Goal: Task Accomplishment & Management: Manage account settings

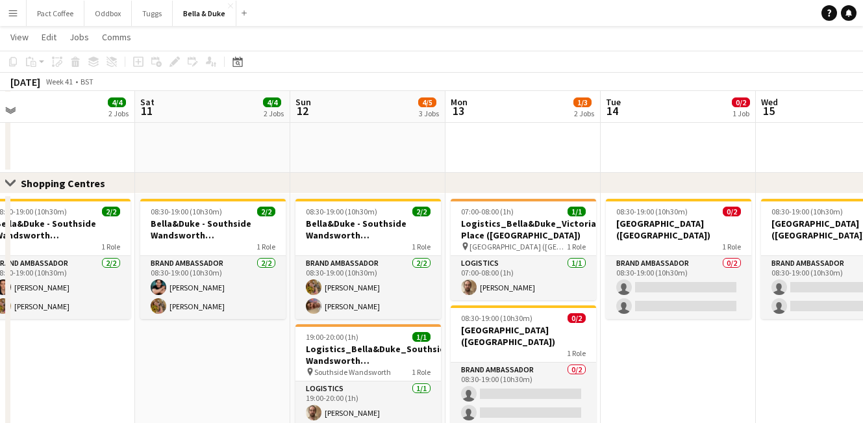
scroll to position [0, 488]
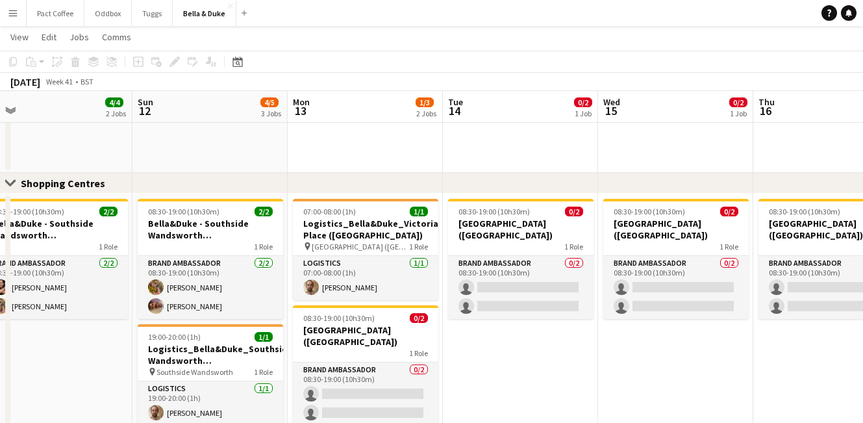
click at [483, 347] on app-date-cell "08:30-19:00 (10h30m) 0/2 [GEOGRAPHIC_DATA] (Shopping Centre) 1 Role Brand Ambas…" at bounding box center [520, 324] width 155 height 260
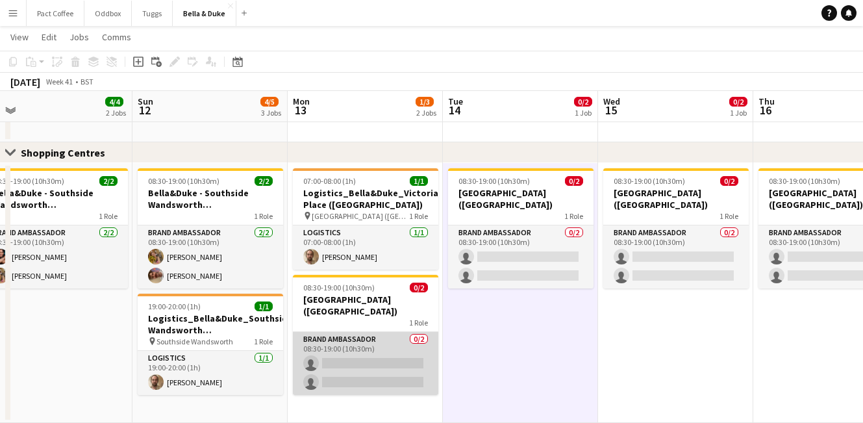
click at [331, 355] on app-card-role "Brand Ambassador 0/2 08:30-19:00 (10h30m) single-neutral-actions single-neutral…" at bounding box center [365, 363] width 145 height 63
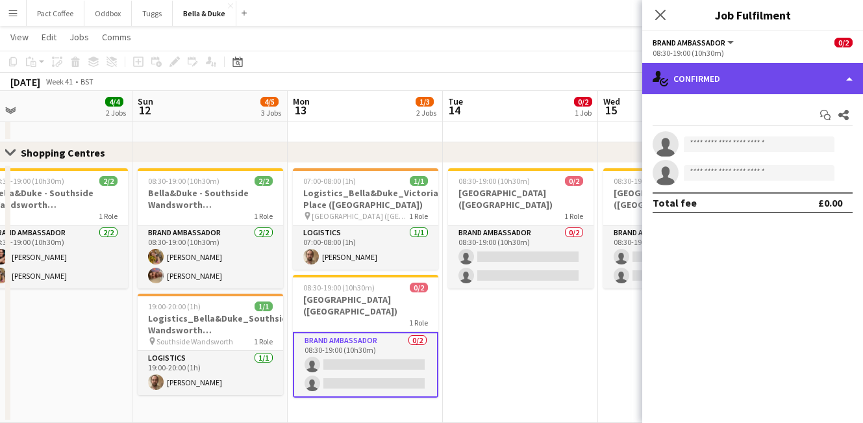
click at [793, 86] on div "single-neutral-actions-check-2 Confirmed" at bounding box center [752, 78] width 221 height 31
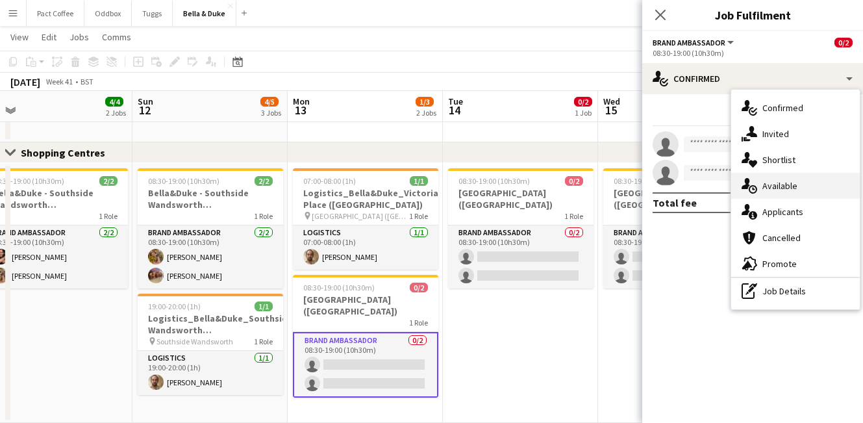
click at [786, 194] on div "single-neutral-actions-upload Available" at bounding box center [795, 186] width 129 height 26
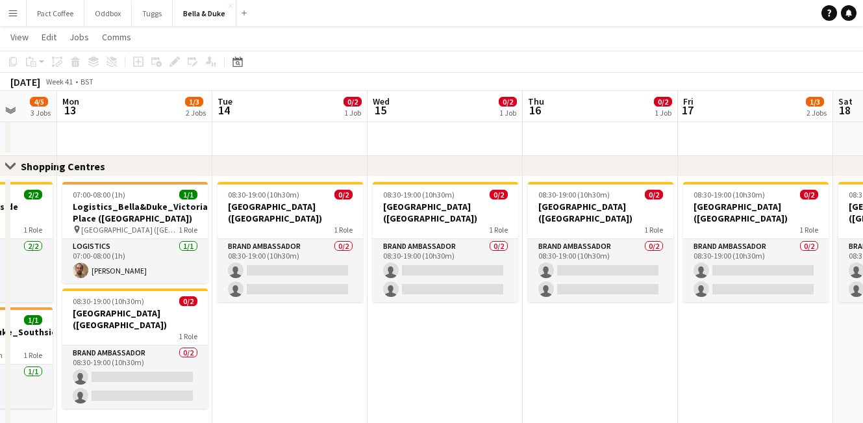
scroll to position [955, 0]
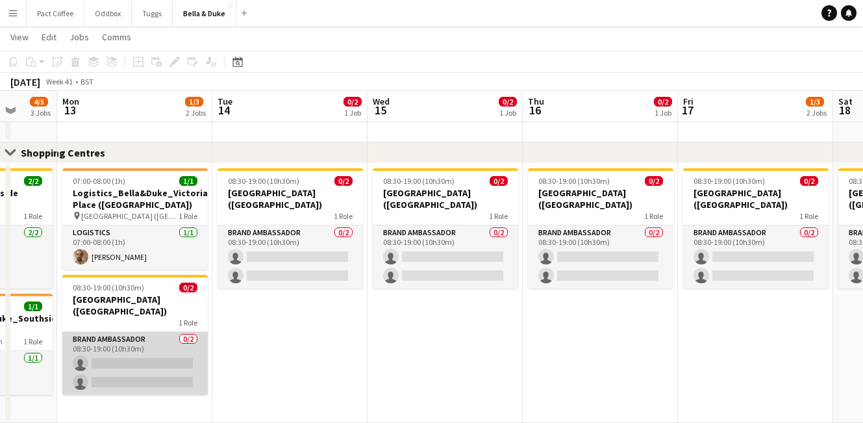
click at [125, 355] on app-card-role "Brand Ambassador 0/2 08:30-19:00 (10h30m) single-neutral-actions single-neutral…" at bounding box center [134, 363] width 145 height 63
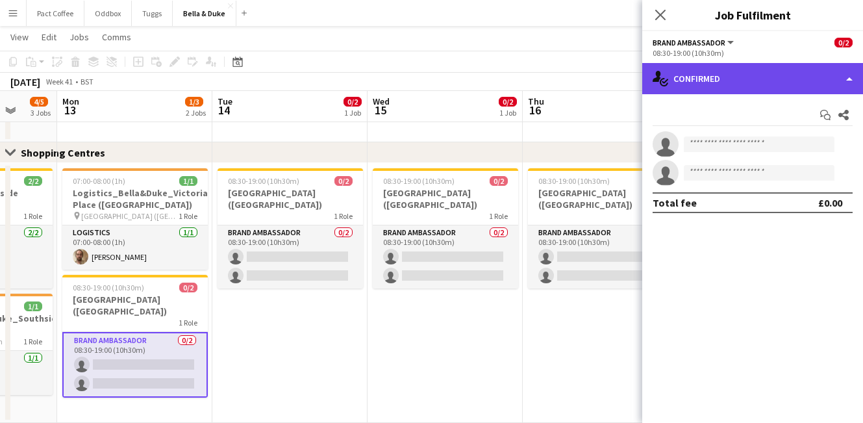
click at [799, 82] on div "single-neutral-actions-check-2 Confirmed" at bounding box center [752, 78] width 221 height 31
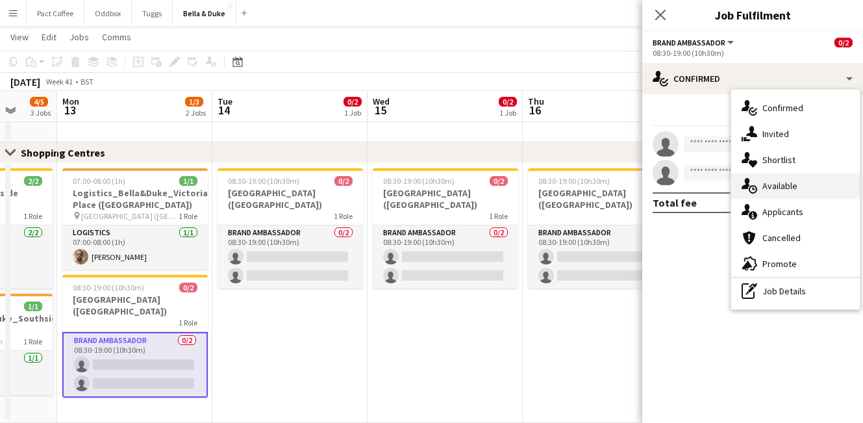
click at [784, 181] on span "Available" at bounding box center [779, 186] width 35 height 12
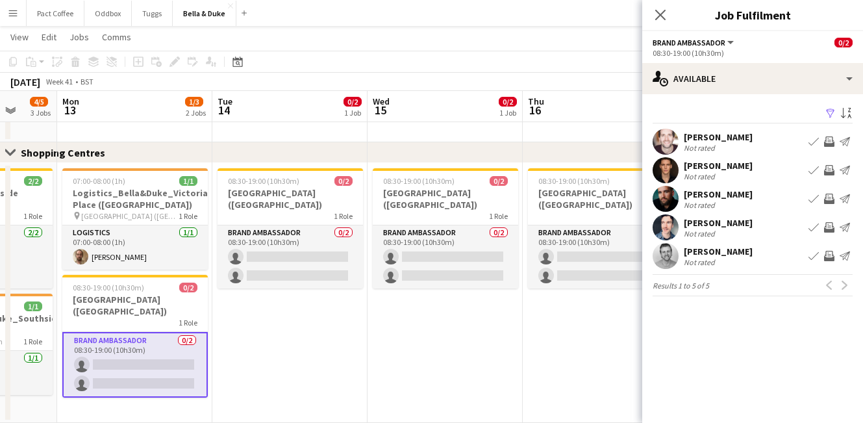
click at [819, 169] on button "Book crew" at bounding box center [814, 170] width 16 height 16
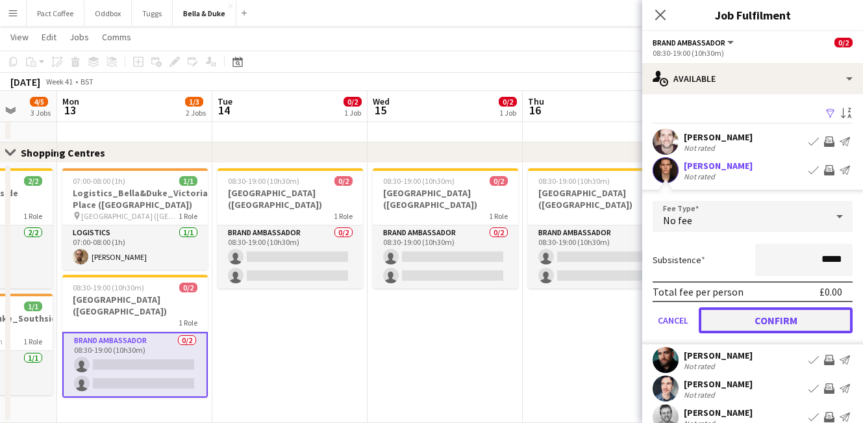
click at [794, 323] on button "Confirm" at bounding box center [776, 320] width 154 height 26
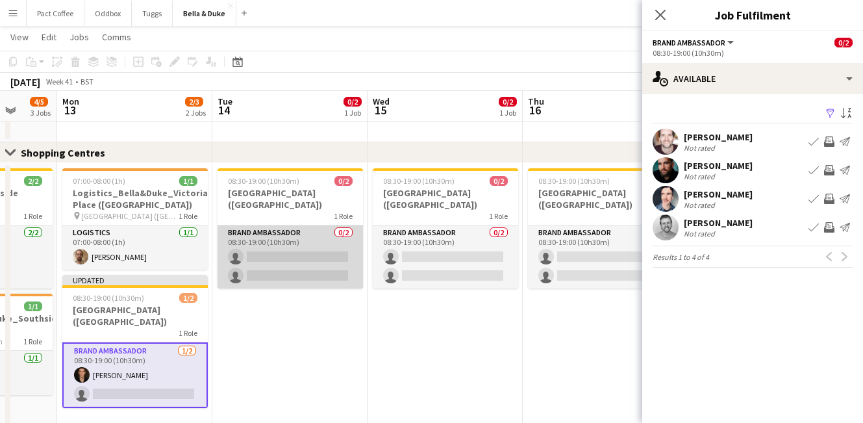
click at [294, 248] on app-card-role "Brand Ambassador 0/2 08:30-19:00 (10h30m) single-neutral-actions single-neutral…" at bounding box center [290, 256] width 145 height 63
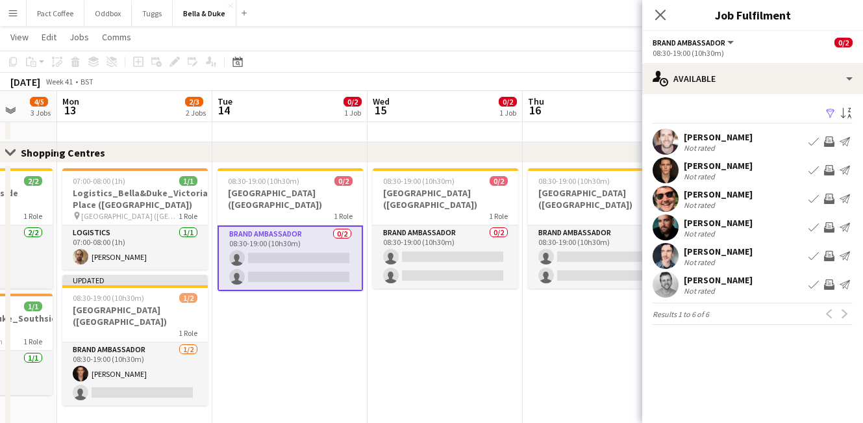
click at [817, 173] on app-icon "Book crew" at bounding box center [814, 170] width 10 height 10
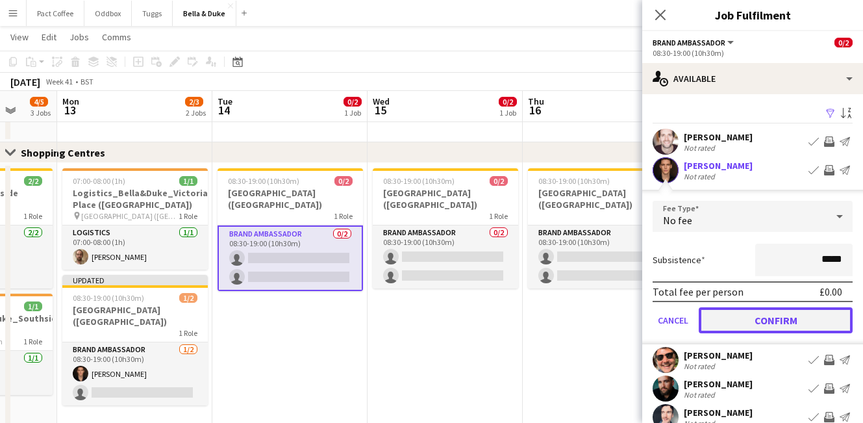
click at [791, 313] on button "Confirm" at bounding box center [776, 320] width 154 height 26
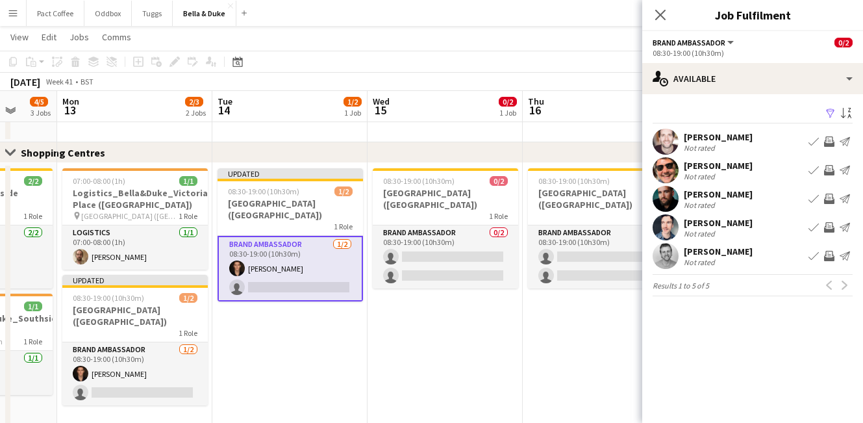
click at [320, 282] on app-card-role "Brand Ambassador [DATE] 08:30-19:00 (10h30m) [PERSON_NAME] single-neutral-actio…" at bounding box center [290, 269] width 145 height 66
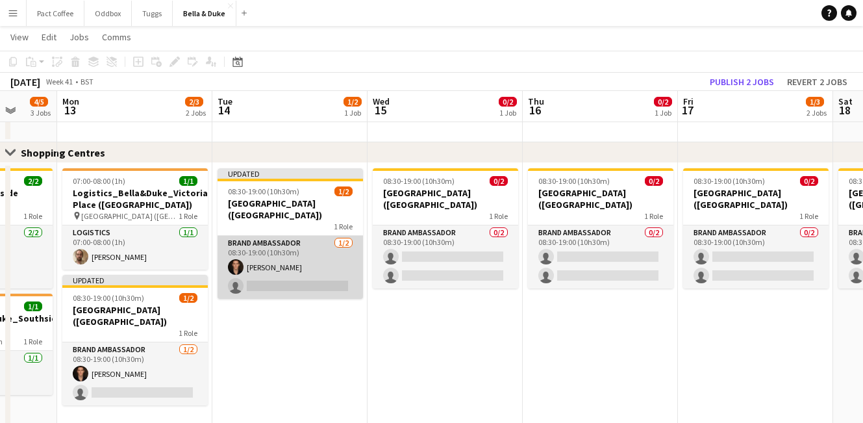
click at [270, 289] on app-card-role "Brand Ambassador [DATE] 08:30-19:00 (10h30m) [PERSON_NAME] single-neutral-actio…" at bounding box center [290, 267] width 145 height 63
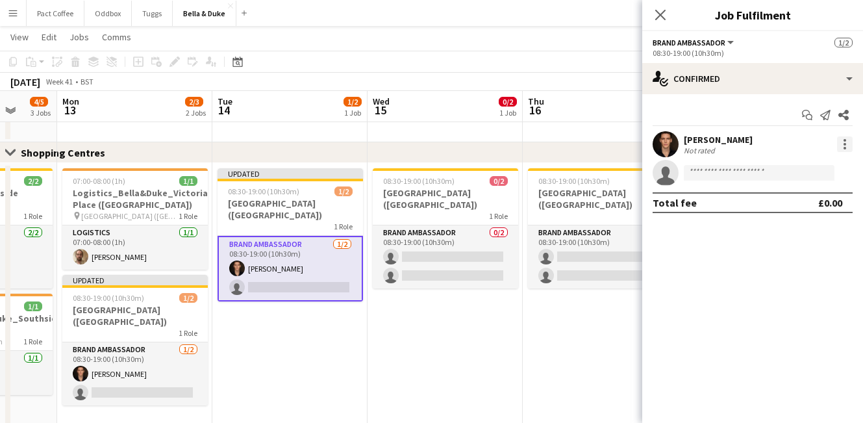
click at [840, 149] on div at bounding box center [845, 144] width 16 height 16
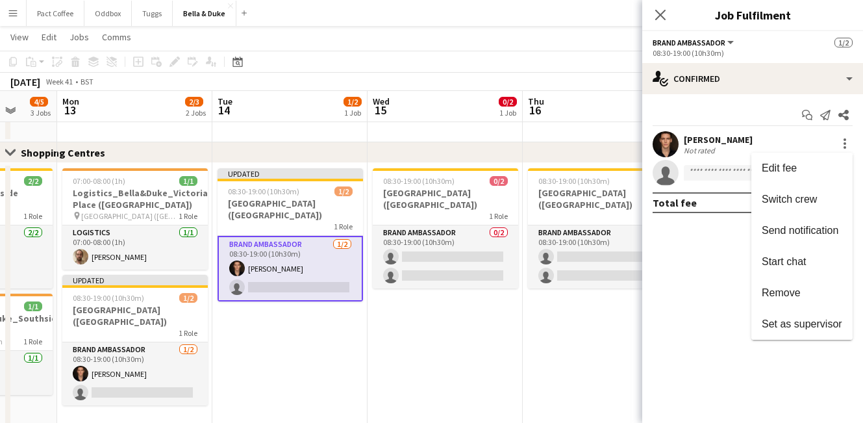
click at [698, 170] on div at bounding box center [431, 211] width 863 height 423
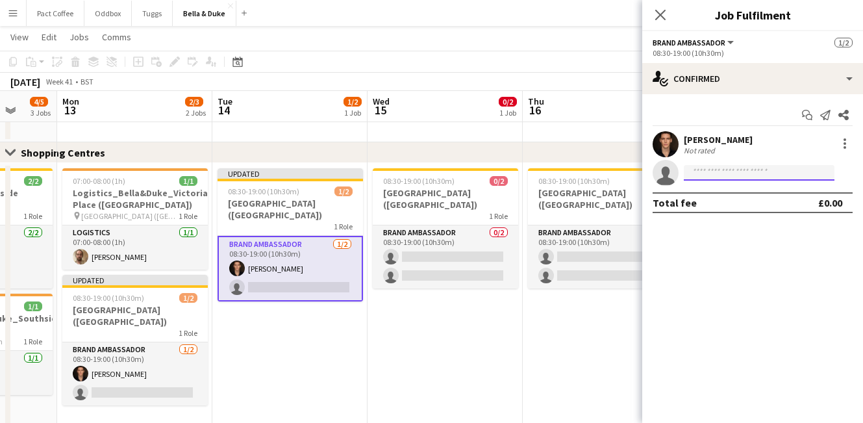
click at [701, 171] on input at bounding box center [759, 173] width 151 height 16
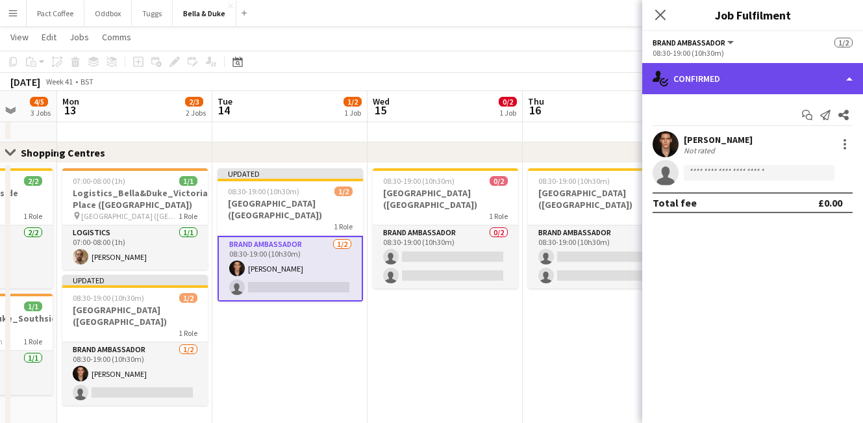
click at [702, 64] on div "single-neutral-actions-check-2 Confirmed" at bounding box center [752, 78] width 221 height 31
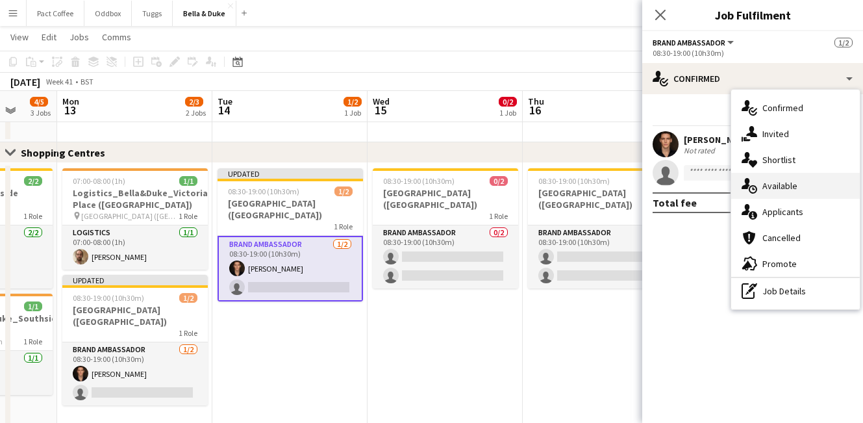
click at [805, 184] on div "single-neutral-actions-upload Available" at bounding box center [795, 186] width 129 height 26
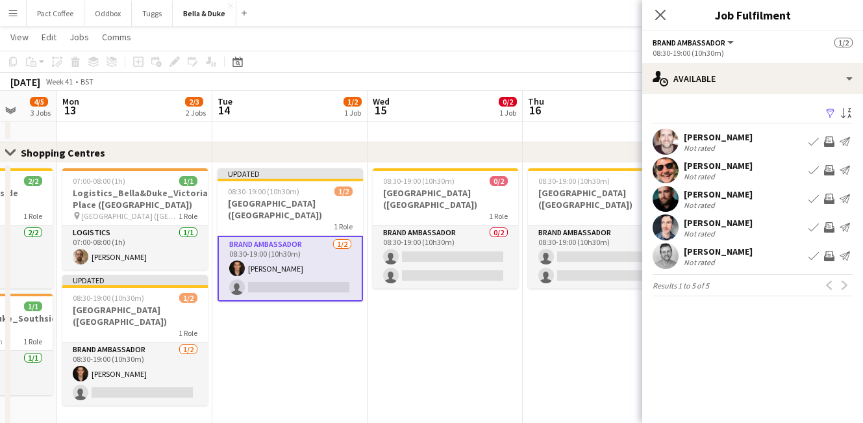
click at [812, 168] on app-icon "Book crew" at bounding box center [814, 170] width 10 height 10
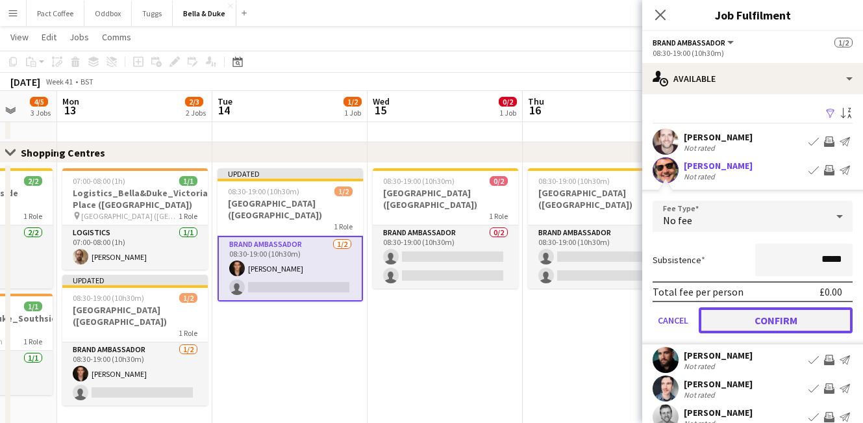
click at [773, 316] on button "Confirm" at bounding box center [776, 320] width 154 height 26
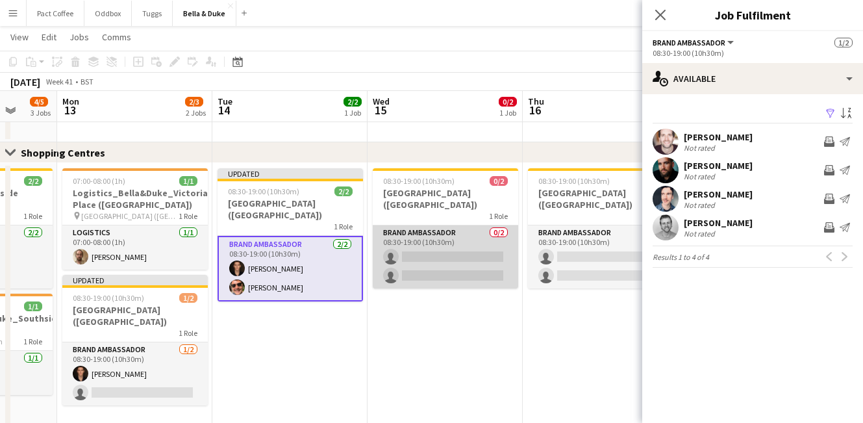
click at [451, 255] on app-card-role "Brand Ambassador 0/2 08:30-19:00 (10h30m) single-neutral-actions single-neutral…" at bounding box center [445, 256] width 145 height 63
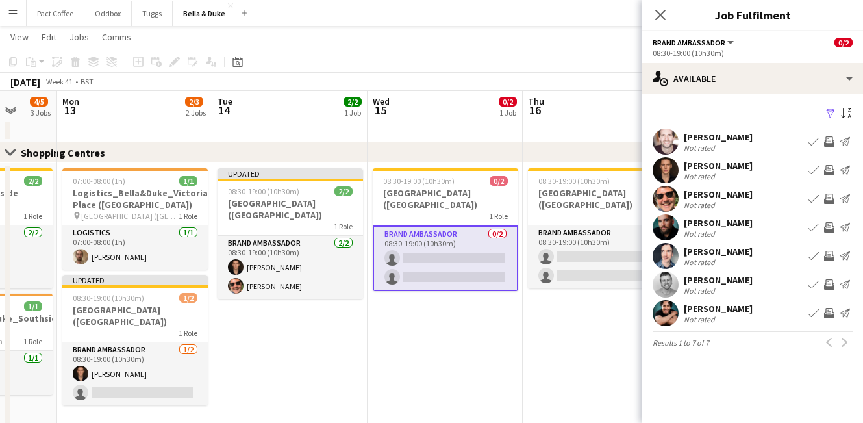
click at [810, 314] on app-icon "Book crew" at bounding box center [814, 313] width 10 height 10
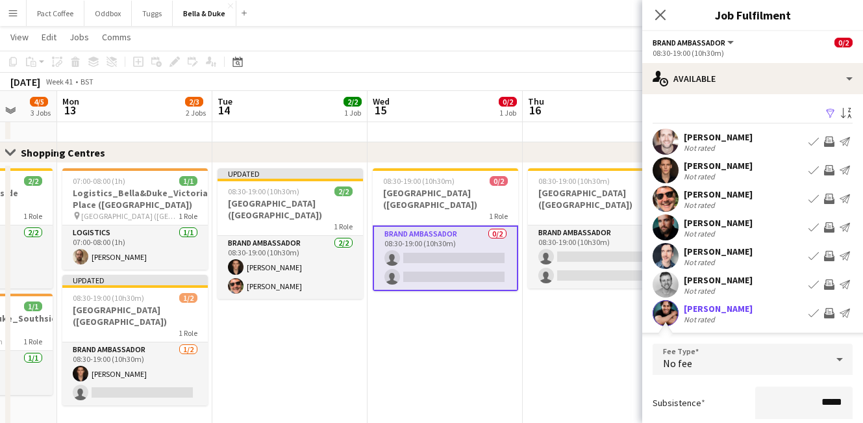
scroll to position [82, 0]
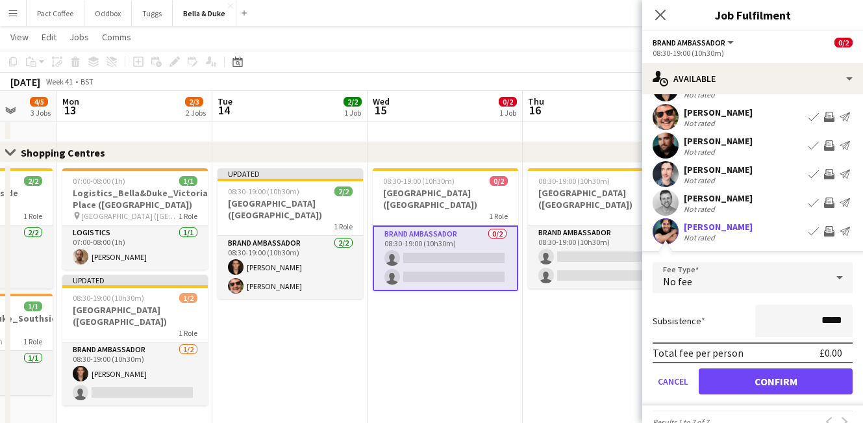
click at [800, 362] on div "Total fee per person £0.00" at bounding box center [753, 352] width 200 height 21
click at [794, 377] on button "Confirm" at bounding box center [776, 381] width 154 height 26
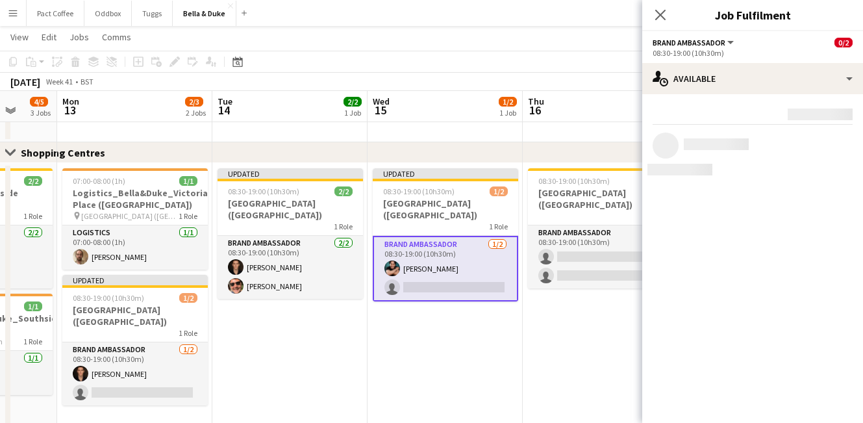
scroll to position [0, 0]
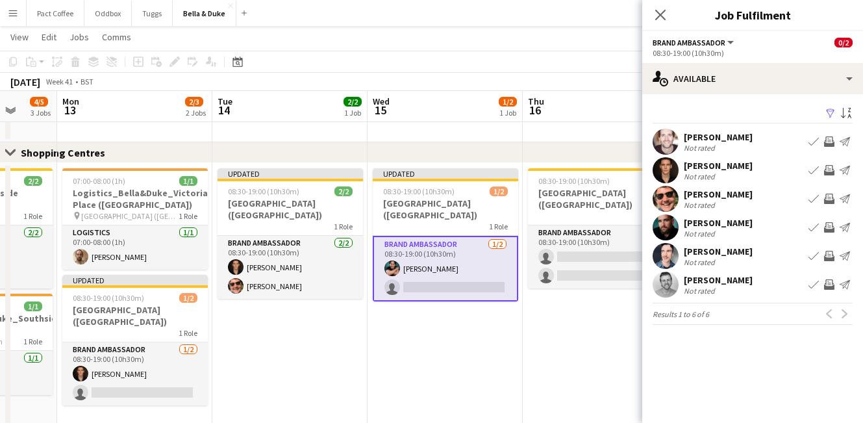
click at [489, 294] on app-card-role "Brand Ambassador [DATE] 08:30-19:00 (10h30m) [PERSON_NAME] single-neutral-actio…" at bounding box center [445, 269] width 145 height 66
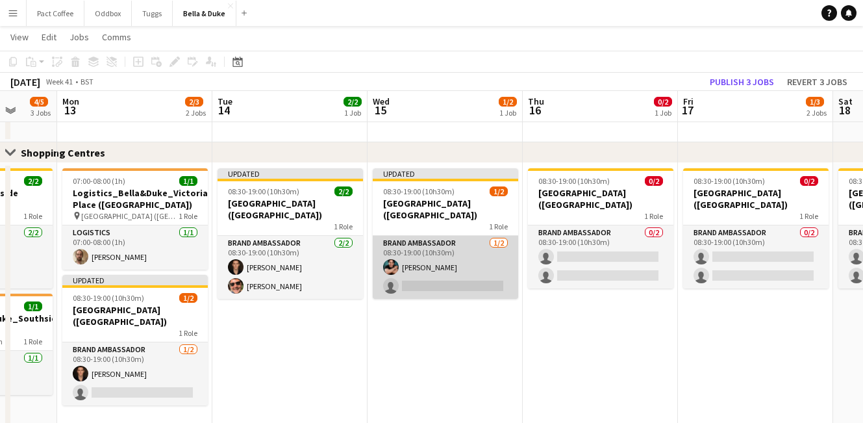
click at [462, 279] on app-card-role "Brand Ambassador [DATE] 08:30-19:00 (10h30m) [PERSON_NAME] single-neutral-actio…" at bounding box center [445, 267] width 145 height 63
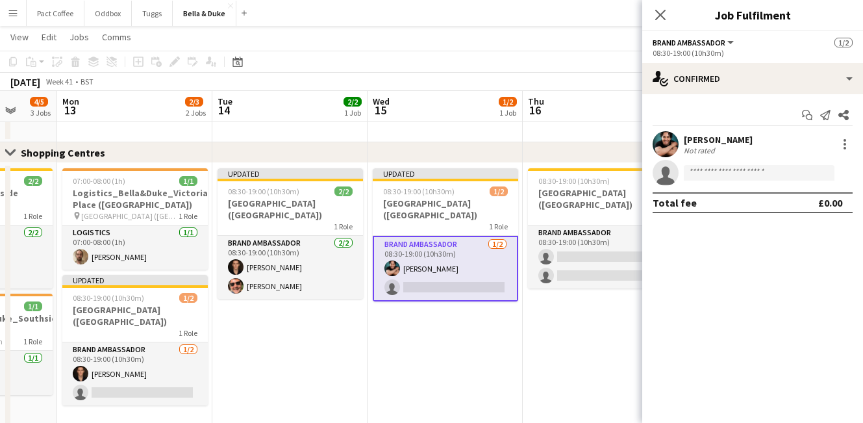
click at [794, 181] on app-invite-slot "single-neutral-actions" at bounding box center [752, 173] width 221 height 26
click at [792, 177] on input at bounding box center [759, 173] width 151 height 16
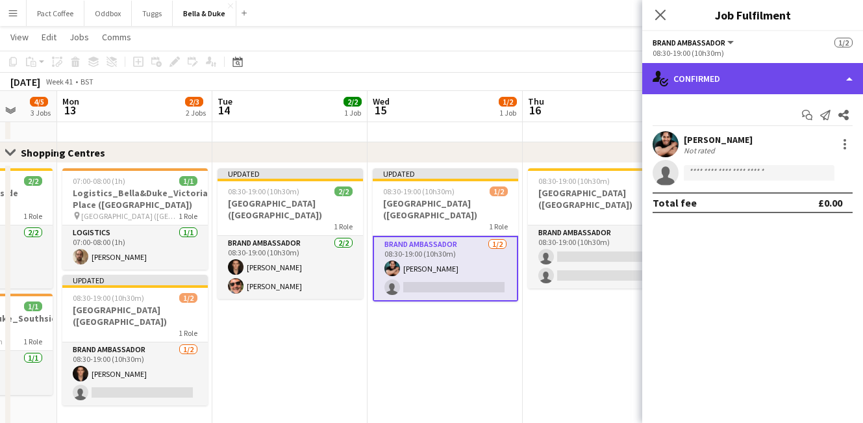
click at [773, 74] on div "single-neutral-actions-check-2 Confirmed" at bounding box center [752, 78] width 221 height 31
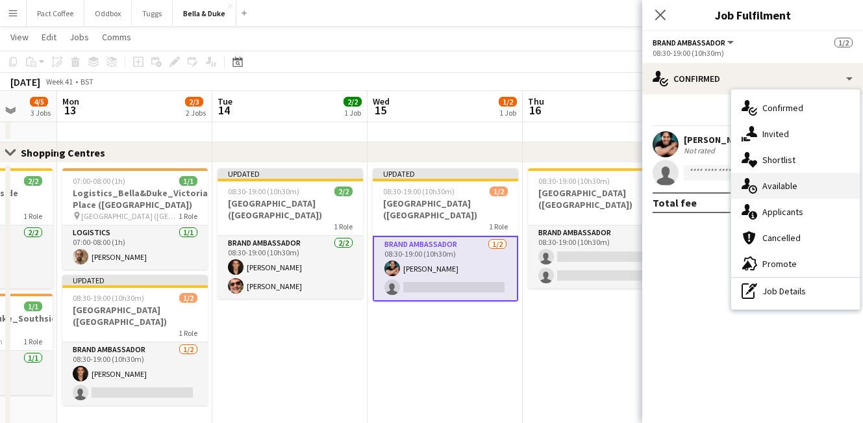
click at [781, 180] on span "Available" at bounding box center [779, 186] width 35 height 12
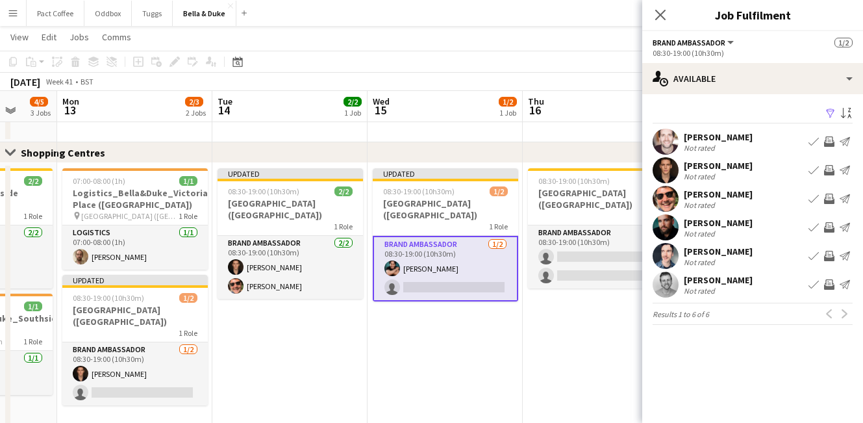
click at [814, 197] on app-icon "Book crew" at bounding box center [814, 199] width 10 height 10
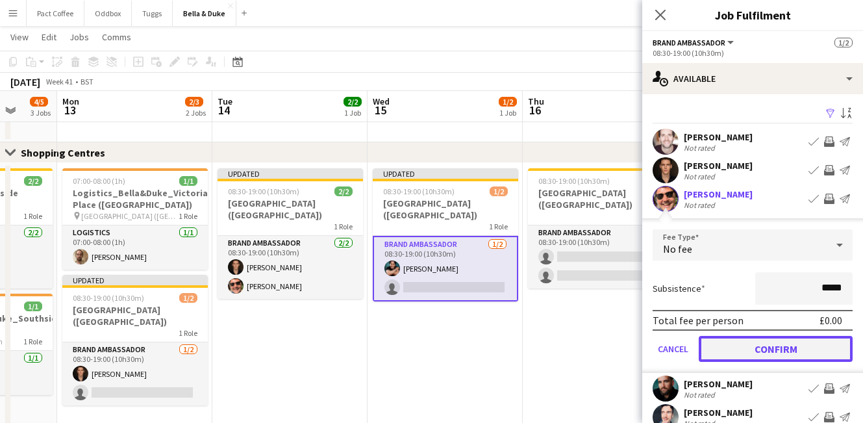
click at [807, 344] on button "Confirm" at bounding box center [776, 349] width 154 height 26
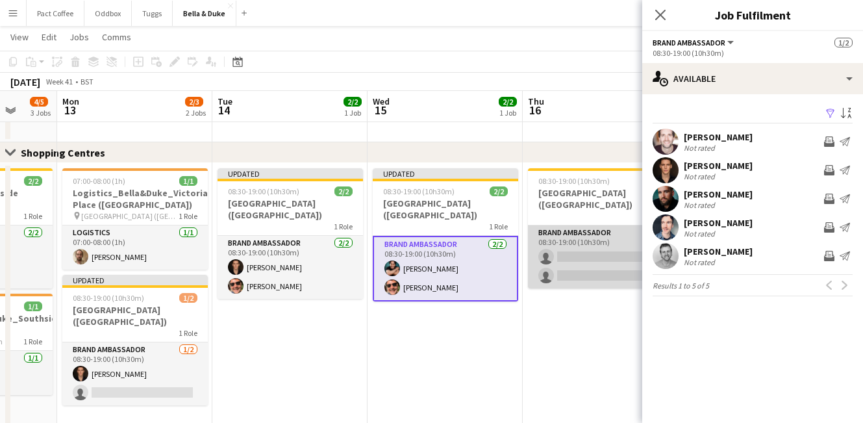
click at [596, 253] on app-card-role "Brand Ambassador 0/2 08:30-19:00 (10h30m) single-neutral-actions single-neutral…" at bounding box center [600, 256] width 145 height 63
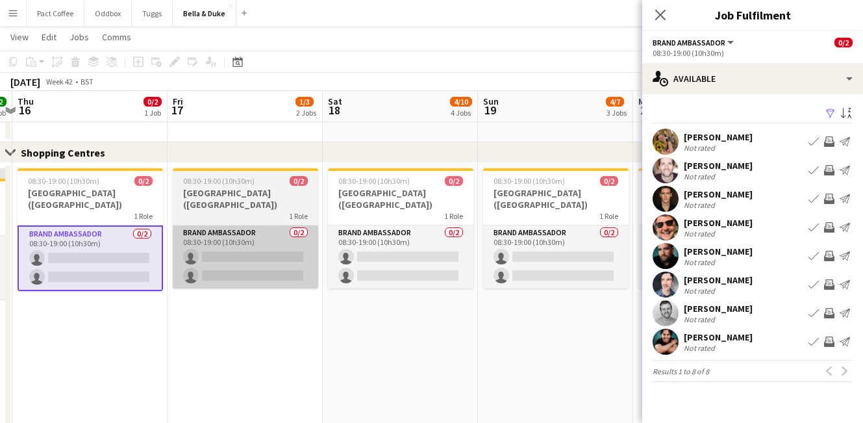
scroll to position [0, 399]
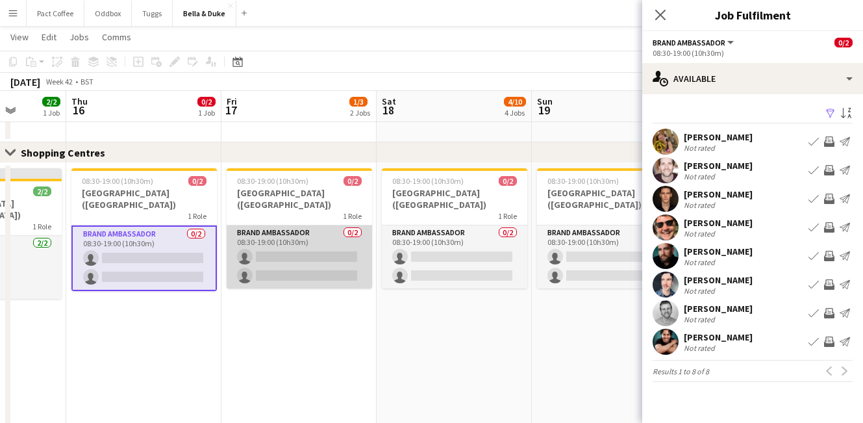
click at [316, 260] on app-card-role "Brand Ambassador 0/2 08:30-19:00 (10h30m) single-neutral-actions single-neutral…" at bounding box center [299, 256] width 145 height 63
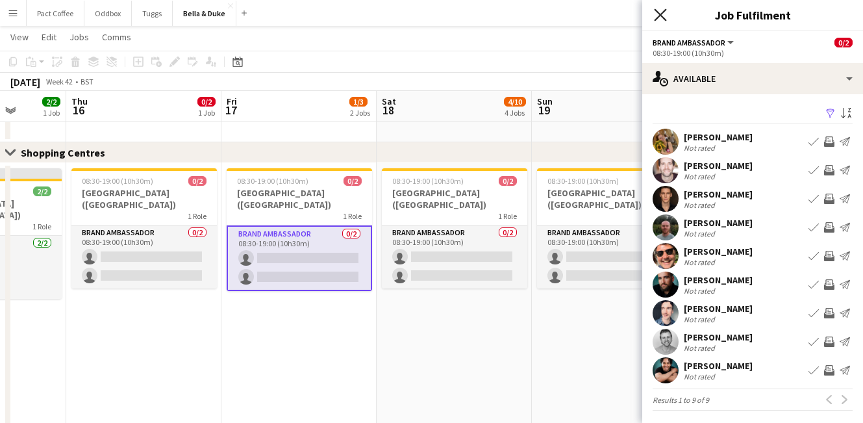
click at [666, 10] on app-icon "Close pop-in" at bounding box center [660, 15] width 19 height 19
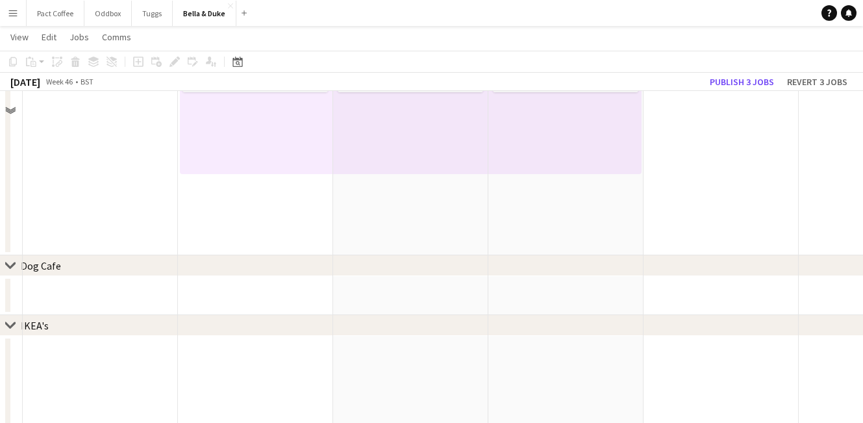
scroll to position [419, 0]
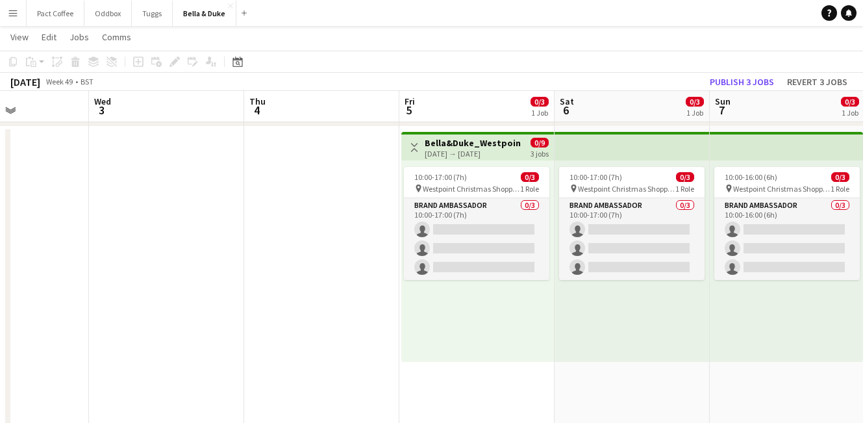
scroll to position [0, 377]
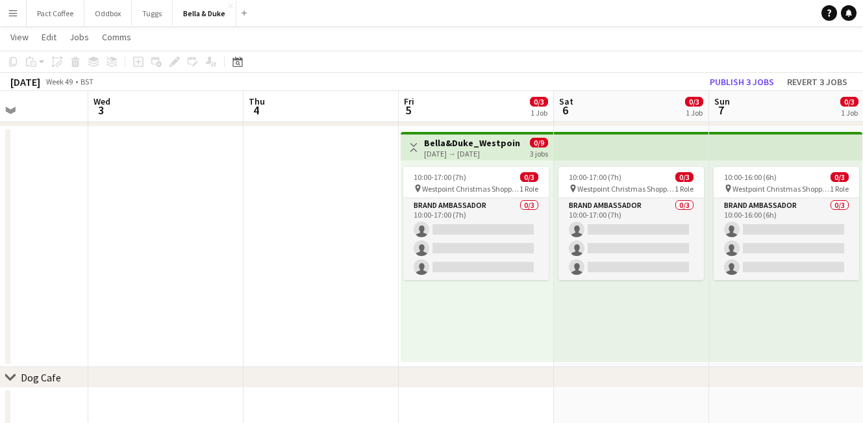
click at [375, 195] on app-date-cell at bounding box center [321, 247] width 155 height 240
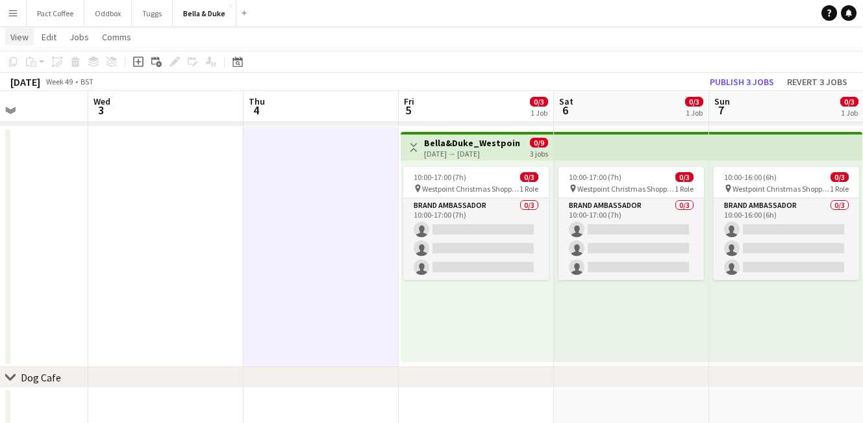
click at [25, 32] on span "View" at bounding box center [19, 37] width 18 height 12
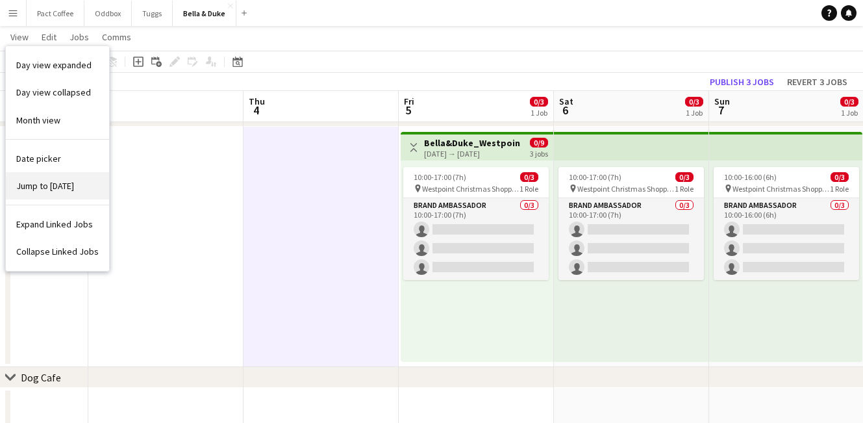
click at [50, 189] on span "Jump to [DATE]" at bounding box center [45, 186] width 58 height 12
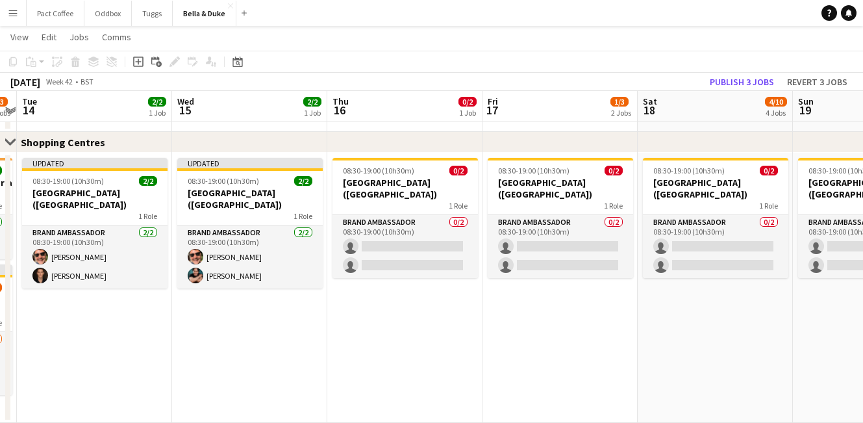
scroll to position [0, 404]
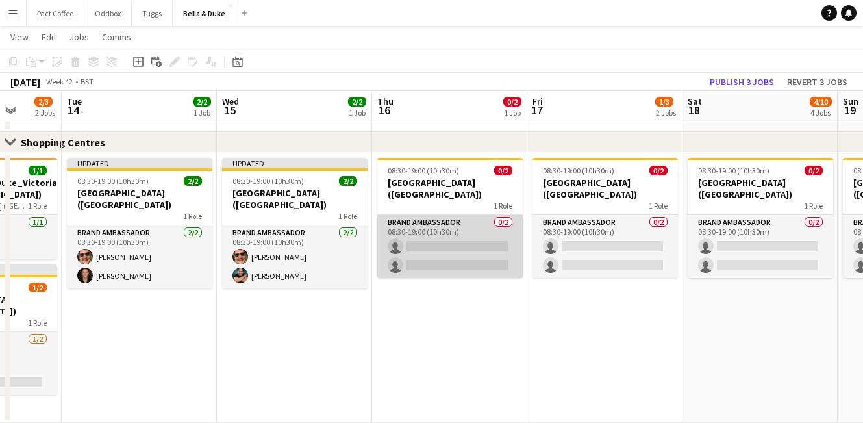
click at [459, 249] on app-card-role "Brand Ambassador 0/2 08:30-19:00 (10h30m) single-neutral-actions single-neutral…" at bounding box center [449, 246] width 145 height 63
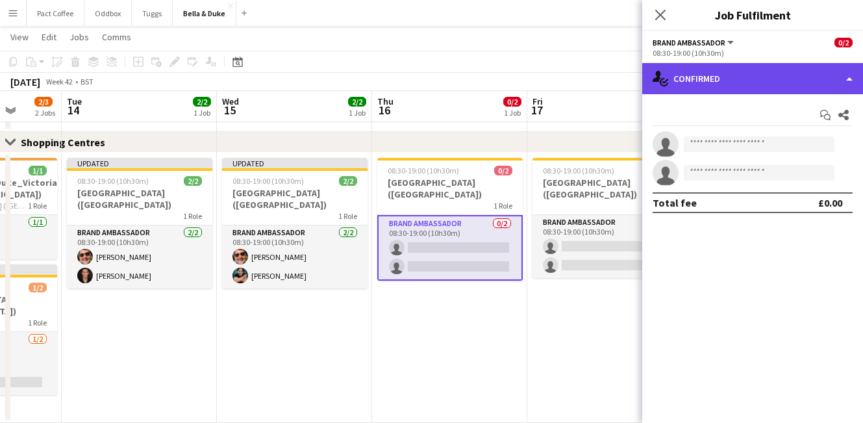
click at [753, 92] on div "single-neutral-actions-check-2 Confirmed" at bounding box center [752, 78] width 221 height 31
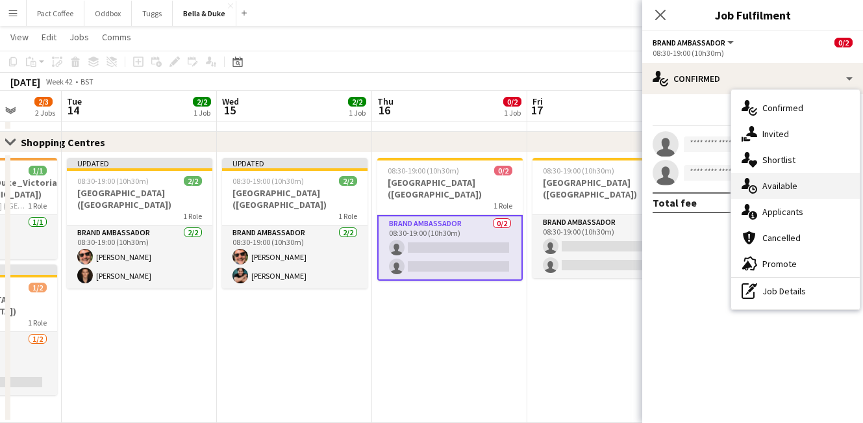
click at [769, 195] on div "single-neutral-actions-upload Available" at bounding box center [795, 186] width 129 height 26
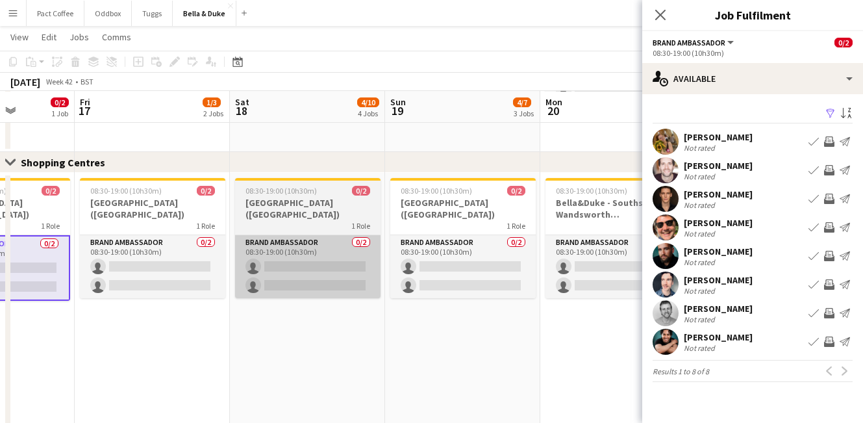
scroll to position [0, 547]
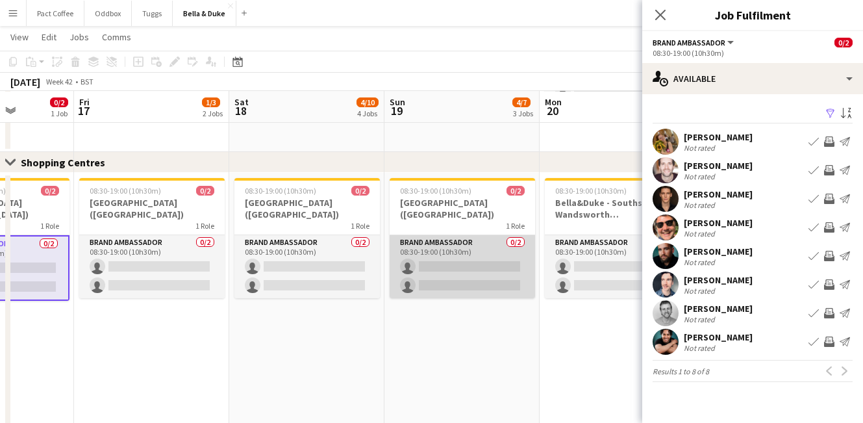
click at [455, 260] on app-card-role "Brand Ambassador 0/2 08:30-19:00 (10h30m) single-neutral-actions single-neutral…" at bounding box center [462, 266] width 145 height 63
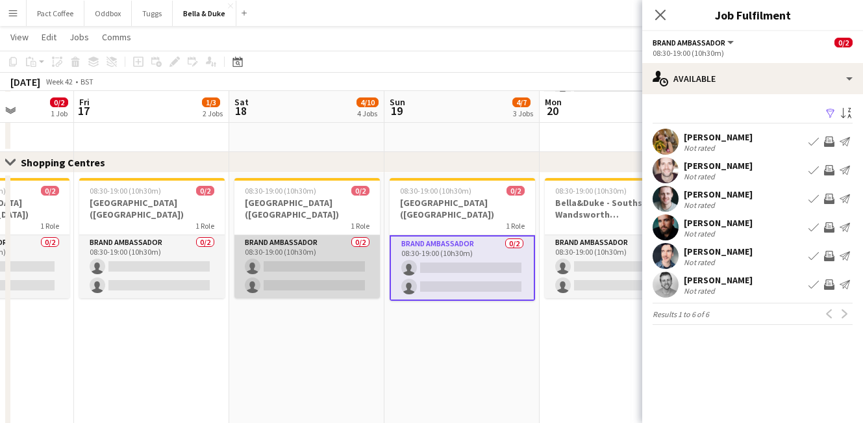
click at [323, 264] on app-card-role "Brand Ambassador 0/2 08:30-19:00 (10h30m) single-neutral-actions single-neutral…" at bounding box center [306, 266] width 145 height 63
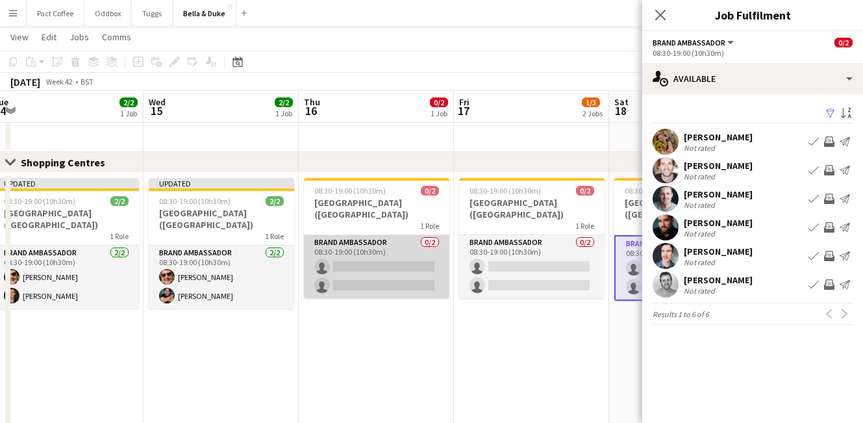
click at [371, 265] on app-card-role "Brand Ambassador 0/2 08:30-19:00 (10h30m) single-neutral-actions single-neutral…" at bounding box center [376, 266] width 145 height 63
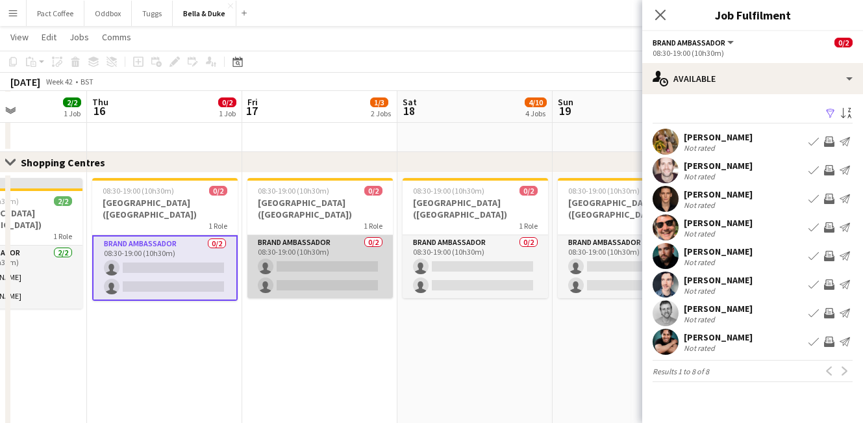
scroll to position [0, 567]
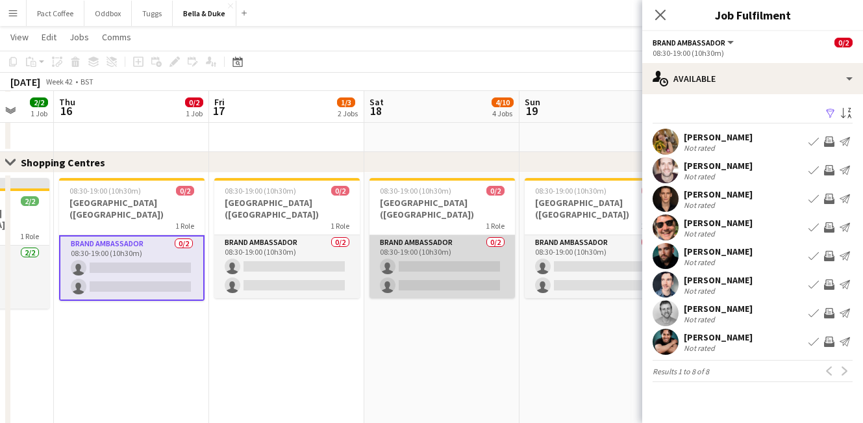
click at [452, 265] on app-card-role "Brand Ambassador 0/2 08:30-19:00 (10h30m) single-neutral-actions single-neutral…" at bounding box center [442, 266] width 145 height 63
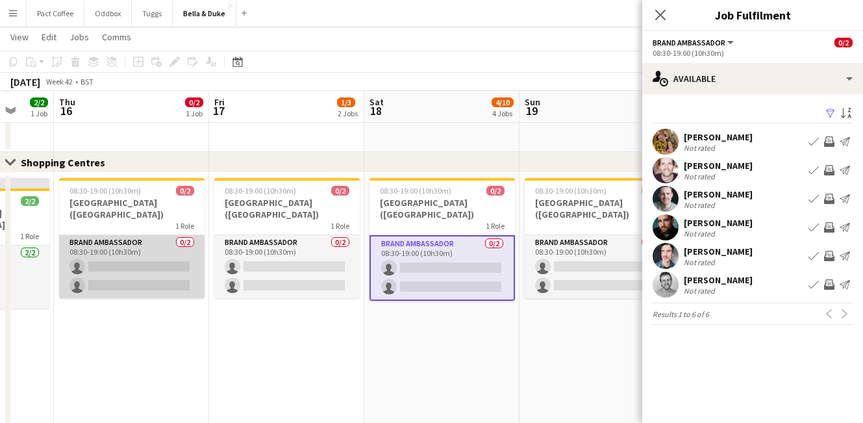
click at [158, 268] on app-card-role "Brand Ambassador 0/2 08:30-19:00 (10h30m) single-neutral-actions single-neutral…" at bounding box center [131, 266] width 145 height 63
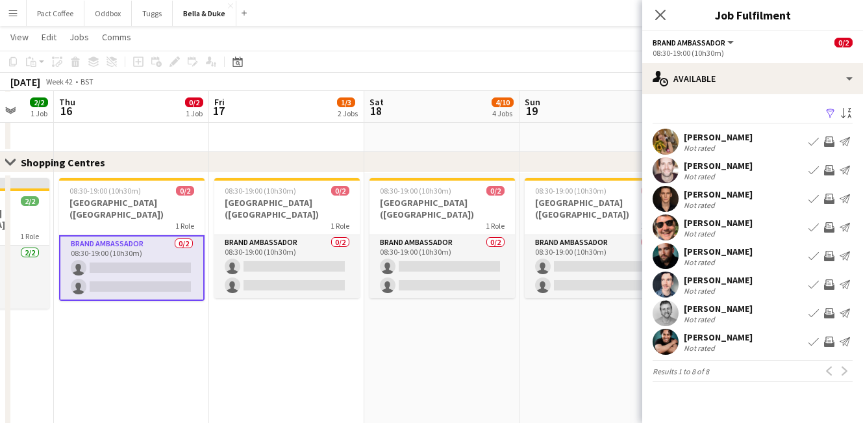
click at [810, 229] on app-icon "Book crew" at bounding box center [814, 227] width 10 height 10
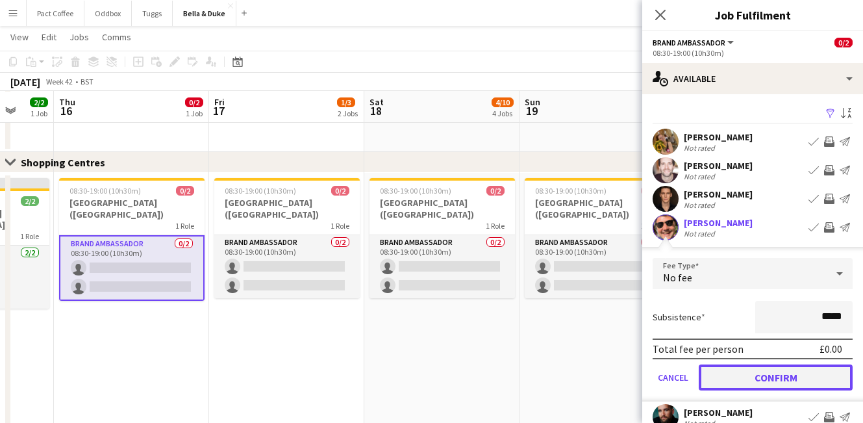
click at [822, 381] on button "Confirm" at bounding box center [776, 377] width 154 height 26
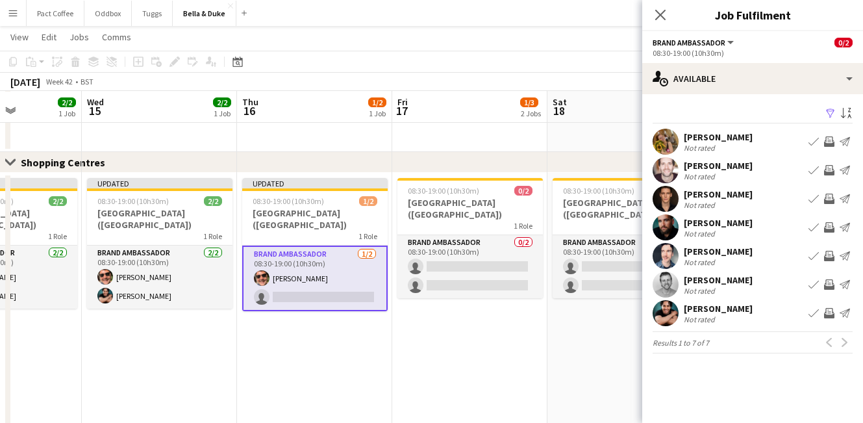
scroll to position [0, 542]
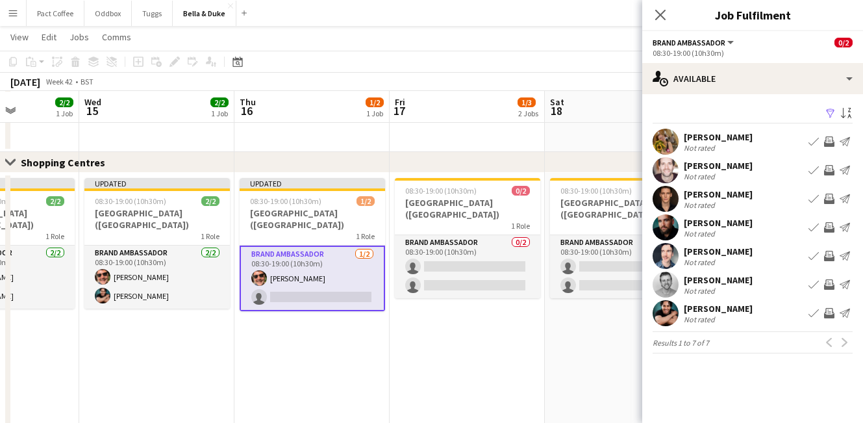
click at [817, 315] on app-icon "Book crew" at bounding box center [814, 313] width 10 height 10
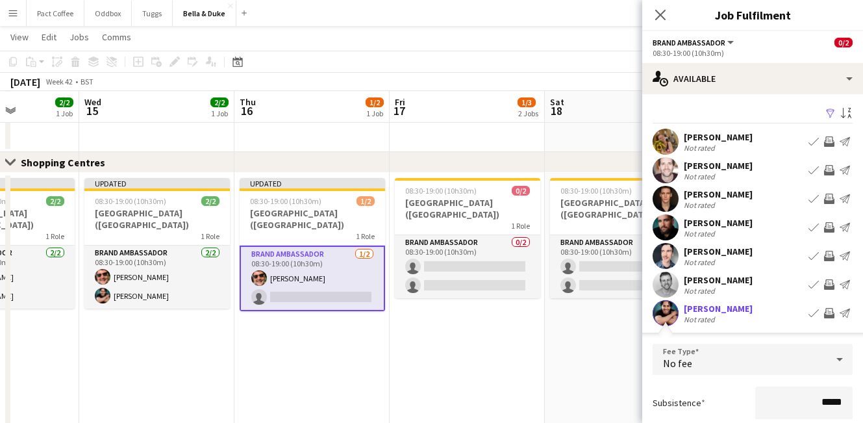
scroll to position [107, 0]
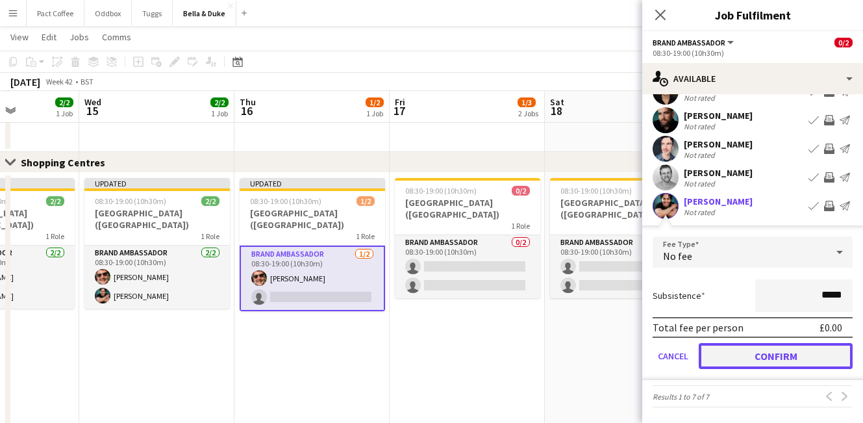
click at [816, 351] on button "Confirm" at bounding box center [776, 356] width 154 height 26
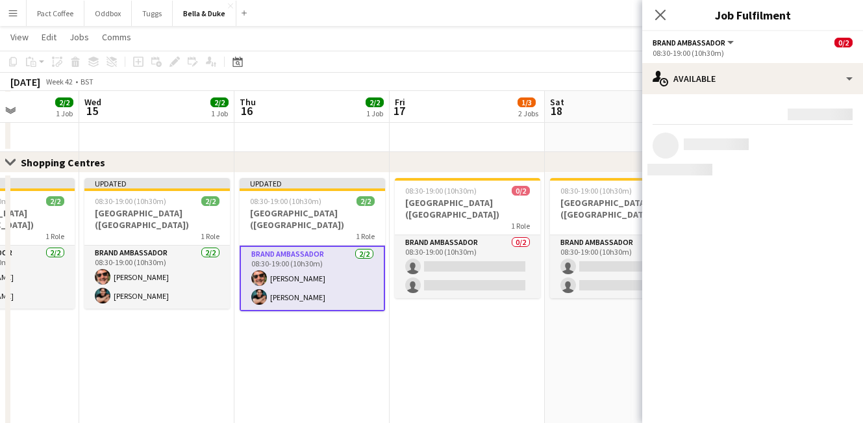
scroll to position [0, 0]
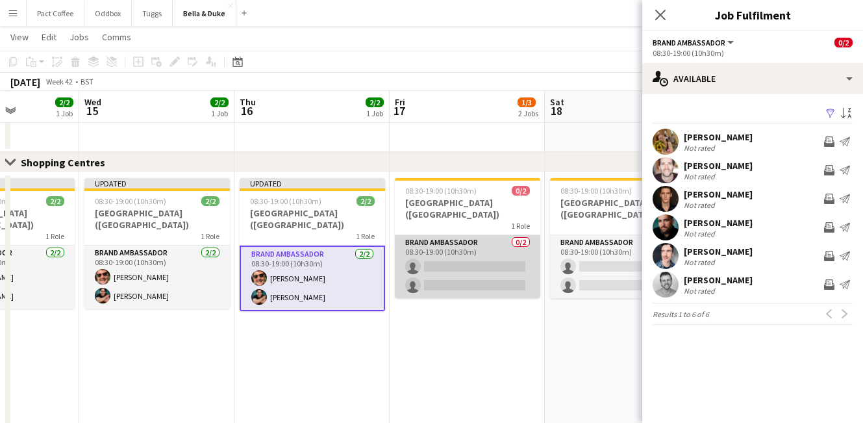
click at [496, 265] on app-card-role "Brand Ambassador 0/2 08:30-19:00 (10h30m) single-neutral-actions single-neutral…" at bounding box center [467, 266] width 145 height 63
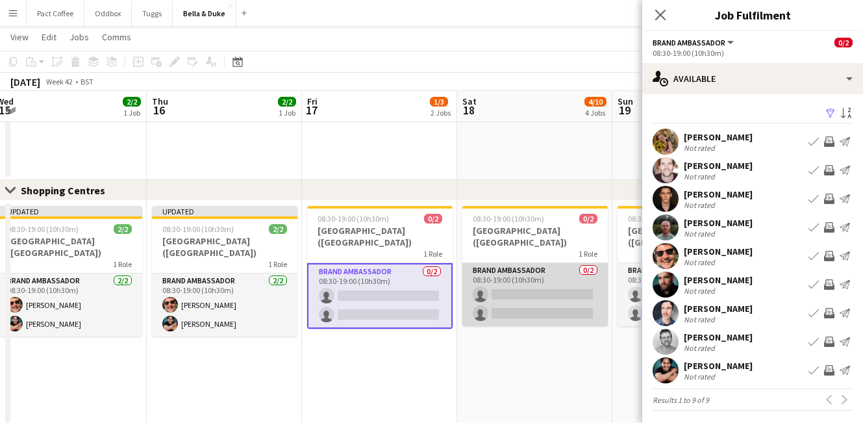
scroll to position [0, 472]
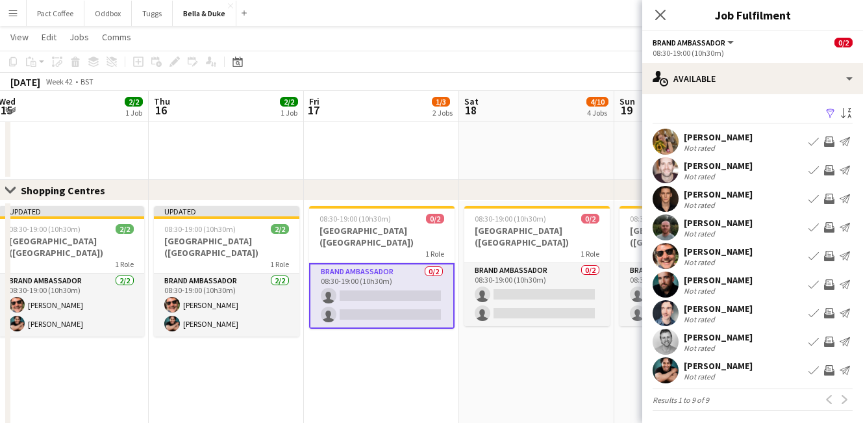
click at [818, 366] on app-icon "Book crew" at bounding box center [814, 370] width 10 height 10
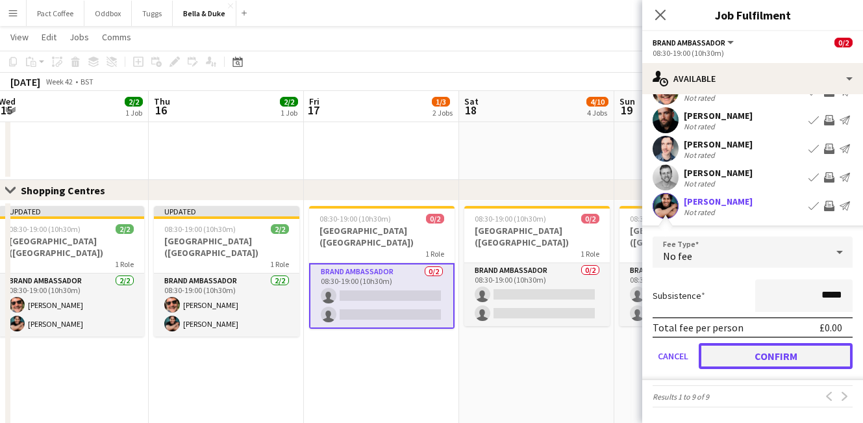
click at [772, 357] on button "Confirm" at bounding box center [776, 356] width 154 height 26
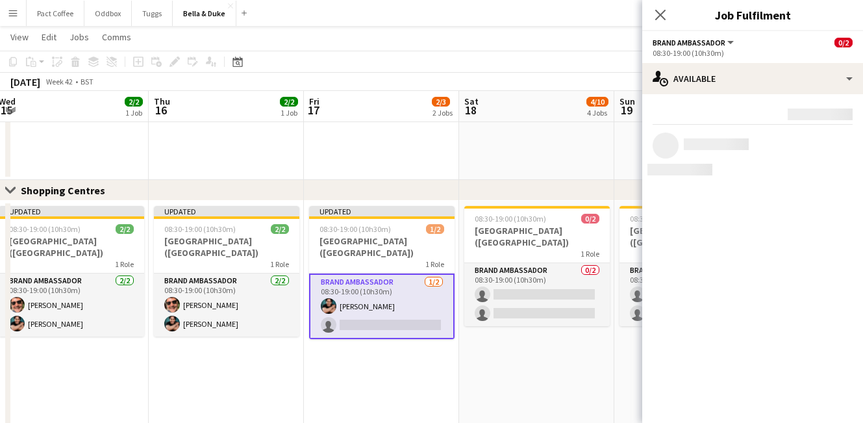
scroll to position [0, 0]
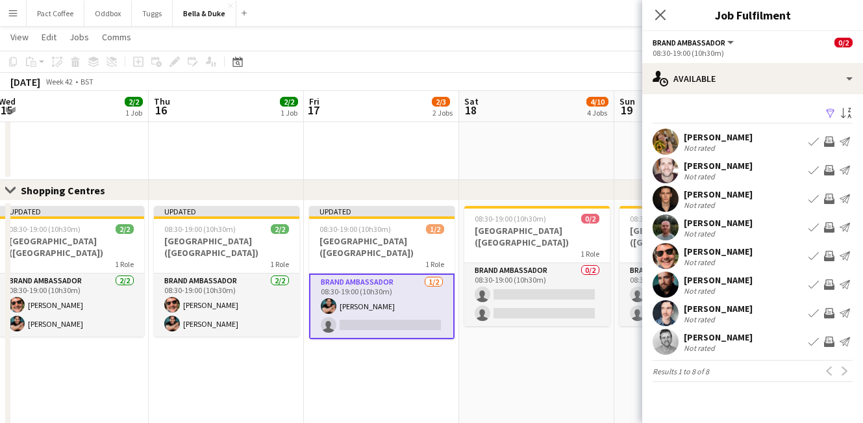
click at [383, 313] on app-card-role "Brand Ambassador [DATE] 08:30-19:00 (10h30m) [PERSON_NAME] single-neutral-actio…" at bounding box center [381, 306] width 145 height 66
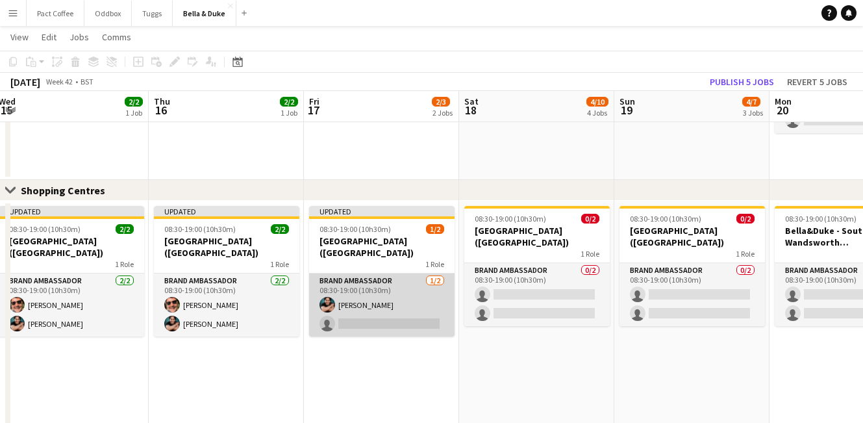
click at [432, 324] on app-card-role "Brand Ambassador [DATE] 08:30-19:00 (10h30m) [PERSON_NAME] single-neutral-actio…" at bounding box center [381, 304] width 145 height 63
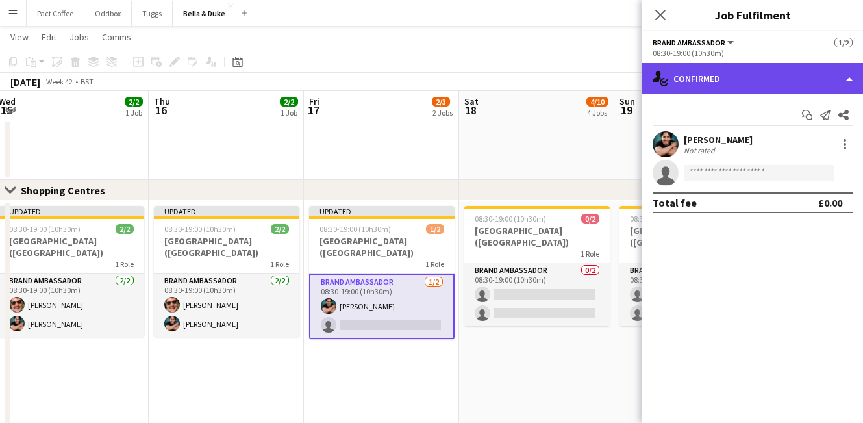
click at [772, 84] on div "single-neutral-actions-check-2 Confirmed" at bounding box center [752, 78] width 221 height 31
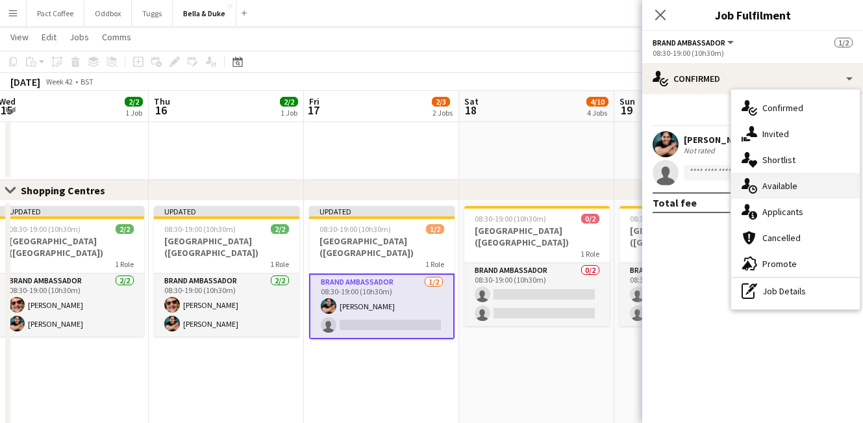
click at [777, 190] on span "Available" at bounding box center [779, 186] width 35 height 12
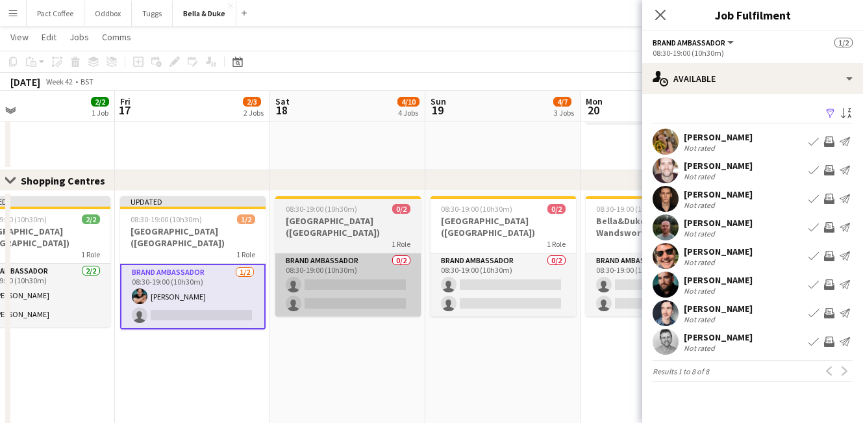
scroll to position [0, 518]
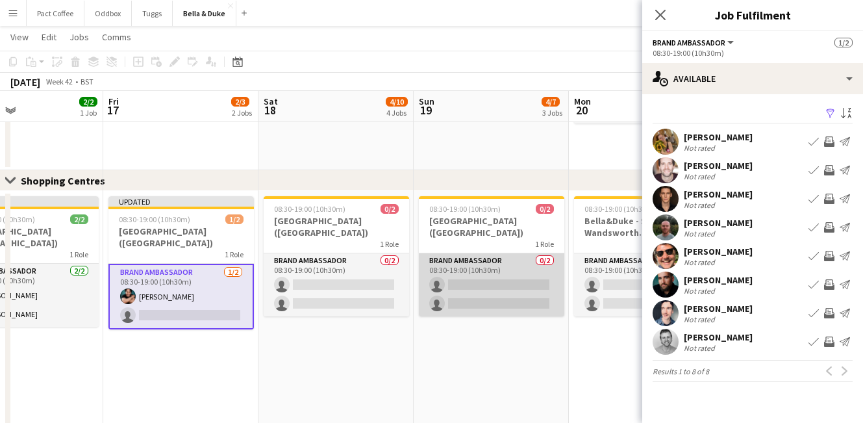
click at [502, 281] on app-card-role "Brand Ambassador 0/2 08:30-19:00 (10h30m) single-neutral-actions single-neutral…" at bounding box center [491, 284] width 145 height 63
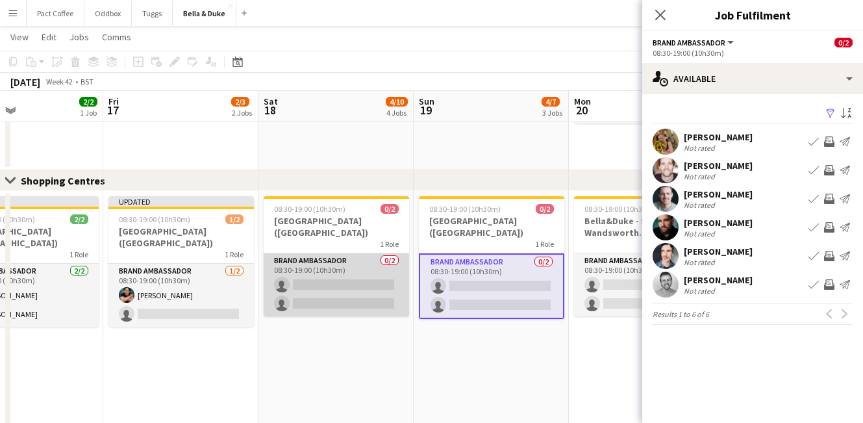
click at [341, 284] on app-card-role "Brand Ambassador 0/2 08:30-19:00 (10h30m) single-neutral-actions single-neutral…" at bounding box center [336, 284] width 145 height 63
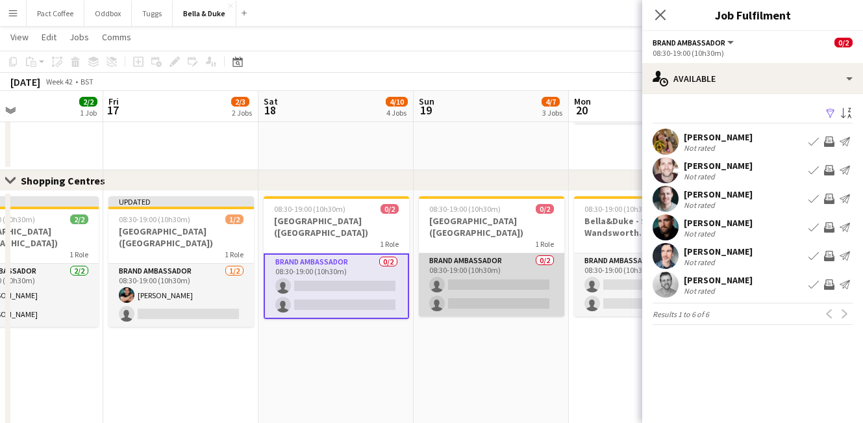
click at [458, 288] on app-card-role "Brand Ambassador 0/2 08:30-19:00 (10h30m) single-neutral-actions single-neutral…" at bounding box center [491, 284] width 145 height 63
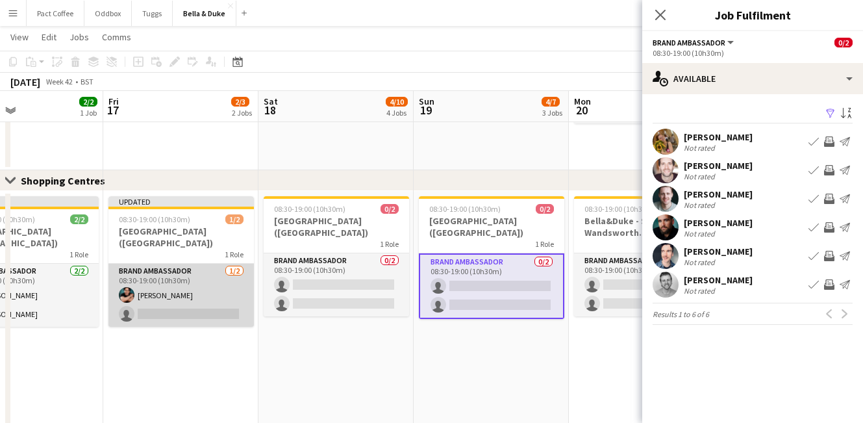
click at [196, 315] on app-card-role "Brand Ambassador [DATE] 08:30-19:00 (10h30m) [PERSON_NAME] single-neutral-actio…" at bounding box center [180, 295] width 145 height 63
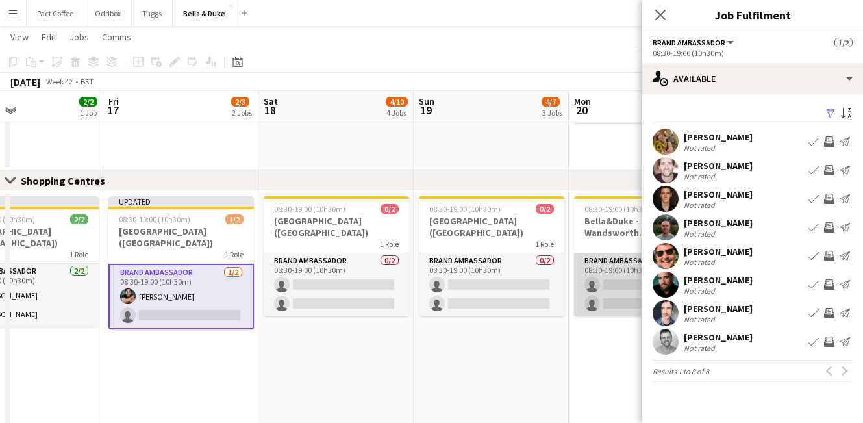
click at [625, 284] on app-card-role "Brand Ambassador 0/2 08:30-19:00 (10h30m) single-neutral-actions single-neutral…" at bounding box center [646, 284] width 145 height 63
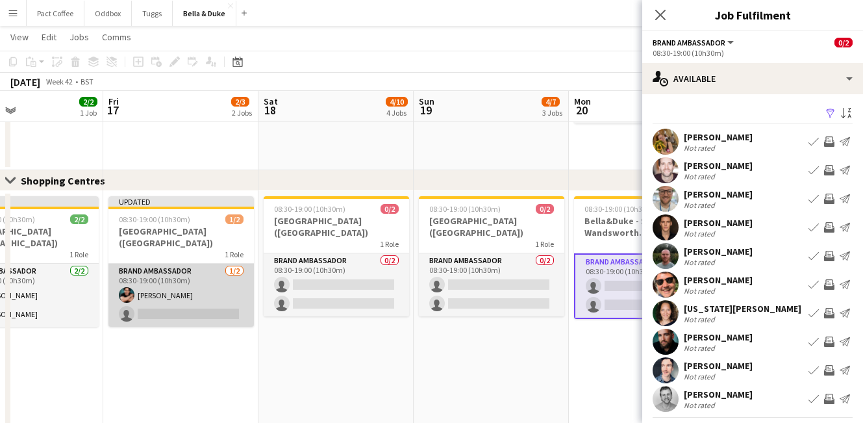
click at [210, 317] on app-card-role "Brand Ambassador [DATE] 08:30-19:00 (10h30m) [PERSON_NAME] single-neutral-actio…" at bounding box center [180, 295] width 145 height 63
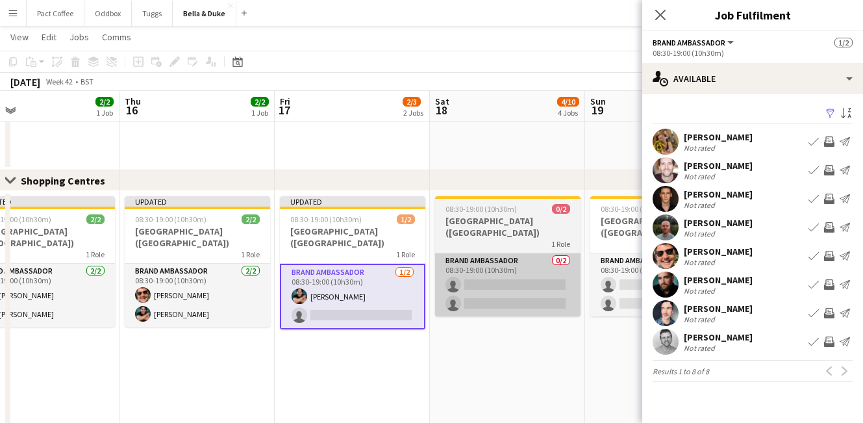
scroll to position [0, 505]
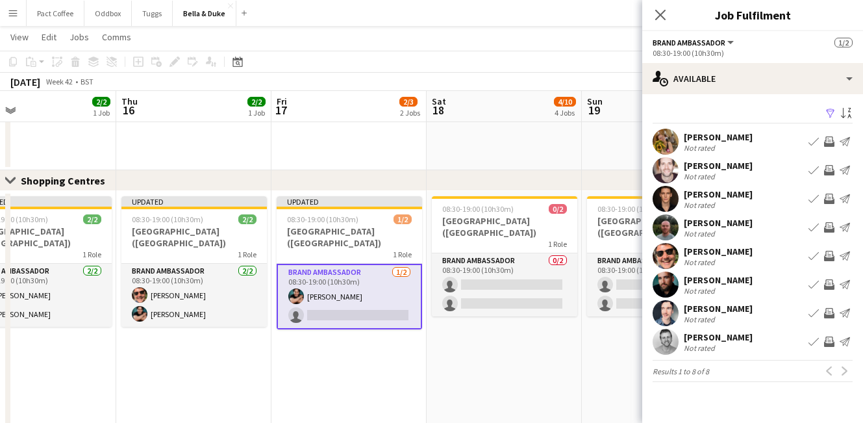
click at [811, 257] on app-icon "Book crew" at bounding box center [814, 256] width 10 height 10
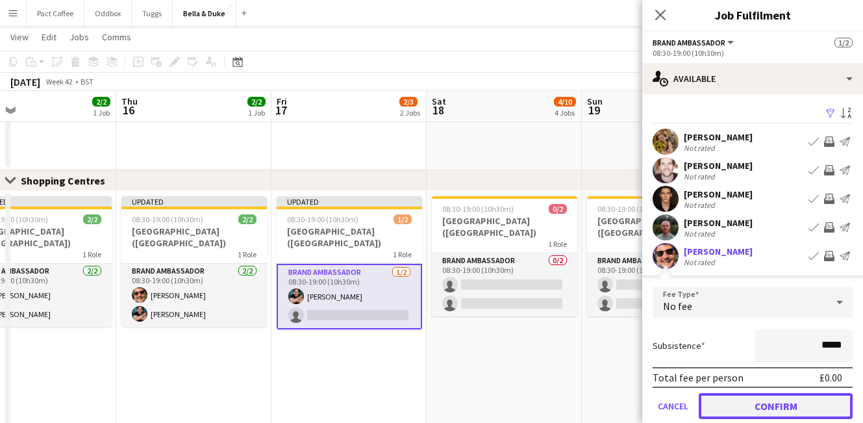
click at [751, 404] on button "Confirm" at bounding box center [776, 406] width 154 height 26
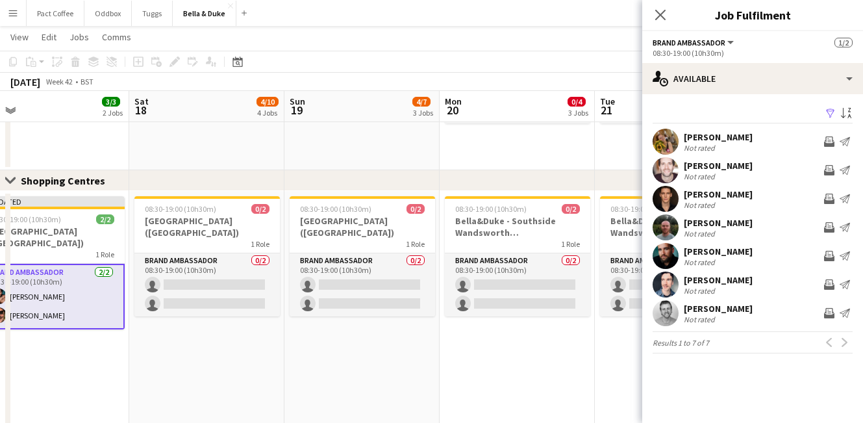
scroll to position [0, 493]
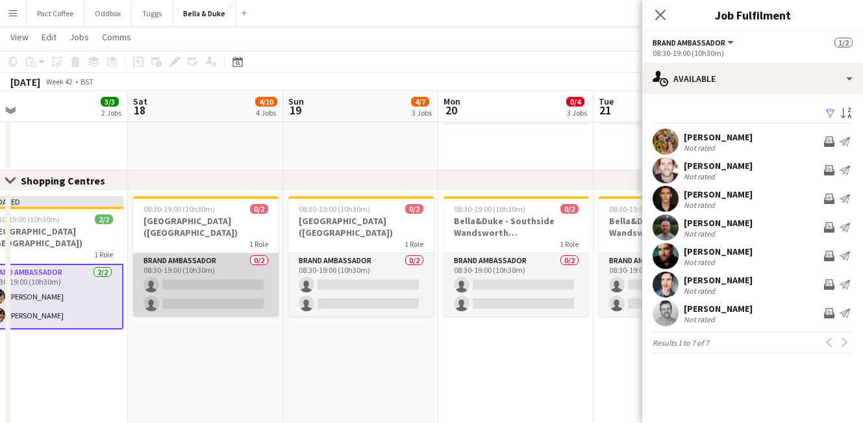
click at [182, 282] on app-card-role "Brand Ambassador 0/2 08:30-19:00 (10h30m) single-neutral-actions single-neutral…" at bounding box center [205, 284] width 145 height 63
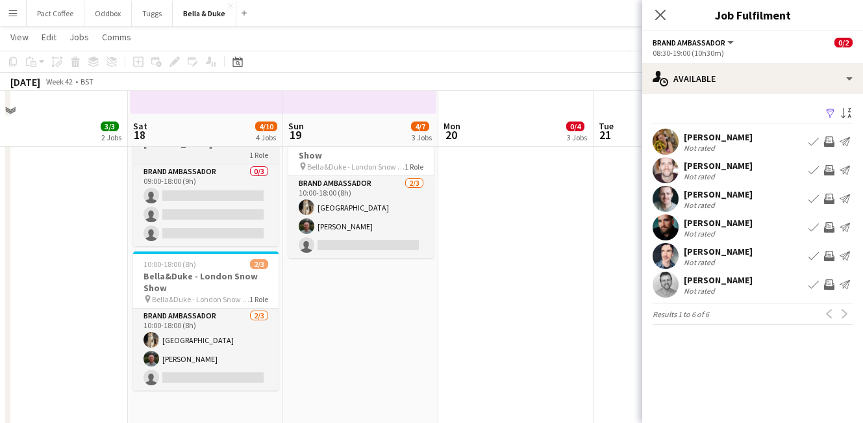
scroll to position [312, 0]
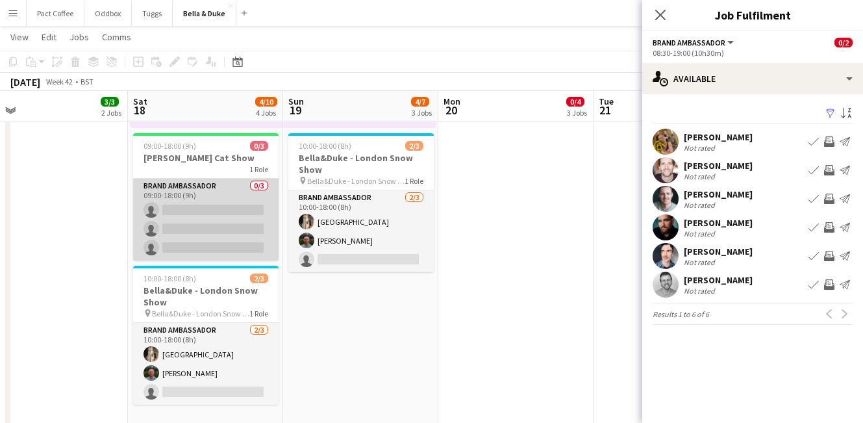
click at [213, 220] on app-card-role "Brand Ambassador 0/3 09:00-18:00 (9h) single-neutral-actions single-neutral-act…" at bounding box center [205, 220] width 145 height 82
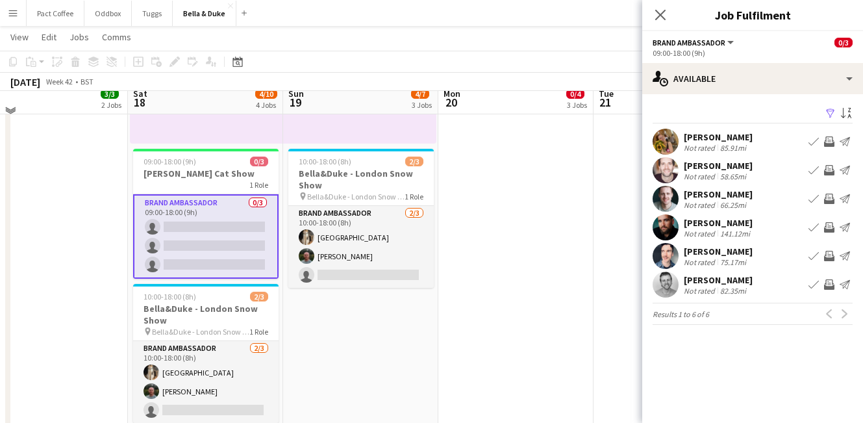
scroll to position [281, 0]
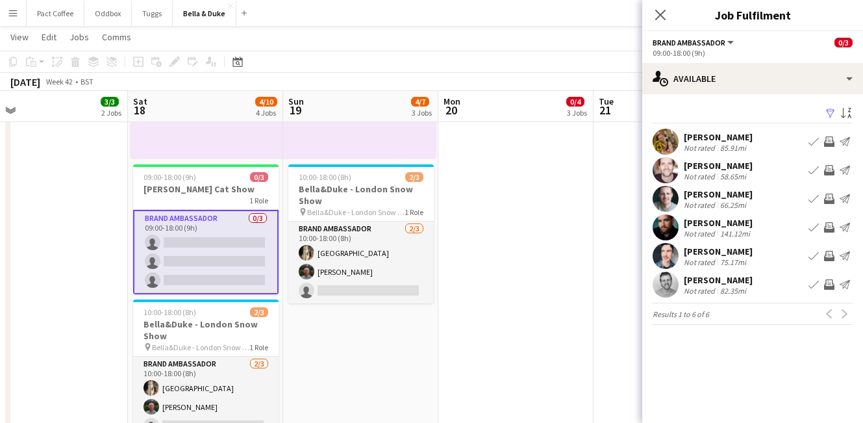
click at [814, 142] on app-icon "Book crew" at bounding box center [814, 141] width 10 height 10
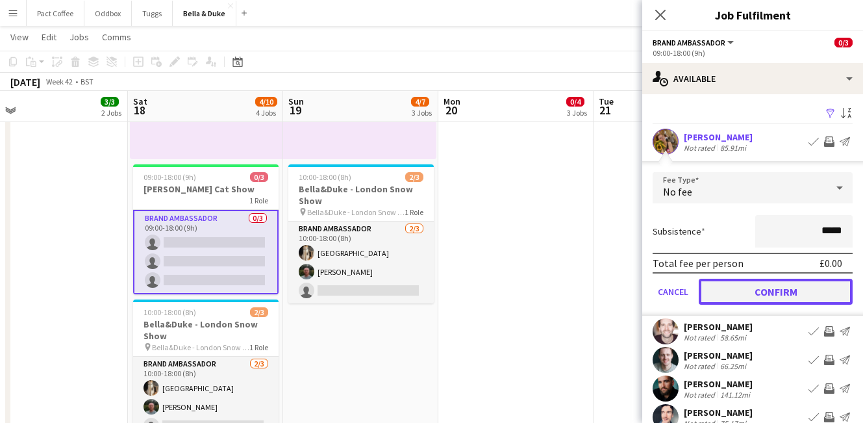
click at [801, 298] on button "Confirm" at bounding box center [776, 292] width 154 height 26
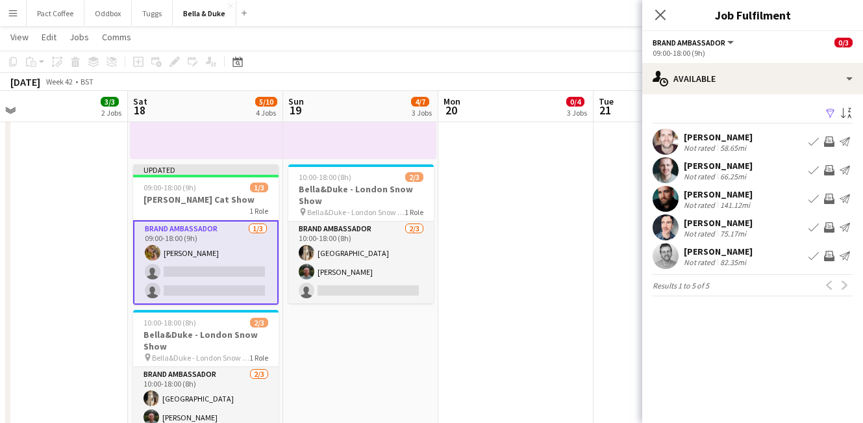
click at [814, 173] on app-icon "Book crew" at bounding box center [814, 170] width 10 height 10
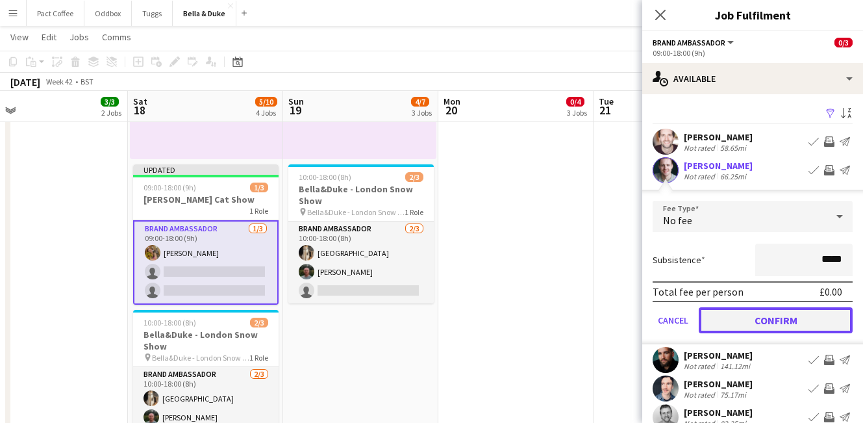
click at [769, 324] on button "Confirm" at bounding box center [776, 320] width 154 height 26
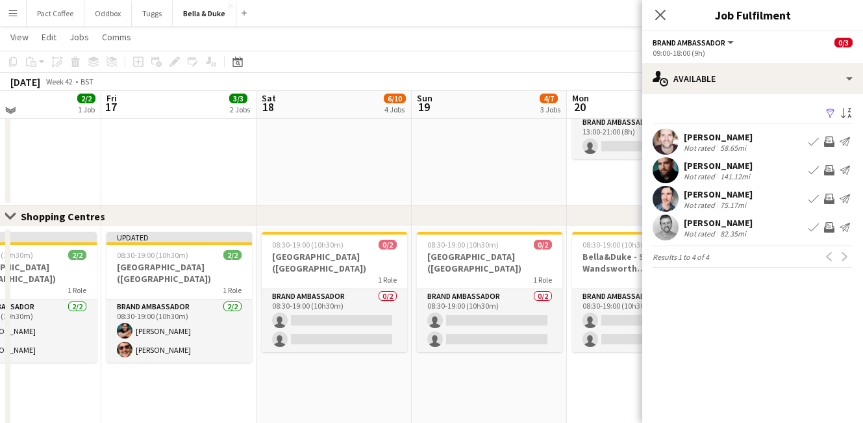
scroll to position [898, 0]
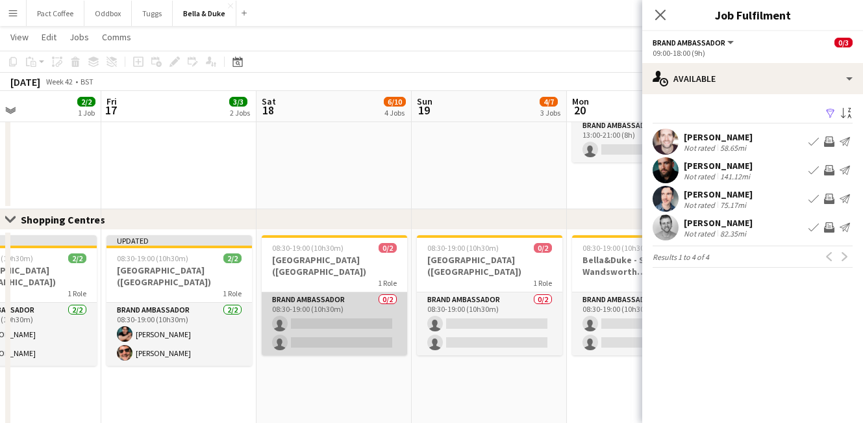
click at [341, 325] on app-card-role "Brand Ambassador 0/2 08:30-19:00 (10h30m) single-neutral-actions single-neutral…" at bounding box center [334, 323] width 145 height 63
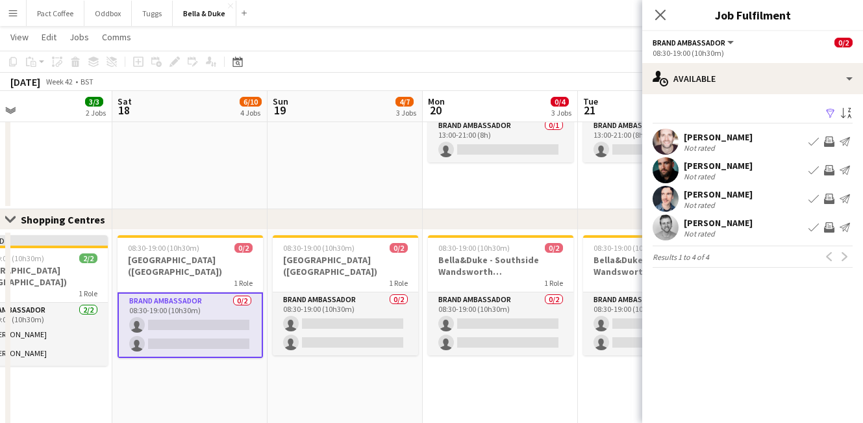
scroll to position [0, 523]
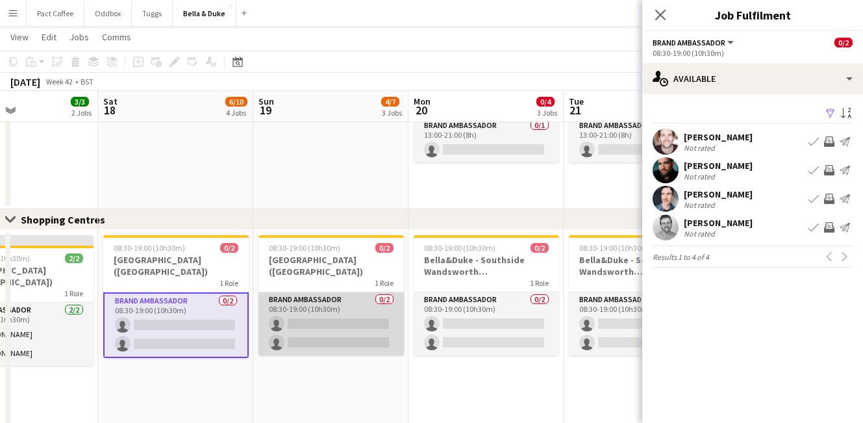
click at [342, 324] on app-card-role "Brand Ambassador 0/2 08:30-19:00 (10h30m) single-neutral-actions single-neutral…" at bounding box center [330, 323] width 145 height 63
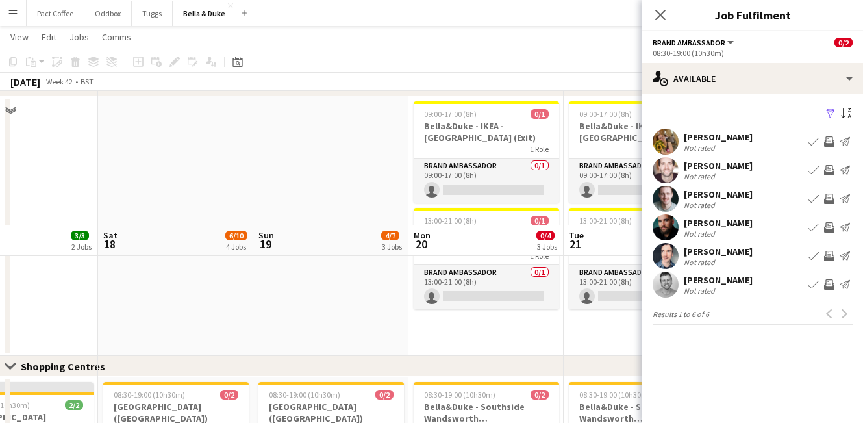
scroll to position [896, 0]
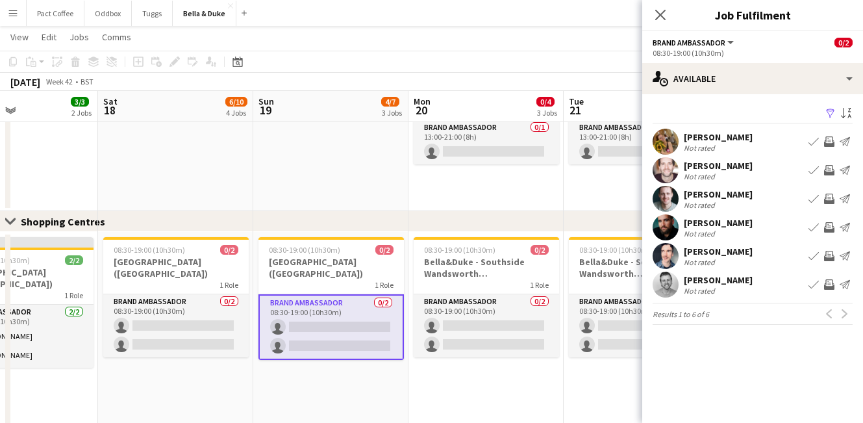
click at [325, 323] on app-card-role "Brand Ambassador 0/2 08:30-19:00 (10h30m) single-neutral-actions single-neutral…" at bounding box center [330, 327] width 145 height 66
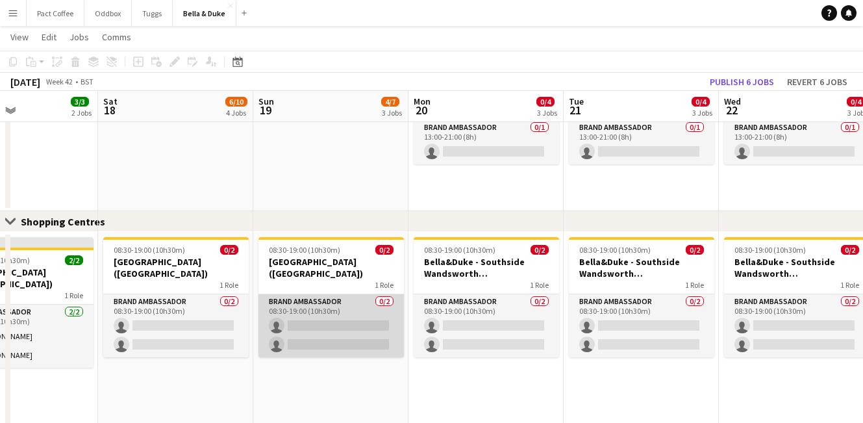
click at [324, 332] on app-card-role "Brand Ambassador 0/2 08:30-19:00 (10h30m) single-neutral-actions single-neutral…" at bounding box center [330, 325] width 145 height 63
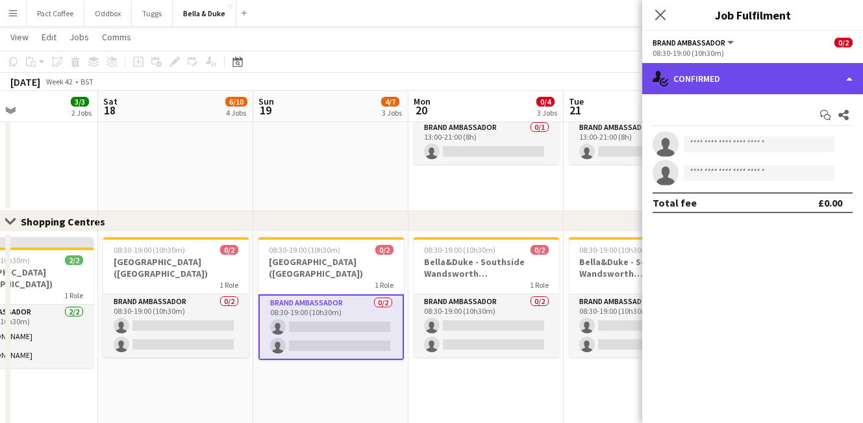
click at [761, 81] on div "single-neutral-actions-check-2 Confirmed" at bounding box center [752, 78] width 221 height 31
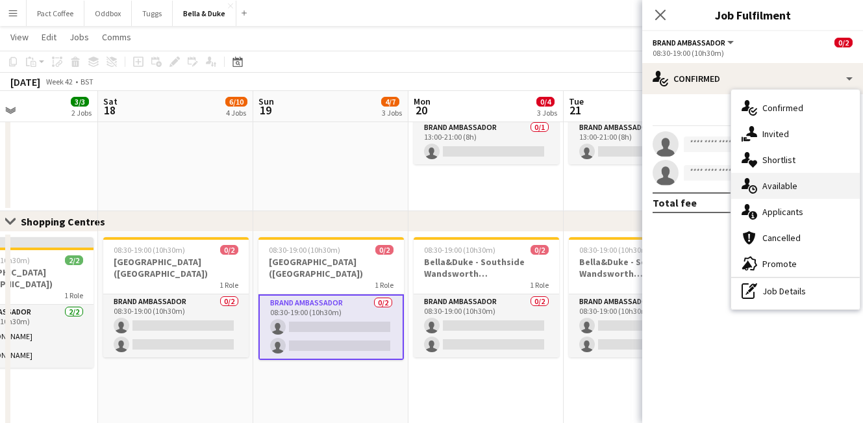
click at [781, 175] on div "single-neutral-actions-upload Available" at bounding box center [795, 186] width 129 height 26
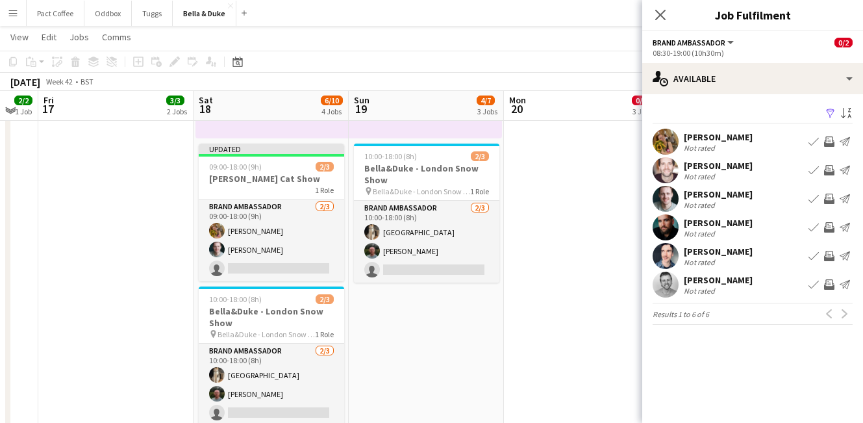
scroll to position [301, 0]
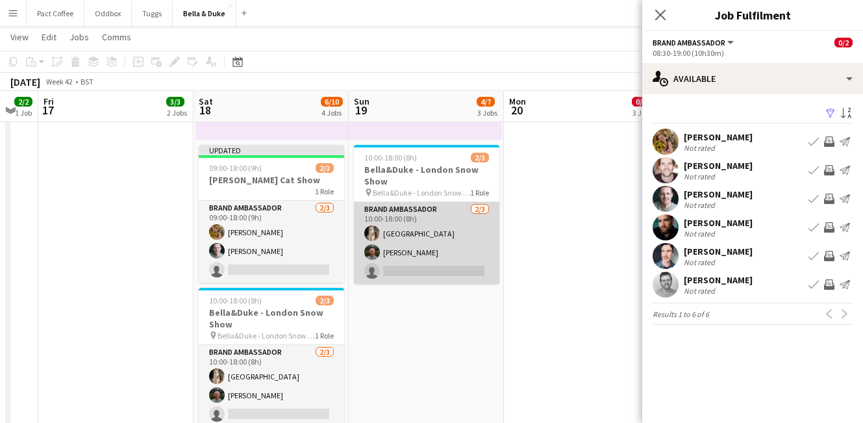
click at [451, 266] on app-card-role "Brand Ambassador [DATE] 10:00-18:00 (8h) Mat Castle [PERSON_NAME] single-neutra…" at bounding box center [426, 243] width 145 height 82
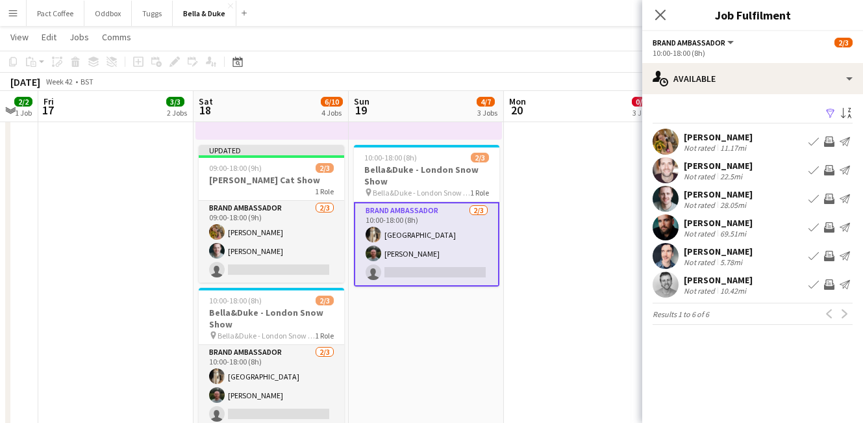
click at [816, 197] on app-icon "Book crew" at bounding box center [814, 199] width 10 height 10
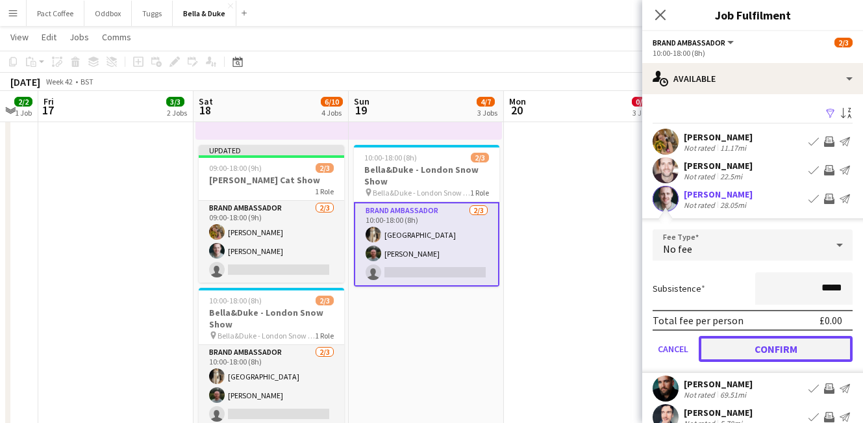
click at [799, 352] on button "Confirm" at bounding box center [776, 349] width 154 height 26
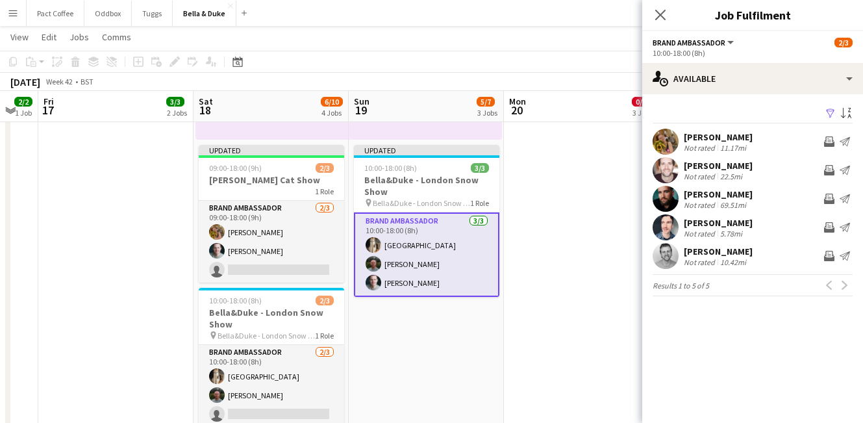
click at [122, 299] on app-date-cell "08:00-16:00 (8h) 1/1 Logistics_Bella&Duke_The Big Bark pin The Big Bark 1 Role …" at bounding box center [115, 186] width 155 height 562
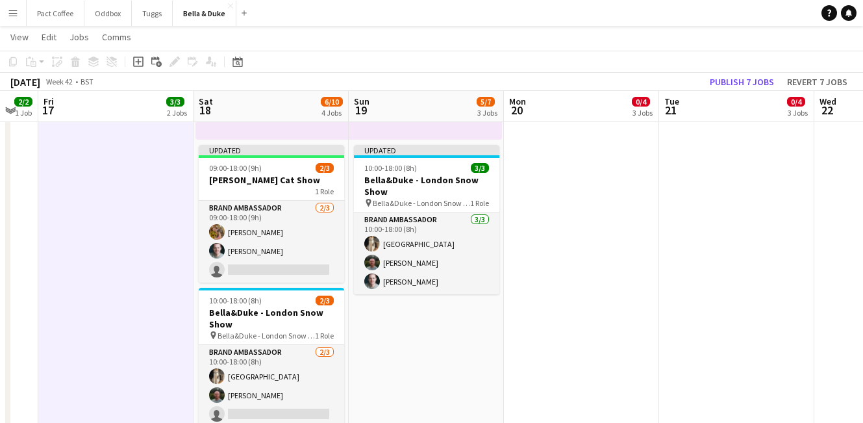
click at [444, 361] on app-date-cell "10:00-17:00 (7h) 2/2 pin [PERSON_NAME] - The Big Bark 1 Role Brand Ambassador […" at bounding box center [426, 186] width 155 height 562
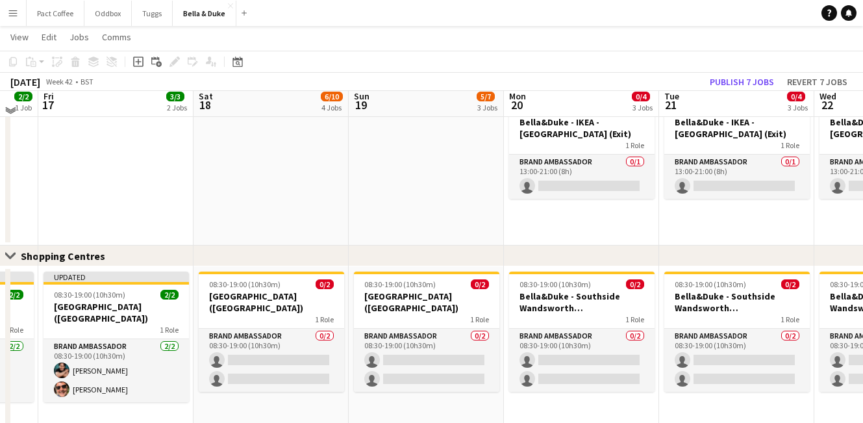
scroll to position [866, 0]
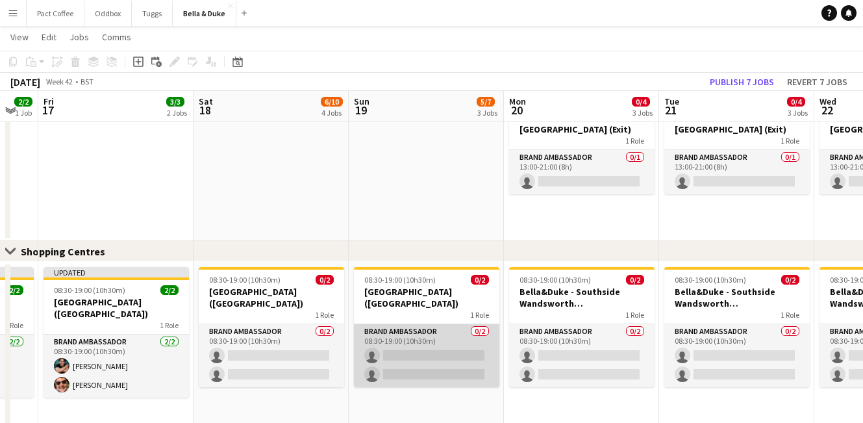
click at [407, 349] on app-card-role "Brand Ambassador 0/2 08:30-19:00 (10h30m) single-neutral-actions single-neutral…" at bounding box center [426, 355] width 145 height 63
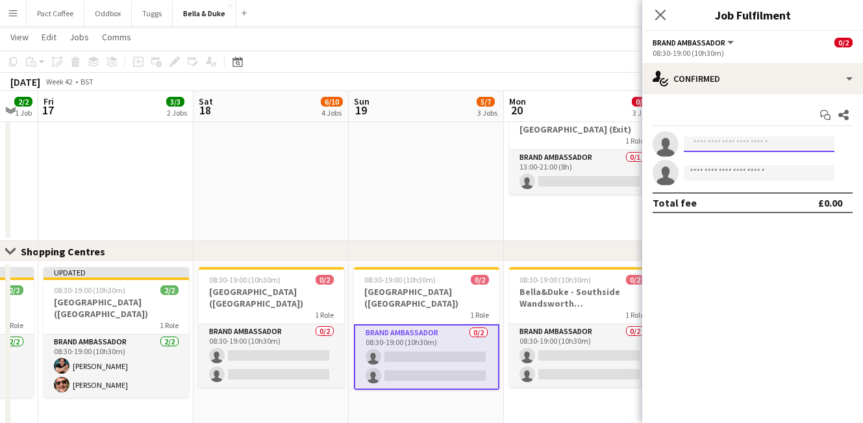
click at [704, 139] on input at bounding box center [759, 144] width 151 height 16
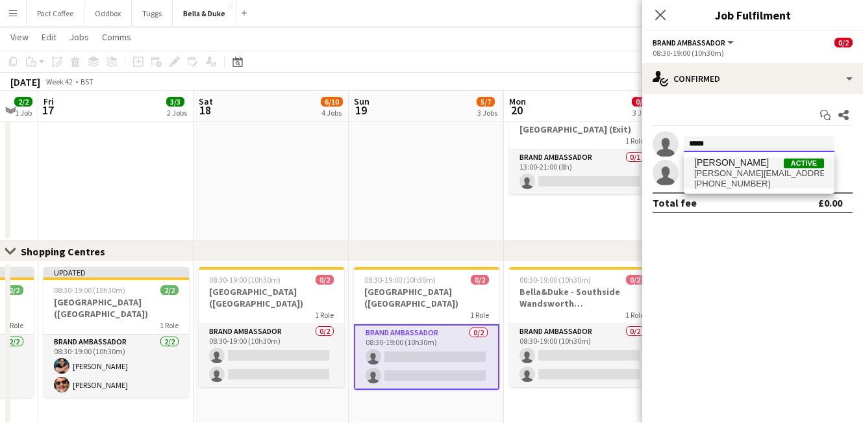
type input "*****"
click at [770, 177] on span "[PERSON_NAME][EMAIL_ADDRESS][PERSON_NAME][DOMAIN_NAME]" at bounding box center [759, 173] width 130 height 10
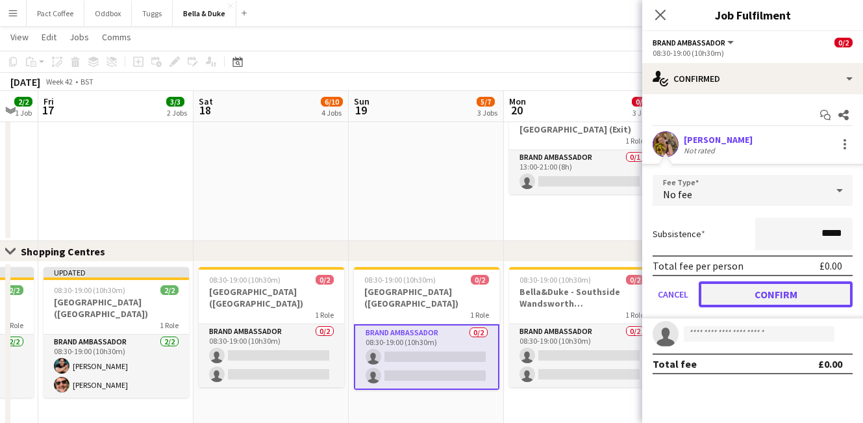
click at [725, 305] on button "Confirm" at bounding box center [776, 294] width 154 height 26
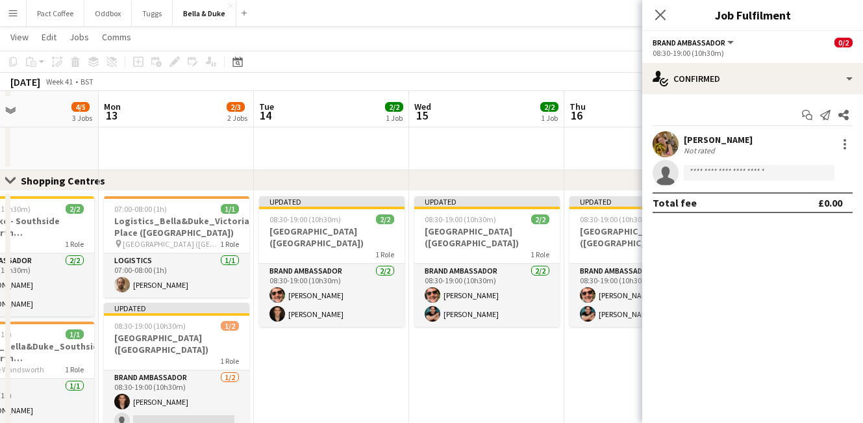
scroll to position [975, 0]
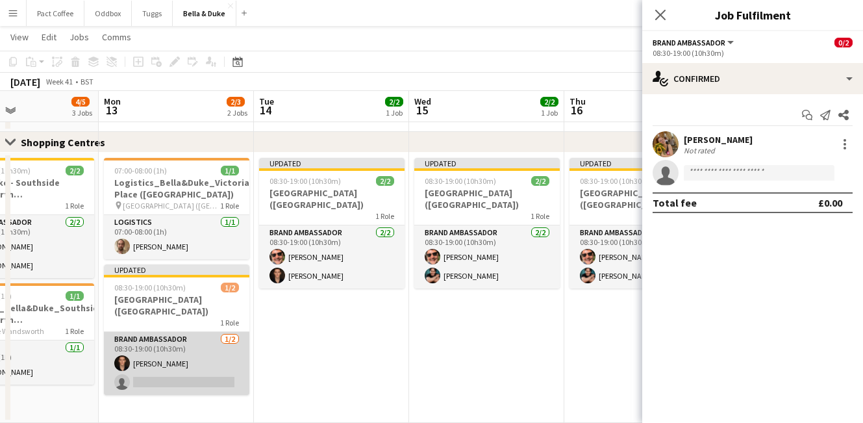
click at [173, 373] on app-card-role "Brand Ambassador [DATE] 08:30-19:00 (10h30m) [PERSON_NAME] single-neutral-actio…" at bounding box center [176, 363] width 145 height 63
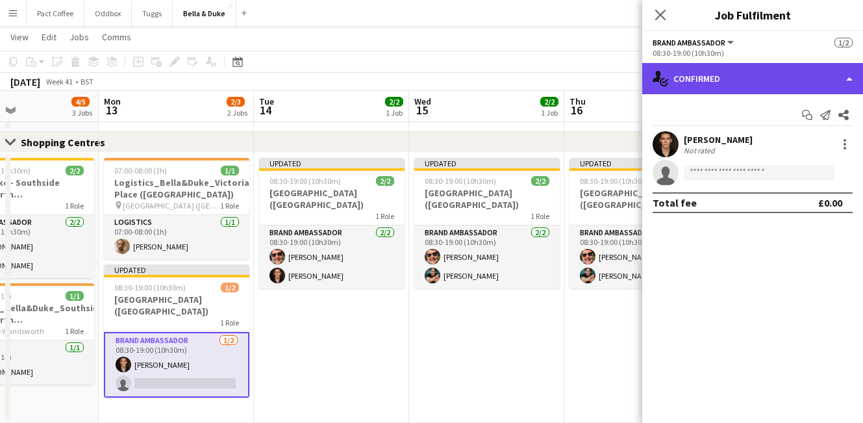
click at [738, 77] on div "single-neutral-actions-check-2 Confirmed" at bounding box center [752, 78] width 221 height 31
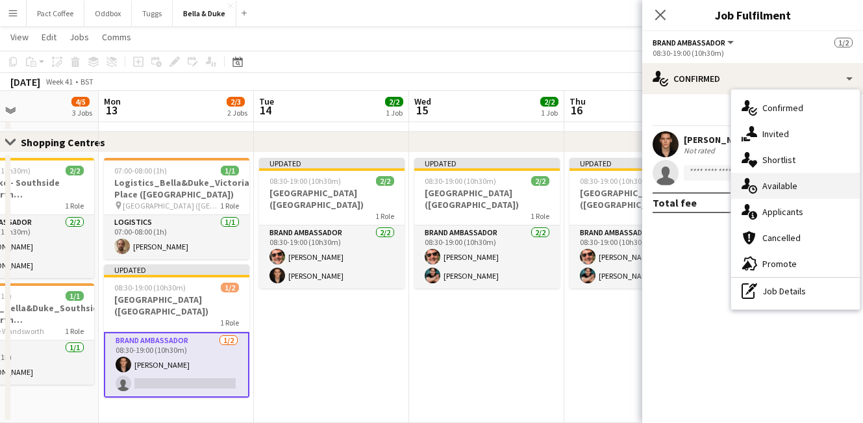
click at [777, 194] on div "single-neutral-actions-upload Available" at bounding box center [795, 186] width 129 height 26
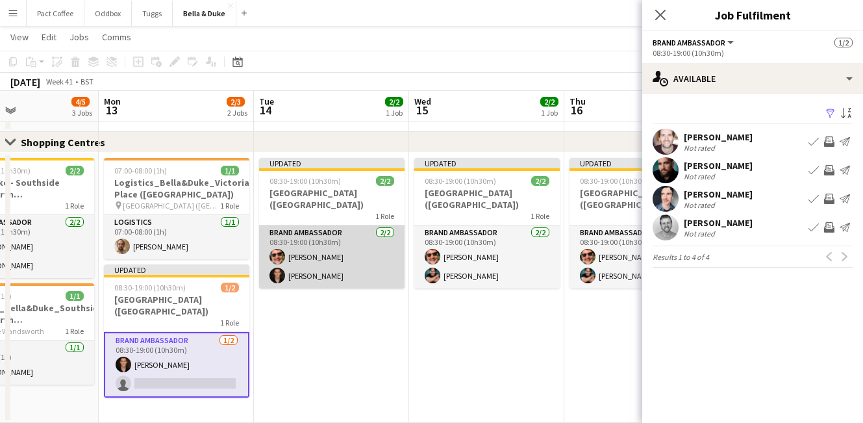
click at [364, 265] on app-card-role "Brand Ambassador [DATE] 08:30-19:00 (10h30m) [PERSON_NAME] [PERSON_NAME]" at bounding box center [331, 256] width 145 height 63
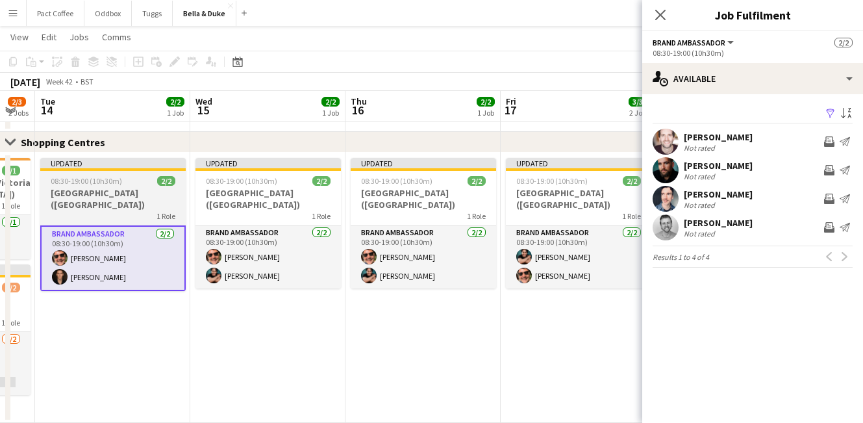
scroll to position [0, 443]
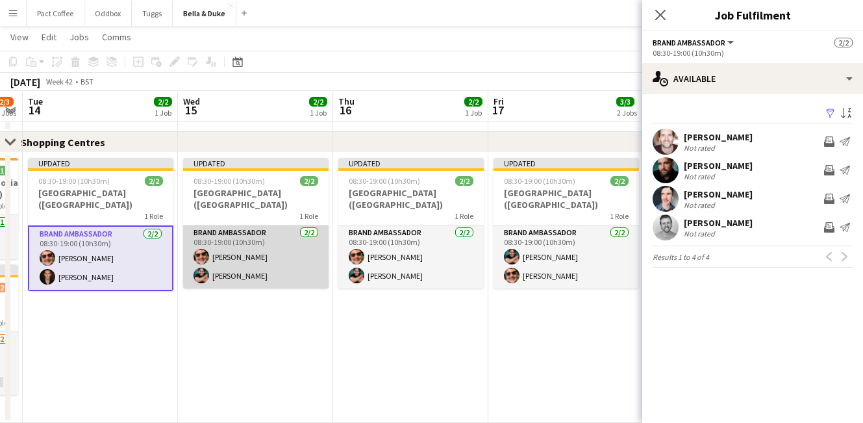
click at [218, 273] on app-card-role "Brand Ambassador [DATE] 08:30-19:00 (10h30m) [PERSON_NAME] [PERSON_NAME]" at bounding box center [255, 256] width 145 height 63
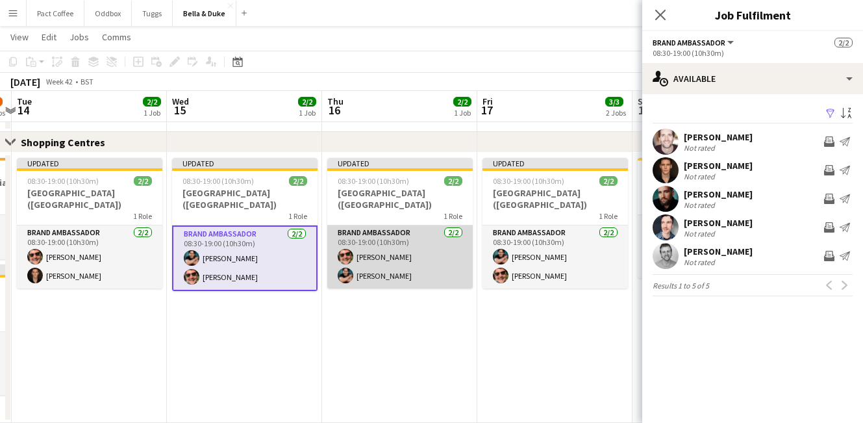
scroll to position [0, 455]
click at [395, 274] on app-card-role "Brand Ambassador [DATE] 08:30-19:00 (10h30m) [PERSON_NAME] [PERSON_NAME]" at bounding box center [399, 256] width 145 height 63
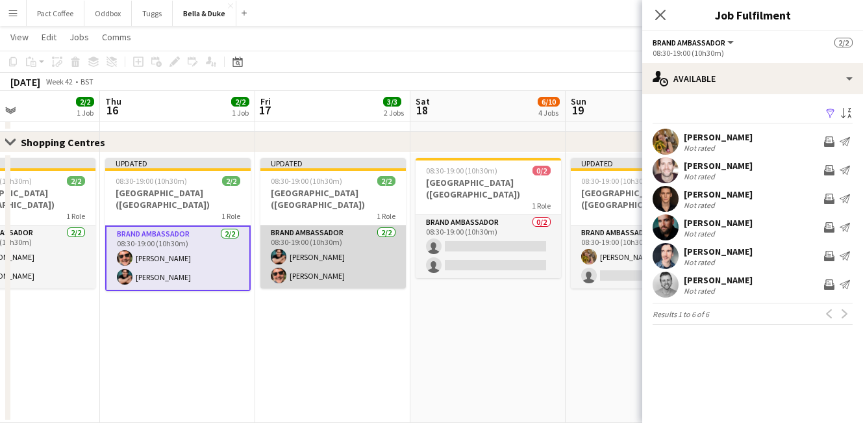
scroll to position [0, 531]
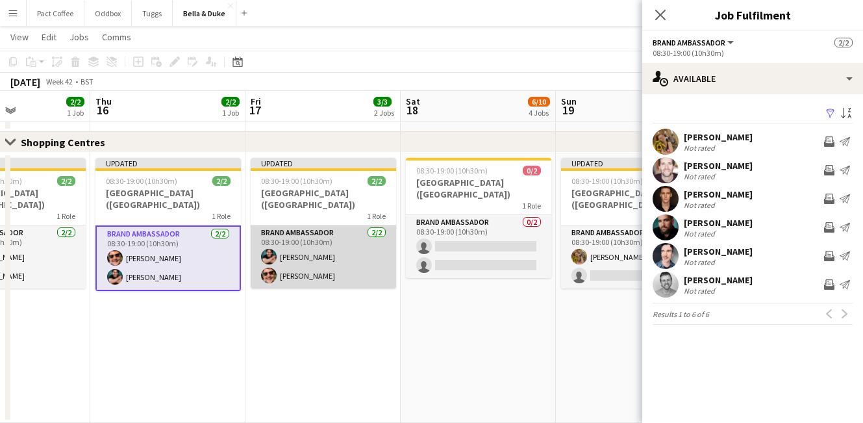
click at [366, 270] on app-card-role "Brand Ambassador [DATE] 08:30-19:00 (10h30m) [PERSON_NAME] [PERSON_NAME]" at bounding box center [323, 256] width 145 height 63
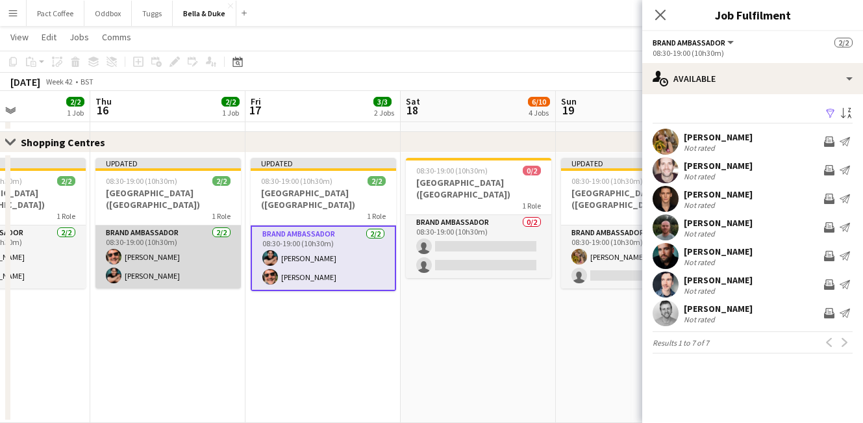
click at [201, 277] on app-card-role "Brand Ambassador [DATE] 08:30-19:00 (10h30m) [PERSON_NAME] [PERSON_NAME]" at bounding box center [167, 256] width 145 height 63
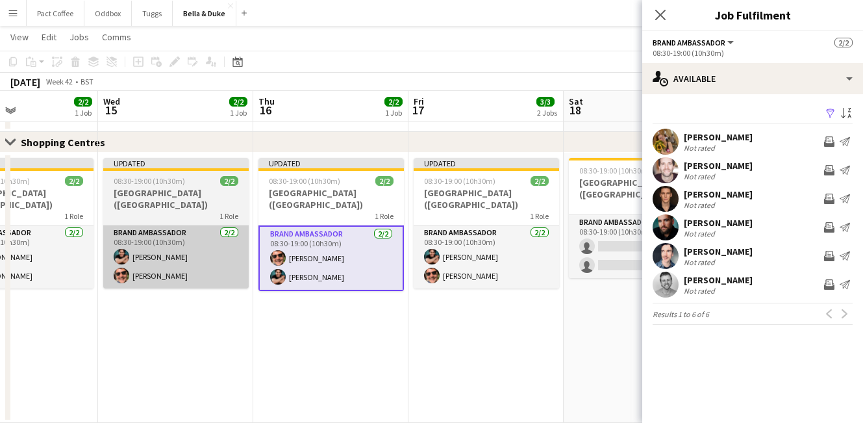
scroll to position [0, 536]
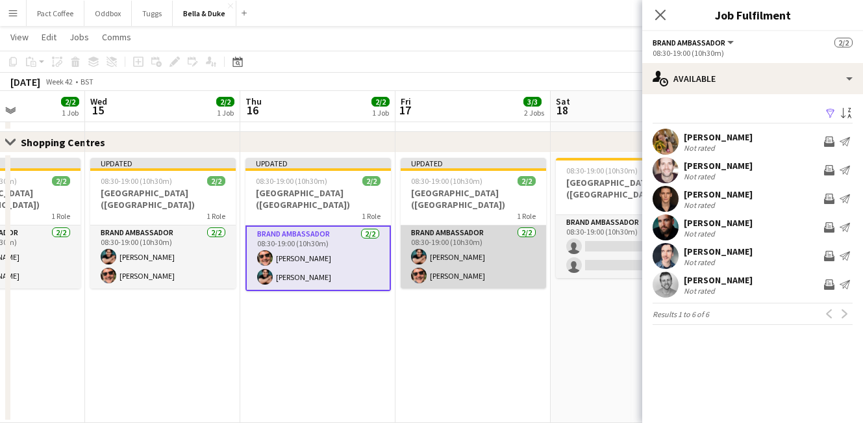
click at [445, 276] on app-card-role "Brand Ambassador [DATE] 08:30-19:00 (10h30m) [PERSON_NAME] [PERSON_NAME]" at bounding box center [473, 256] width 145 height 63
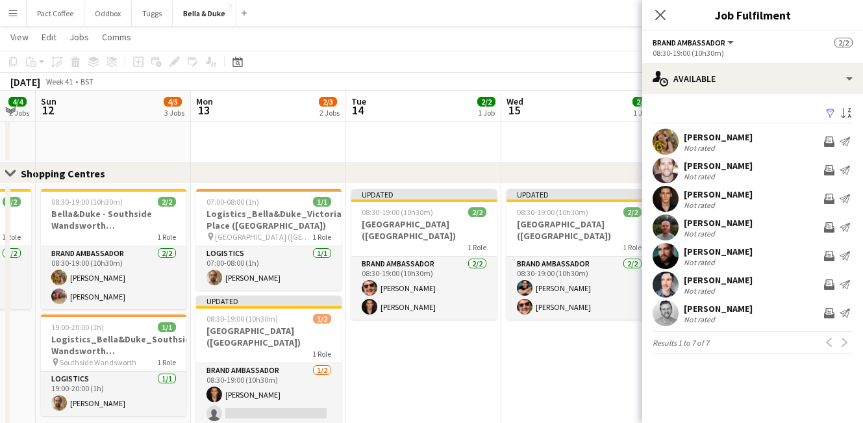
scroll to position [0, 271]
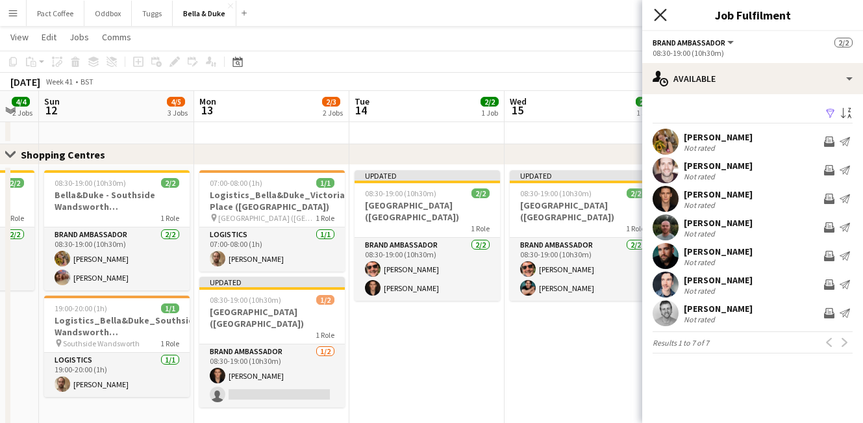
click at [657, 17] on icon at bounding box center [660, 14] width 12 height 12
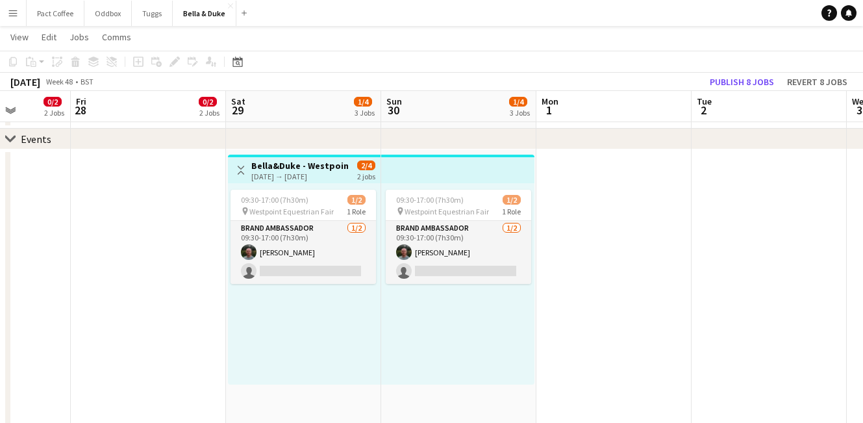
scroll to position [0, 388]
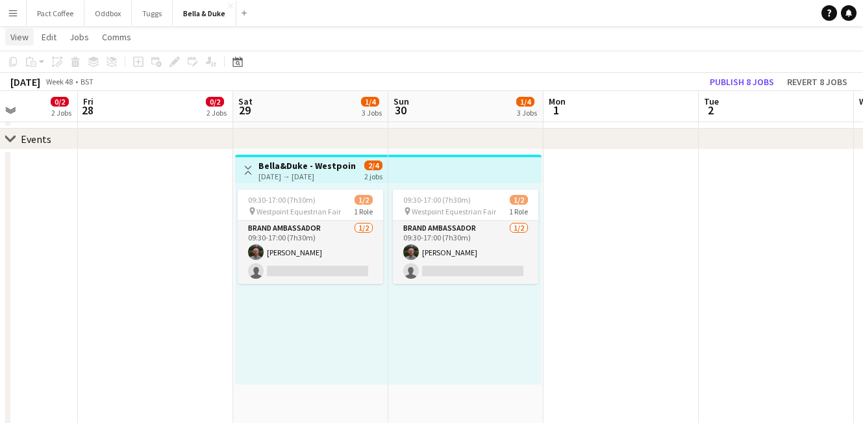
click at [24, 43] on link "View" at bounding box center [19, 37] width 29 height 17
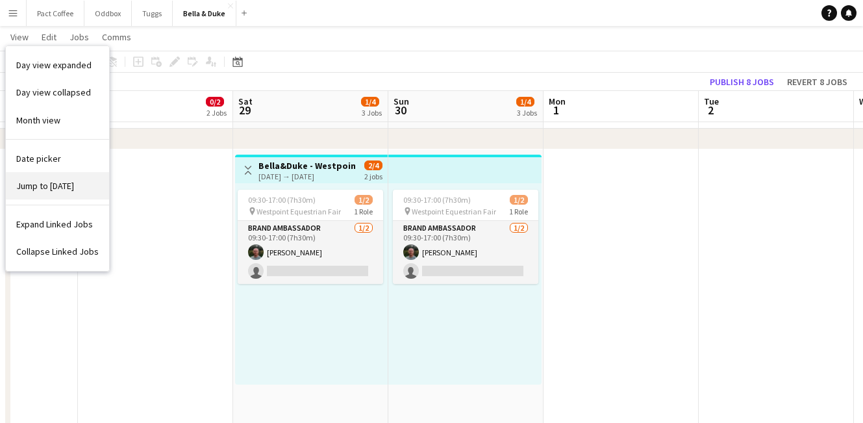
click at [44, 180] on span "Jump to [DATE]" at bounding box center [45, 186] width 58 height 12
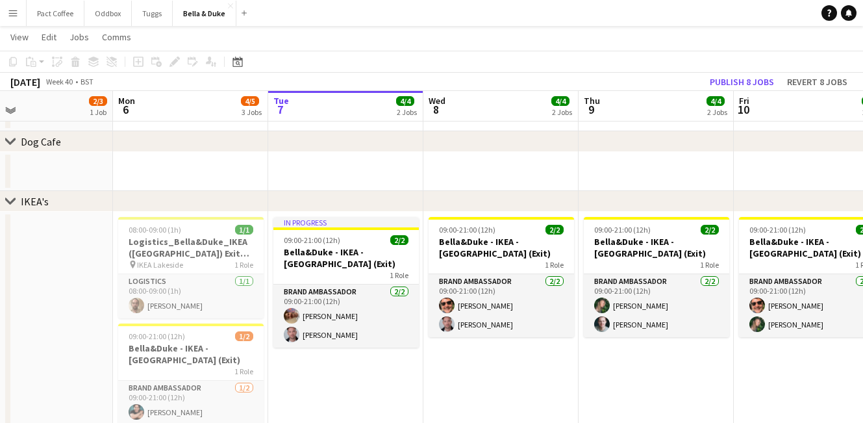
scroll to position [784, 0]
click at [68, 331] on app-date-cell at bounding box center [35, 342] width 155 height 260
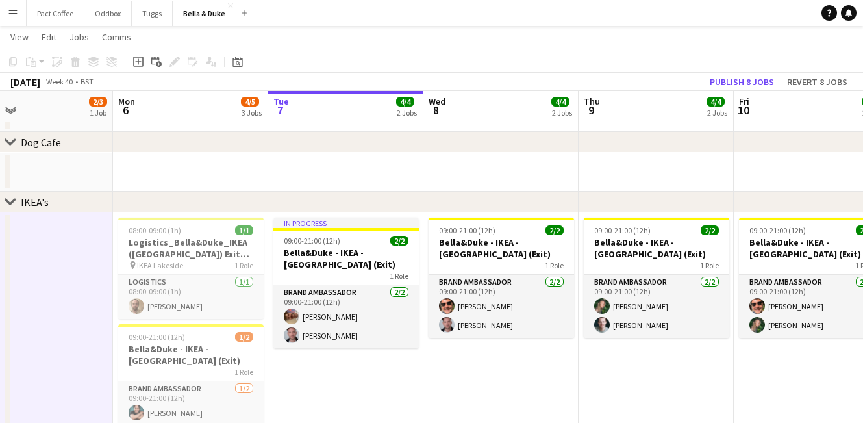
click at [68, 331] on app-date-cell at bounding box center [35, 342] width 155 height 260
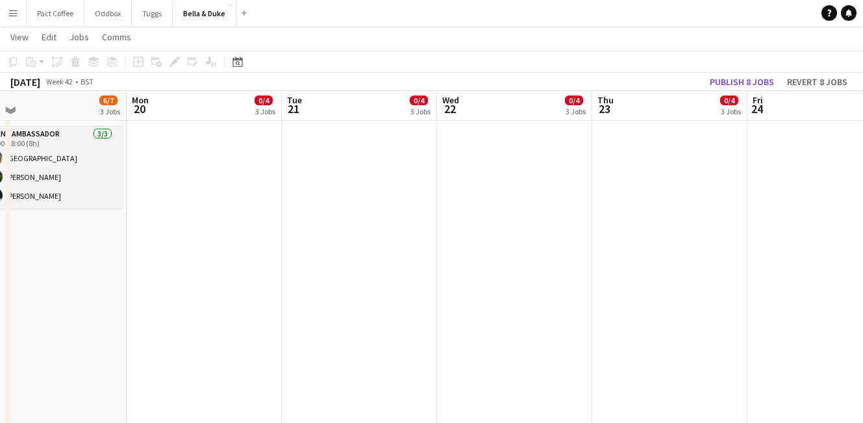
scroll to position [384, 0]
click at [4, 38] on app-page-menu "View Day view expanded Day view collapsed Month view Date picker Jump to [DATE]…" at bounding box center [431, 38] width 863 height 25
click at [15, 38] on span "View" at bounding box center [19, 37] width 18 height 12
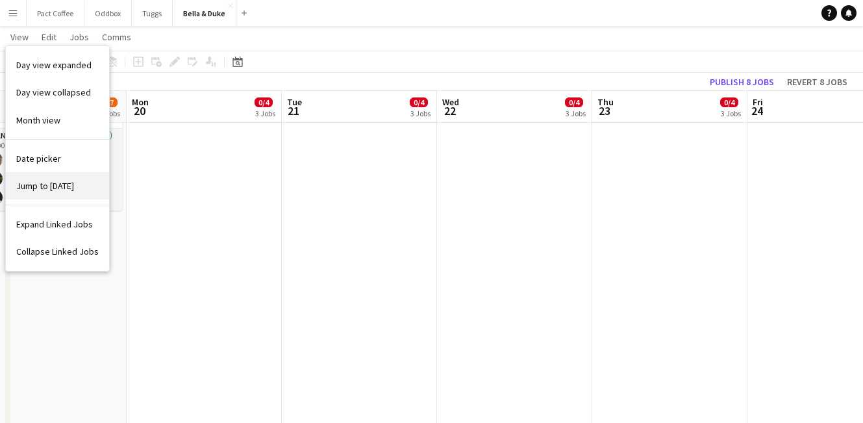
click at [40, 180] on span "Jump to [DATE]" at bounding box center [45, 186] width 58 height 12
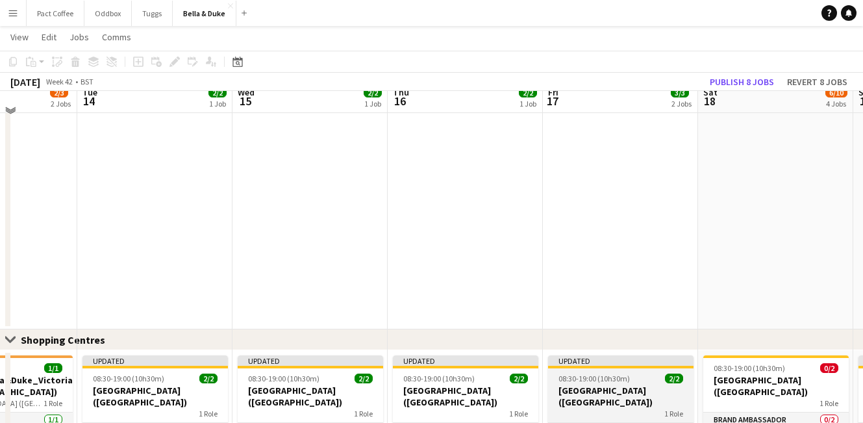
scroll to position [916, 0]
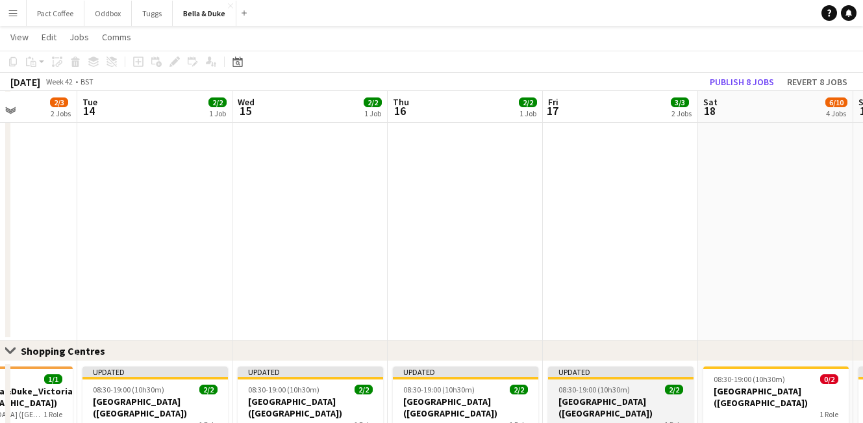
click at [602, 384] on span "08:30-19:00 (10h30m)" at bounding box center [594, 389] width 71 height 10
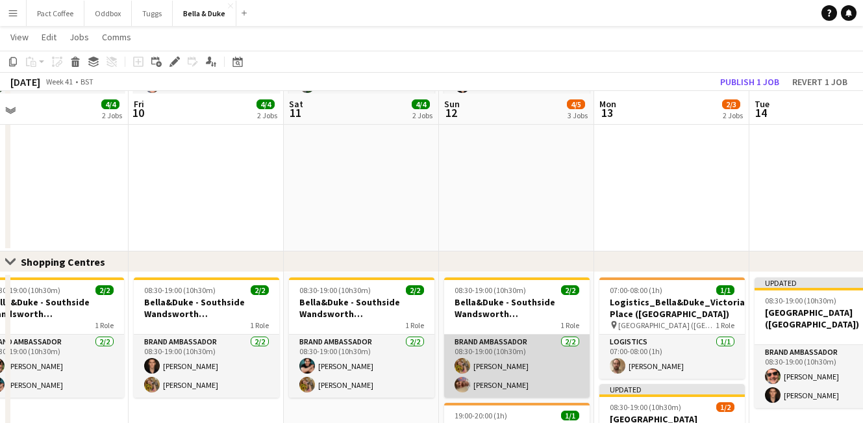
scroll to position [1008, 0]
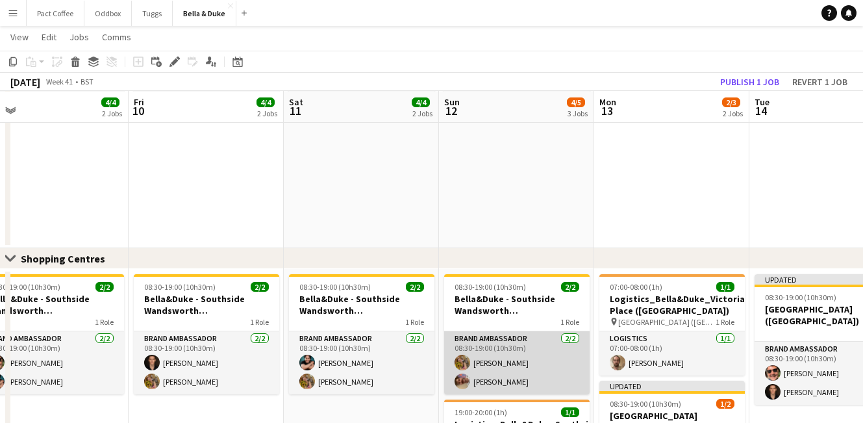
click at [508, 357] on app-card-role "Brand Ambassador [DATE] 08:30-19:00 (10h30m) [PERSON_NAME] [PERSON_NAME]" at bounding box center [516, 362] width 145 height 63
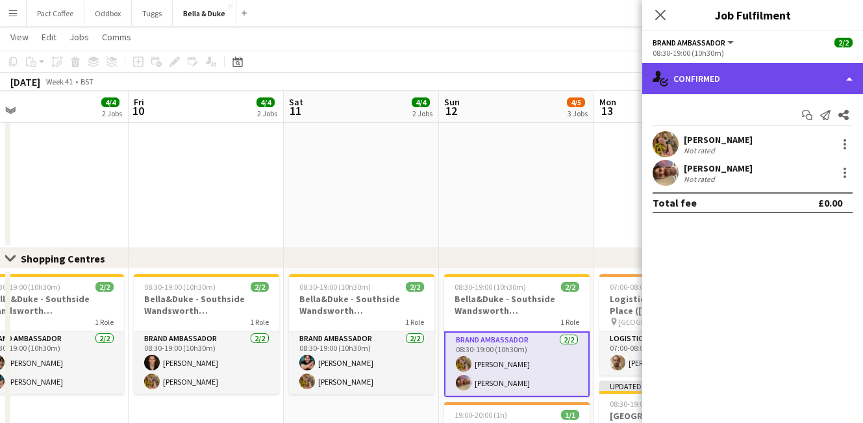
click at [779, 72] on div "single-neutral-actions-check-2 Confirmed" at bounding box center [752, 78] width 221 height 31
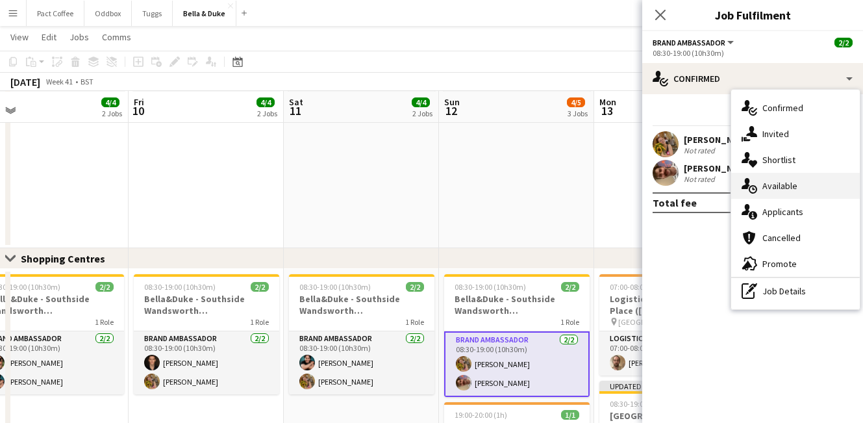
click at [777, 181] on span "Available" at bounding box center [779, 186] width 35 height 12
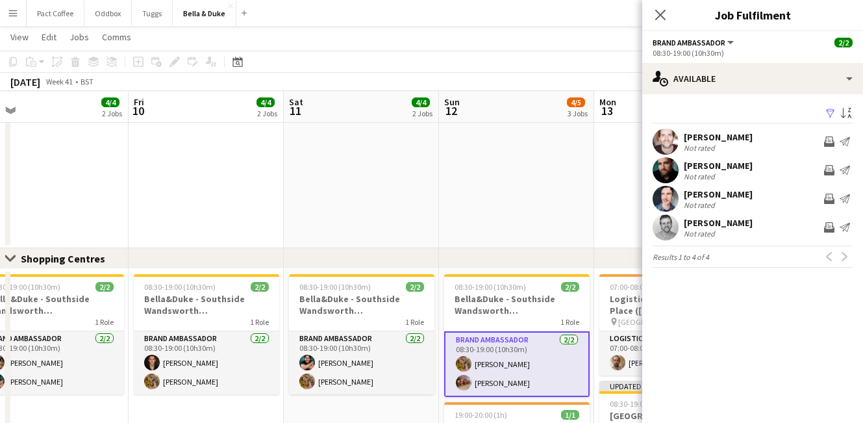
click at [549, 375] on app-card-role "Brand Ambassador [DATE] 08:30-19:00 (10h30m) [PERSON_NAME] [PERSON_NAME]" at bounding box center [516, 364] width 145 height 66
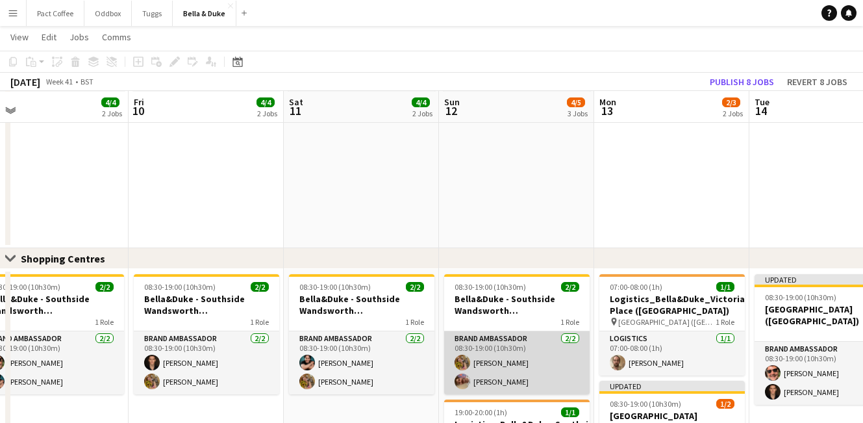
click at [522, 358] on app-card-role "Brand Ambassador [DATE] 08:30-19:00 (10h30m) [PERSON_NAME] [PERSON_NAME]" at bounding box center [516, 362] width 145 height 63
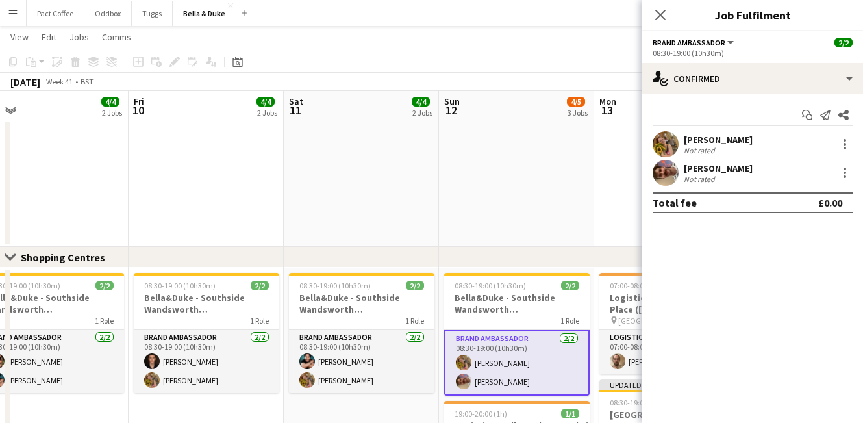
scroll to position [1009, 0]
click at [851, 145] on div at bounding box center [845, 144] width 16 height 16
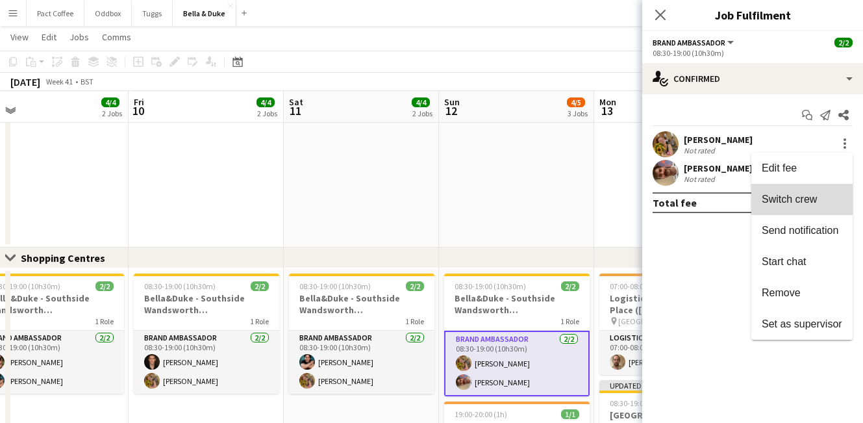
click at [809, 195] on span "Switch crew" at bounding box center [789, 199] width 55 height 11
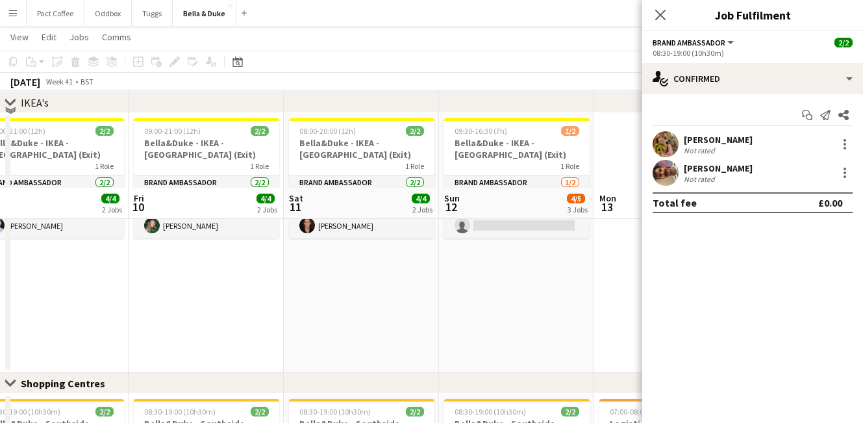
scroll to position [887, 0]
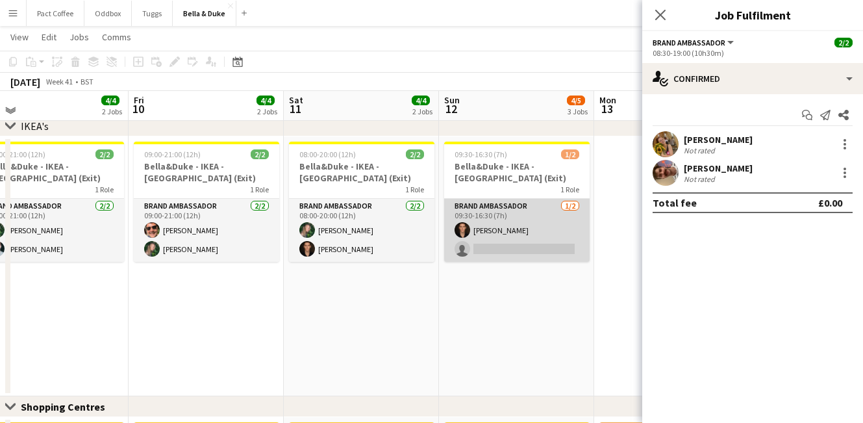
click at [494, 247] on app-card-role "Brand Ambassador [DATE] 09:30-16:30 (7h) [PERSON_NAME] single-neutral-actions" at bounding box center [516, 230] width 145 height 63
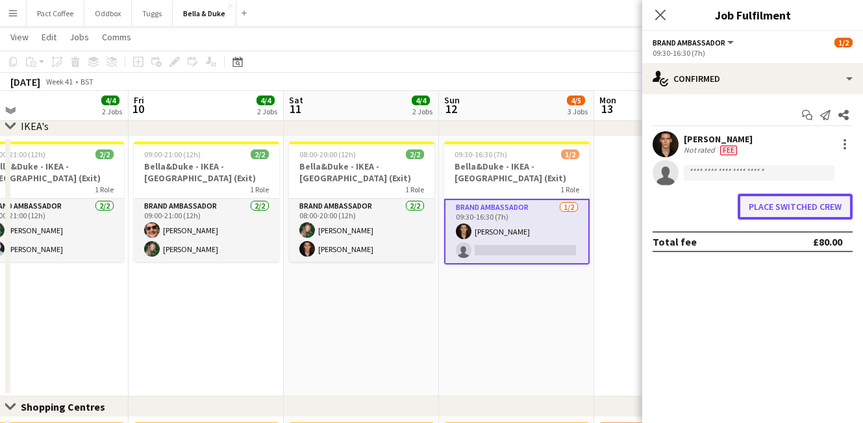
click at [809, 208] on button "Place switched crew" at bounding box center [795, 207] width 115 height 26
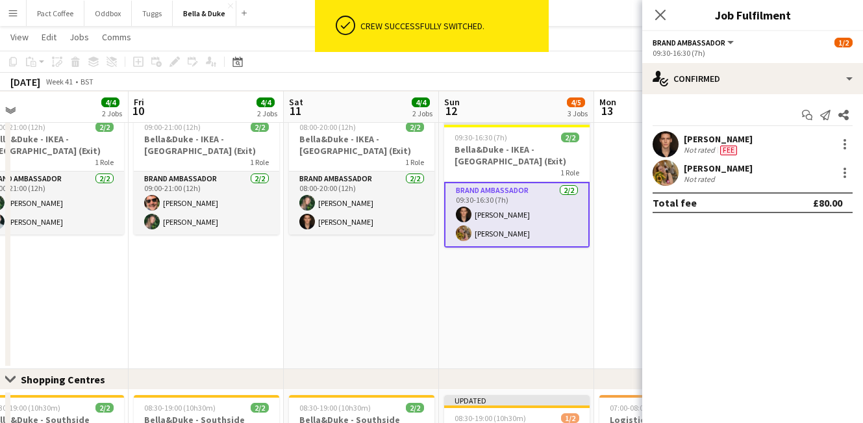
click at [424, 305] on app-date-cell "08:00-20:00 (12h) 2/2 [PERSON_NAME] - IKEA - Lakeside (Exit) 1 Role Brand Ambas…" at bounding box center [361, 239] width 155 height 260
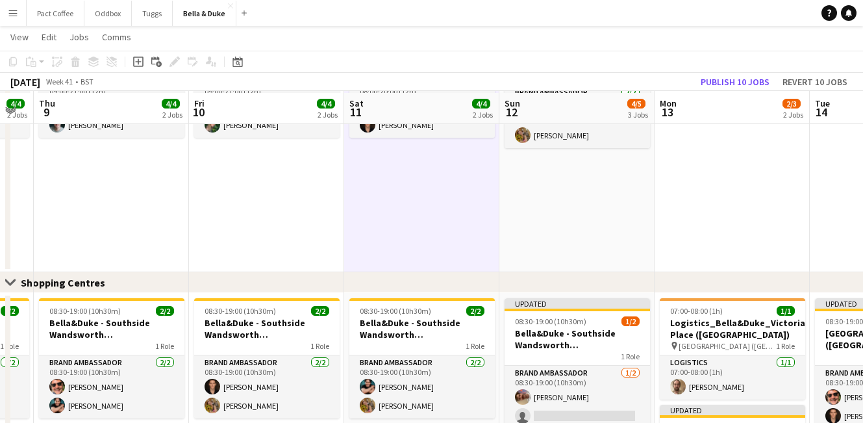
scroll to position [981, 0]
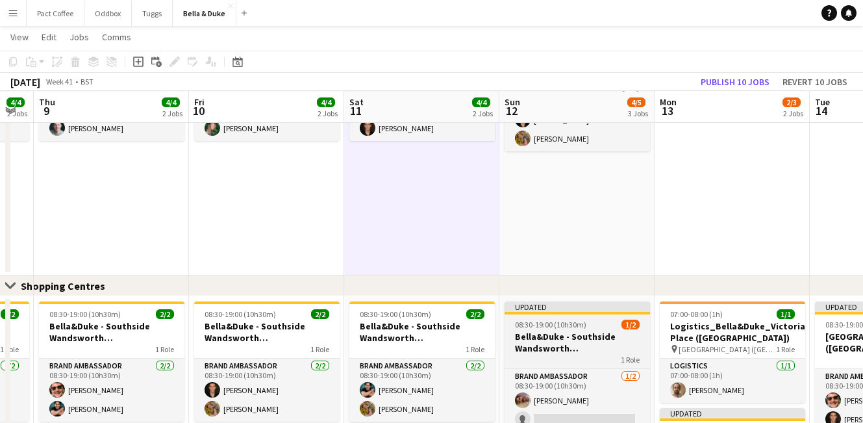
click at [562, 352] on h3 "Bella&Duke - Southside Wandsworth ([GEOGRAPHIC_DATA])" at bounding box center [577, 342] width 145 height 23
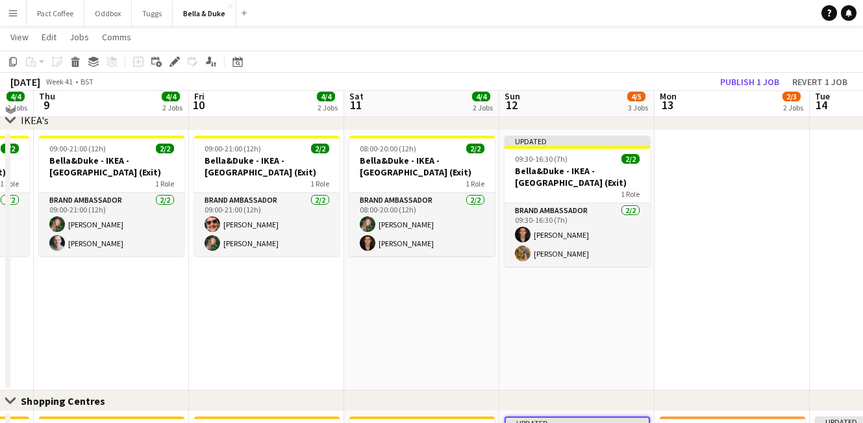
scroll to position [860, 0]
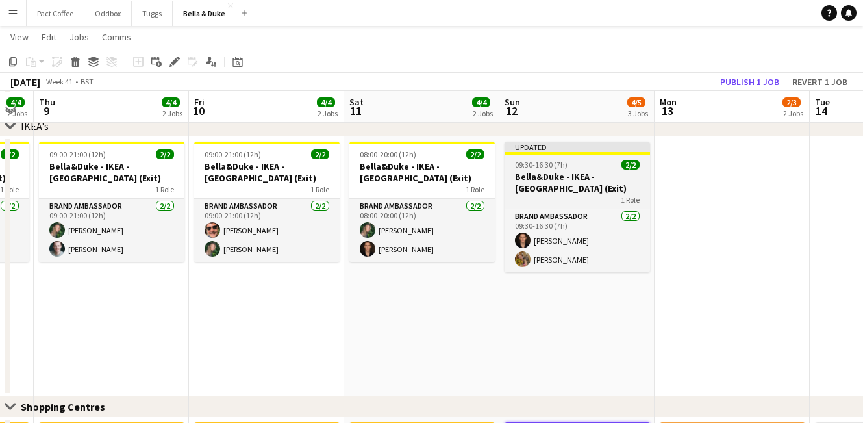
click at [577, 196] on div "1 Role" at bounding box center [577, 199] width 145 height 10
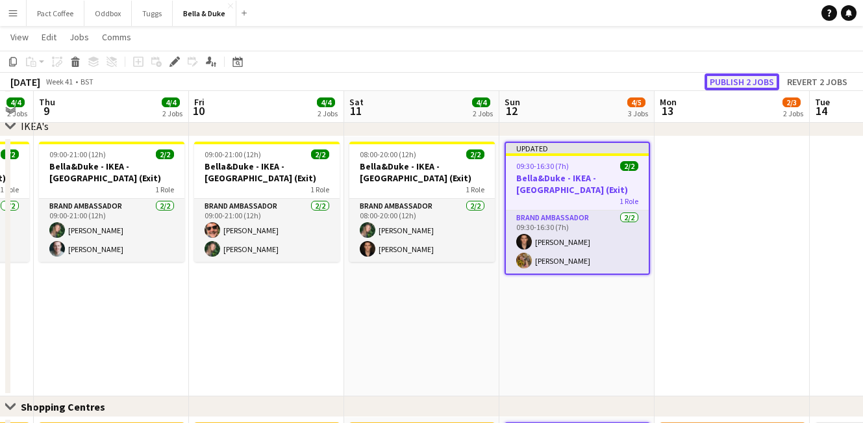
click at [744, 81] on button "Publish 2 jobs" at bounding box center [742, 81] width 75 height 17
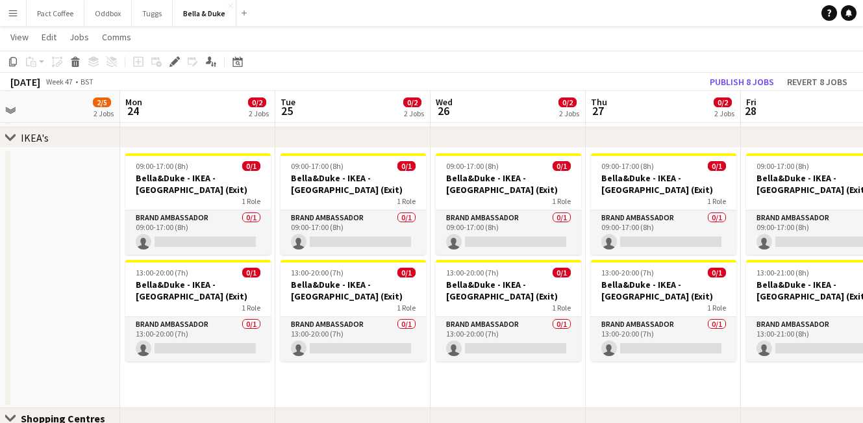
scroll to position [0, 503]
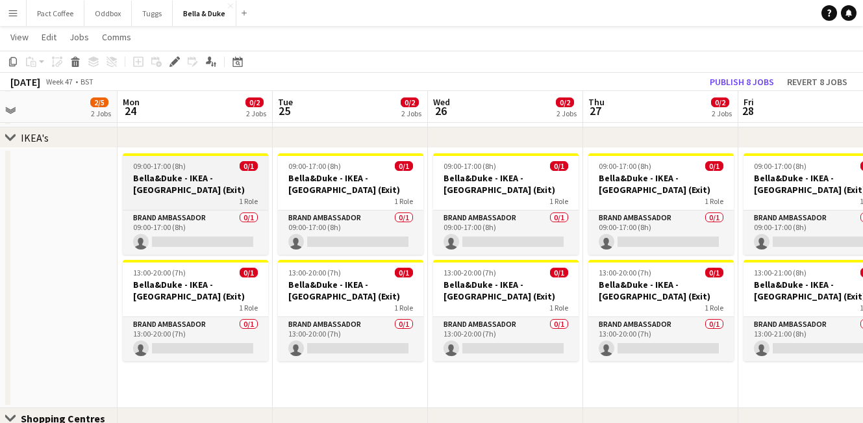
click at [196, 192] on h3 "Bella&Duke - IKEA - [GEOGRAPHIC_DATA] (Exit)" at bounding box center [195, 183] width 145 height 23
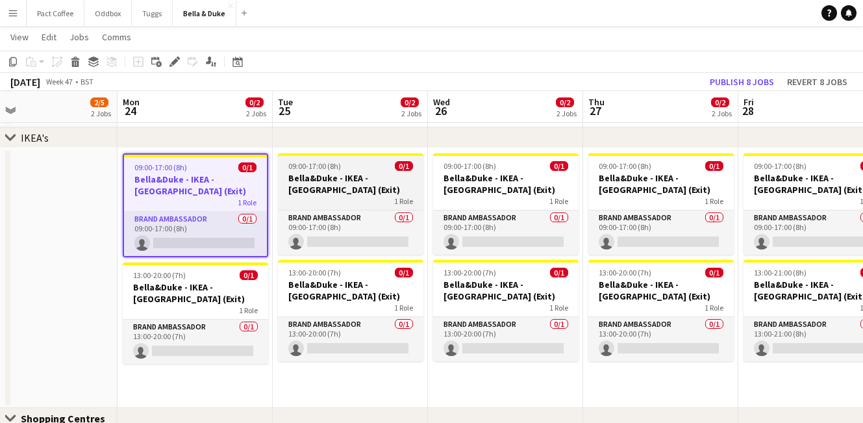
click at [340, 188] on h3 "Bella&Duke - IKEA - [GEOGRAPHIC_DATA] (Exit)" at bounding box center [350, 183] width 145 height 23
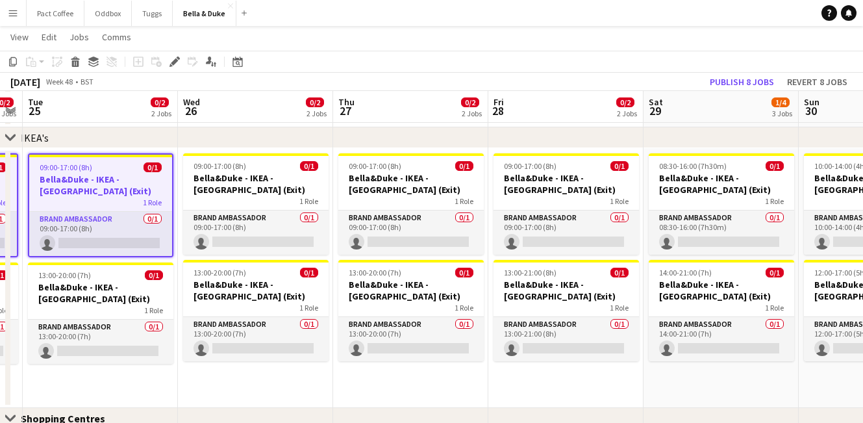
scroll to position [0, 458]
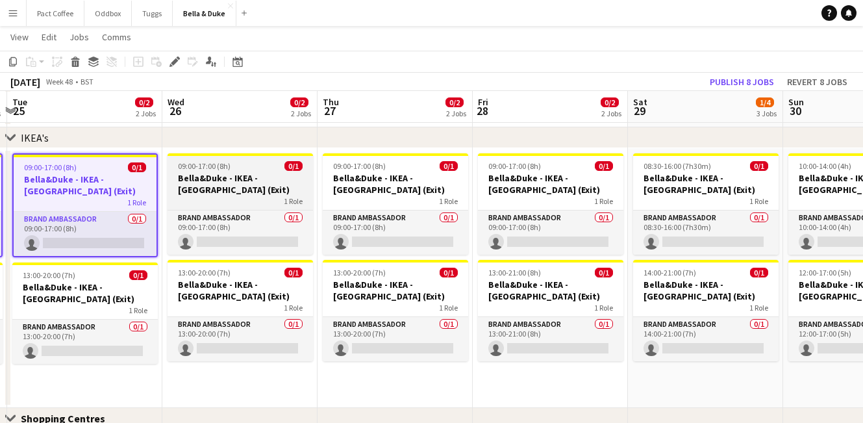
click at [267, 181] on h3 "Bella&Duke - IKEA - [GEOGRAPHIC_DATA] (Exit)" at bounding box center [240, 183] width 145 height 23
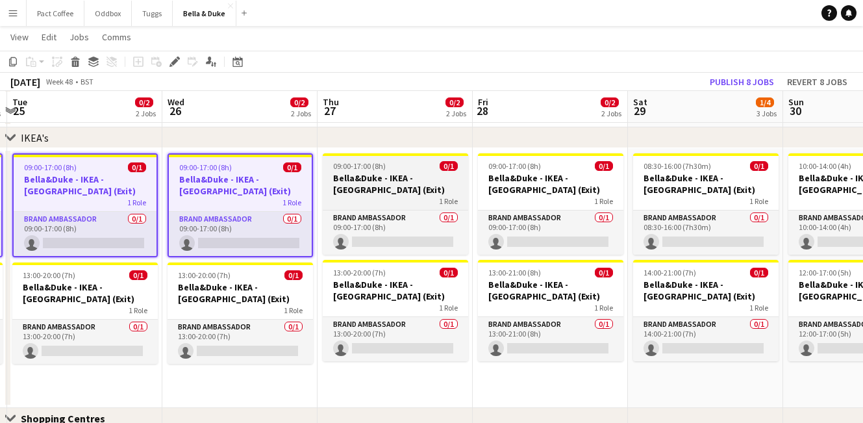
click at [393, 184] on h3 "Bella&Duke - IKEA - [GEOGRAPHIC_DATA] (Exit)" at bounding box center [395, 183] width 145 height 23
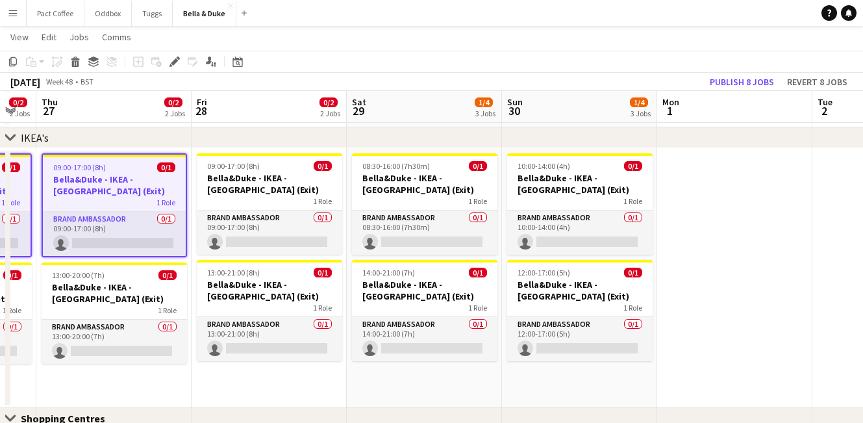
scroll to position [0, 460]
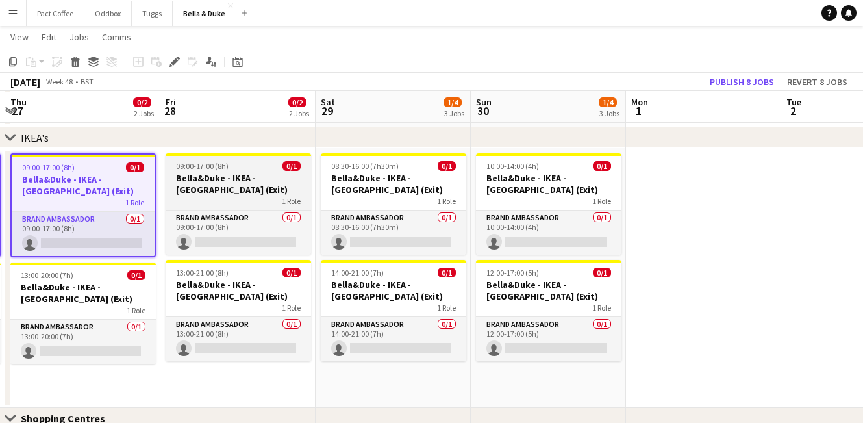
click at [271, 185] on h3 "Bella&Duke - IKEA - [GEOGRAPHIC_DATA] (Exit)" at bounding box center [238, 183] width 145 height 23
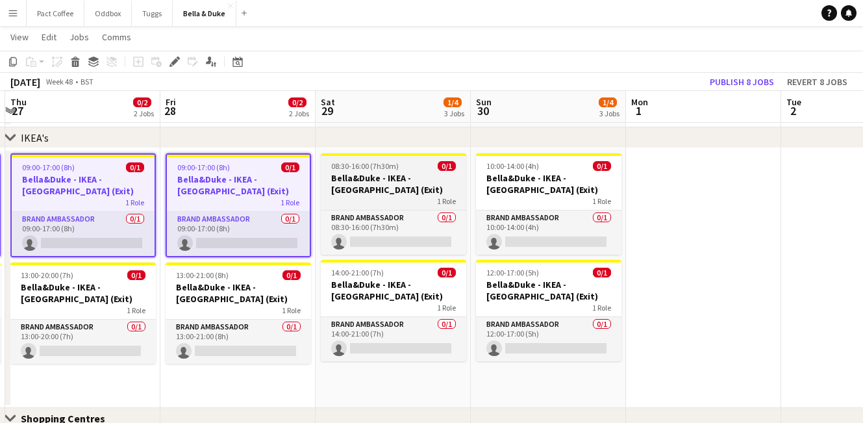
click at [425, 185] on h3 "Bella&Duke - IKEA - [GEOGRAPHIC_DATA] (Exit)" at bounding box center [393, 183] width 145 height 23
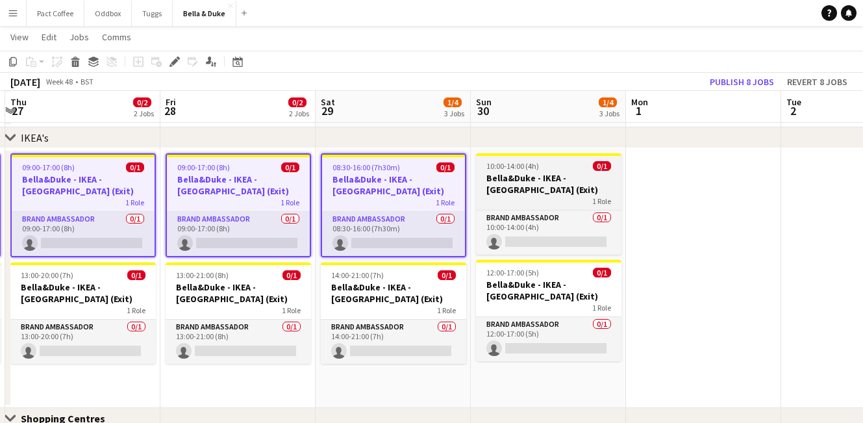
click at [479, 185] on h3 "Bella&Duke - IKEA - [GEOGRAPHIC_DATA] (Exit)" at bounding box center [548, 183] width 145 height 23
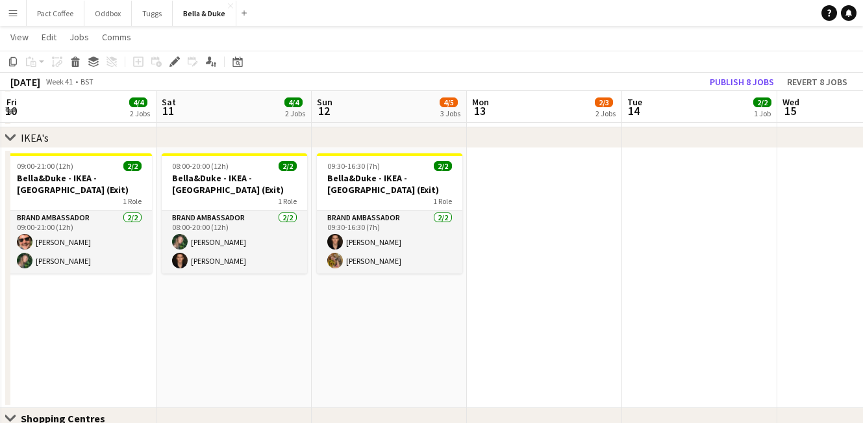
scroll to position [0, 314]
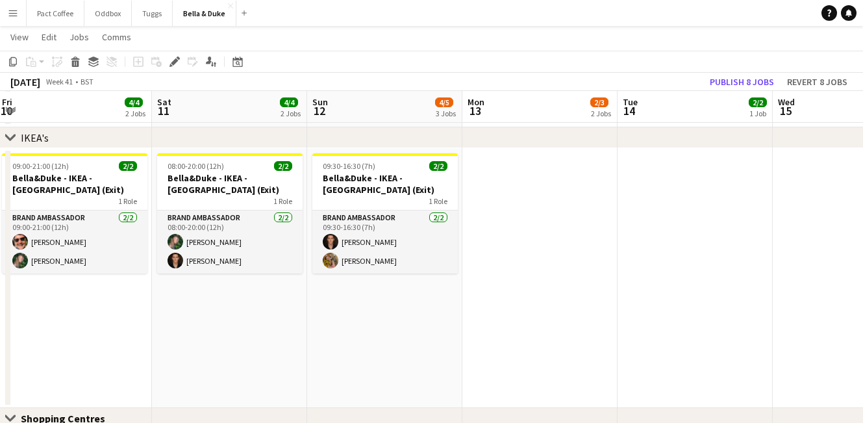
click at [518, 193] on app-date-cell at bounding box center [539, 278] width 155 height 260
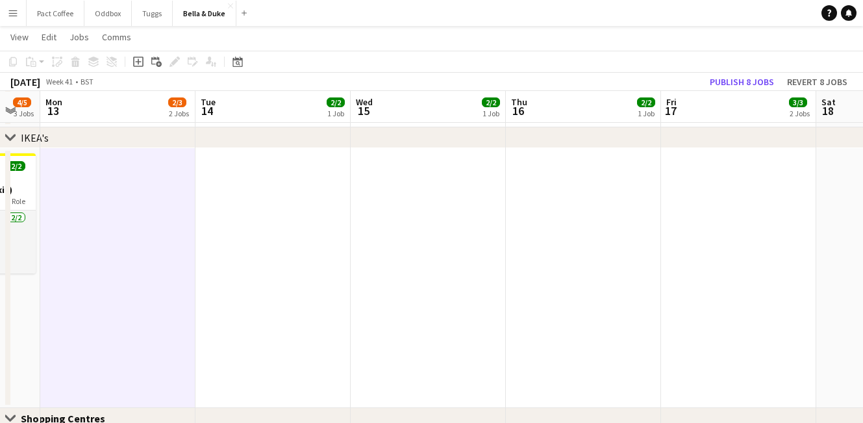
scroll to position [0, 433]
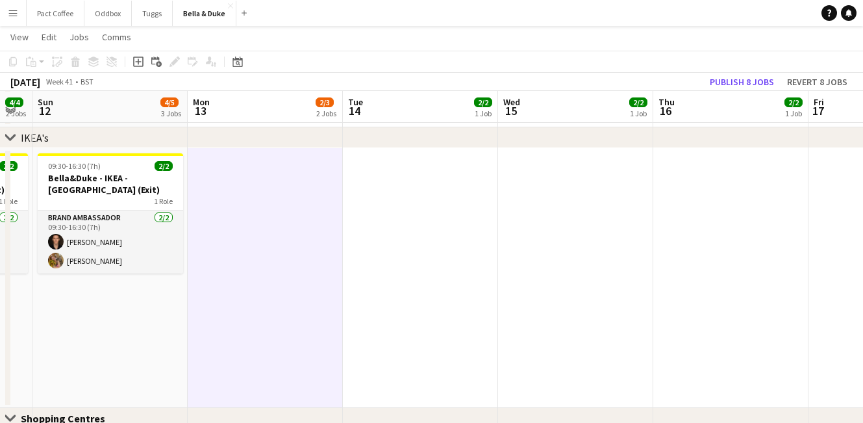
click at [464, 262] on app-date-cell at bounding box center [420, 278] width 155 height 260
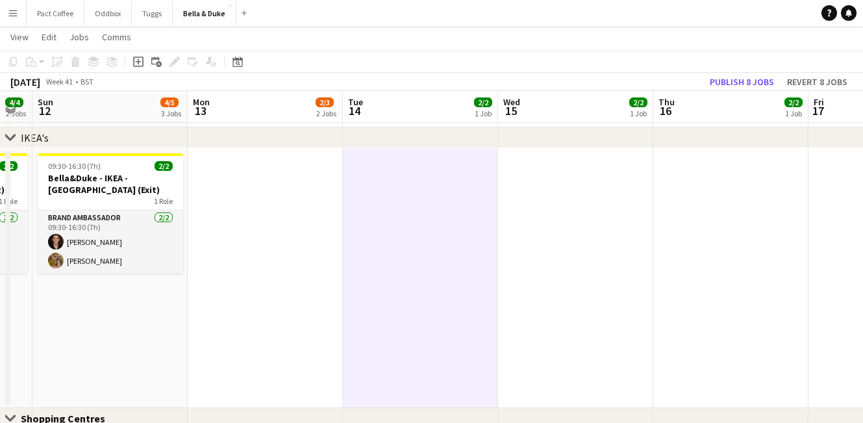
click at [273, 220] on app-date-cell at bounding box center [265, 278] width 155 height 260
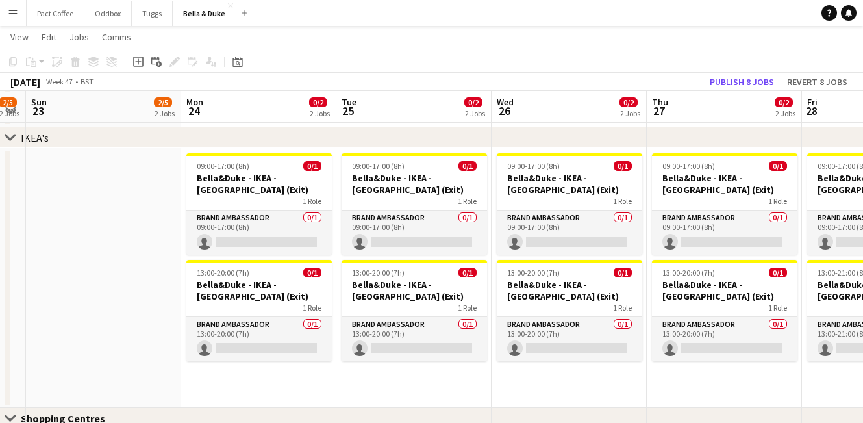
scroll to position [0, 446]
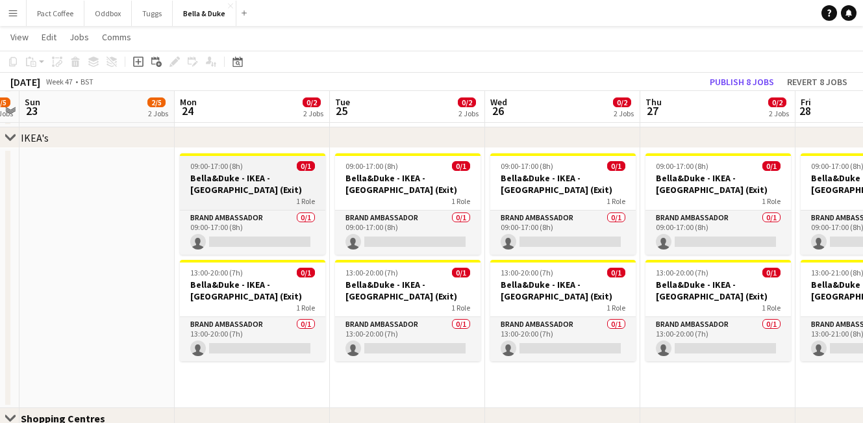
click at [247, 194] on h3 "Bella&Duke - IKEA - [GEOGRAPHIC_DATA] (Exit)" at bounding box center [252, 183] width 145 height 23
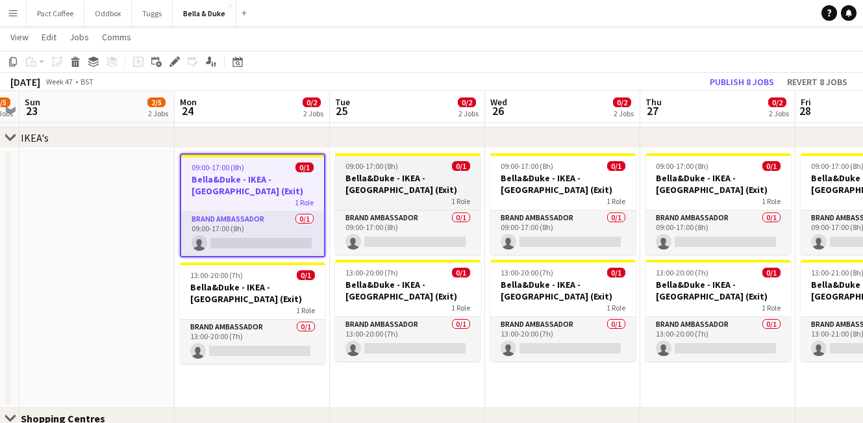
click at [374, 195] on div "1 Role" at bounding box center [407, 200] width 145 height 10
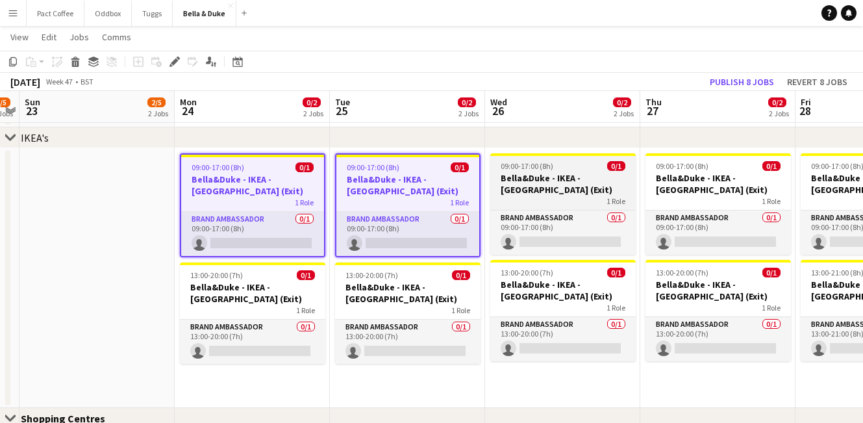
click at [513, 197] on div "1 Role" at bounding box center [562, 200] width 145 height 10
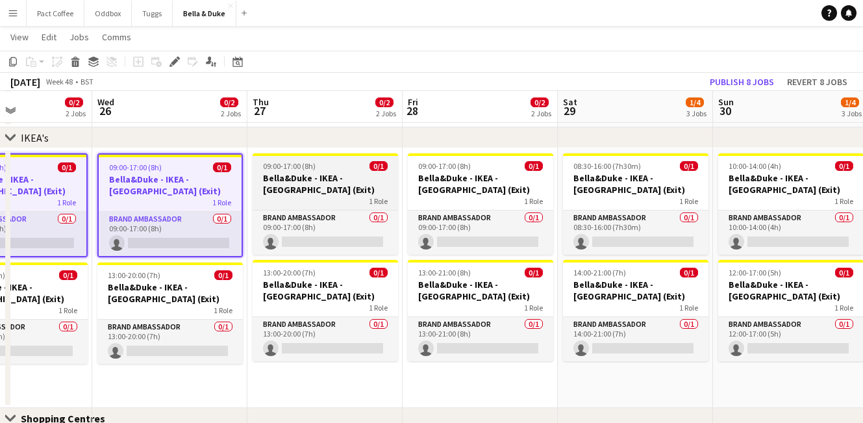
click at [318, 184] on h3 "Bella&Duke - IKEA - [GEOGRAPHIC_DATA] (Exit)" at bounding box center [325, 183] width 145 height 23
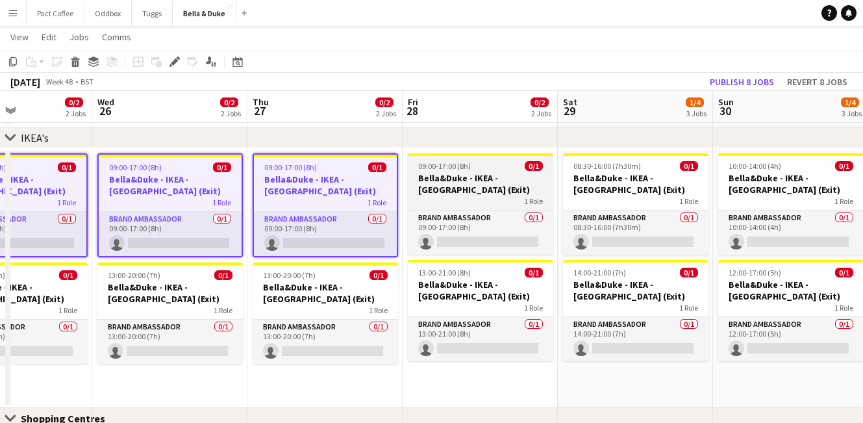
click at [506, 184] on h3 "Bella&Duke - IKEA - [GEOGRAPHIC_DATA] (Exit)" at bounding box center [480, 183] width 145 height 23
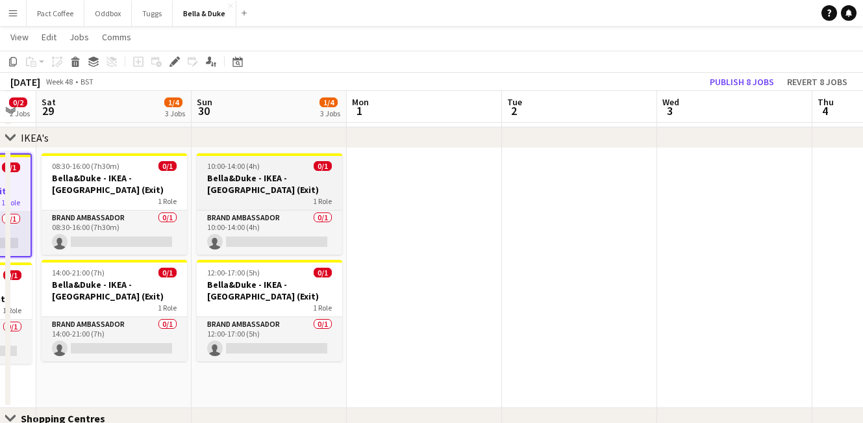
scroll to position [0, 433]
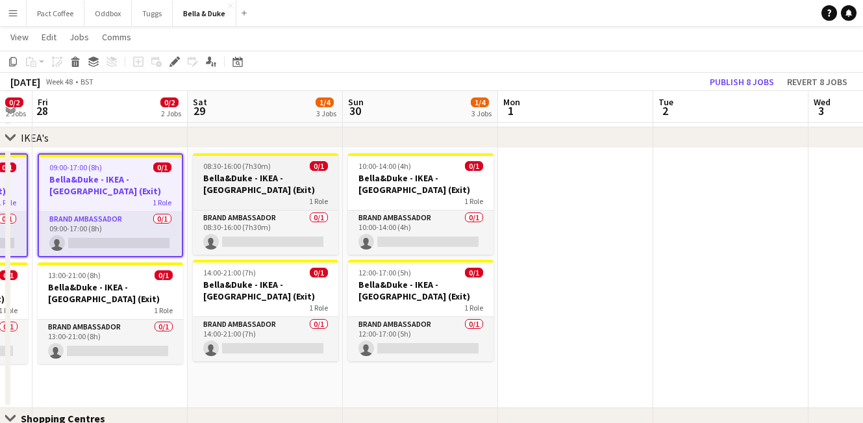
click at [308, 177] on h3 "Bella&Duke - IKEA - [GEOGRAPHIC_DATA] (Exit)" at bounding box center [265, 183] width 145 height 23
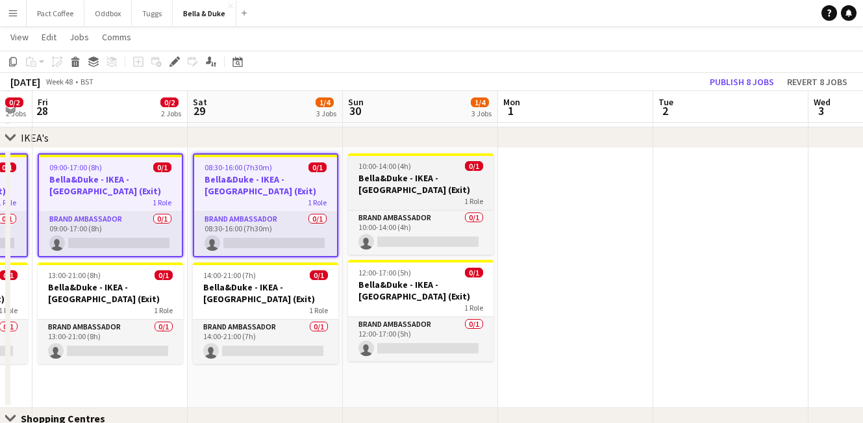
click at [414, 177] on h3 "Bella&Duke - IKEA - [GEOGRAPHIC_DATA] (Exit)" at bounding box center [420, 183] width 145 height 23
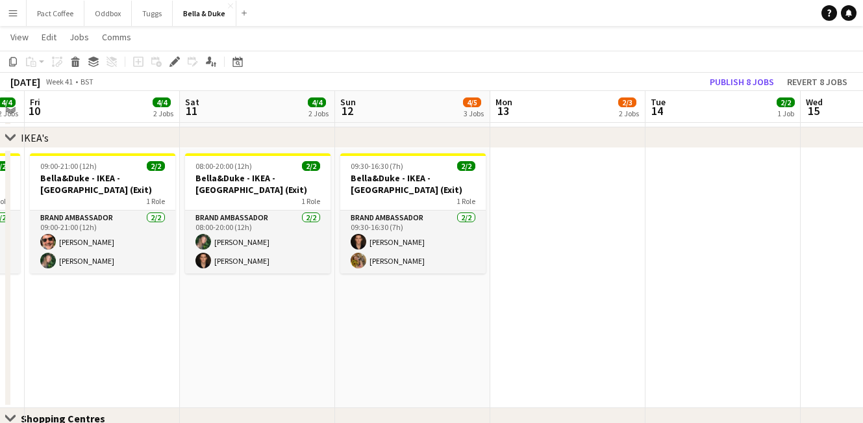
scroll to position [0, 294]
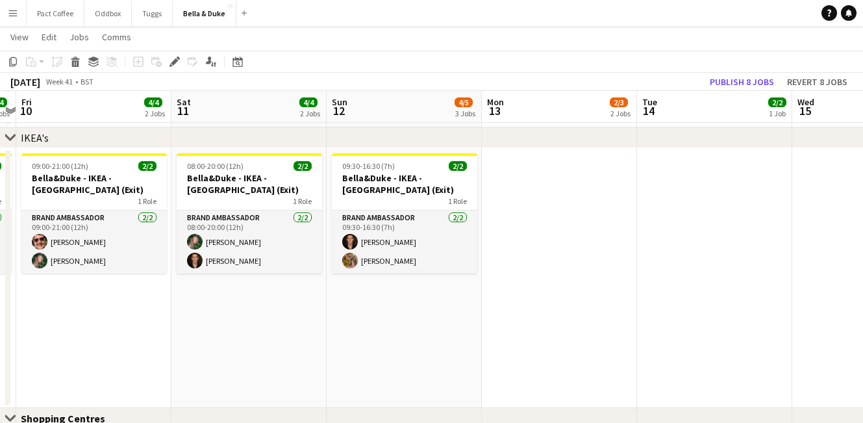
click at [520, 225] on app-date-cell at bounding box center [559, 278] width 155 height 260
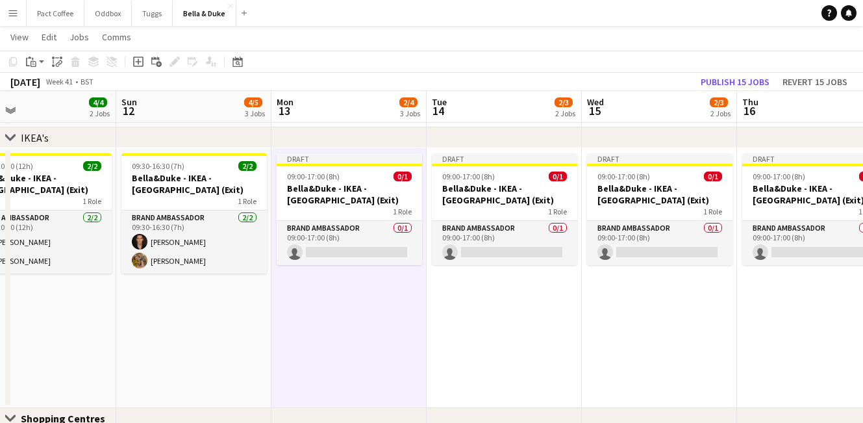
scroll to position [0, 507]
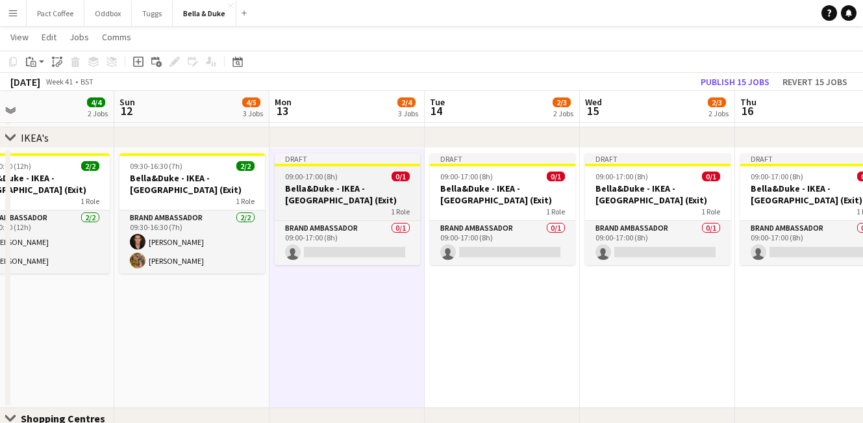
click at [364, 214] on div "1 Role" at bounding box center [347, 211] width 145 height 10
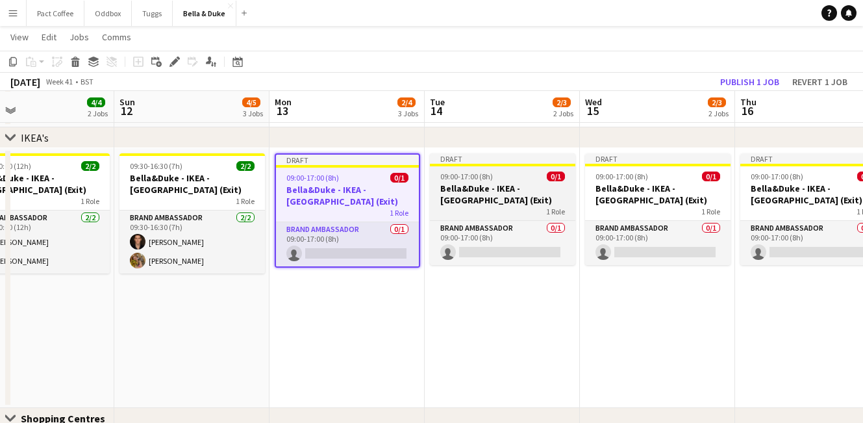
click at [471, 206] on div "1 Role" at bounding box center [502, 211] width 145 height 10
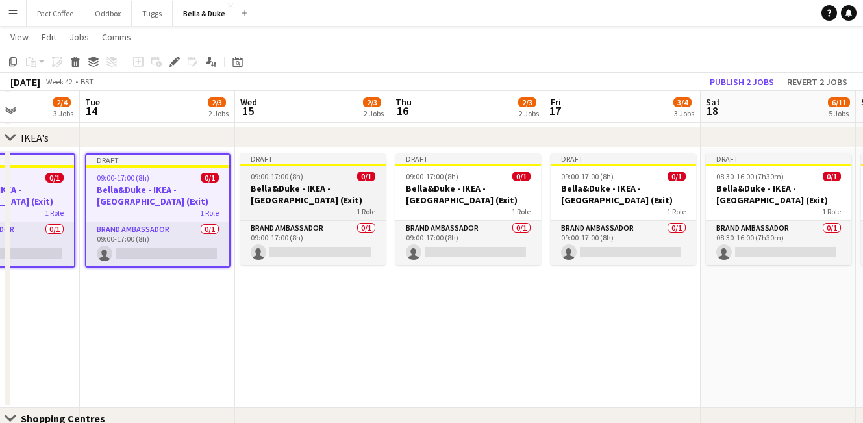
click at [329, 200] on h3 "Bella&Duke - IKEA - [GEOGRAPHIC_DATA] (Exit)" at bounding box center [312, 193] width 145 height 23
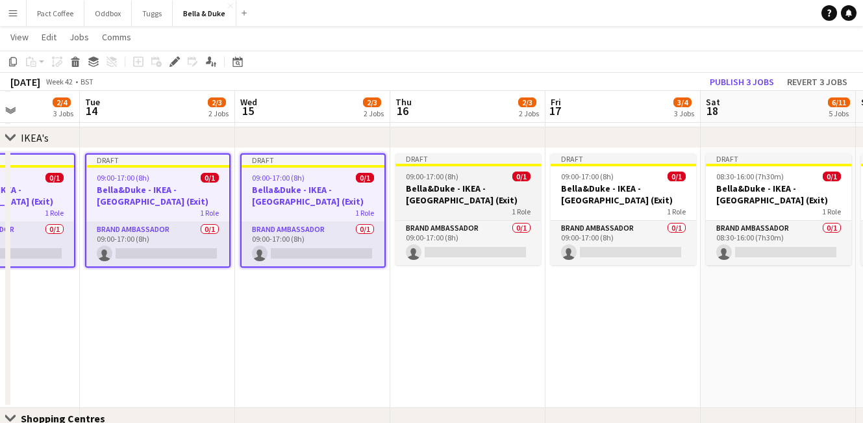
click at [475, 200] on h3 "Bella&Duke - IKEA - [GEOGRAPHIC_DATA] (Exit)" at bounding box center [467, 193] width 145 height 23
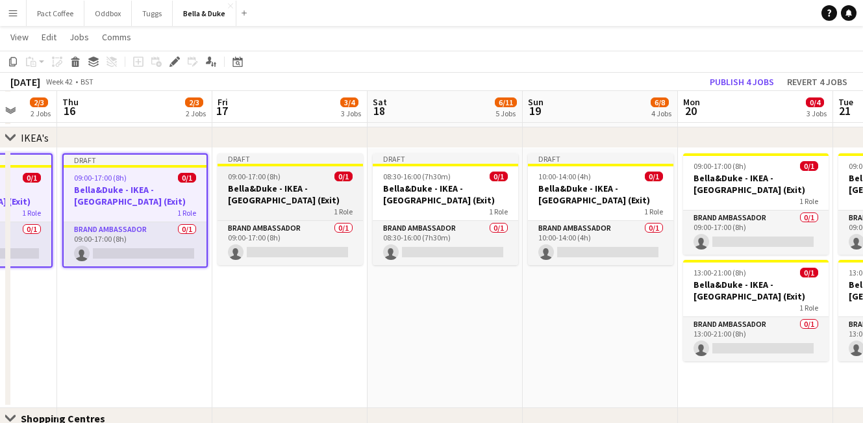
click at [322, 187] on h3 "Bella&Duke - IKEA - [GEOGRAPHIC_DATA] (Exit)" at bounding box center [290, 193] width 145 height 23
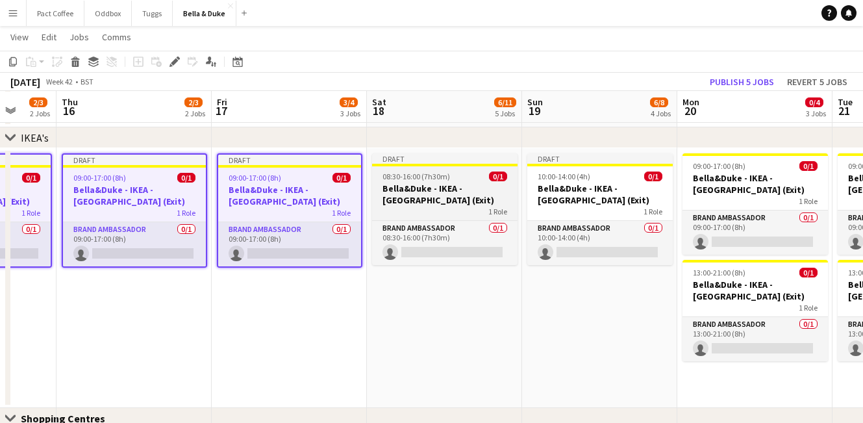
click at [464, 189] on h3 "Bella&Duke - IKEA - [GEOGRAPHIC_DATA] (Exit)" at bounding box center [444, 193] width 145 height 23
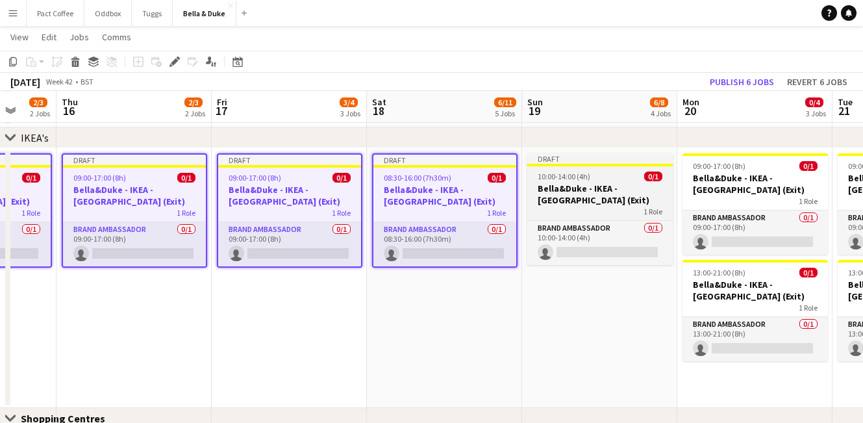
click at [581, 190] on h3 "Bella&Duke - IKEA - [GEOGRAPHIC_DATA] (Exit)" at bounding box center [599, 193] width 145 height 23
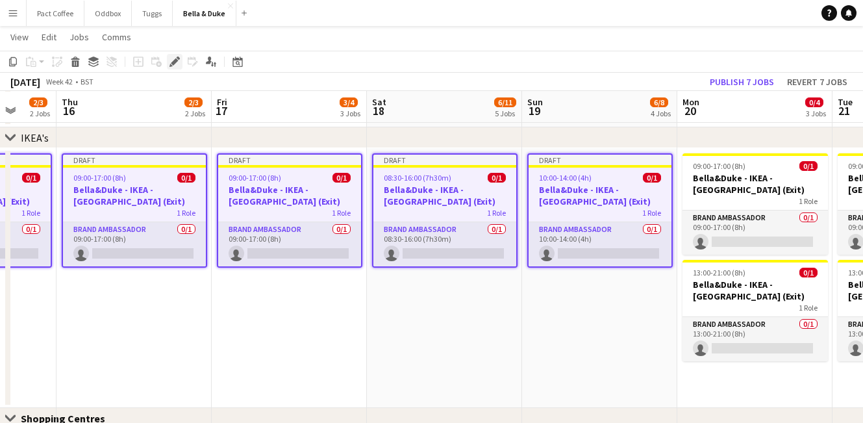
click at [174, 66] on icon "Edit" at bounding box center [174, 61] width 10 height 10
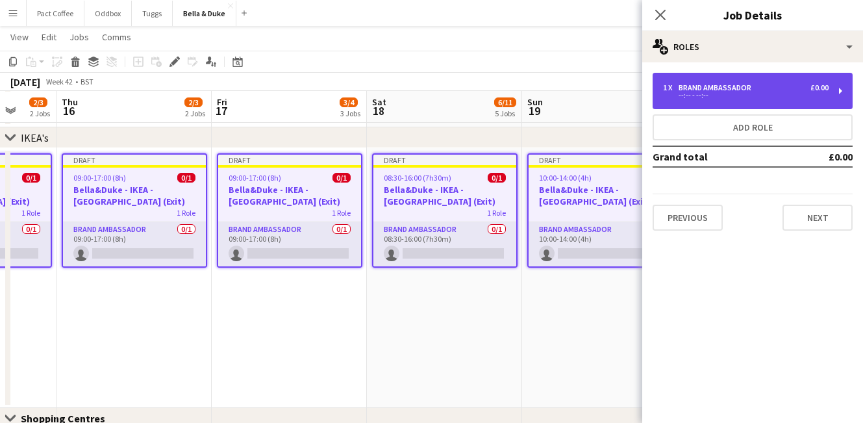
click at [807, 102] on div "1 x Brand Ambassador £0.00 --:-- - --:--" at bounding box center [753, 91] width 200 height 36
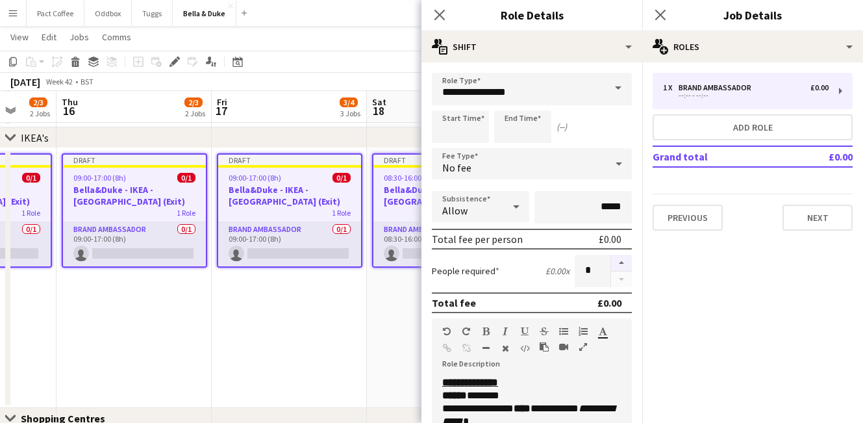
click at [620, 263] on button "button" at bounding box center [621, 263] width 21 height 17
type input "*"
click at [816, 218] on button "Next" at bounding box center [818, 218] width 70 height 26
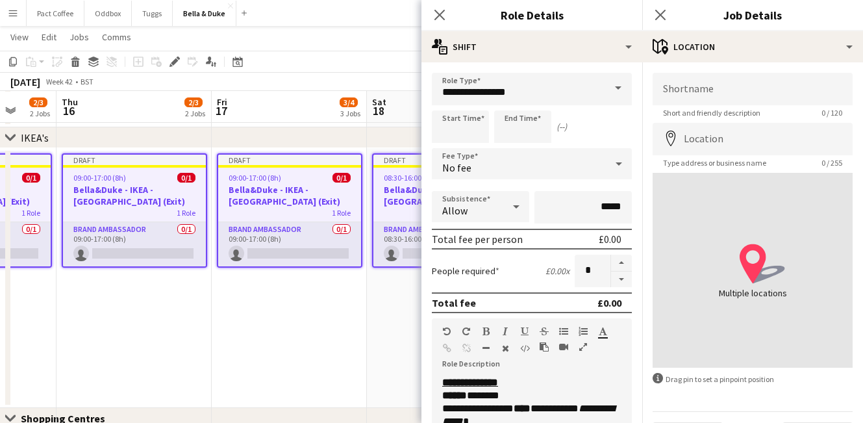
click at [358, 359] on app-date-cell "Draft 09:00-17:00 (8h) 0/1 [PERSON_NAME] - IKEA - [GEOGRAPHIC_DATA] (Exit) 1 Ro…" at bounding box center [289, 278] width 155 height 260
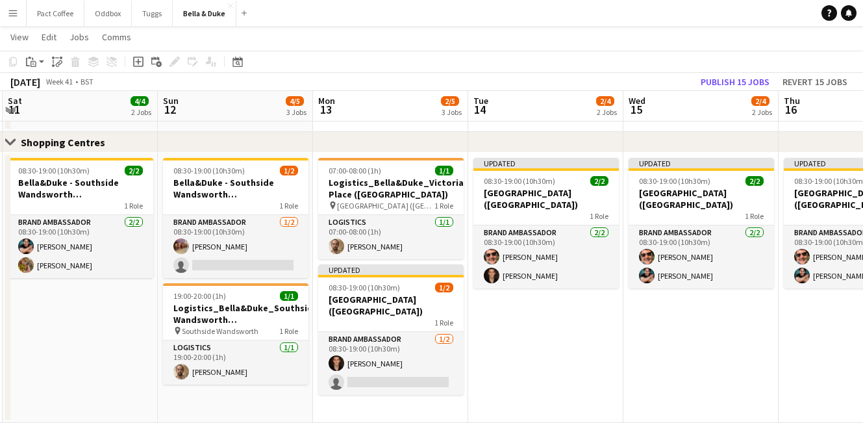
scroll to position [1119, 0]
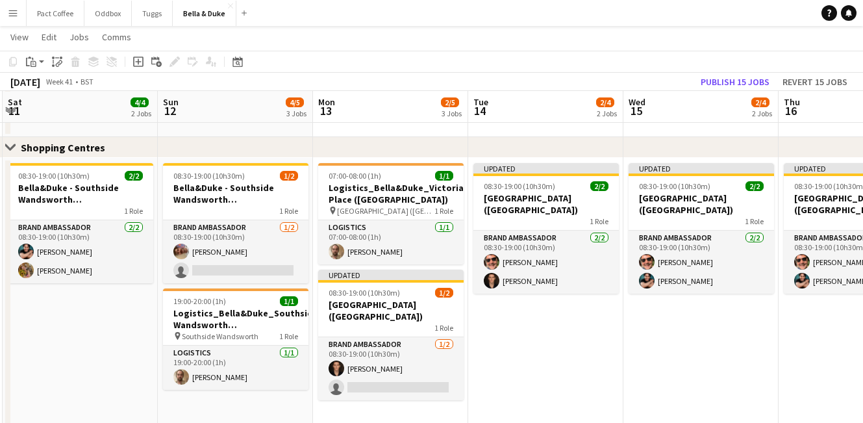
click at [599, 360] on app-date-cell "Updated 08:30-19:00 (10h30m) 2/2 [PERSON_NAME][GEOGRAPHIC_DATA] (Shopping Centr…" at bounding box center [545, 293] width 155 height 270
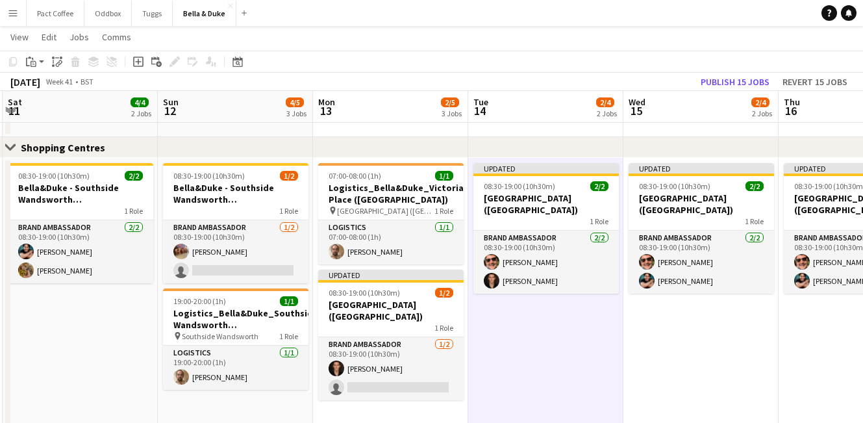
click at [684, 360] on app-date-cell "Updated 08:30-19:00 (10h30m) 2/2 [GEOGRAPHIC_DATA] ([GEOGRAPHIC_DATA]) 1 Role B…" at bounding box center [700, 293] width 155 height 270
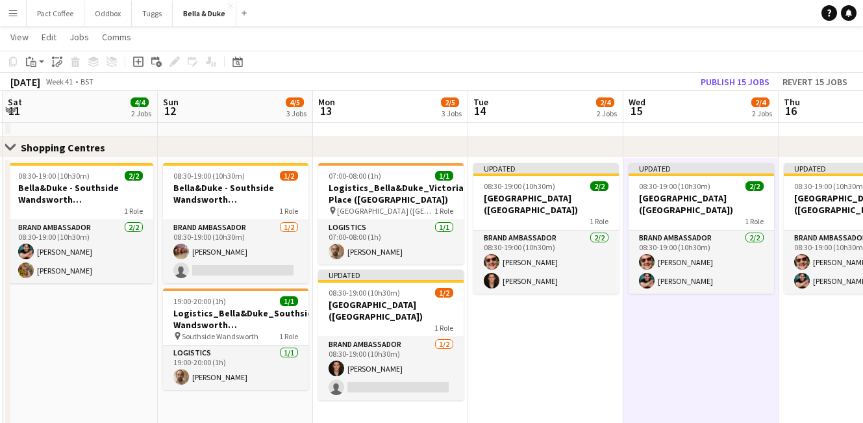
click at [547, 346] on app-date-cell "Updated 08:30-19:00 (10h30m) 2/2 [PERSON_NAME][GEOGRAPHIC_DATA] (Shopping Centr…" at bounding box center [545, 293] width 155 height 270
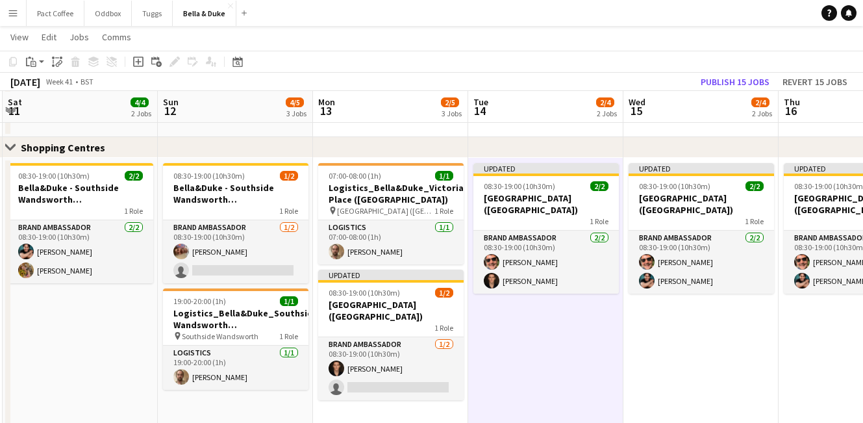
click at [682, 367] on app-date-cell "Updated 08:30-19:00 (10h30m) 2/2 [GEOGRAPHIC_DATA] ([GEOGRAPHIC_DATA]) 1 Role B…" at bounding box center [700, 293] width 155 height 270
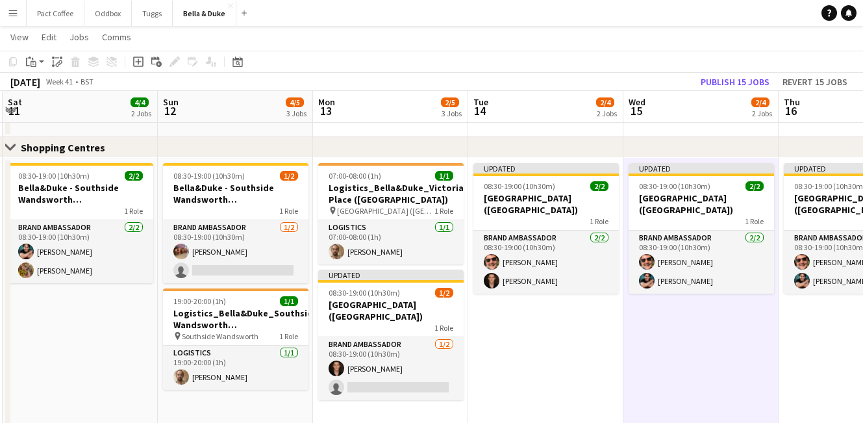
click at [564, 357] on app-date-cell "Updated 08:30-19:00 (10h30m) 2/2 [PERSON_NAME][GEOGRAPHIC_DATA] (Shopping Centr…" at bounding box center [545, 293] width 155 height 270
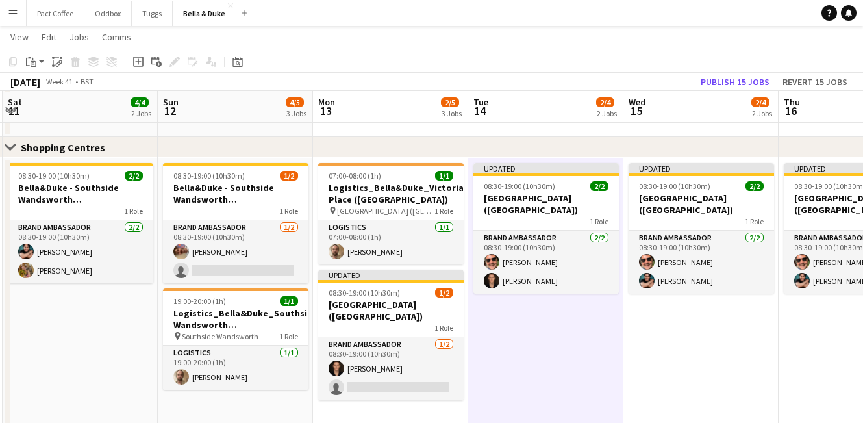
click at [674, 357] on app-date-cell "Updated 08:30-19:00 (10h30m) 2/2 [GEOGRAPHIC_DATA] ([GEOGRAPHIC_DATA]) 1 Role B…" at bounding box center [700, 293] width 155 height 270
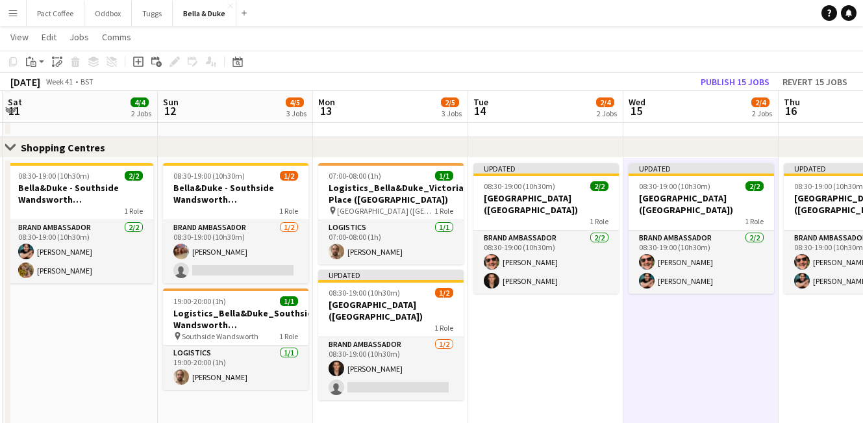
click at [525, 357] on app-date-cell "Updated 08:30-19:00 (10h30m) 2/2 [PERSON_NAME][GEOGRAPHIC_DATA] (Shopping Centr…" at bounding box center [545, 293] width 155 height 270
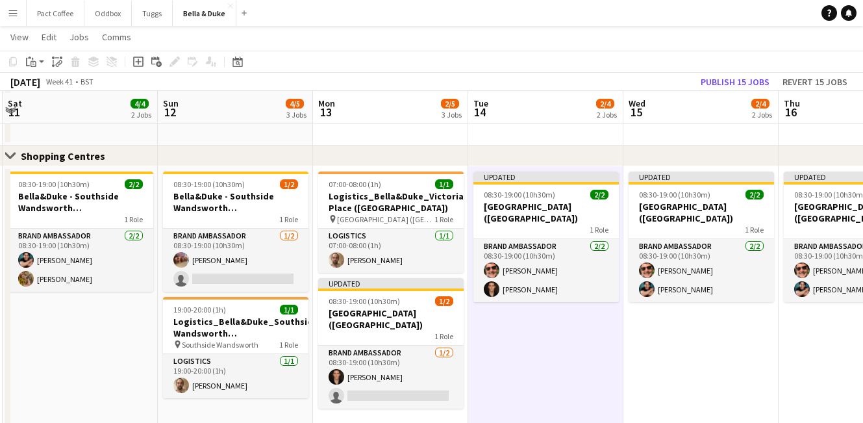
scroll to position [1116, 0]
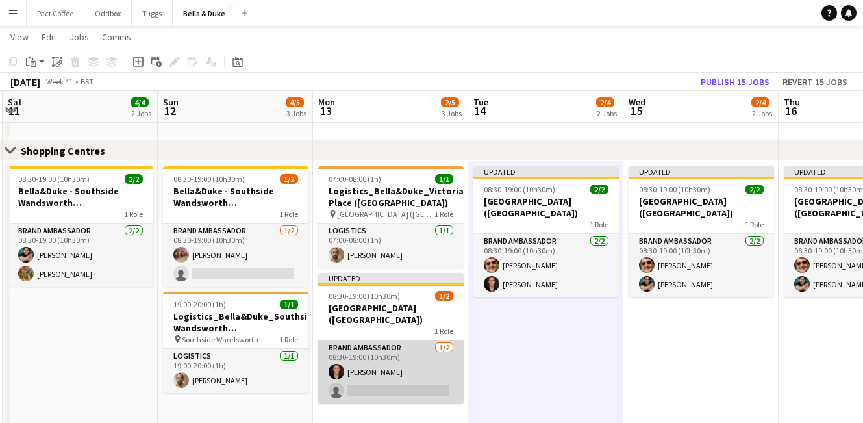
click at [404, 373] on app-card-role "Brand Ambassador [DATE] 08:30-19:00 (10h30m) [PERSON_NAME] single-neutral-actio…" at bounding box center [390, 371] width 145 height 63
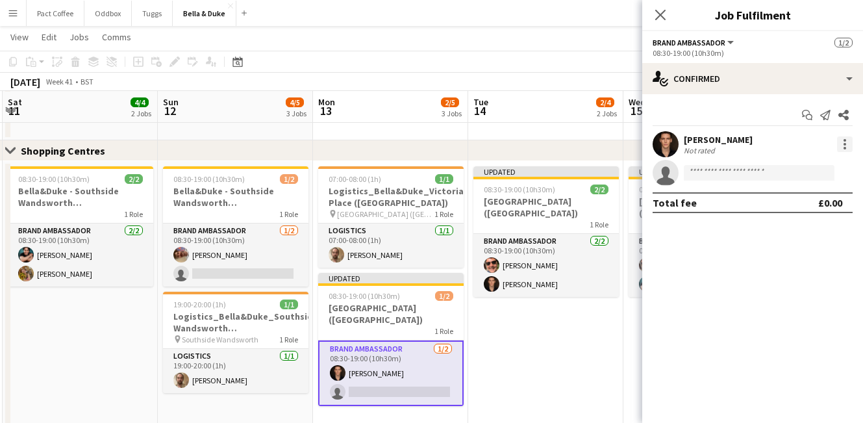
click at [842, 151] on div at bounding box center [845, 144] width 16 height 16
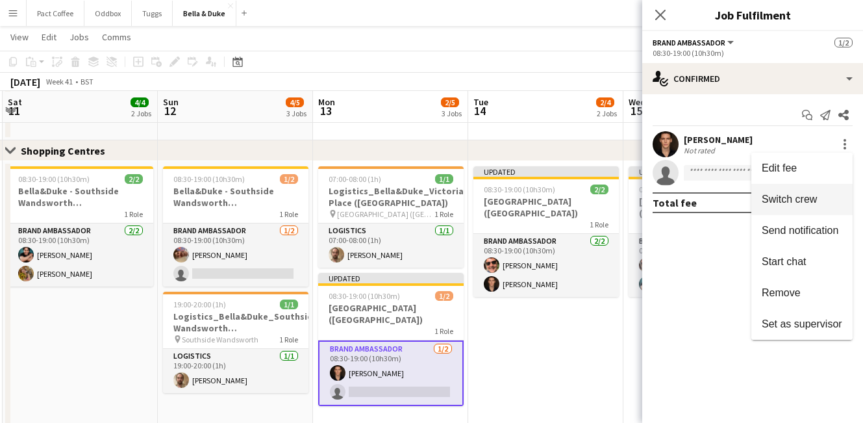
click at [788, 206] on button "Switch crew" at bounding box center [801, 199] width 101 height 31
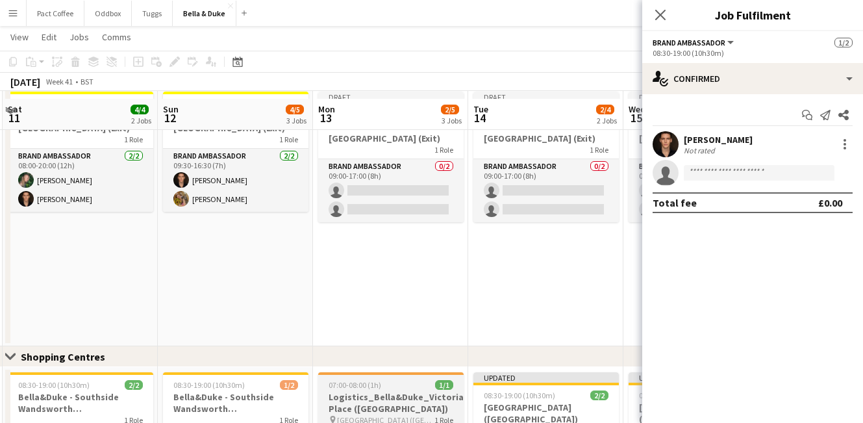
scroll to position [914, 0]
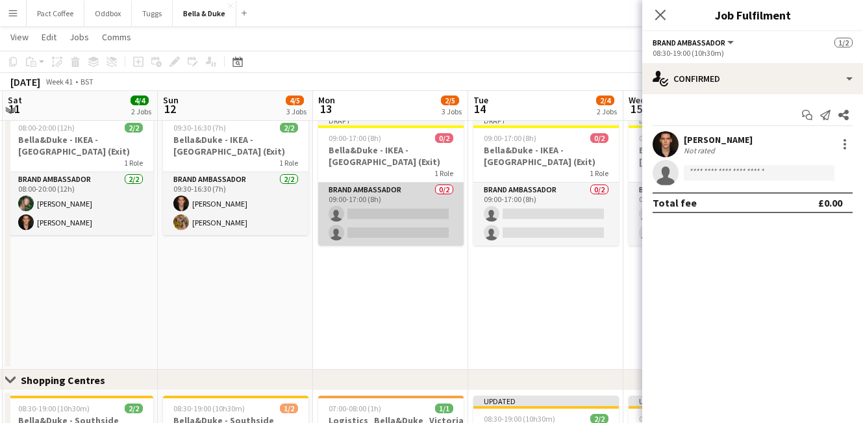
click at [413, 221] on app-card-role "Brand Ambassador 0/2 09:00-17:00 (8h) single-neutral-actions single-neutral-act…" at bounding box center [390, 213] width 145 height 63
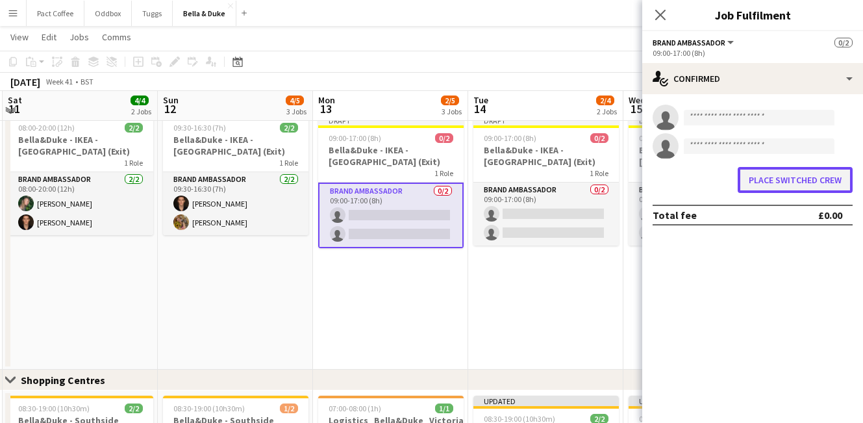
click at [781, 181] on button "Place switched crew" at bounding box center [795, 180] width 115 height 26
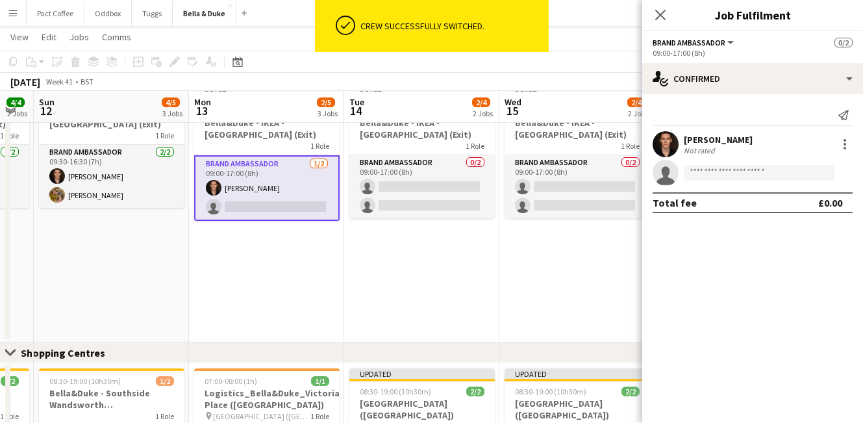
scroll to position [0, 453]
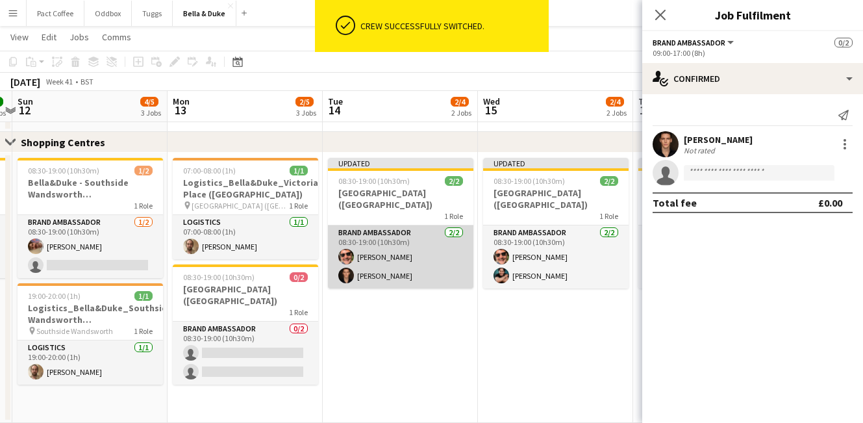
click at [411, 258] on app-card-role "Brand Ambassador [DATE] 08:30-19:00 (10h30m) [PERSON_NAME] [PERSON_NAME]" at bounding box center [400, 256] width 145 height 63
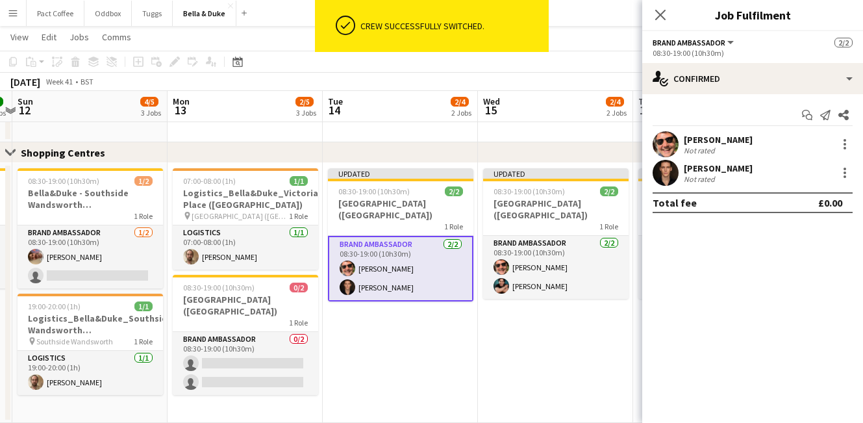
scroll to position [1114, 0]
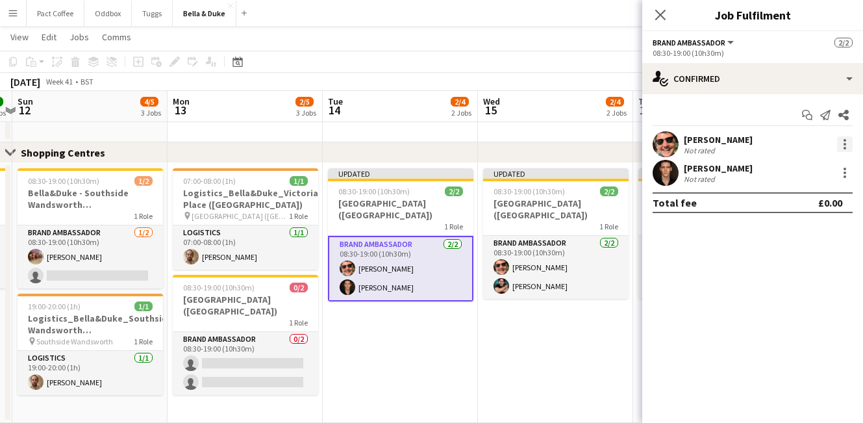
click at [852, 147] on div "[PERSON_NAME] Not rated" at bounding box center [752, 144] width 221 height 26
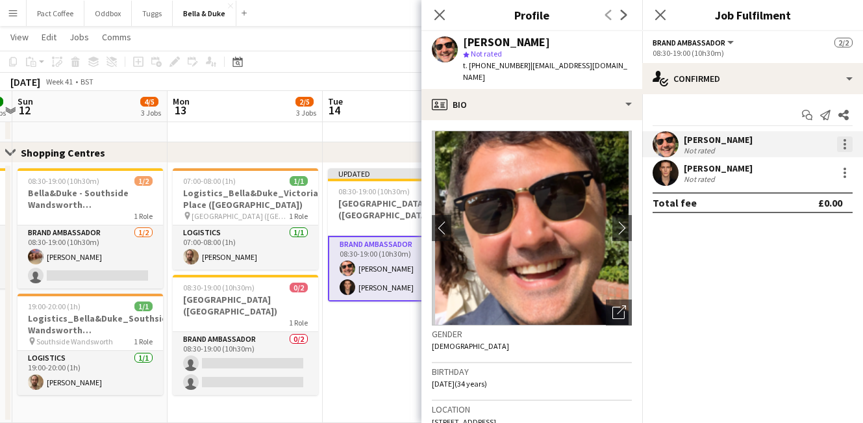
click at [843, 149] on div at bounding box center [845, 144] width 16 height 16
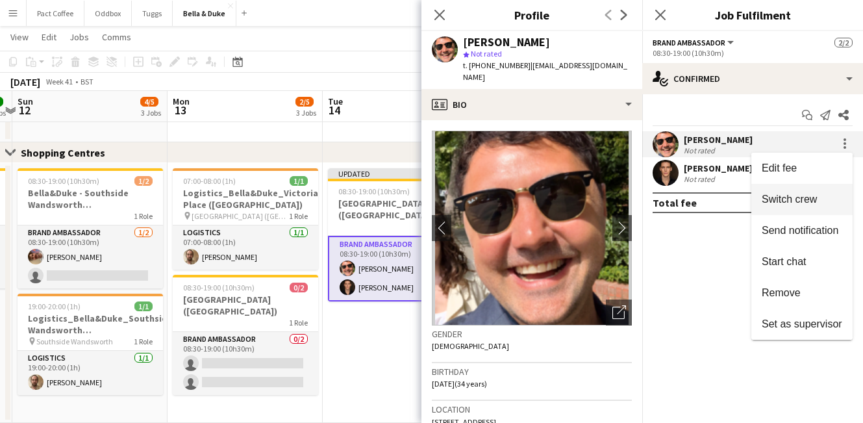
click at [804, 200] on span "Switch crew" at bounding box center [789, 199] width 55 height 11
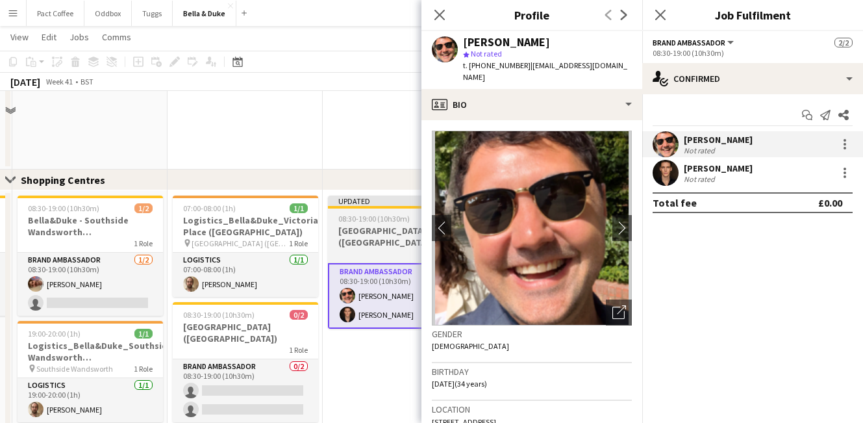
scroll to position [951, 0]
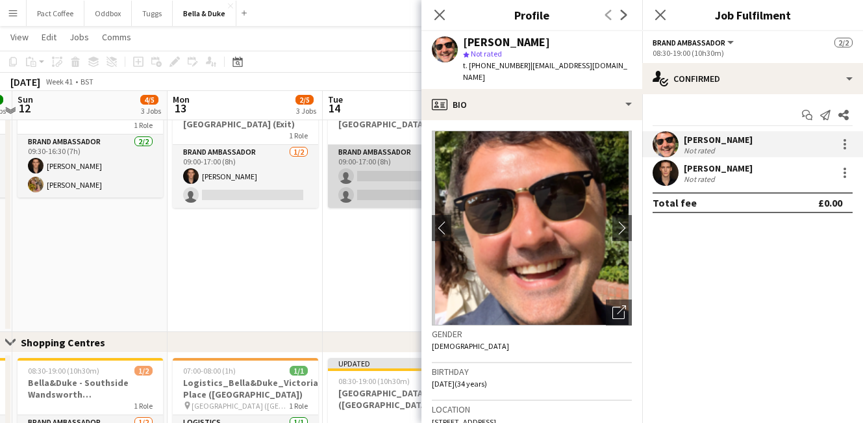
click at [382, 172] on app-card-role "Brand Ambassador 0/2 09:00-17:00 (8h) single-neutral-actions single-neutral-act…" at bounding box center [400, 176] width 145 height 63
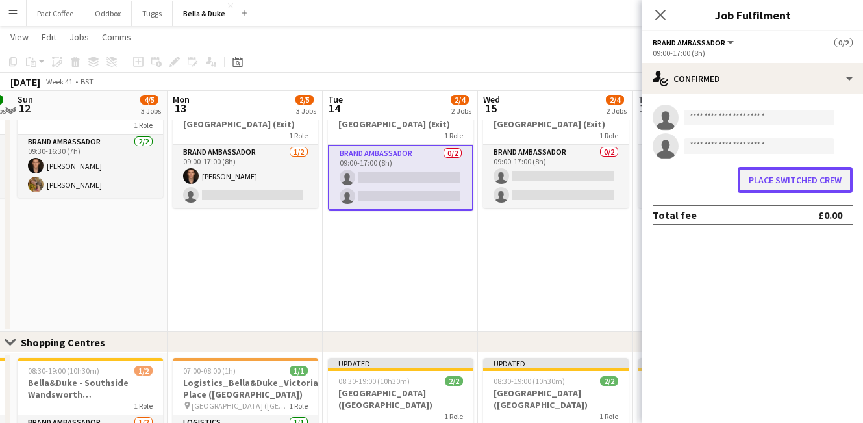
click at [790, 187] on button "Place switched crew" at bounding box center [795, 180] width 115 height 26
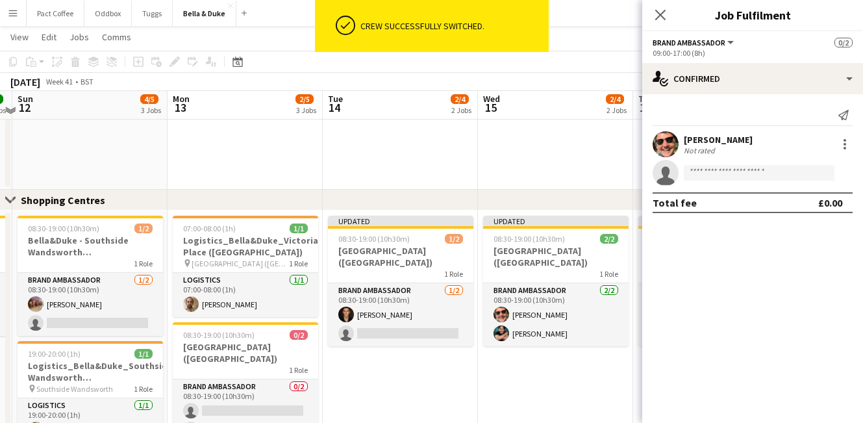
scroll to position [1085, 0]
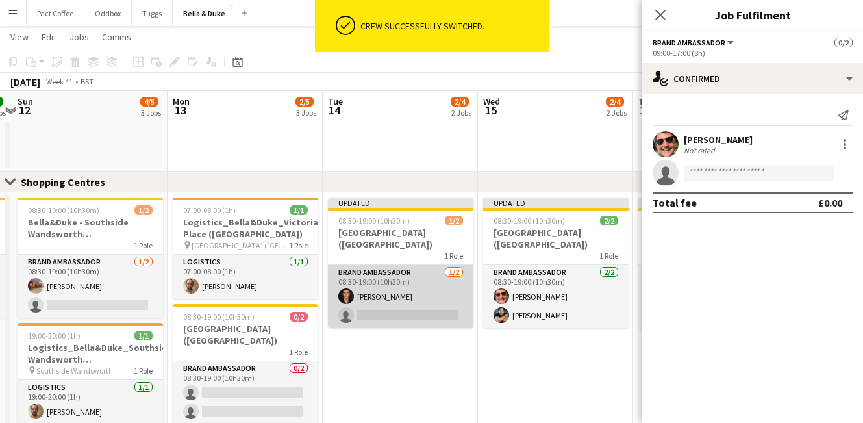
click at [418, 297] on app-card-role "Brand Ambassador [DATE] 08:30-19:00 (10h30m) [PERSON_NAME] single-neutral-actio…" at bounding box center [400, 296] width 145 height 63
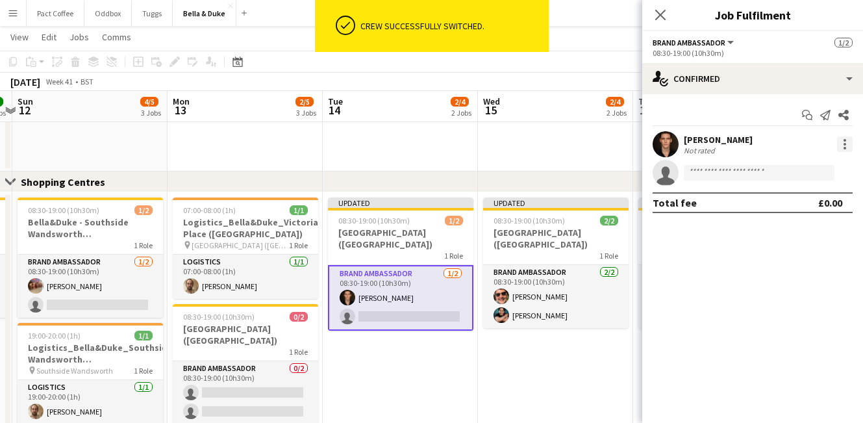
click at [845, 142] on div at bounding box center [845, 144] width 16 height 16
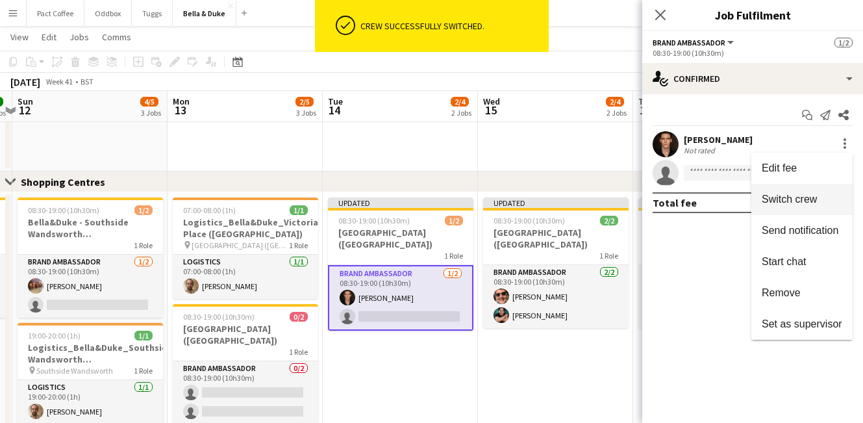
click at [787, 201] on span "Switch crew" at bounding box center [789, 199] width 55 height 11
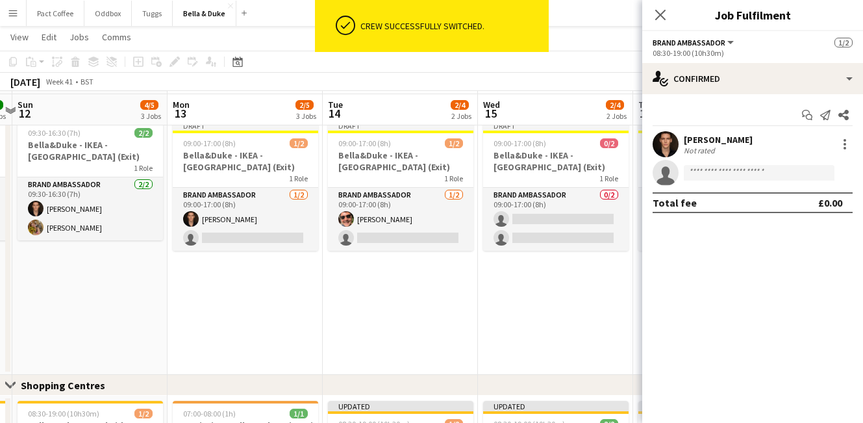
scroll to position [908, 0]
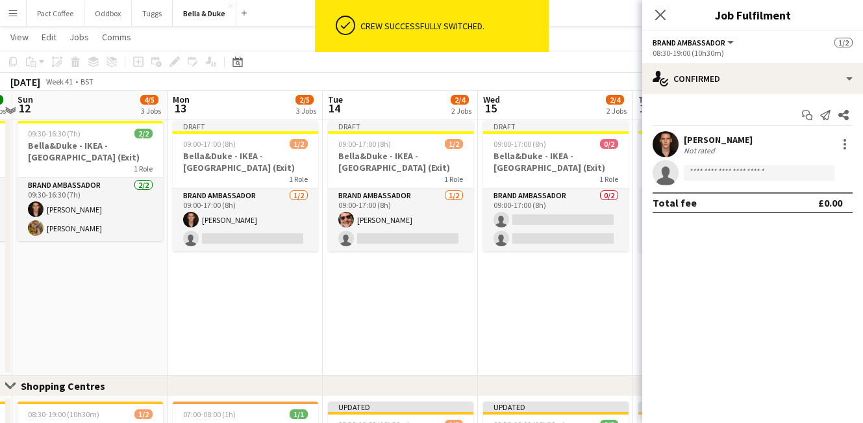
click at [378, 253] on app-date-cell "Draft 09:00-17:00 (8h) 1/2 [PERSON_NAME] - IKEA - [GEOGRAPHIC_DATA] (Exit) 1 Ro…" at bounding box center [400, 246] width 155 height 260
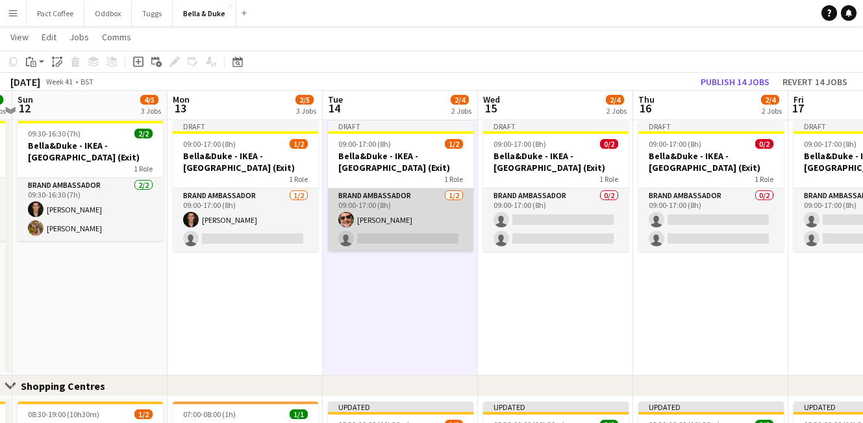
click at [379, 239] on app-card-role "Brand Ambassador [DATE] 09:00-17:00 (8h) [PERSON_NAME] single-neutral-actions" at bounding box center [400, 219] width 145 height 63
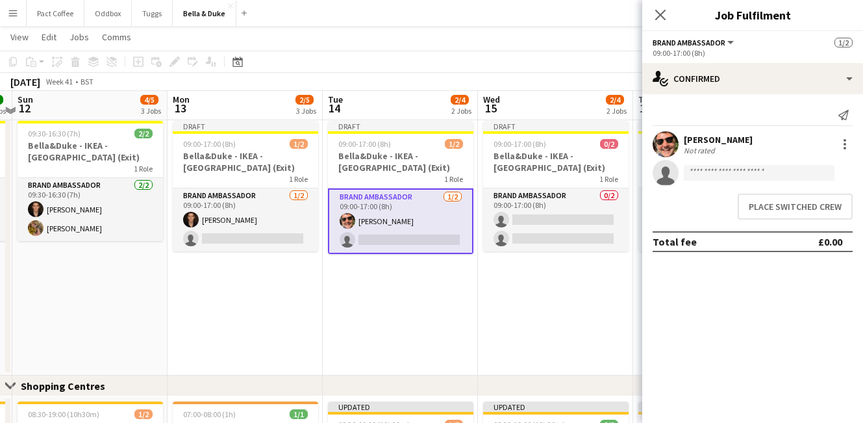
click at [781, 154] on div "[PERSON_NAME] Not rated" at bounding box center [752, 144] width 221 height 26
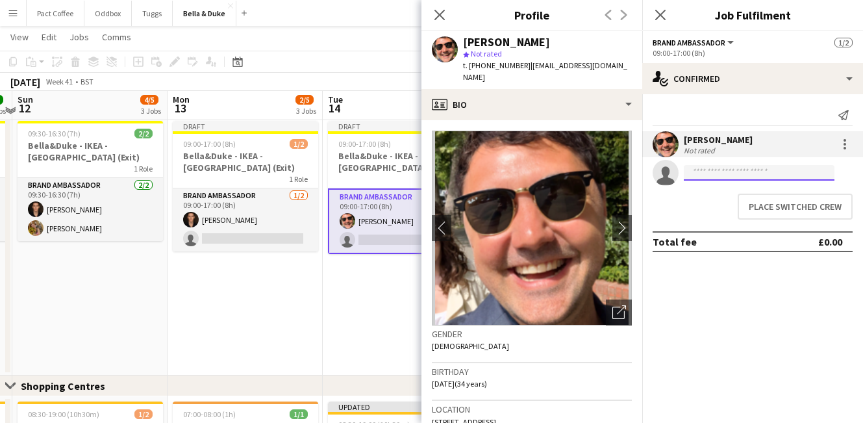
click at [771, 174] on input at bounding box center [759, 173] width 151 height 16
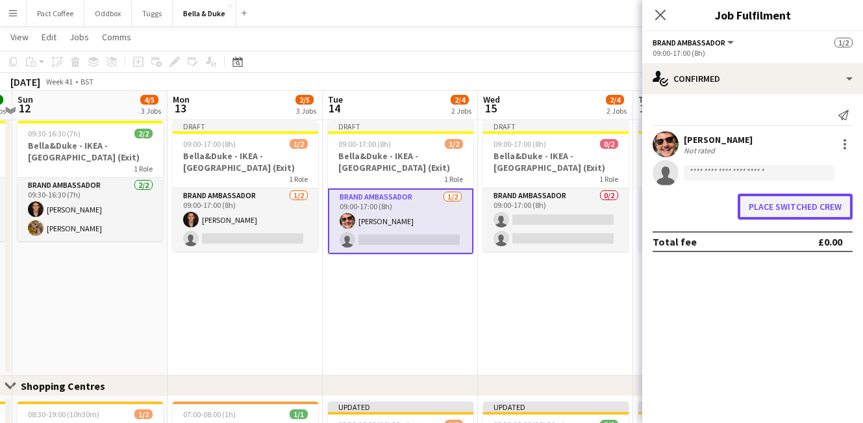
click at [799, 205] on button "Place switched crew" at bounding box center [795, 207] width 115 height 26
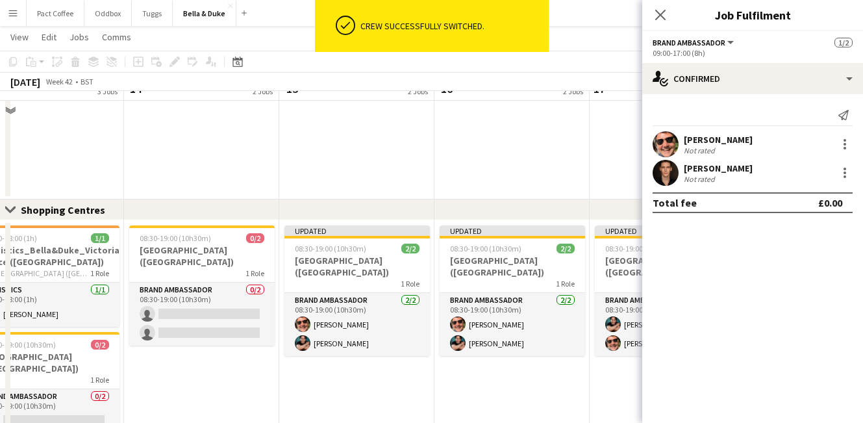
scroll to position [1057, 0]
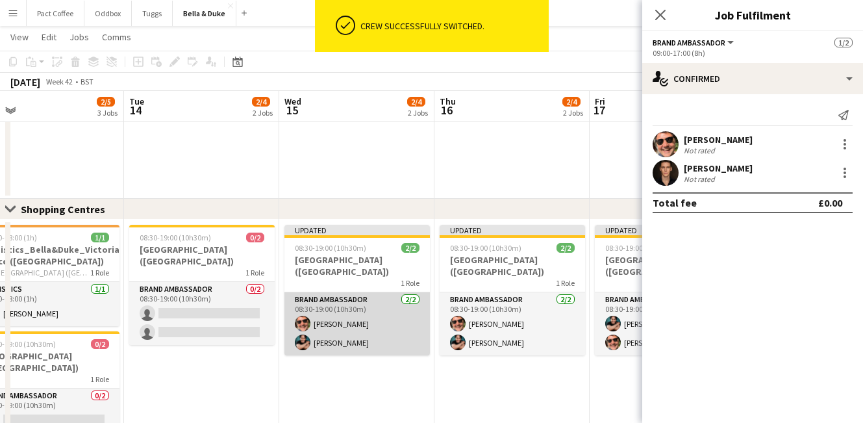
click at [321, 325] on app-card-role "Brand Ambassador [DATE] 08:30-19:00 (10h30m) [PERSON_NAME] [PERSON_NAME]" at bounding box center [356, 323] width 145 height 63
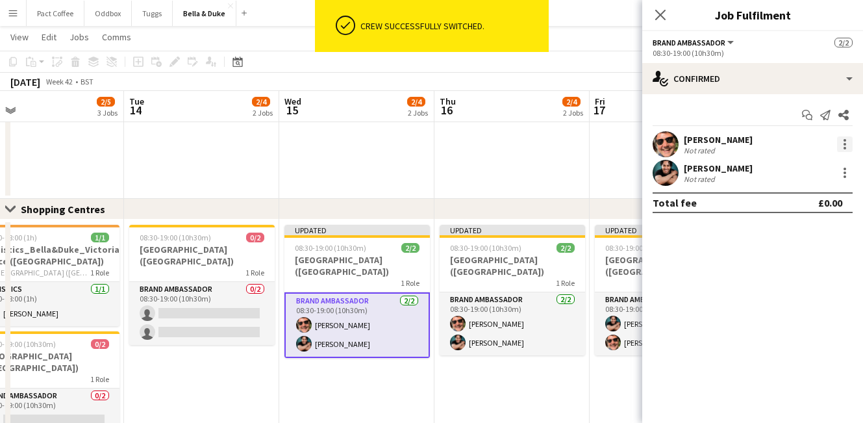
click at [847, 150] on div at bounding box center [845, 144] width 16 height 16
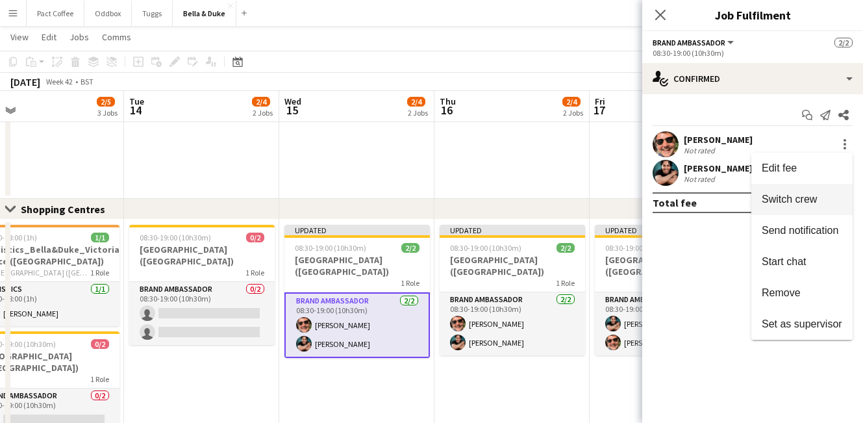
click at [794, 213] on button "Switch crew" at bounding box center [801, 199] width 101 height 31
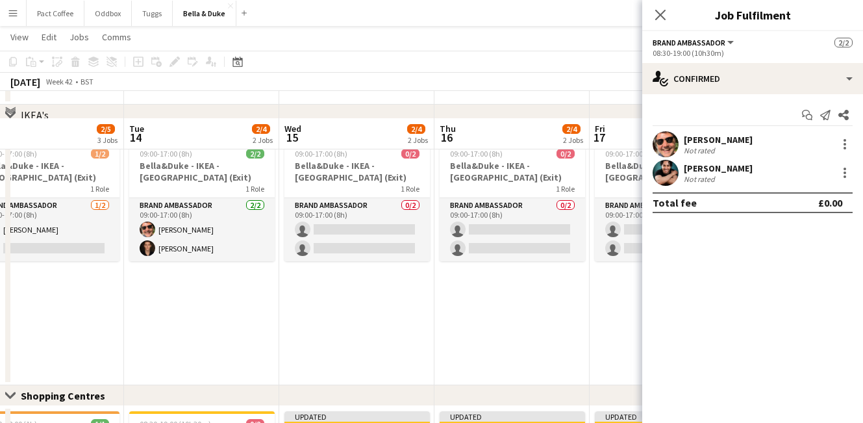
scroll to position [884, 0]
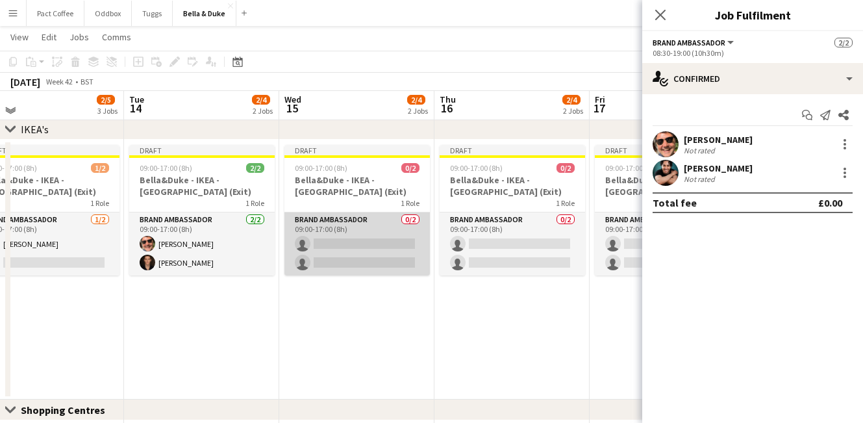
click at [340, 240] on app-card-role "Brand Ambassador 0/2 09:00-17:00 (8h) single-neutral-actions single-neutral-act…" at bounding box center [356, 243] width 145 height 63
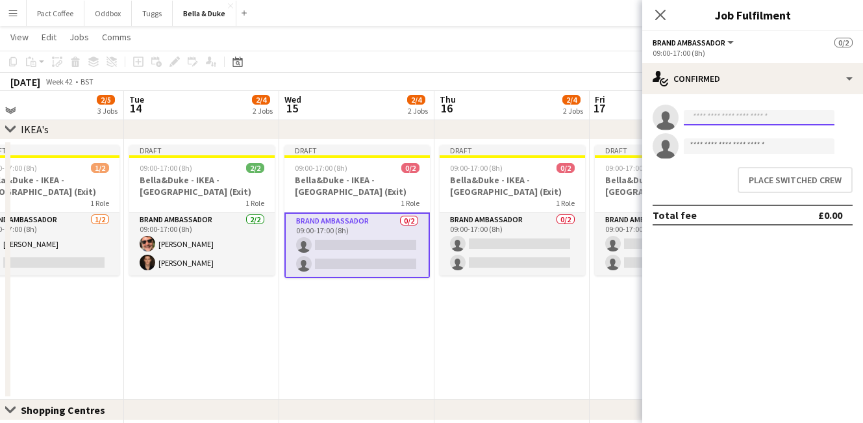
click at [762, 113] on input at bounding box center [759, 118] width 151 height 16
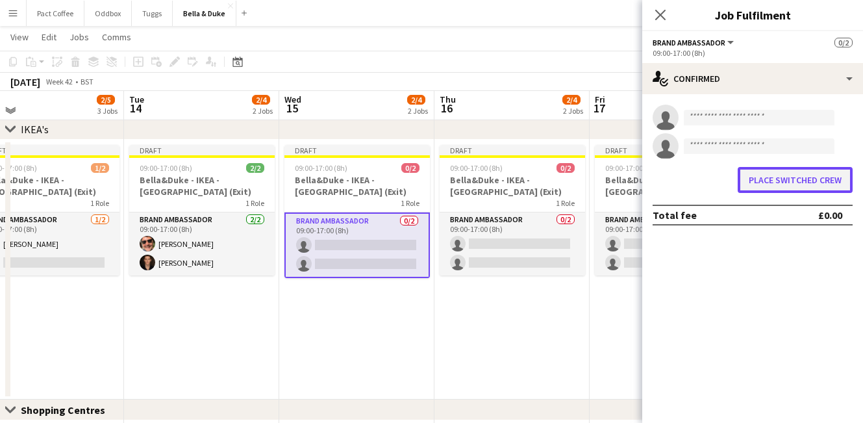
click at [777, 179] on button "Place switched crew" at bounding box center [795, 180] width 115 height 26
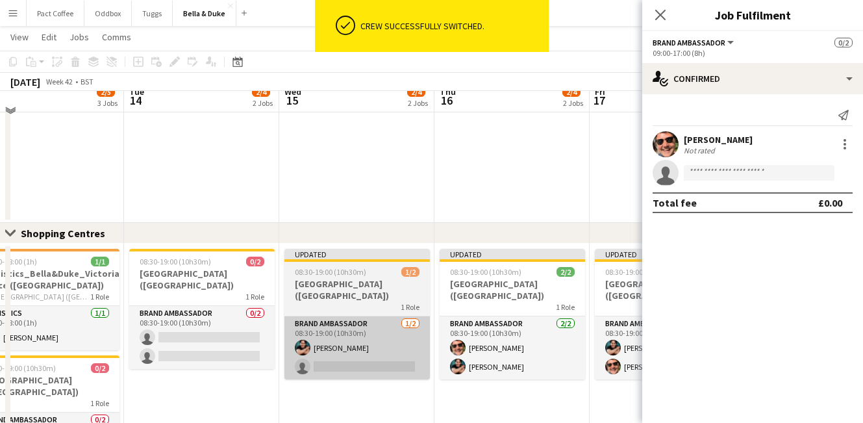
scroll to position [1042, 0]
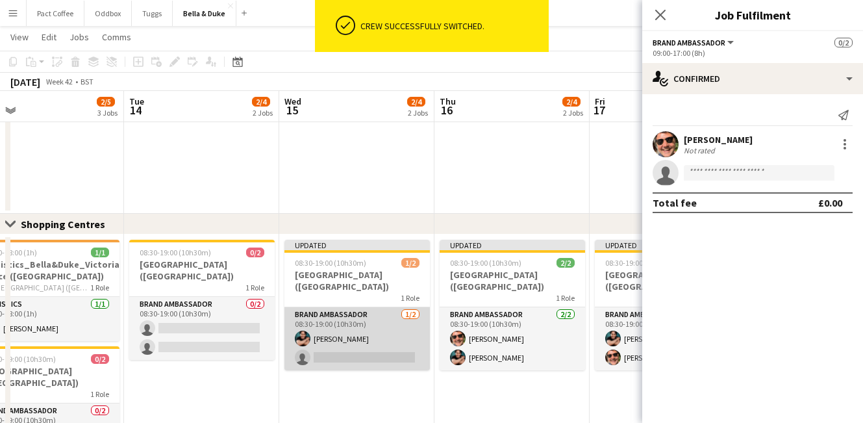
click at [349, 336] on app-card-role "Brand Ambassador [DATE] 08:30-19:00 (10h30m) [PERSON_NAME] single-neutral-actio…" at bounding box center [356, 338] width 145 height 63
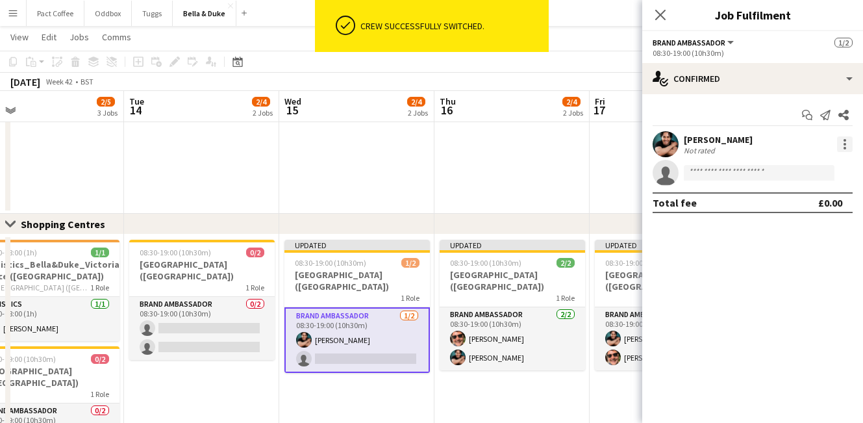
click at [845, 143] on div at bounding box center [845, 144] width 3 height 3
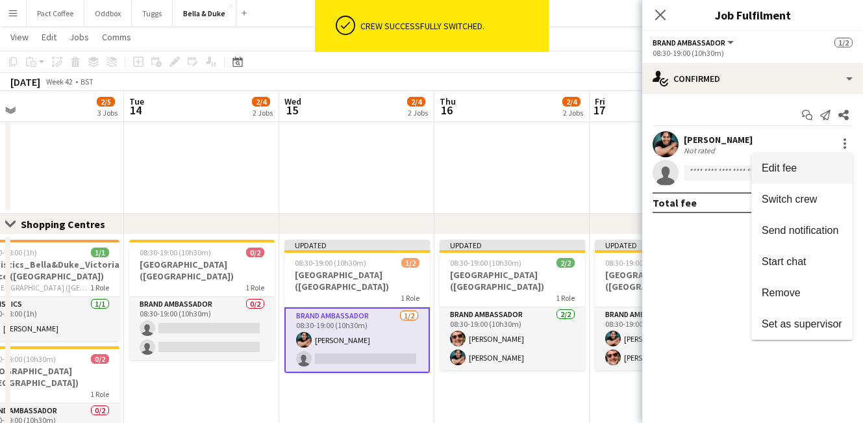
click at [792, 172] on span "Edit fee" at bounding box center [779, 167] width 35 height 11
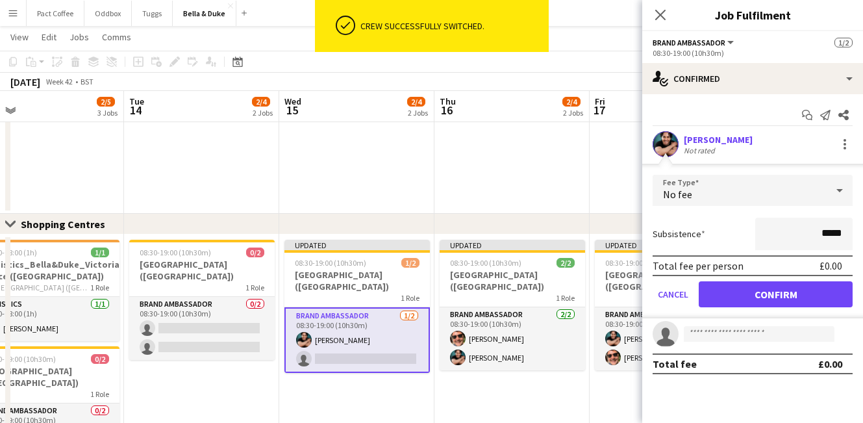
click at [342, 336] on app-card-role "Brand Ambassador [DATE] 08:30-19:00 (10h30m) [PERSON_NAME] single-neutral-actio…" at bounding box center [356, 340] width 145 height 66
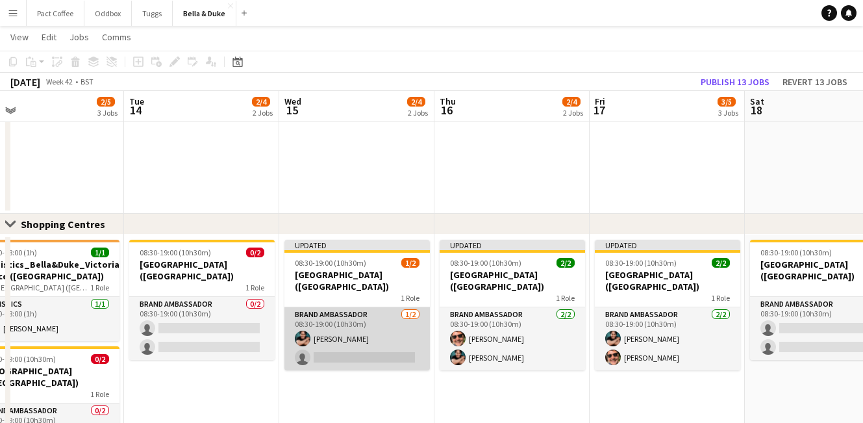
click at [333, 344] on app-card-role "Brand Ambassador [DATE] 08:30-19:00 (10h30m) [PERSON_NAME] single-neutral-actio…" at bounding box center [356, 338] width 145 height 63
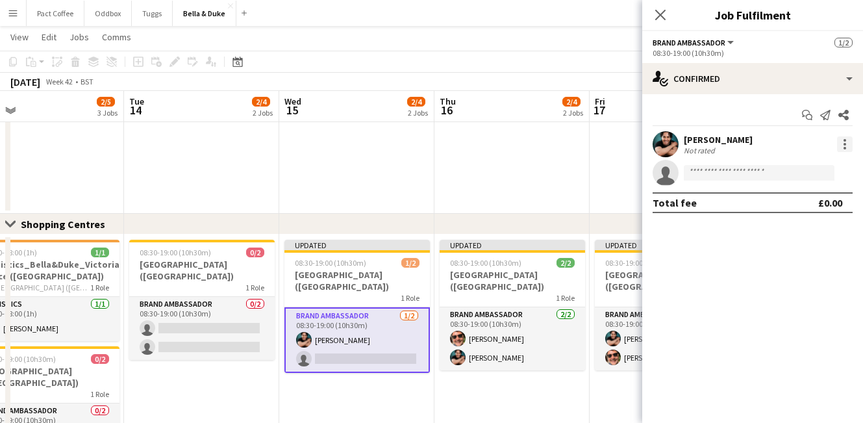
click at [844, 142] on div at bounding box center [845, 144] width 16 height 16
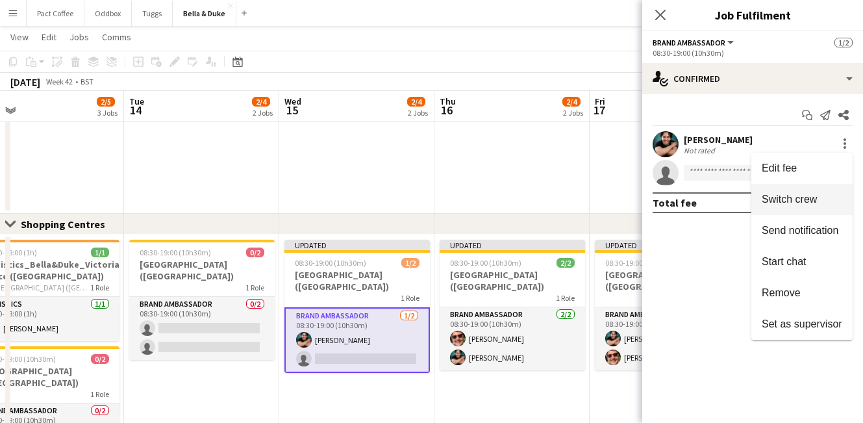
click at [786, 203] on span "Switch crew" at bounding box center [789, 199] width 55 height 11
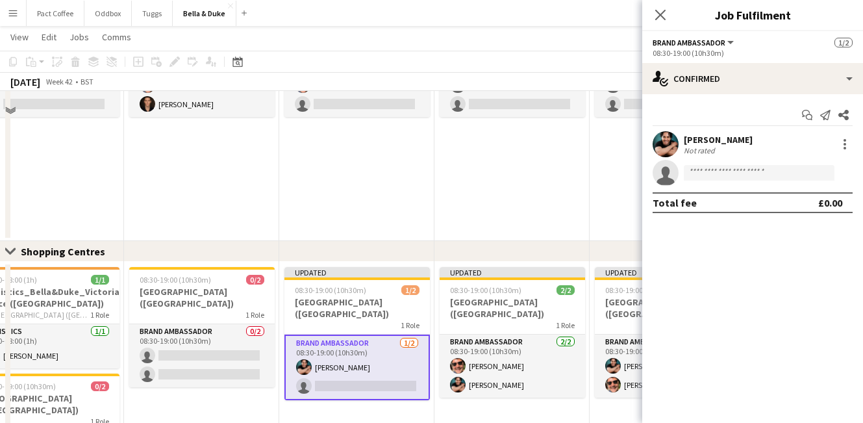
scroll to position [911, 0]
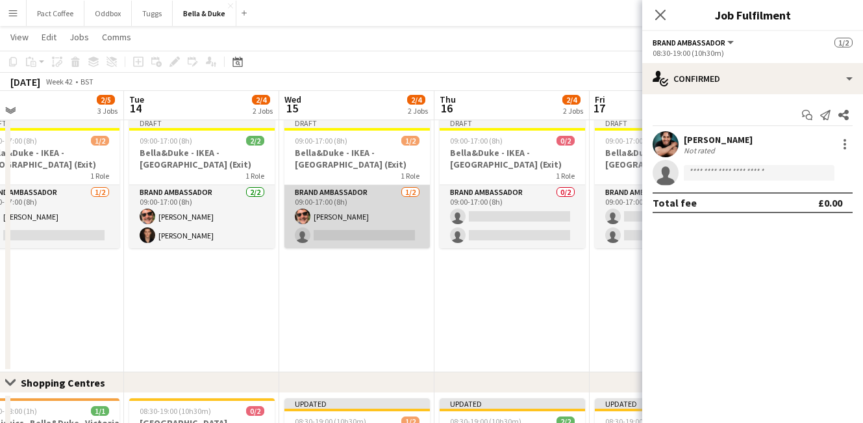
click at [356, 241] on app-card-role "Brand Ambassador [DATE] 09:00-17:00 (8h) [PERSON_NAME] single-neutral-actions" at bounding box center [356, 216] width 145 height 63
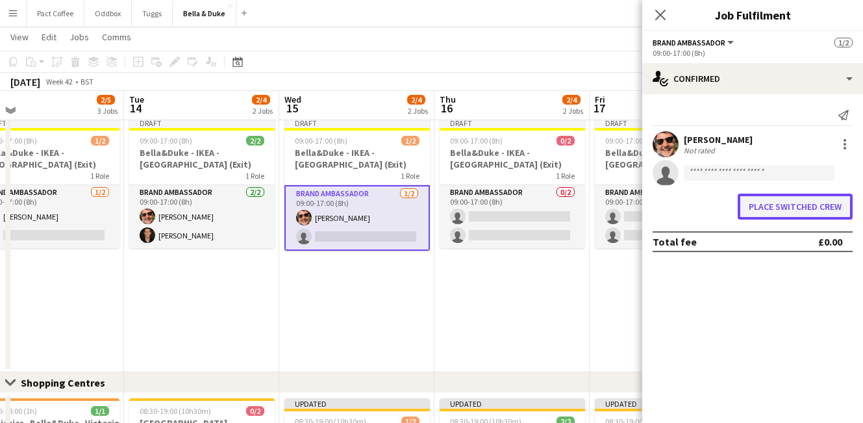
click at [797, 202] on button "Place switched crew" at bounding box center [795, 207] width 115 height 26
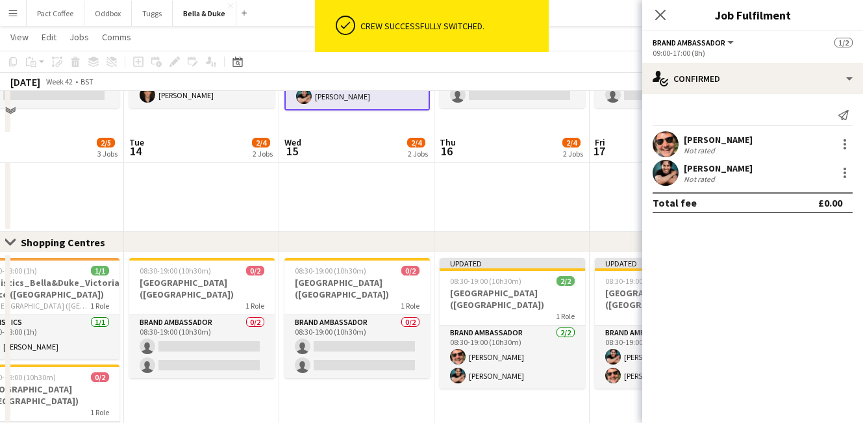
scroll to position [1070, 0]
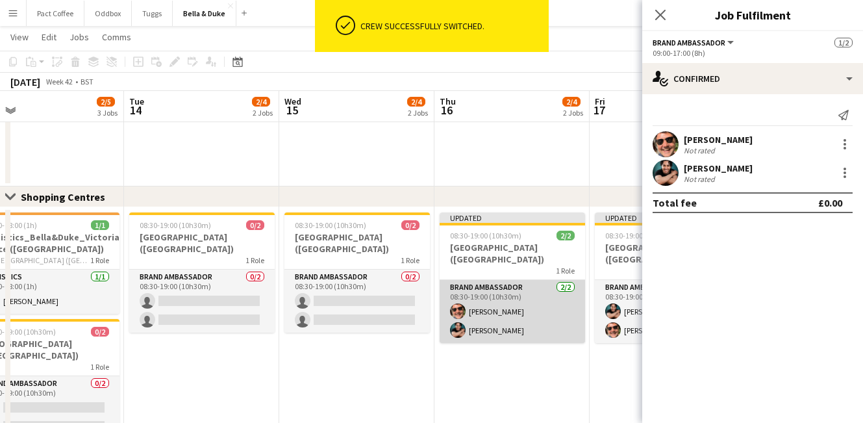
click at [498, 307] on app-card-role "Brand Ambassador [DATE] 08:30-19:00 (10h30m) [PERSON_NAME] [PERSON_NAME]" at bounding box center [512, 311] width 145 height 63
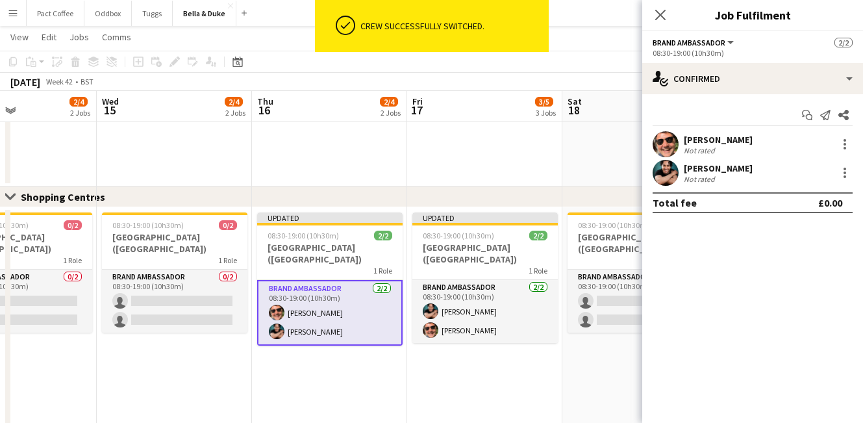
scroll to position [0, 560]
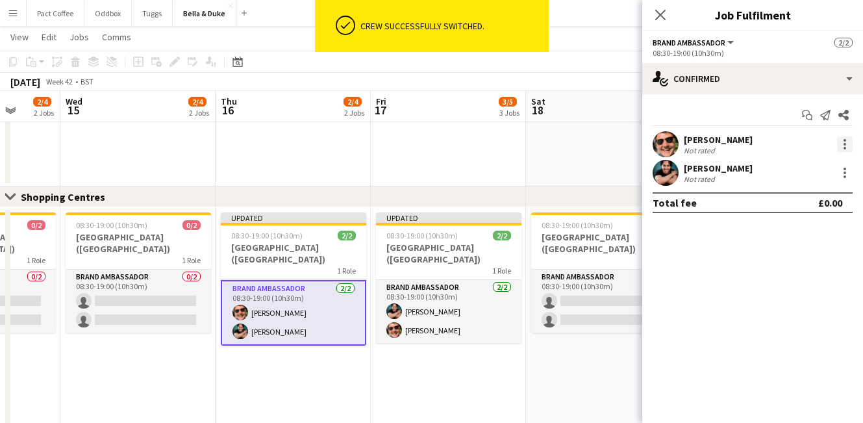
click at [840, 143] on div at bounding box center [845, 144] width 16 height 16
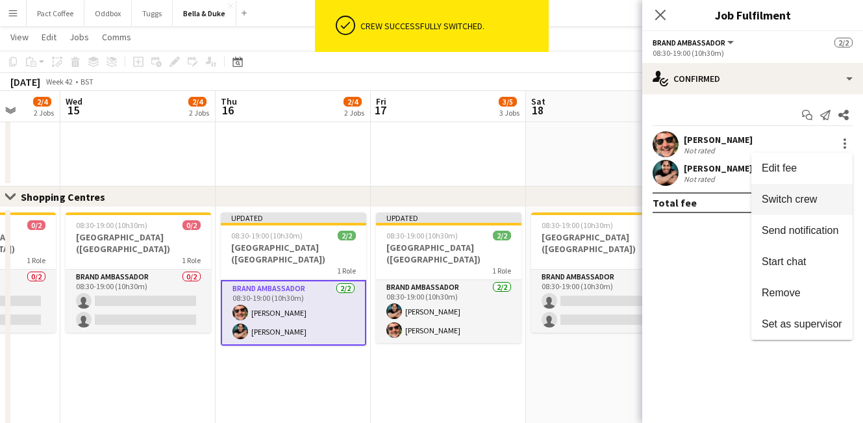
click at [808, 197] on span "Switch crew" at bounding box center [789, 199] width 55 height 11
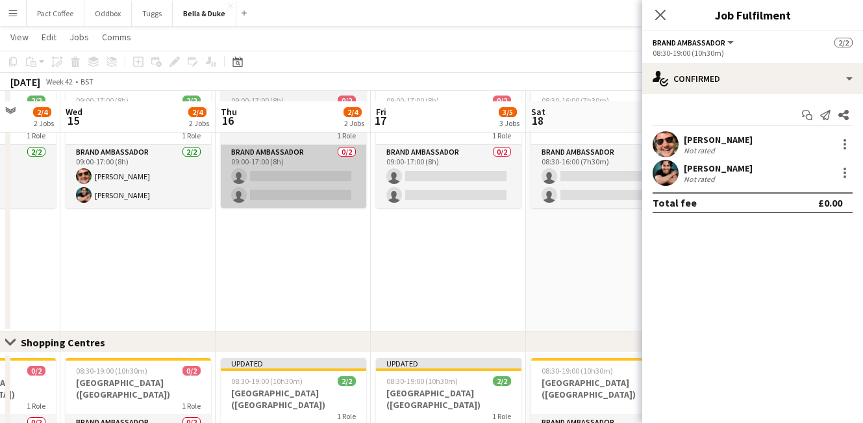
scroll to position [942, 0]
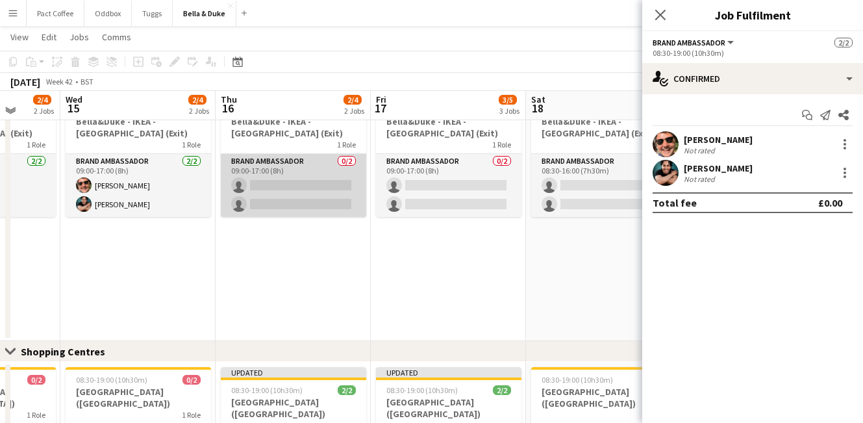
click at [310, 182] on app-card-role "Brand Ambassador 0/2 09:00-17:00 (8h) single-neutral-actions single-neutral-act…" at bounding box center [293, 185] width 145 height 63
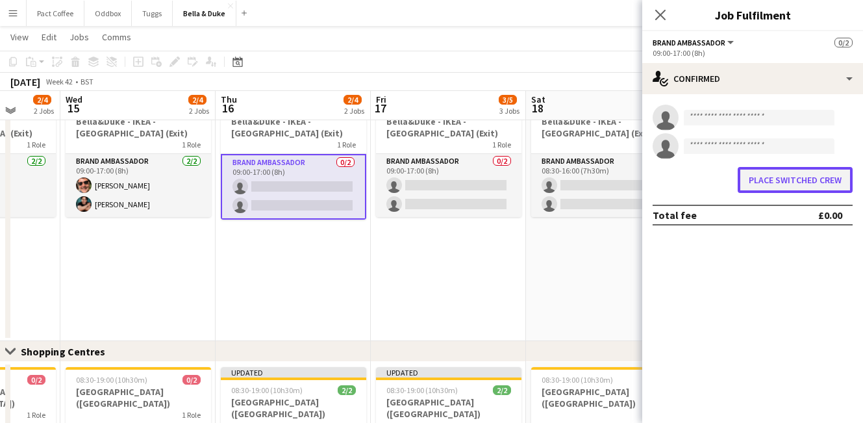
click at [794, 176] on button "Place switched crew" at bounding box center [795, 180] width 115 height 26
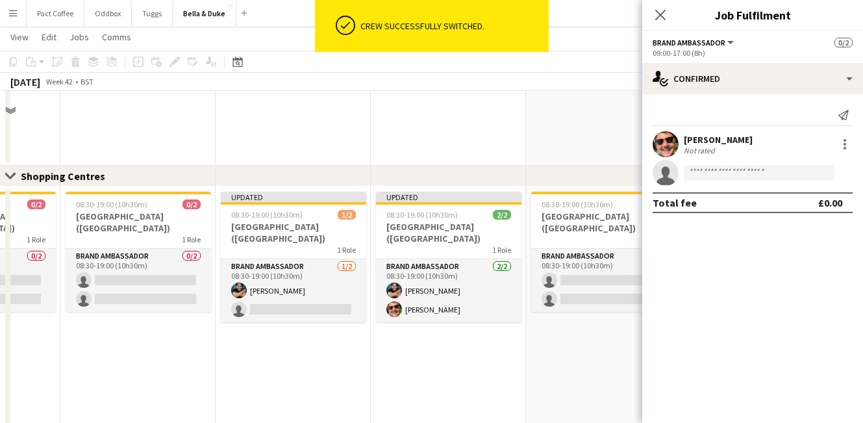
scroll to position [1099, 0]
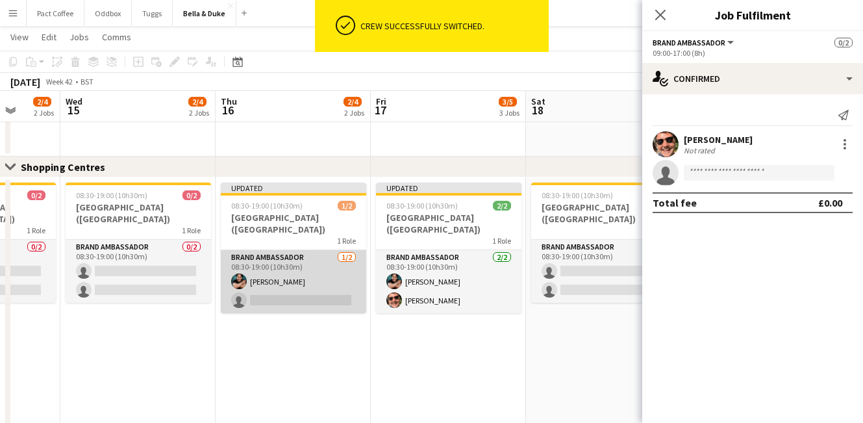
click at [315, 274] on app-card-role "Brand Ambassador [DATE] 08:30-19:00 (10h30m) [PERSON_NAME] single-neutral-actio…" at bounding box center [293, 281] width 145 height 63
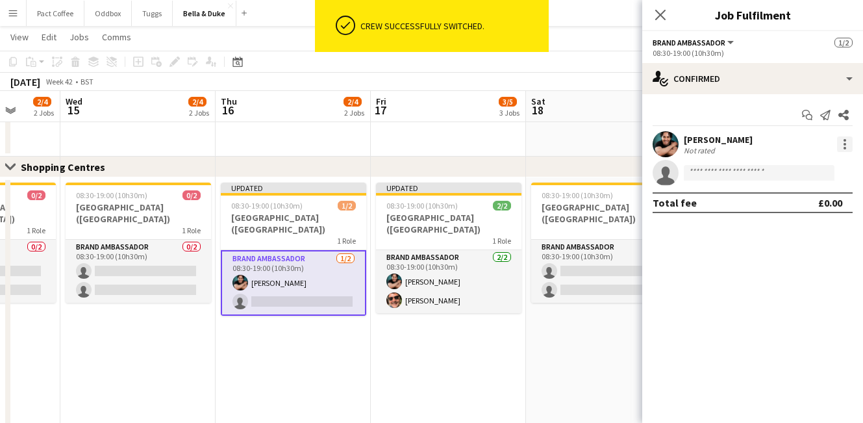
click at [847, 143] on div at bounding box center [845, 144] width 16 height 16
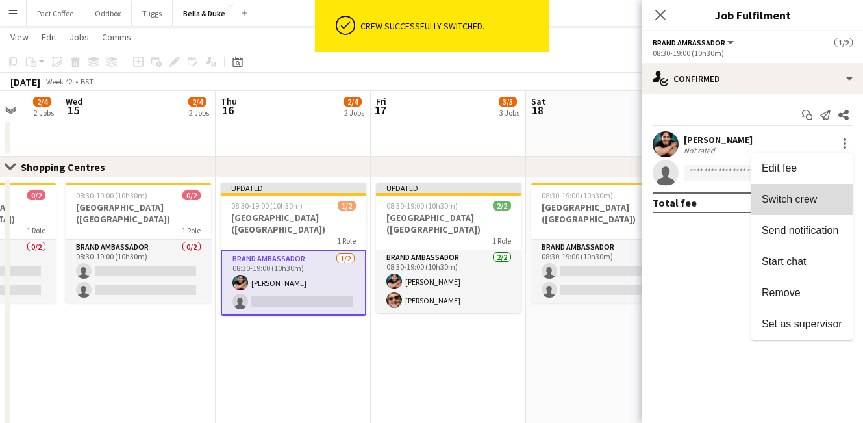
click at [782, 194] on span "Switch crew" at bounding box center [789, 199] width 55 height 11
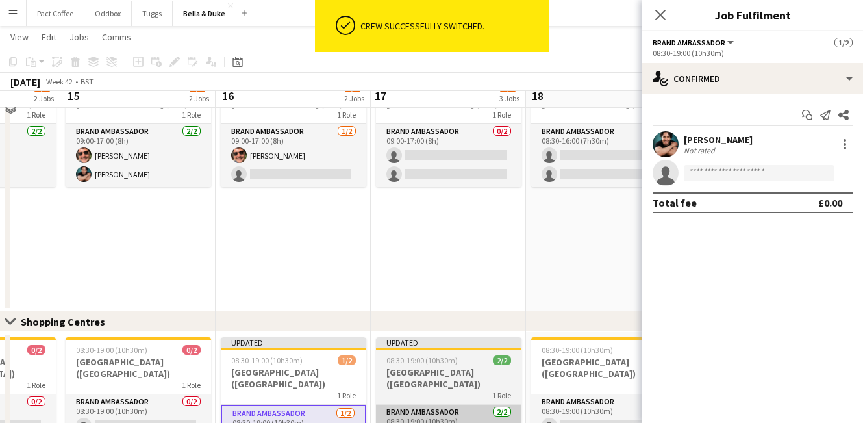
scroll to position [958, 0]
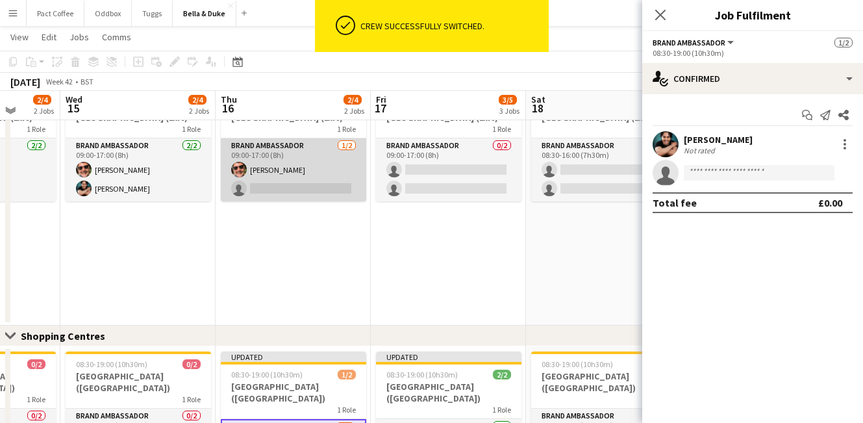
click at [321, 184] on app-card-role "Brand Ambassador [DATE] 09:00-17:00 (8h) [PERSON_NAME] single-neutral-actions" at bounding box center [293, 169] width 145 height 63
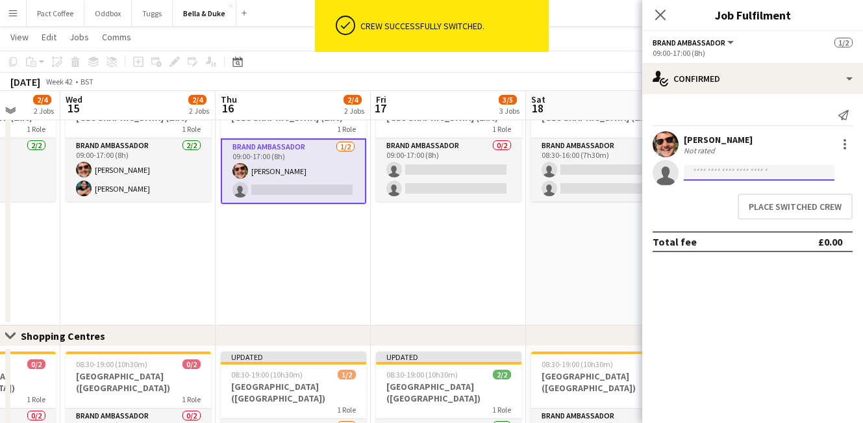
click at [764, 175] on input at bounding box center [759, 173] width 151 height 16
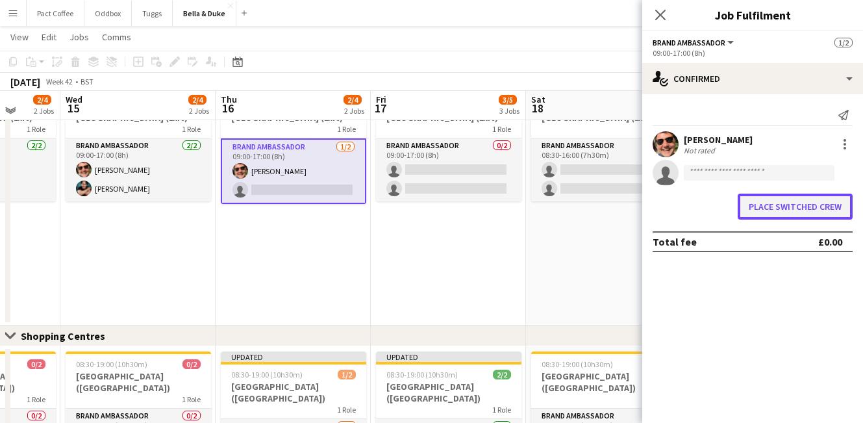
click at [804, 213] on button "Place switched crew" at bounding box center [795, 207] width 115 height 26
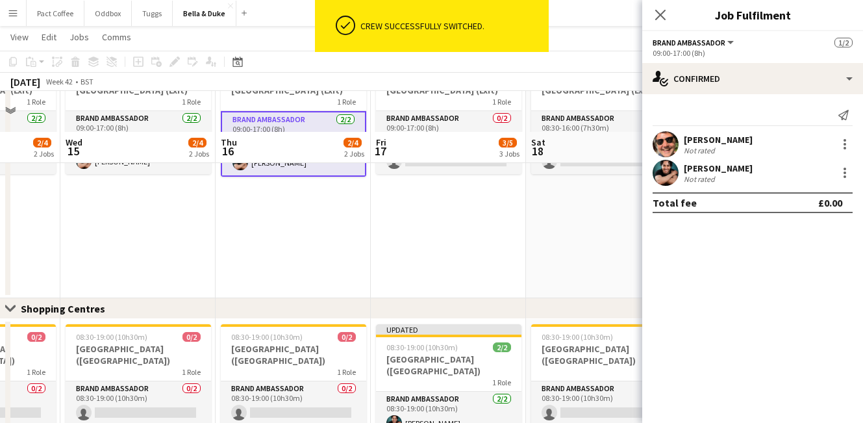
scroll to position [1035, 0]
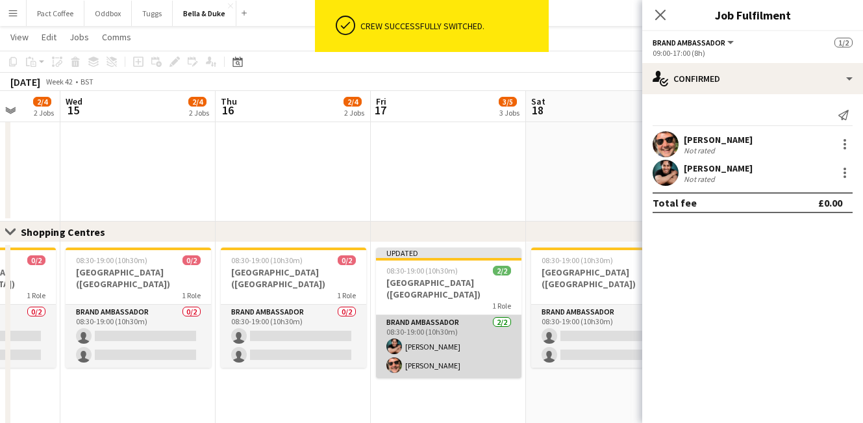
click at [451, 329] on app-card-role "Brand Ambassador [DATE] 08:30-19:00 (10h30m) [PERSON_NAME] [PERSON_NAME]" at bounding box center [448, 346] width 145 height 63
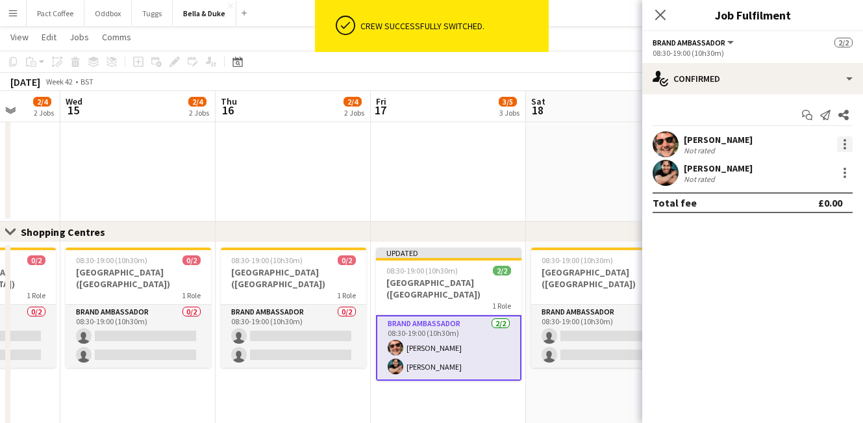
click at [840, 144] on div at bounding box center [845, 144] width 16 height 16
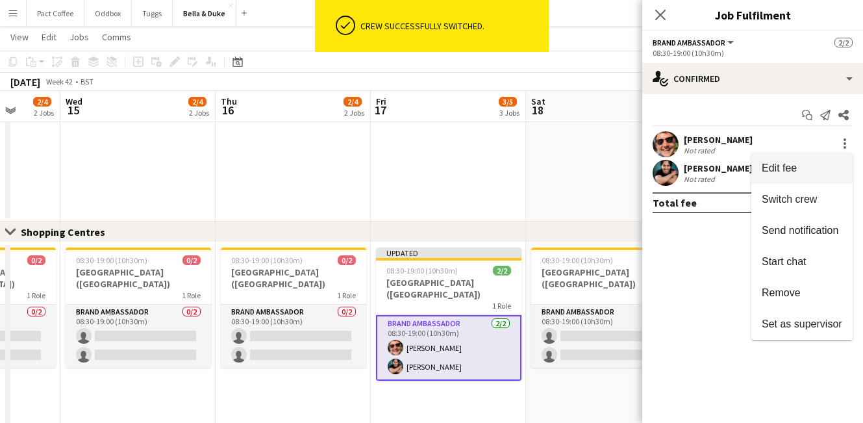
click at [792, 166] on span "Edit fee" at bounding box center [779, 167] width 35 height 11
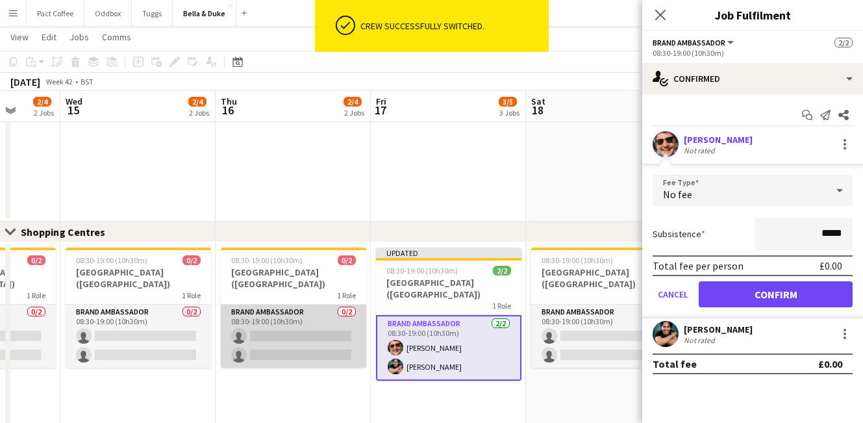
click at [337, 354] on app-card-role "Brand Ambassador 0/2 08:30-19:00 (10h30m) single-neutral-actions single-neutral…" at bounding box center [293, 336] width 145 height 63
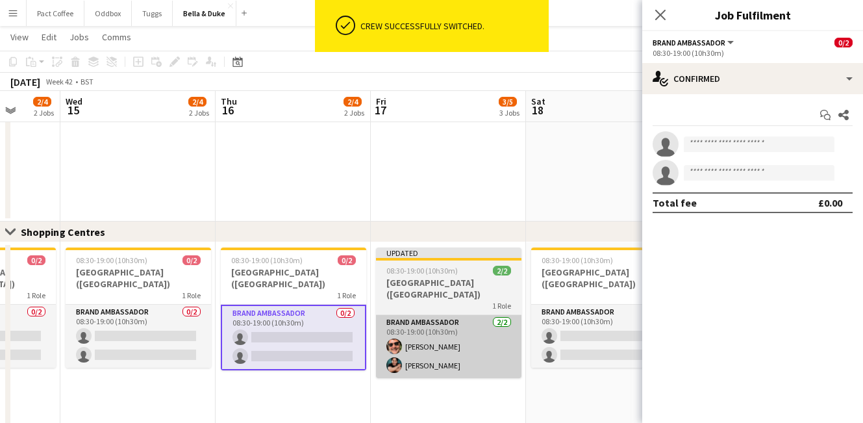
scroll to position [0, 559]
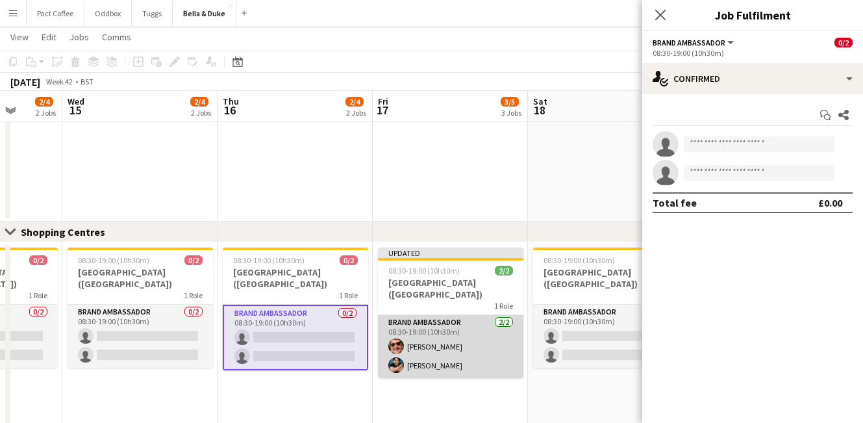
click at [404, 347] on app-card-role "Brand Ambassador [DATE] 08:30-19:00 (10h30m) [PERSON_NAME] [PERSON_NAME]" at bounding box center [450, 346] width 145 height 63
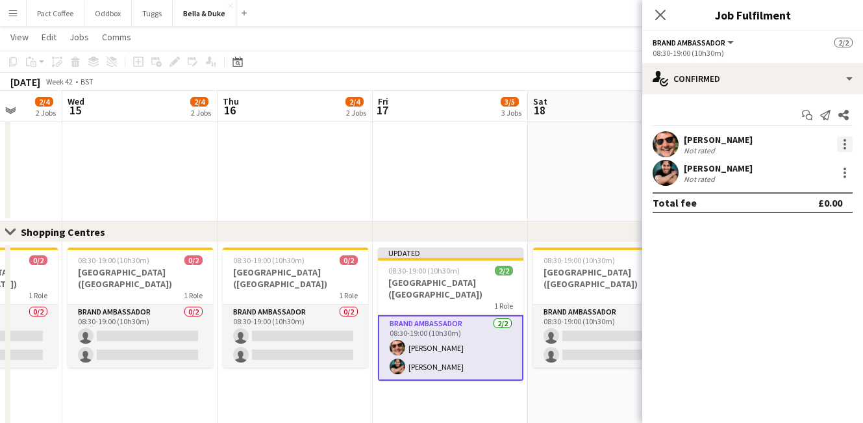
click at [842, 144] on div at bounding box center [845, 144] width 16 height 16
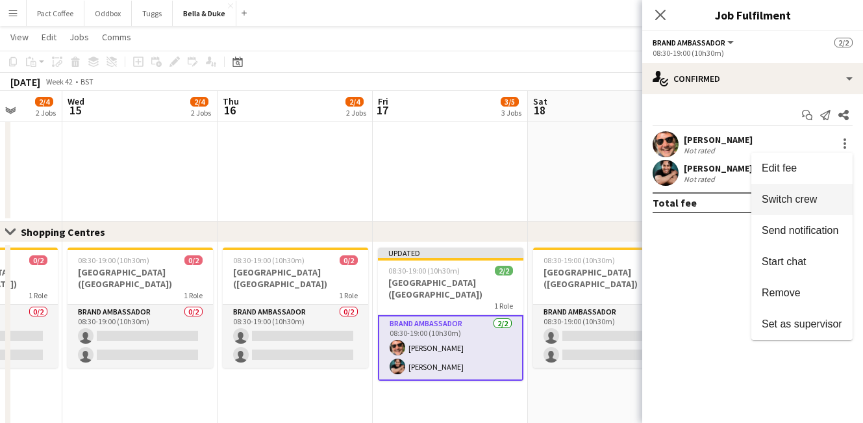
click at [805, 199] on span "Switch crew" at bounding box center [789, 199] width 55 height 11
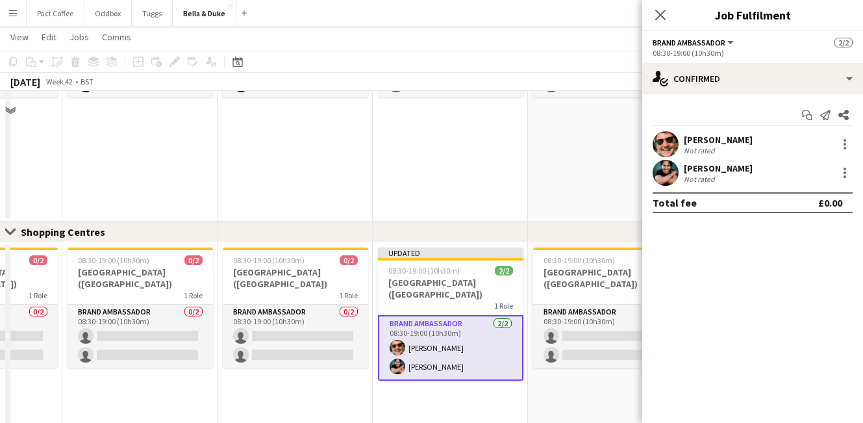
scroll to position [922, 0]
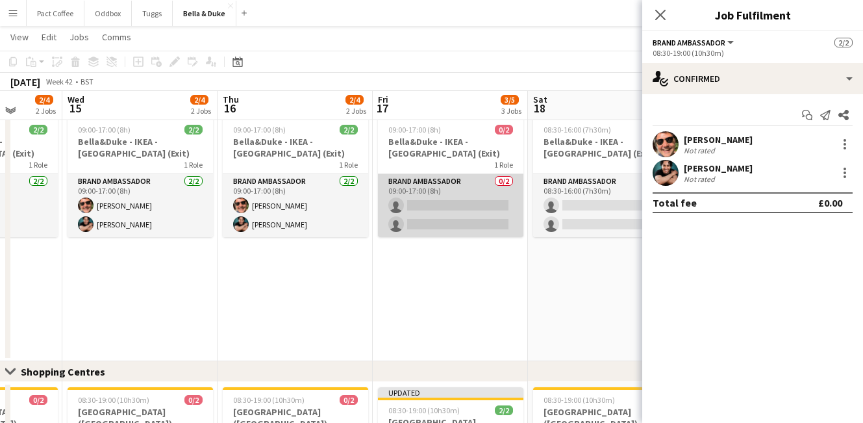
click at [458, 210] on app-card-role "Brand Ambassador 0/2 09:00-17:00 (8h) single-neutral-actions single-neutral-act…" at bounding box center [450, 205] width 145 height 63
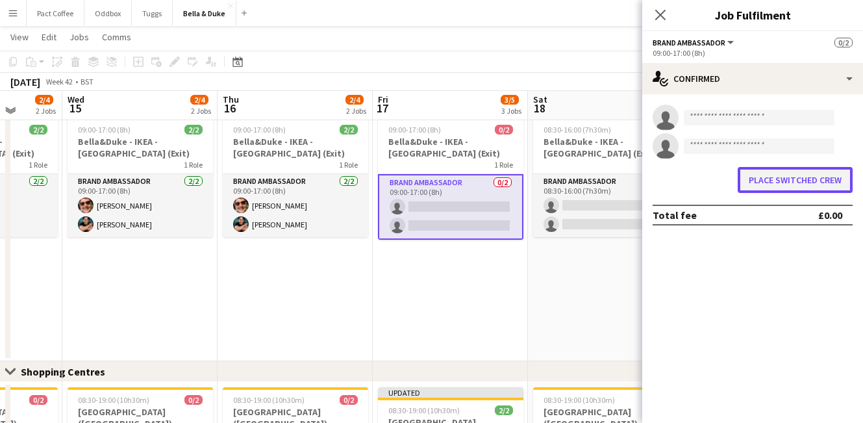
click at [819, 170] on button "Place switched crew" at bounding box center [795, 180] width 115 height 26
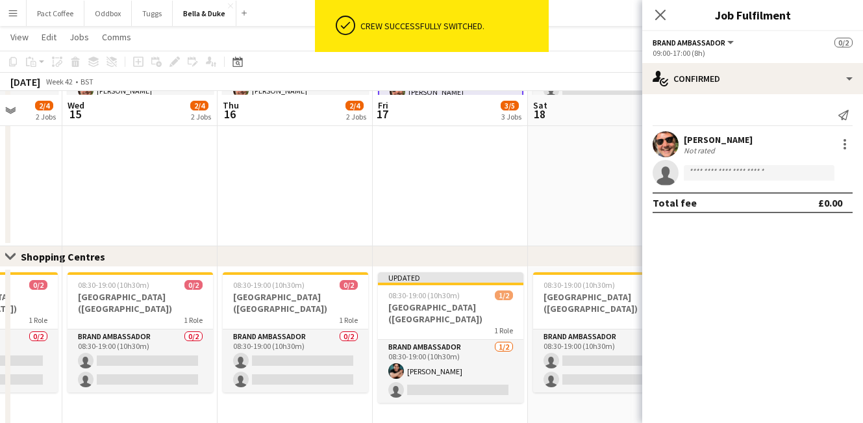
scroll to position [1034, 0]
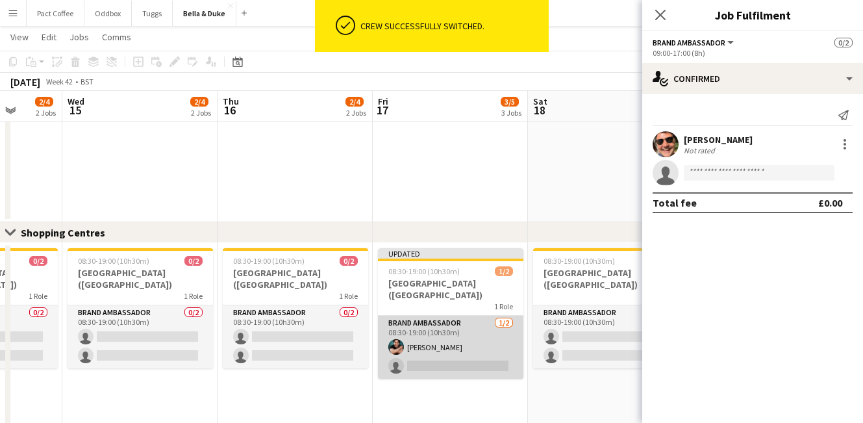
click at [437, 348] on app-card-role "Brand Ambassador [DATE] 08:30-19:00 (10h30m) [PERSON_NAME] single-neutral-actio…" at bounding box center [450, 347] width 145 height 63
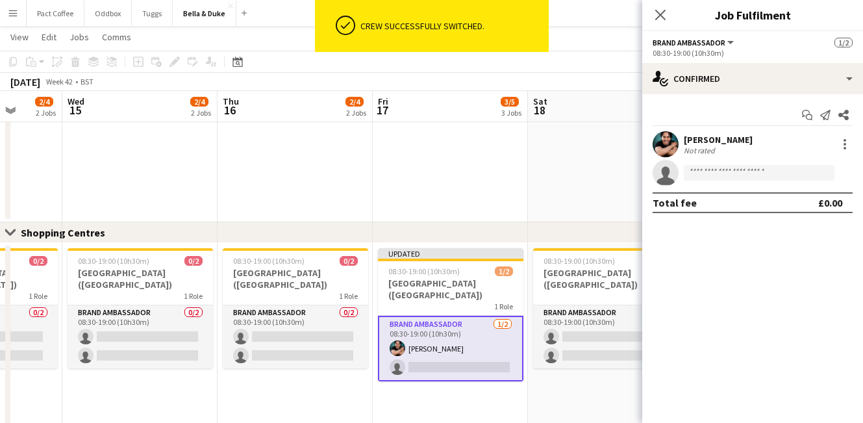
click at [836, 149] on div at bounding box center [844, 144] width 18 height 16
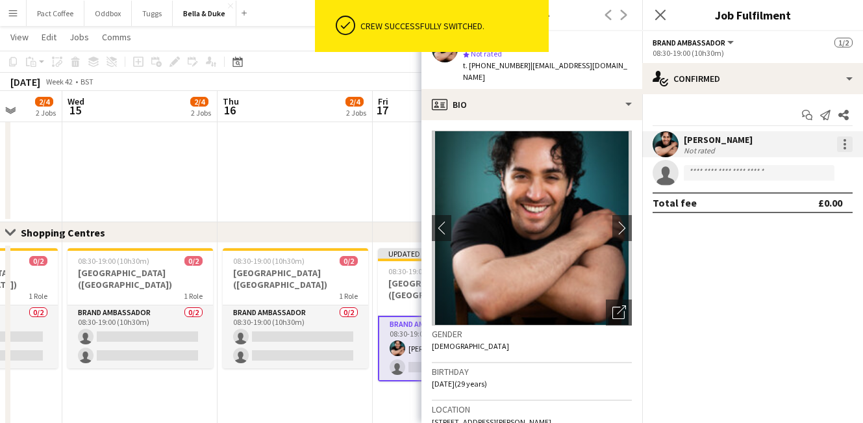
click at [847, 147] on div at bounding box center [845, 144] width 16 height 16
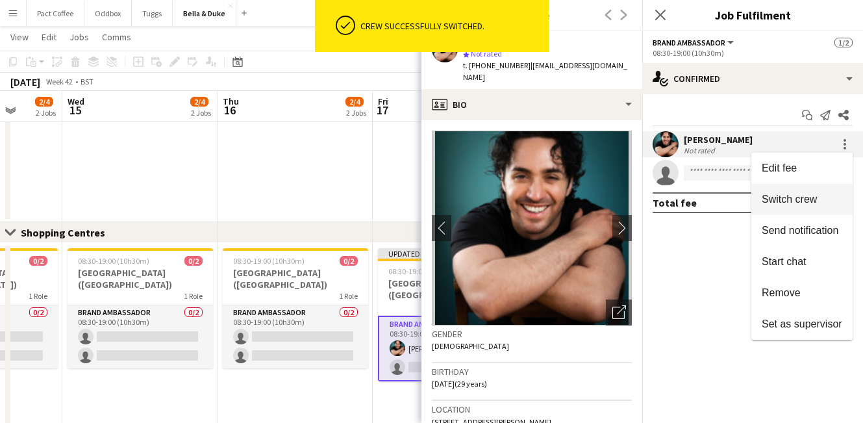
click at [795, 204] on span "Switch crew" at bounding box center [789, 199] width 55 height 11
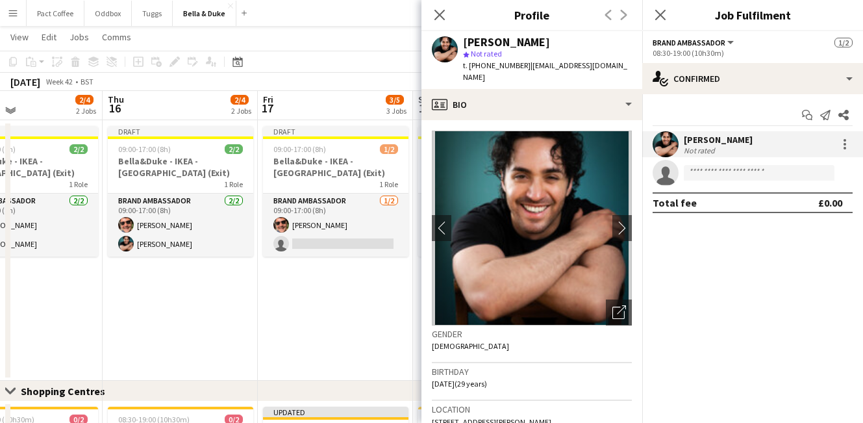
scroll to position [0, 378]
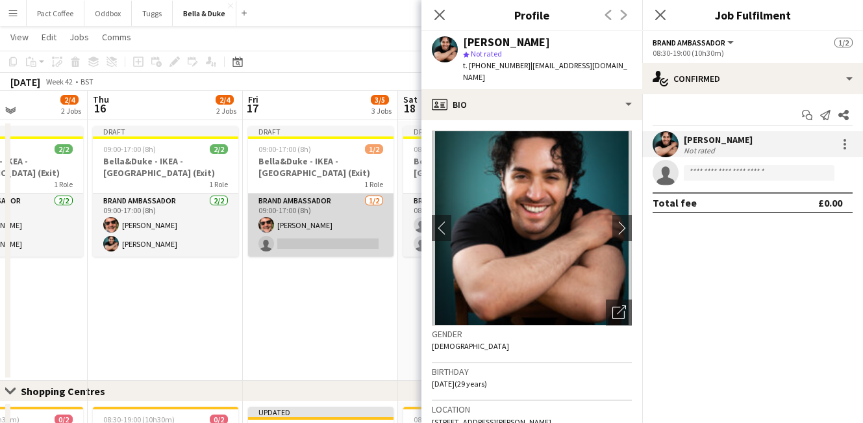
click at [333, 232] on app-card-role "Brand Ambassador [DATE] 09:00-17:00 (8h) [PERSON_NAME] single-neutral-actions" at bounding box center [320, 225] width 145 height 63
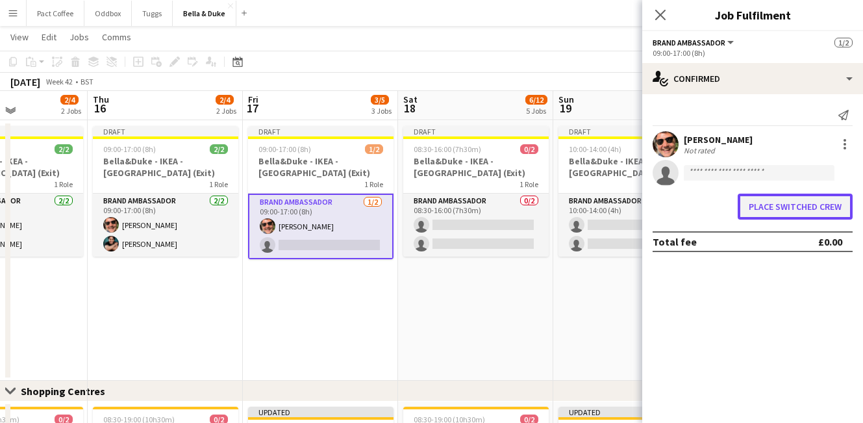
click at [788, 197] on button "Place switched crew" at bounding box center [795, 207] width 115 height 26
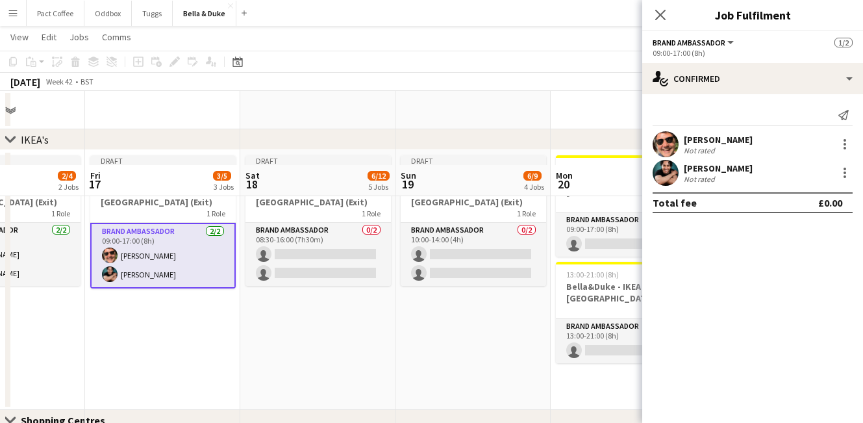
scroll to position [921, 0]
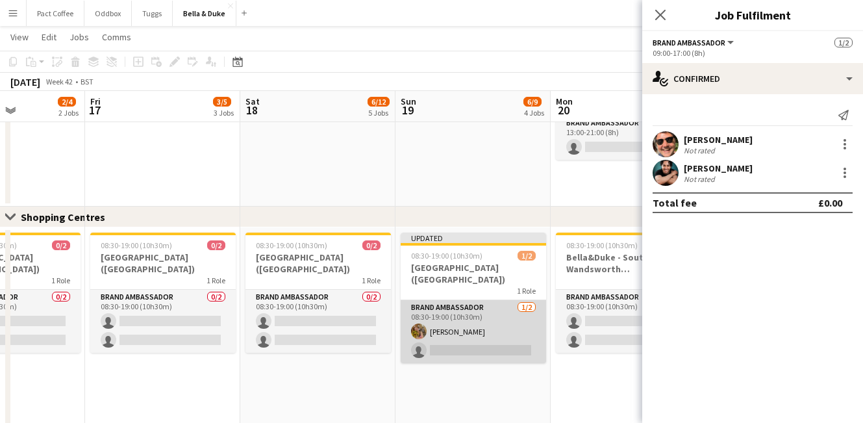
click at [473, 333] on app-card-role "Brand Ambassador [DATE] 08:30-19:00 (10h30m) [PERSON_NAME] single-neutral-actio…" at bounding box center [473, 331] width 145 height 63
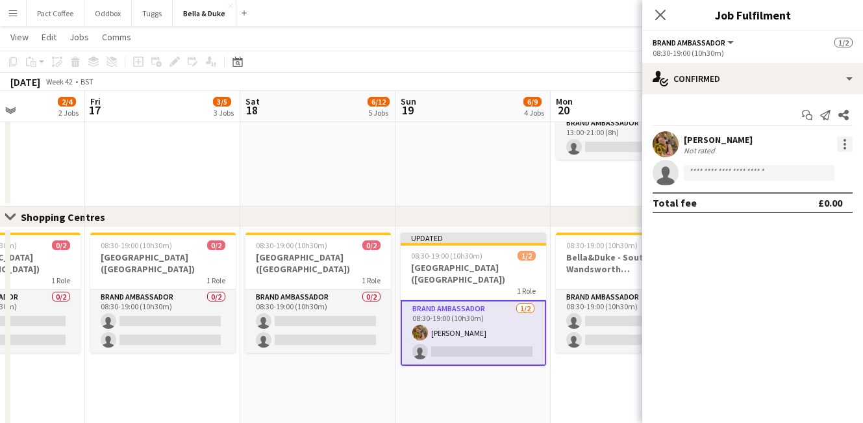
click at [844, 145] on div at bounding box center [845, 144] width 3 height 3
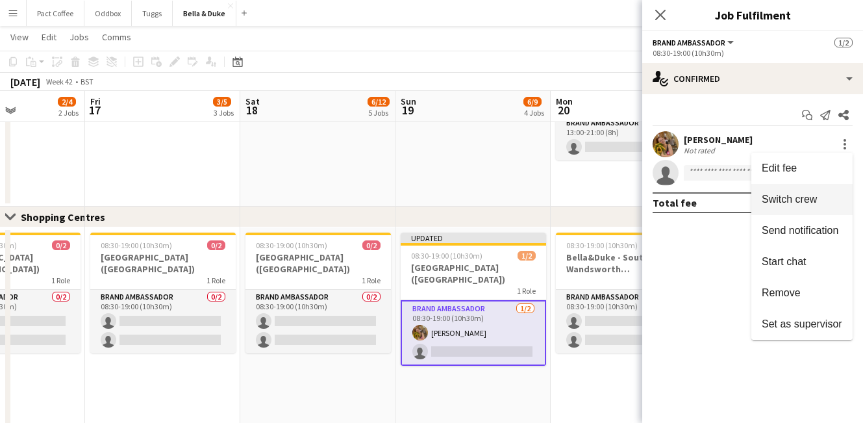
click at [803, 205] on span "Switch crew" at bounding box center [789, 199] width 55 height 11
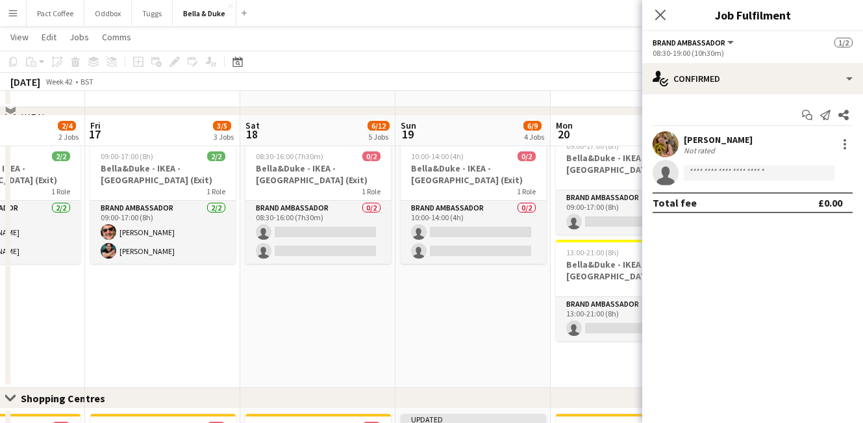
scroll to position [873, 0]
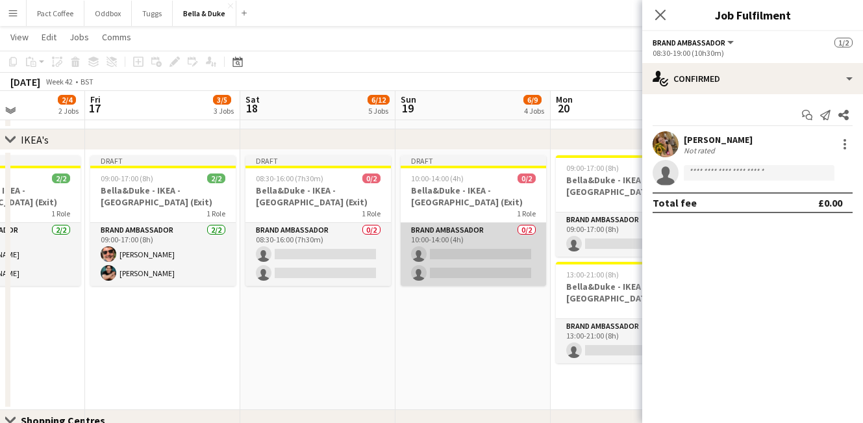
click at [477, 257] on app-card-role "Brand Ambassador 0/2 10:00-14:00 (4h) single-neutral-actions single-neutral-act…" at bounding box center [473, 254] width 145 height 63
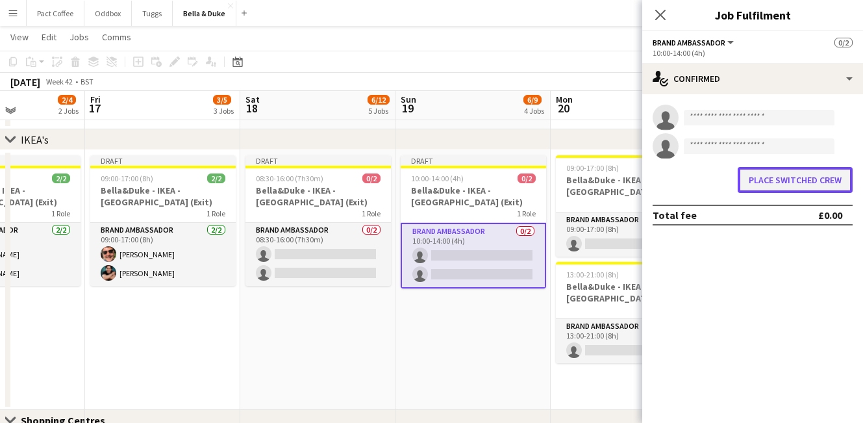
click at [797, 179] on button "Place switched crew" at bounding box center [795, 180] width 115 height 26
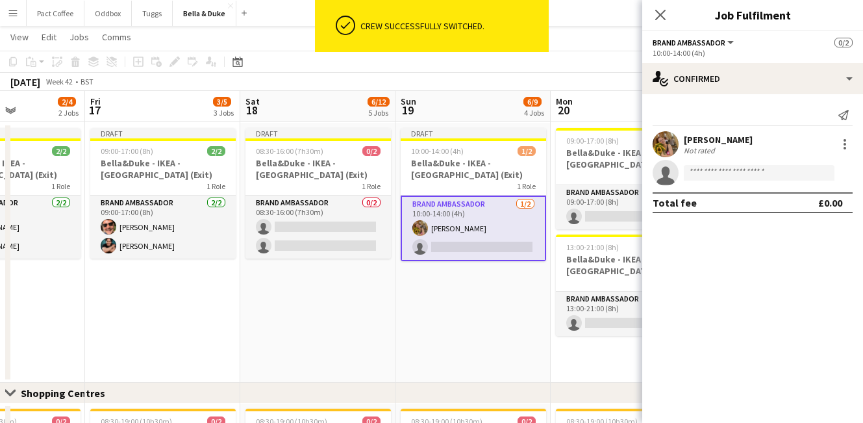
scroll to position [873, 0]
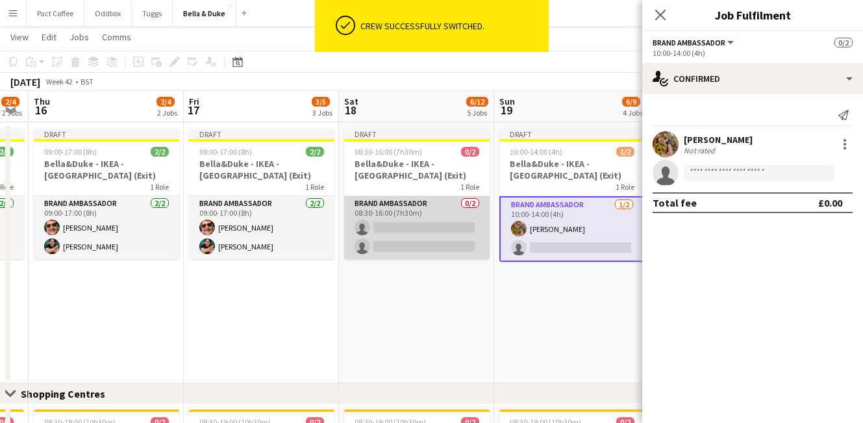
click at [427, 214] on app-card-role "Brand Ambassador 0/2 08:30-16:00 (7h30m) single-neutral-actions single-neutral-…" at bounding box center [416, 227] width 145 height 63
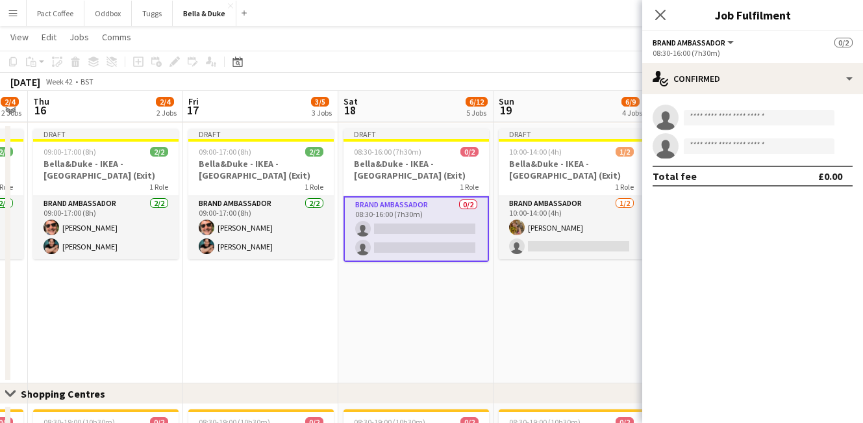
click at [756, 62] on app-options-switcher "Brand Ambassador All roles Brand Ambassador 0/2 08:30-16:00 (7h30m)" at bounding box center [752, 47] width 221 height 32
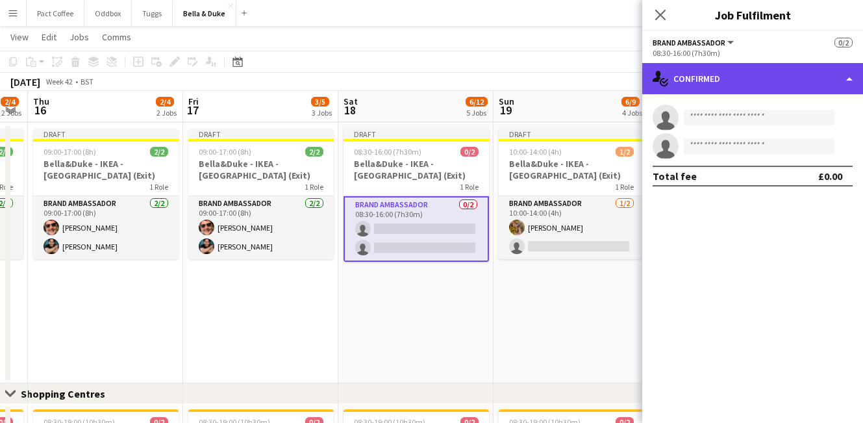
click at [756, 68] on div "single-neutral-actions-check-2 Confirmed" at bounding box center [752, 78] width 221 height 31
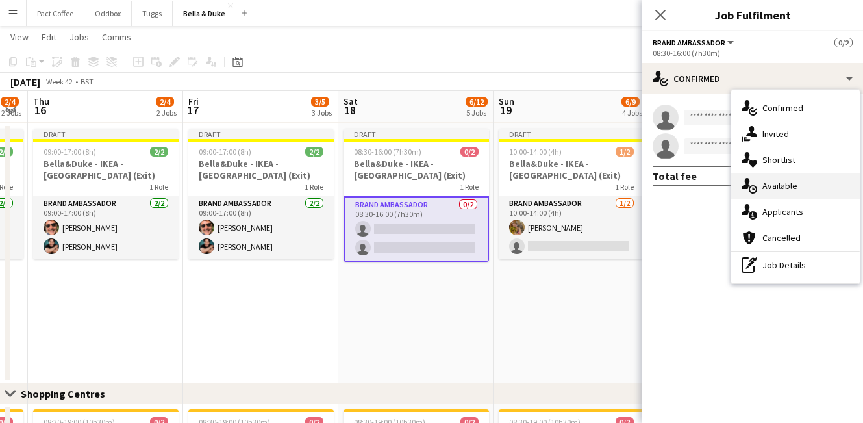
click at [791, 184] on span "Available" at bounding box center [779, 186] width 35 height 12
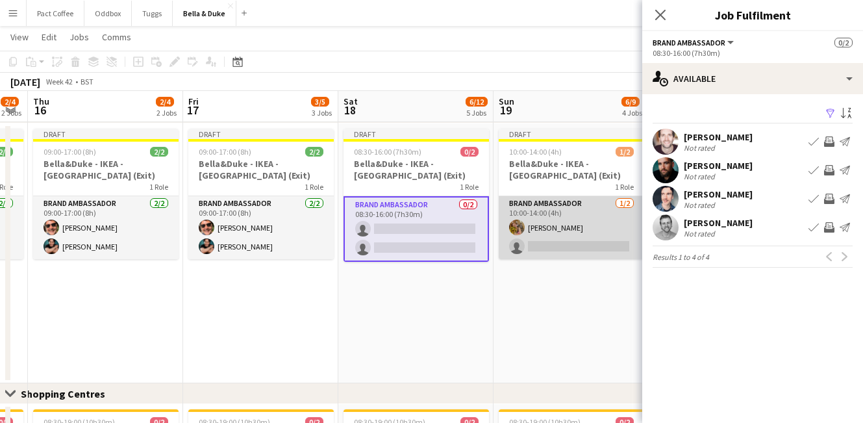
click at [551, 233] on app-card-role "Brand Ambassador [DATE] 10:00-14:00 (4h) [PERSON_NAME] single-neutral-actions" at bounding box center [571, 227] width 145 height 63
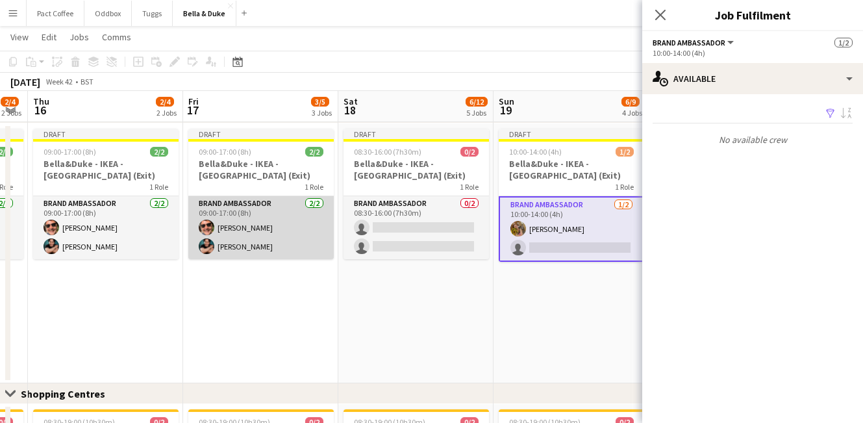
click at [266, 245] on app-card-role "Brand Ambassador [DATE] 09:00-17:00 (8h) [PERSON_NAME] [PERSON_NAME]" at bounding box center [260, 227] width 145 height 63
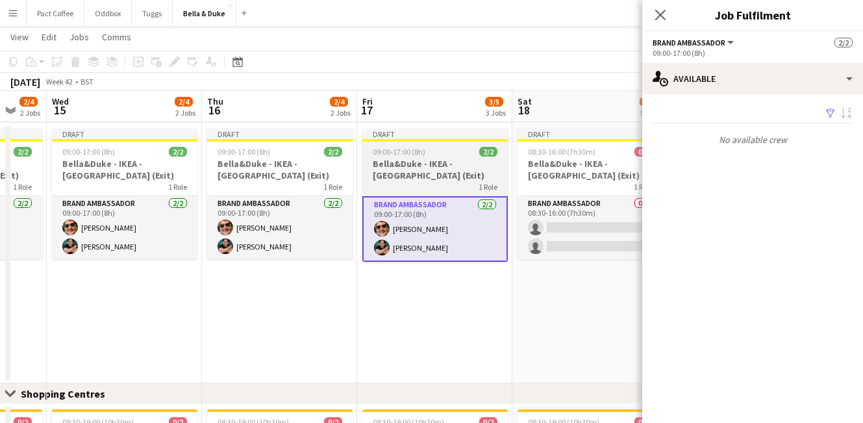
click at [266, 245] on app-card-role "Brand Ambassador [DATE] 09:00-17:00 (8h) [PERSON_NAME] [PERSON_NAME]" at bounding box center [279, 227] width 145 height 63
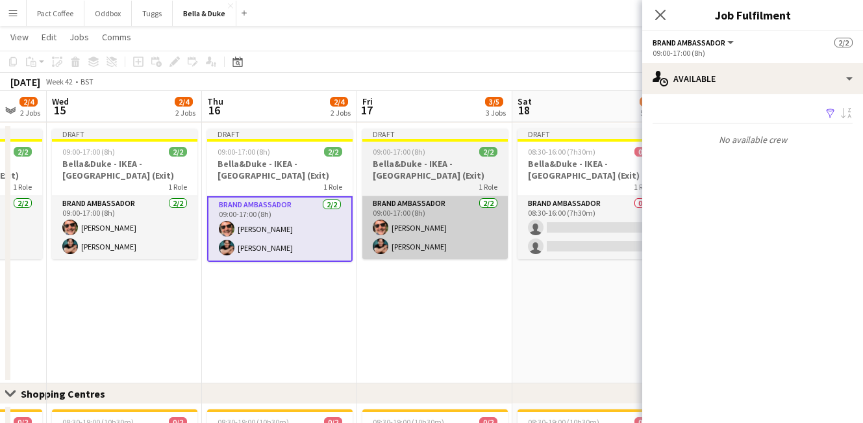
scroll to position [0, 323]
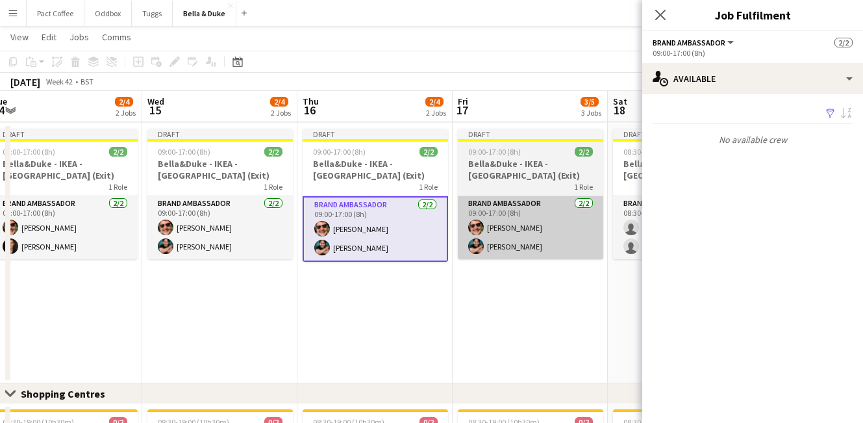
click at [266, 245] on app-card-role "Brand Ambassador [DATE] 09:00-17:00 (8h) [PERSON_NAME] [PERSON_NAME]" at bounding box center [219, 227] width 145 height 63
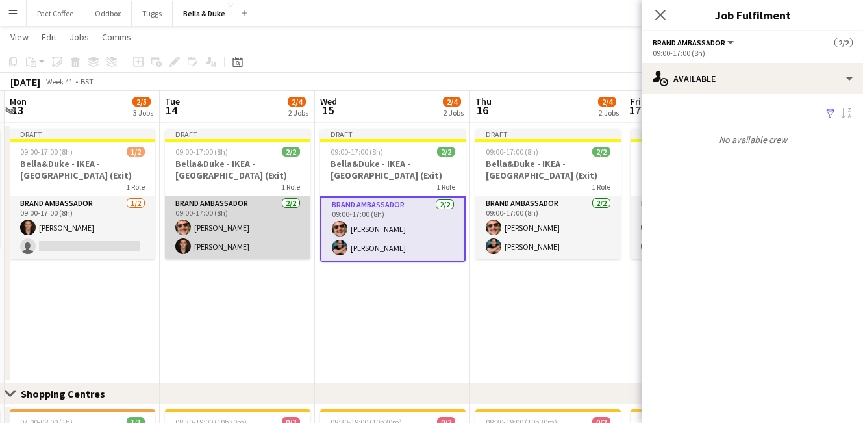
click at [266, 239] on app-card-role "Brand Ambassador [DATE] 09:00-17:00 (8h) [PERSON_NAME] [PERSON_NAME]" at bounding box center [237, 227] width 145 height 63
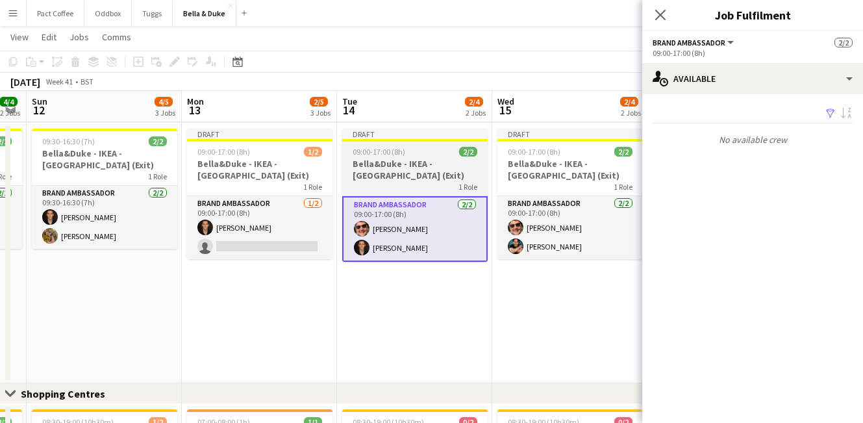
scroll to position [0, 272]
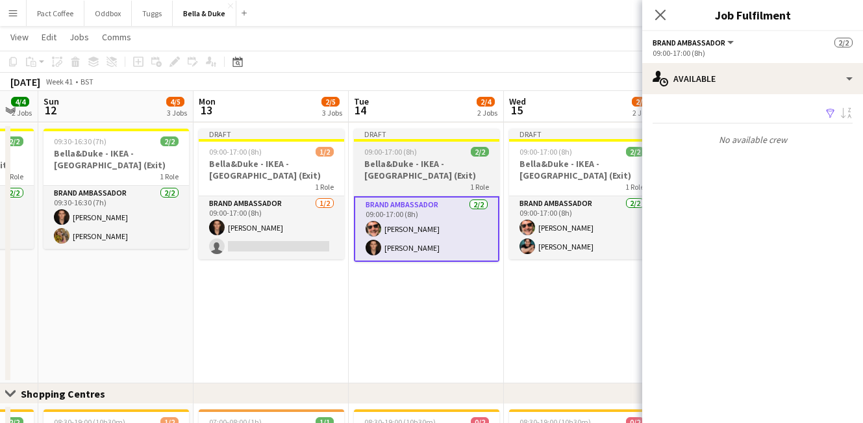
click at [266, 239] on app-card-role "Brand Ambassador [DATE] 09:00-17:00 (8h) [PERSON_NAME] single-neutral-actions" at bounding box center [271, 227] width 145 height 63
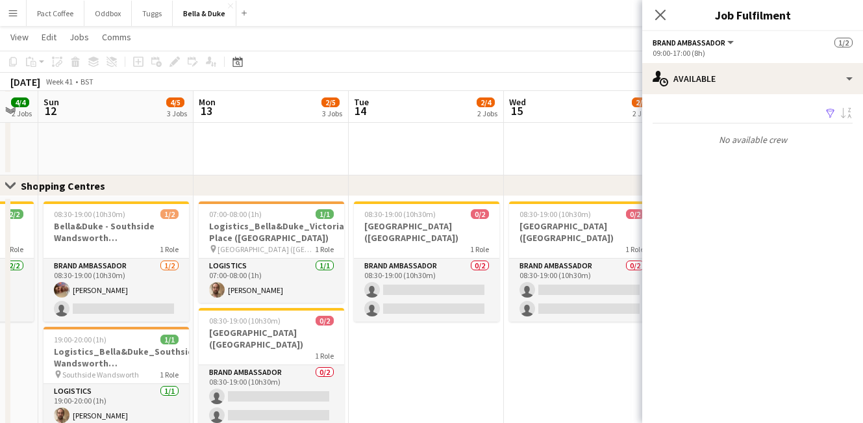
scroll to position [1081, 0]
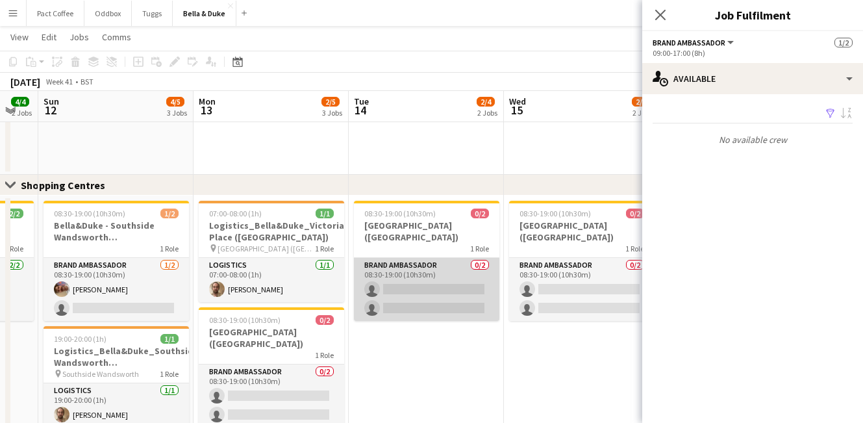
click at [448, 297] on app-card-role "Brand Ambassador 0/2 08:30-19:00 (10h30m) single-neutral-actions single-neutral…" at bounding box center [426, 289] width 145 height 63
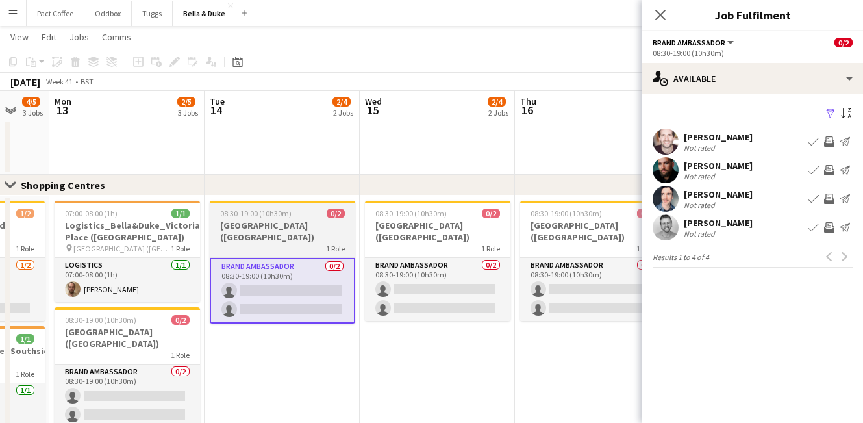
click at [448, 297] on app-card-role "Brand Ambassador 0/2 08:30-19:00 (10h30m) single-neutral-actions single-neutral…" at bounding box center [437, 289] width 145 height 63
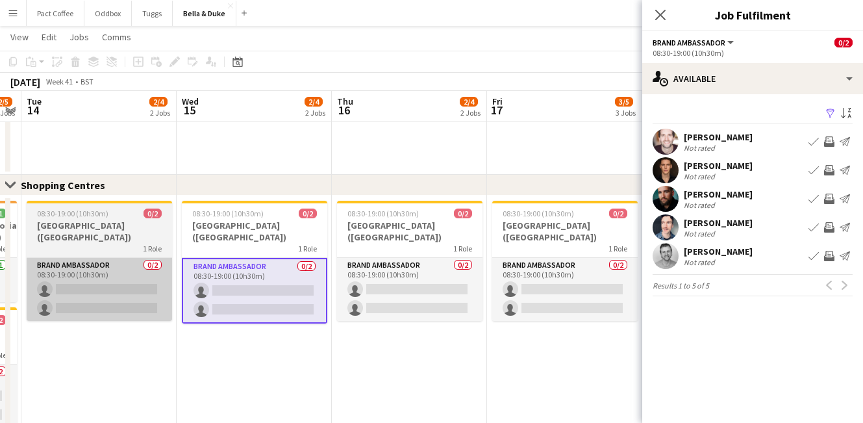
scroll to position [0, 445]
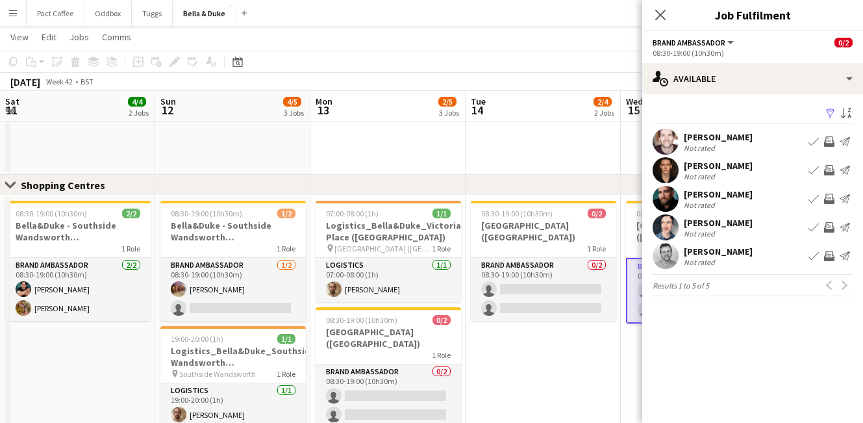
scroll to position [0, 445]
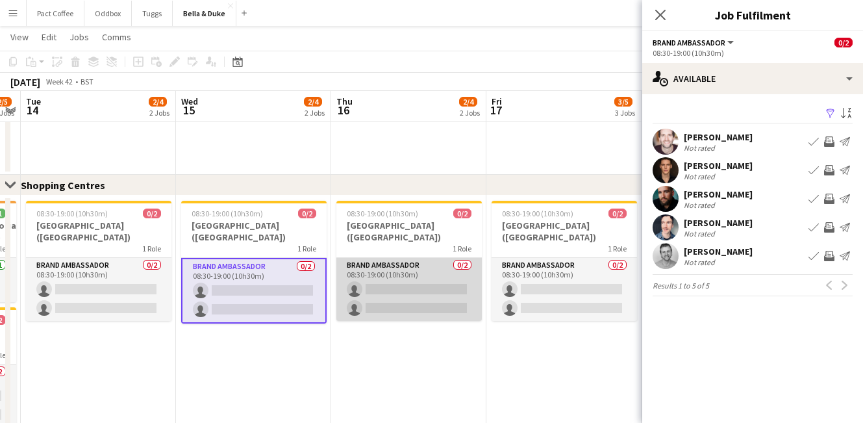
click at [429, 296] on app-card-role "Brand Ambassador 0/2 08:30-19:00 (10h30m) single-neutral-actions single-neutral…" at bounding box center [408, 289] width 145 height 63
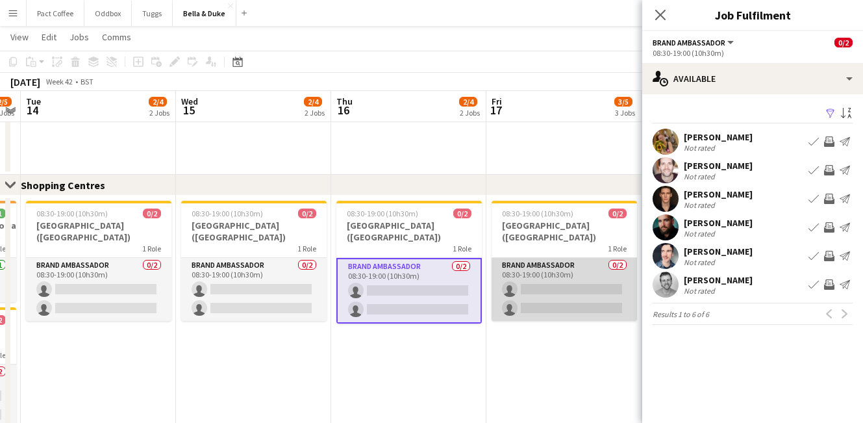
click at [518, 302] on app-card-role "Brand Ambassador 0/2 08:30-19:00 (10h30m) single-neutral-actions single-neutral…" at bounding box center [564, 289] width 145 height 63
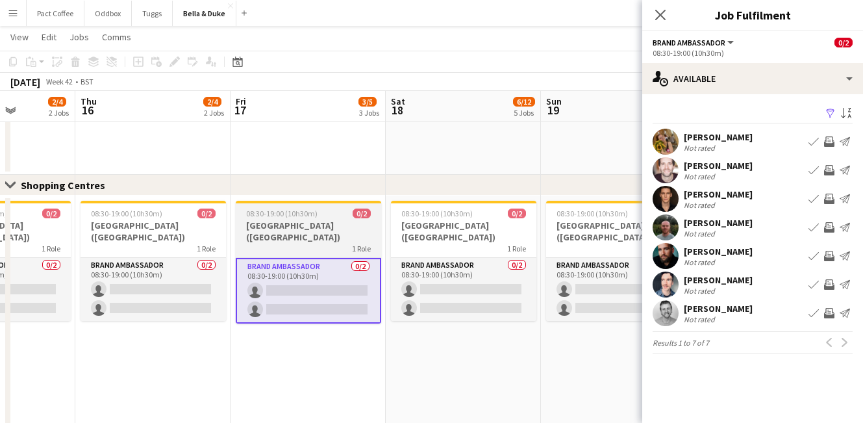
scroll to position [0, 412]
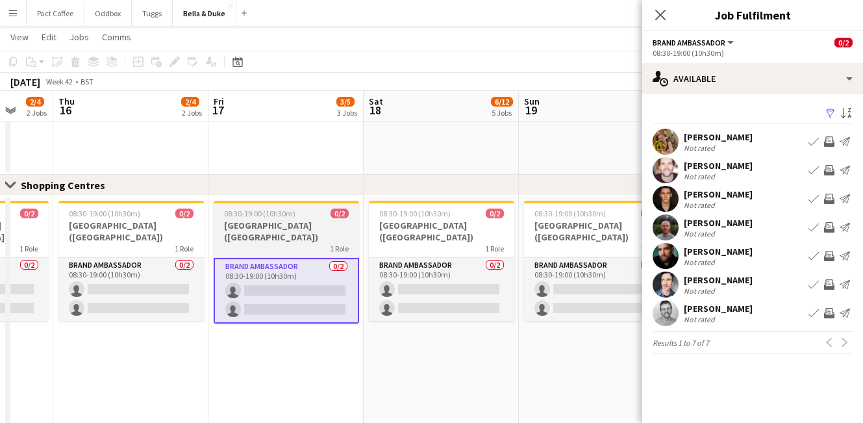
click at [518, 302] on app-date-cell "08:30-19:00 (10h30m) 0/2 [GEOGRAPHIC_DATA] (Shopping Centre) 1 Role Brand Ambas…" at bounding box center [441, 325] width 155 height 260
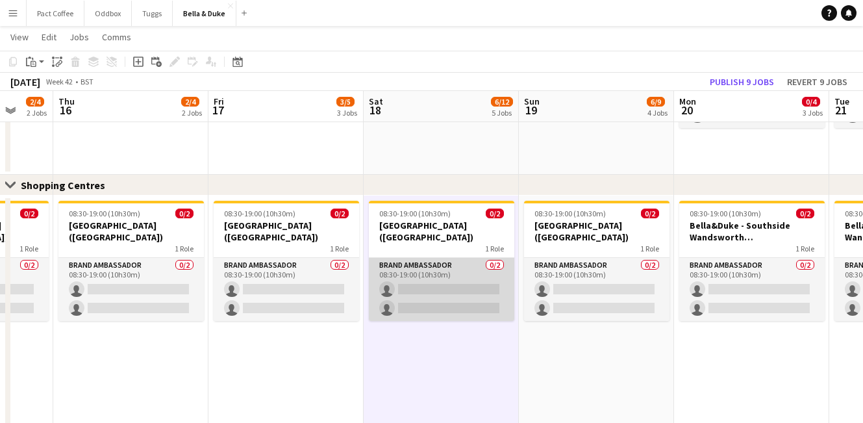
click at [471, 297] on app-card-role "Brand Ambassador 0/2 08:30-19:00 (10h30m) single-neutral-actions single-neutral…" at bounding box center [441, 289] width 145 height 63
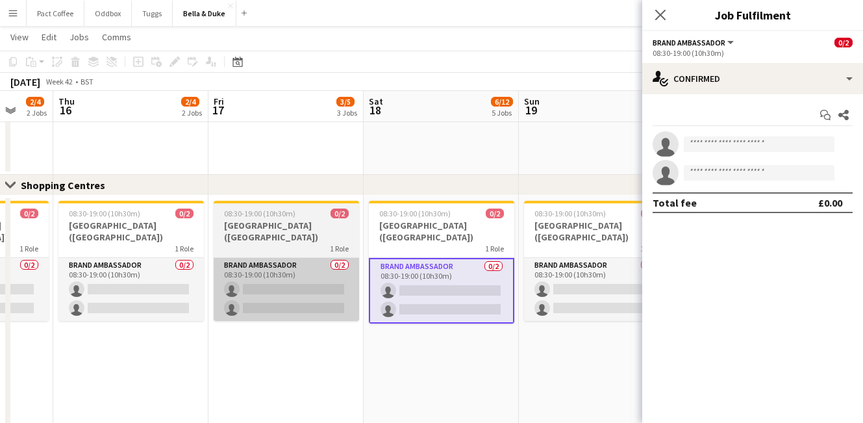
click at [274, 308] on app-card-role "Brand Ambassador 0/2 08:30-19:00 (10h30m) single-neutral-actions single-neutral…" at bounding box center [286, 289] width 145 height 63
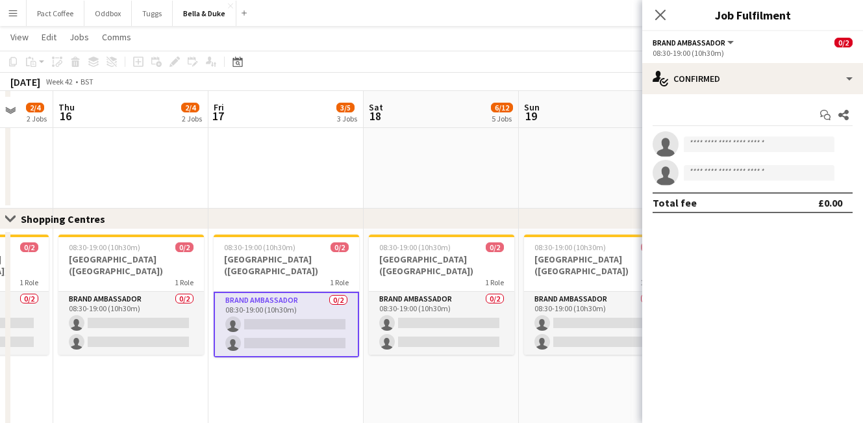
scroll to position [1055, 0]
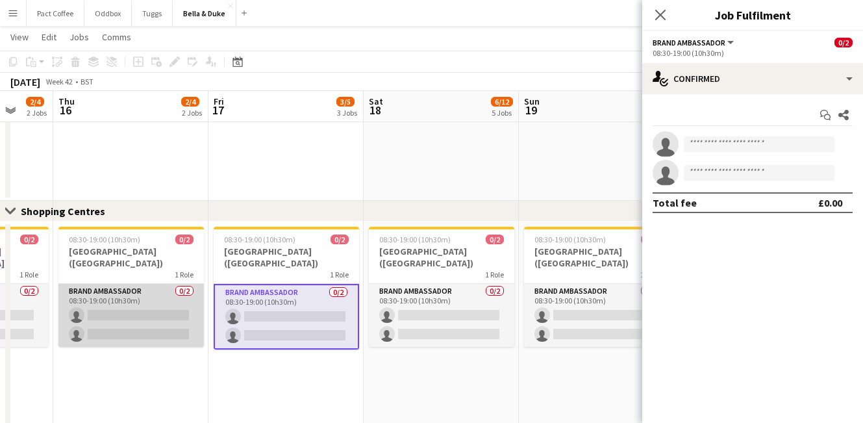
click at [171, 324] on app-card-role "Brand Ambassador 0/2 08:30-19:00 (10h30m) single-neutral-actions single-neutral…" at bounding box center [130, 315] width 145 height 63
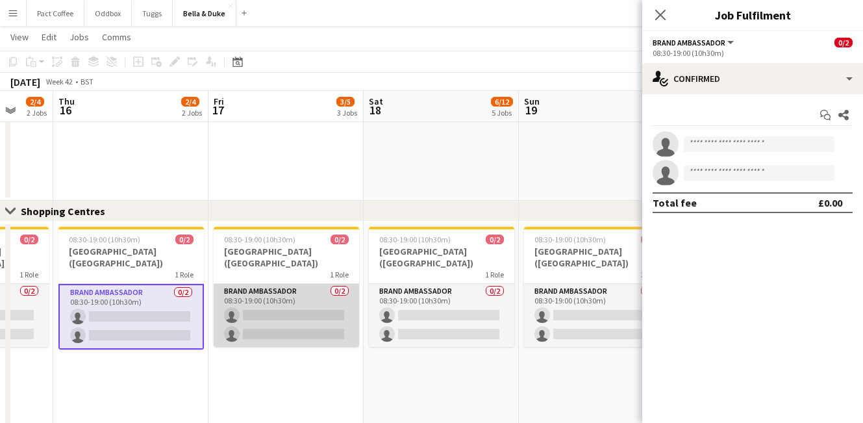
click at [266, 323] on app-card-role "Brand Ambassador 0/2 08:30-19:00 (10h30m) single-neutral-actions single-neutral…" at bounding box center [286, 315] width 145 height 63
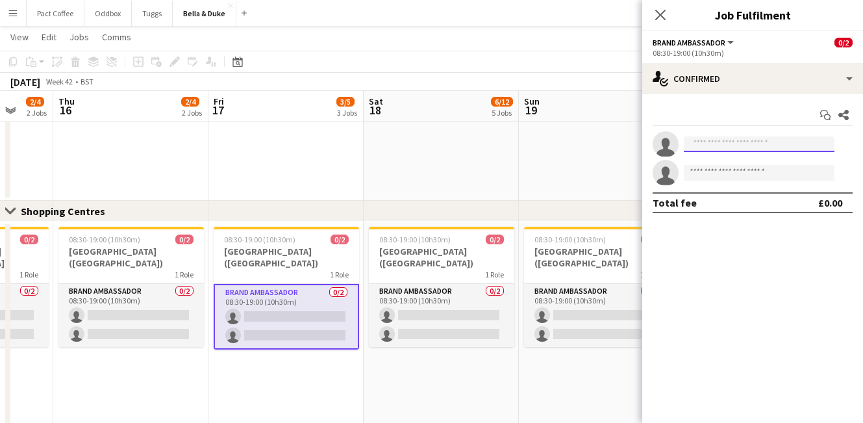
click at [785, 149] on input at bounding box center [759, 144] width 151 height 16
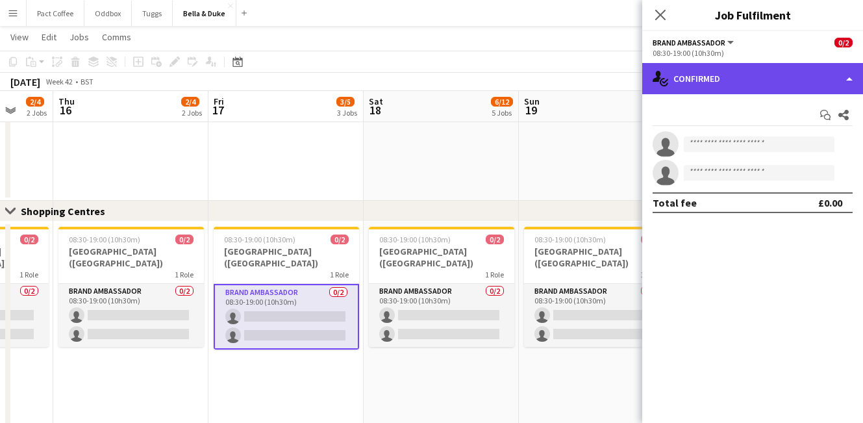
click at [776, 63] on div "single-neutral-actions-check-2 Confirmed" at bounding box center [752, 78] width 221 height 31
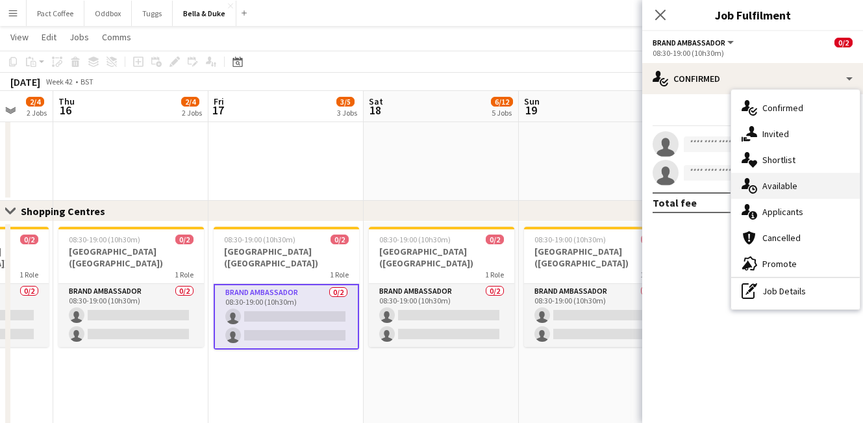
click at [792, 175] on div "single-neutral-actions-upload Available" at bounding box center [795, 186] width 129 height 26
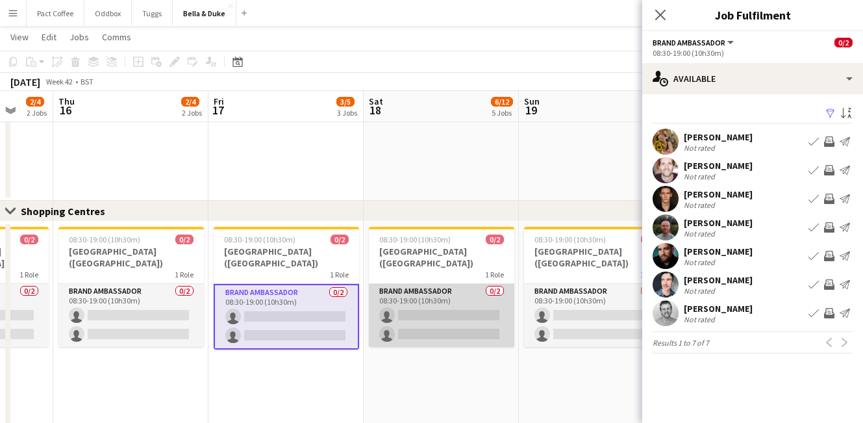
click at [421, 308] on app-card-role "Brand Ambassador 0/2 08:30-19:00 (10h30m) single-neutral-actions single-neutral…" at bounding box center [441, 315] width 145 height 63
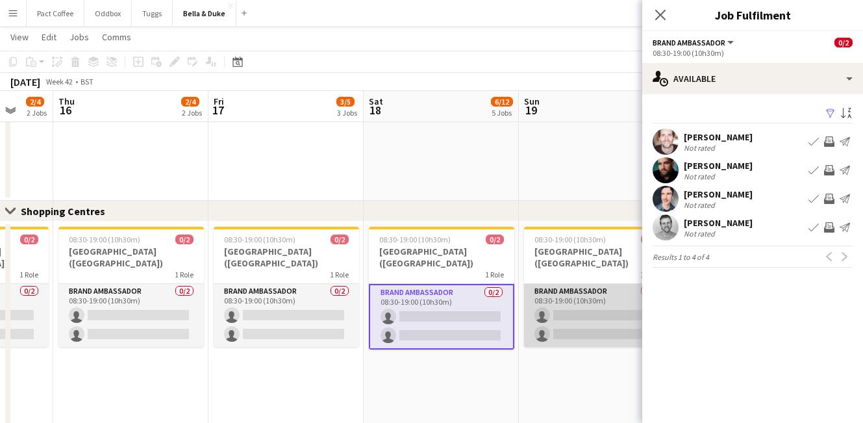
click at [569, 316] on app-card-role "Brand Ambassador 0/2 08:30-19:00 (10h30m) single-neutral-actions single-neutral…" at bounding box center [596, 315] width 145 height 63
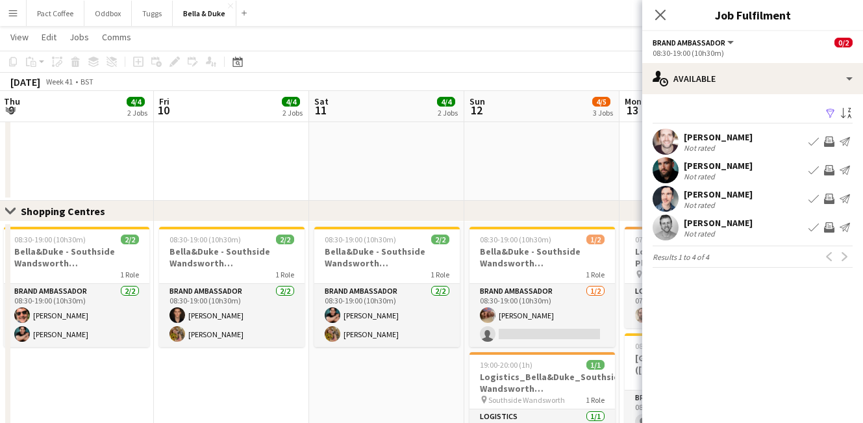
scroll to position [0, 312]
click at [434, 378] on app-date-cell "08:30-19:00 (10h30m) 2/2 Bella&Duke - Southside Wandsworth (Shopping Centre) 1 …" at bounding box center [385, 351] width 155 height 260
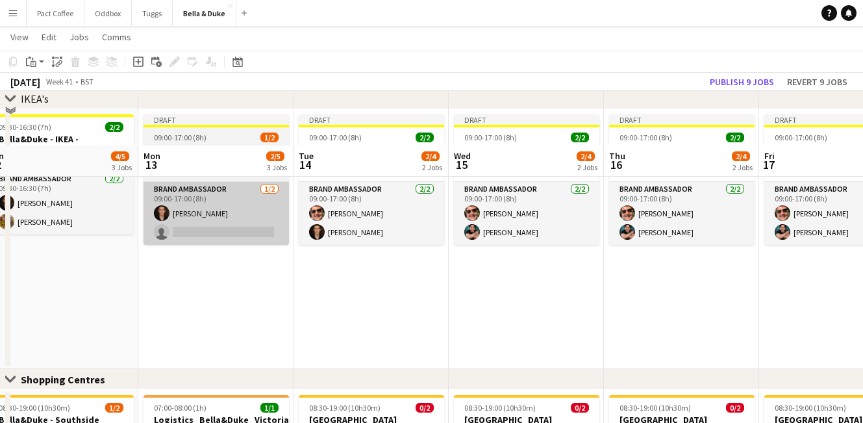
scroll to position [1114, 0]
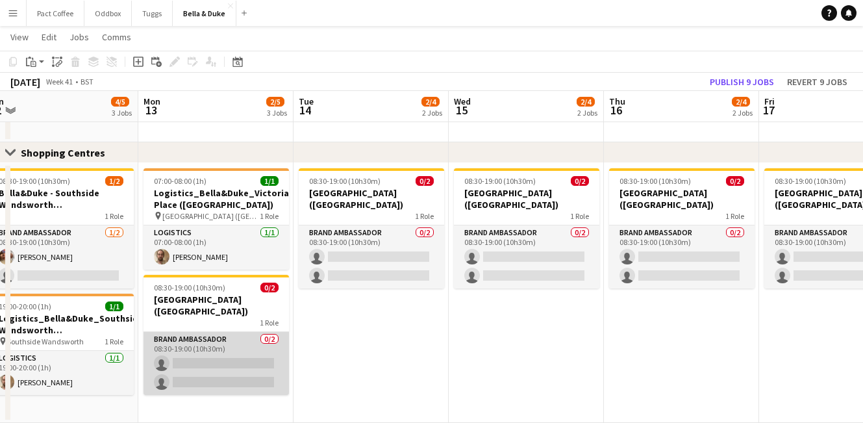
click at [201, 360] on app-card-role "Brand Ambassador 0/2 08:30-19:00 (10h30m) single-neutral-actions single-neutral…" at bounding box center [216, 363] width 145 height 63
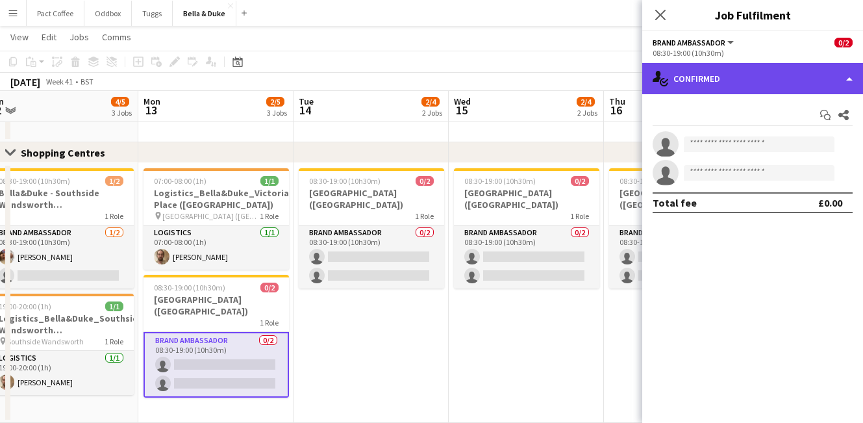
click at [788, 82] on div "single-neutral-actions-check-2 Confirmed" at bounding box center [752, 78] width 221 height 31
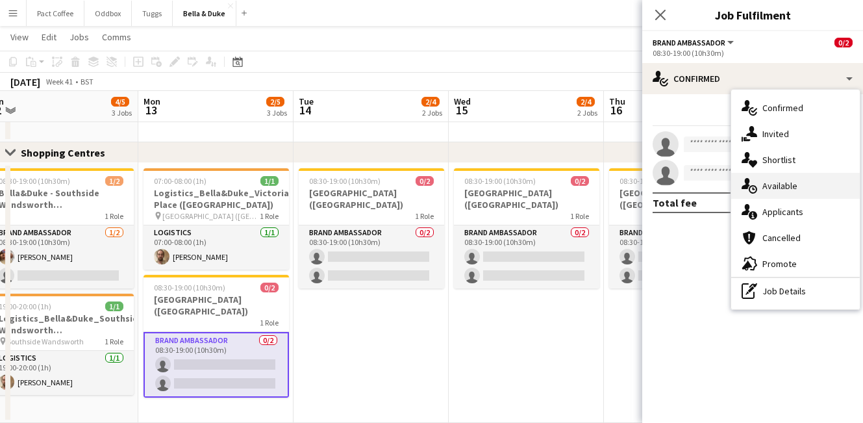
click at [801, 181] on div "single-neutral-actions-upload Available" at bounding box center [795, 186] width 129 height 26
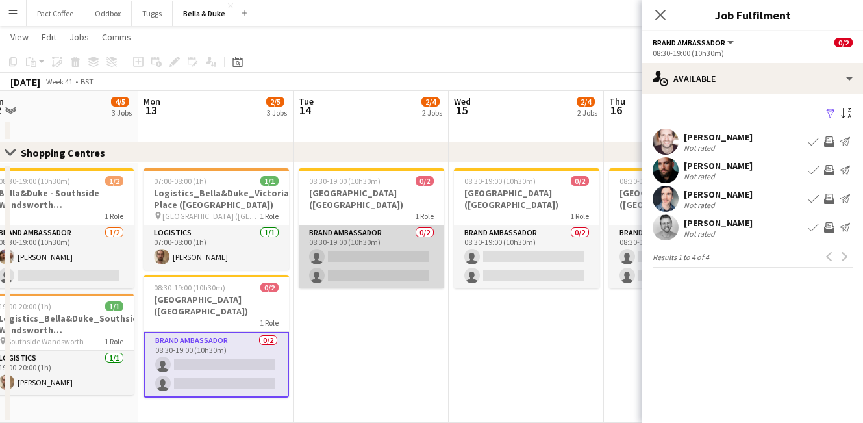
click at [423, 256] on app-card-role "Brand Ambassador 0/2 08:30-19:00 (10h30m) single-neutral-actions single-neutral…" at bounding box center [371, 256] width 145 height 63
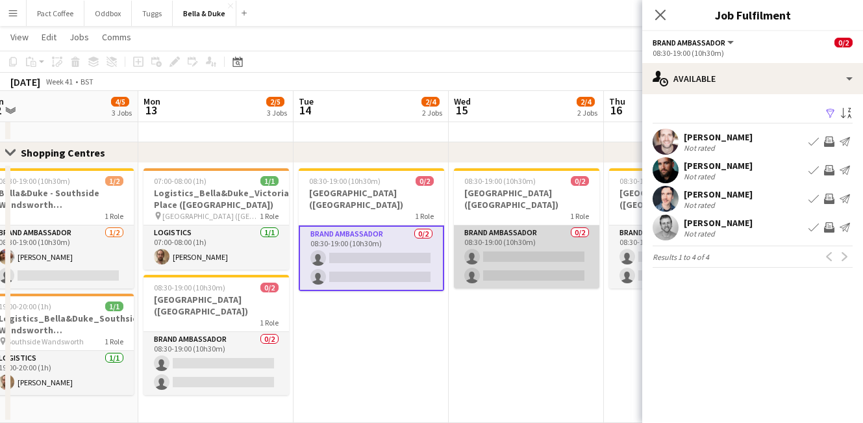
click at [523, 256] on app-card-role "Brand Ambassador 0/2 08:30-19:00 (10h30m) single-neutral-actions single-neutral…" at bounding box center [526, 256] width 145 height 63
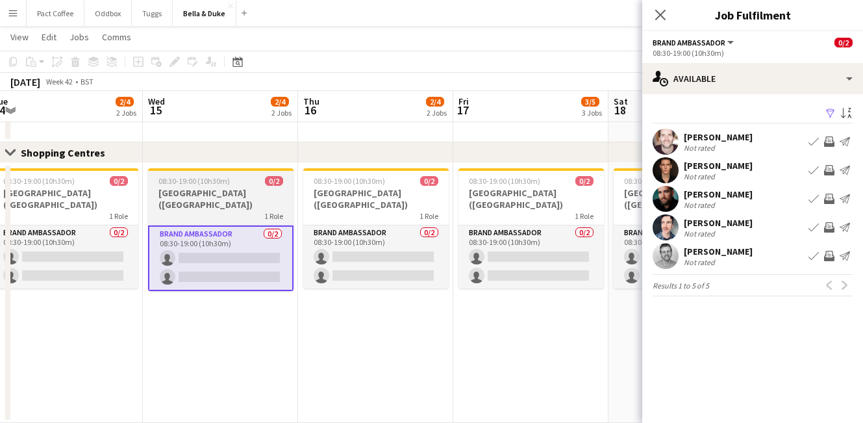
scroll to position [0, 481]
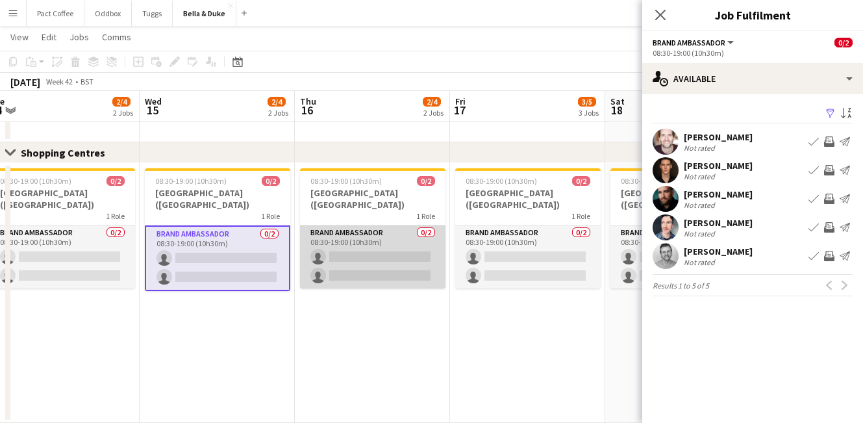
click at [382, 254] on app-card-role "Brand Ambassador 0/2 08:30-19:00 (10h30m) single-neutral-actions single-neutral…" at bounding box center [372, 256] width 145 height 63
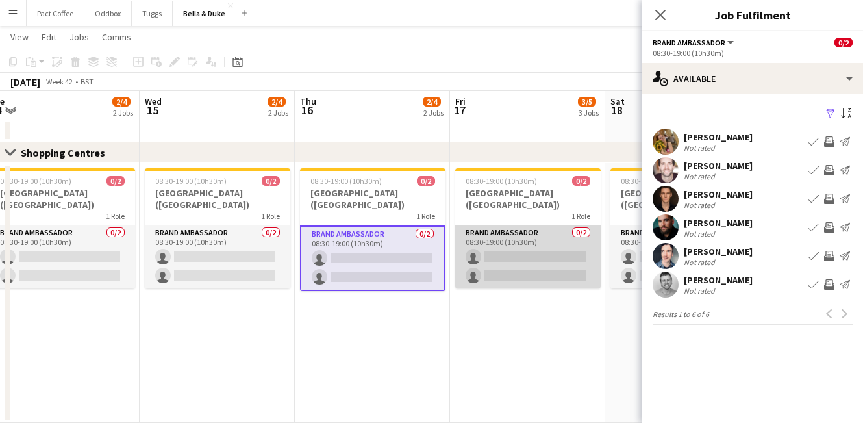
click at [507, 251] on app-card-role "Brand Ambassador 0/2 08:30-19:00 (10h30m) single-neutral-actions single-neutral…" at bounding box center [527, 256] width 145 height 63
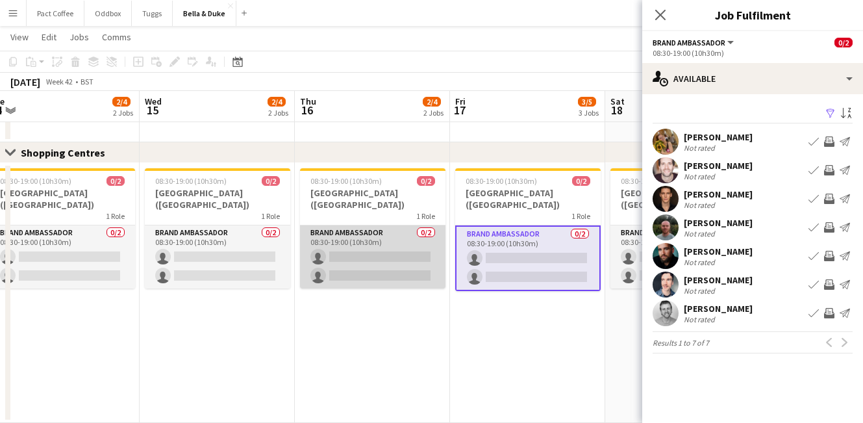
click at [375, 255] on app-card-role "Brand Ambassador 0/2 08:30-19:00 (10h30m) single-neutral-actions single-neutral…" at bounding box center [372, 256] width 145 height 63
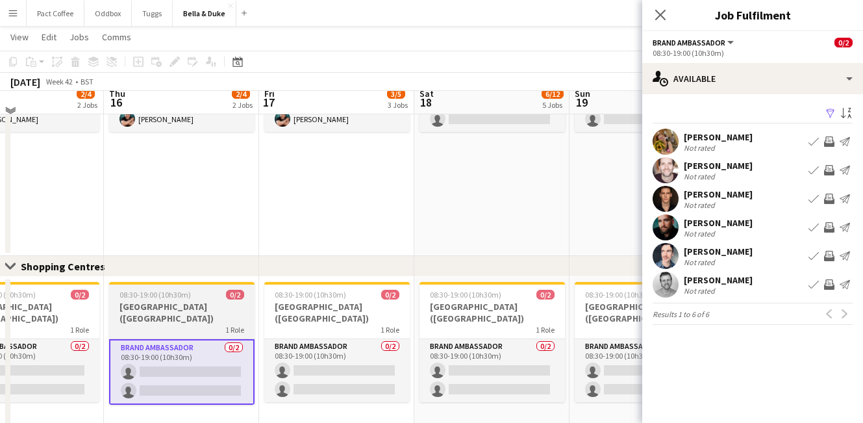
scroll to position [1001, 0]
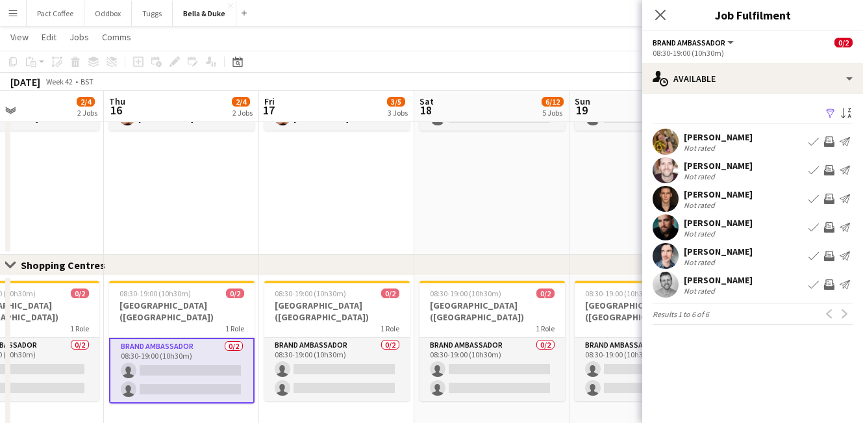
click at [814, 138] on app-icon "Book crew" at bounding box center [814, 141] width 10 height 10
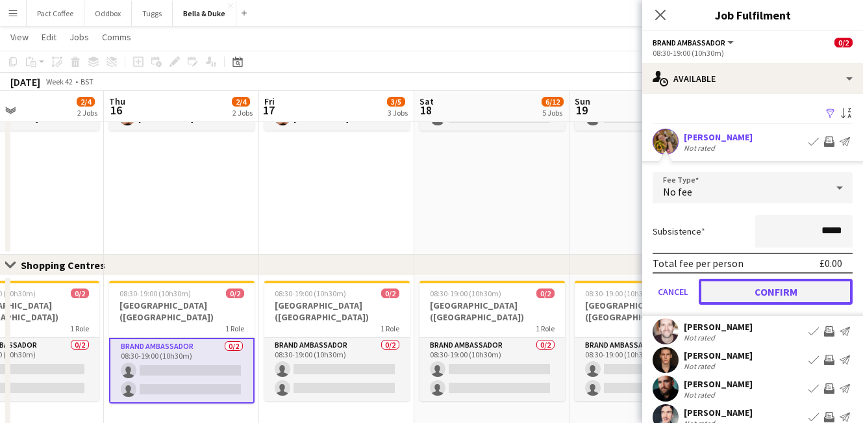
click at [767, 295] on button "Confirm" at bounding box center [776, 292] width 154 height 26
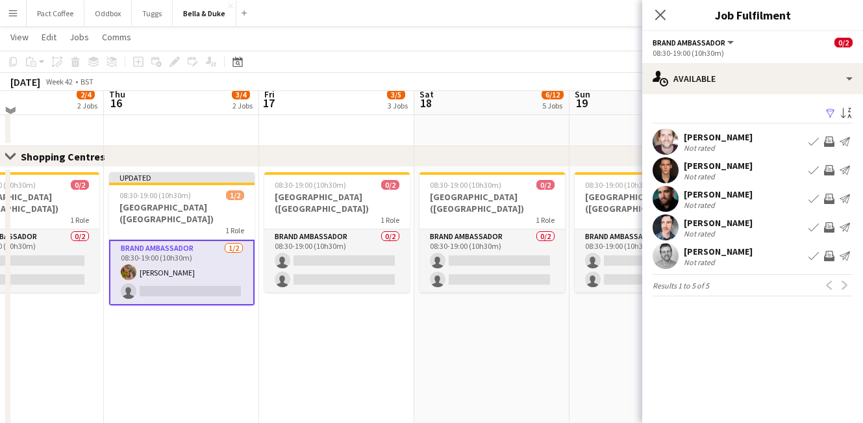
scroll to position [1111, 0]
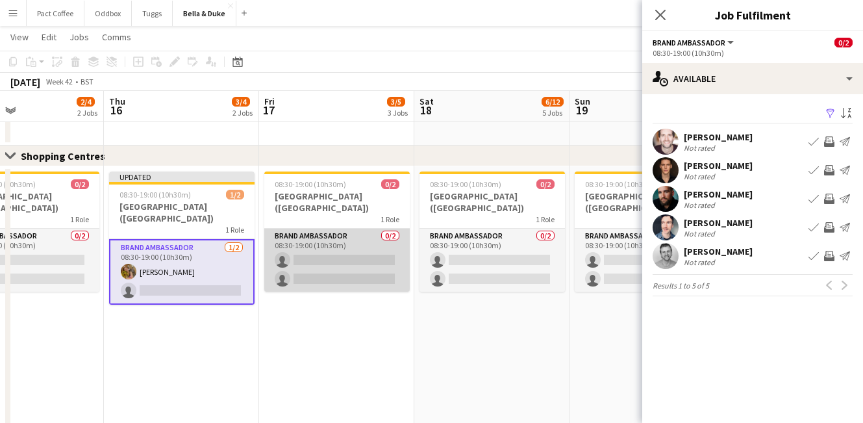
click at [366, 264] on app-card-role "Brand Ambassador 0/2 08:30-19:00 (10h30m) single-neutral-actions single-neutral…" at bounding box center [336, 260] width 145 height 63
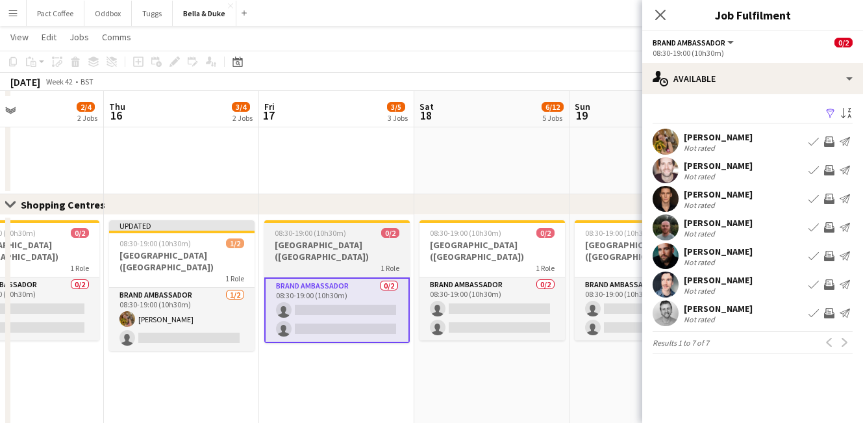
scroll to position [1061, 0]
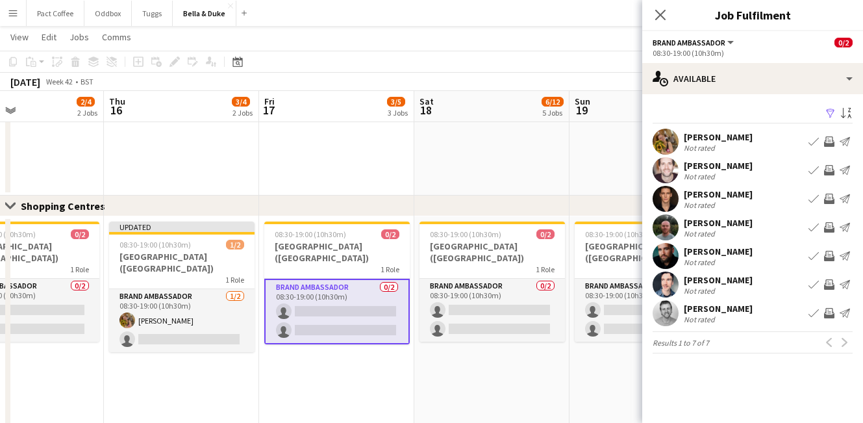
click at [356, 375] on app-date-cell "08:30-19:00 (10h30m) 0/2 Bella&Duke - Victoria Place (Shopping Centre) 1 Role B…" at bounding box center [336, 346] width 155 height 260
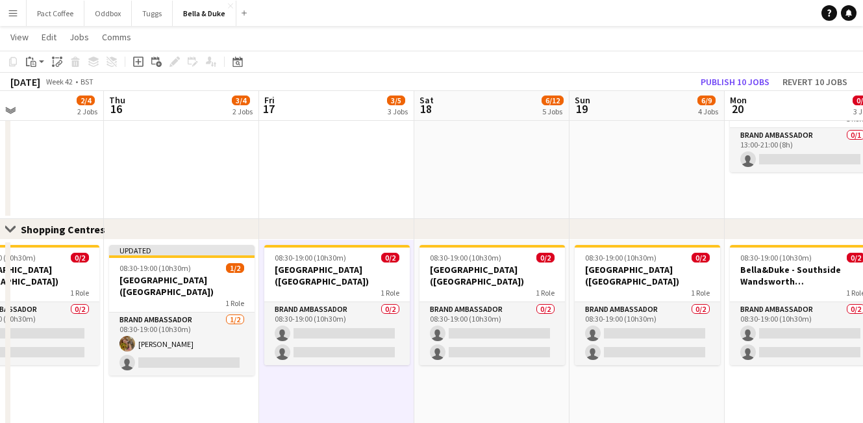
scroll to position [1036, 0]
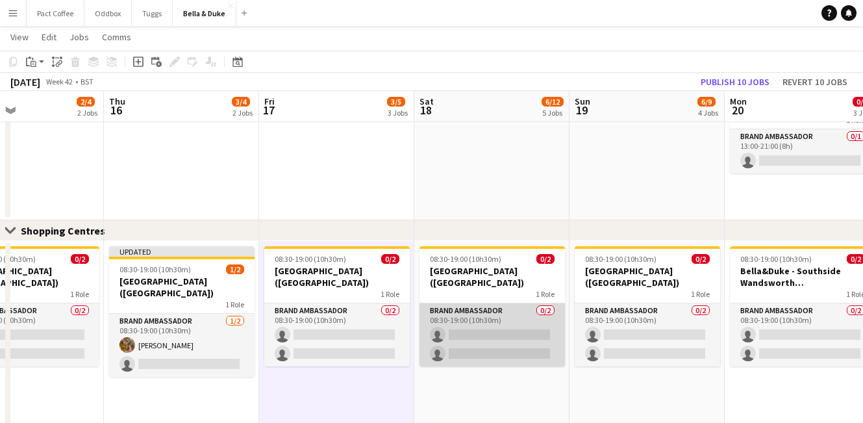
click at [462, 325] on app-card-role "Brand Ambassador 0/2 08:30-19:00 (10h30m) single-neutral-actions single-neutral…" at bounding box center [492, 334] width 145 height 63
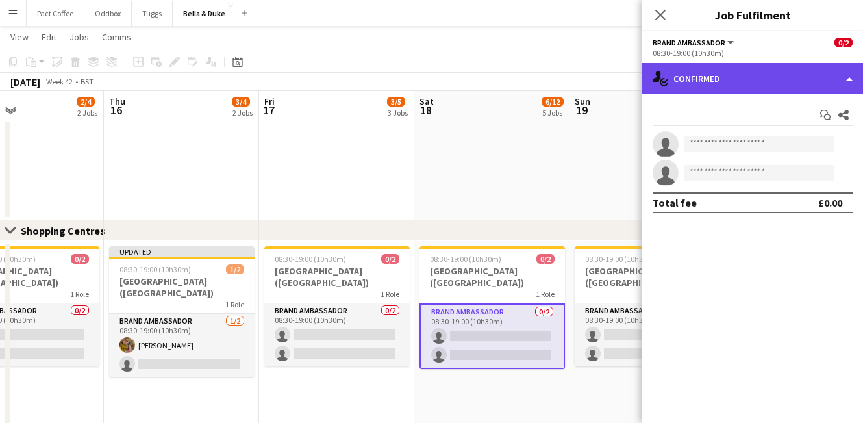
click at [761, 92] on div "single-neutral-actions-check-2 Confirmed" at bounding box center [752, 78] width 221 height 31
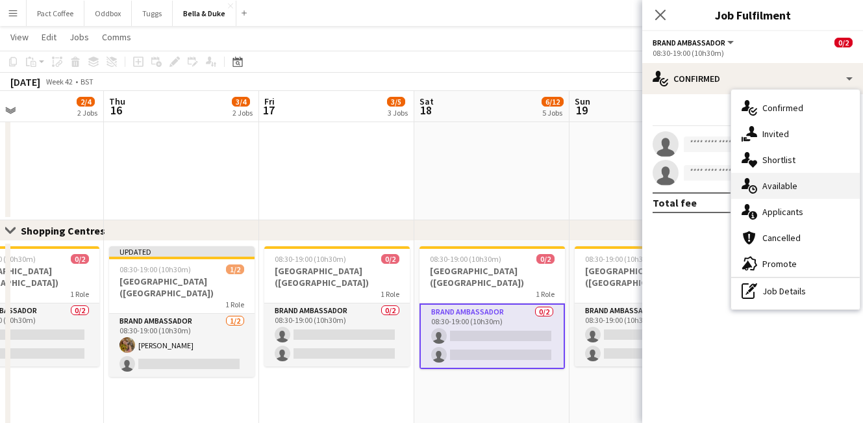
click at [788, 181] on span "Available" at bounding box center [779, 186] width 35 height 12
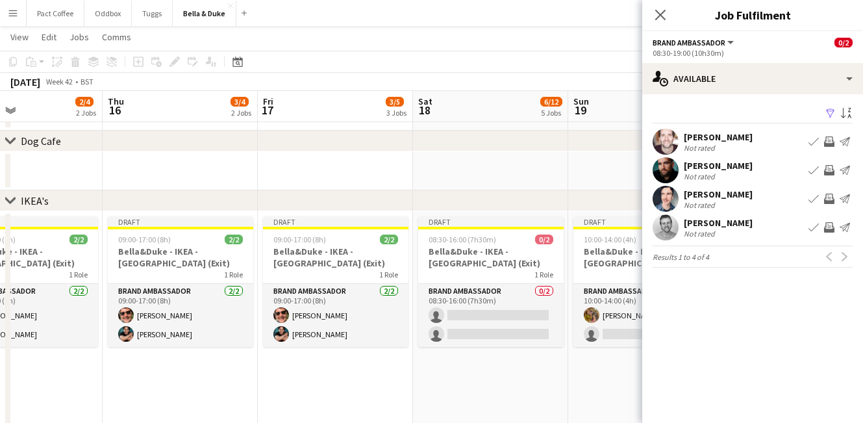
scroll to position [0, 362]
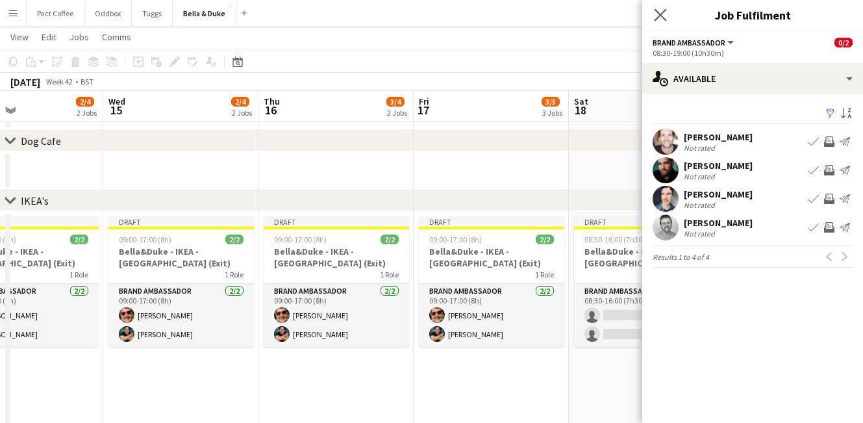
click at [665, 22] on app-icon "Close pop-in" at bounding box center [660, 15] width 19 height 19
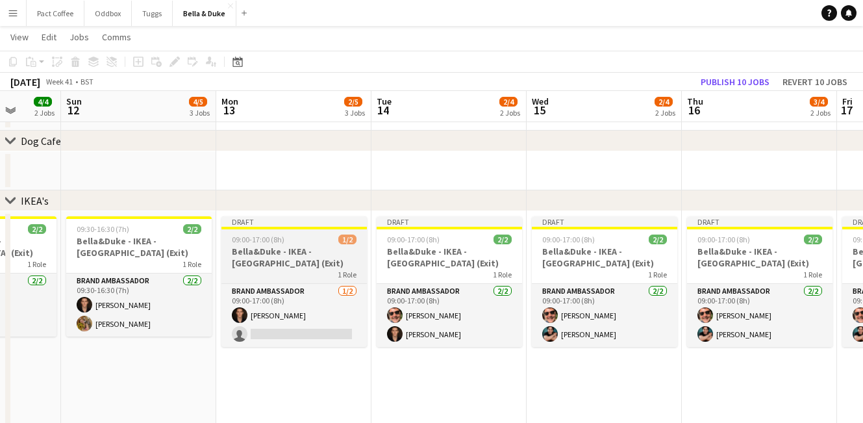
scroll to position [0, 407]
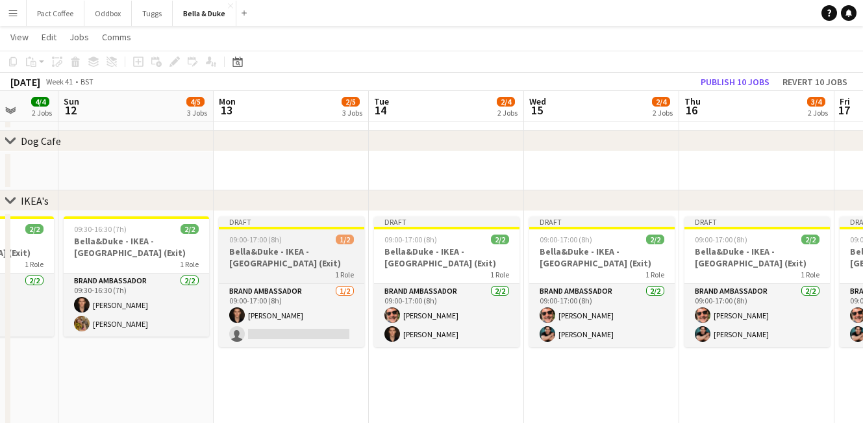
click at [298, 257] on h3 "Bella&Duke - IKEA - [GEOGRAPHIC_DATA] (Exit)" at bounding box center [291, 256] width 145 height 23
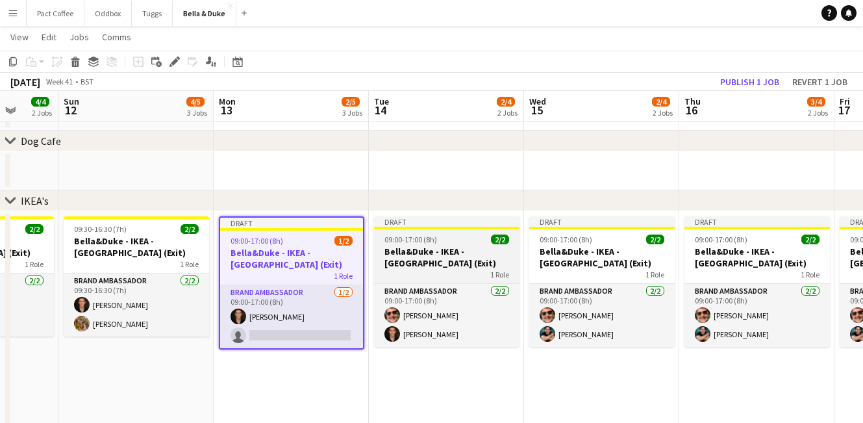
click at [429, 267] on h3 "Bella&Duke - IKEA - [GEOGRAPHIC_DATA] (Exit)" at bounding box center [446, 256] width 145 height 23
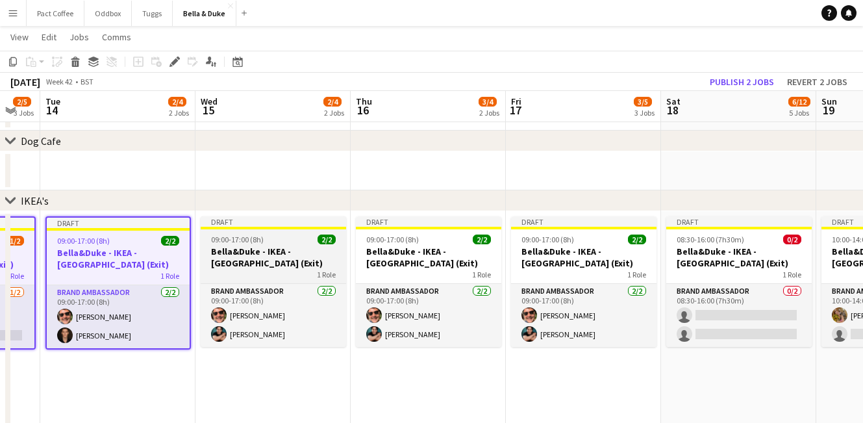
click at [307, 249] on h3 "Bella&Duke - IKEA - [GEOGRAPHIC_DATA] (Exit)" at bounding box center [273, 256] width 145 height 23
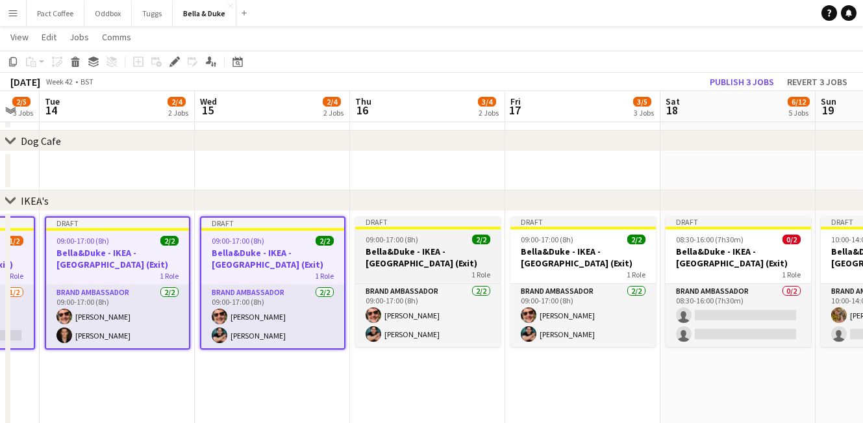
click at [429, 252] on h3 "Bella&Duke - IKEA - [GEOGRAPHIC_DATA] (Exit)" at bounding box center [427, 256] width 145 height 23
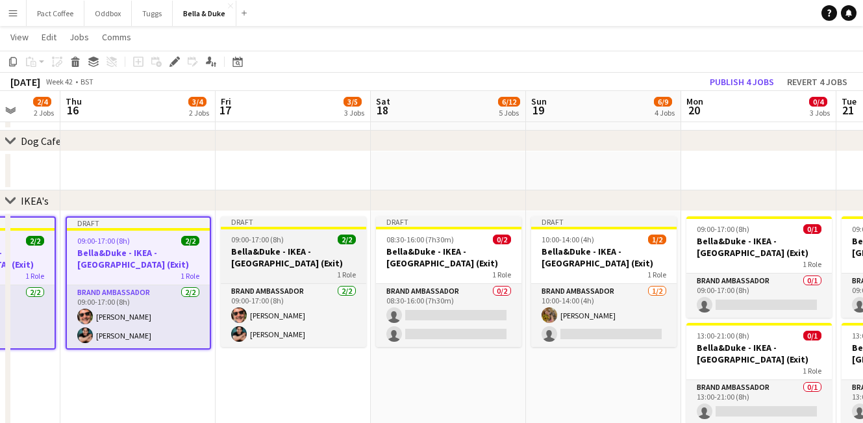
click at [323, 247] on h3 "Bella&Duke - IKEA - [GEOGRAPHIC_DATA] (Exit)" at bounding box center [293, 256] width 145 height 23
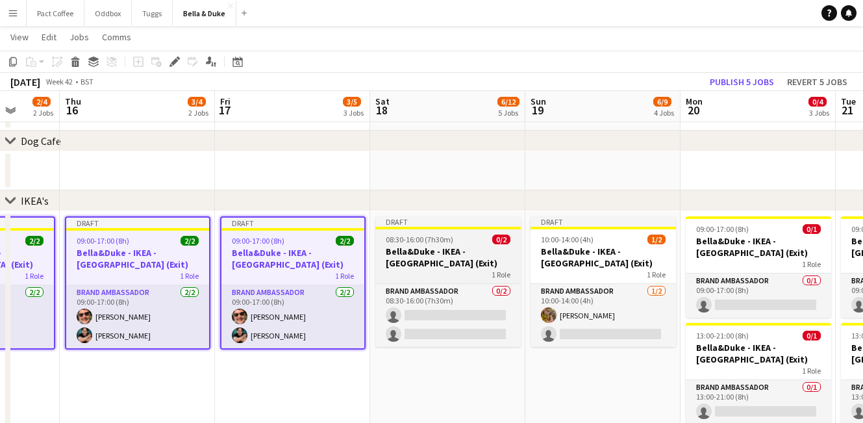
click at [460, 247] on h3 "Bella&Duke - IKEA - [GEOGRAPHIC_DATA] (Exit)" at bounding box center [447, 256] width 145 height 23
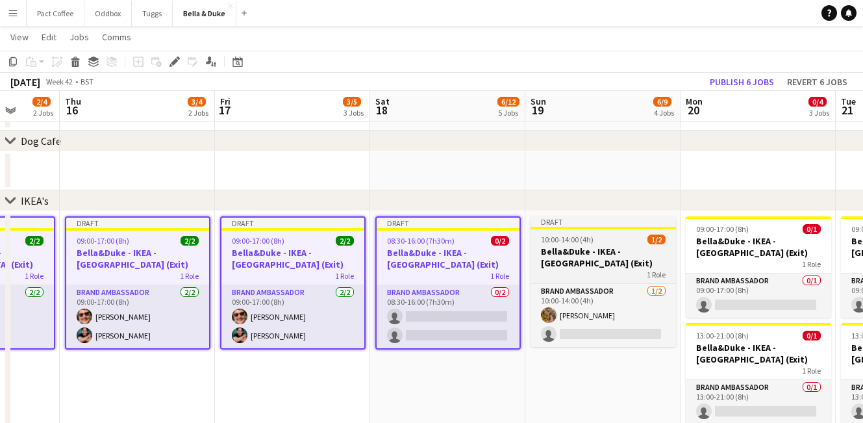
click at [559, 257] on h3 "Bella&Duke - IKEA - [GEOGRAPHIC_DATA] (Exit)" at bounding box center [603, 256] width 145 height 23
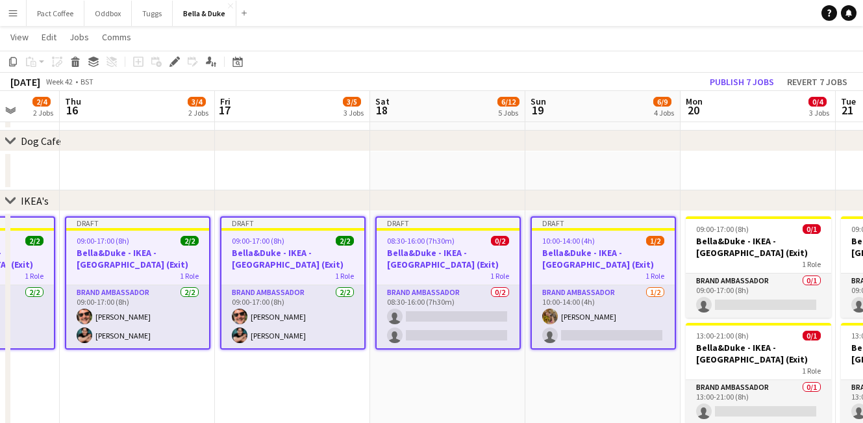
click at [474, 247] on h3 "Bella&Duke - IKEA - [GEOGRAPHIC_DATA] (Exit)" at bounding box center [448, 258] width 143 height 23
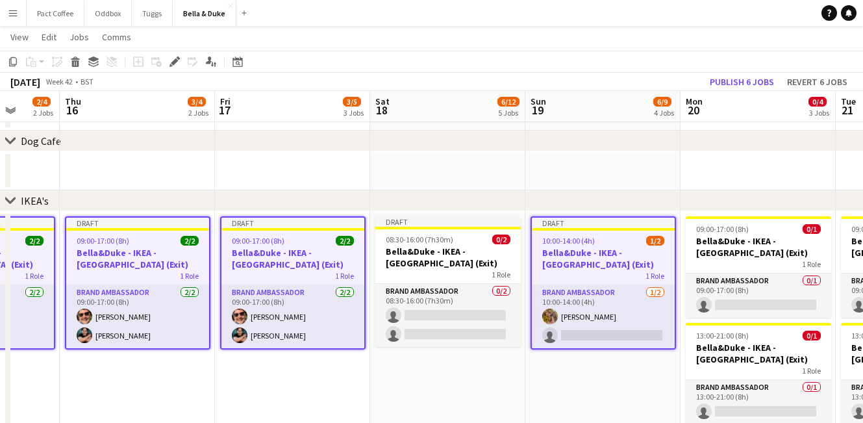
click at [553, 247] on h3 "Bella&Duke - IKEA - [GEOGRAPHIC_DATA] (Exit)" at bounding box center [603, 258] width 143 height 23
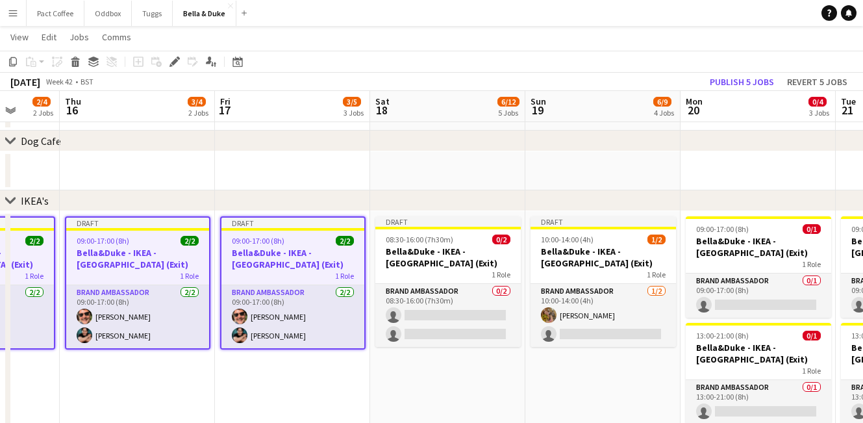
click at [253, 236] on span "09:00-17:00 (8h)" at bounding box center [258, 241] width 53 height 10
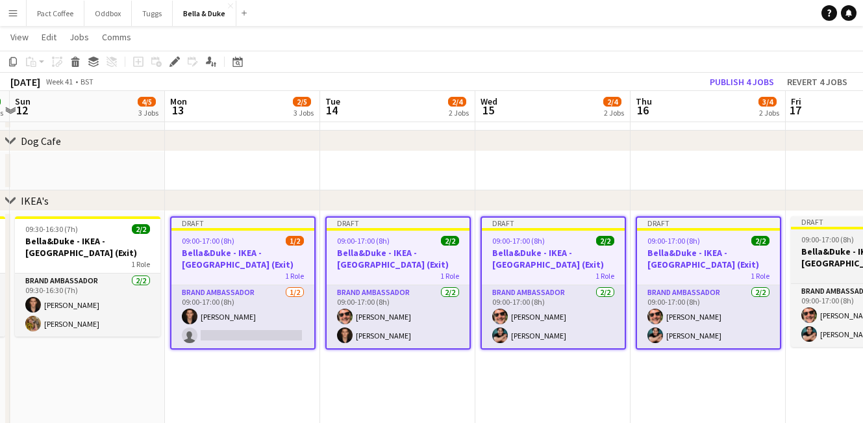
scroll to position [0, 467]
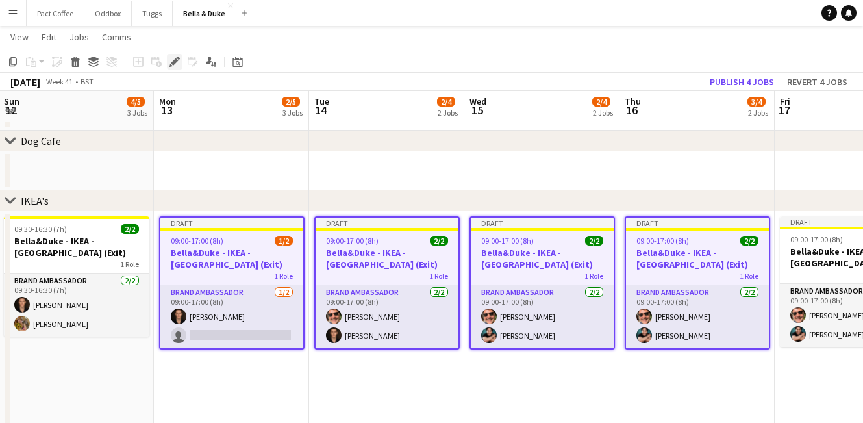
click at [173, 63] on icon at bounding box center [174, 61] width 7 height 7
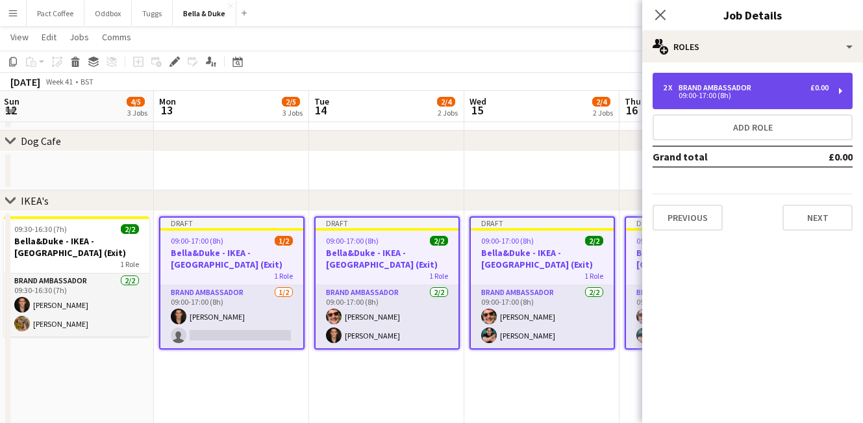
click at [746, 86] on div "Brand Ambassador" at bounding box center [718, 87] width 78 height 9
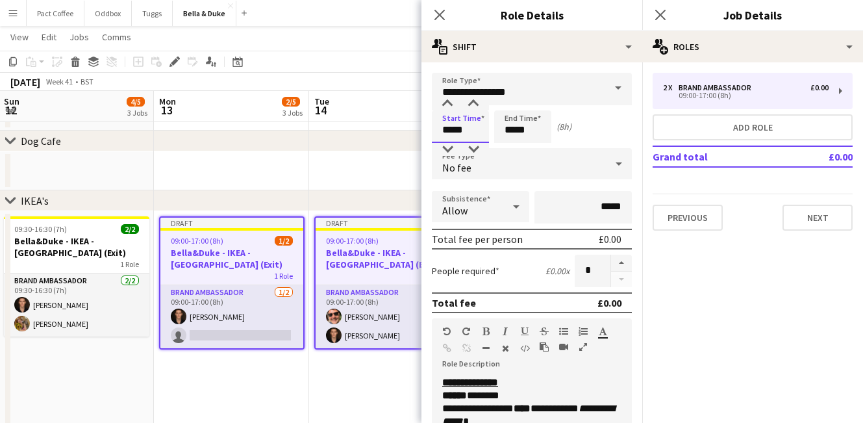
click at [471, 133] on input "*****" at bounding box center [460, 126] width 57 height 32
type input "*****"
click at [547, 125] on input "*****" at bounding box center [522, 126] width 57 height 32
type input "*****"
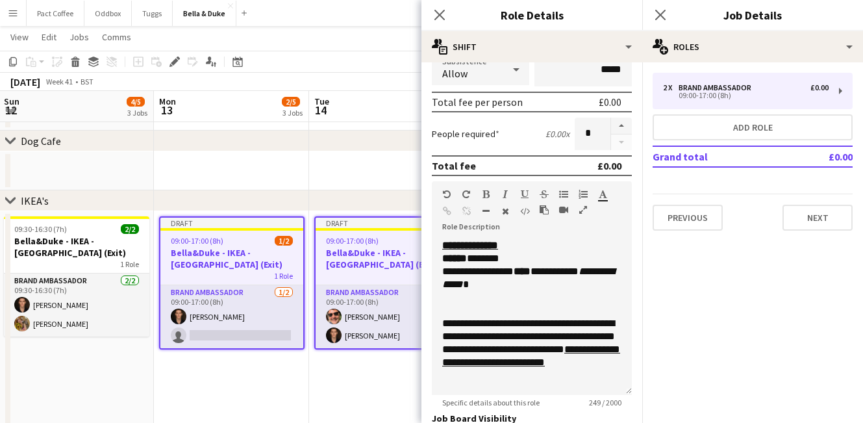
scroll to position [257, 0]
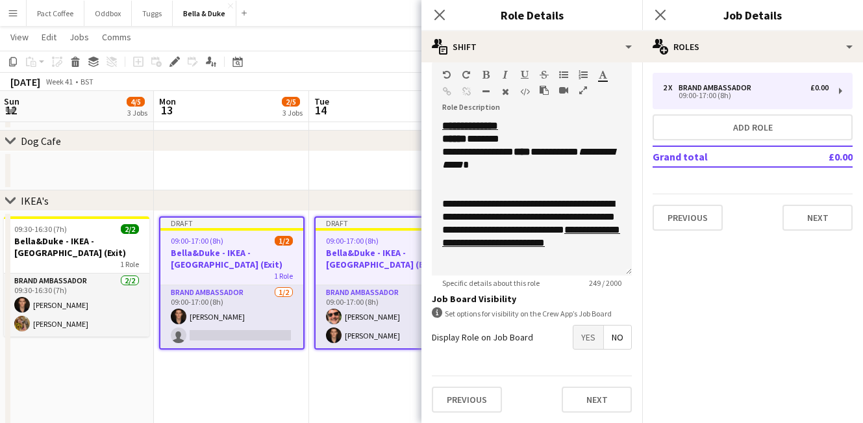
type input "*****"
click at [625, 399] on button "Next" at bounding box center [597, 399] width 70 height 26
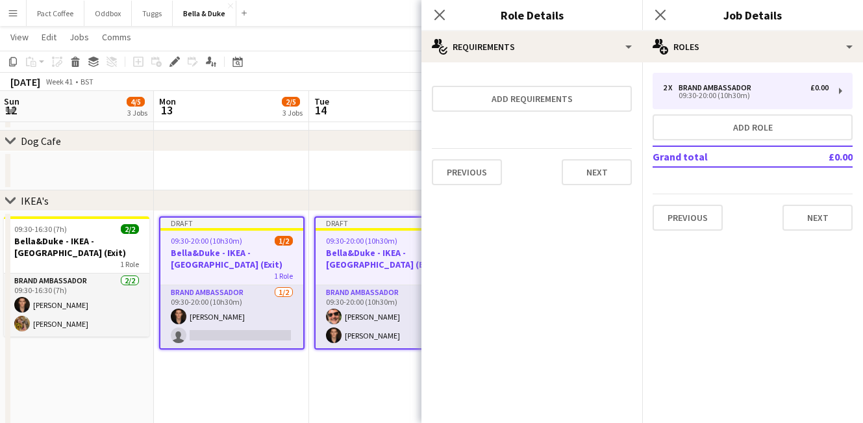
scroll to position [0, 0]
click at [330, 397] on app-date-cell "Draft 09:30-20:00 (10h30m) 2/2 Bella&Duke - IKEA - Greenwich (Exit) 1 Role Bran…" at bounding box center [386, 341] width 155 height 260
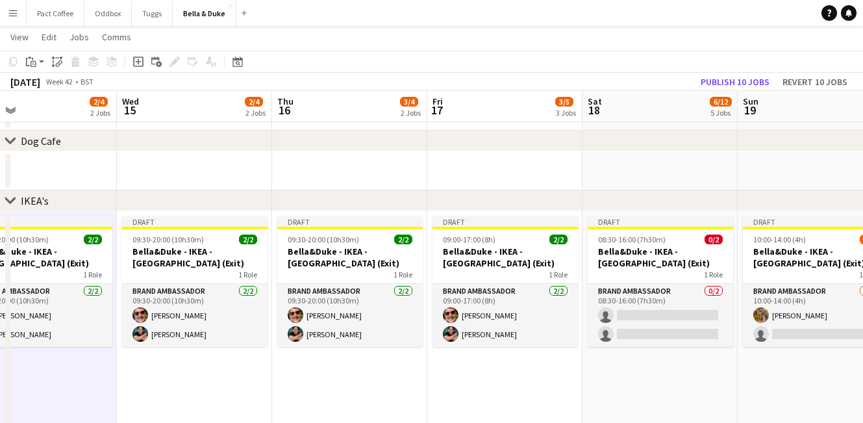
scroll to position [0, 505]
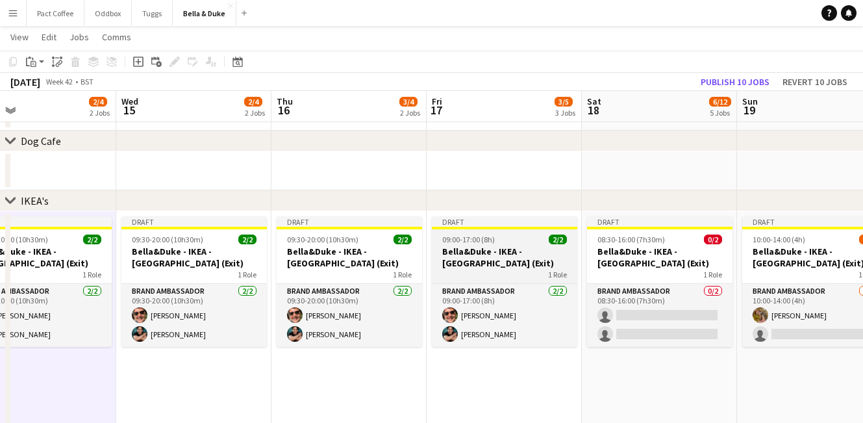
click at [499, 260] on h3 "Bella&Duke - IKEA - [GEOGRAPHIC_DATA] (Exit)" at bounding box center [504, 256] width 145 height 23
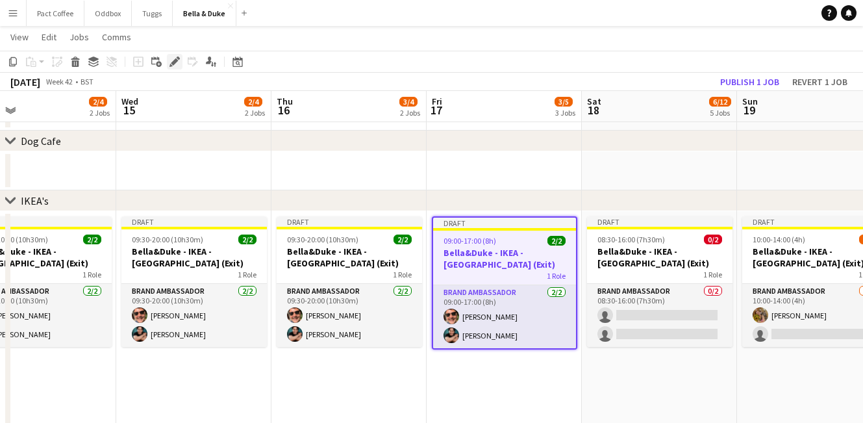
click at [179, 60] on icon "Edit" at bounding box center [174, 61] width 10 height 10
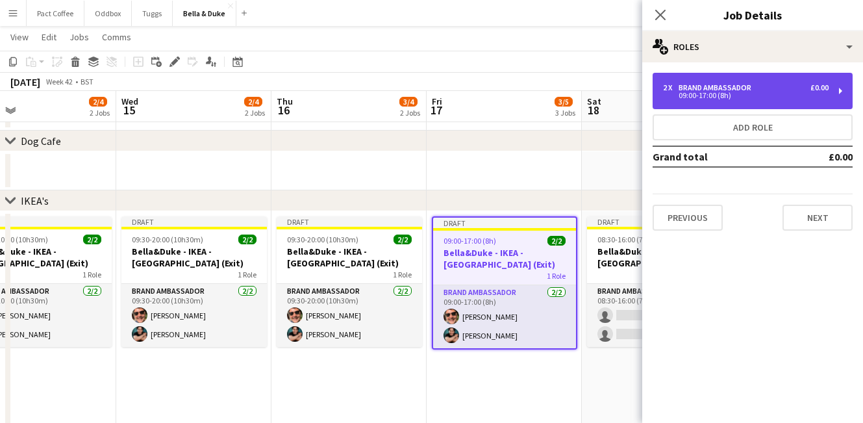
click at [824, 101] on div "2 x Brand Ambassador £0.00 09:00-17:00 (8h)" at bounding box center [753, 91] width 200 height 36
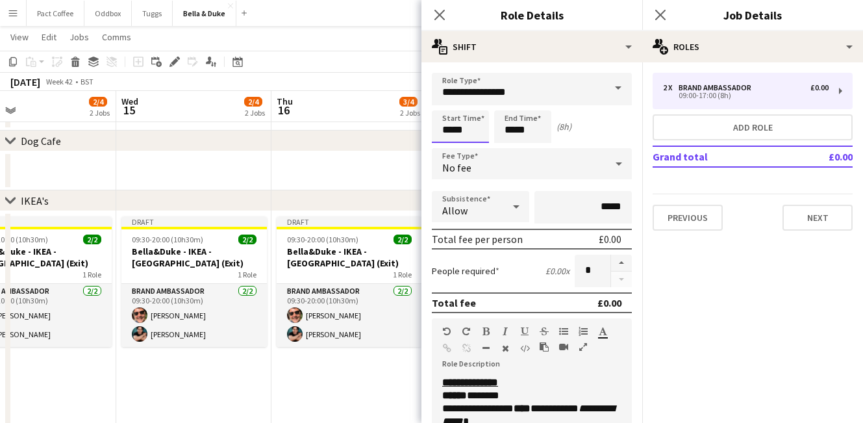
click at [481, 128] on input "*****" at bounding box center [460, 126] width 57 height 32
type input "*****"
click at [544, 131] on input "*****" at bounding box center [522, 126] width 57 height 32
type input "*****"
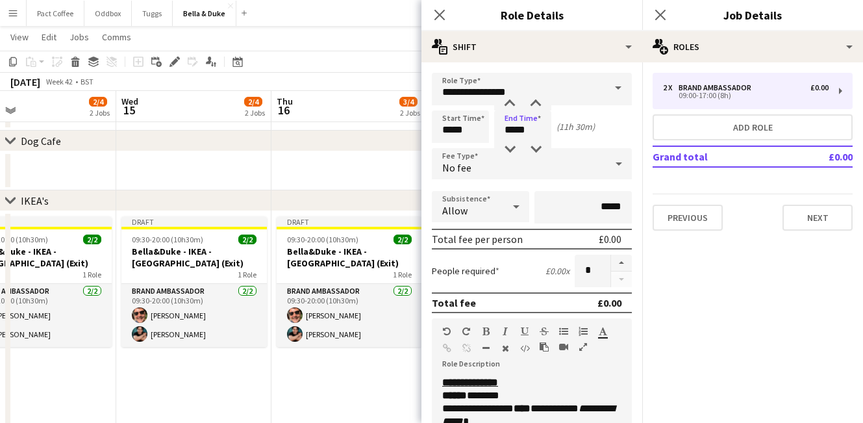
click at [376, 385] on app-date-cell "Draft 09:30-20:00 (10h30m) 2/2 Bella&Duke - IKEA - Greenwich (Exit) 1 Role Bran…" at bounding box center [348, 341] width 155 height 260
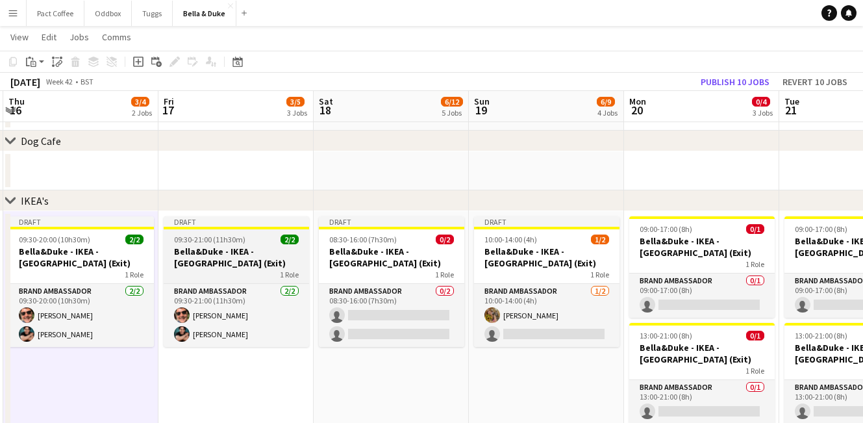
scroll to position [0, 467]
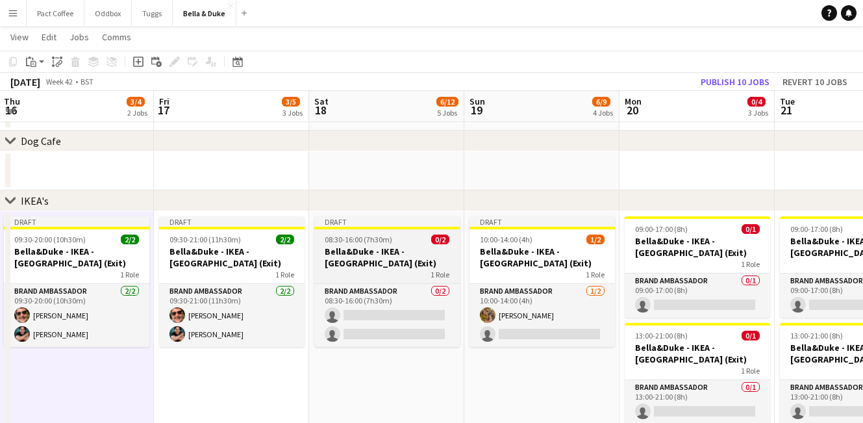
click at [402, 250] on h3 "Bella&Duke - IKEA - [GEOGRAPHIC_DATA] (Exit)" at bounding box center [386, 256] width 145 height 23
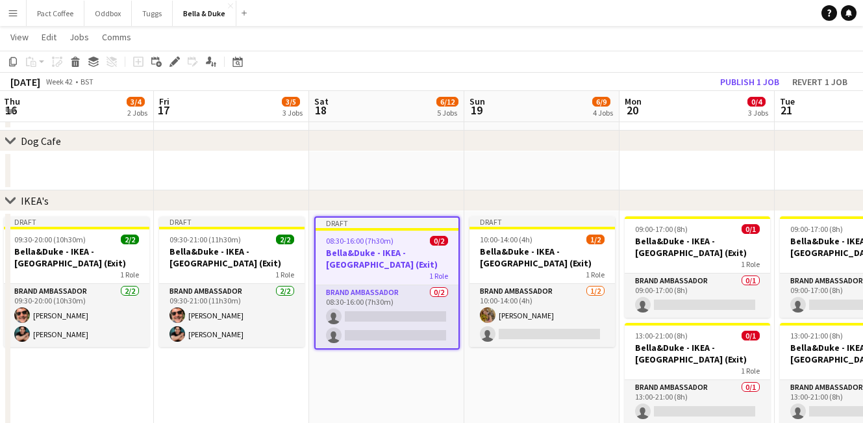
click at [183, 58] on div "Add job Add linked Job Edit Edit linked Job Applicants" at bounding box center [168, 62] width 99 height 16
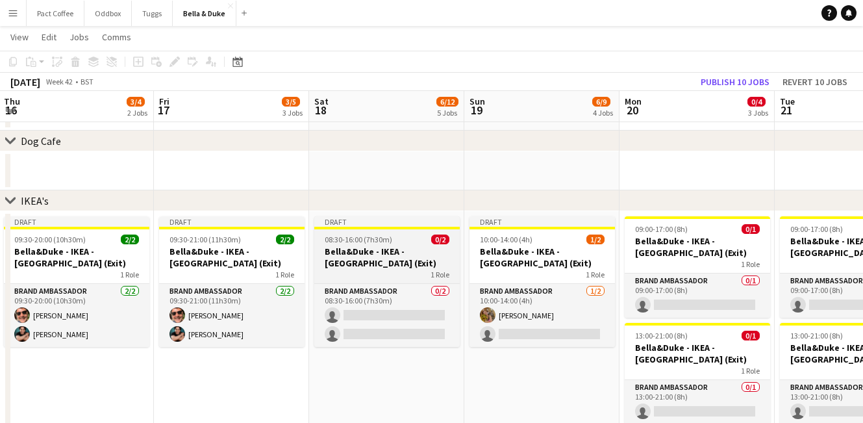
click at [390, 236] on div "08:30-16:00 (7h30m) 0/2" at bounding box center [386, 239] width 145 height 10
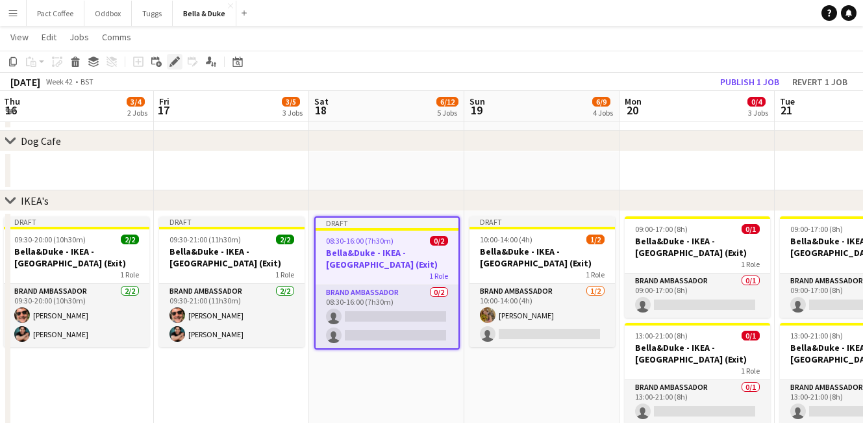
click at [175, 61] on icon at bounding box center [174, 61] width 7 height 7
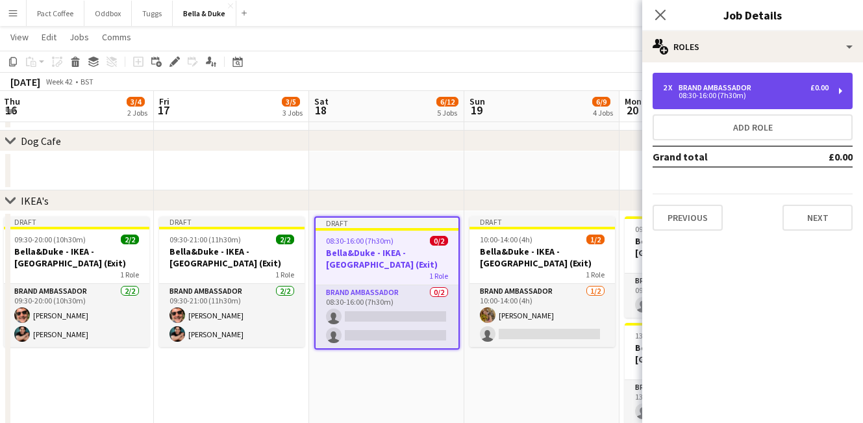
click at [722, 95] on div "08:30-16:00 (7h30m)" at bounding box center [746, 95] width 166 height 6
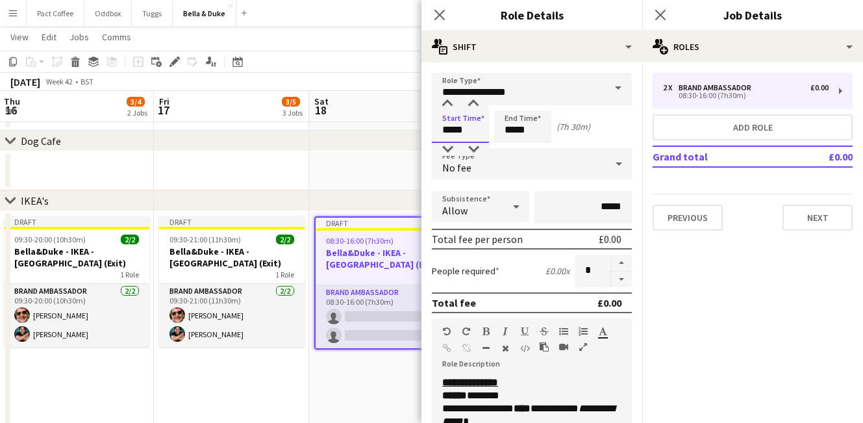
drag, startPoint x: 483, startPoint y: 138, endPoint x: 403, endPoint y: 130, distance: 80.3
type input "*****"
drag, startPoint x: 561, startPoint y: 132, endPoint x: 522, endPoint y: 130, distance: 39.1
click at [522, 130] on div "Start Time ***** End Time ***** (5h 30m)" at bounding box center [532, 126] width 200 height 32
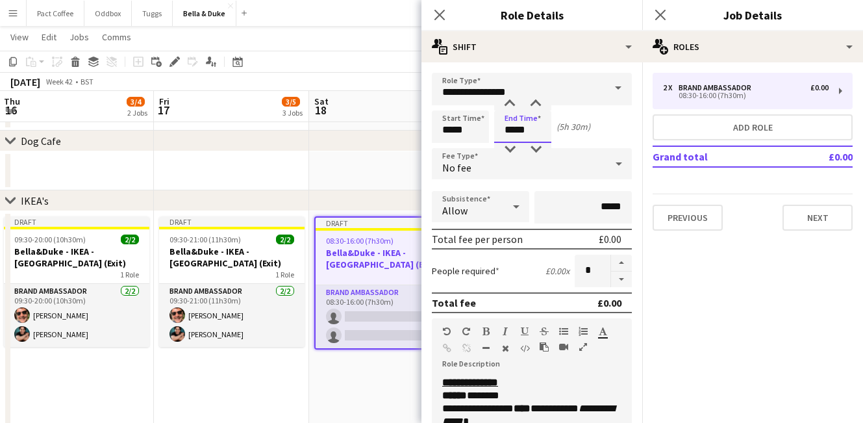
drag, startPoint x: 525, startPoint y: 130, endPoint x: 468, endPoint y: 130, distance: 57.8
click at [468, 130] on div "Start Time ***** End Time ***** (5h 30m)" at bounding box center [532, 126] width 200 height 32
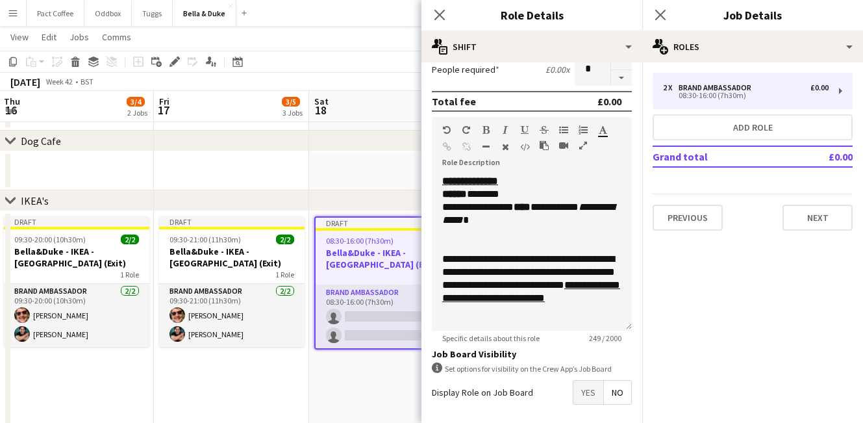
scroll to position [257, 0]
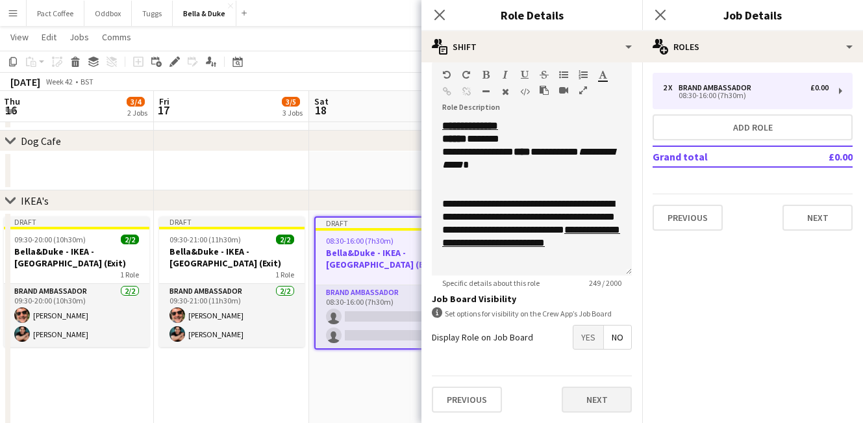
type input "*****"
click at [597, 403] on button "Next" at bounding box center [597, 399] width 70 height 26
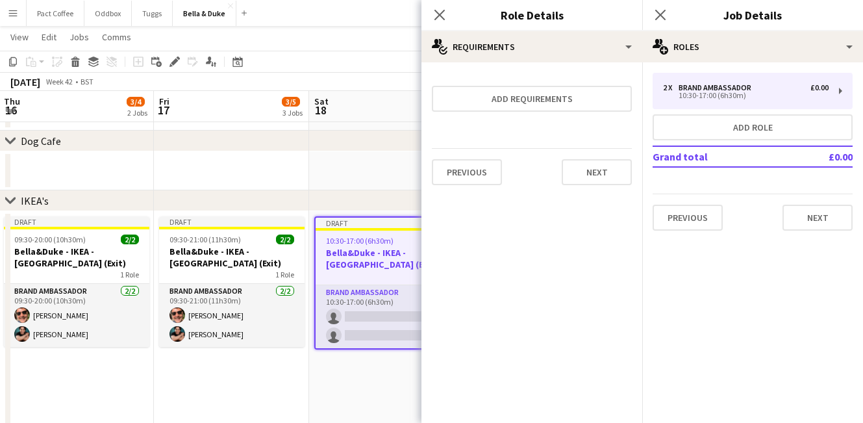
click at [404, 381] on app-date-cell "Draft 10:30-17:00 (6h30m) 0/2 Bella&Duke - IKEA - Greenwich (Exit) 1 Role Brand…" at bounding box center [386, 341] width 155 height 260
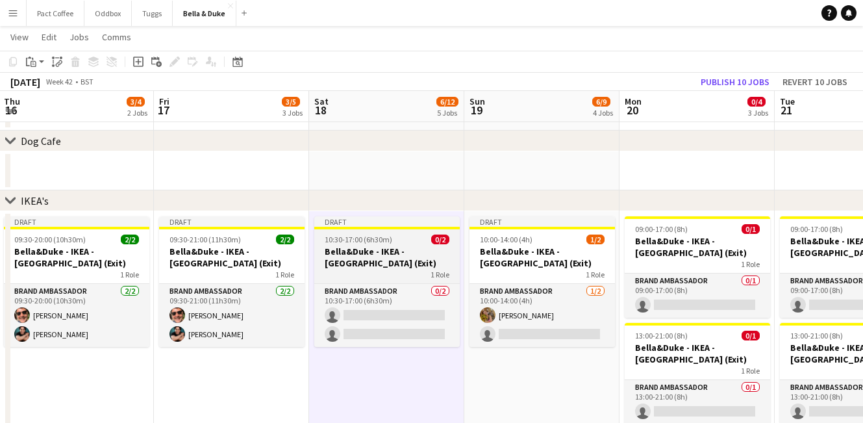
click at [384, 259] on h3 "Bella&Duke - IKEA - [GEOGRAPHIC_DATA] (Exit)" at bounding box center [386, 256] width 145 height 23
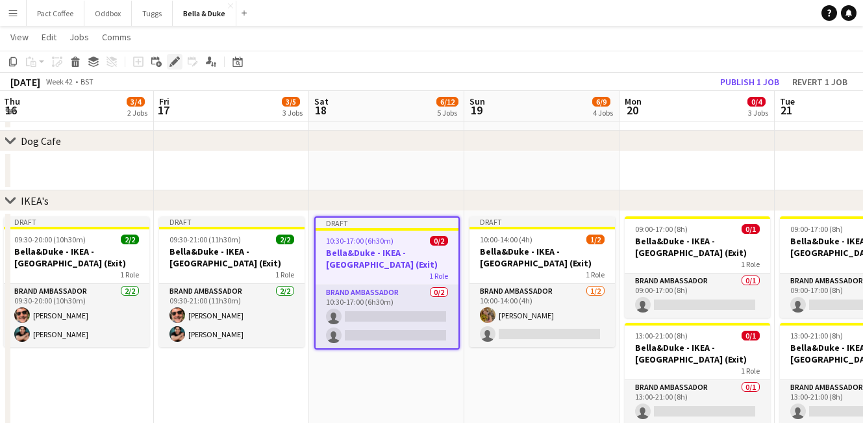
click at [176, 63] on icon "Edit" at bounding box center [174, 61] width 10 height 10
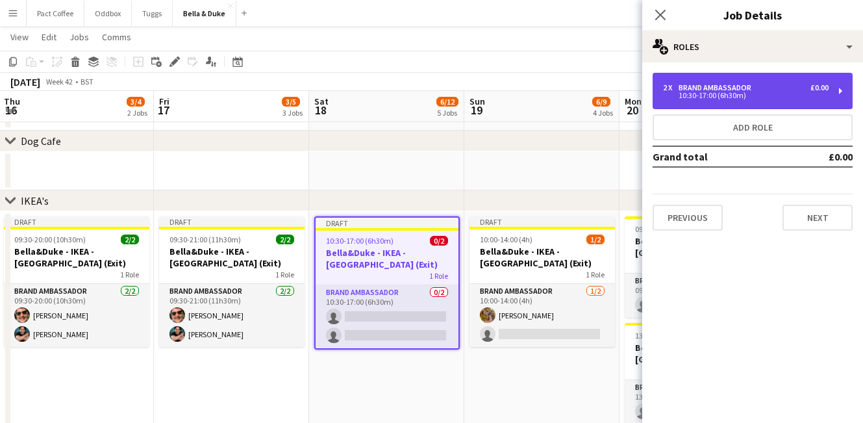
click at [770, 88] on div "2 x Brand Ambassador £0.00" at bounding box center [746, 87] width 166 height 9
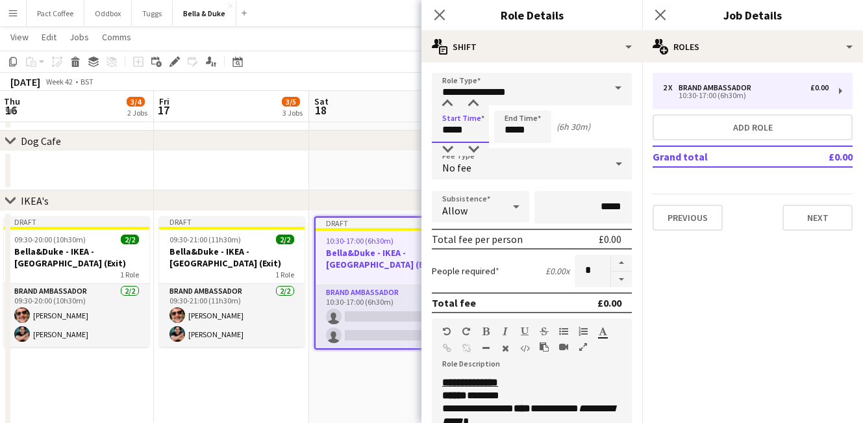
drag, startPoint x: 477, startPoint y: 127, endPoint x: 384, endPoint y: 125, distance: 92.9
type input "*****"
drag, startPoint x: 533, startPoint y: 127, endPoint x: 462, endPoint y: 123, distance: 70.9
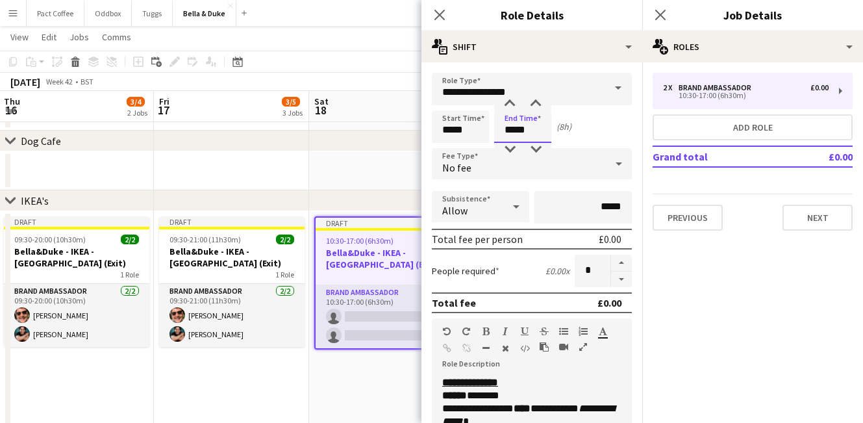
click at [462, 123] on div "Start Time ***** End Time ***** (8h)" at bounding box center [532, 126] width 200 height 32
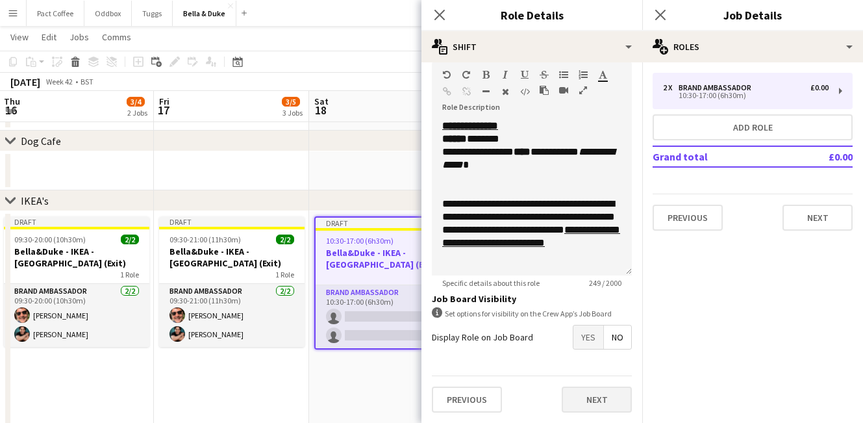
type input "*****"
click at [609, 392] on button "Next" at bounding box center [597, 399] width 70 height 26
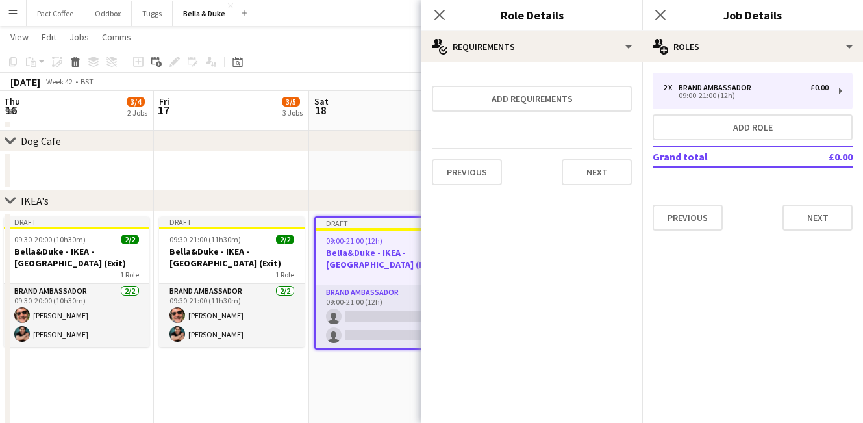
click at [318, 373] on app-date-cell "Draft 09:00-21:00 (12h) 0/2 Bella&Duke - IKEA - Greenwich (Exit) 1 Role Brand A…" at bounding box center [386, 341] width 155 height 260
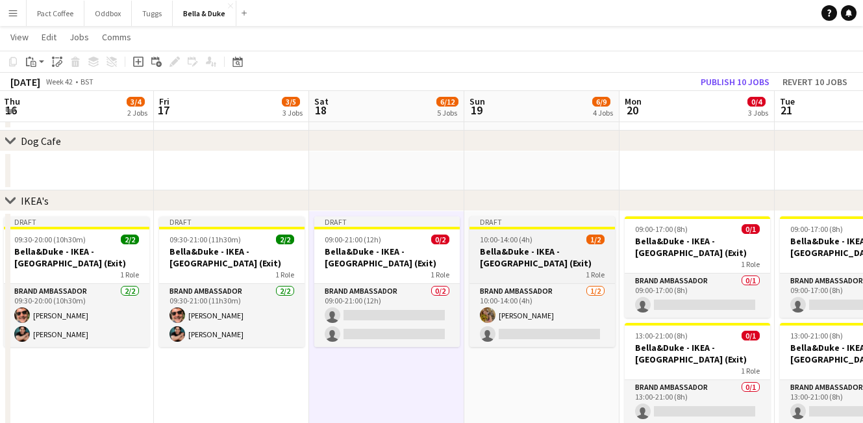
click at [539, 247] on h3 "Bella&Duke - IKEA - [GEOGRAPHIC_DATA] (Exit)" at bounding box center [542, 256] width 145 height 23
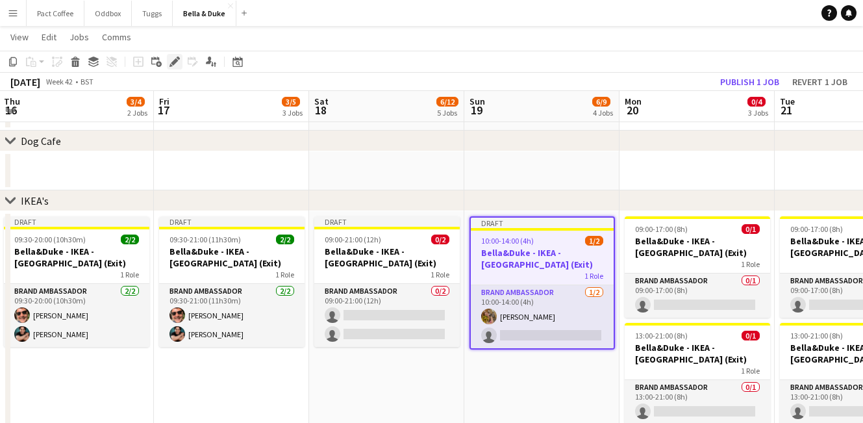
click at [172, 64] on icon at bounding box center [174, 61] width 7 height 7
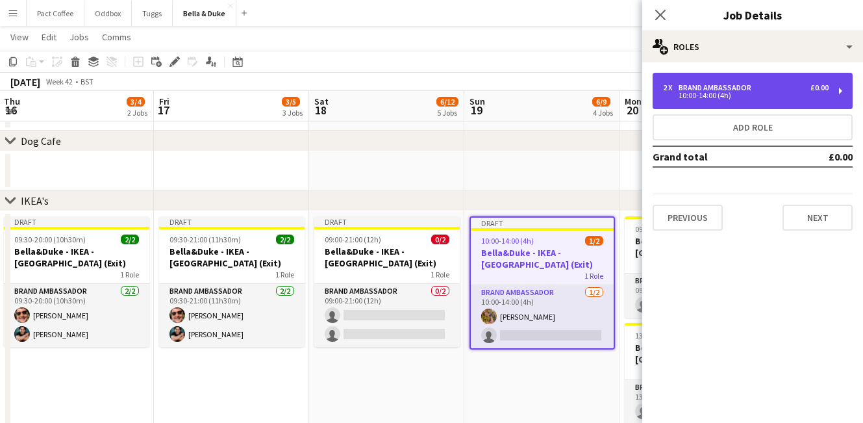
click at [740, 92] on div "10:00-14:00 (4h)" at bounding box center [746, 95] width 166 height 6
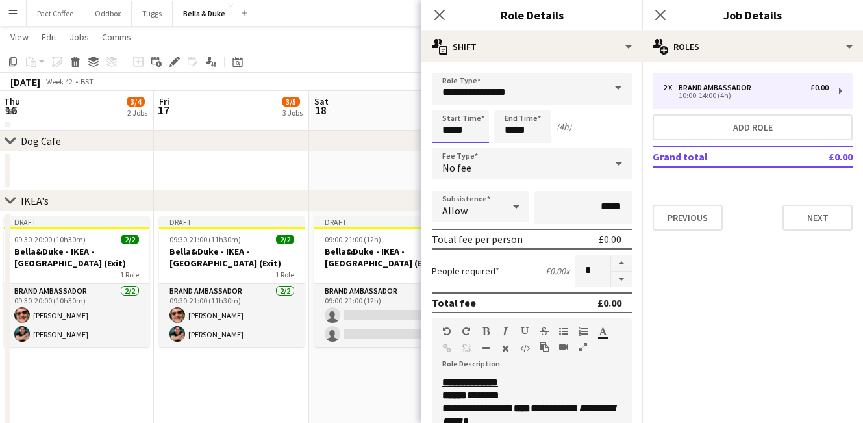
click at [462, 134] on input "*****" at bounding box center [460, 126] width 57 height 32
type input "*****"
drag, startPoint x: 548, startPoint y: 133, endPoint x: 485, endPoint y: 132, distance: 63.0
click at [485, 132] on div "Start Time ***** End Time ***** (3h 30m)" at bounding box center [532, 126] width 200 height 32
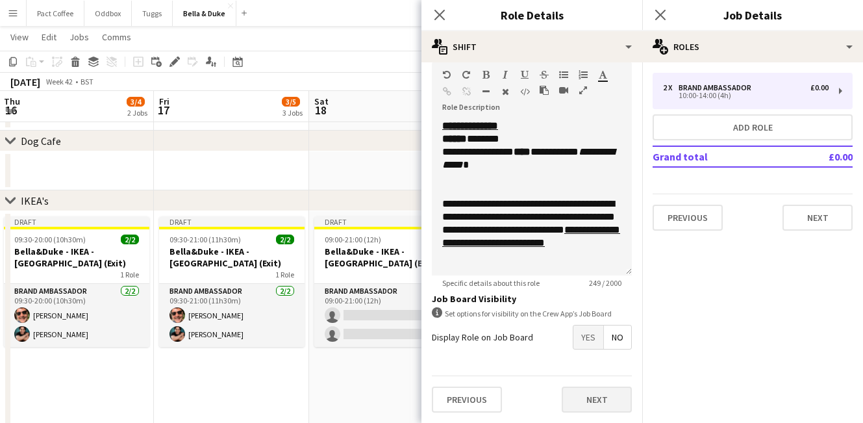
type input "*****"
click at [603, 410] on button "Next" at bounding box center [597, 399] width 70 height 26
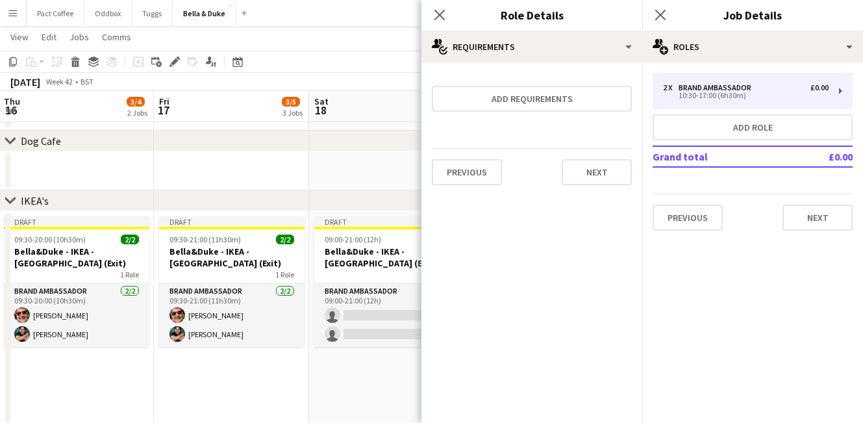
click at [355, 377] on app-date-cell "Draft 09:00-21:00 (12h) 0/2 Bella&Duke - IKEA - Greenwich (Exit) 1 Role Brand A…" at bounding box center [386, 341] width 155 height 260
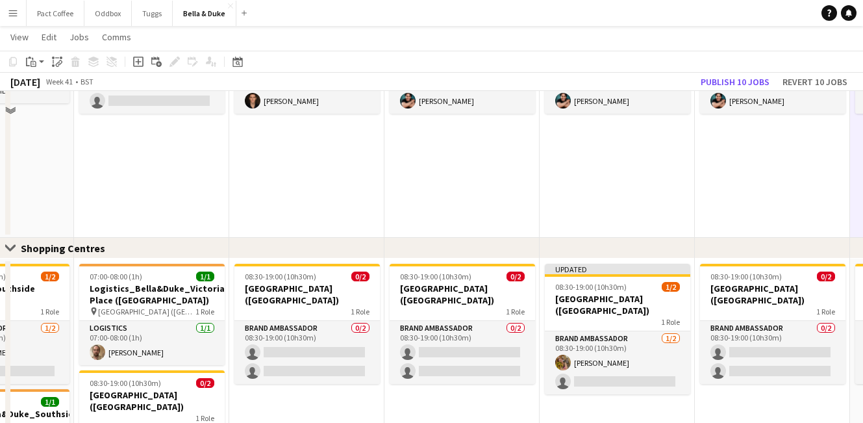
scroll to position [1035, 0]
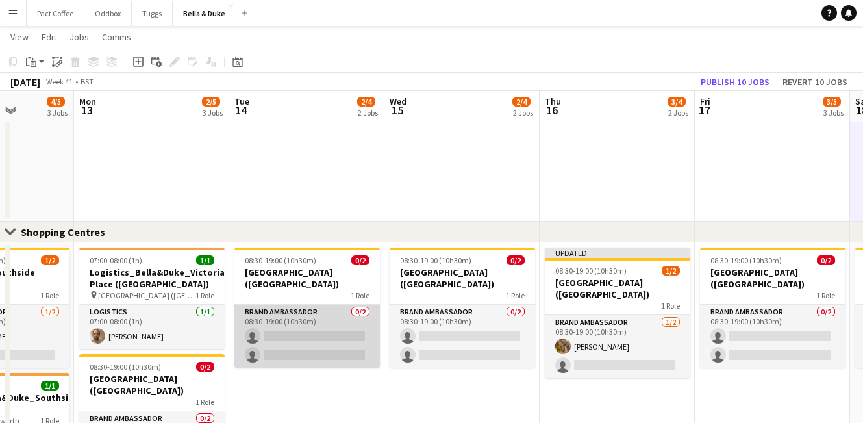
click at [324, 355] on app-card-role "Brand Ambassador 0/2 08:30-19:00 (10h30m) single-neutral-actions single-neutral…" at bounding box center [306, 336] width 145 height 63
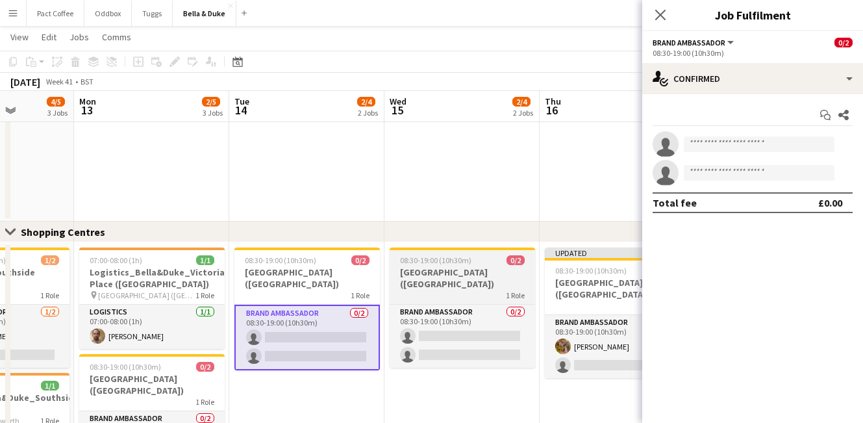
scroll to position [1114, 0]
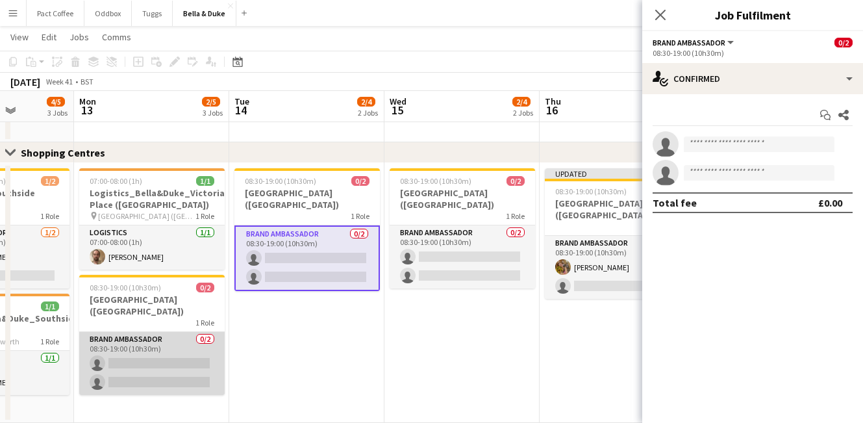
click at [191, 360] on app-card-role "Brand Ambassador 0/2 08:30-19:00 (10h30m) single-neutral-actions single-neutral…" at bounding box center [151, 363] width 145 height 63
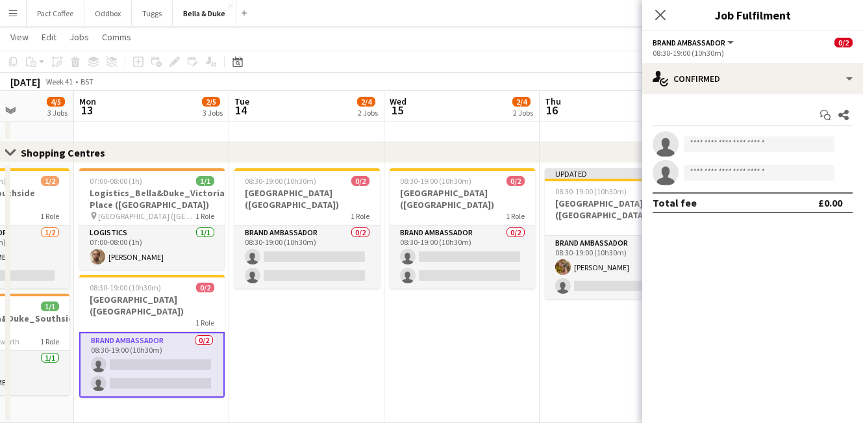
scroll to position [0, 392]
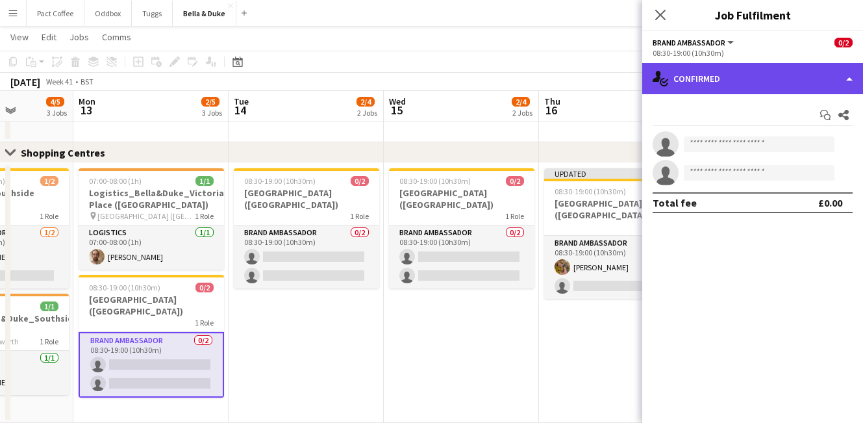
click at [797, 74] on div "single-neutral-actions-check-2 Confirmed" at bounding box center [752, 78] width 221 height 31
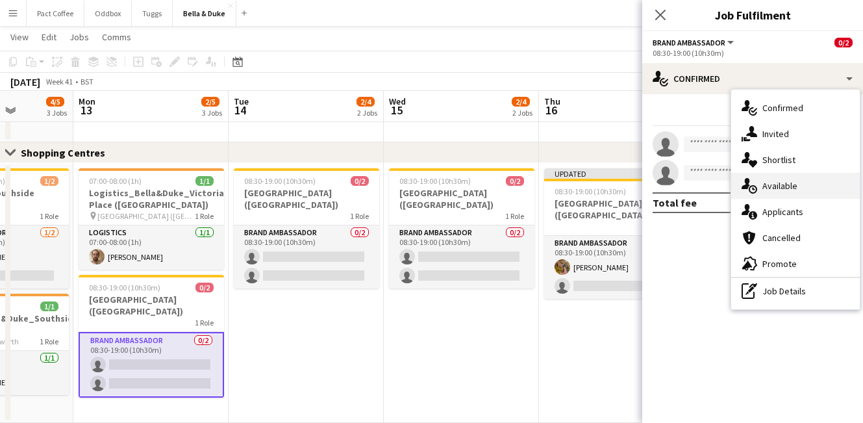
click at [803, 186] on div "single-neutral-actions-upload Available" at bounding box center [795, 186] width 129 height 26
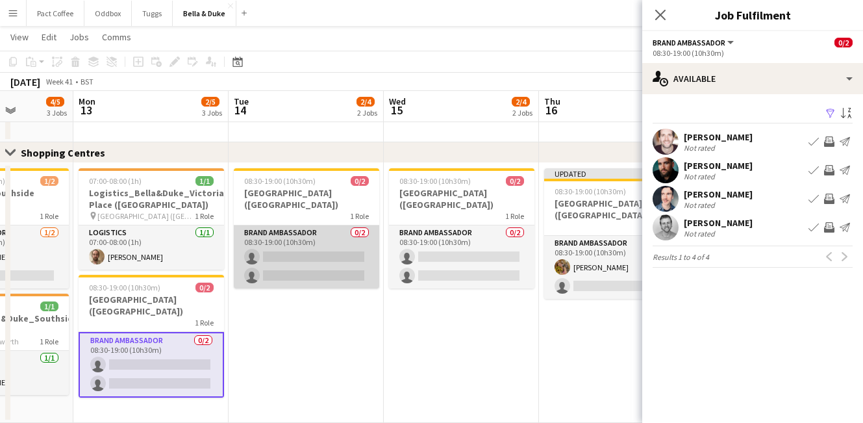
click at [336, 253] on app-card-role "Brand Ambassador 0/2 08:30-19:00 (10h30m) single-neutral-actions single-neutral…" at bounding box center [306, 256] width 145 height 63
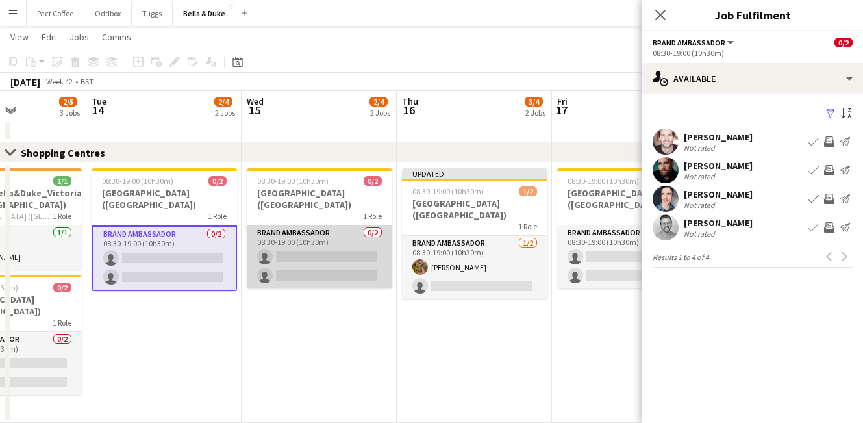
click at [344, 268] on app-card-role "Brand Ambassador 0/2 08:30-19:00 (10h30m) single-neutral-actions single-neutral…" at bounding box center [319, 256] width 145 height 63
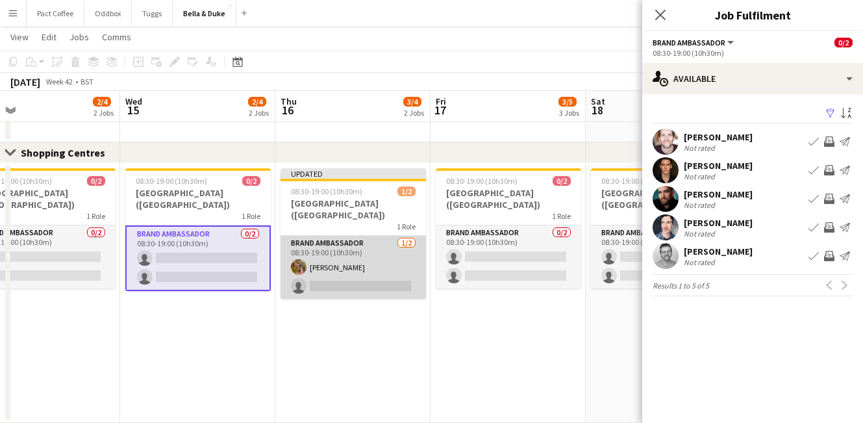
scroll to position [0, 512]
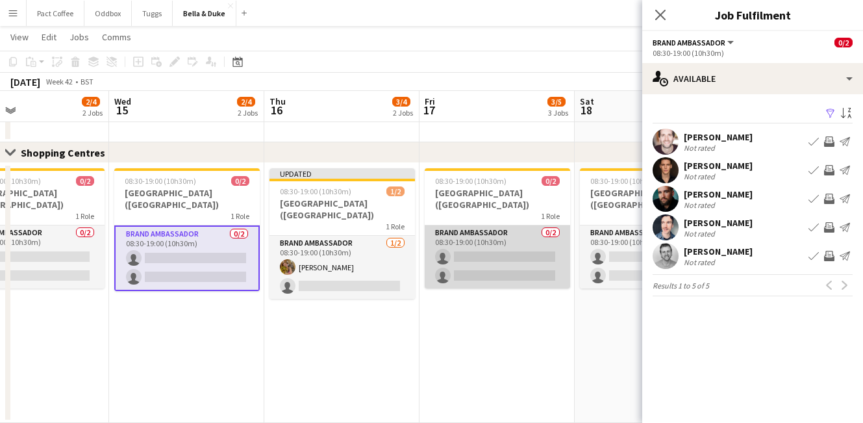
click at [521, 260] on app-card-role "Brand Ambassador 0/2 08:30-19:00 (10h30m) single-neutral-actions single-neutral…" at bounding box center [497, 256] width 145 height 63
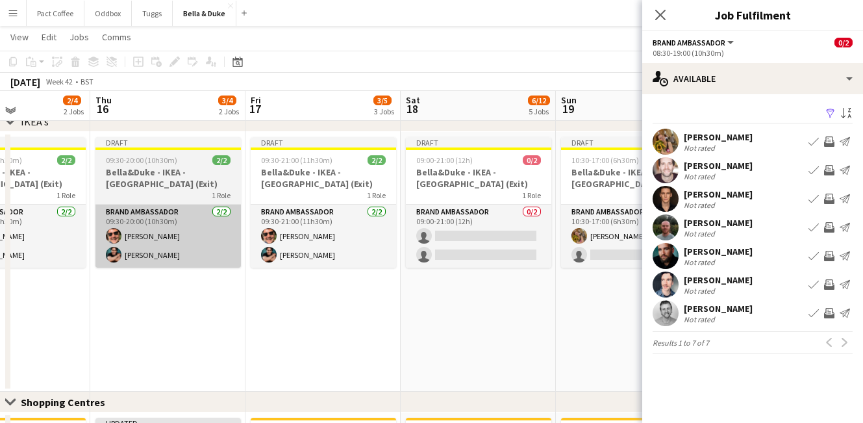
scroll to position [863, 0]
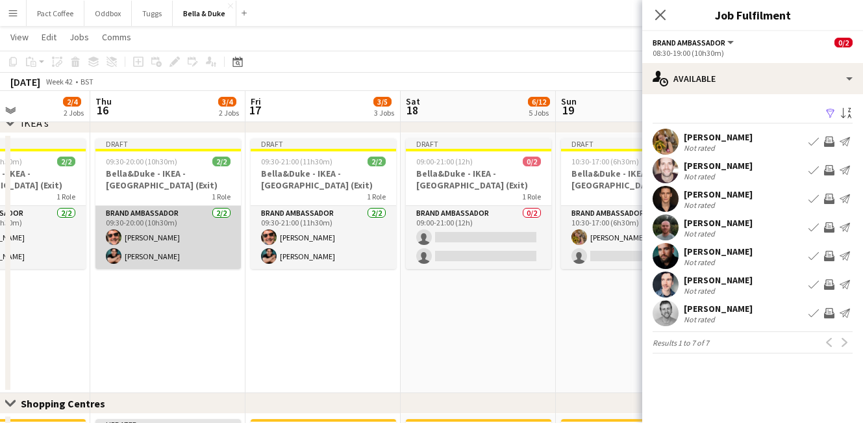
click at [147, 242] on app-card-role "Brand Ambassador 2/2 09:30-20:00 (10h30m) Sam Irving Berkan Ozgur" at bounding box center [167, 237] width 145 height 63
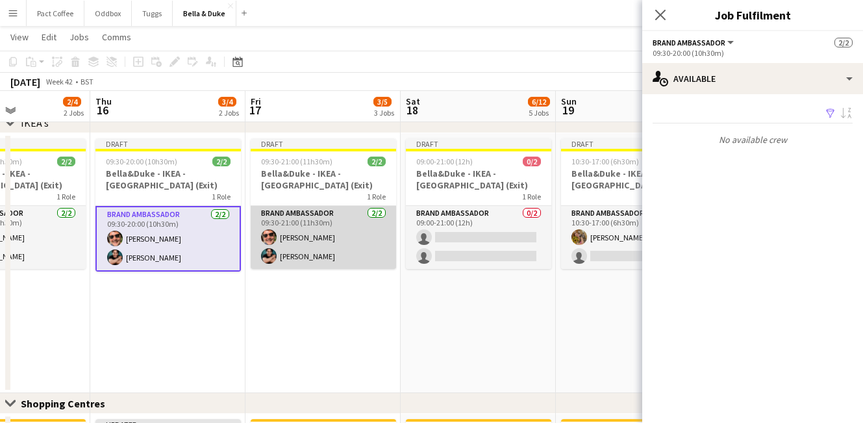
scroll to position [0, 345]
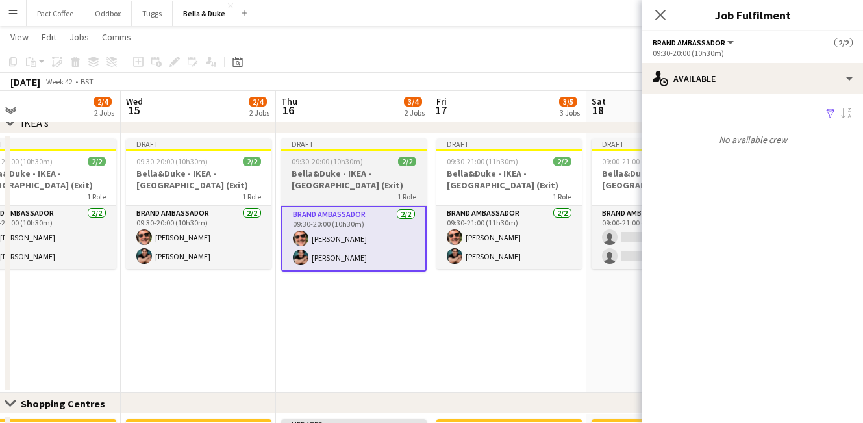
click at [338, 175] on h3 "Bella&Duke - IKEA - [GEOGRAPHIC_DATA] (Exit)" at bounding box center [353, 179] width 145 height 23
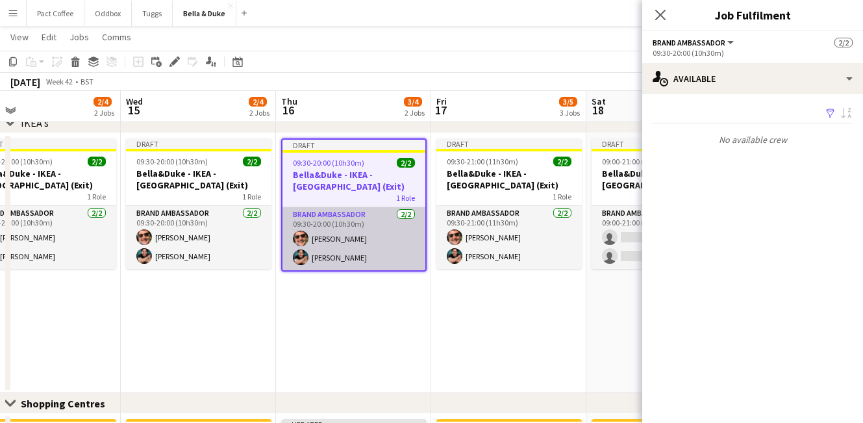
click at [333, 255] on app-card-role "Brand Ambassador 2/2 09:30-20:00 (10h30m) Sam Irving Berkan Ozgur" at bounding box center [353, 238] width 143 height 63
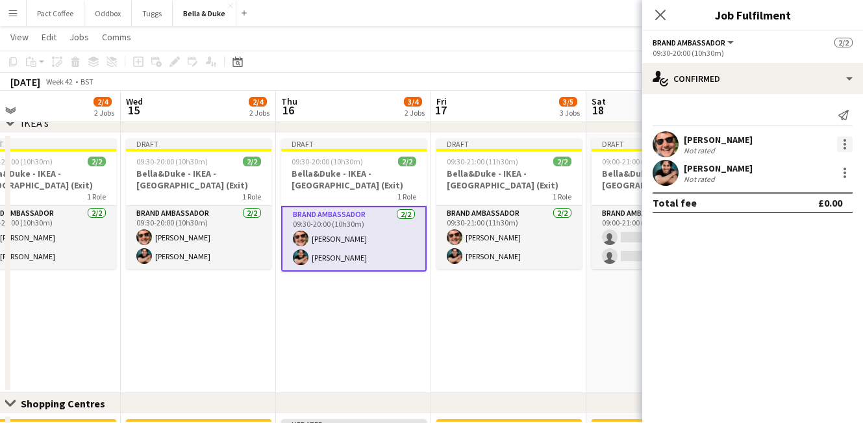
click at [844, 147] on div at bounding box center [845, 148] width 3 height 3
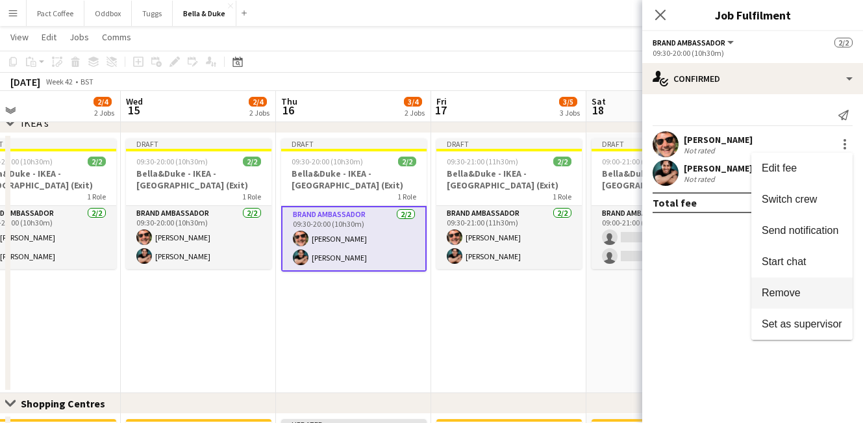
click at [777, 284] on button "Remove" at bounding box center [801, 292] width 101 height 31
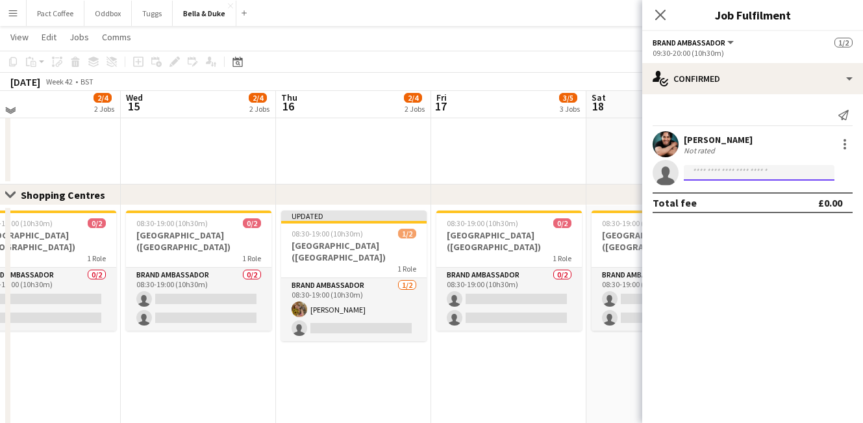
scroll to position [1085, 0]
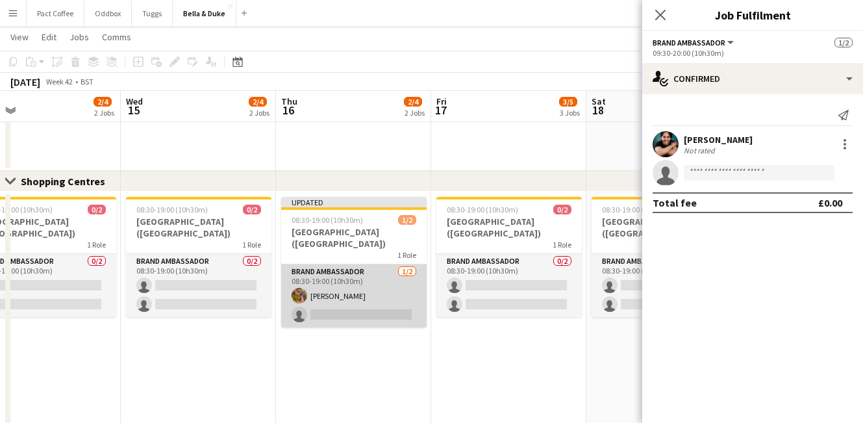
click at [336, 288] on app-card-role "Brand Ambassador [DATE] 08:30-19:00 (10h30m) [PERSON_NAME] single-neutral-actio…" at bounding box center [353, 295] width 145 height 63
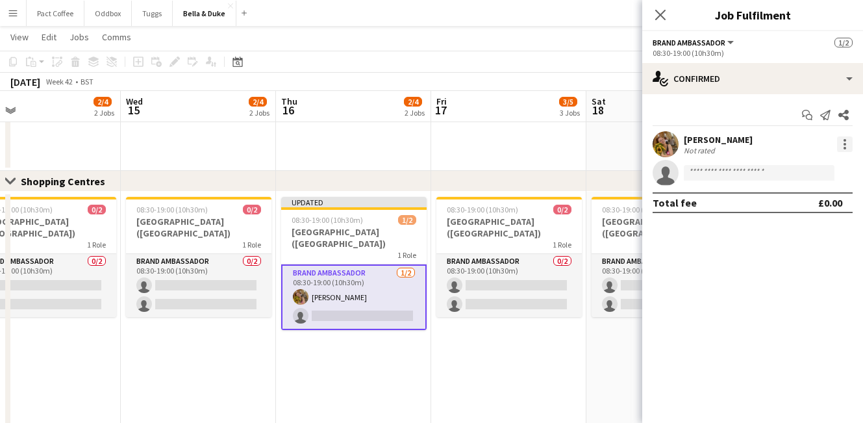
click at [844, 140] on div at bounding box center [845, 140] width 3 height 3
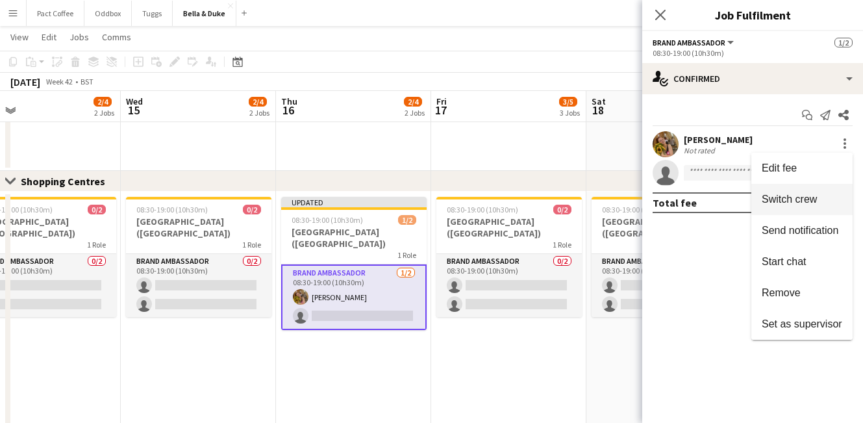
click at [782, 209] on button "Switch crew" at bounding box center [801, 199] width 101 height 31
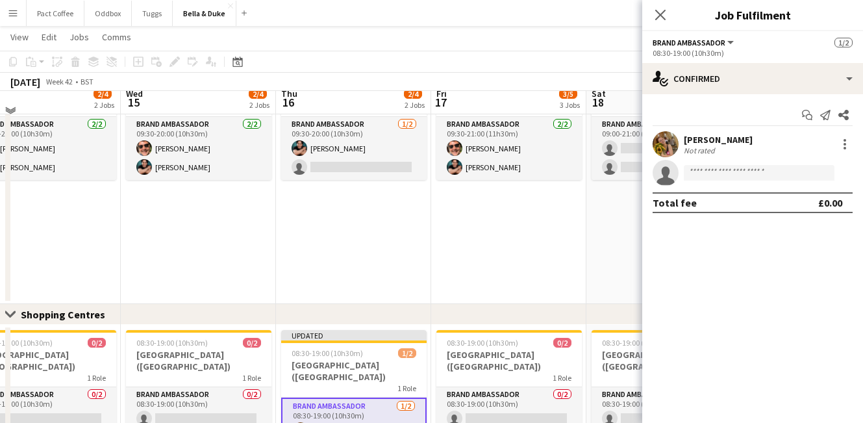
scroll to position [969, 0]
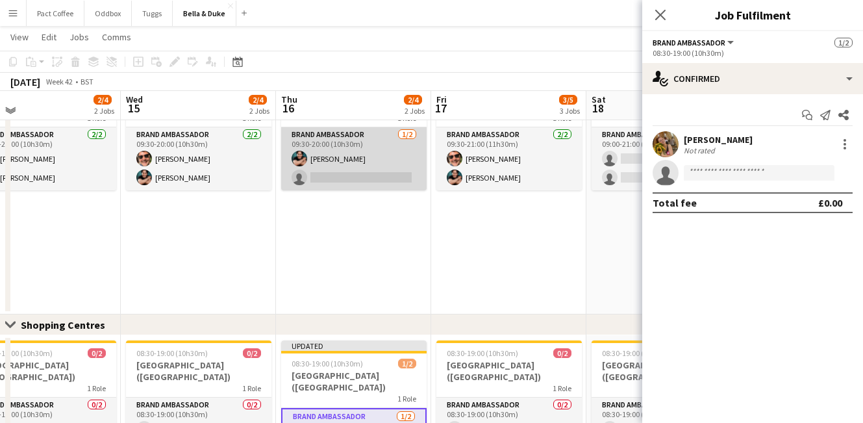
click at [336, 175] on app-card-role "Brand Ambassador 1/2 09:30-20:00 (10h30m) Berkan Ozgur single-neutral-actions" at bounding box center [353, 158] width 145 height 63
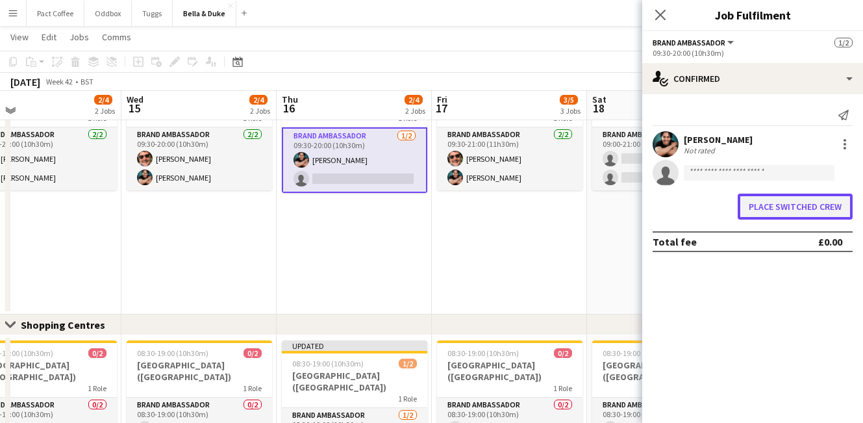
click at [827, 205] on button "Place switched crew" at bounding box center [795, 207] width 115 height 26
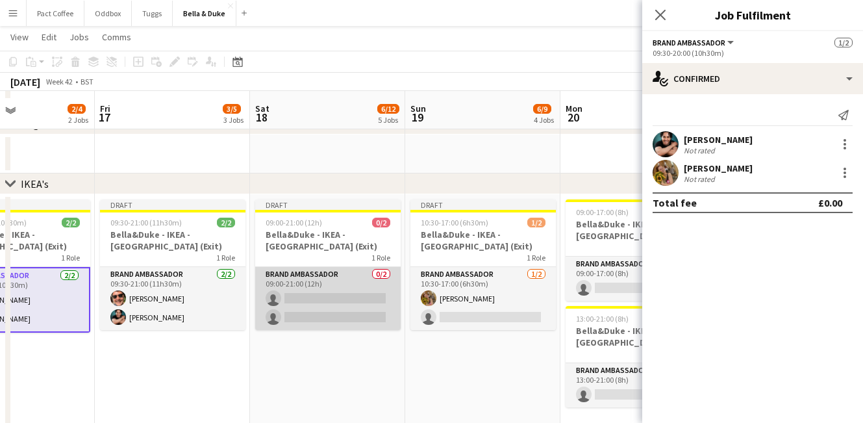
scroll to position [799, 0]
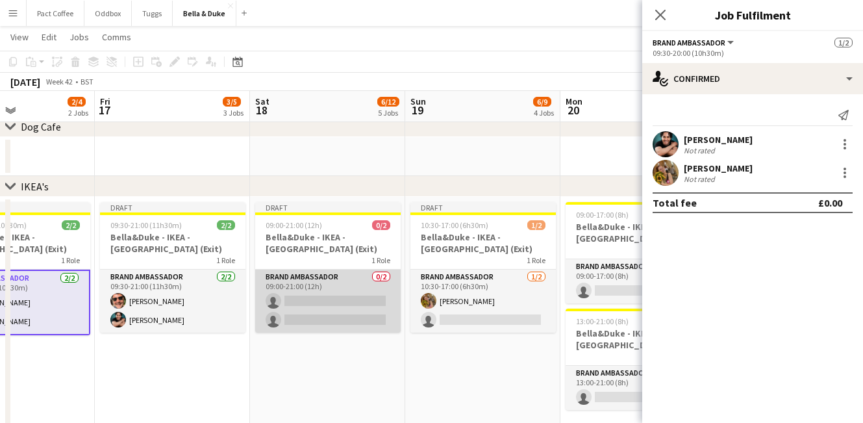
click at [320, 300] on app-card-role "Brand Ambassador 0/2 09:00-21:00 (12h) single-neutral-actions single-neutral-ac…" at bounding box center [327, 301] width 145 height 63
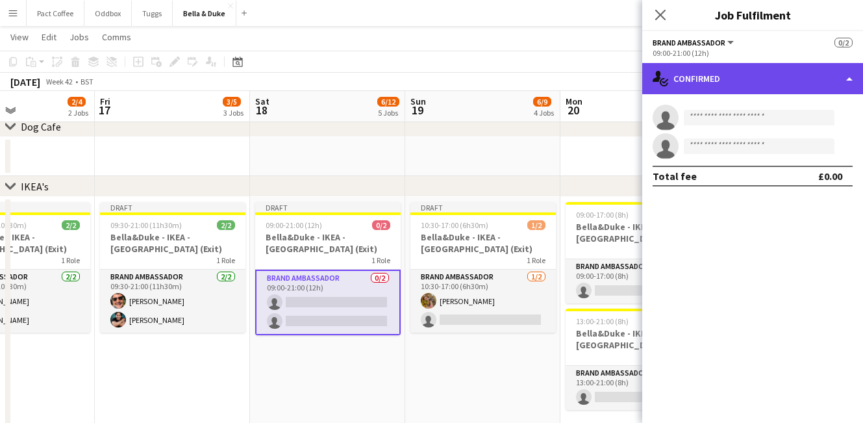
click at [747, 77] on div "single-neutral-actions-check-2 Confirmed" at bounding box center [752, 78] width 221 height 31
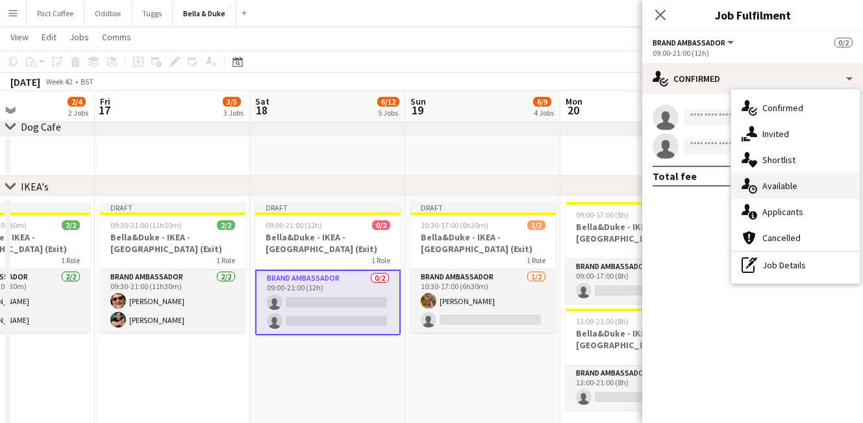
click at [792, 182] on span "Available" at bounding box center [779, 186] width 35 height 12
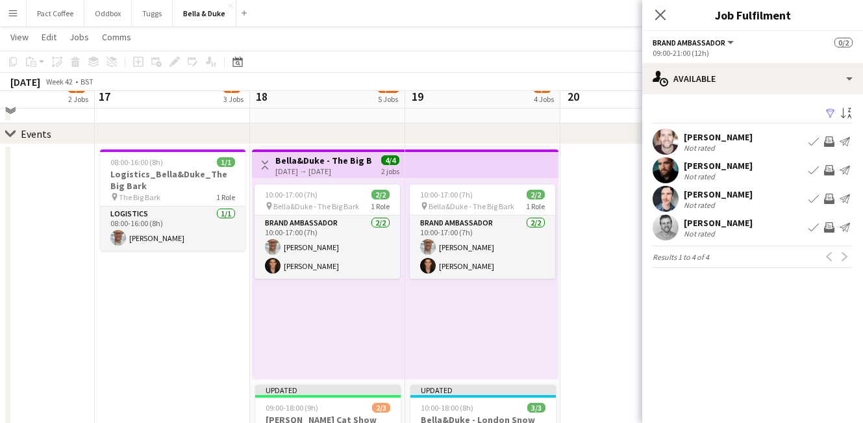
scroll to position [62, 0]
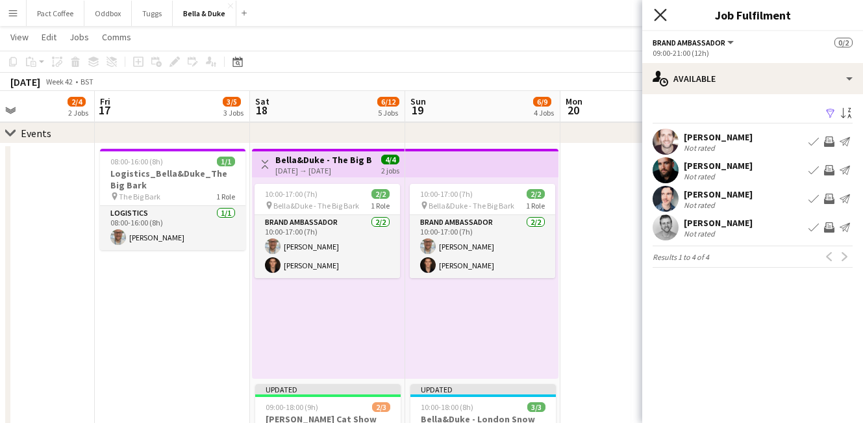
click at [665, 19] on icon at bounding box center [660, 14] width 12 height 12
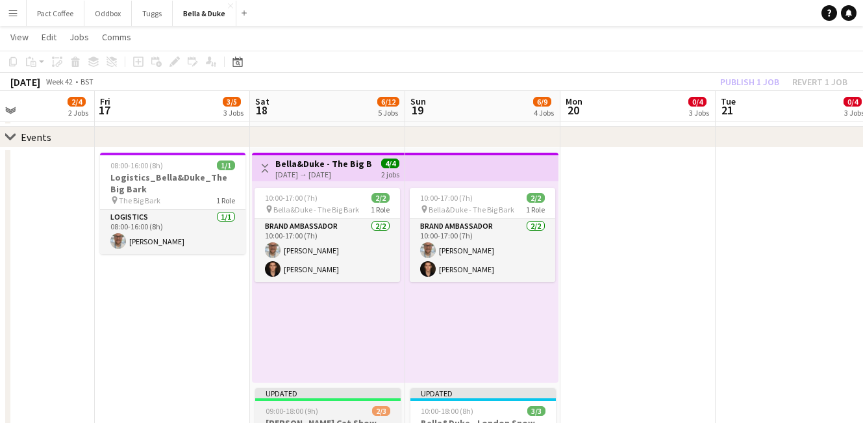
scroll to position [61, 0]
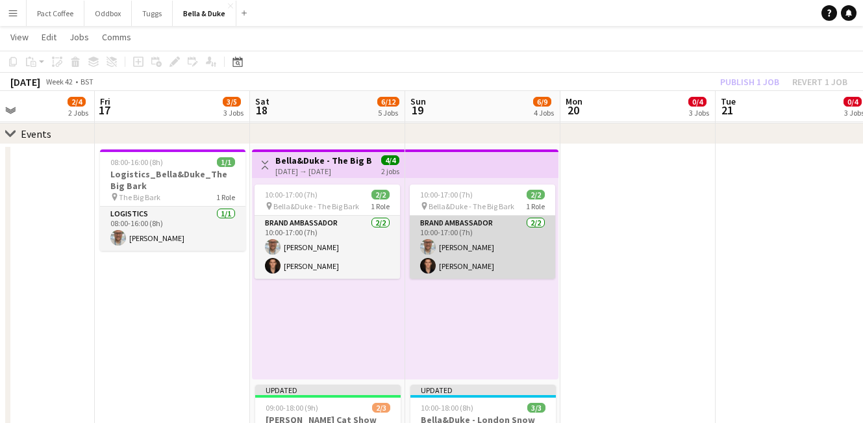
click at [456, 265] on app-card-role "Brand Ambassador 2/2 10:00-17:00 (7h) Jordan Larkin Robert Wilkinson" at bounding box center [482, 247] width 145 height 63
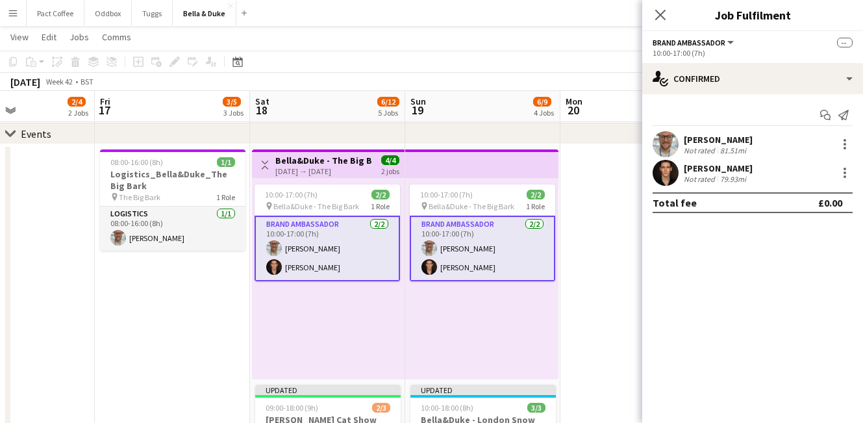
click at [456, 265] on app-card-role "Brand Ambassador 2/2 10:00-17:00 (7h) Jordan Larkin Robert Wilkinson" at bounding box center [482, 249] width 145 height 66
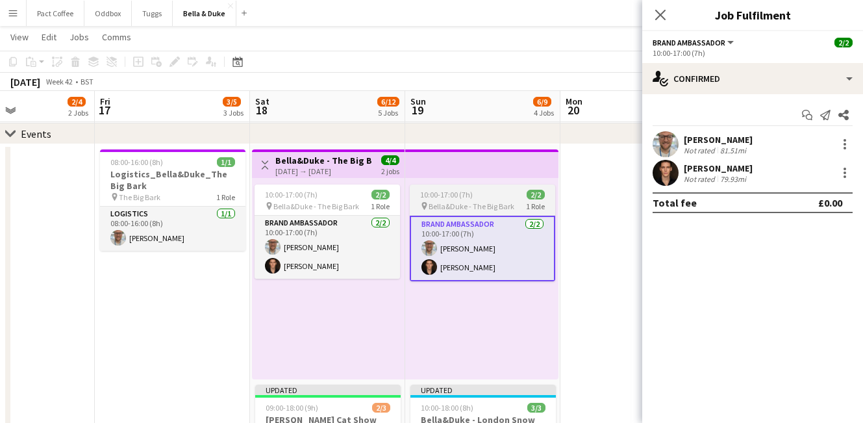
click at [456, 188] on app-job-card "10:00-17:00 (7h) 2/2 pin Bella&Duke - The Big Bark 1 Role Brand Ambassador 2/2 …" at bounding box center [482, 232] width 145 height 97
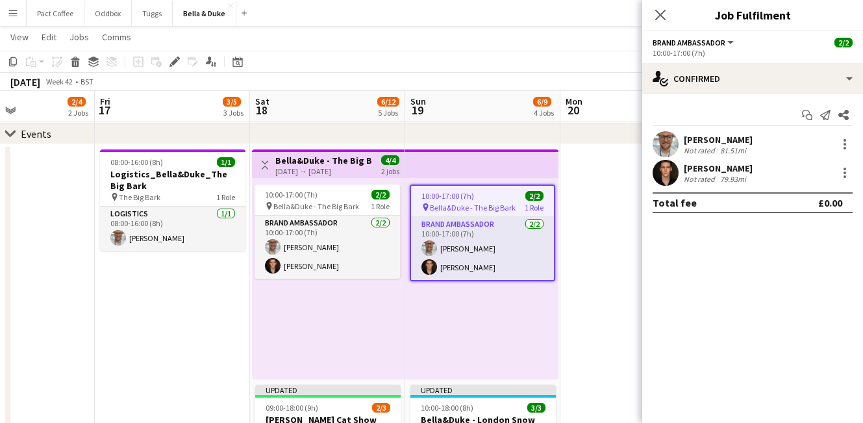
click at [345, 167] on div "[DATE] → [DATE]" at bounding box center [323, 171] width 97 height 10
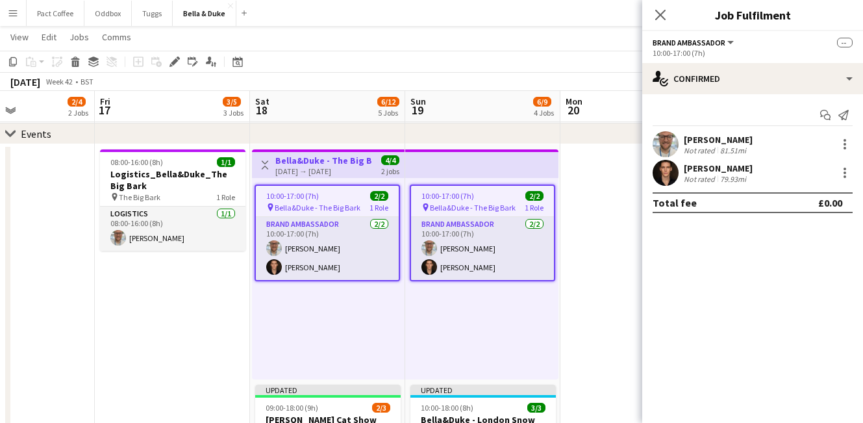
click at [453, 178] on div "10:00-17:00 (7h) 2/2 pin Bella&Duke - The Big Bark 1 Role Brand Ambassador 2/2 …" at bounding box center [481, 278] width 153 height 201
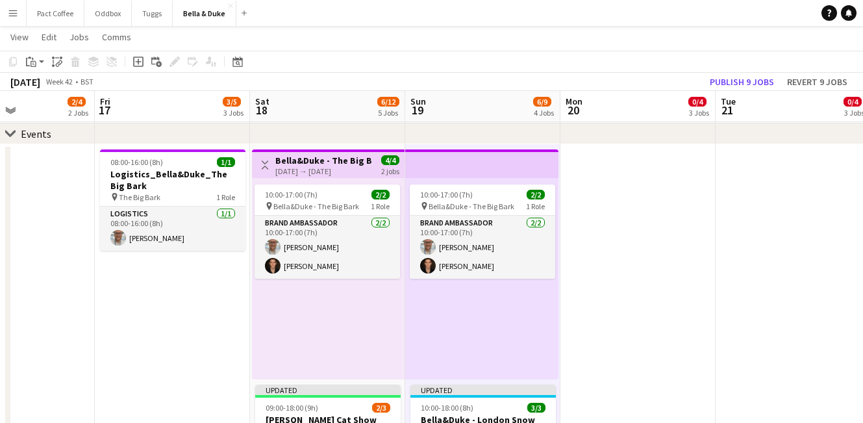
click at [329, 181] on div "10:00-17:00 (7h) 2/2 pin Bella&Duke - The Big Bark 1 Role Brand Ambassador 2/2 …" at bounding box center [328, 278] width 153 height 201
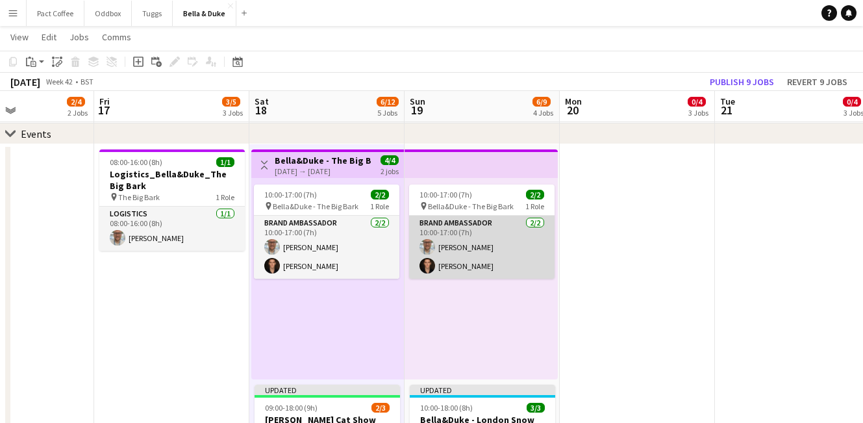
click at [461, 244] on app-card-role "Brand Ambassador 2/2 10:00-17:00 (7h) Jordan Larkin Robert Wilkinson" at bounding box center [481, 247] width 145 height 63
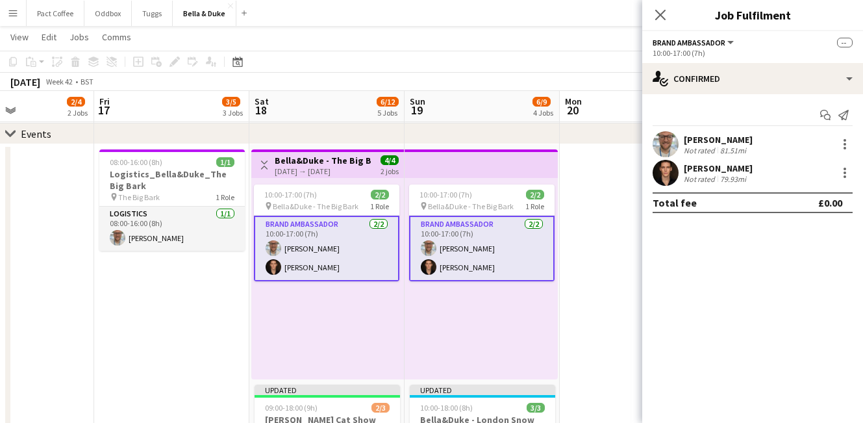
click at [328, 161] on h3 "Bella&Duke - The Big Bark" at bounding box center [323, 161] width 97 height 12
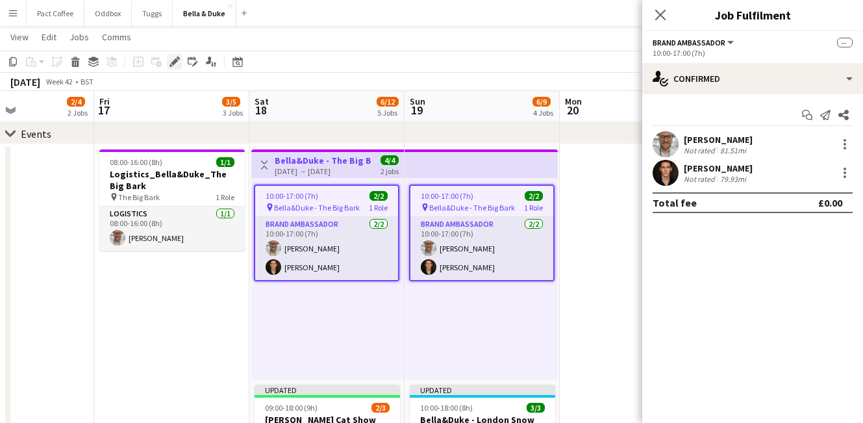
click at [175, 66] on icon "Edit" at bounding box center [174, 61] width 10 height 10
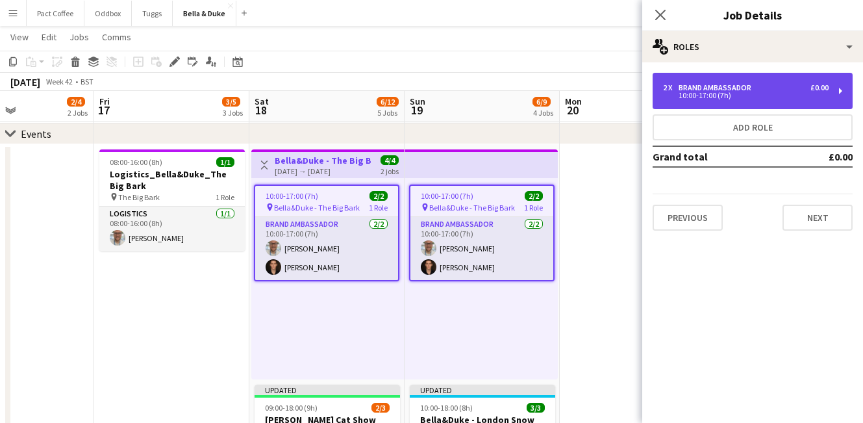
click at [723, 93] on div "10:00-17:00 (7h)" at bounding box center [746, 95] width 166 height 6
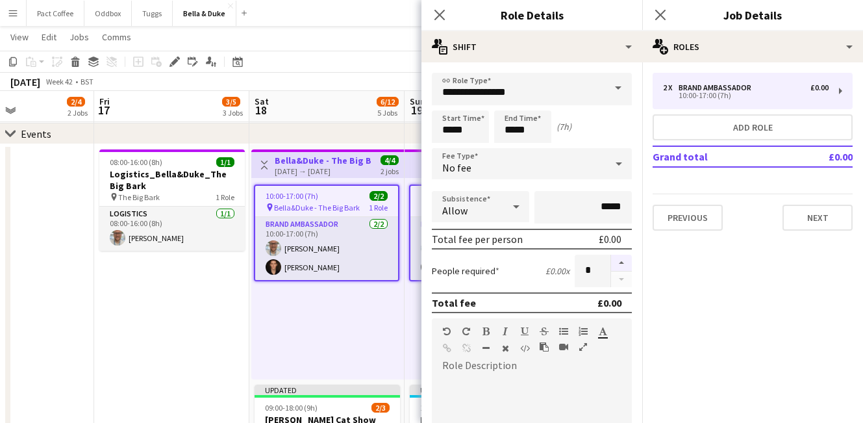
click at [625, 264] on button "button" at bounding box center [621, 263] width 21 height 17
type input "*"
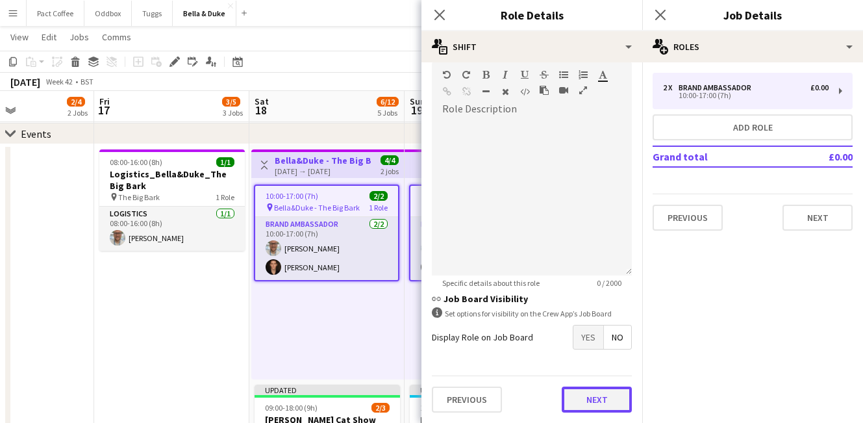
click at [600, 400] on button "Next" at bounding box center [597, 399] width 70 height 26
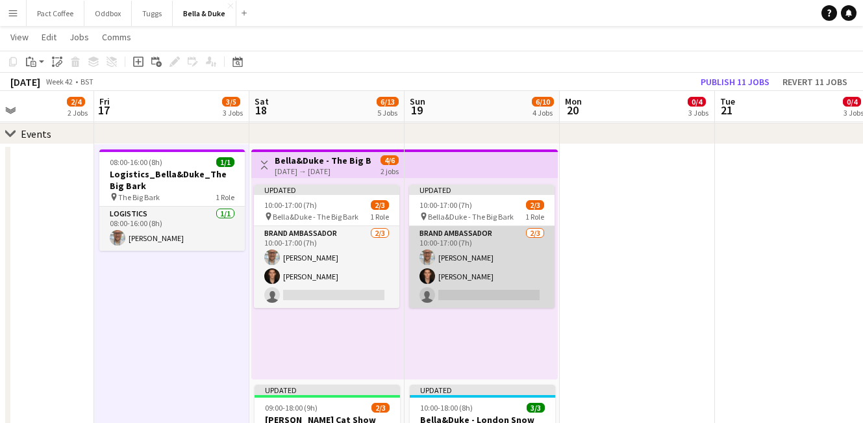
click at [487, 293] on app-card-role "Brand Ambassador 2/3 10:00-17:00 (7h) Jordan Larkin Robert Wilkinson single-neu…" at bounding box center [481, 267] width 145 height 82
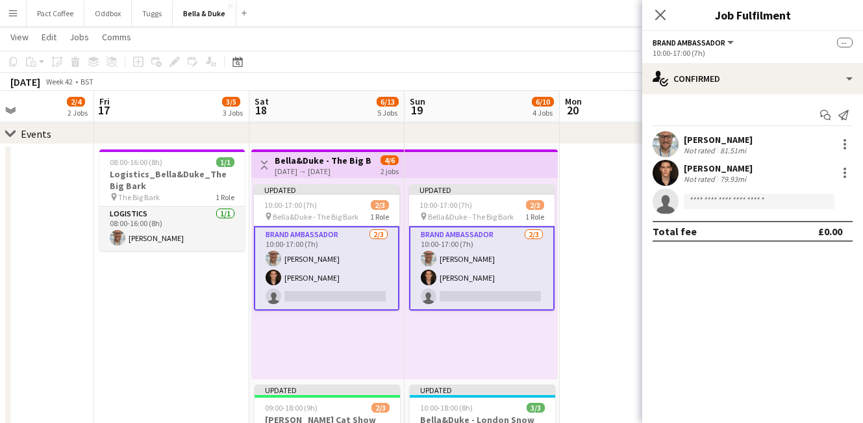
click at [487, 293] on app-card-role "Brand Ambassador 2/3 10:00-17:00 (7h) Jordan Larkin Robert Wilkinson single-neu…" at bounding box center [481, 268] width 145 height 84
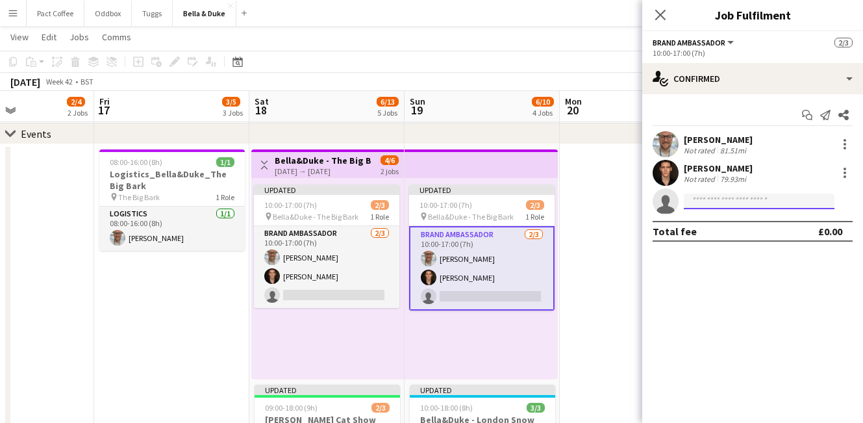
click at [729, 197] on input at bounding box center [759, 202] width 151 height 16
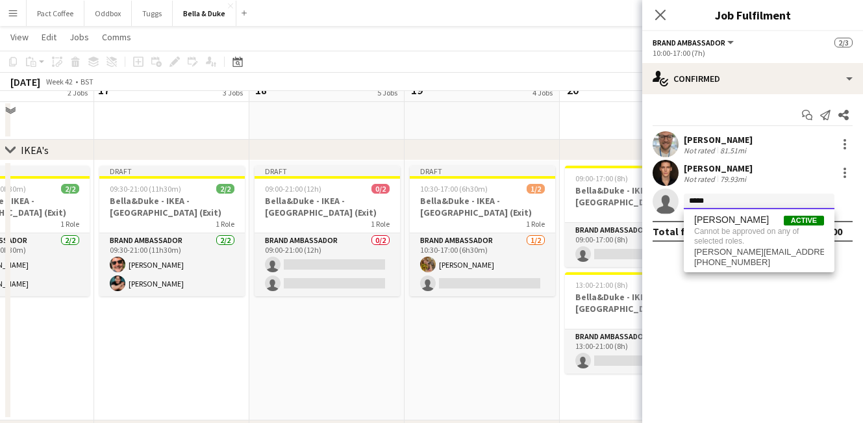
scroll to position [838, 0]
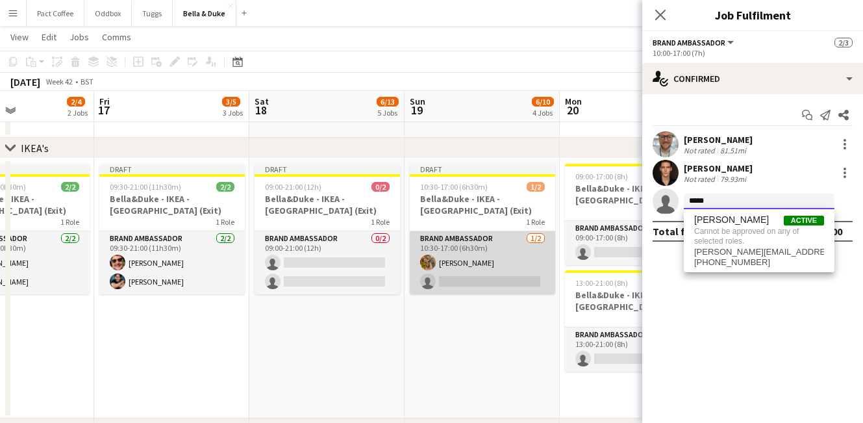
type input "*****"
click at [458, 258] on app-card-role "Brand Ambassador 1/2 10:30-17:00 (6h30m) Heather Horsman single-neutral-actions" at bounding box center [482, 262] width 145 height 63
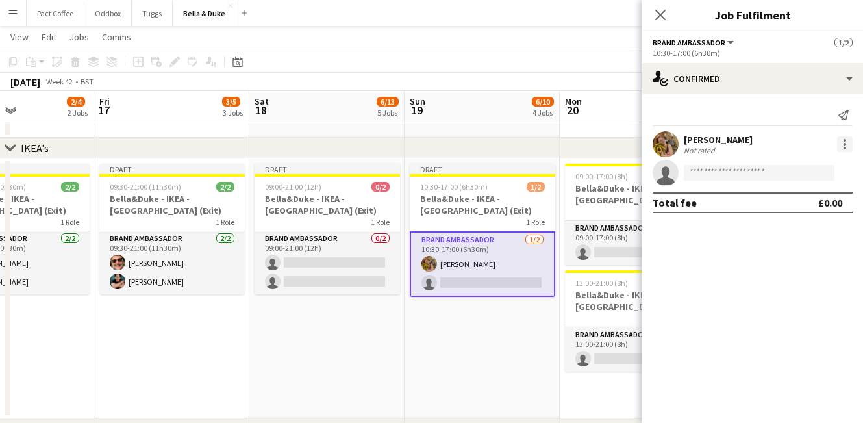
click at [844, 140] on div at bounding box center [845, 140] width 3 height 3
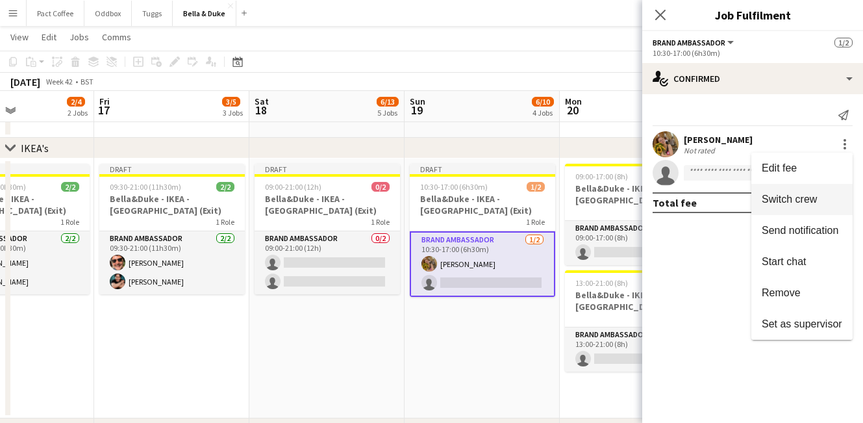
click at [797, 210] on button "Switch crew" at bounding box center [801, 199] width 101 height 31
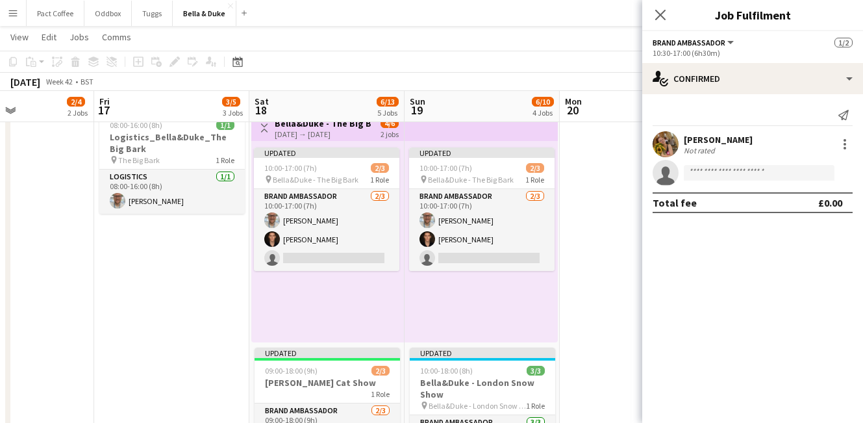
scroll to position [123, 0]
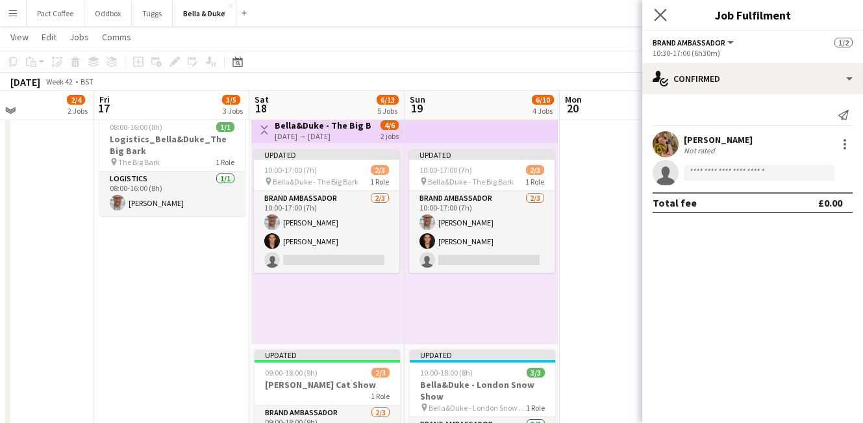
click at [667, 18] on app-icon "Close pop-in" at bounding box center [660, 15] width 19 height 19
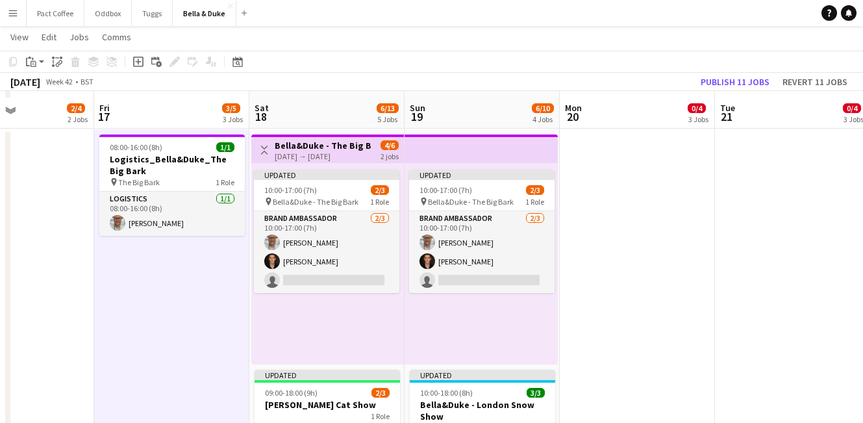
scroll to position [101, 0]
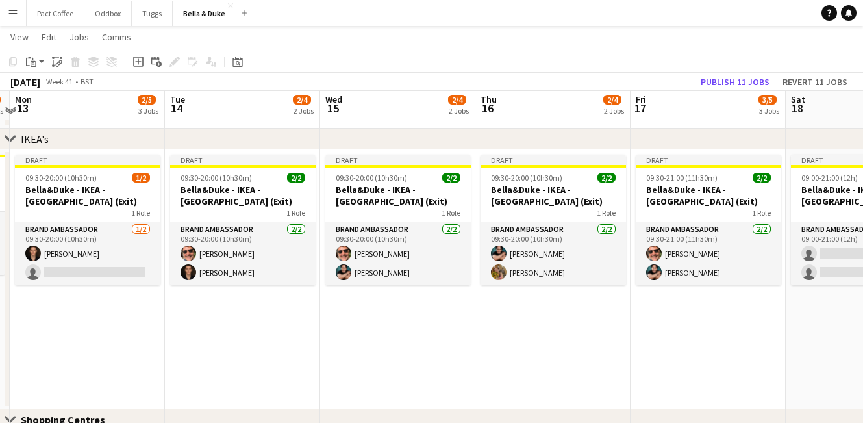
scroll to position [0, 458]
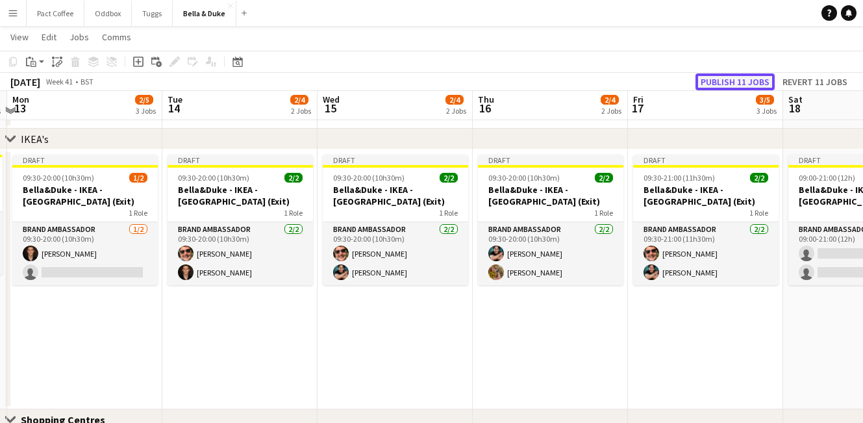
click at [744, 80] on button "Publish 11 jobs" at bounding box center [735, 81] width 79 height 17
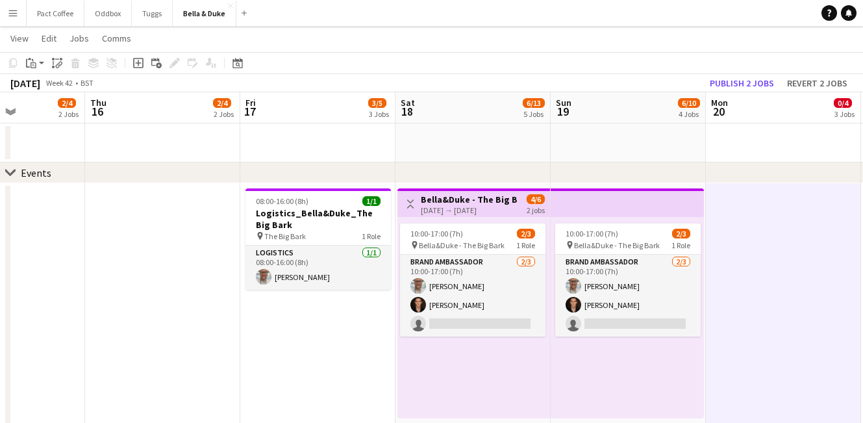
scroll to position [49, 0]
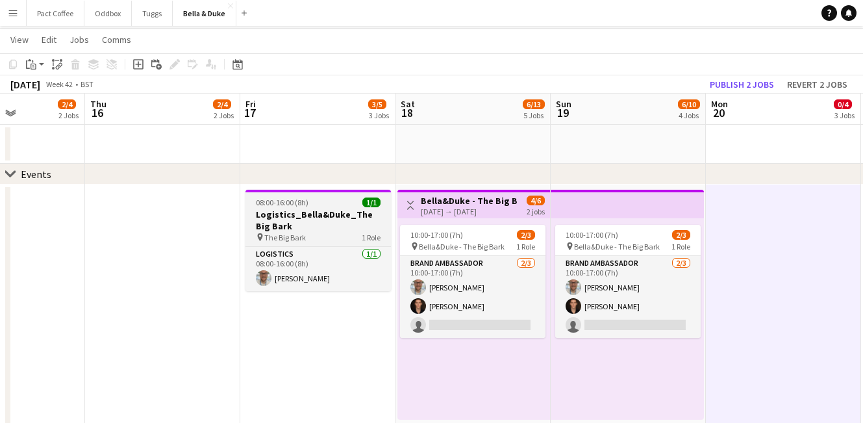
click at [328, 236] on div "pin The Big Bark 1 Role" at bounding box center [317, 237] width 145 height 10
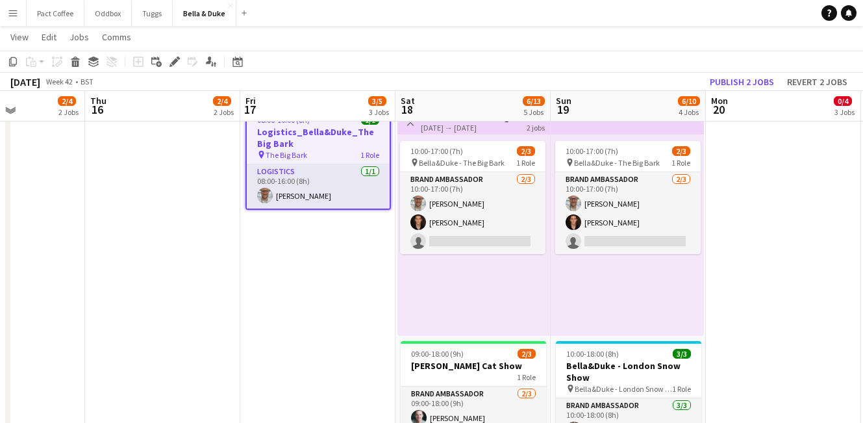
scroll to position [133, 0]
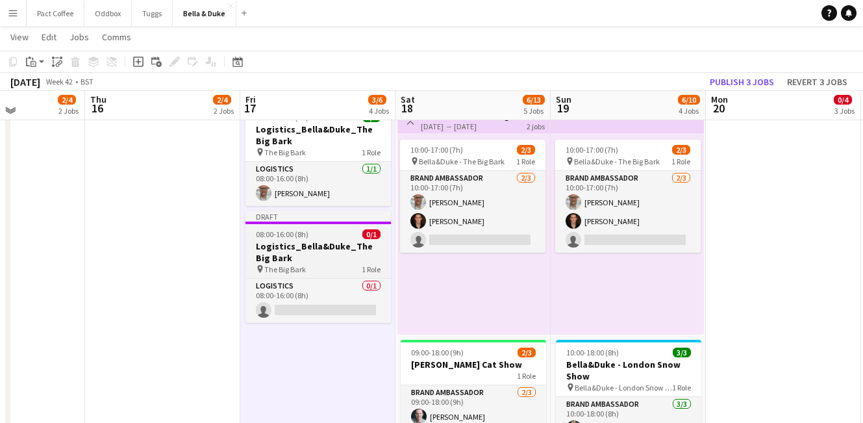
click at [349, 273] on div "pin The Big Bark 1 Role" at bounding box center [317, 269] width 145 height 10
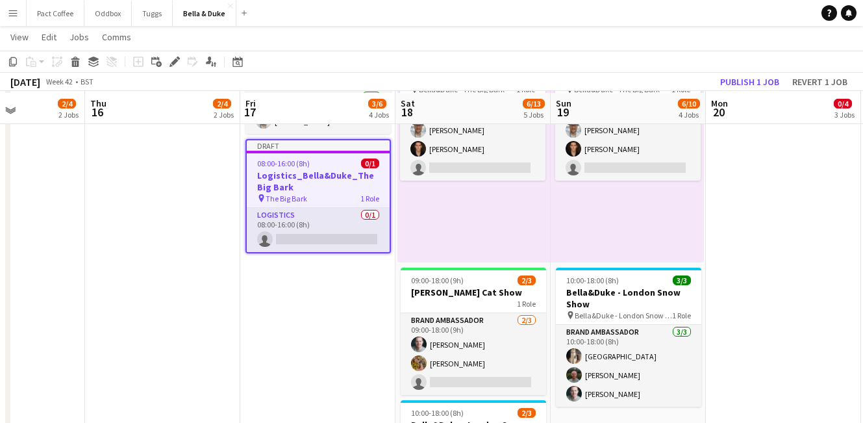
scroll to position [203, 0]
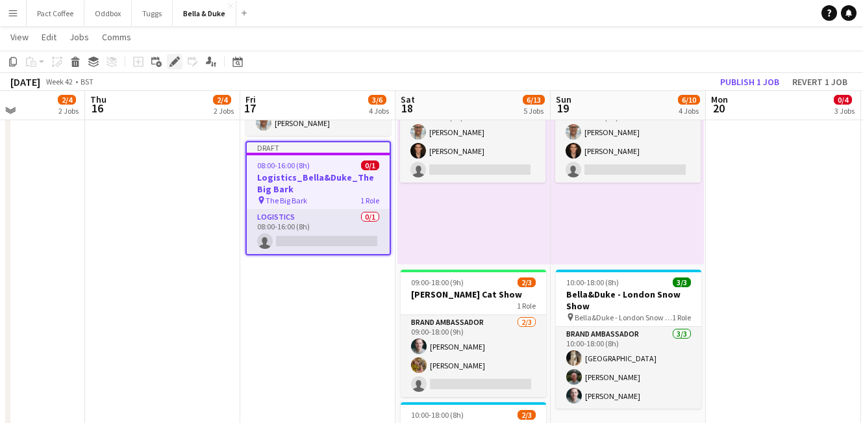
click at [170, 60] on icon "Edit" at bounding box center [174, 61] width 10 height 10
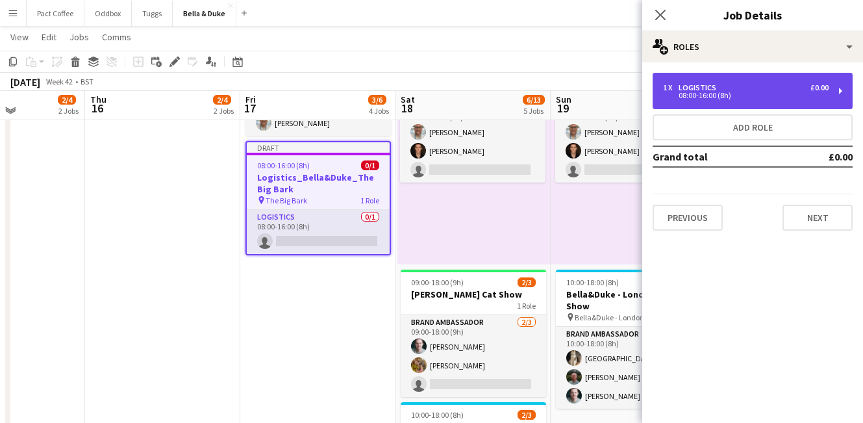
click at [755, 97] on div "08:00-16:00 (8h)" at bounding box center [746, 95] width 166 height 6
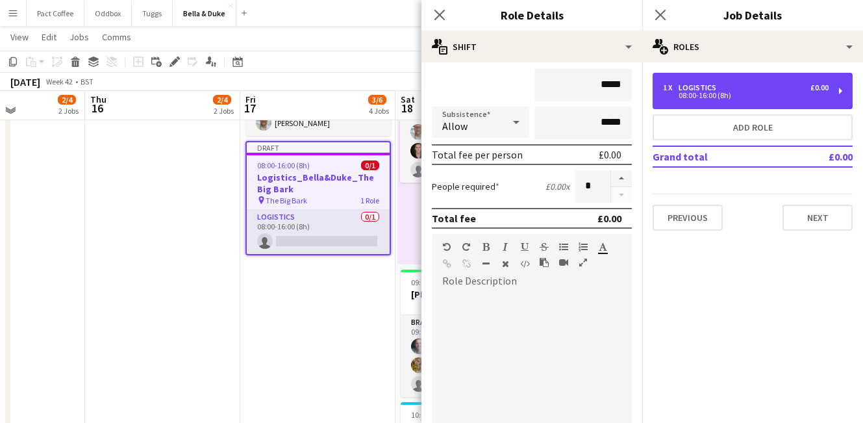
scroll to position [121, 0]
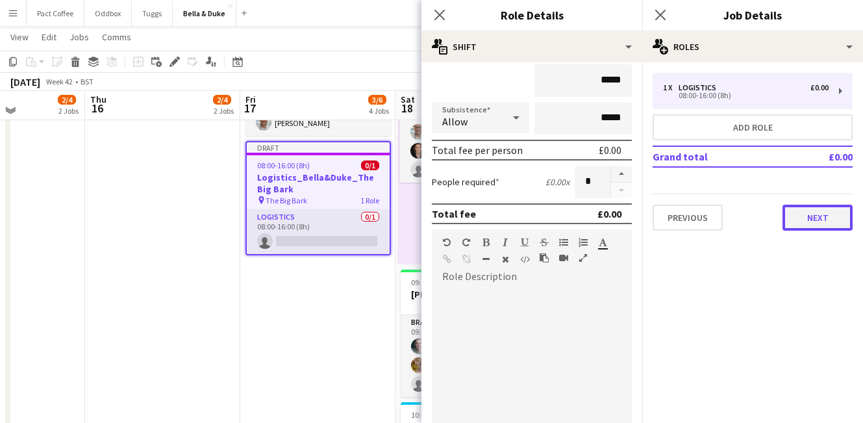
click at [834, 220] on button "Next" at bounding box center [818, 218] width 70 height 26
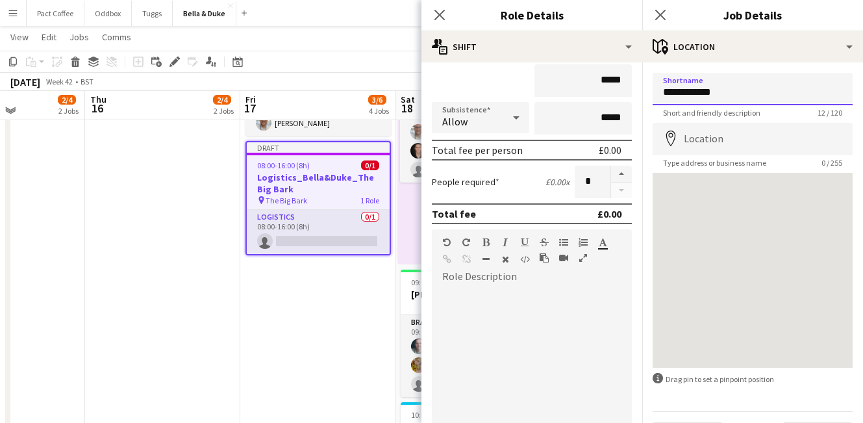
drag, startPoint x: 747, startPoint y: 95, endPoint x: 624, endPoint y: 95, distance: 122.7
click at [687, 95] on input "**********" at bounding box center [753, 89] width 200 height 32
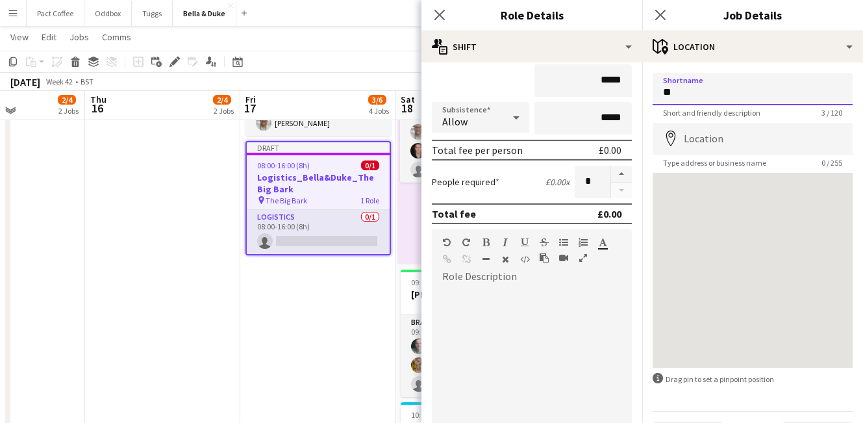
type input "*"
type input "**********"
click at [726, 94] on input "**********" at bounding box center [753, 89] width 200 height 32
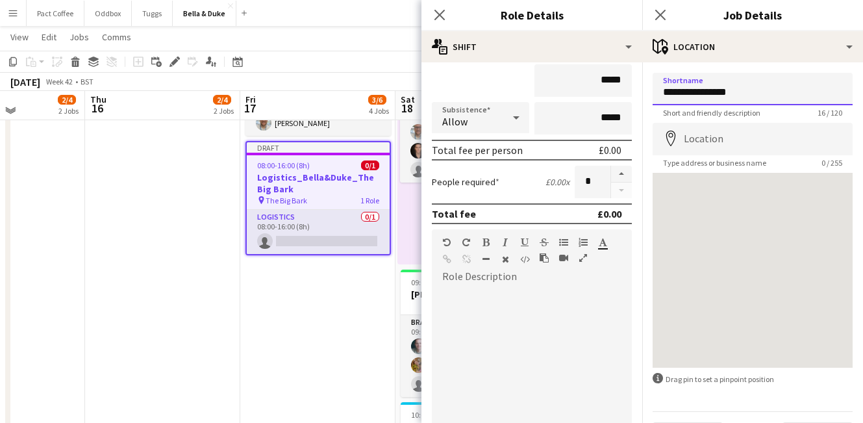
click at [726, 94] on input "**********" at bounding box center [753, 89] width 200 height 32
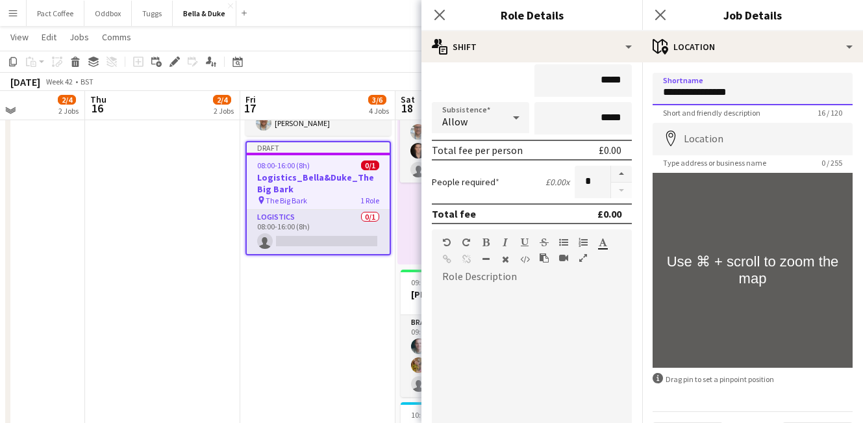
scroll to position [36, 0]
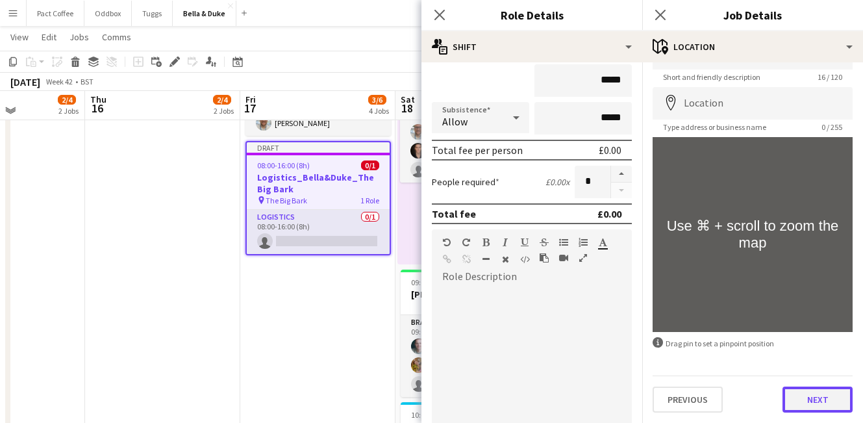
click at [816, 390] on button "Next" at bounding box center [818, 399] width 70 height 26
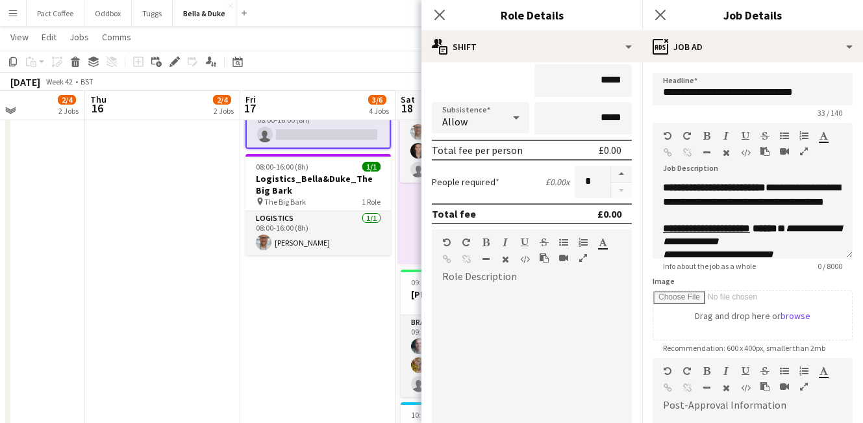
scroll to position [0, 0]
drag, startPoint x: 783, startPoint y: 90, endPoint x: 762, endPoint y: 90, distance: 20.8
click at [762, 90] on input "**********" at bounding box center [753, 89] width 200 height 32
paste input "****"
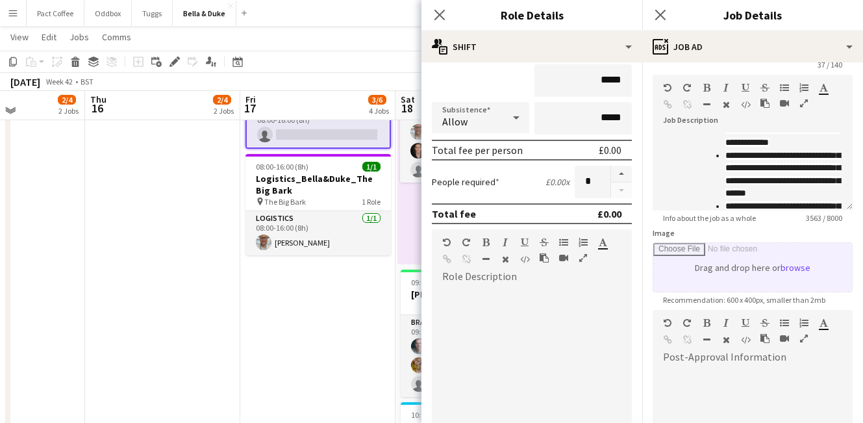
scroll to position [219, 0]
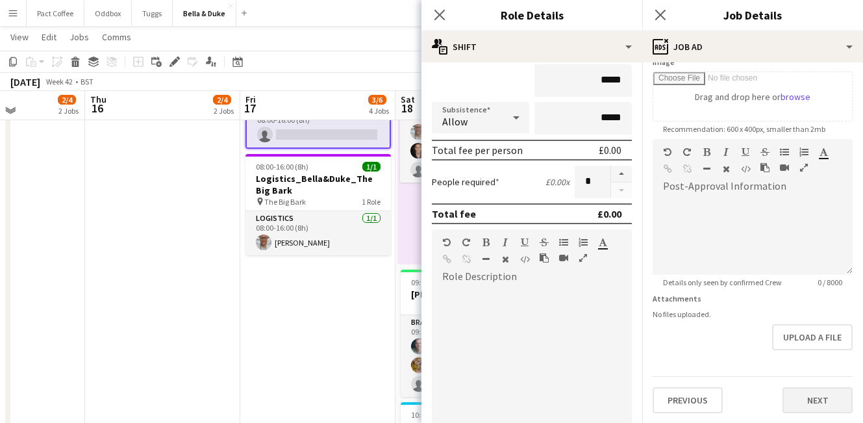
type input "**********"
click at [809, 389] on button "Next" at bounding box center [818, 400] width 70 height 26
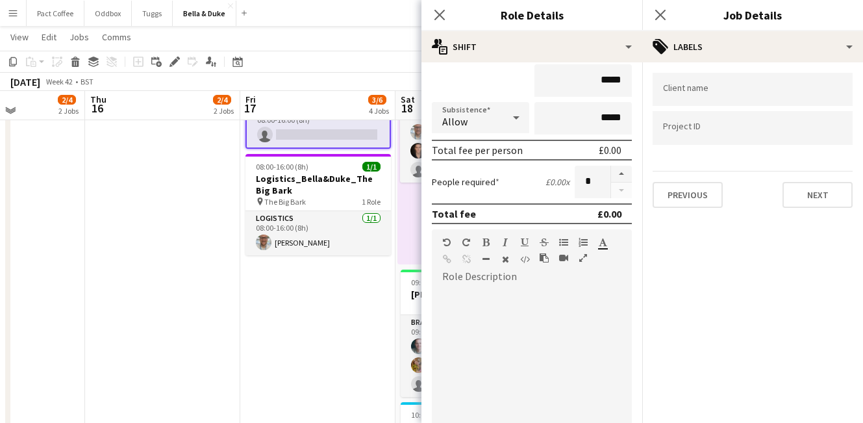
scroll to position [0, 0]
click at [823, 199] on button "Next" at bounding box center [818, 195] width 70 height 26
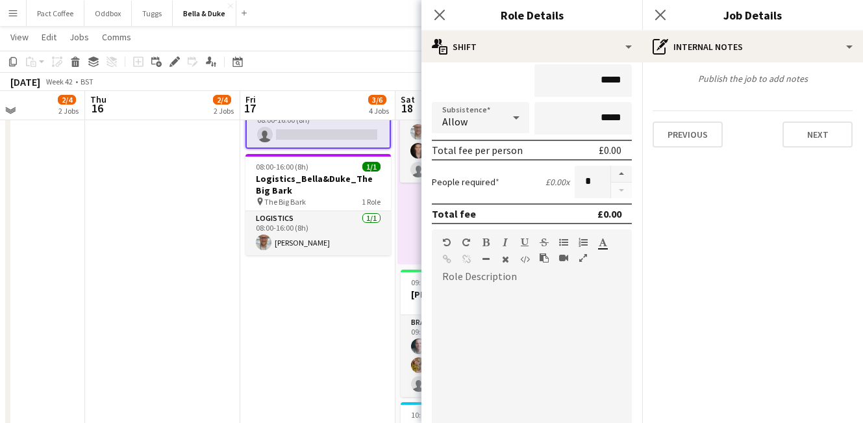
click at [809, 148] on div "Publish the job to add notes Previous Next" at bounding box center [752, 109] width 221 height 95
click at [807, 138] on button "Next" at bounding box center [818, 134] width 70 height 26
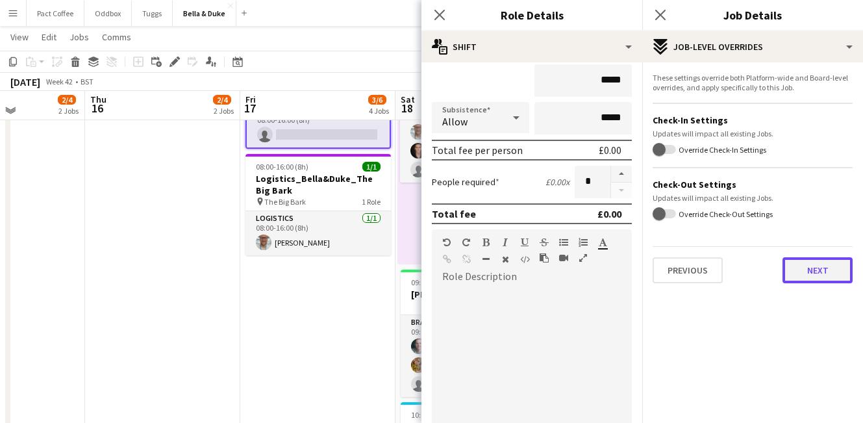
click at [787, 257] on button "Next" at bounding box center [818, 270] width 70 height 26
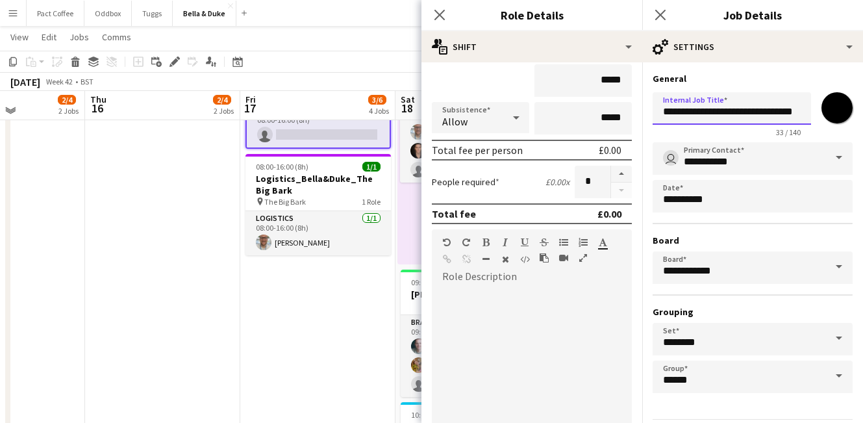
drag, startPoint x: 762, startPoint y: 116, endPoint x: 866, endPoint y: 122, distance: 104.1
paste input "****"
type input "**********"
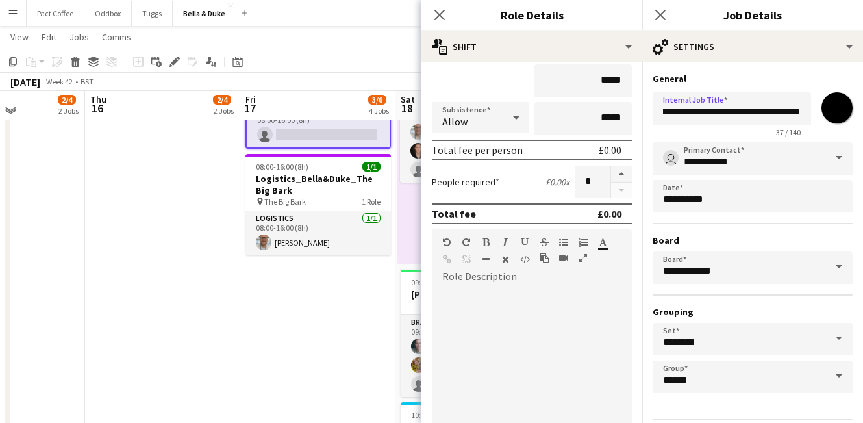
click at [837, 99] on input "*******" at bounding box center [837, 107] width 47 height 47
type input "*******"
click at [818, 76] on h3 "General" at bounding box center [753, 79] width 200 height 12
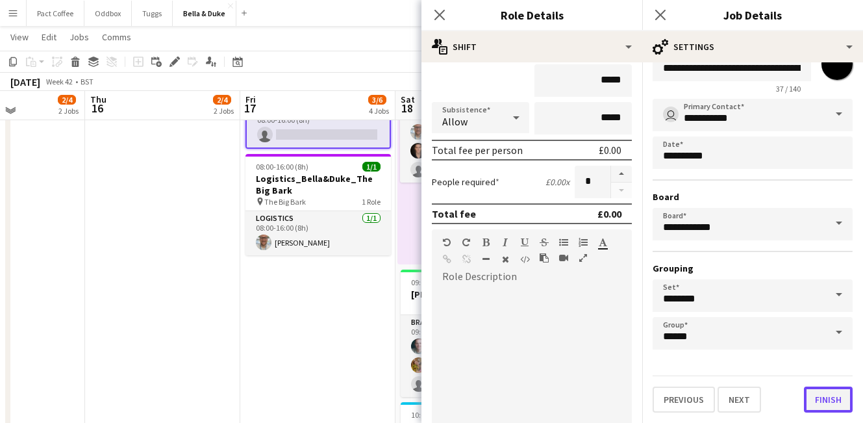
click at [823, 412] on button "Finish" at bounding box center [828, 399] width 49 height 26
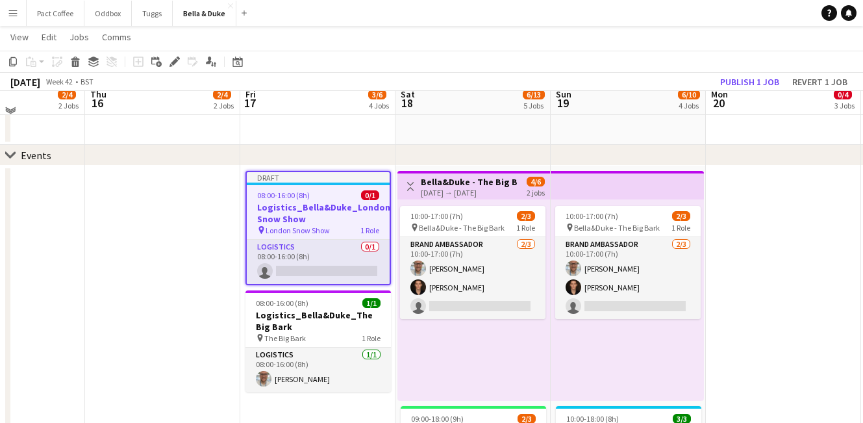
scroll to position [61, 0]
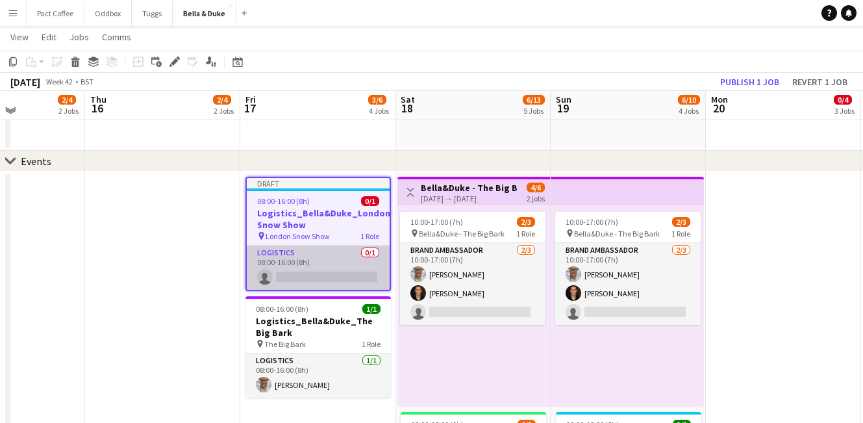
click at [315, 271] on app-card-role "Logistics 0/1 08:00-16:00 (8h) single-neutral-actions" at bounding box center [318, 267] width 143 height 44
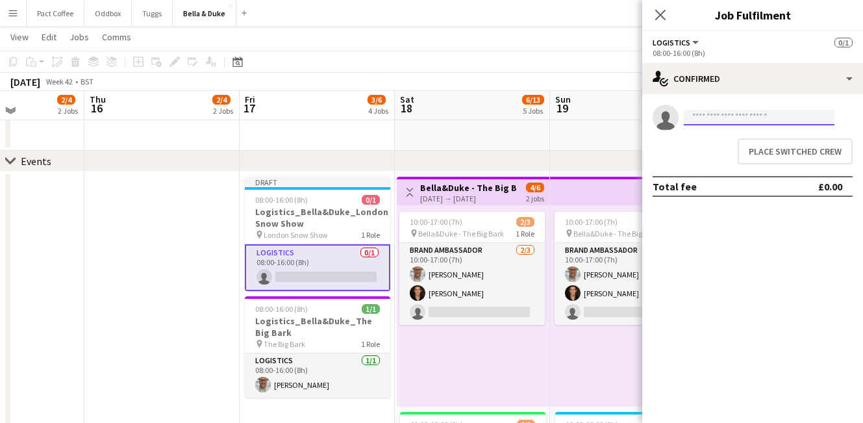
click at [700, 125] on input at bounding box center [759, 118] width 151 height 16
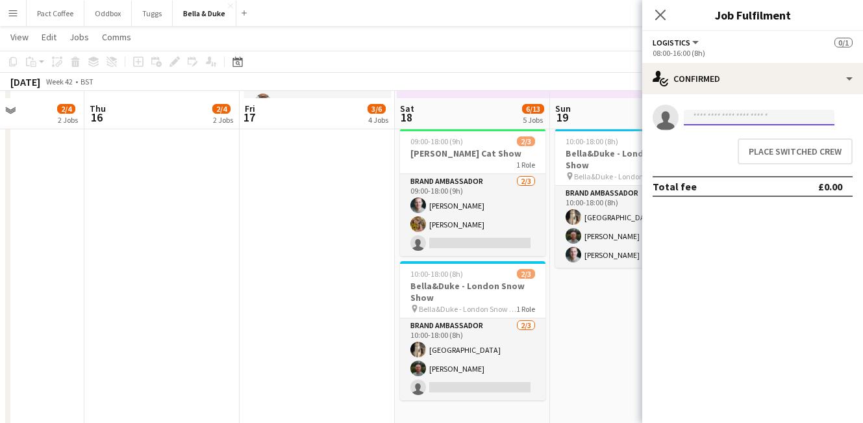
scroll to position [354, 0]
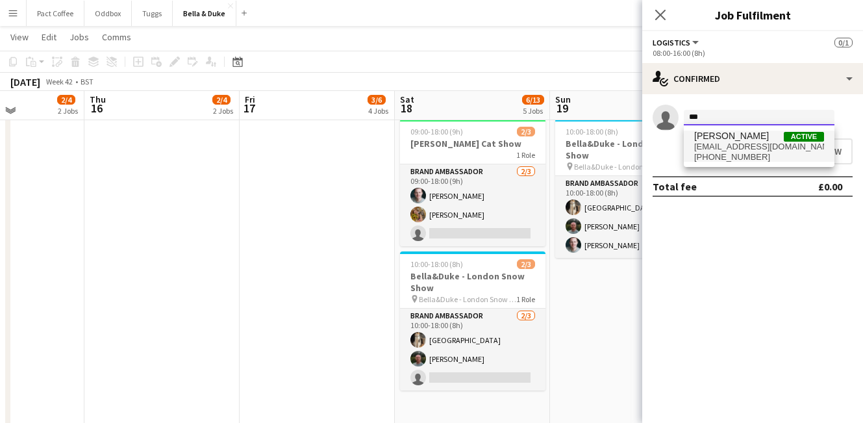
type input "***"
click at [736, 140] on span "[PERSON_NAME]" at bounding box center [731, 136] width 75 height 11
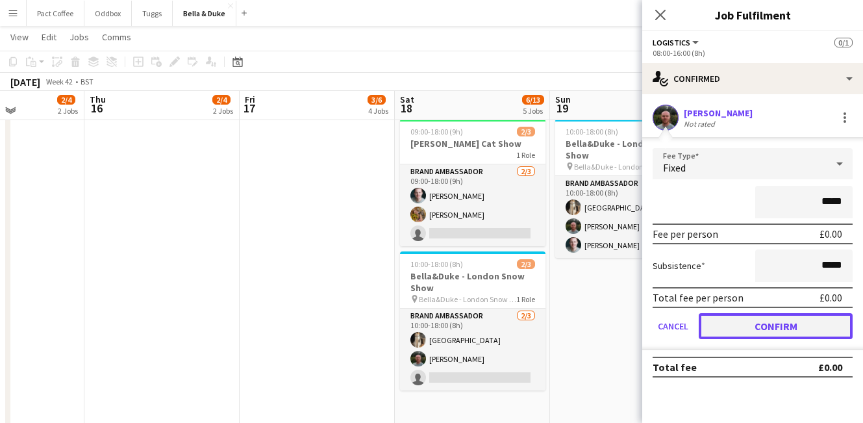
click at [809, 326] on button "Confirm" at bounding box center [776, 326] width 154 height 26
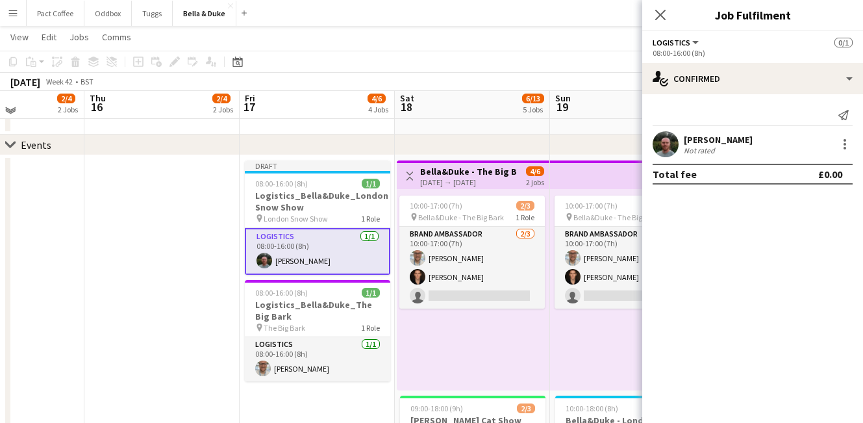
scroll to position [76, 0]
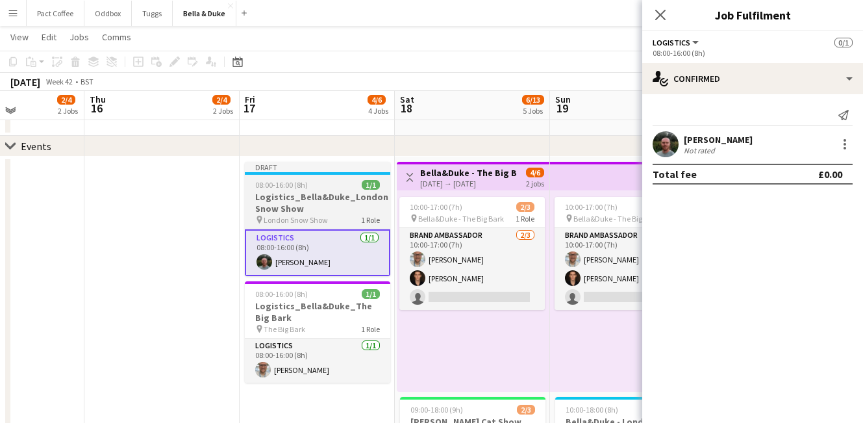
click at [293, 212] on h3 "Logistics_Bella&Duke_London Snow Show" at bounding box center [317, 202] width 145 height 23
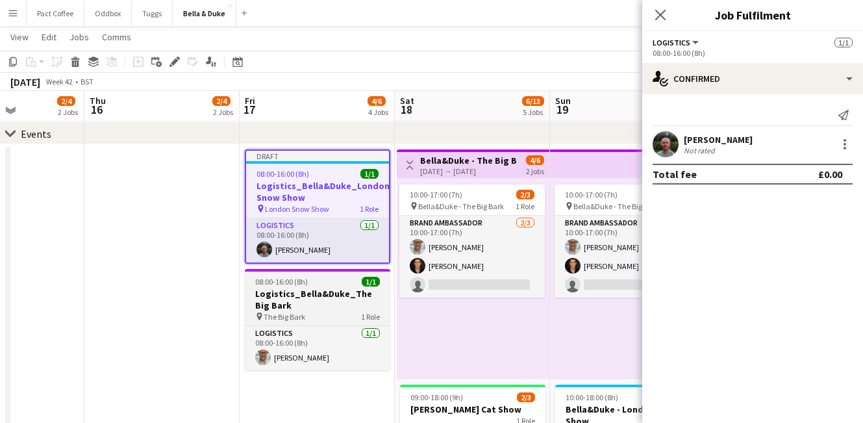
scroll to position [92, 0]
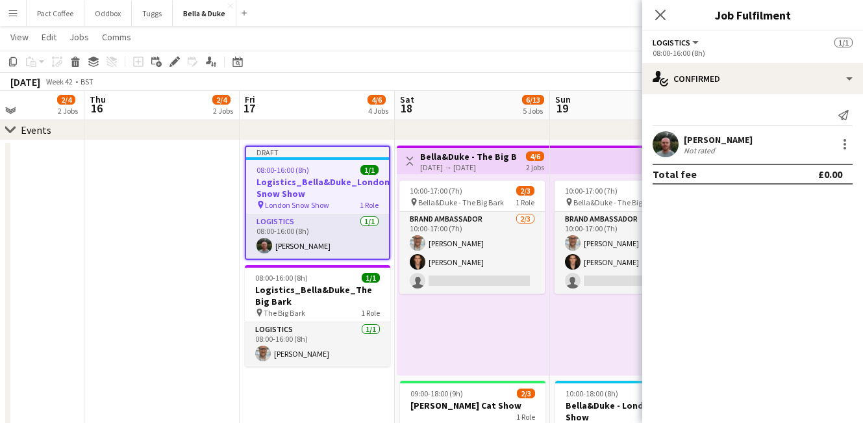
click at [18, 16] on button "Menu" at bounding box center [13, 13] width 26 height 26
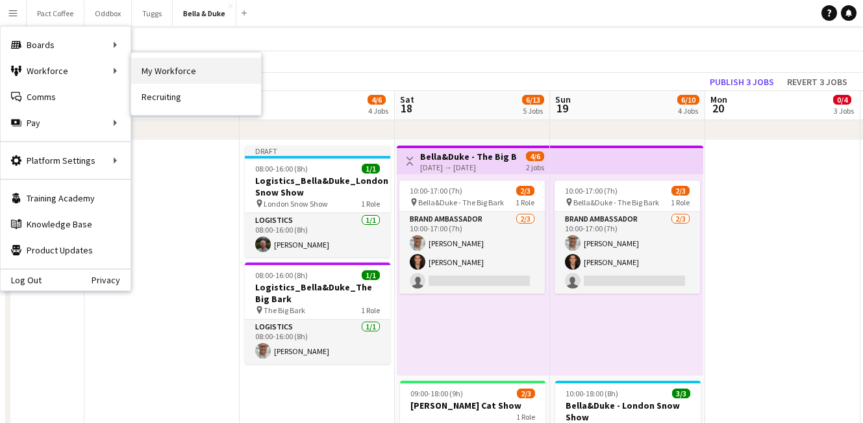
click at [138, 73] on link "My Workforce" at bounding box center [196, 71] width 130 height 26
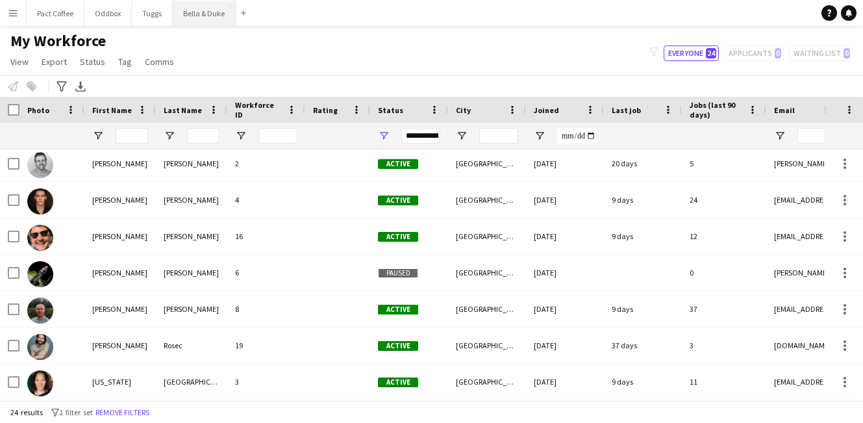
click at [212, 18] on button "Bella & Duke Close" at bounding box center [204, 13] width 63 height 25
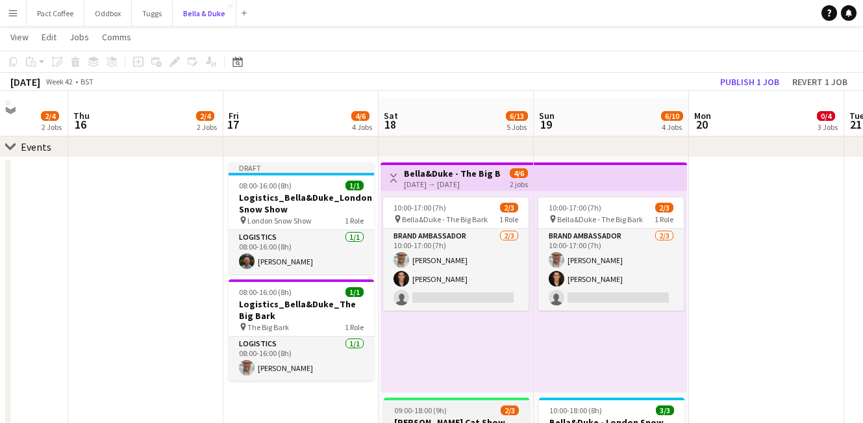
scroll to position [44, 0]
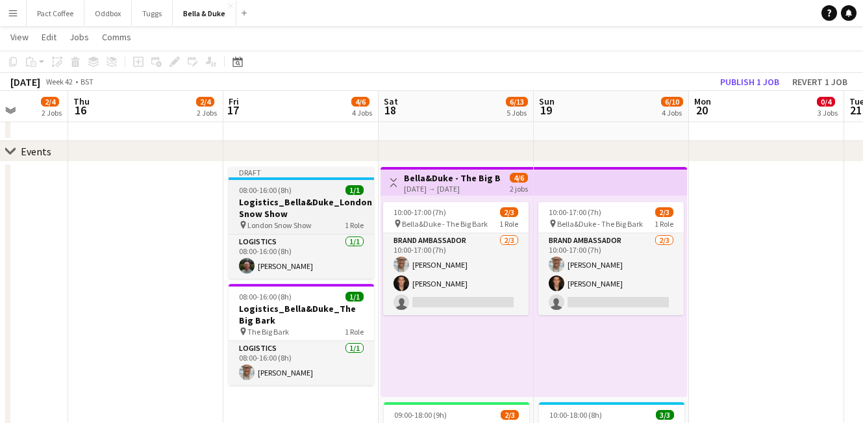
click at [314, 213] on h3 "Logistics_Bella&Duke_London Snow Show" at bounding box center [301, 207] width 145 height 23
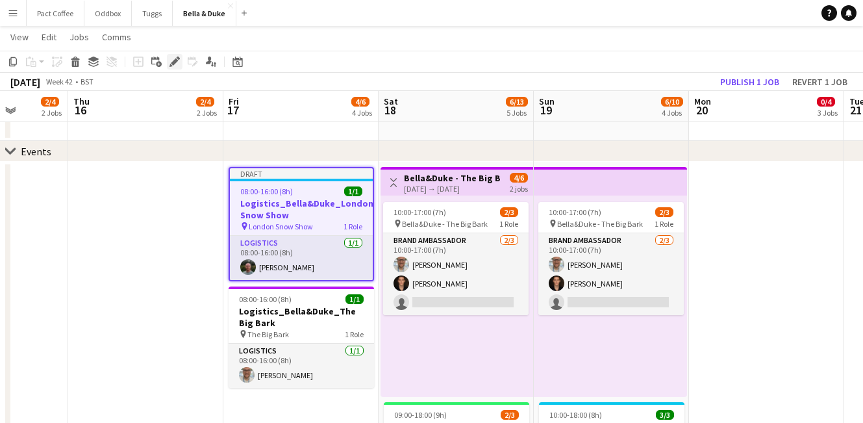
click at [178, 64] on icon "Edit" at bounding box center [174, 61] width 10 height 10
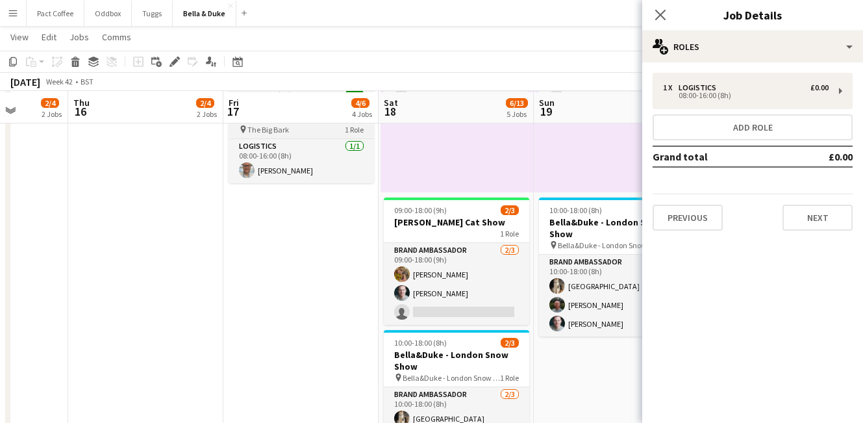
scroll to position [249, 0]
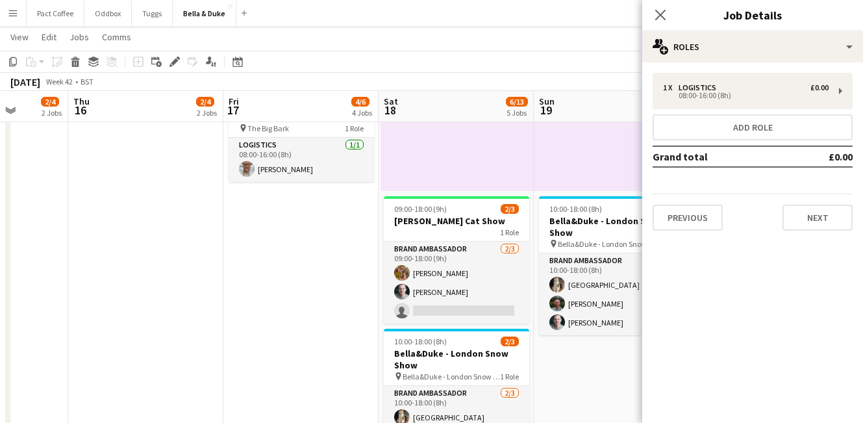
click at [208, 305] on app-date-cell at bounding box center [145, 231] width 155 height 551
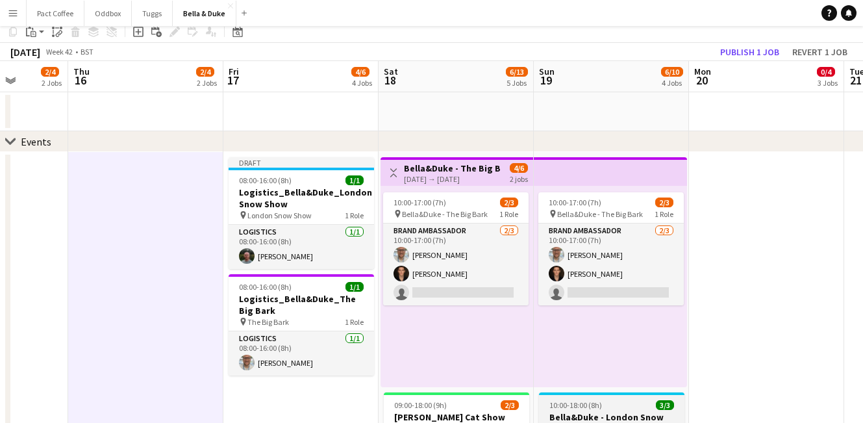
scroll to position [56, 0]
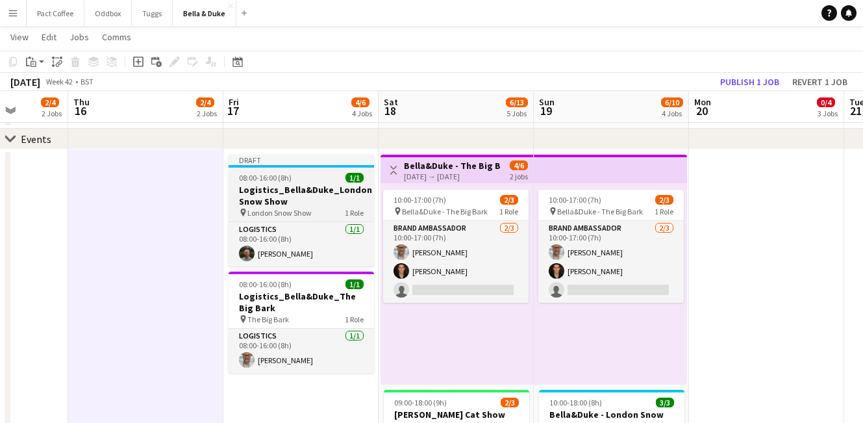
click at [283, 191] on h3 "Logistics_Bella&Duke_London Snow Show" at bounding box center [301, 195] width 145 height 23
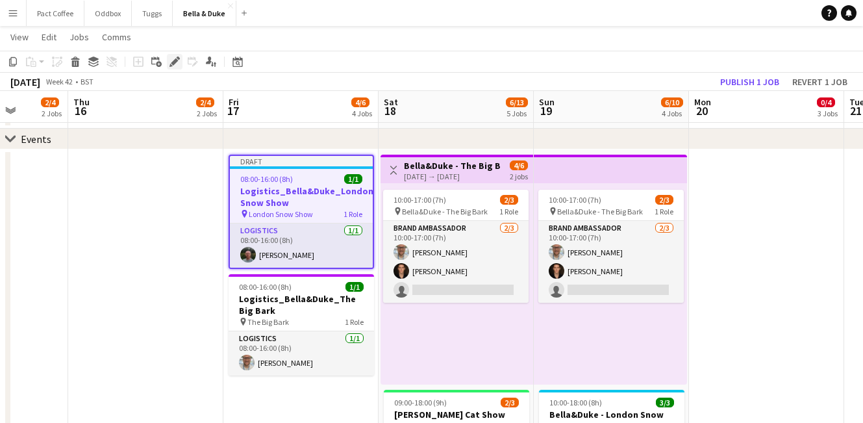
click at [177, 60] on icon at bounding box center [174, 61] width 7 height 7
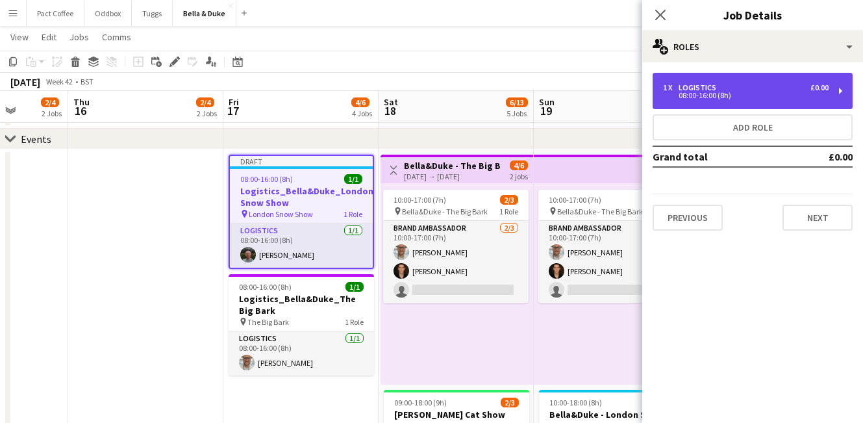
click at [677, 75] on div "1 x Logistics £0.00 08:00-16:00 (8h)" at bounding box center [753, 91] width 200 height 36
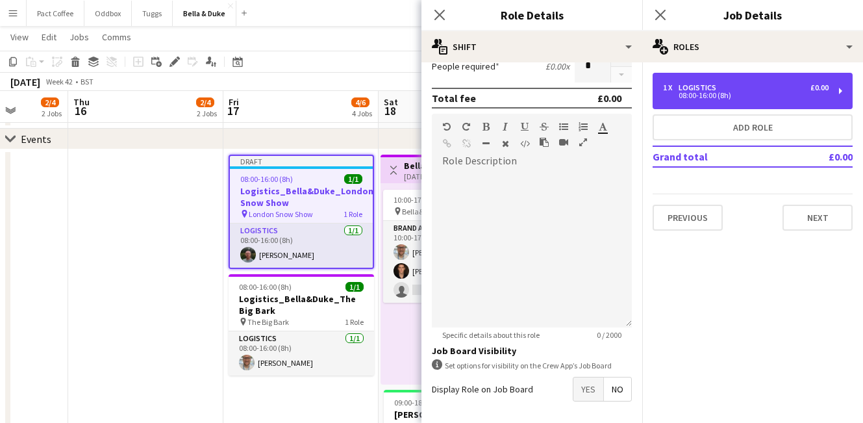
scroll to position [222, 0]
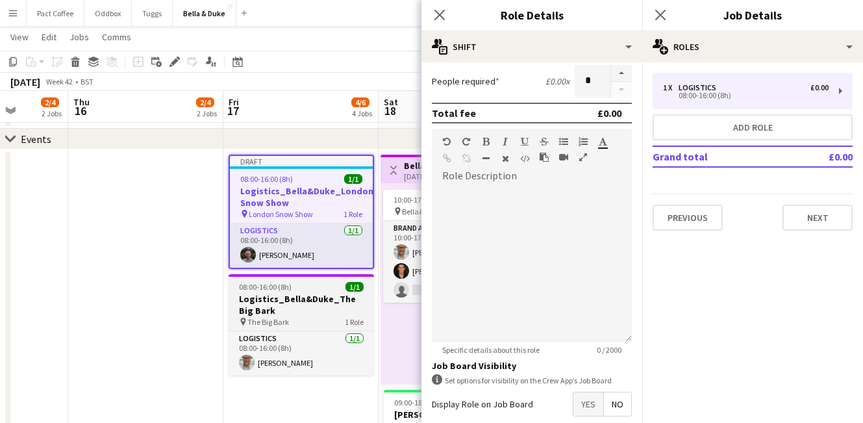
click at [268, 309] on h3 "Logistics_Bella&Duke_The Big Bark" at bounding box center [301, 304] width 145 height 23
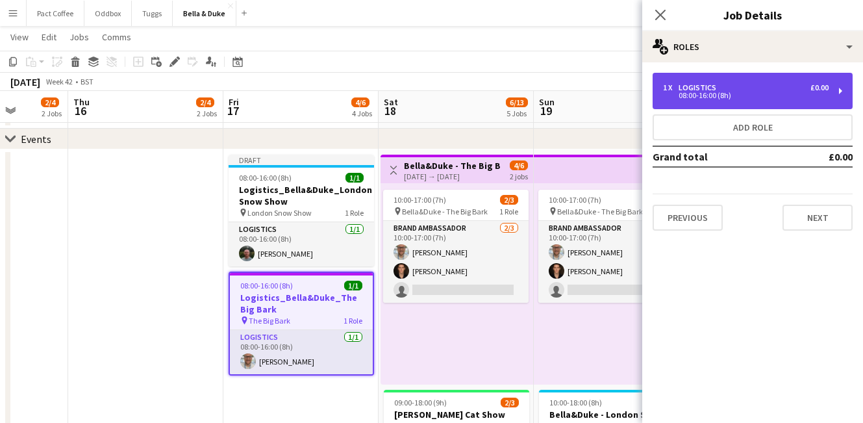
click at [688, 101] on div "1 x Logistics £0.00 08:00-16:00 (8h)" at bounding box center [753, 91] width 200 height 36
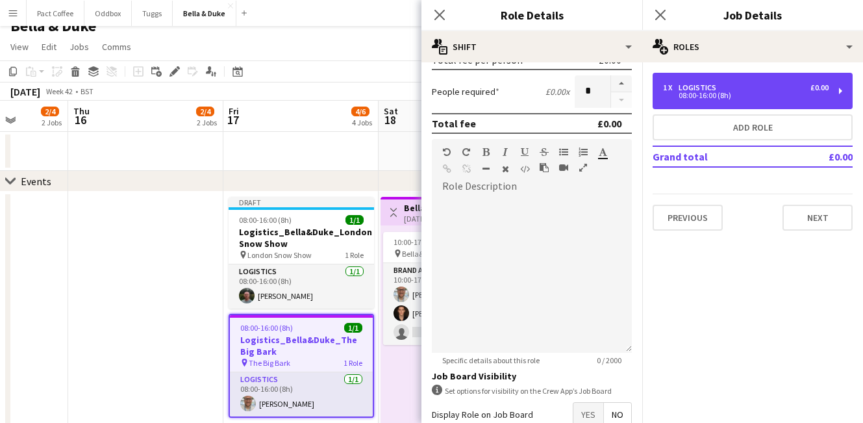
scroll to position [16, 0]
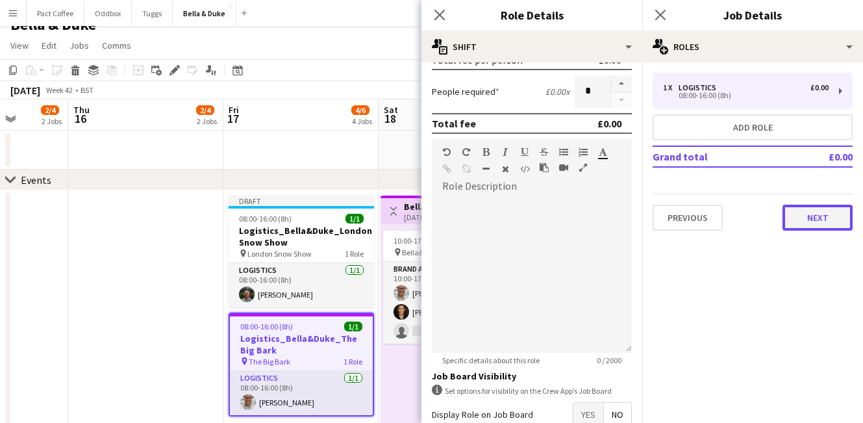
click at [827, 222] on button "Next" at bounding box center [818, 218] width 70 height 26
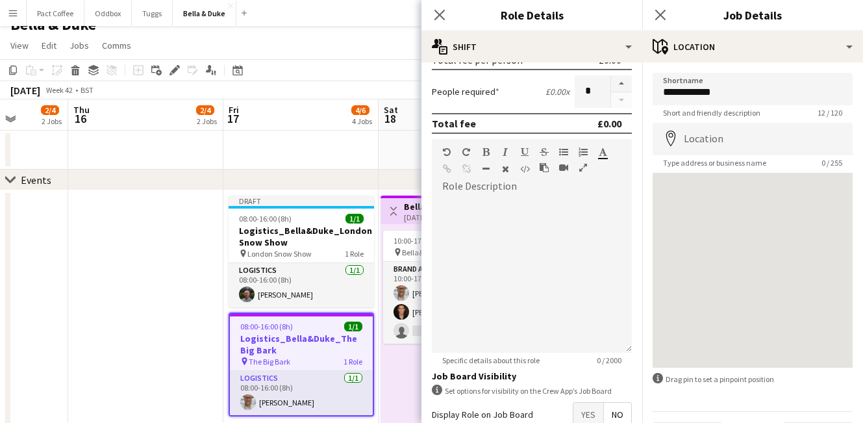
scroll to position [36, 0]
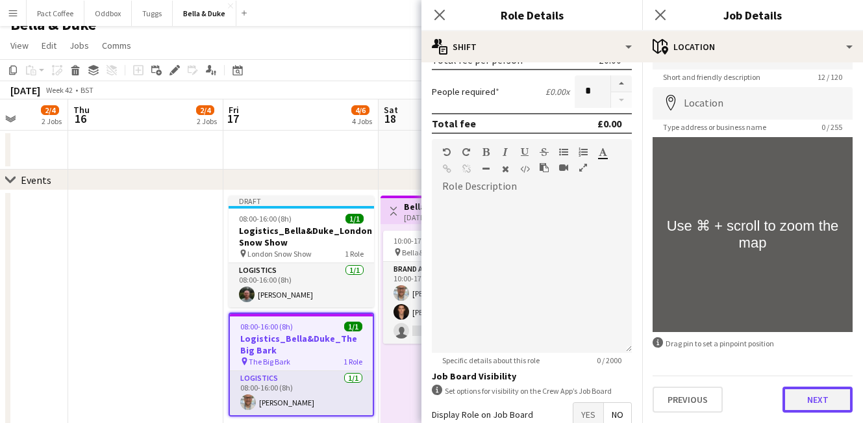
click at [832, 396] on button "Next" at bounding box center [818, 399] width 70 height 26
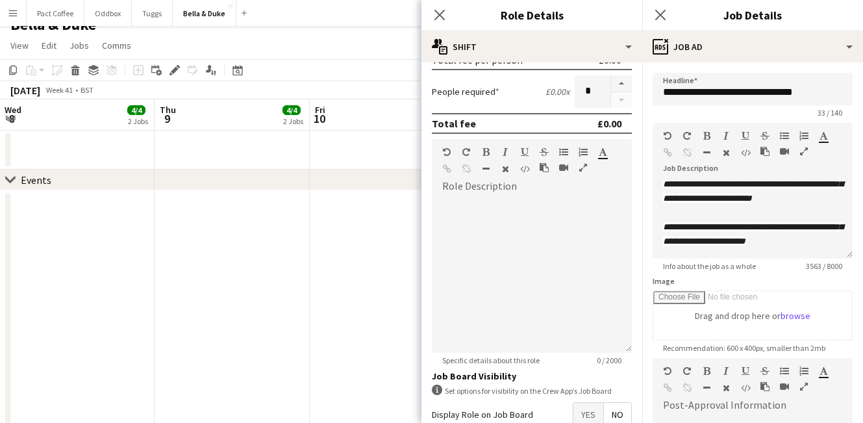
scroll to position [0, 266]
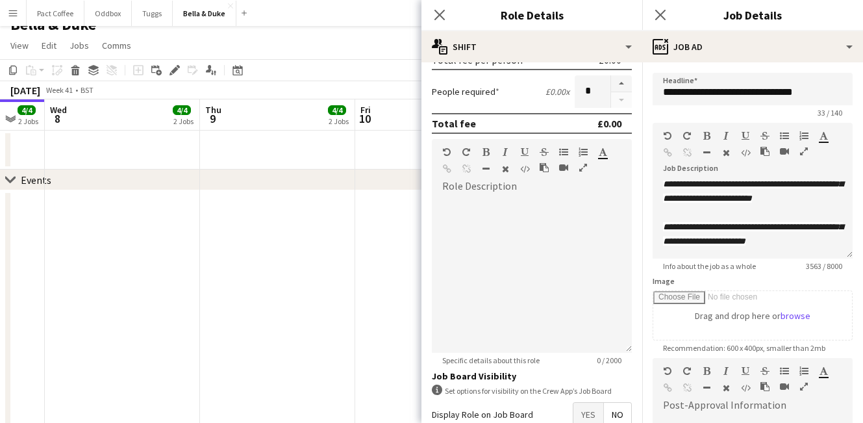
click at [651, 16] on div "Close pop-in" at bounding box center [660, 15] width 36 height 30
click at [658, 14] on icon "Close pop-in" at bounding box center [660, 14] width 12 height 12
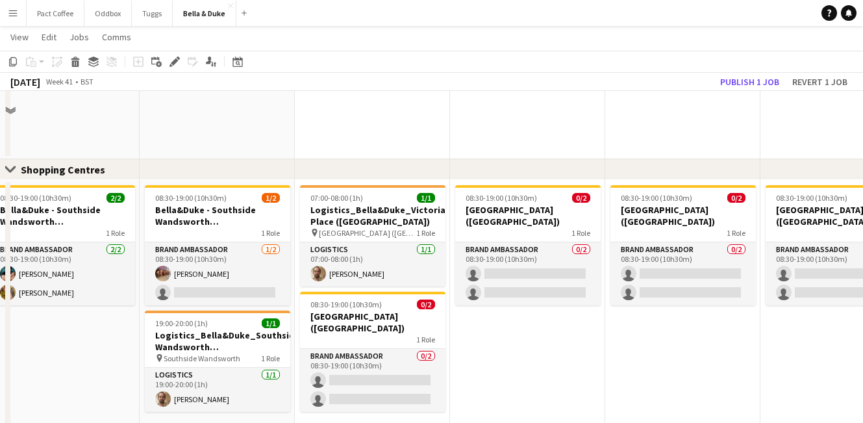
scroll to position [939, 0]
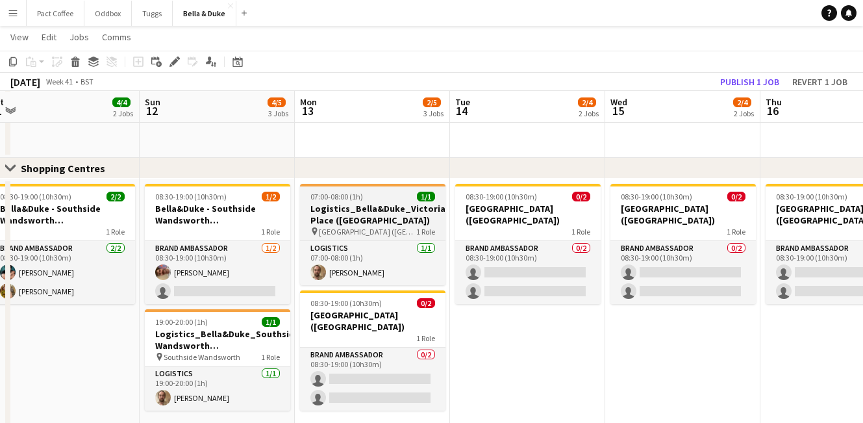
click at [338, 210] on h3 "Logistics_Bella&Duke_Victoria Place ([GEOGRAPHIC_DATA])" at bounding box center [372, 214] width 145 height 23
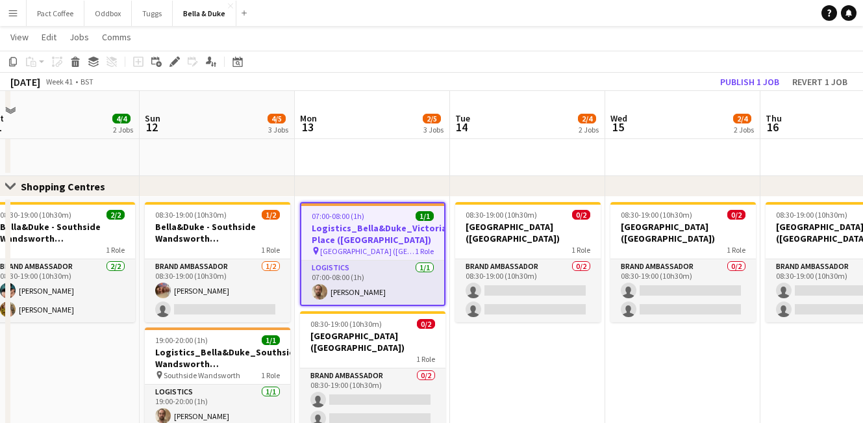
scroll to position [918, 0]
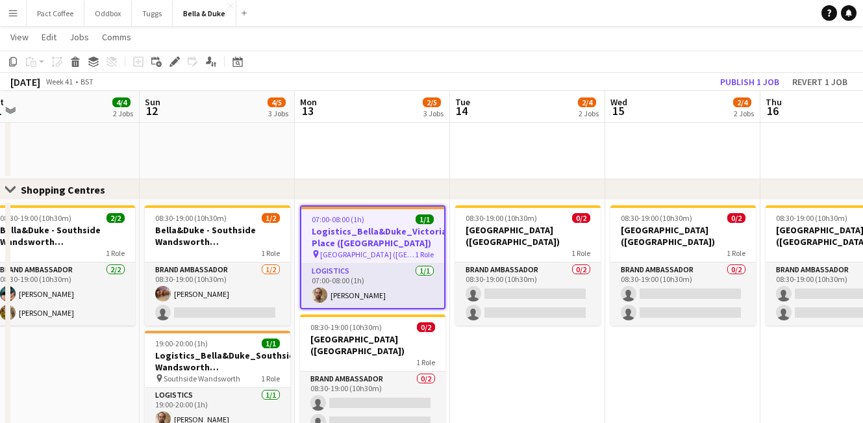
click at [349, 243] on h3 "Logistics_Bella&Duke_Victoria Place ([GEOGRAPHIC_DATA])" at bounding box center [372, 236] width 143 height 23
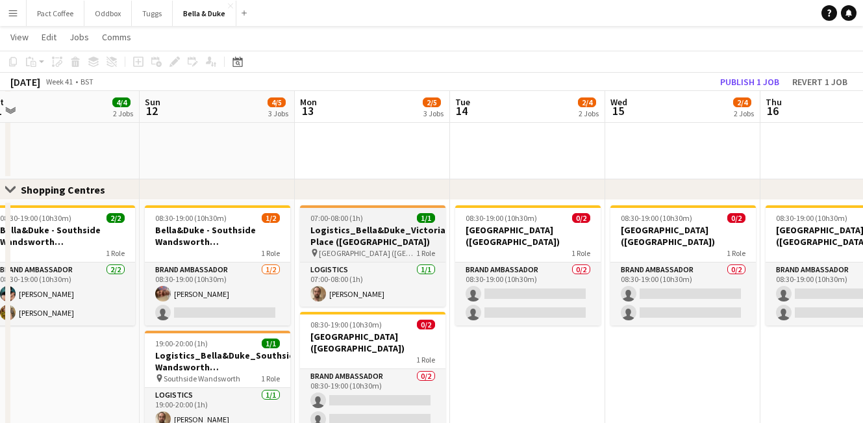
click at [324, 226] on h3 "Logistics_Bella&Duke_Victoria Place ([GEOGRAPHIC_DATA])" at bounding box center [372, 235] width 145 height 23
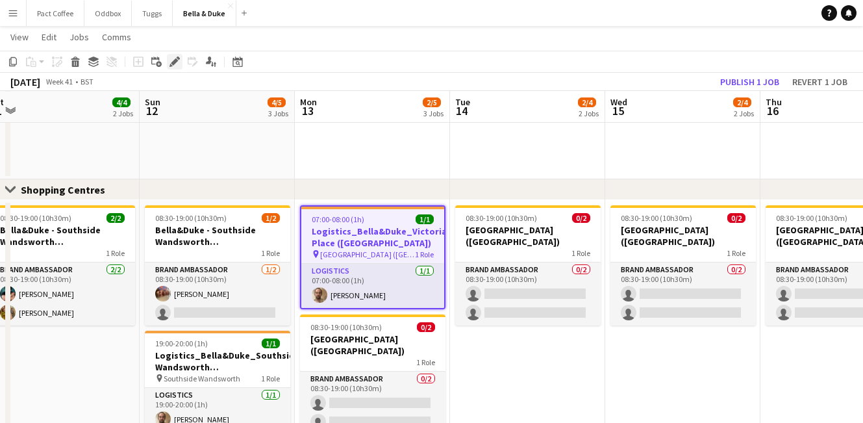
click at [172, 69] on div "Edit" at bounding box center [175, 62] width 16 height 16
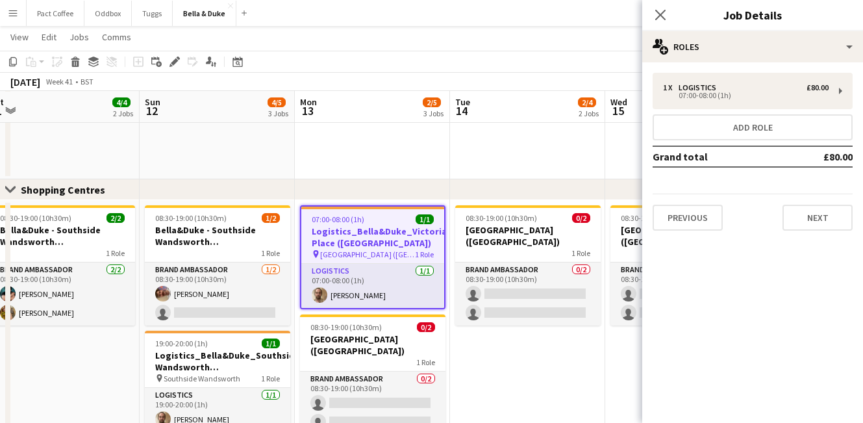
click at [768, 71] on div "1 x Logistics £80.00 07:00-08:00 (1h) Add role Grand total £80.00 Previous Next" at bounding box center [752, 151] width 221 height 179
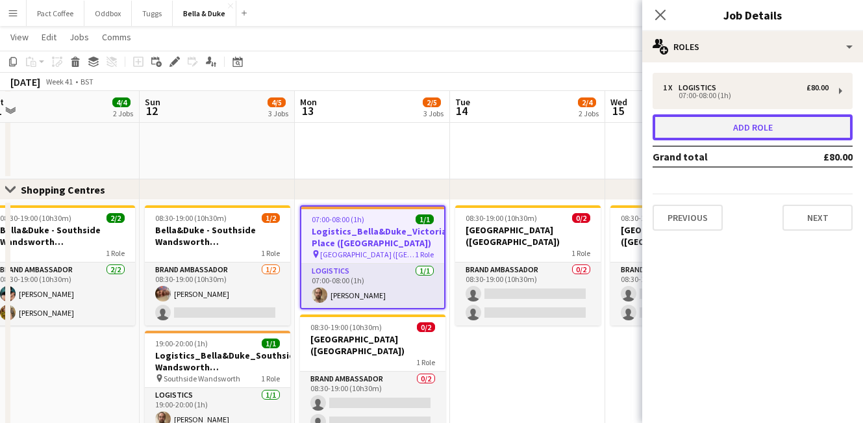
click at [692, 118] on button "Add role" at bounding box center [753, 127] width 200 height 26
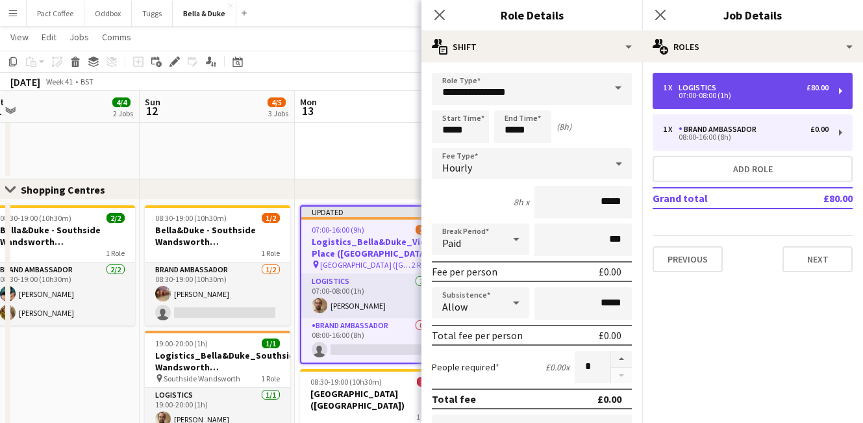
click at [703, 94] on div "07:00-08:00 (1h)" at bounding box center [746, 95] width 166 height 6
type input "*********"
type input "*****"
type input "******"
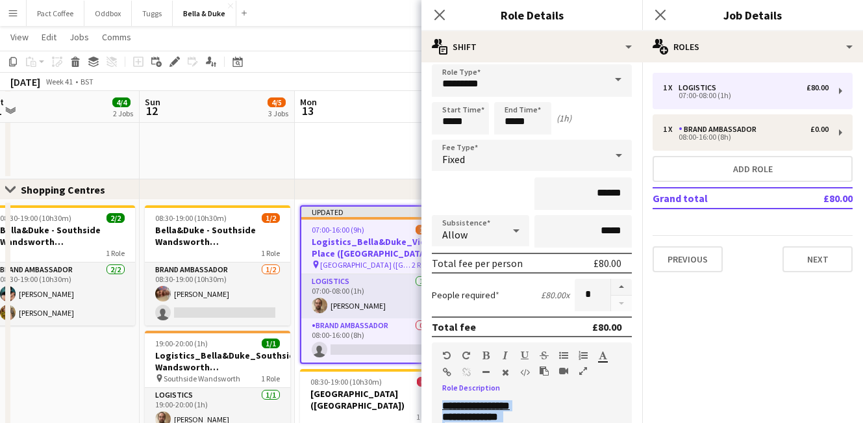
scroll to position [0, 0]
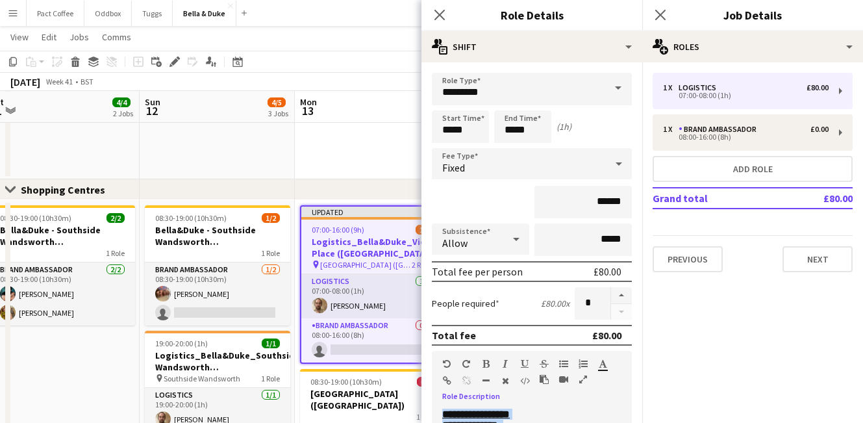
drag, startPoint x: 544, startPoint y: 255, endPoint x: 381, endPoint y: 27, distance: 280.4
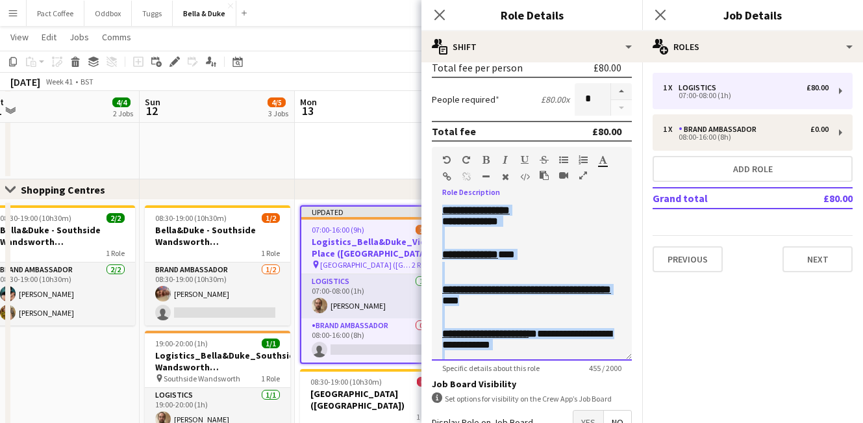
scroll to position [206, 0]
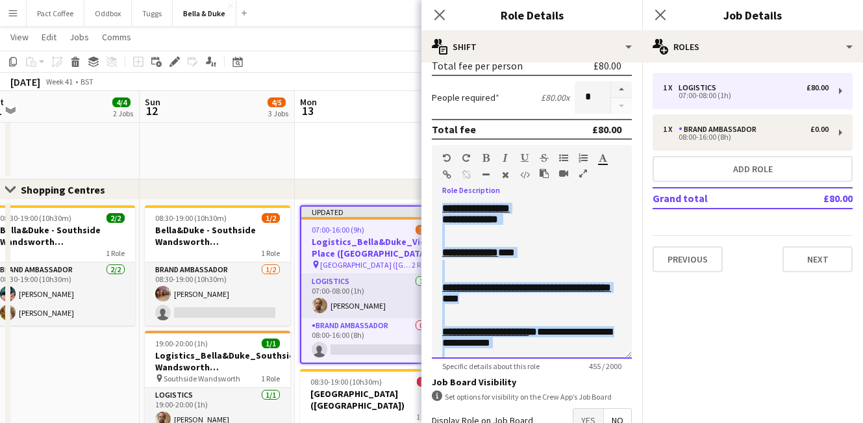
copy div "**********"
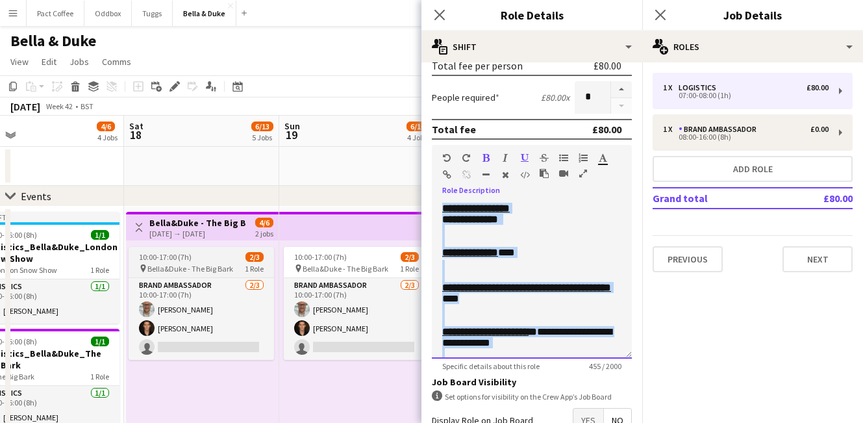
scroll to position [0, 475]
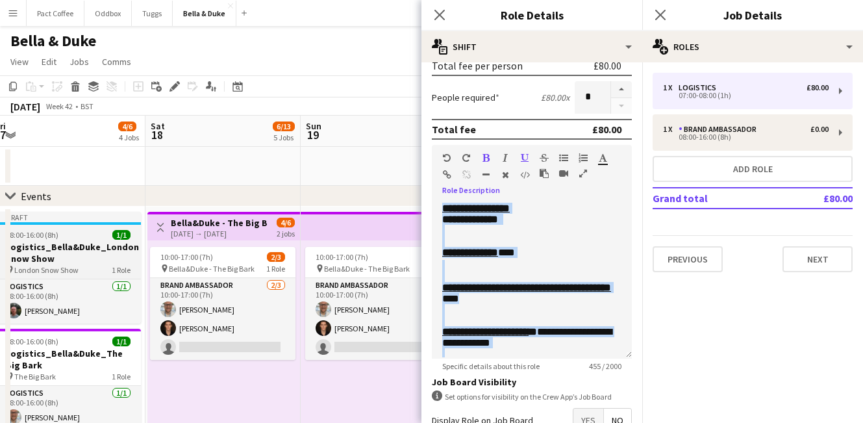
click at [103, 258] on h3 "Logistics_Bella&Duke_London Snow Show" at bounding box center [67, 252] width 145 height 23
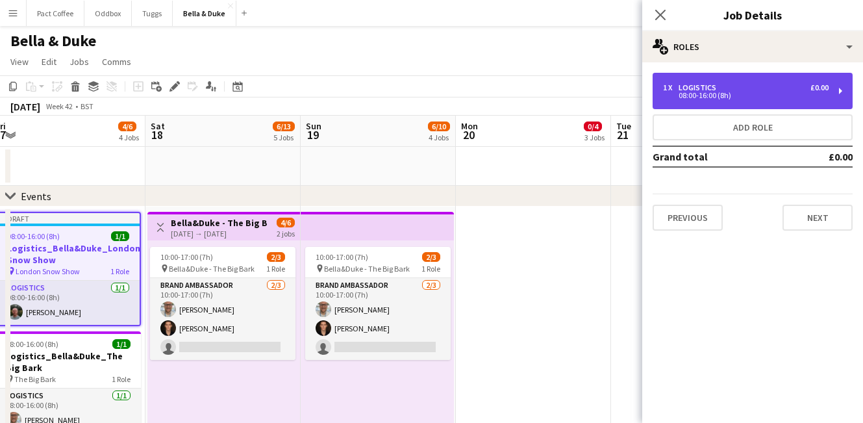
click at [715, 92] on div "08:00-16:00 (8h)" at bounding box center [746, 95] width 166 height 6
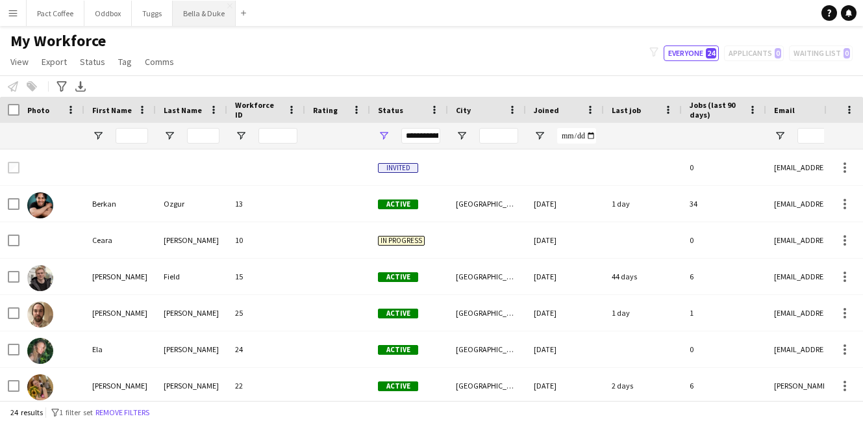
click at [208, 6] on button "Bella & Duke Close" at bounding box center [204, 13] width 63 height 25
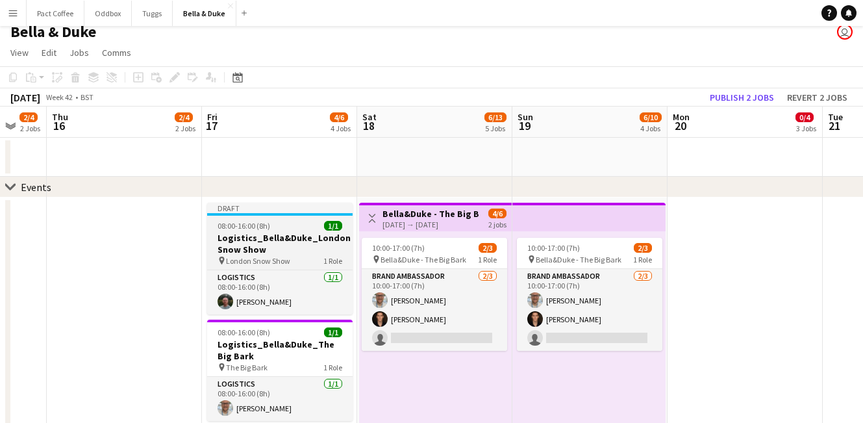
click at [294, 242] on h3 "Logistics_Bella&Duke_London Snow Show" at bounding box center [279, 243] width 145 height 23
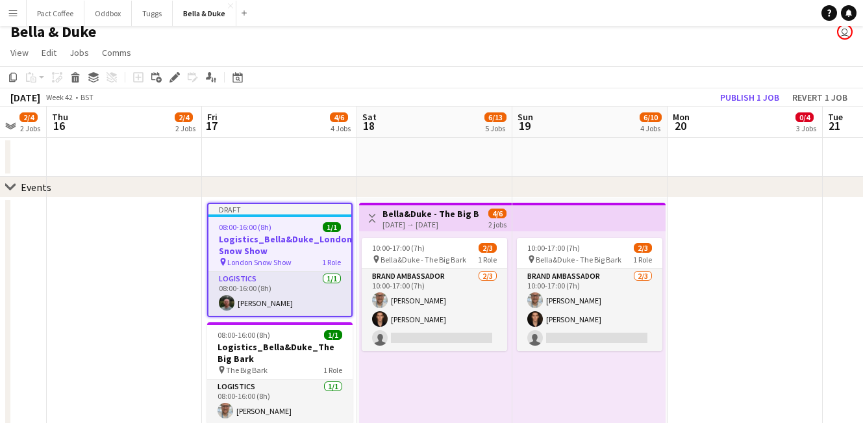
click at [179, 68] on app-toolbar "Copy Paste Paste Command V Paste with crew Command Shift V Paste linked Job Del…" at bounding box center [431, 77] width 863 height 22
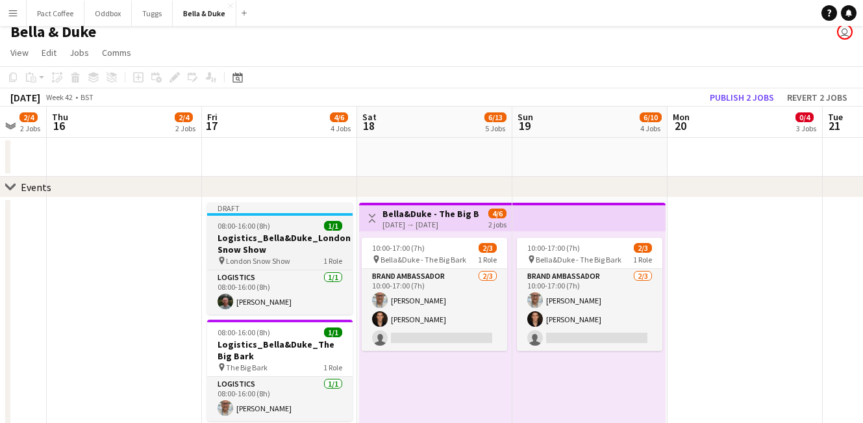
click at [318, 240] on h3 "Logistics_Bella&Duke_London Snow Show" at bounding box center [279, 243] width 145 height 23
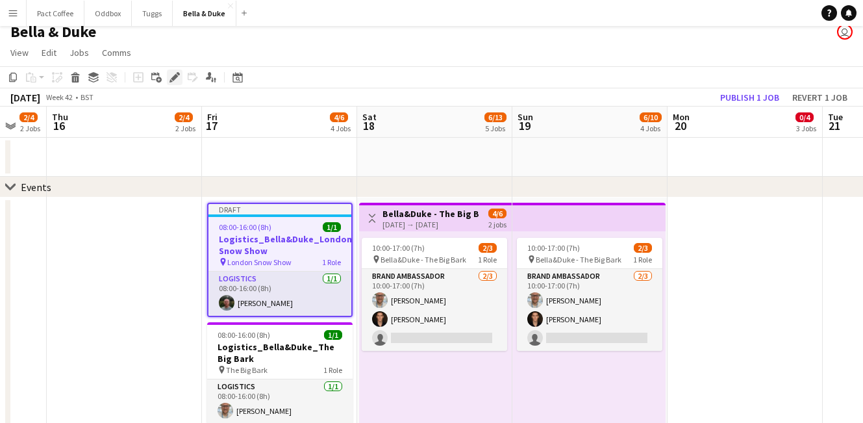
click at [176, 78] on icon "Edit" at bounding box center [174, 77] width 10 height 10
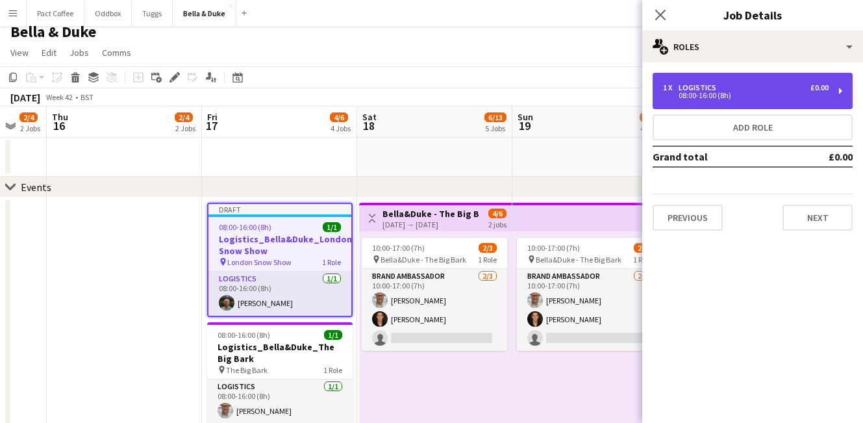
click at [705, 92] on div "08:00-16:00 (8h)" at bounding box center [746, 95] width 166 height 6
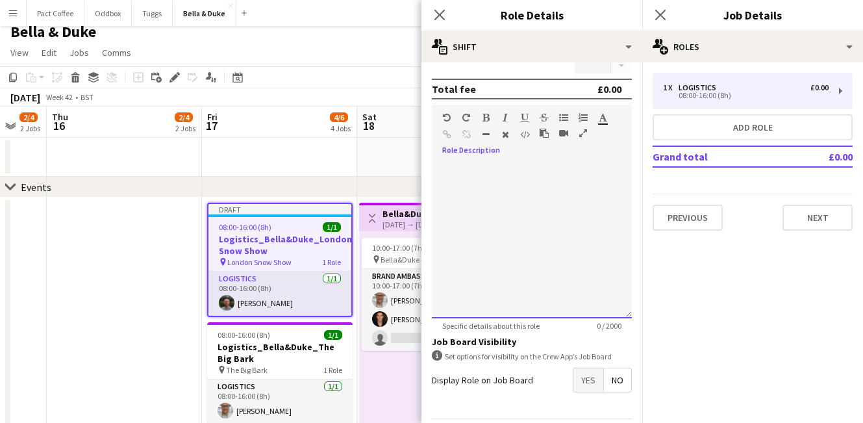
click at [521, 255] on div at bounding box center [532, 240] width 200 height 156
paste div
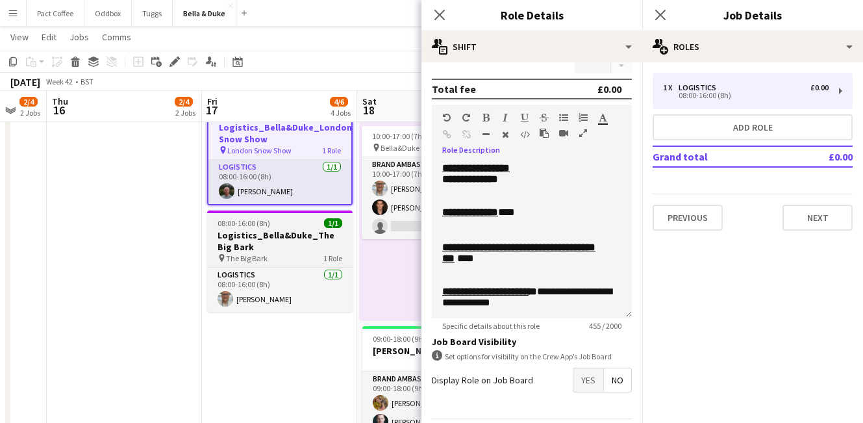
click at [267, 237] on h3 "Logistics_Bella&Duke_The Big Bark" at bounding box center [279, 240] width 145 height 23
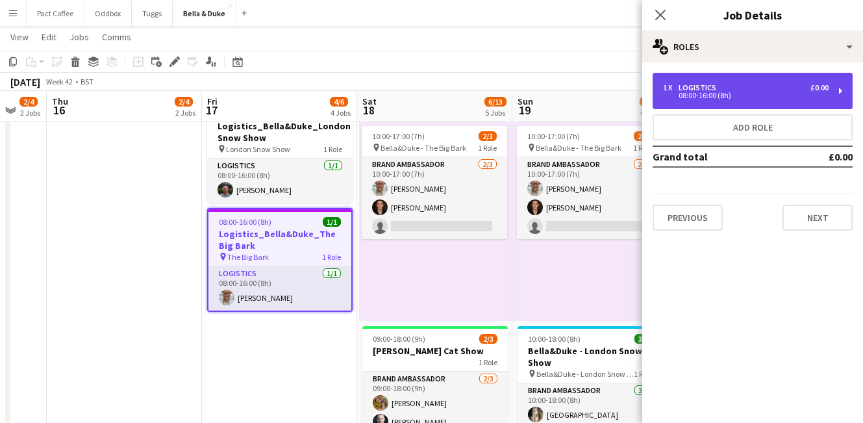
click at [708, 95] on div "08:00-16:00 (8h)" at bounding box center [746, 95] width 166 height 6
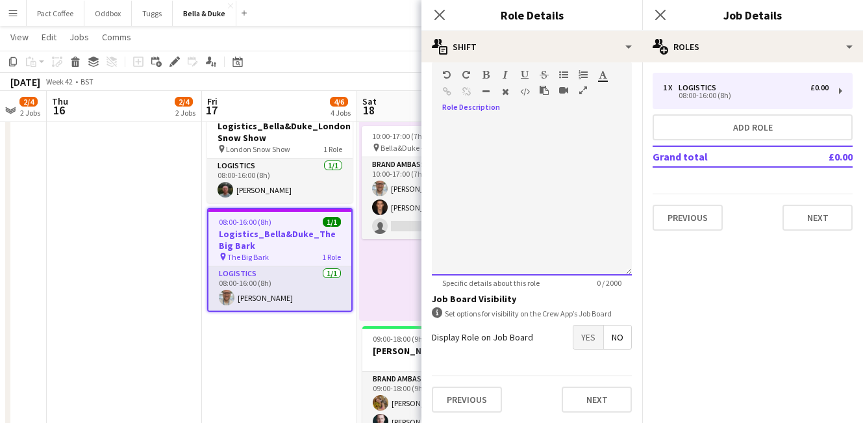
click at [532, 232] on div at bounding box center [532, 197] width 200 height 156
paste div
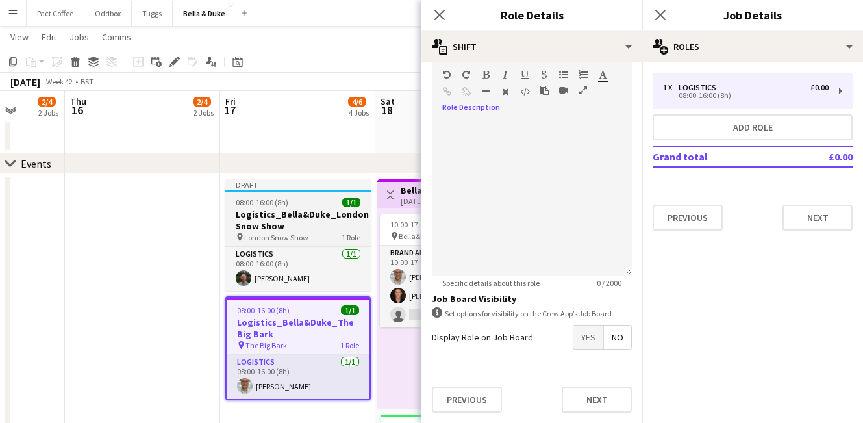
click at [297, 209] on h3 "Logistics_Bella&Duke_London Snow Show" at bounding box center [297, 219] width 145 height 23
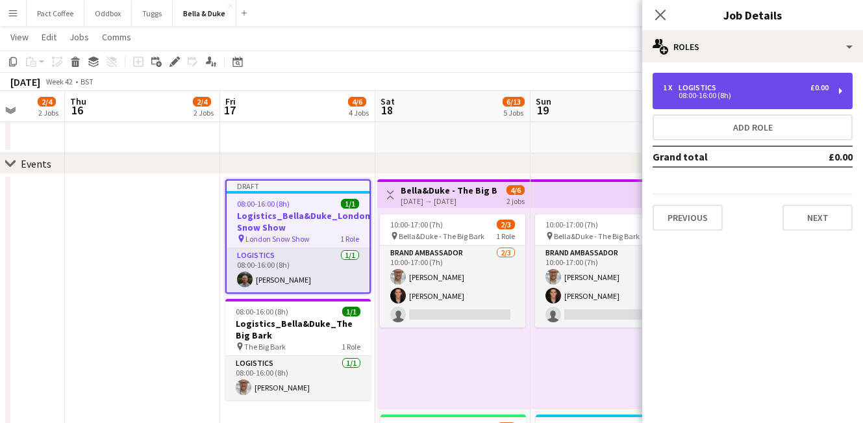
click at [694, 99] on div "08:00-16:00 (8h)" at bounding box center [746, 95] width 166 height 6
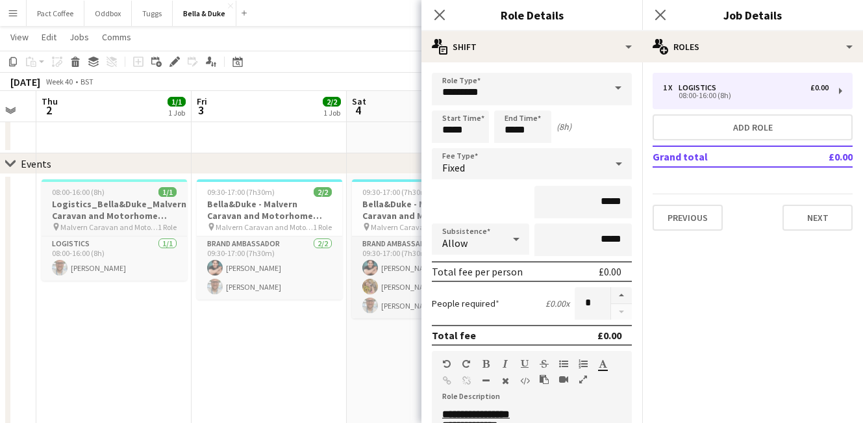
click at [116, 209] on h3 "Logistics_Bella&Duke_Malvern Caravan and Motorhome Show" at bounding box center [114, 209] width 145 height 23
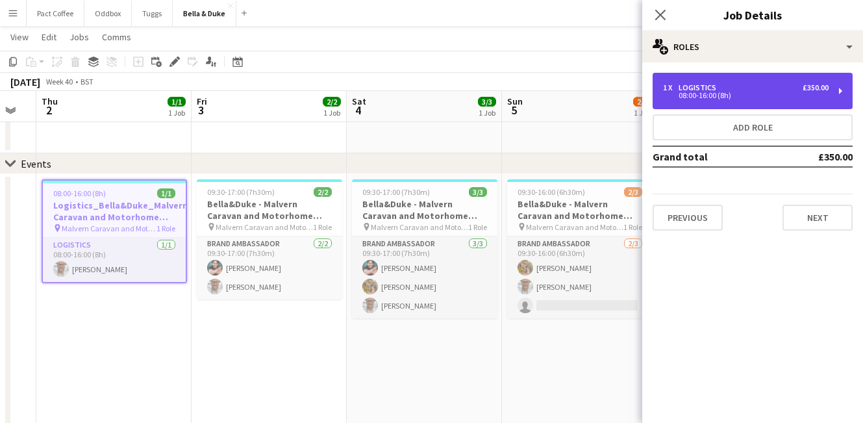
click at [738, 99] on div "1 x Logistics £350.00 08:00-16:00 (8h)" at bounding box center [753, 91] width 200 height 36
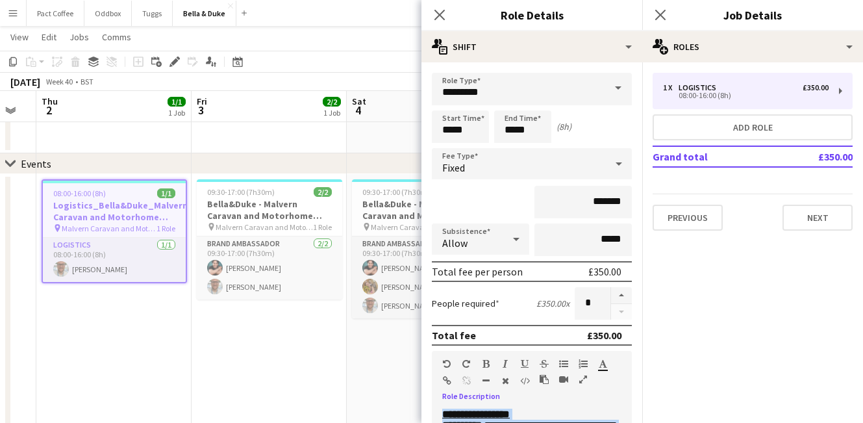
drag, startPoint x: 531, startPoint y: 257, endPoint x: 442, endPoint y: 270, distance: 89.9
click at [442, 270] on form "**********" at bounding box center [531, 392] width 221 height 639
copy div "**********"
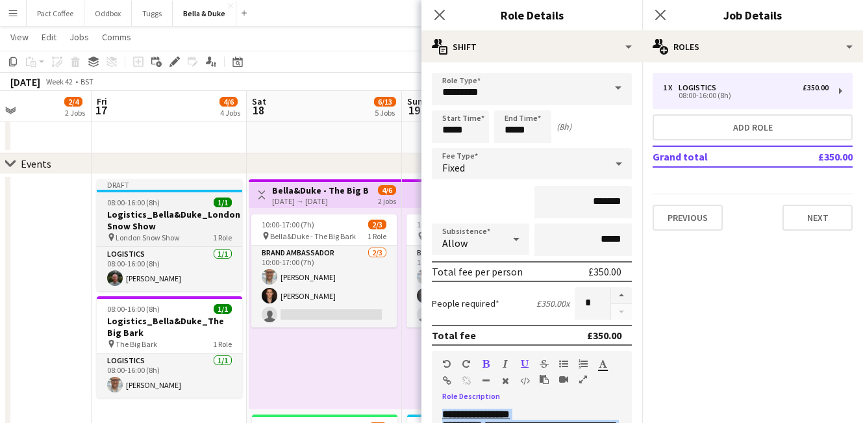
click at [199, 226] on h3 "Logistics_Bella&Duke_London Snow Show" at bounding box center [169, 219] width 145 height 23
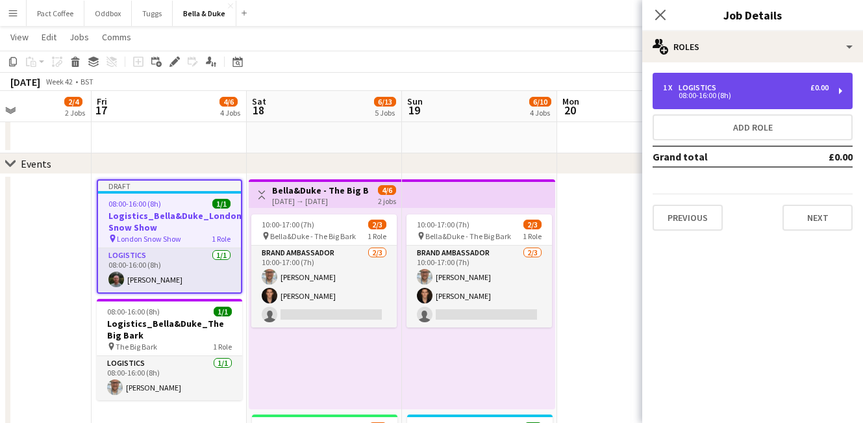
click at [746, 73] on div "1 x Logistics £0.00 08:00-16:00 (8h)" at bounding box center [753, 91] width 200 height 36
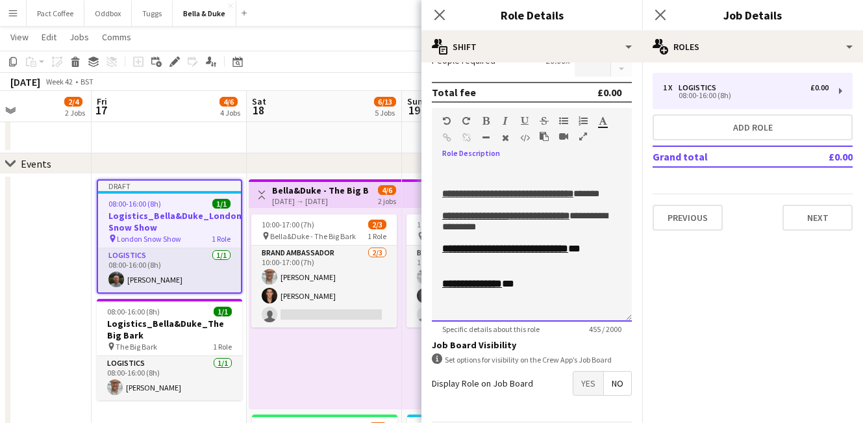
drag, startPoint x: 540, startPoint y: 284, endPoint x: 492, endPoint y: 195, distance: 100.8
click at [492, 195] on div "**********" at bounding box center [532, 244] width 200 height 156
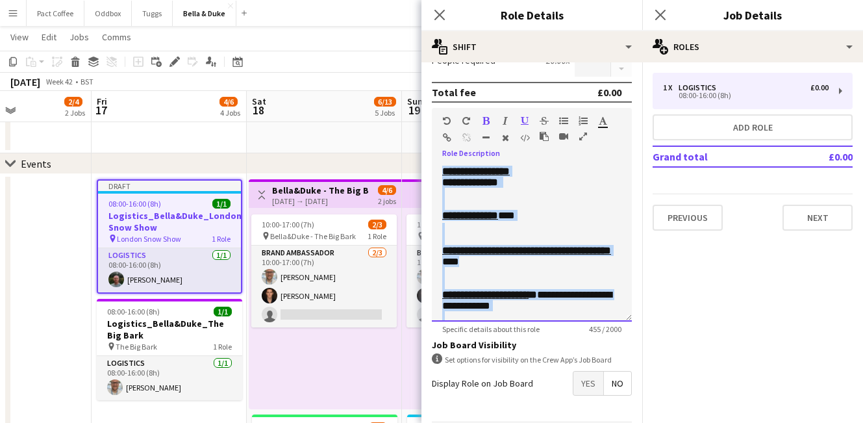
drag, startPoint x: 499, startPoint y: 305, endPoint x: 425, endPoint y: 79, distance: 237.8
click at [425, 79] on form "**********" at bounding box center [531, 149] width 221 height 639
paste div
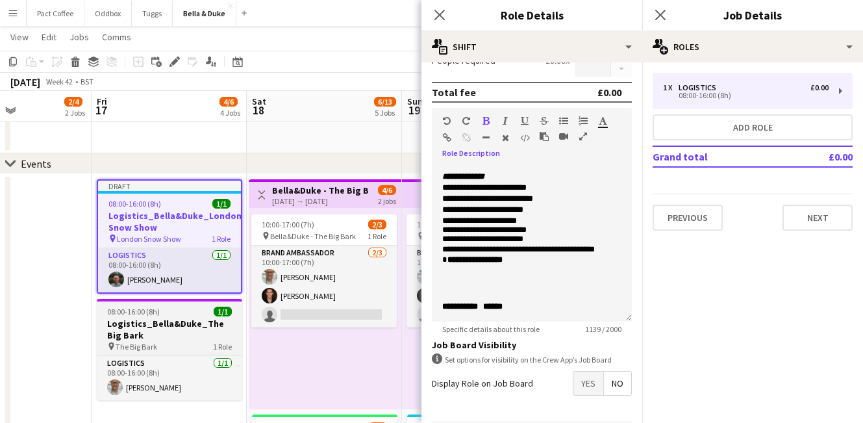
click at [160, 318] on h3 "Logistics_Bella&Duke_The Big Bark" at bounding box center [169, 329] width 145 height 23
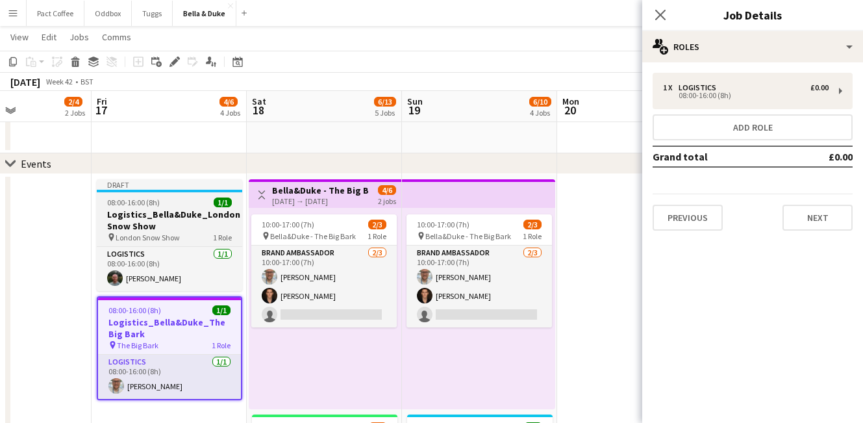
click at [137, 227] on h3 "Logistics_Bella&Duke_London Snow Show" at bounding box center [169, 219] width 145 height 23
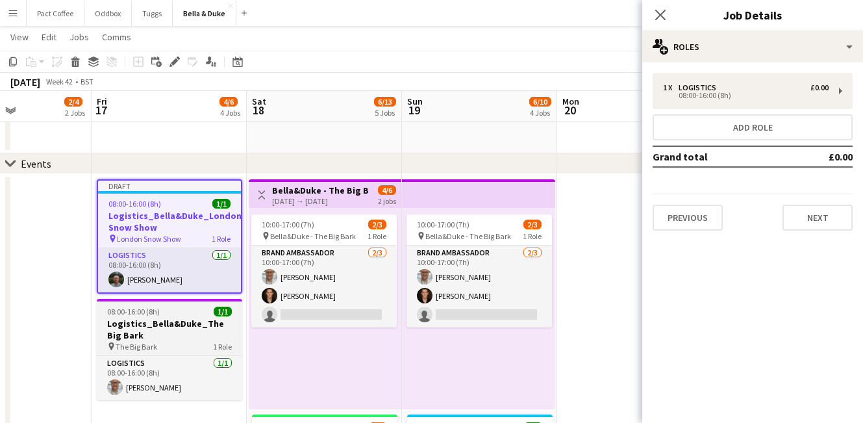
click at [140, 329] on h3 "Logistics_Bella&Duke_The Big Bark" at bounding box center [169, 329] width 145 height 23
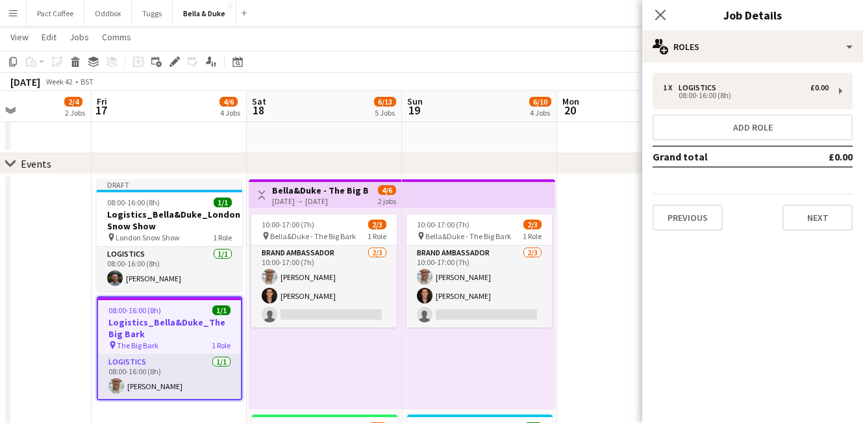
click at [733, 71] on div "1 x Logistics £0.00 08:00-16:00 (8h) Add role Grand total £0.00 Previous Next" at bounding box center [752, 151] width 221 height 179
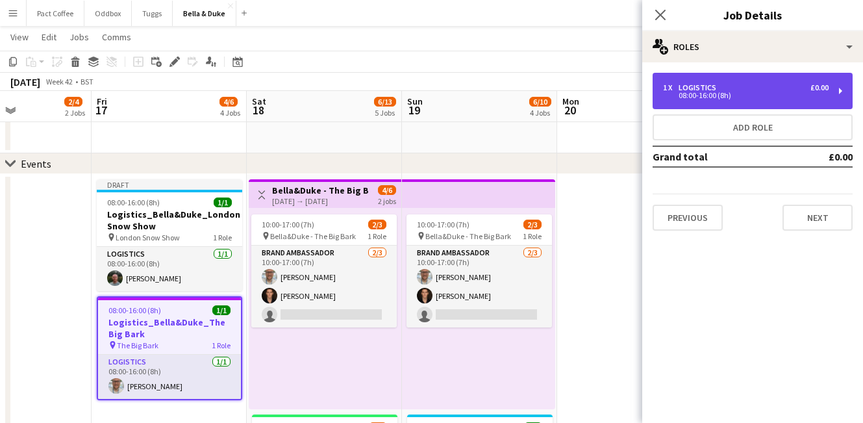
click at [727, 92] on div "08:00-16:00 (8h)" at bounding box center [746, 95] width 166 height 6
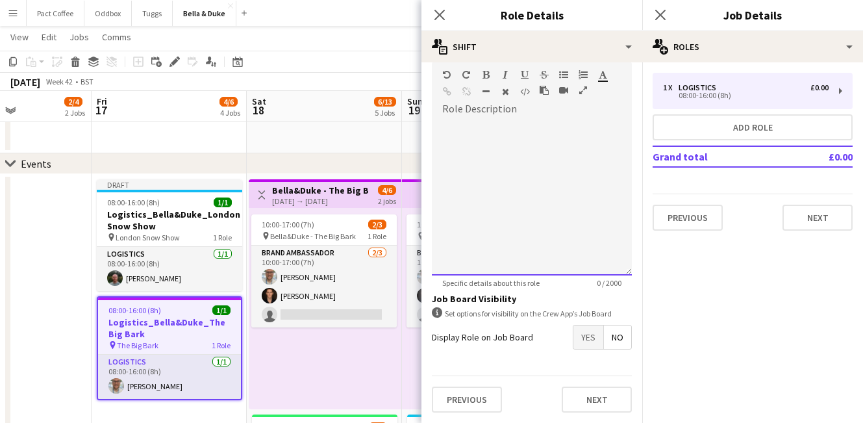
click at [530, 189] on div at bounding box center [532, 197] width 200 height 156
paste div
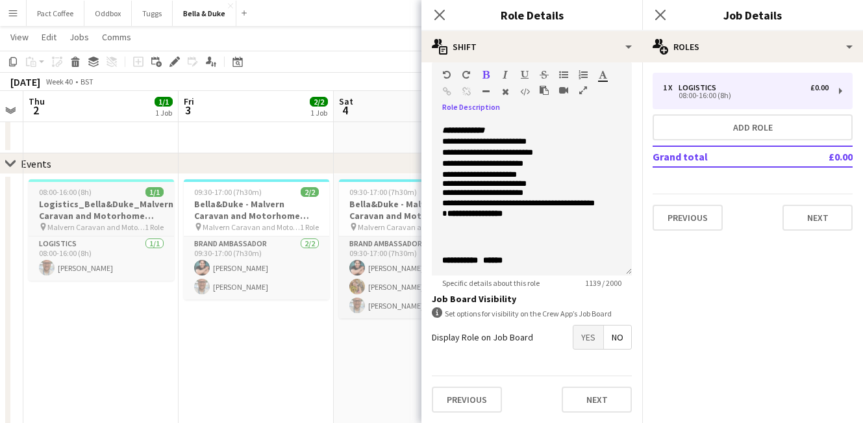
click at [122, 225] on span "Malvern Caravan and Motorhome Show" at bounding box center [95, 227] width 97 height 10
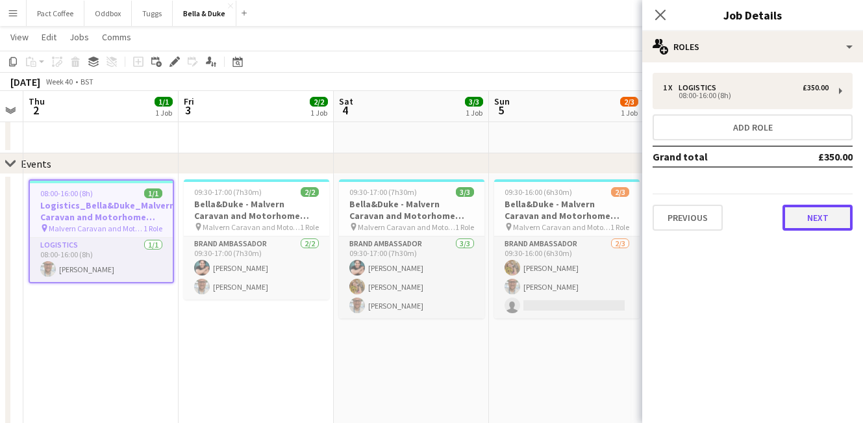
click at [793, 214] on button "Next" at bounding box center [818, 218] width 70 height 26
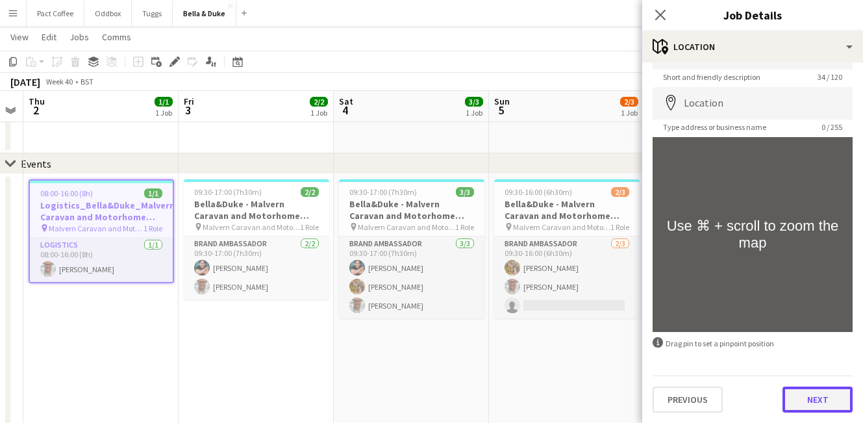
click at [823, 399] on button "Next" at bounding box center [818, 399] width 70 height 26
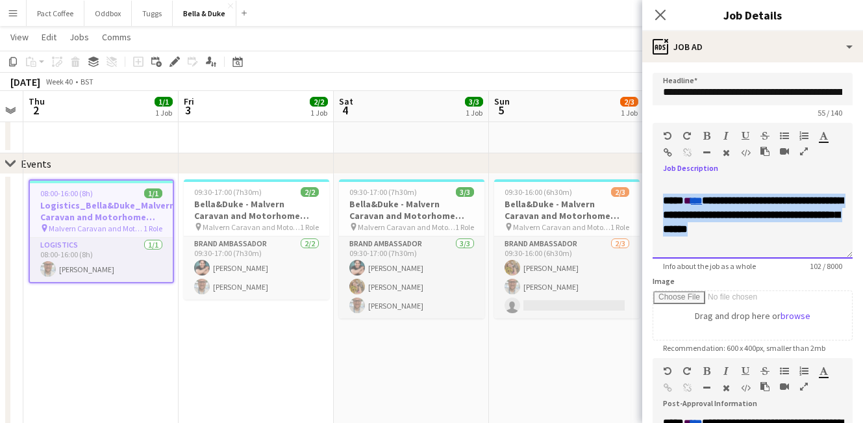
drag, startPoint x: 796, startPoint y: 245, endPoint x: 596, endPoint y: 163, distance: 217.0
copy span "**********"
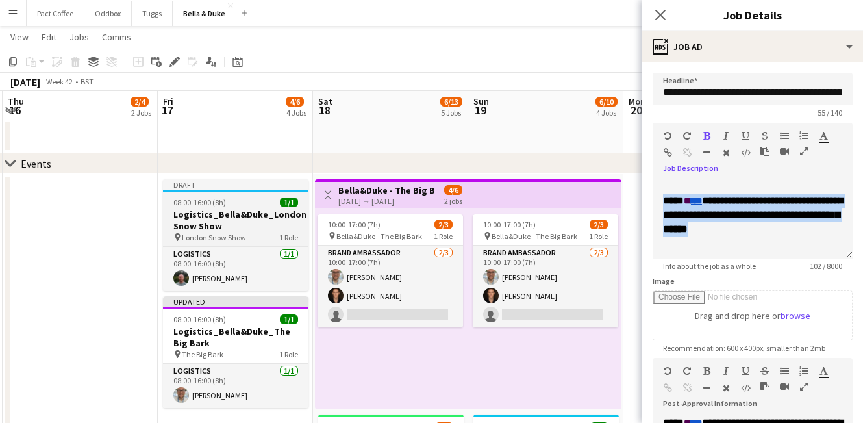
click at [251, 213] on h3 "Logistics_Bella&Duke_London Snow Show" at bounding box center [235, 219] width 145 height 23
type input "**********"
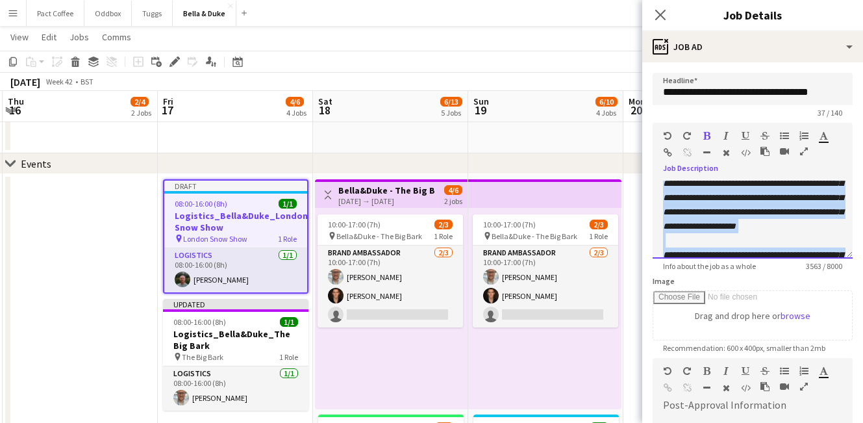
scroll to position [321, 0]
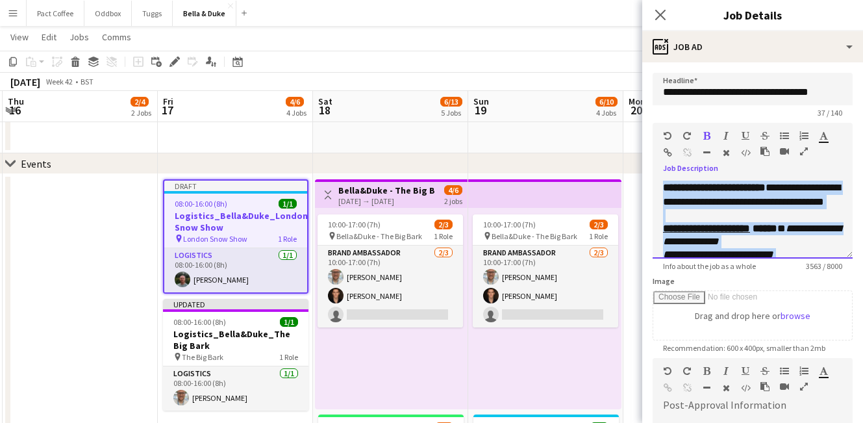
drag, startPoint x: 827, startPoint y: 240, endPoint x: 486, endPoint y: 55, distance: 387.1
paste div
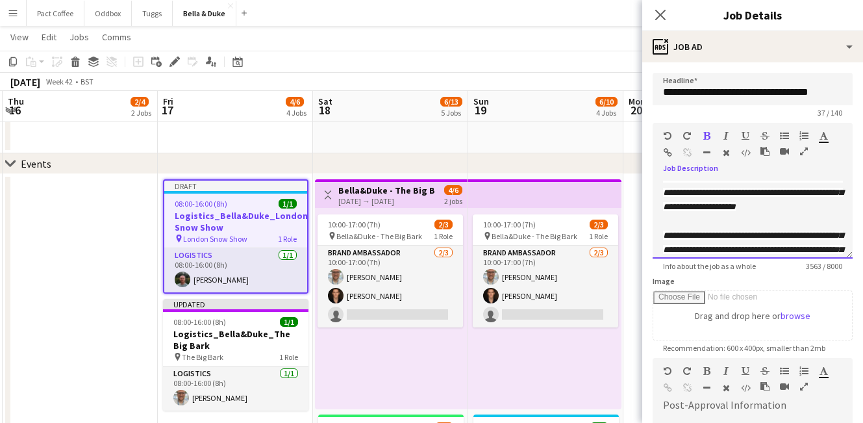
scroll to position [1236, 0]
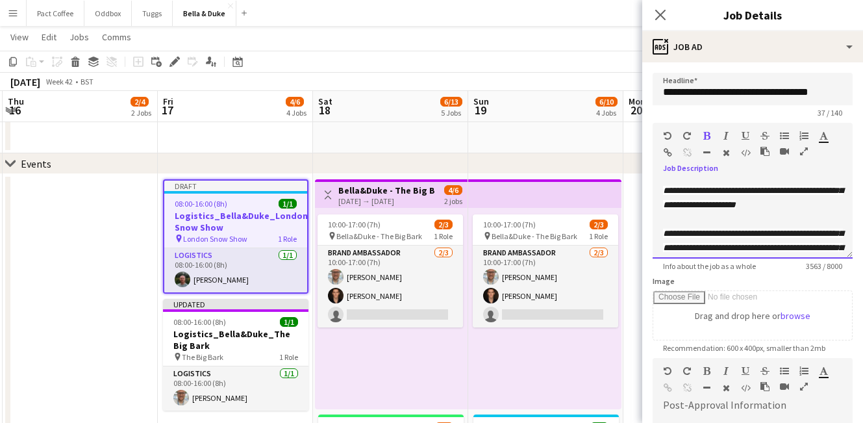
click at [753, 211] on p "**********" at bounding box center [752, 126] width 179 height 172
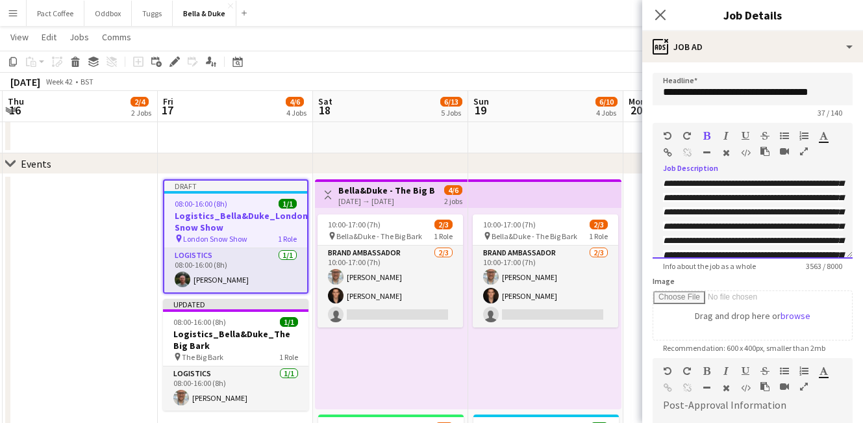
scroll to position [0, 0]
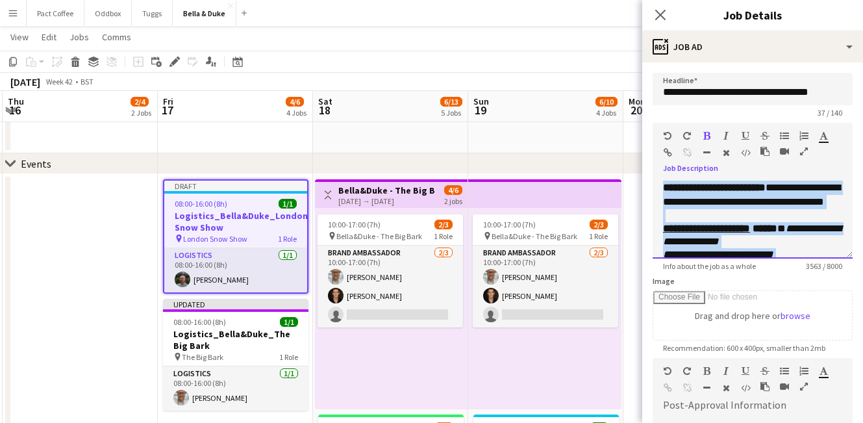
drag, startPoint x: 828, startPoint y: 236, endPoint x: 609, endPoint y: 42, distance: 293.0
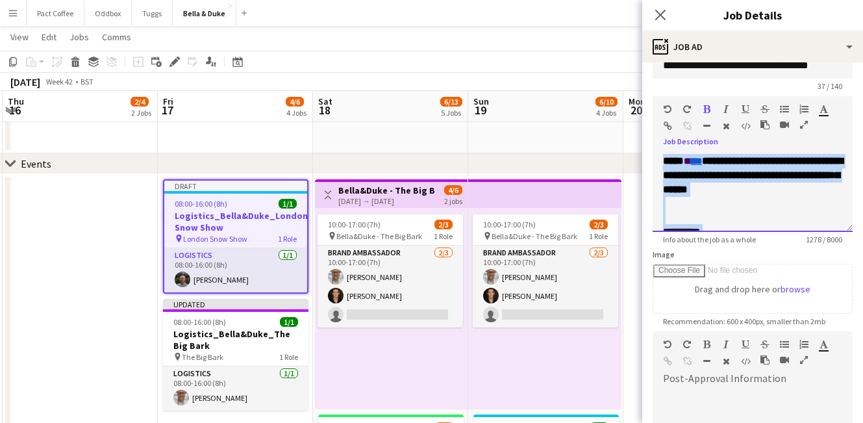
drag, startPoint x: 825, startPoint y: 215, endPoint x: 599, endPoint y: 84, distance: 261.3
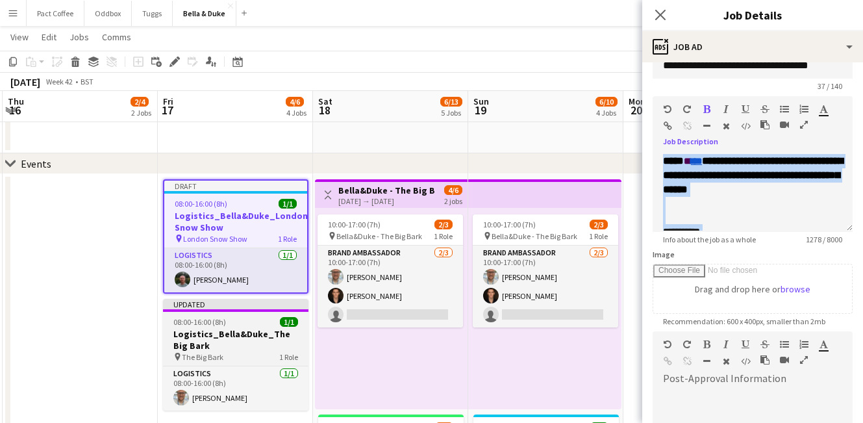
click at [244, 320] on div "08:00-16:00 (8h) 1/1" at bounding box center [235, 322] width 145 height 10
type input "**********"
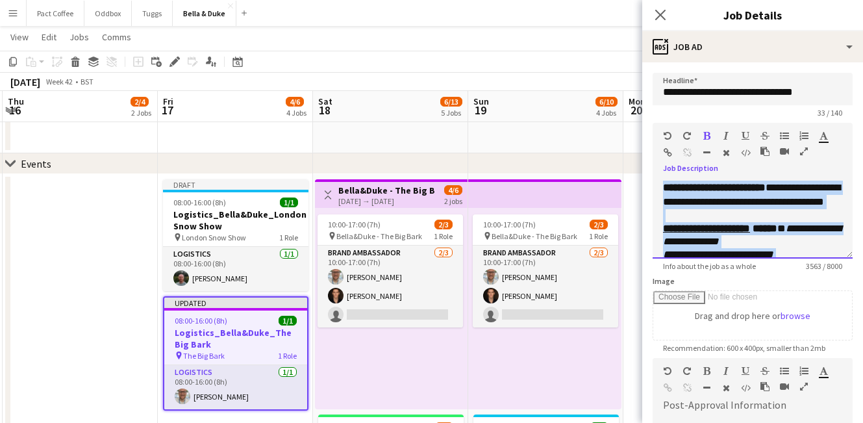
drag, startPoint x: 791, startPoint y: 186, endPoint x: 595, endPoint y: -18, distance: 282.5
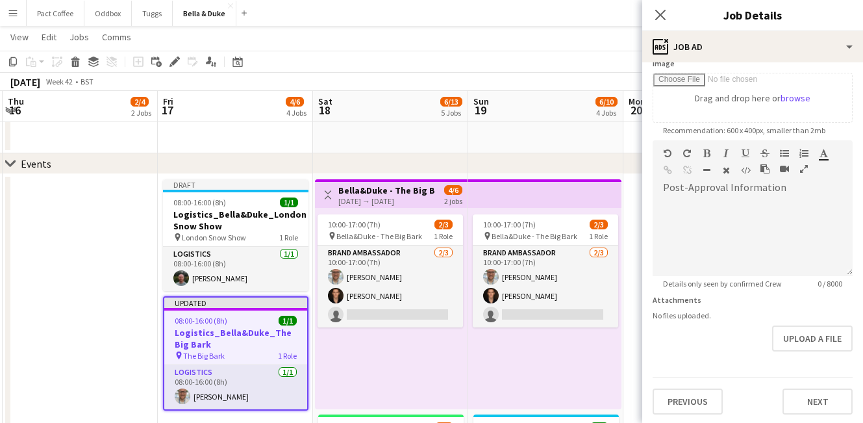
scroll to position [219, 0]
click at [809, 394] on button "Next" at bounding box center [818, 400] width 70 height 26
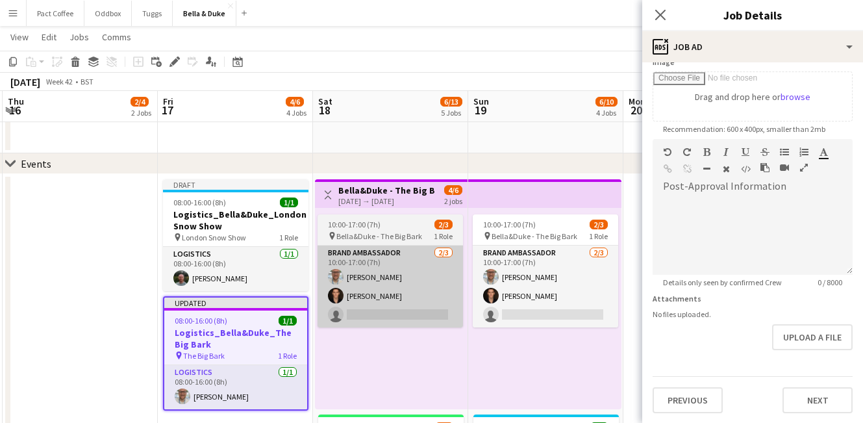
scroll to position [0, 0]
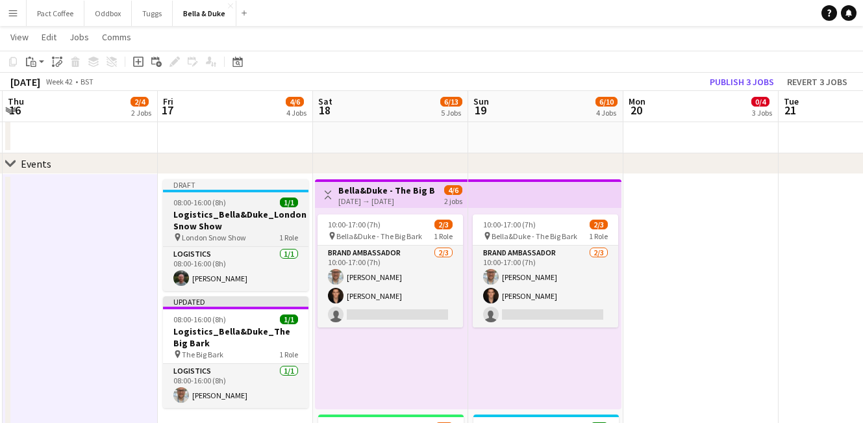
click at [227, 205] on div "08:00-16:00 (8h) 1/1" at bounding box center [235, 202] width 145 height 10
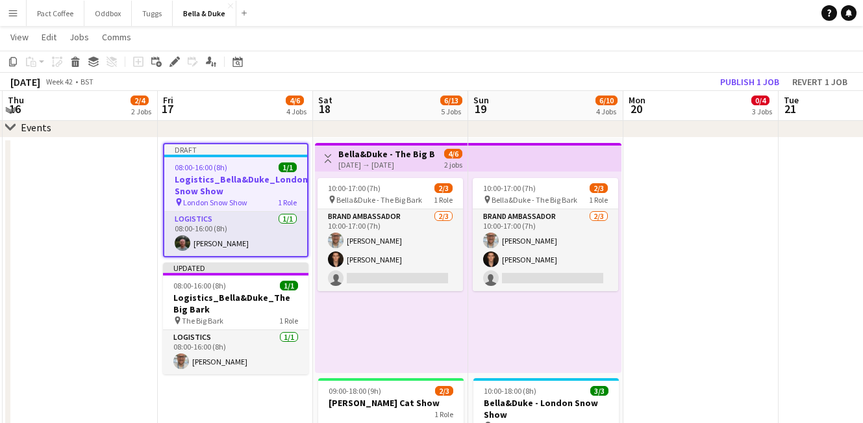
scroll to position [66, 0]
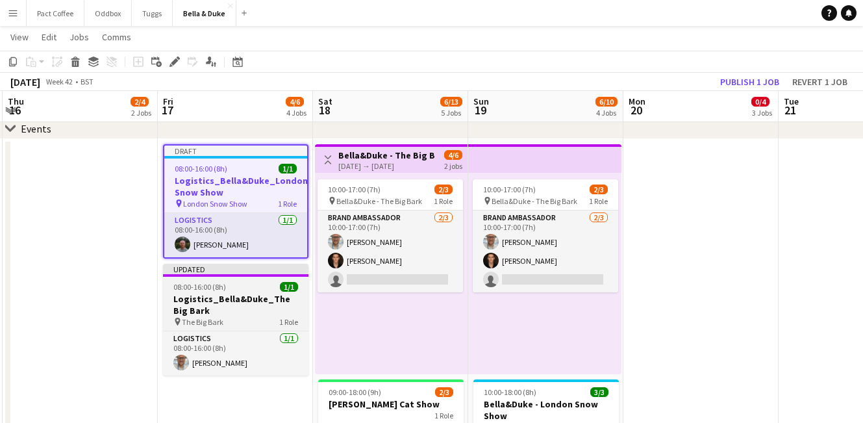
click at [212, 310] on h3 "Logistics_Bella&Duke_The Big Bark" at bounding box center [235, 304] width 145 height 23
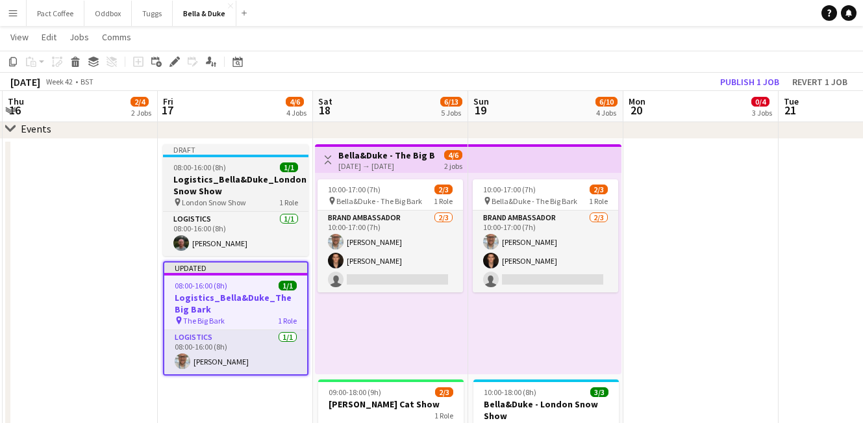
click at [212, 171] on span "08:00-16:00 (8h)" at bounding box center [199, 167] width 53 height 10
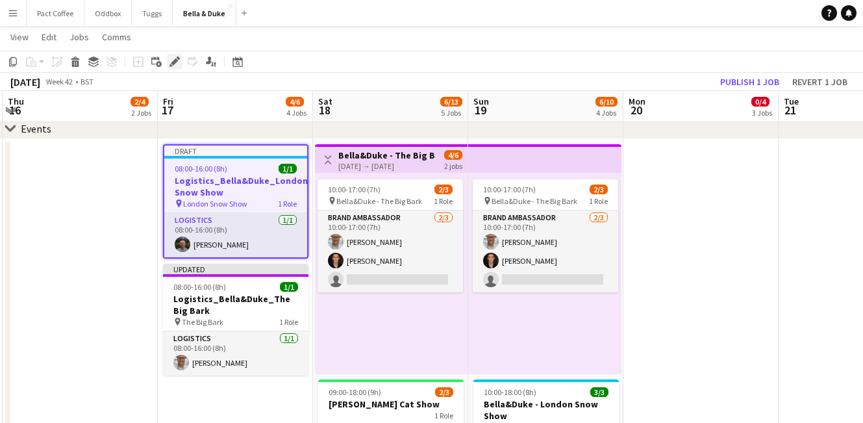
click at [175, 55] on div "Edit" at bounding box center [175, 62] width 16 height 16
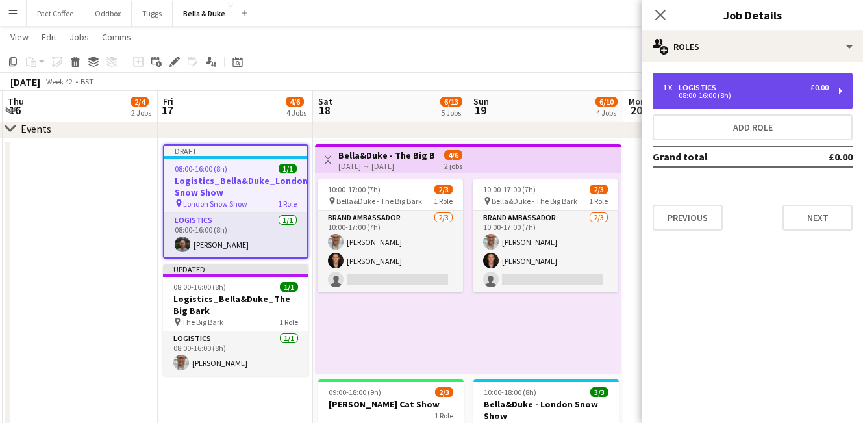
click at [716, 99] on div "08:00-16:00 (8h)" at bounding box center [746, 95] width 166 height 6
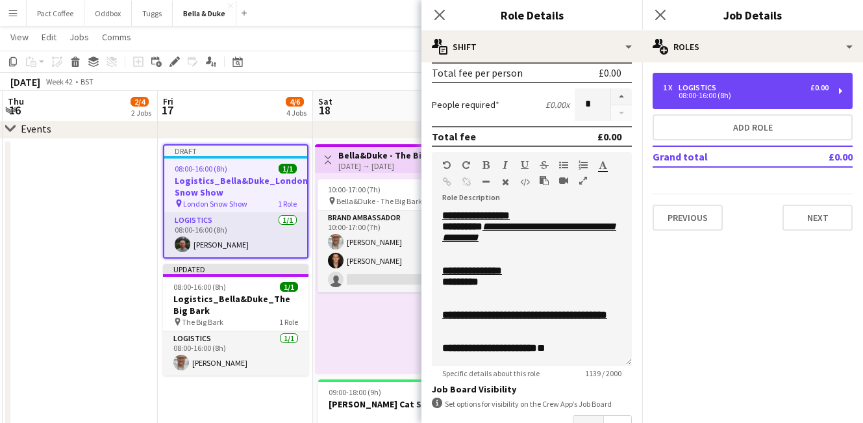
scroll to position [199, 0]
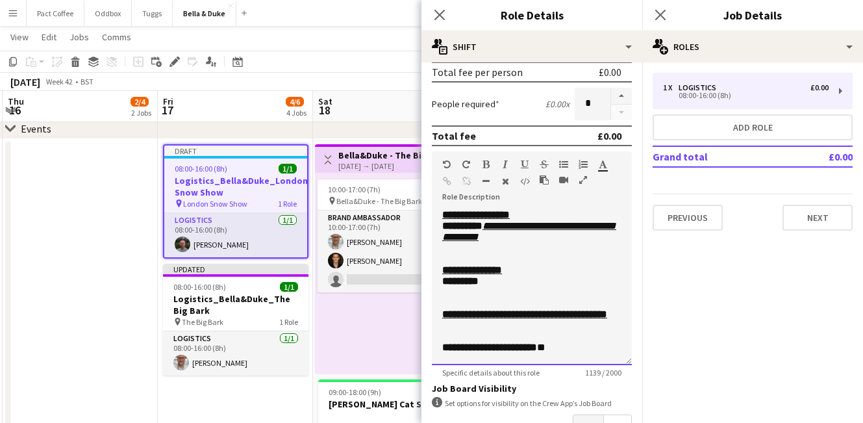
click at [476, 229] on span "********" at bounding box center [462, 226] width 40 height 10
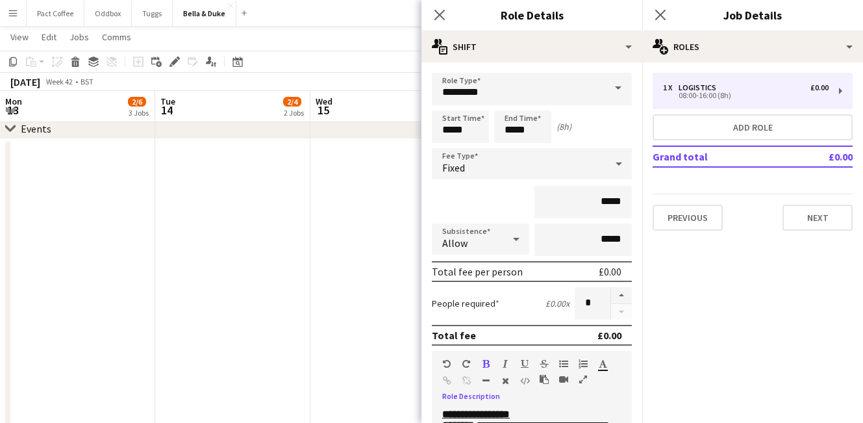
scroll to position [199, 0]
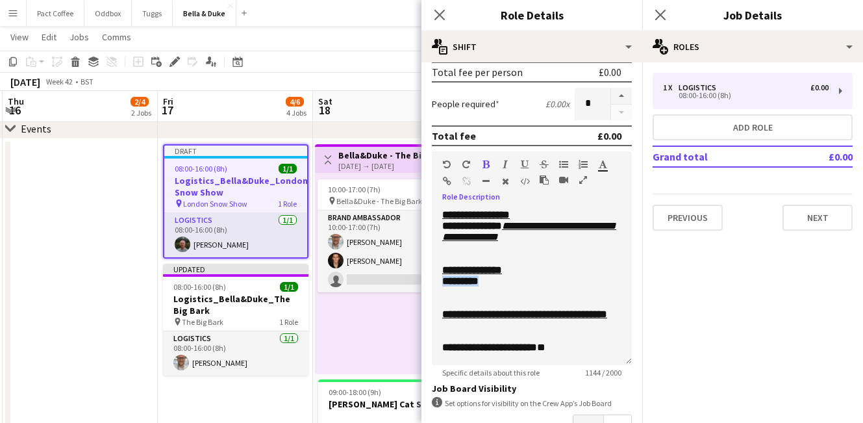
drag, startPoint x: 502, startPoint y: 296, endPoint x: 438, endPoint y: 292, distance: 64.5
click at [438, 292] on div "**********" at bounding box center [532, 287] width 200 height 156
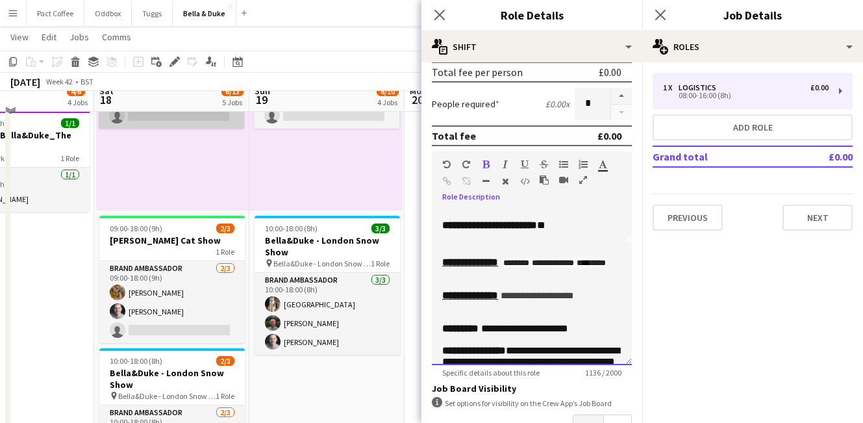
scroll to position [217, 0]
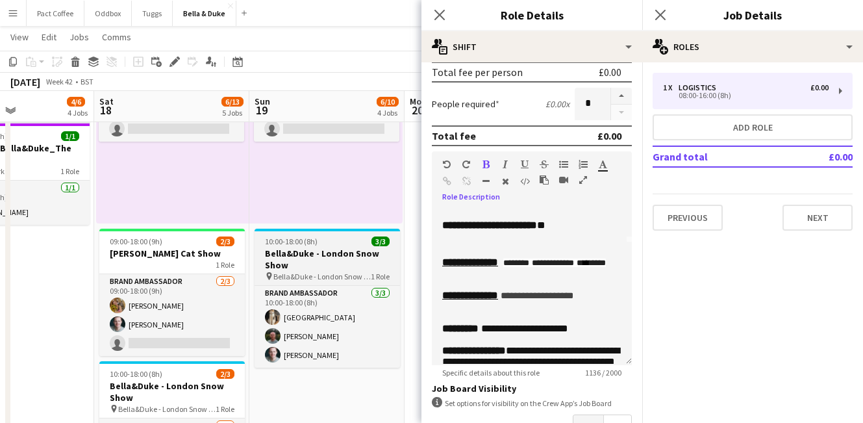
click at [317, 249] on h3 "Bella&Duke - London Snow Show" at bounding box center [327, 258] width 145 height 23
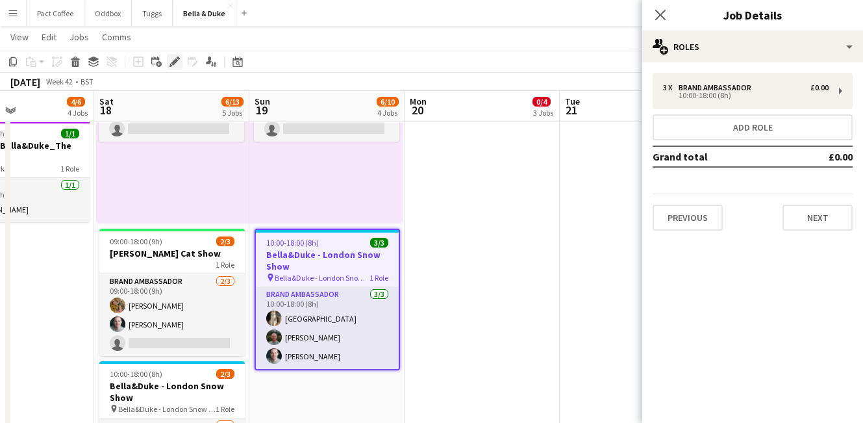
click at [177, 63] on icon "Edit" at bounding box center [174, 61] width 10 height 10
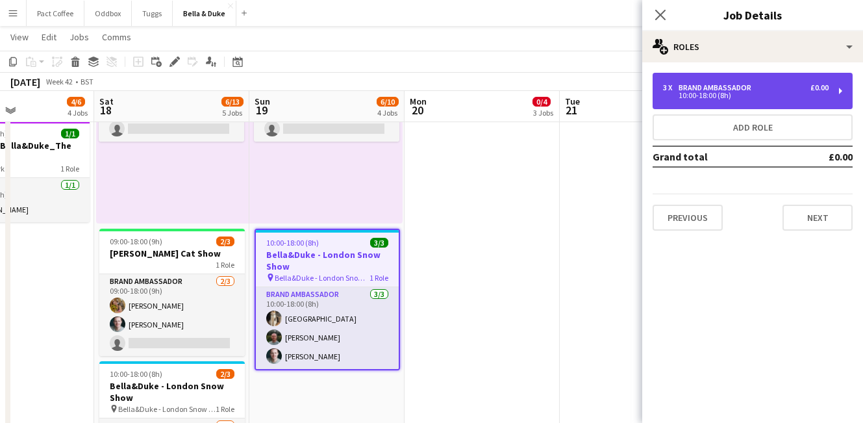
click at [718, 92] on div "10:00-18:00 (8h)" at bounding box center [746, 95] width 166 height 6
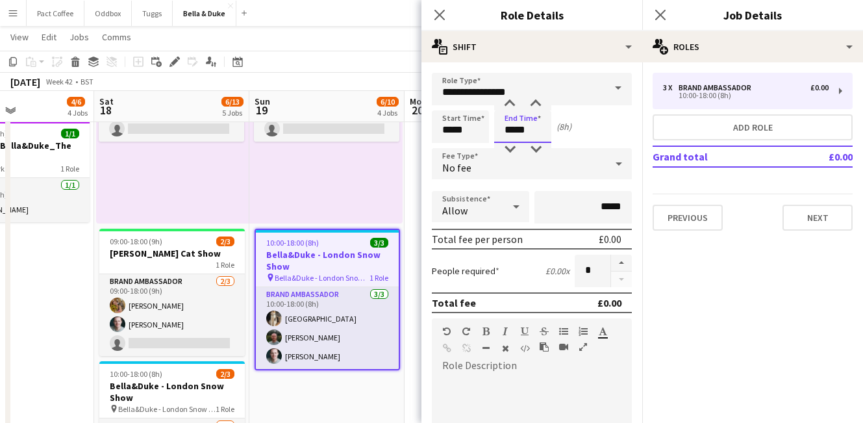
drag, startPoint x: 540, startPoint y: 129, endPoint x: 480, endPoint y: 129, distance: 59.7
click at [480, 129] on div "Start Time ***** End Time ***** (8h)" at bounding box center [532, 126] width 200 height 32
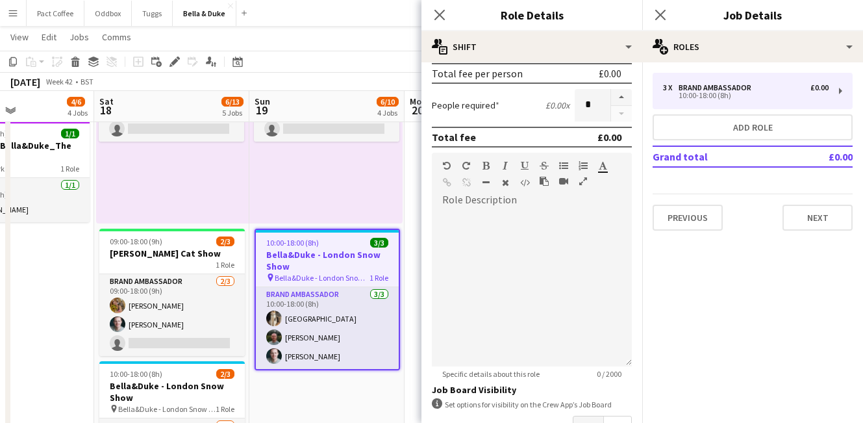
scroll to position [257, 0]
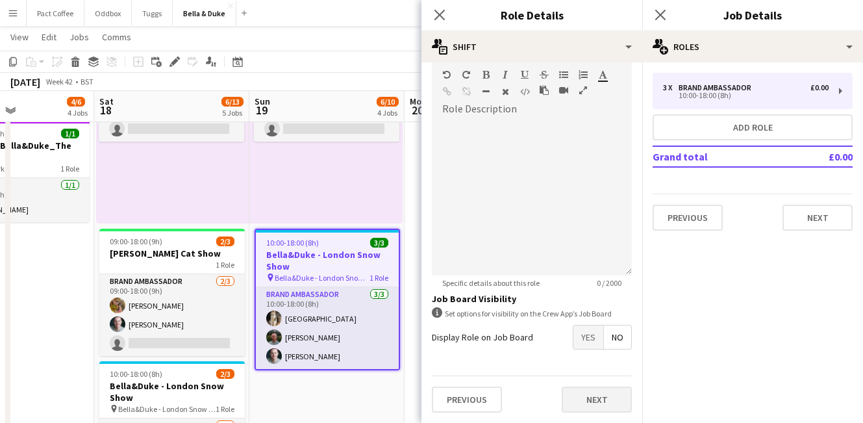
type input "*****"
click at [575, 395] on button "Next" at bounding box center [597, 399] width 70 height 26
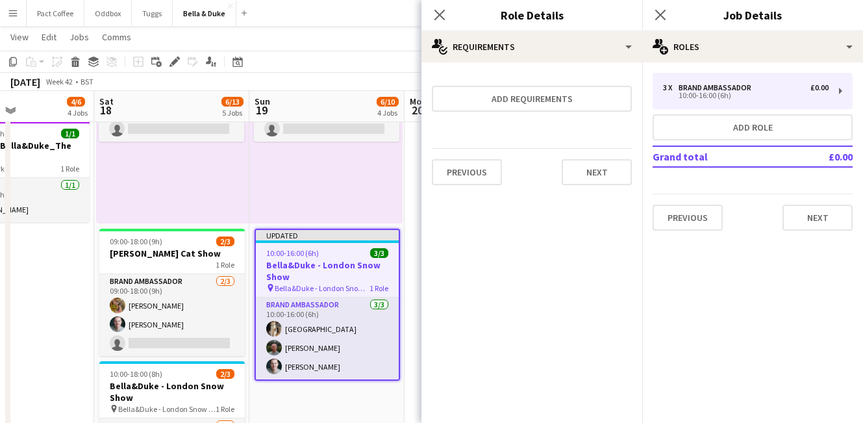
scroll to position [0, 0]
click at [371, 412] on app-date-cell "10:00-17:00 (7h) 2/3 pin Bella&Duke - The Big Bark 1 Role Brand Ambassador 2/3 …" at bounding box center [326, 343] width 155 height 710
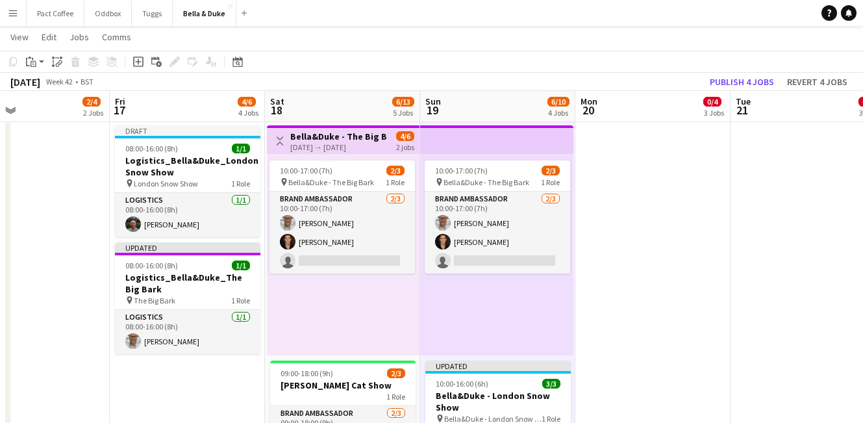
scroll to position [0, 358]
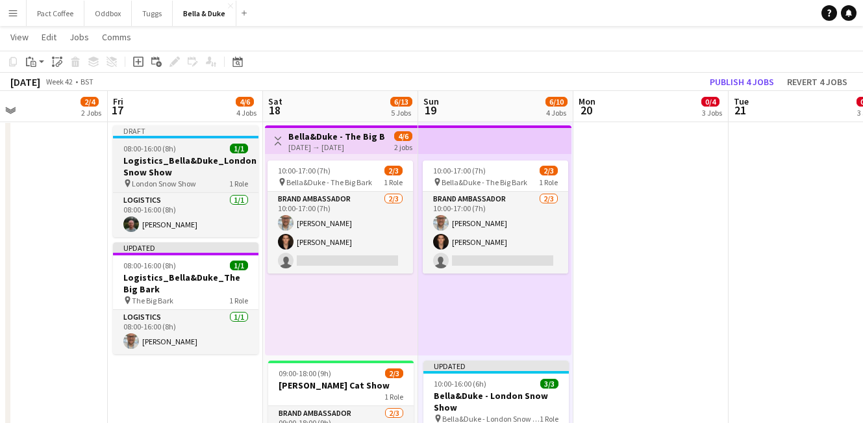
click at [171, 167] on h3 "Logistics_Bella&Duke_London Snow Show" at bounding box center [185, 166] width 145 height 23
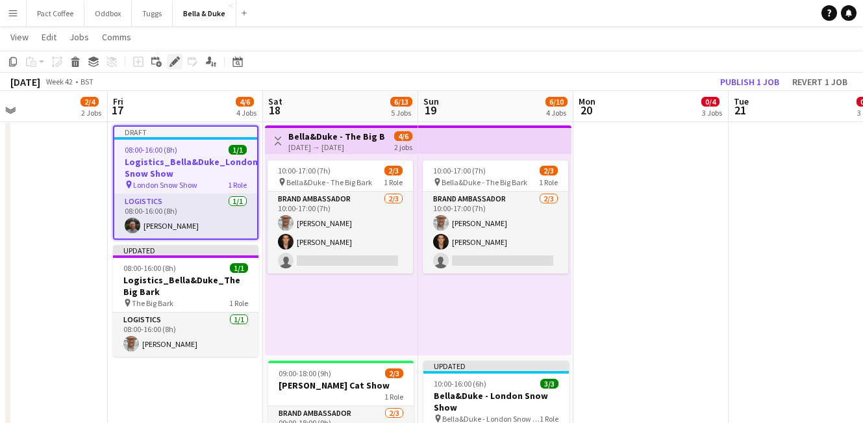
click at [173, 64] on icon at bounding box center [174, 61] width 7 height 7
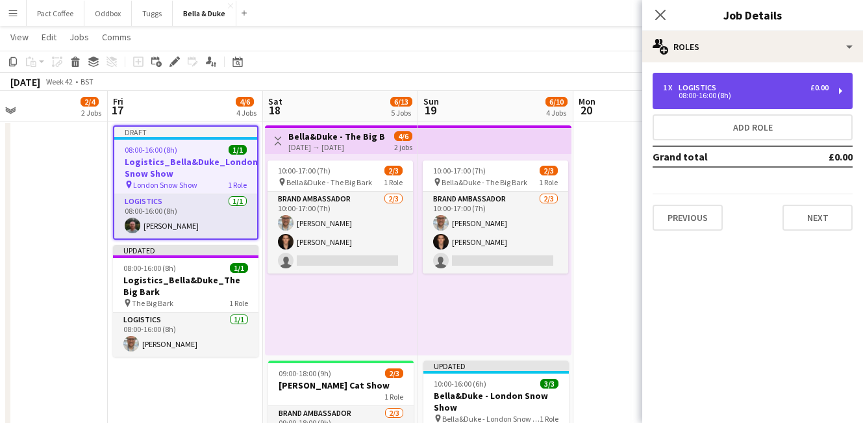
click at [723, 92] on div "08:00-16:00 (8h)" at bounding box center [746, 95] width 166 height 6
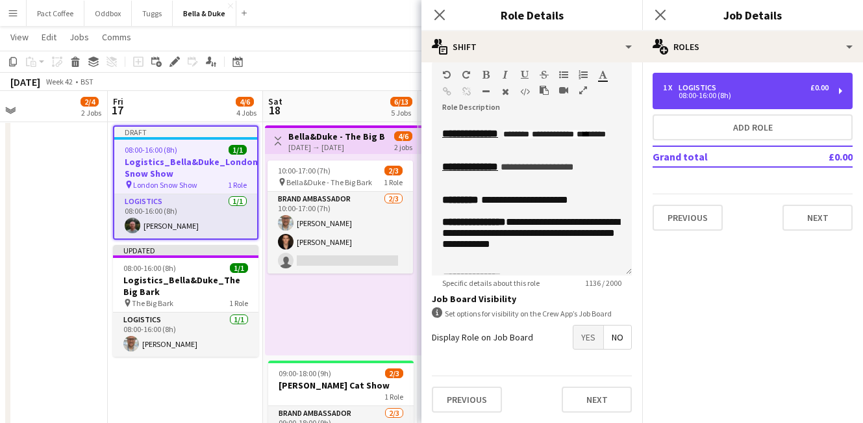
scroll to position [163, 0]
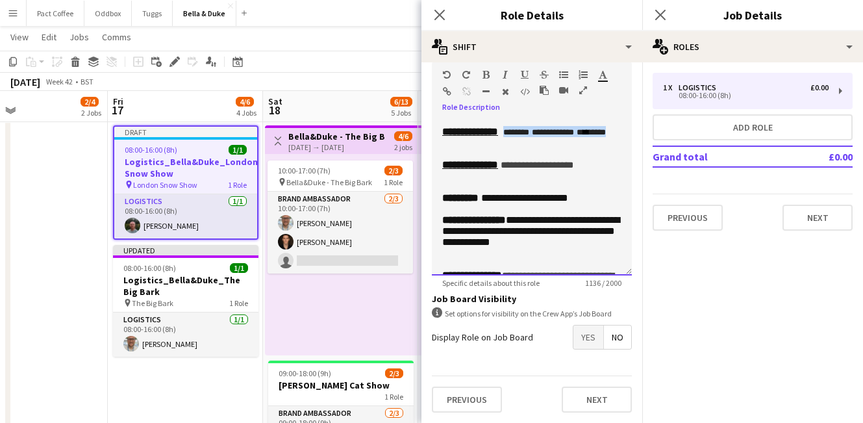
drag, startPoint x: 547, startPoint y: 186, endPoint x: 516, endPoint y: 173, distance: 33.5
click at [516, 137] on p "**********" at bounding box center [531, 131] width 179 height 11
paste div
click at [586, 136] on span "**********" at bounding box center [561, 131] width 116 height 9
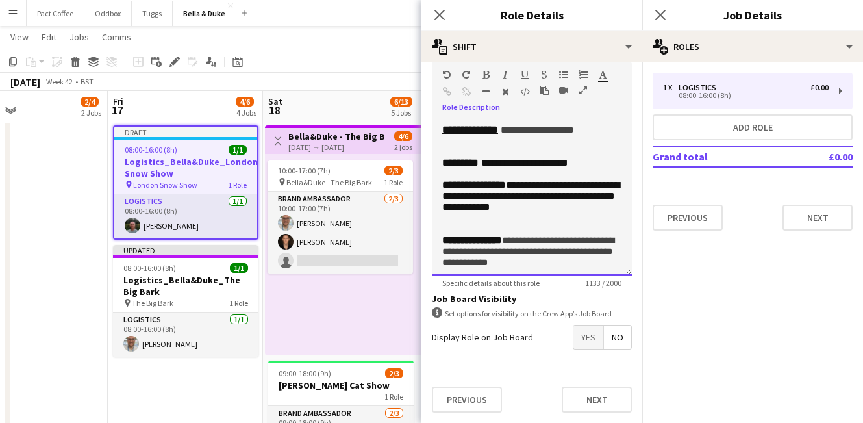
scroll to position [211, 0]
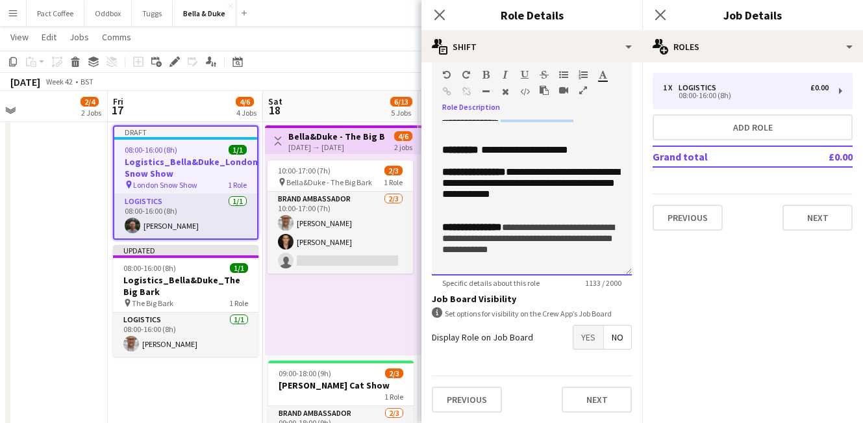
drag, startPoint x: 614, startPoint y: 174, endPoint x: 522, endPoint y: 177, distance: 92.3
click at [522, 122] on p "**********" at bounding box center [531, 116] width 179 height 11
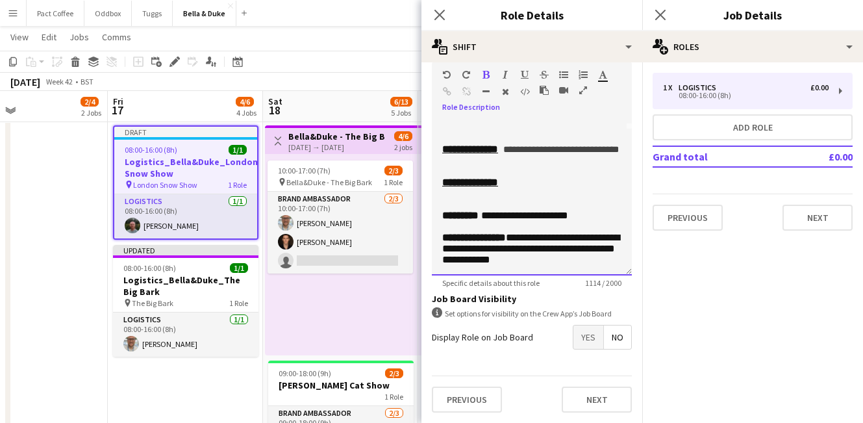
scroll to position [147, 0]
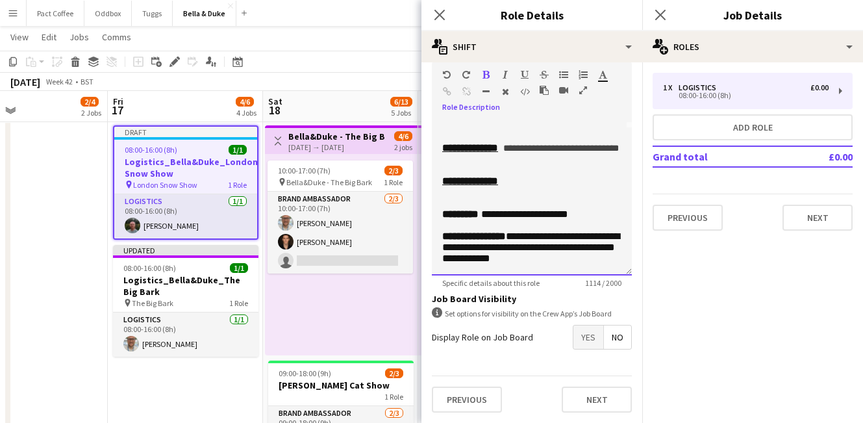
click at [513, 164] on p at bounding box center [531, 158] width 179 height 11
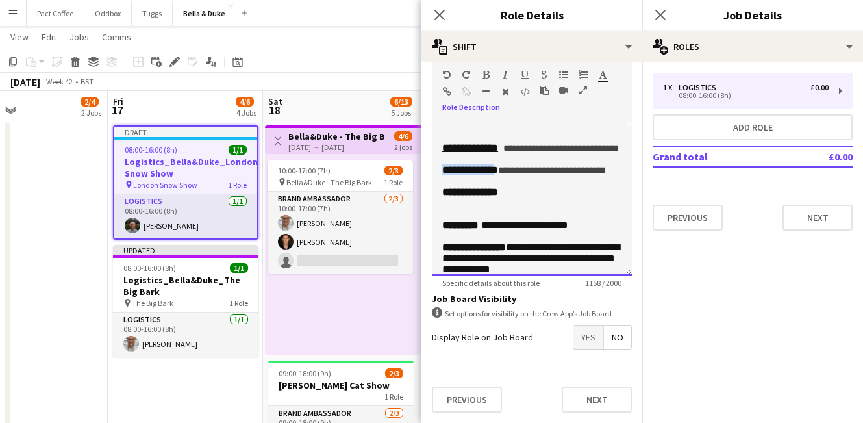
drag, startPoint x: 508, startPoint y: 227, endPoint x: 416, endPoint y: 223, distance: 91.6
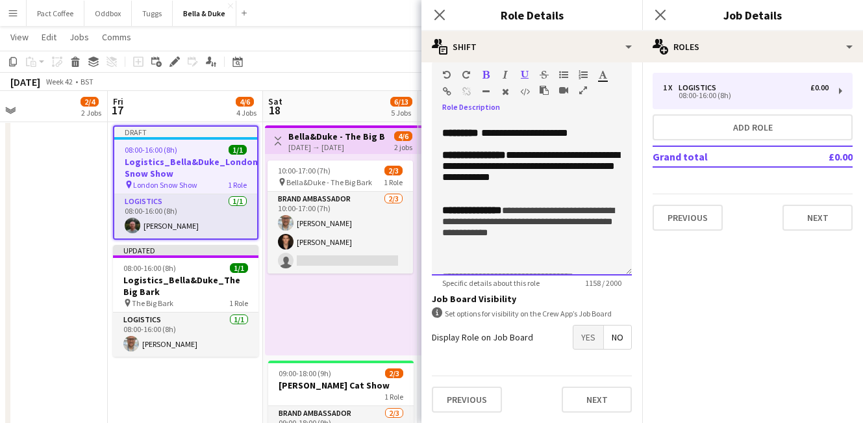
scroll to position [240, 0]
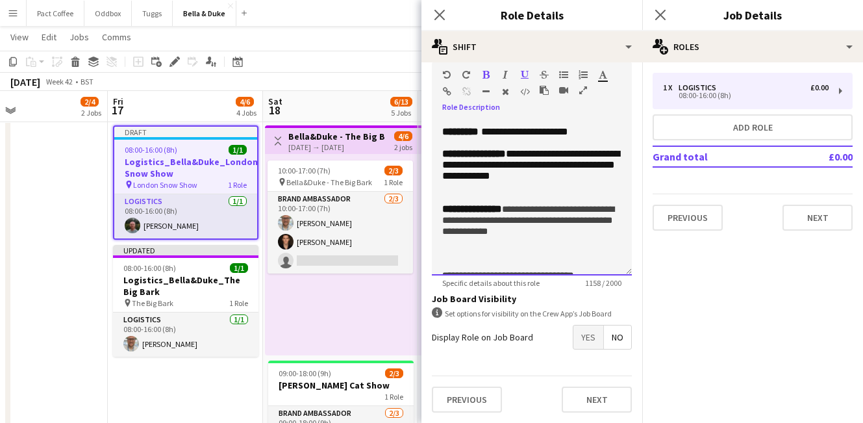
click at [534, 104] on p "**********" at bounding box center [531, 98] width 179 height 11
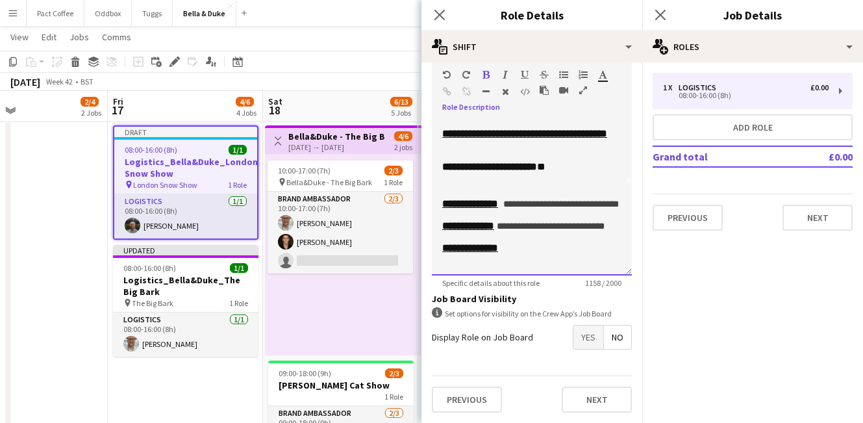
scroll to position [101, 0]
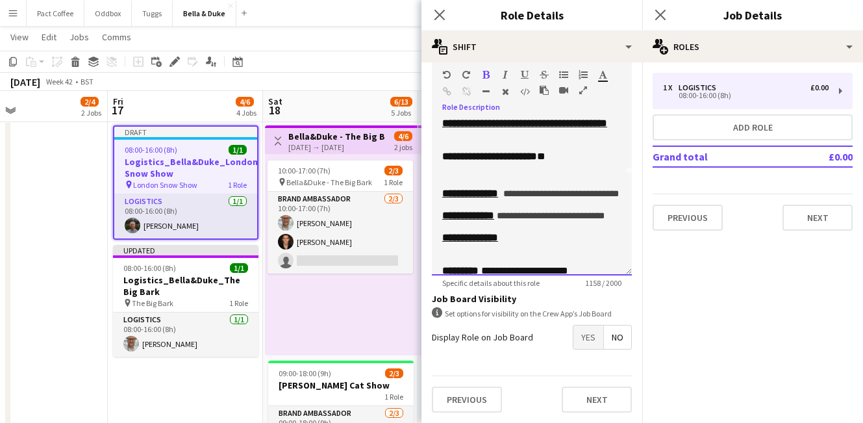
click at [596, 164] on p "**********" at bounding box center [531, 157] width 179 height 13
drag, startPoint x: 584, startPoint y: 192, endPoint x: 570, endPoint y: 193, distance: 14.3
click at [549, 161] on span "**********" at bounding box center [495, 156] width 107 height 10
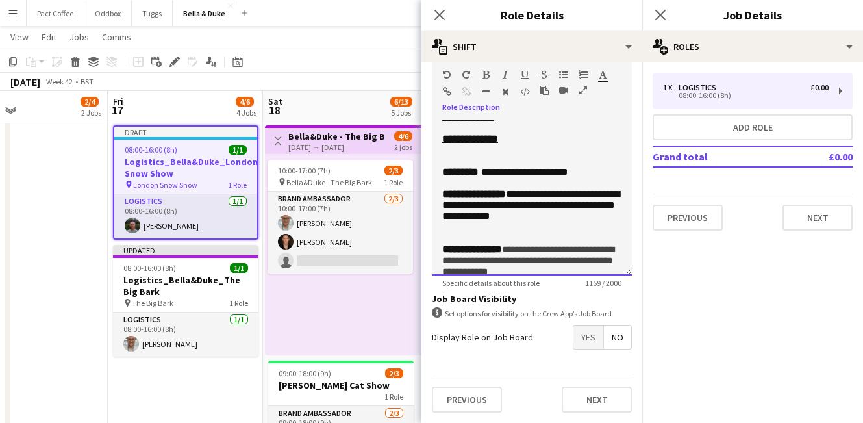
scroll to position [209, 0]
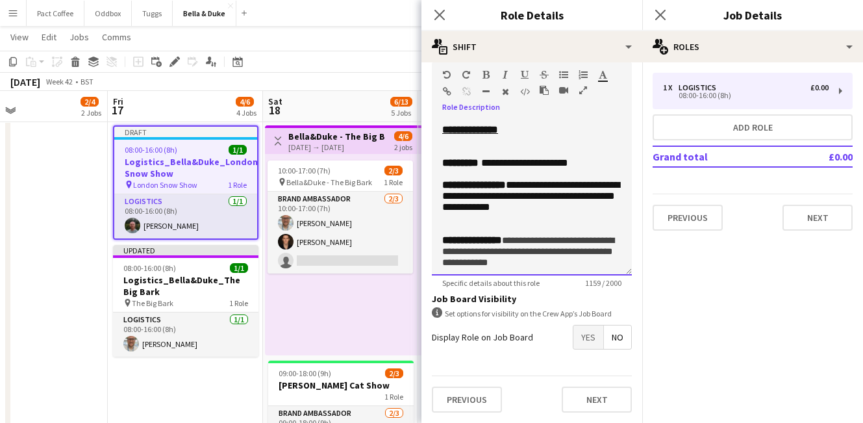
click at [562, 135] on p "**********" at bounding box center [531, 129] width 179 height 11
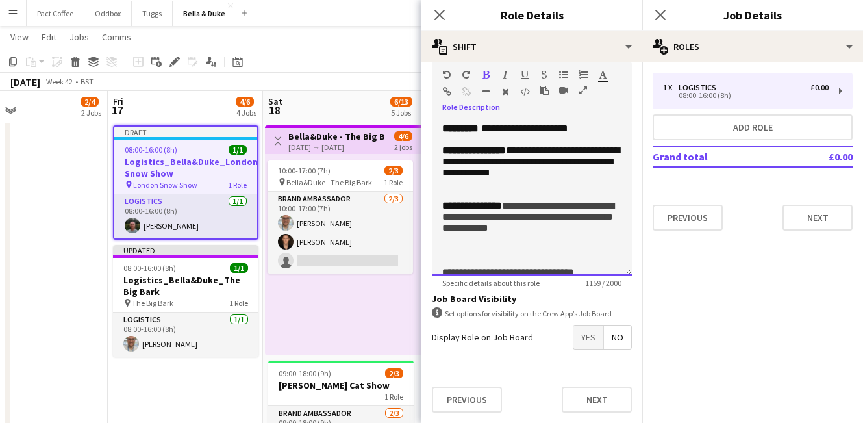
scroll to position [257, 0]
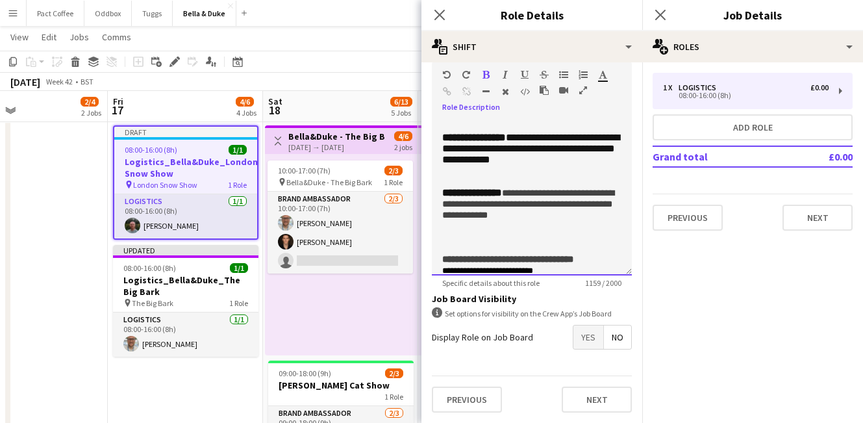
click at [483, 132] on p at bounding box center [531, 126] width 179 height 11
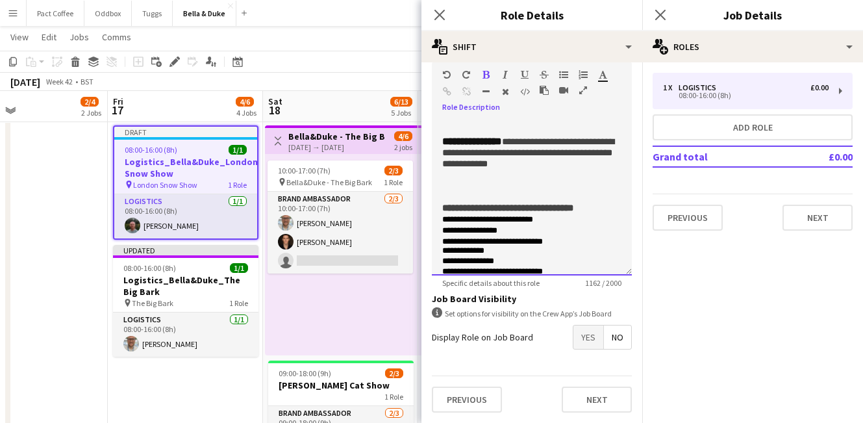
scroll to position [320, 0]
drag, startPoint x: 518, startPoint y: 230, endPoint x: 485, endPoint y: 184, distance: 56.4
click at [485, 184] on div "**********" at bounding box center [532, 197] width 200 height 156
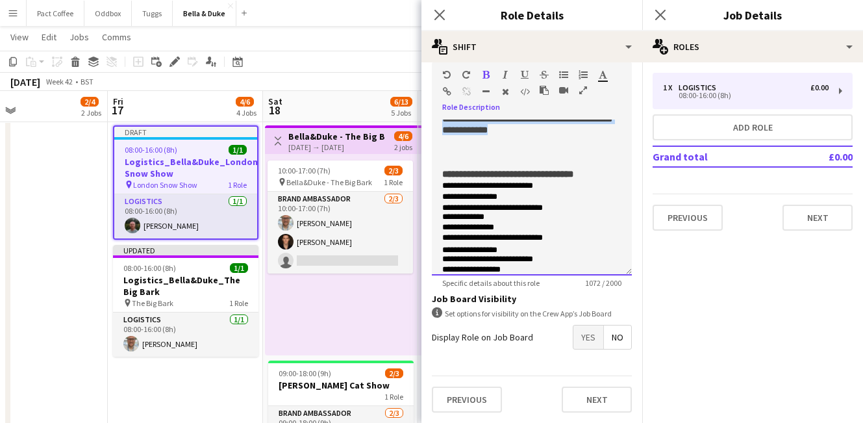
drag, startPoint x: 513, startPoint y: 245, endPoint x: 473, endPoint y: 211, distance: 53.0
click at [473, 135] on p "**********" at bounding box center [531, 118] width 179 height 33
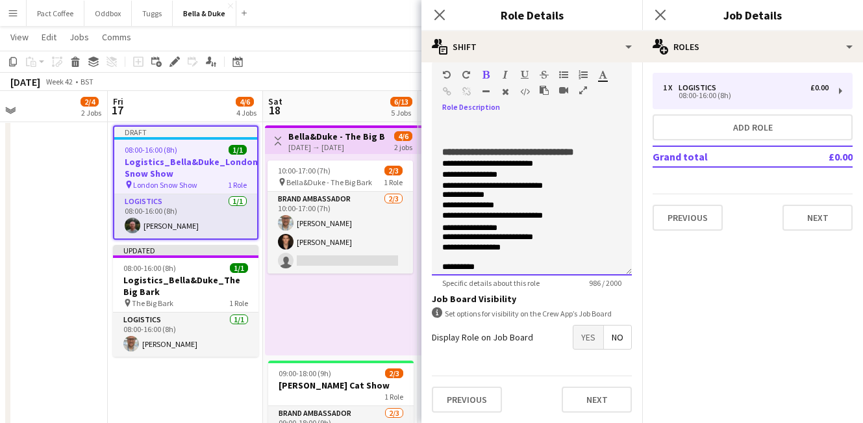
click at [523, 102] on p at bounding box center [531, 96] width 179 height 11
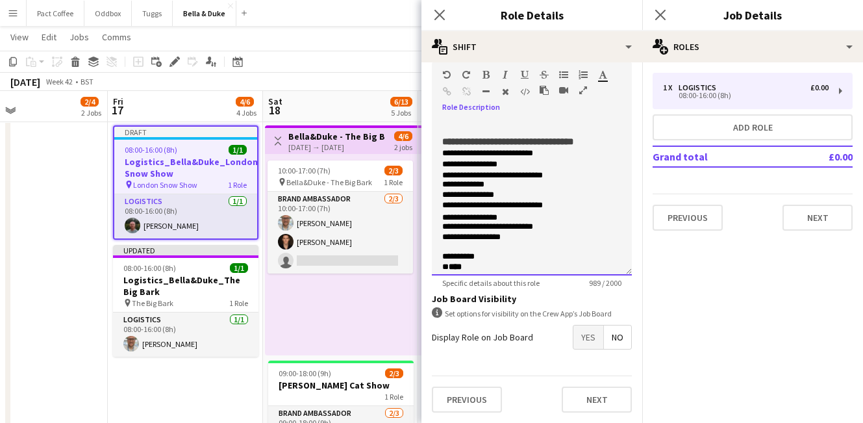
scroll to position [340, 0]
click at [539, 104] on p "**********" at bounding box center [531, 98] width 179 height 11
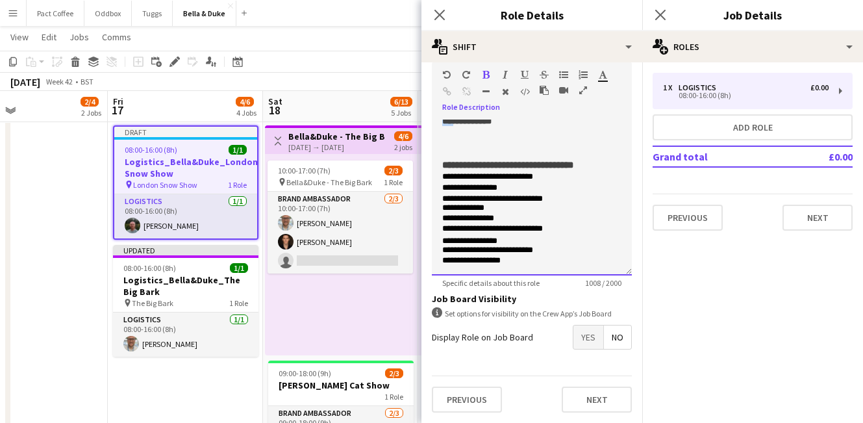
drag, startPoint x: 463, startPoint y: 217, endPoint x: 433, endPoint y: 217, distance: 30.5
click at [433, 217] on div "**********" at bounding box center [532, 197] width 200 height 156
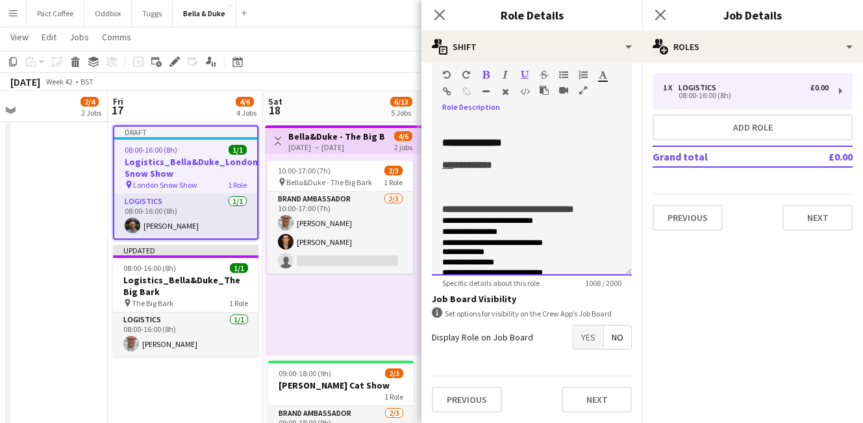
scroll to position [296, 0]
drag, startPoint x: 529, startPoint y: 231, endPoint x: 420, endPoint y: 193, distance: 115.6
drag, startPoint x: 512, startPoint y: 257, endPoint x: 471, endPoint y: 258, distance: 41.6
click at [471, 169] on p "**********" at bounding box center [531, 163] width 179 height 11
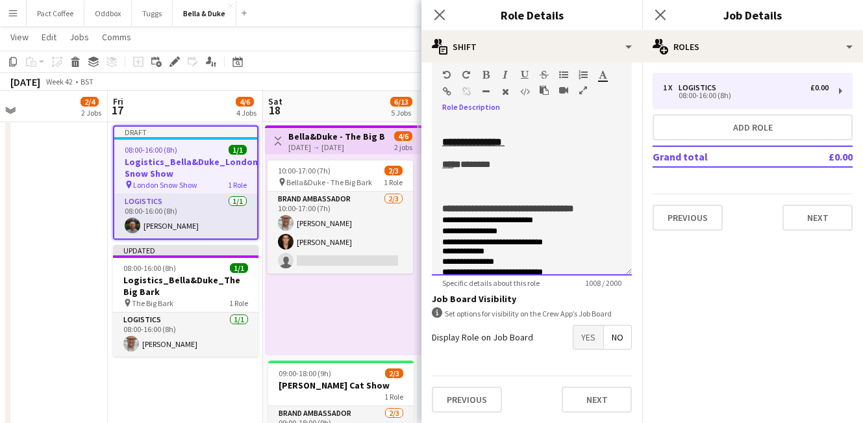
click at [529, 169] on p "*** * ********" at bounding box center [531, 163] width 179 height 11
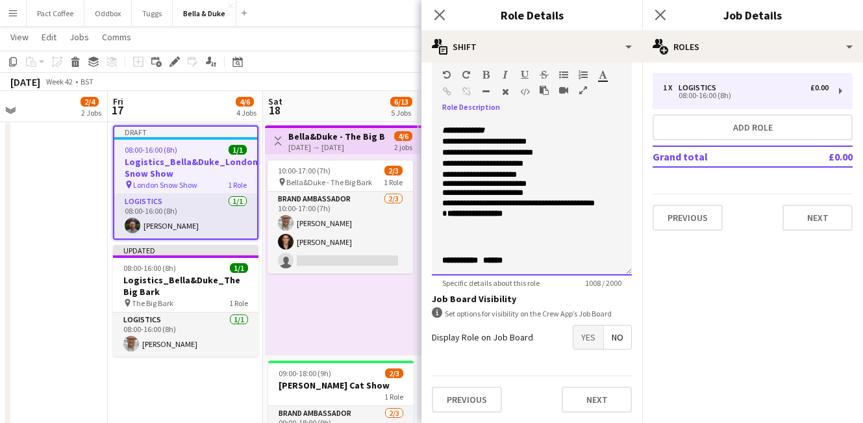
scroll to position [660, 0]
click at [802, 226] on button "Next" at bounding box center [818, 218] width 70 height 26
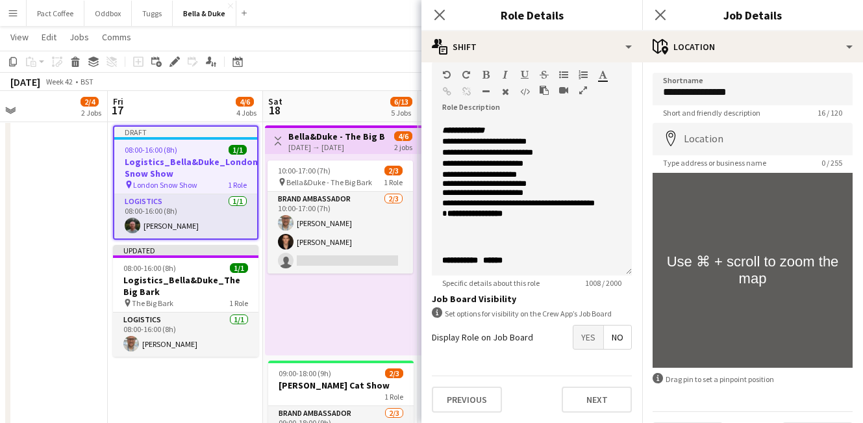
scroll to position [36, 0]
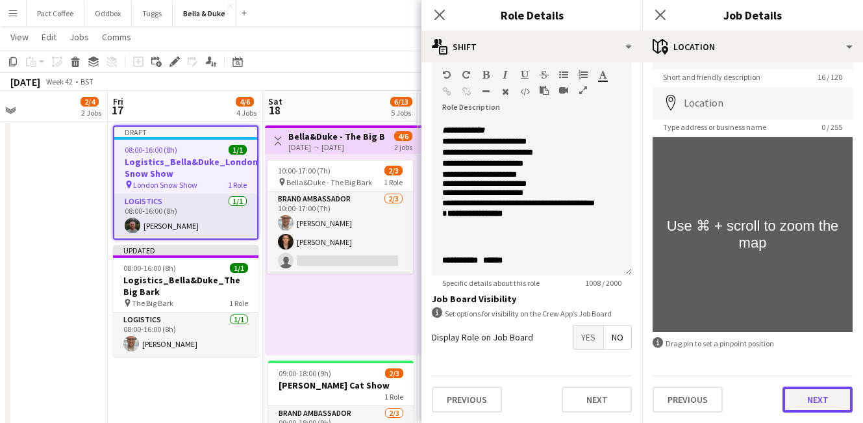
click at [825, 396] on button "Next" at bounding box center [818, 399] width 70 height 26
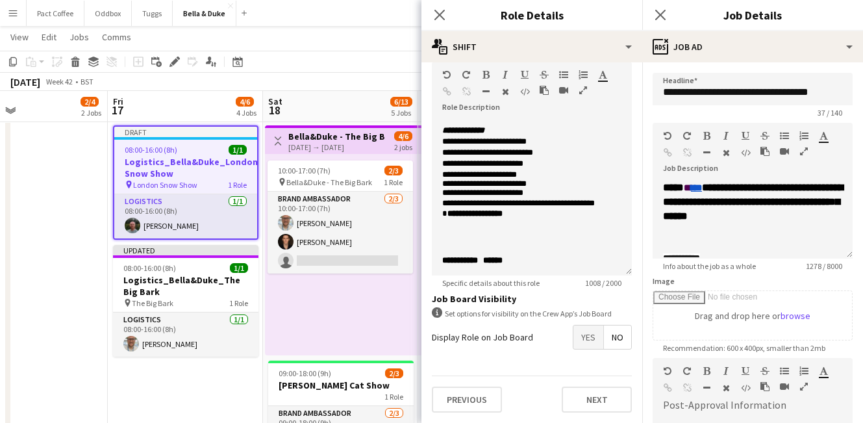
scroll to position [219, 0]
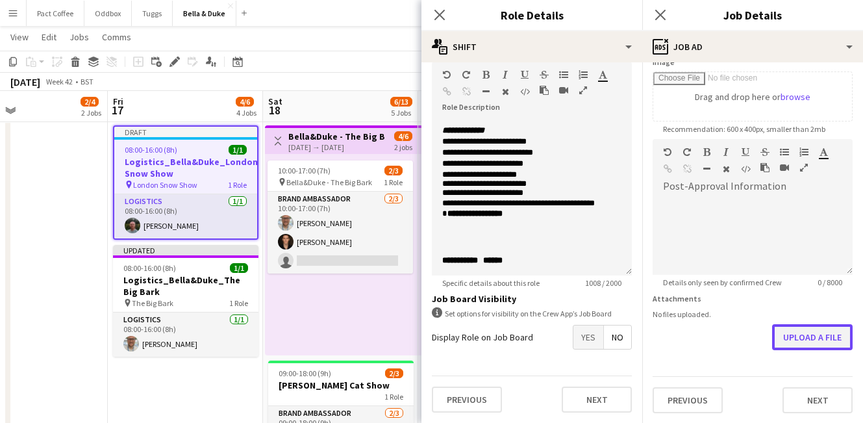
click at [815, 340] on button "Upload a file" at bounding box center [812, 337] width 81 height 26
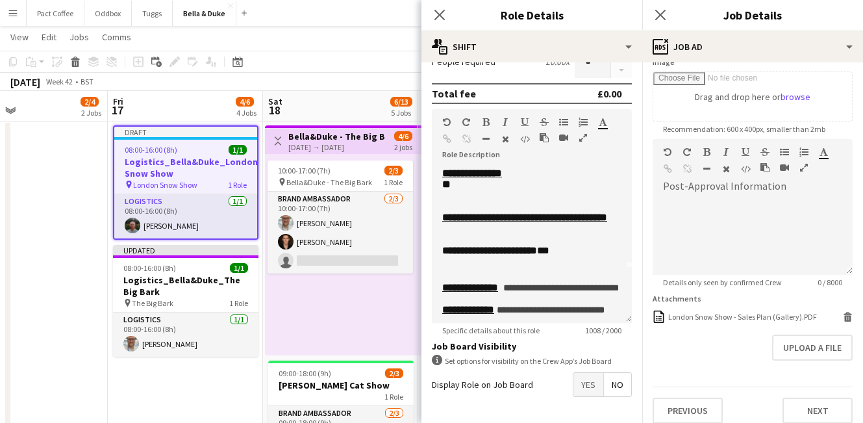
scroll to position [56, 0]
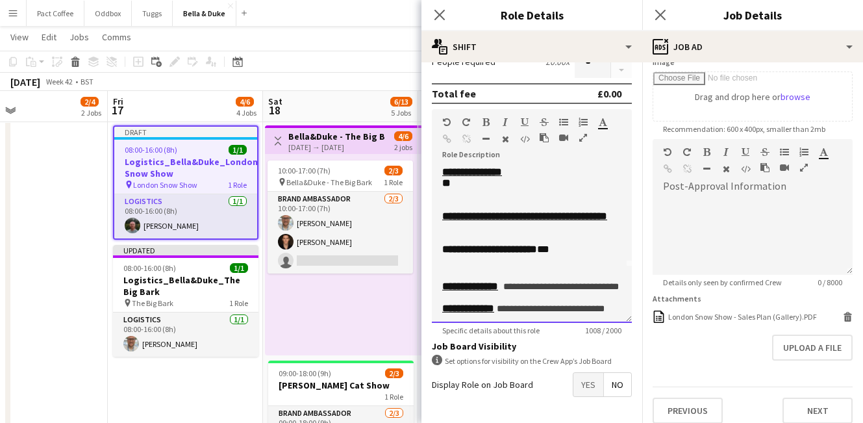
click at [440, 195] on div "**********" at bounding box center [532, 245] width 200 height 156
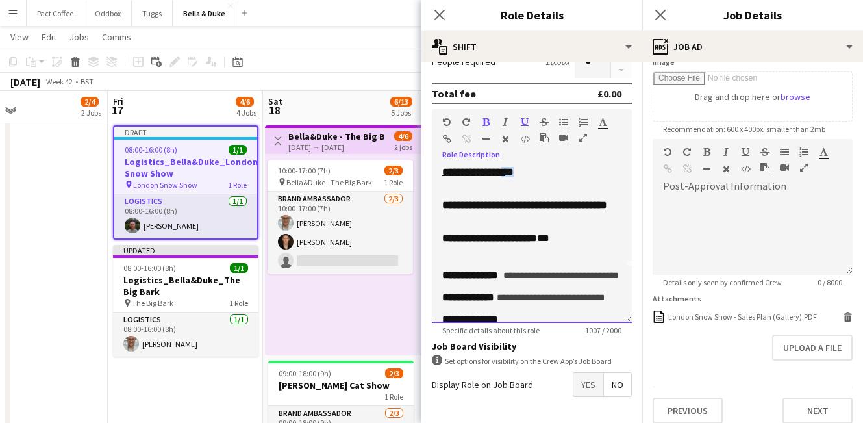
drag, startPoint x: 538, startPoint y: 179, endPoint x: 520, endPoint y: 179, distance: 18.2
click at [520, 177] on p "**********" at bounding box center [531, 171] width 179 height 11
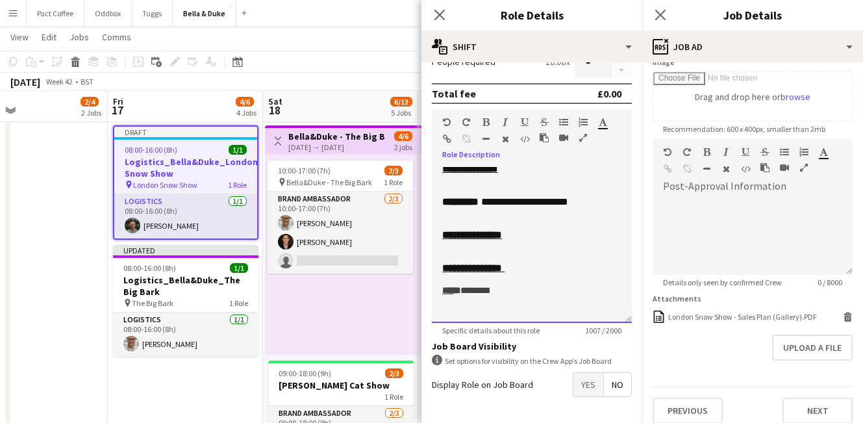
scroll to position [212, 0]
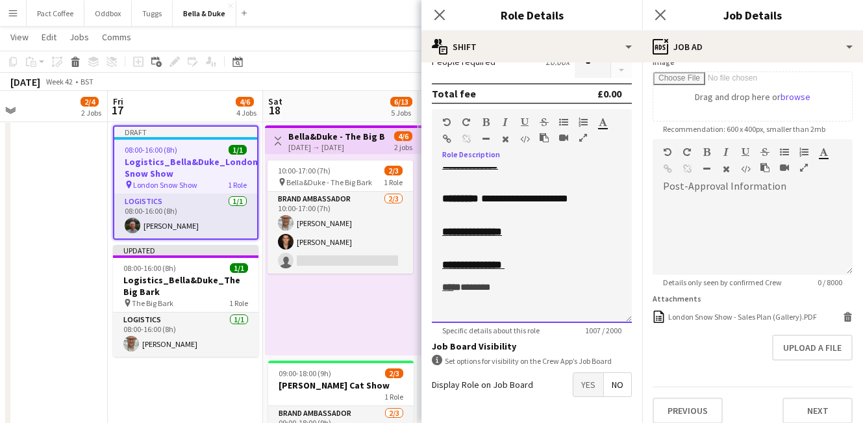
click at [534, 171] on p "**********" at bounding box center [531, 165] width 179 height 11
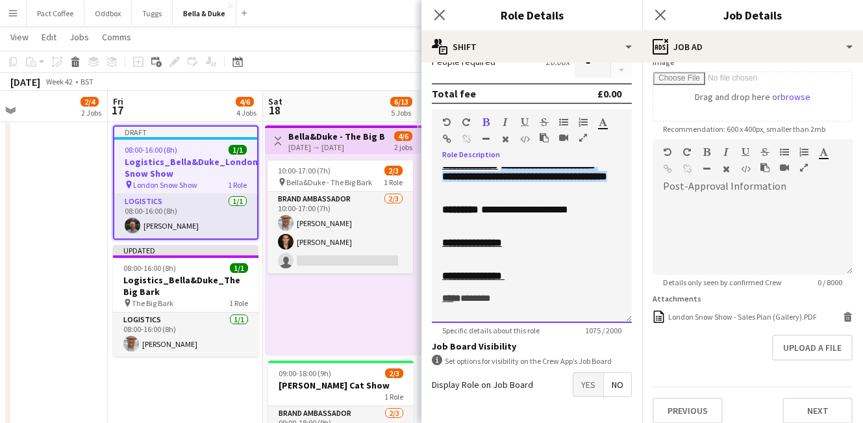
drag, startPoint x: 621, startPoint y: 273, endPoint x: 523, endPoint y: 232, distance: 105.9
click at [523, 232] on div "**********" at bounding box center [532, 245] width 200 height 156
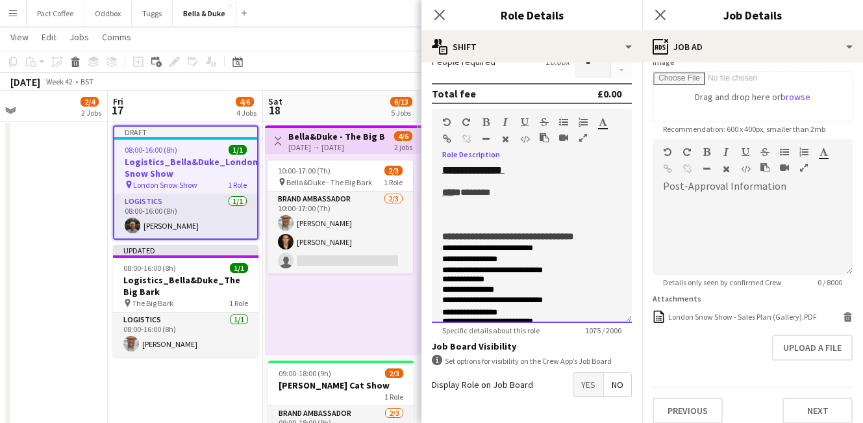
scroll to position [328, 0]
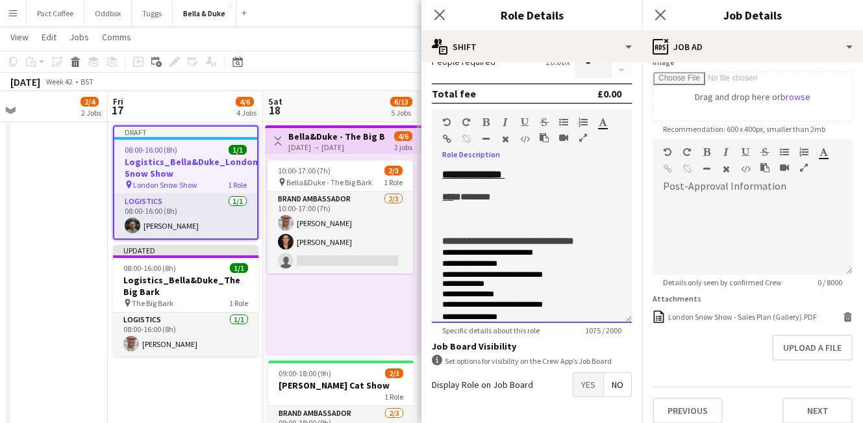
click at [479, 113] on span "********" at bounding box center [460, 108] width 36 height 10
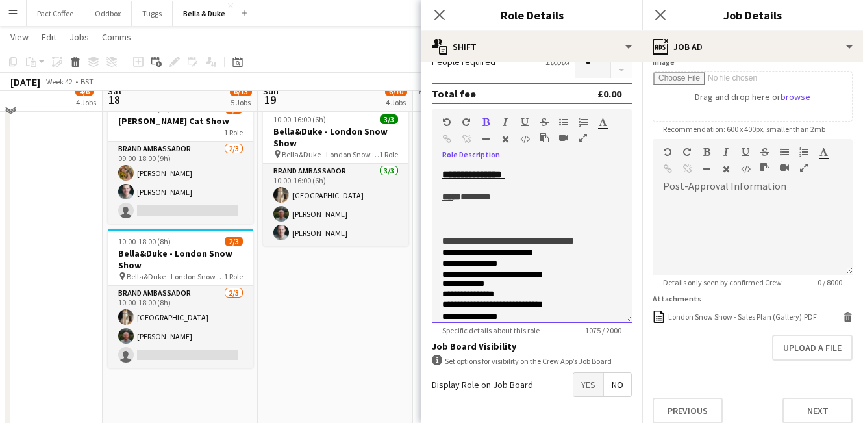
scroll to position [329, 0]
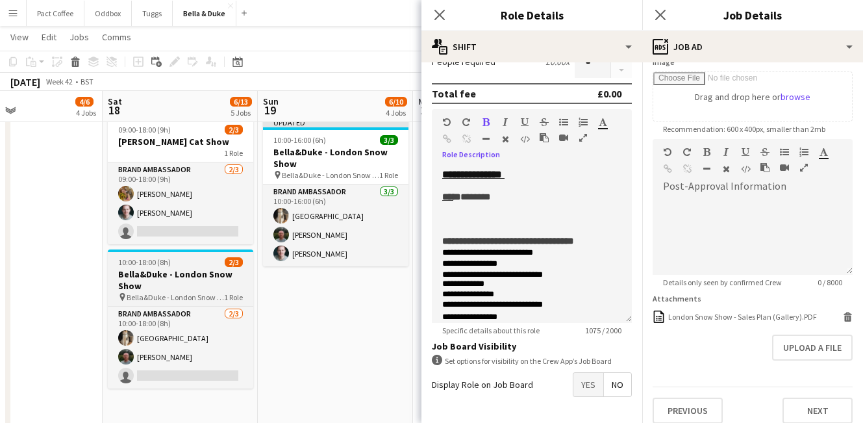
click at [206, 302] on span "Bella&Duke - London Snow Show" at bounding box center [175, 297] width 97 height 10
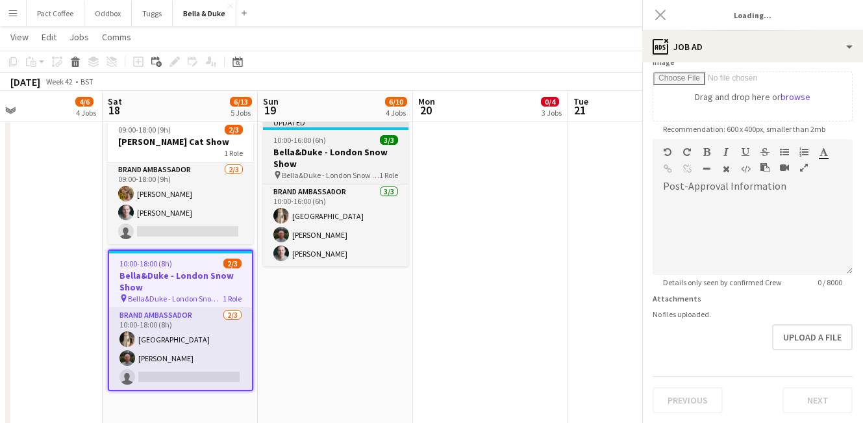
type input "**********"
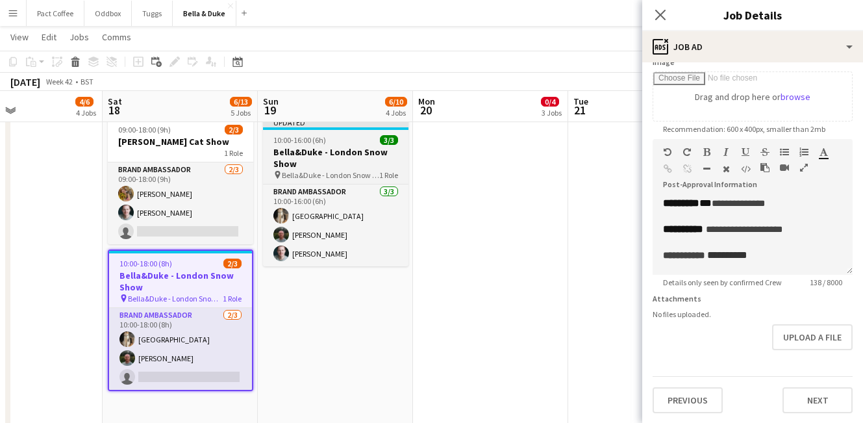
click at [356, 158] on h3 "Bella&Duke - London Snow Show" at bounding box center [335, 157] width 145 height 23
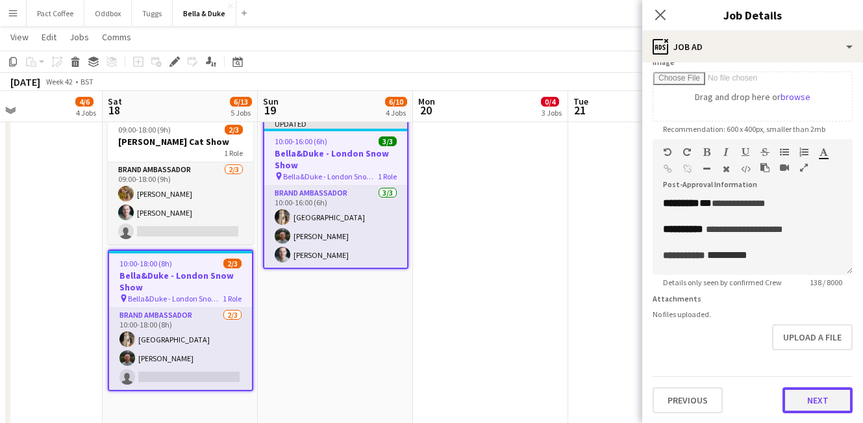
click at [806, 405] on button "Next" at bounding box center [818, 400] width 70 height 26
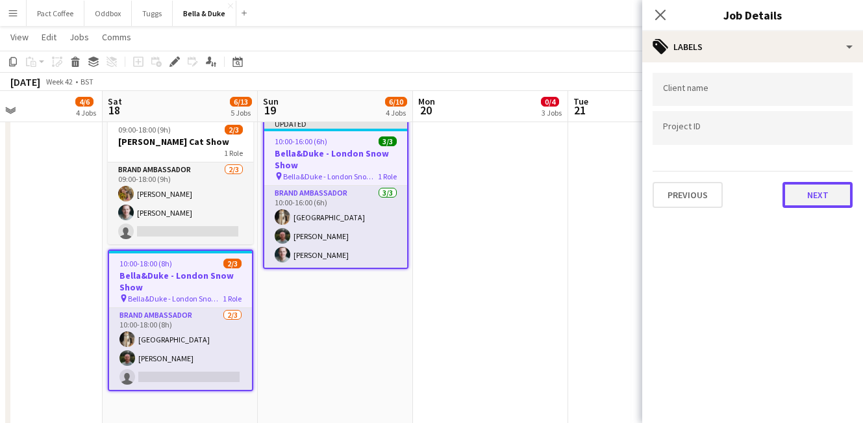
click at [809, 185] on button "Next" at bounding box center [818, 195] width 70 height 26
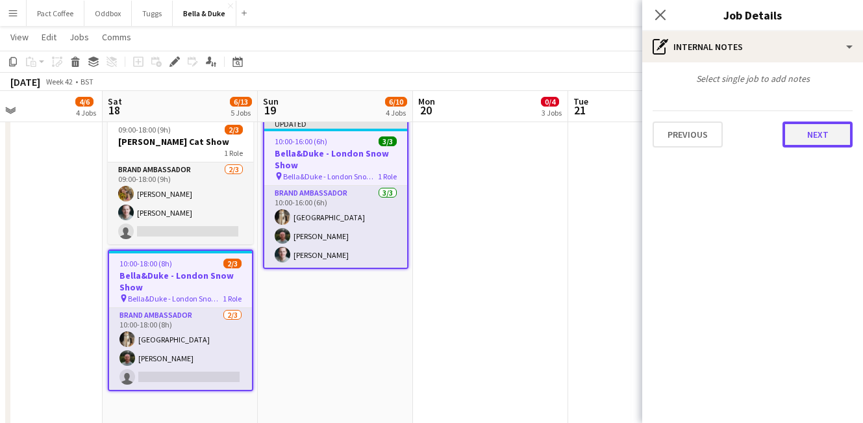
click at [812, 143] on button "Next" at bounding box center [818, 134] width 70 height 26
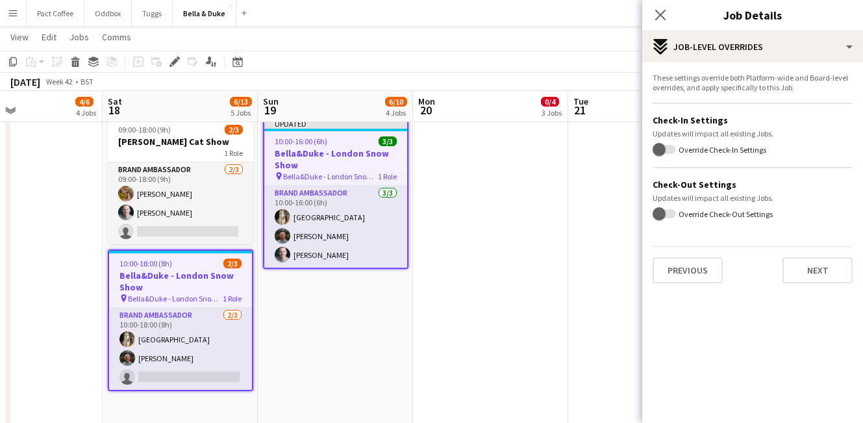
click at [792, 284] on div "These settings override both Platform-wide and Board-level overrides, and apply…" at bounding box center [752, 177] width 221 height 231
click at [801, 270] on button "Next" at bounding box center [818, 270] width 70 height 26
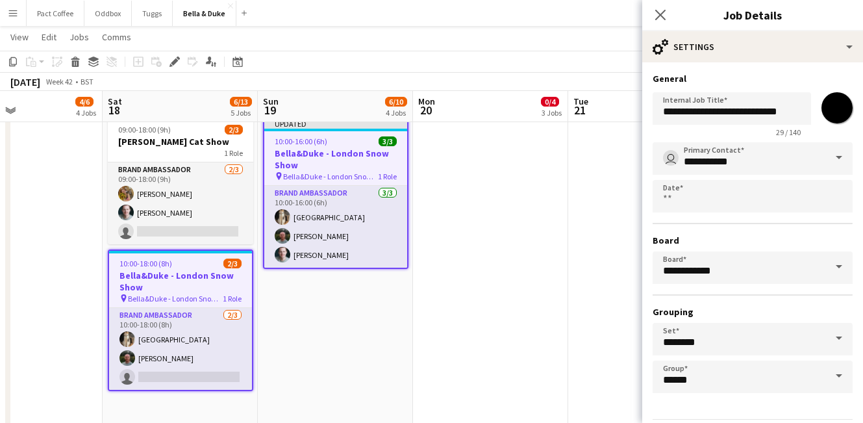
scroll to position [44, 0]
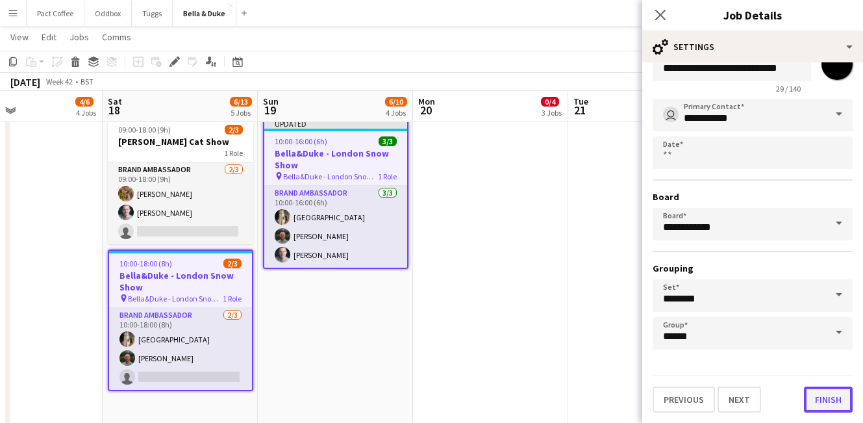
click at [822, 392] on button "Finish" at bounding box center [828, 399] width 49 height 26
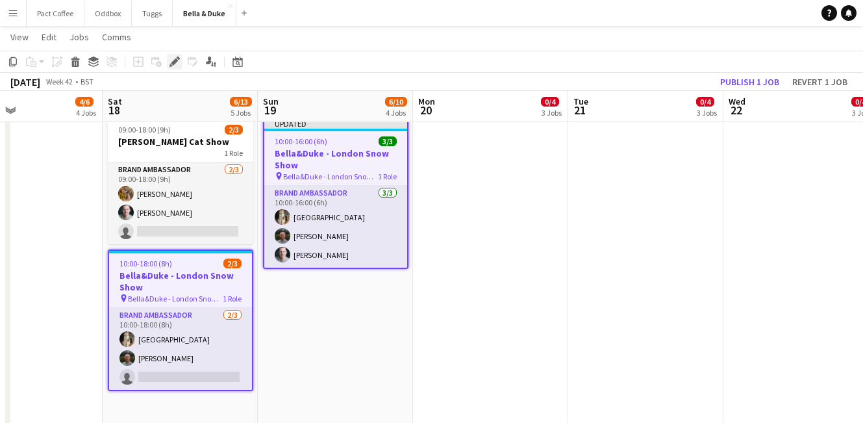
click at [177, 60] on icon at bounding box center [174, 61] width 7 height 7
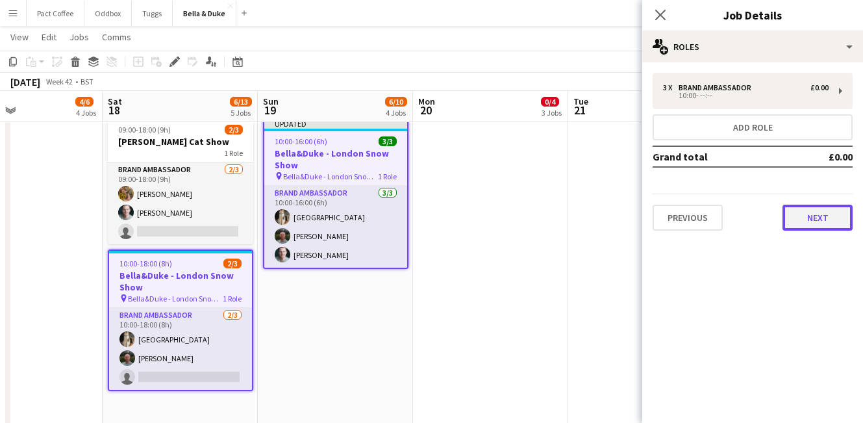
click at [823, 228] on button "Next" at bounding box center [818, 218] width 70 height 26
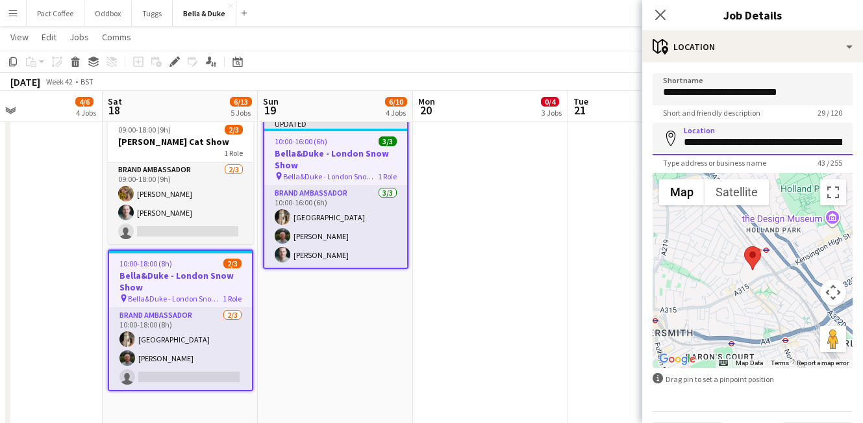
click at [711, 143] on input "**********" at bounding box center [753, 139] width 200 height 32
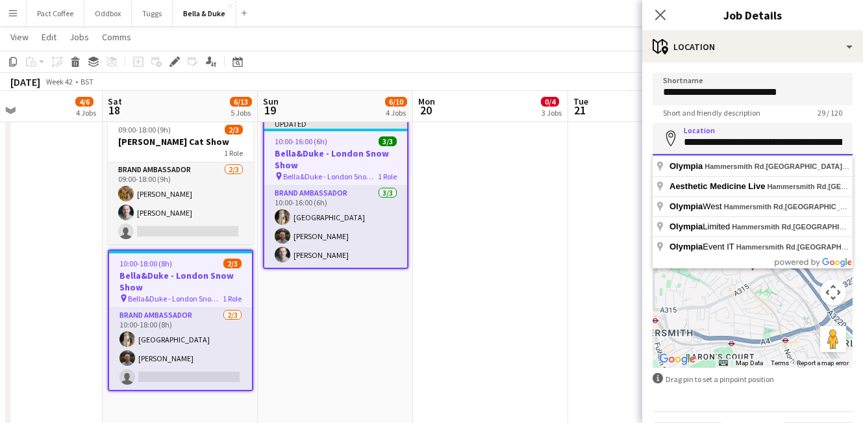
paste input
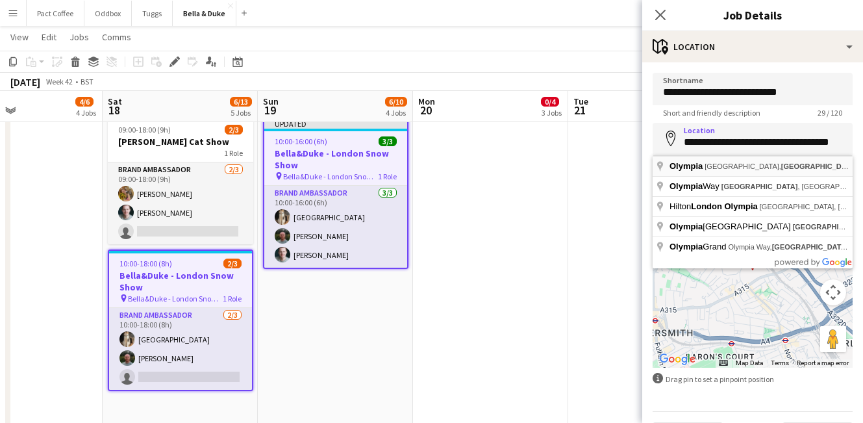
type input "**********"
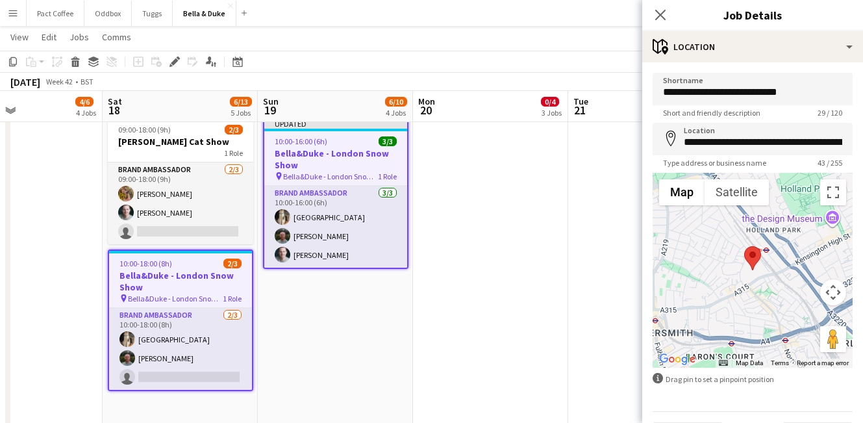
scroll to position [36, 0]
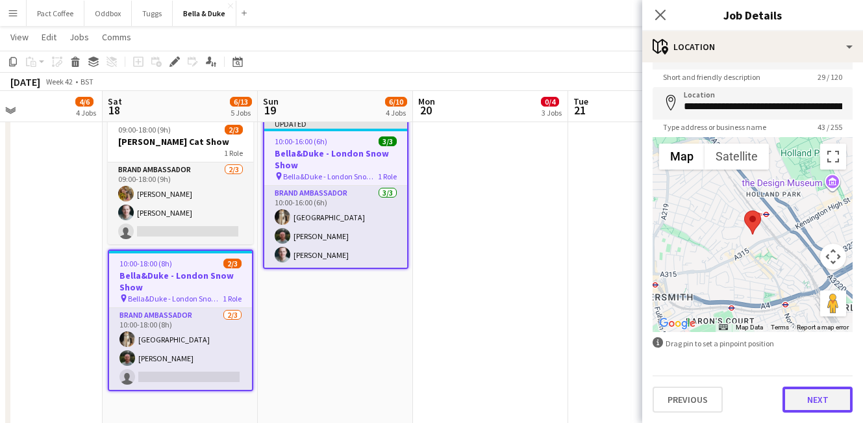
click at [816, 394] on button "Next" at bounding box center [818, 399] width 70 height 26
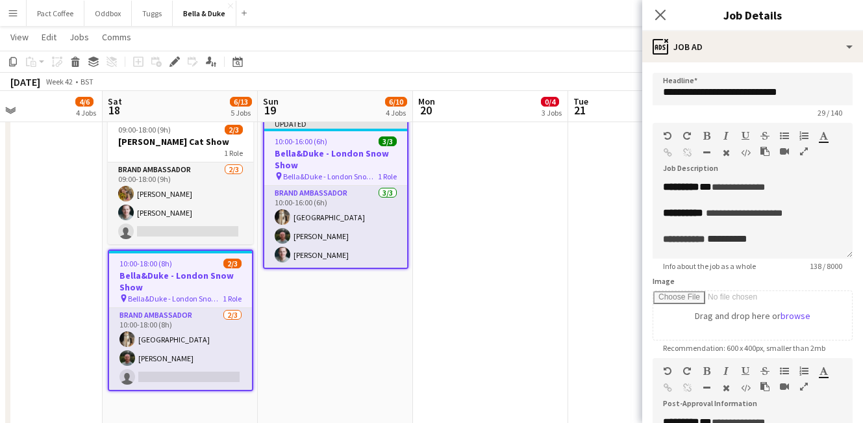
click at [516, 347] on app-date-cell at bounding box center [490, 232] width 155 height 710
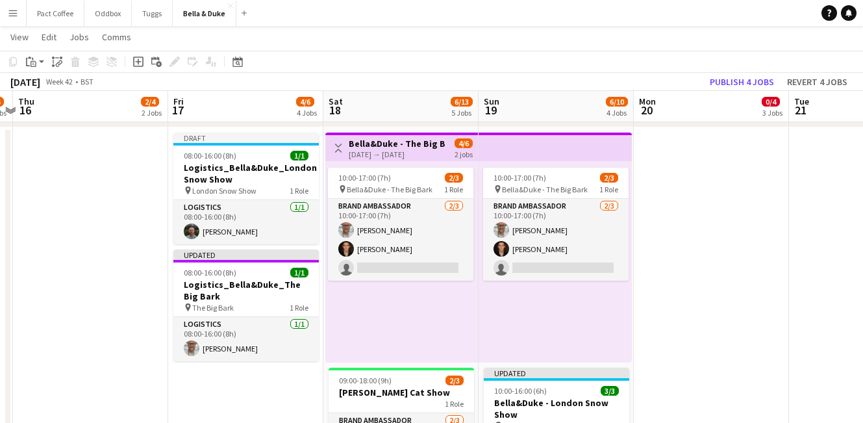
scroll to position [0, 296]
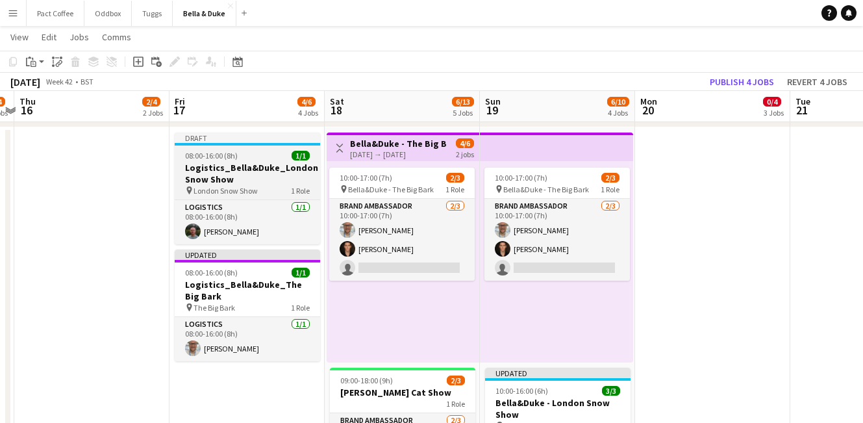
click at [261, 186] on div "pin London Snow Show 1 Role" at bounding box center [247, 190] width 145 height 10
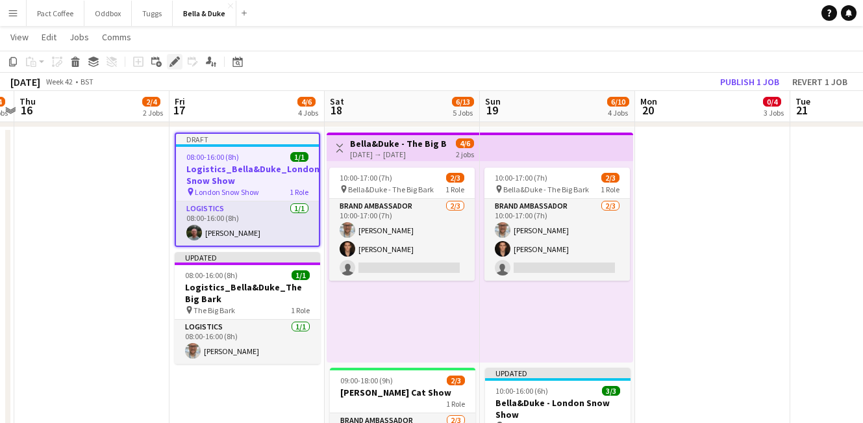
click at [175, 67] on div "Edit" at bounding box center [175, 62] width 16 height 16
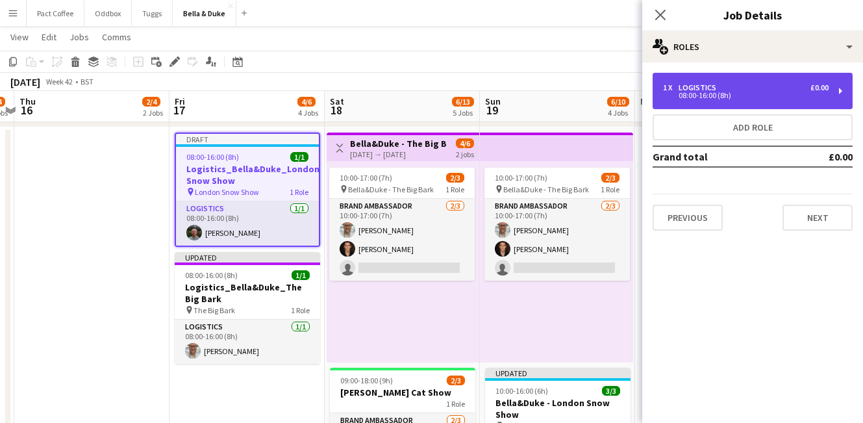
click at [753, 98] on div "08:00-16:00 (8h)" at bounding box center [746, 95] width 166 height 6
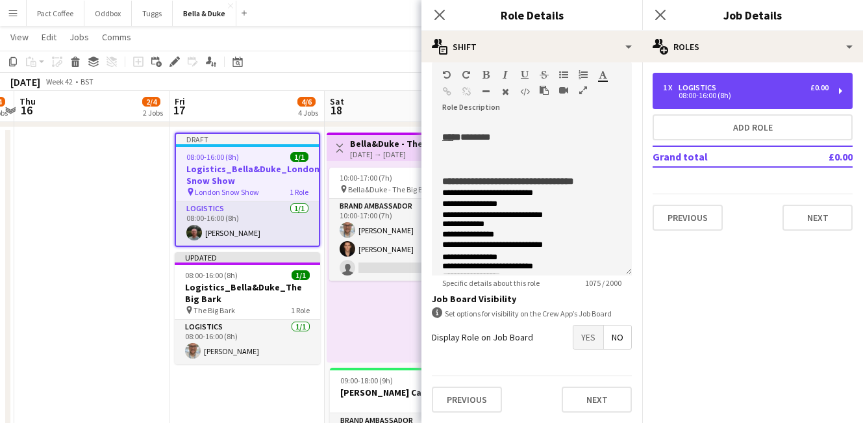
scroll to position [357, 0]
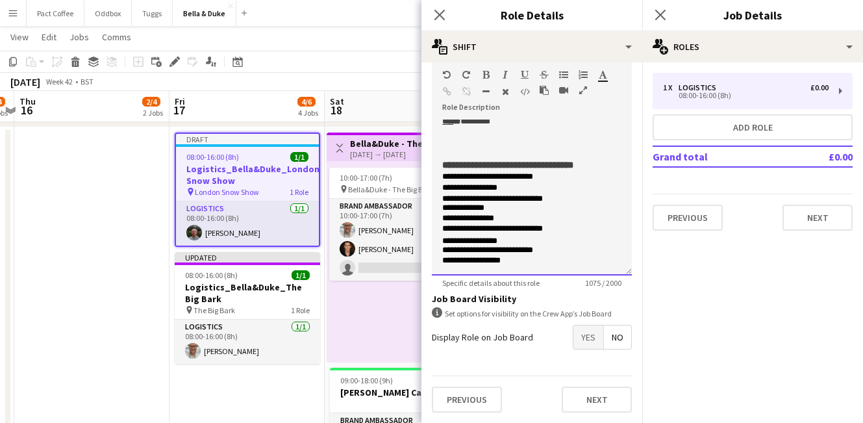
click at [537, 104] on p "**********" at bounding box center [531, 98] width 179 height 11
click at [514, 115] on p at bounding box center [531, 109] width 179 height 11
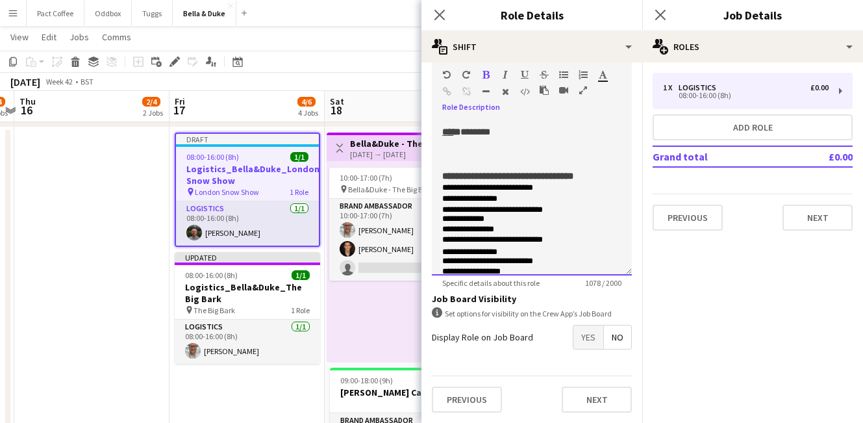
click at [556, 104] on p "**********" at bounding box center [531, 98] width 179 height 11
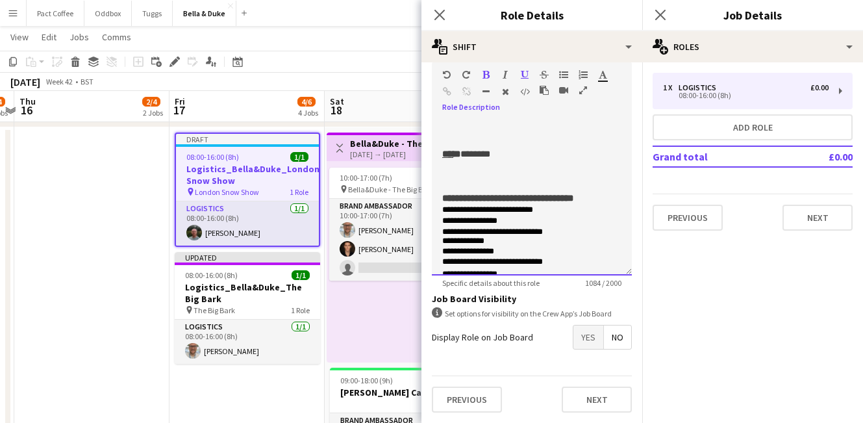
click at [536, 71] on p "**********" at bounding box center [531, 65] width 179 height 11
click at [540, 104] on p "**********" at bounding box center [531, 98] width 179 height 11
click at [527, 126] on p at bounding box center [531, 120] width 179 height 11
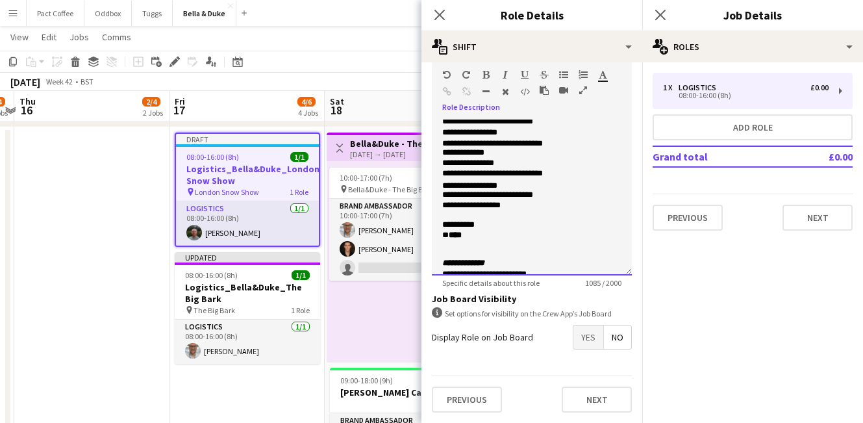
scroll to position [444, 0]
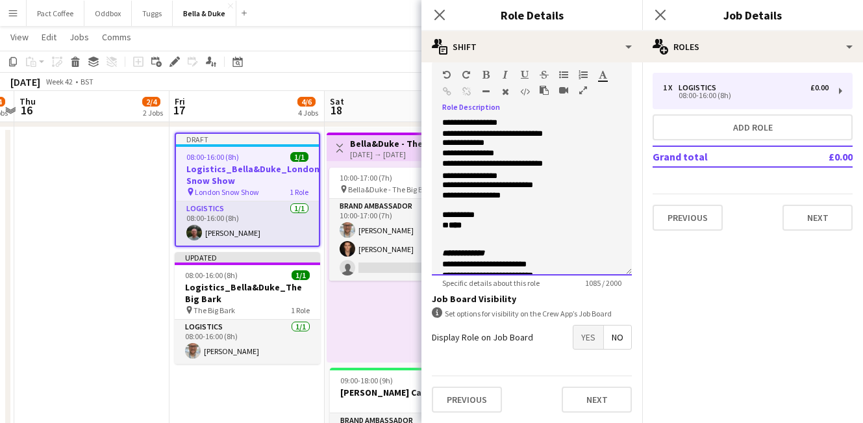
click at [499, 105] on span "**********" at bounding box center [507, 99] width 131 height 9
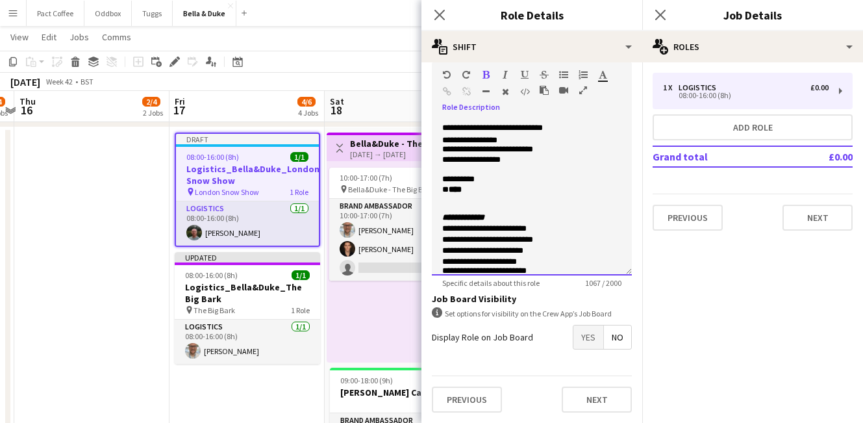
scroll to position [483, 0]
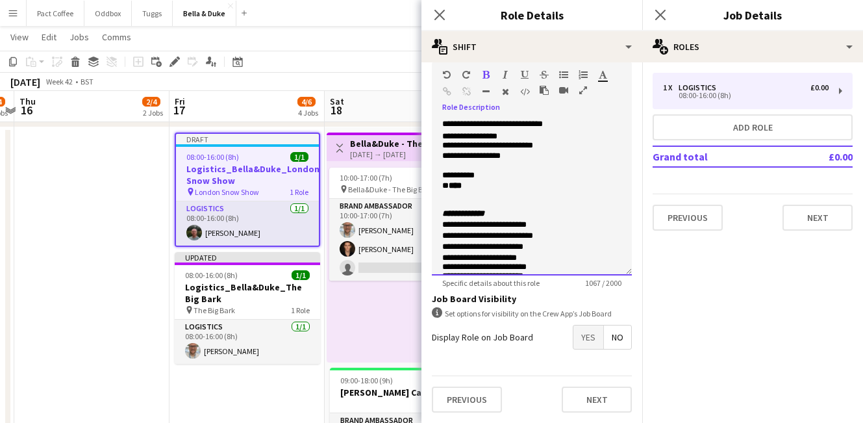
click at [446, 87] on span "**********" at bounding box center [469, 83] width 55 height 8
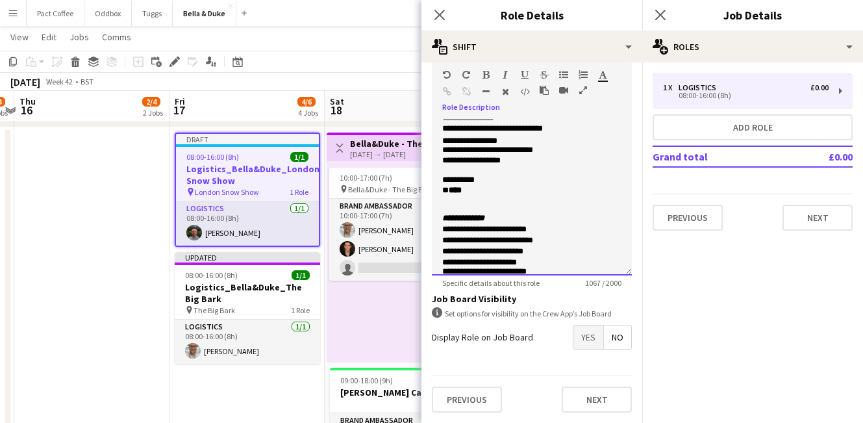
click at [545, 81] on p "**********" at bounding box center [531, 75] width 179 height 11
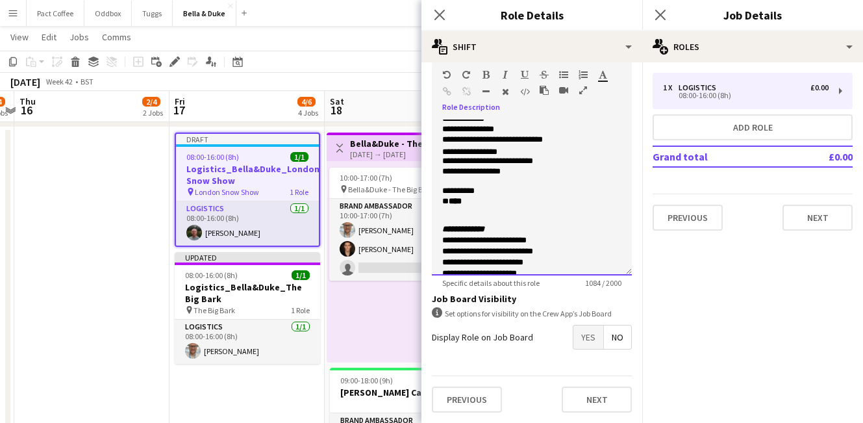
drag, startPoint x: 450, startPoint y: 205, endPoint x: 571, endPoint y: 208, distance: 120.8
click at [571, 92] on p "**********" at bounding box center [531, 86] width 179 height 11
click at [454, 103] on span "**********" at bounding box center [469, 98] width 55 height 8
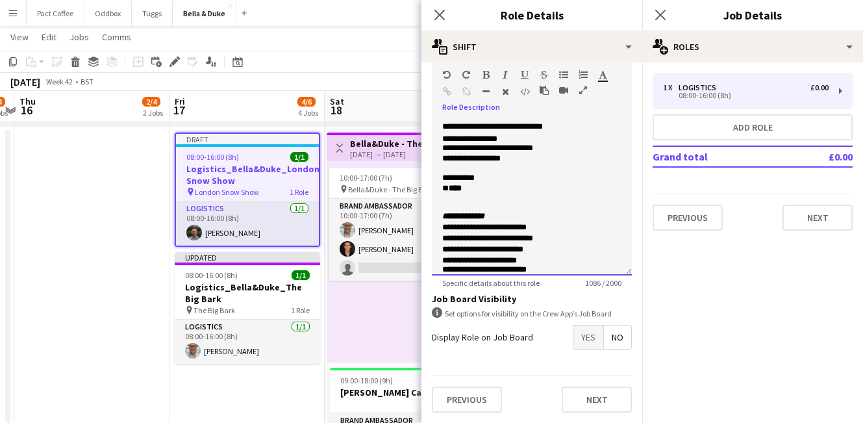
scroll to position [493, 0]
click at [454, 88] on span "**********" at bounding box center [473, 84] width 62 height 8
click at [445, 110] on p "**********" at bounding box center [531, 105] width 179 height 10
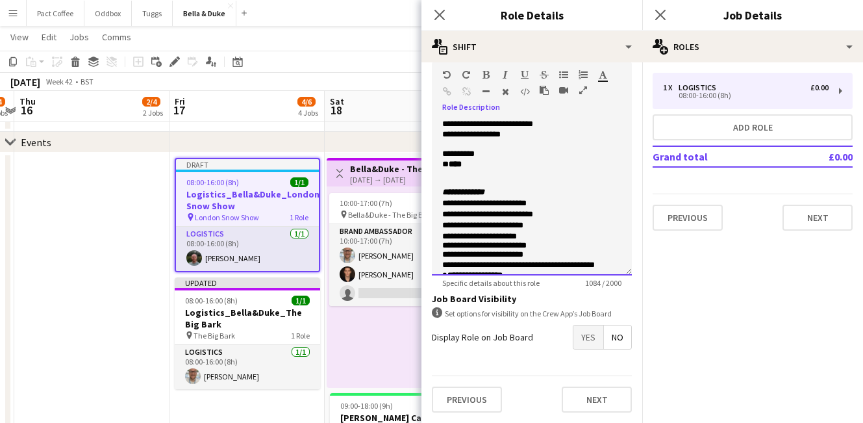
scroll to position [518, 0]
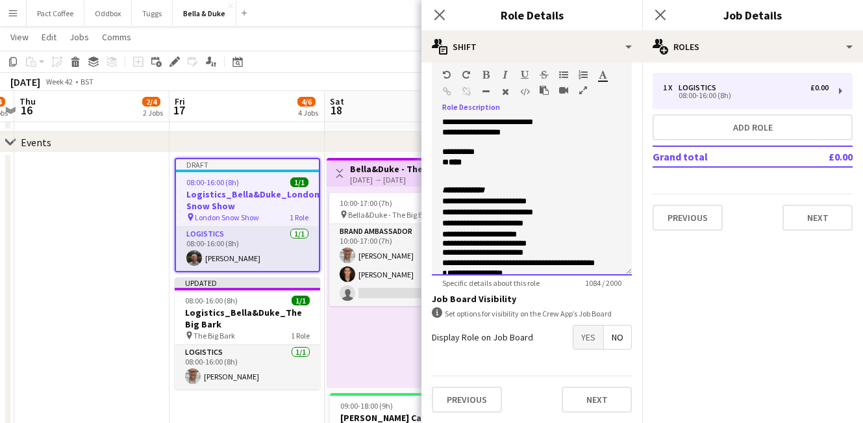
click at [446, 96] on p "**********" at bounding box center [531, 91] width 179 height 10
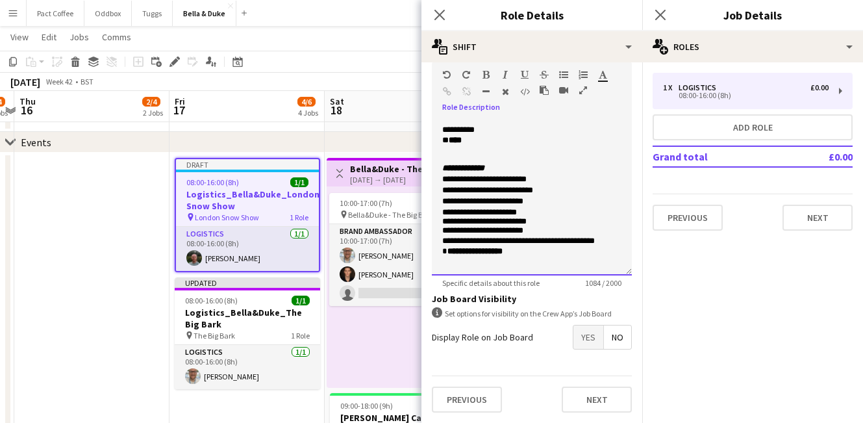
scroll to position [546, 0]
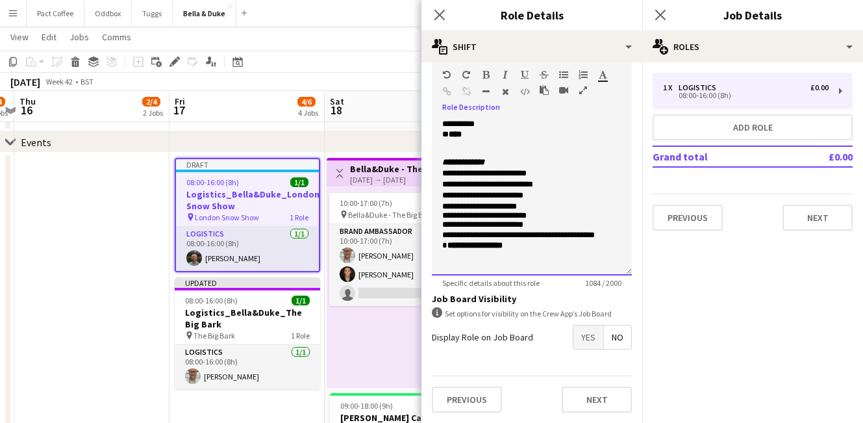
click at [449, 58] on p "**********" at bounding box center [531, 52] width 179 height 10
click at [446, 25] on p "**********" at bounding box center [531, 19] width 179 height 11
click at [458, 130] on p "**** *****" at bounding box center [531, 124] width 179 height 10
click at [462, 138] on span "****" at bounding box center [455, 134] width 13 height 8
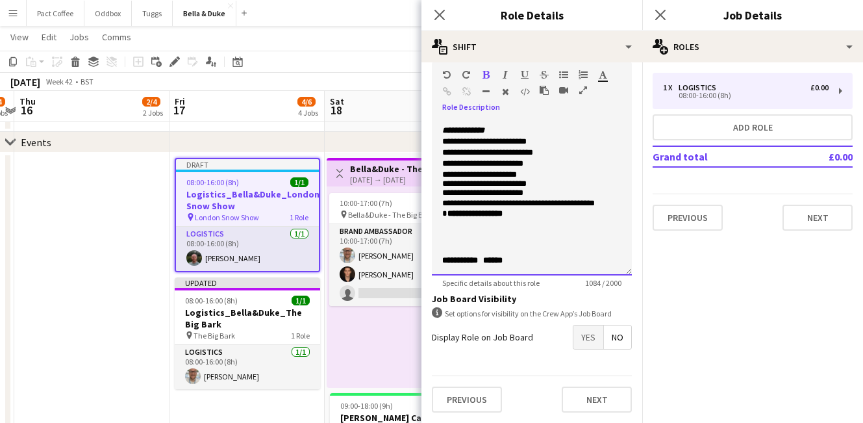
scroll to position [679, 0]
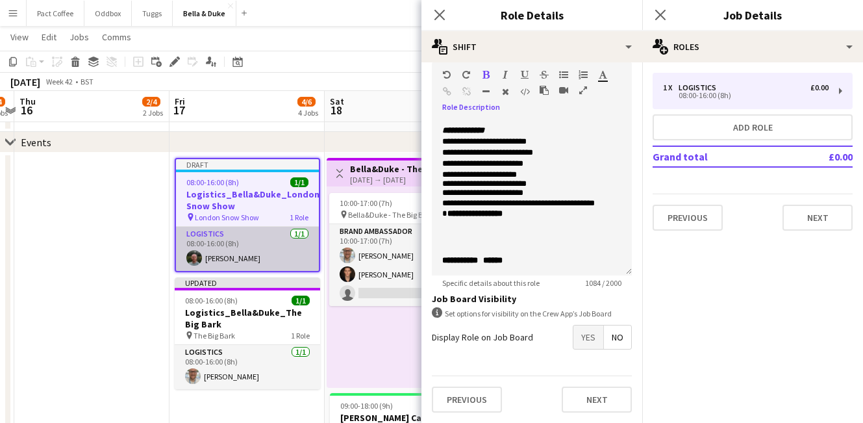
click at [256, 257] on app-card-role "Logistics 1/1 08:00-16:00 (8h) Tommy Knox" at bounding box center [247, 249] width 143 height 44
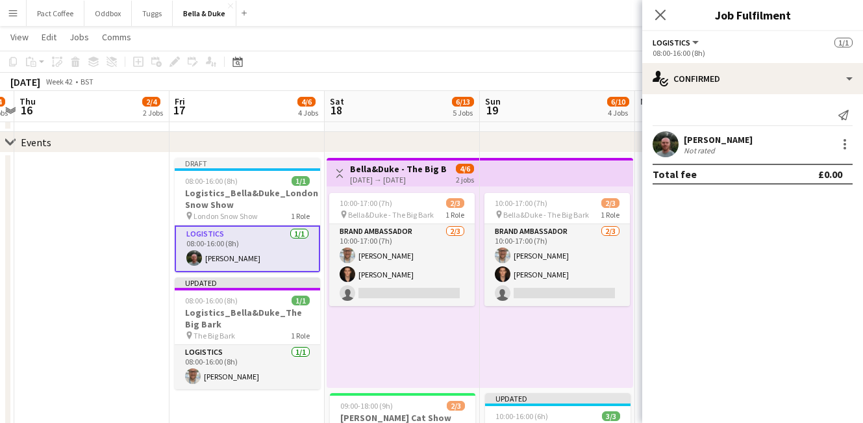
click at [709, 144] on div "[PERSON_NAME]" at bounding box center [718, 140] width 69 height 12
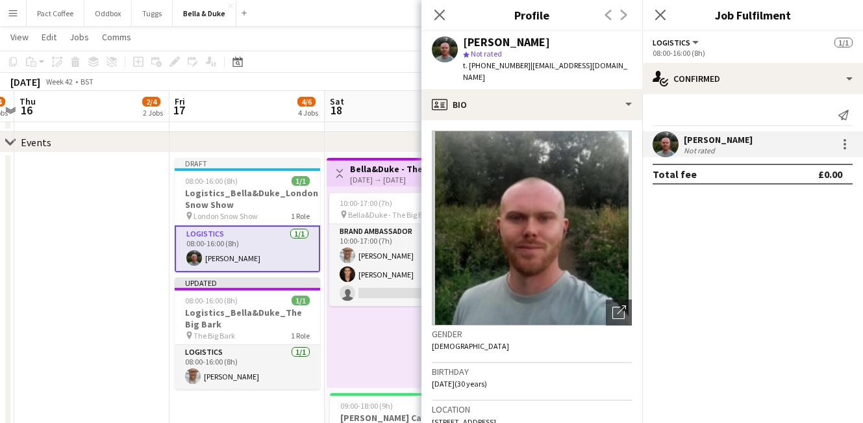
click at [483, 417] on span "35 Moor Lane, West Drayton, UB7 0AP" at bounding box center [464, 422] width 64 height 10
copy span "35 Moor Lane, West Drayton, UB7 0AP"
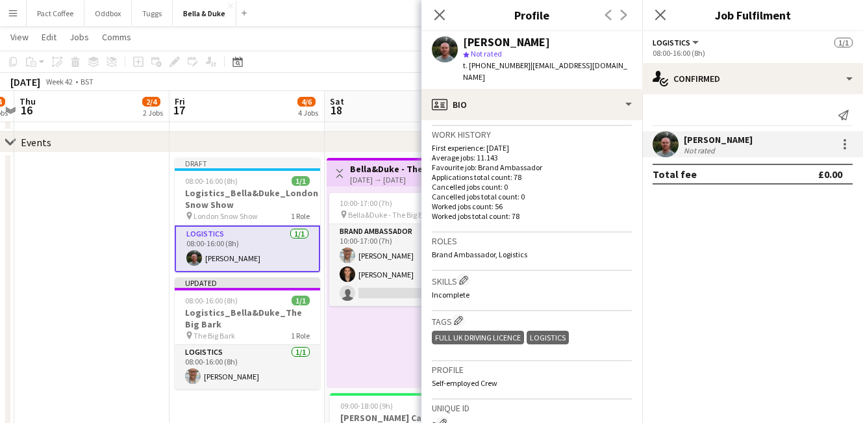
scroll to position [549, 0]
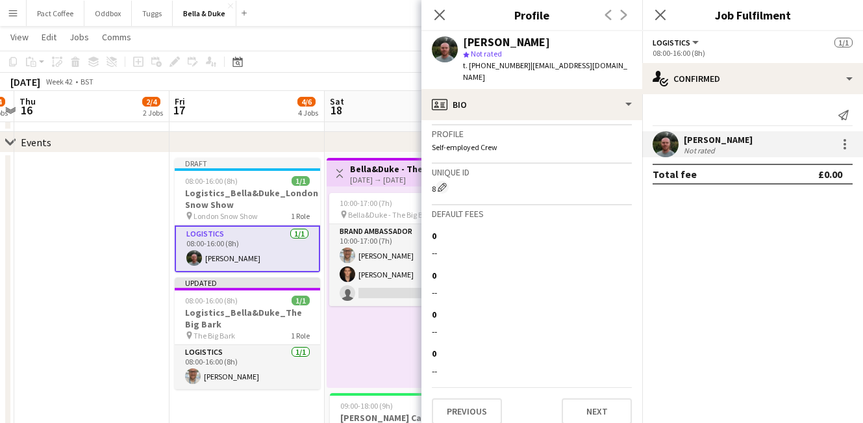
click at [249, 203] on h3 "Logistics_Bella&Duke_London Snow Show" at bounding box center [247, 198] width 145 height 23
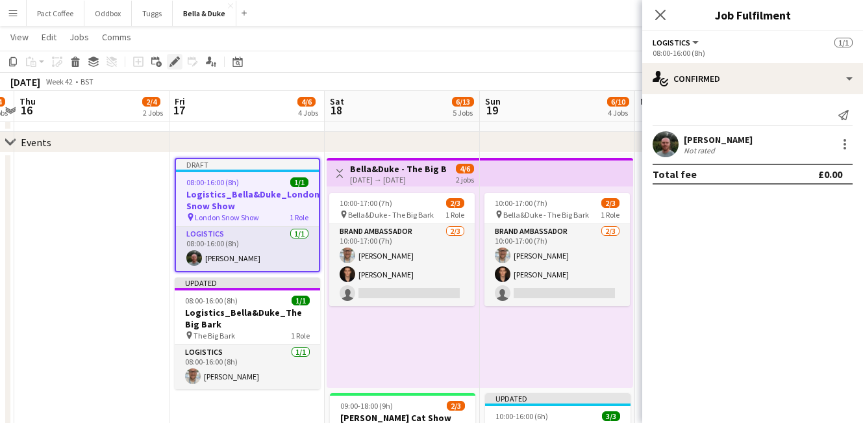
click at [177, 66] on icon "Edit" at bounding box center [174, 61] width 10 height 10
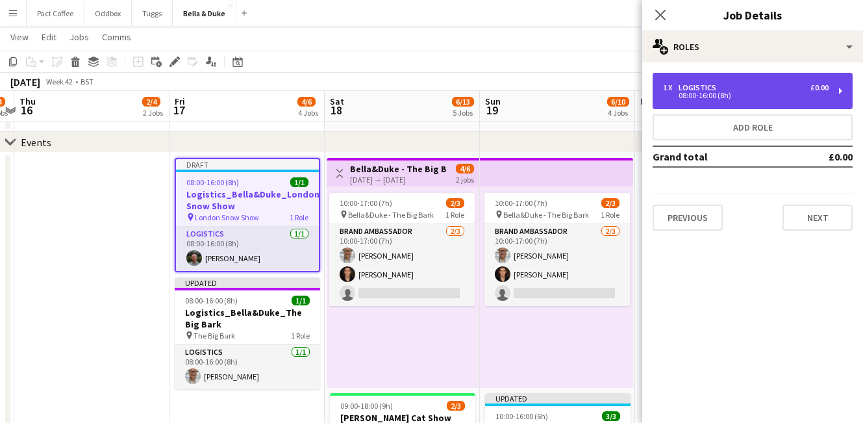
click at [736, 86] on div "1 x Logistics £0.00" at bounding box center [746, 87] width 166 height 9
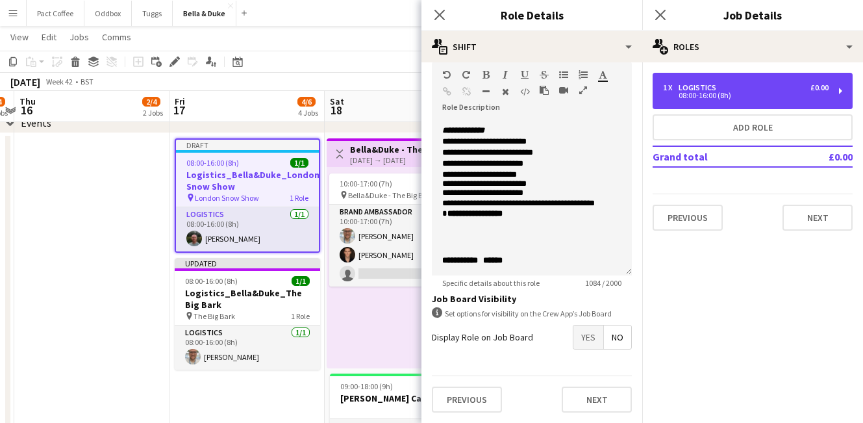
scroll to position [702, 0]
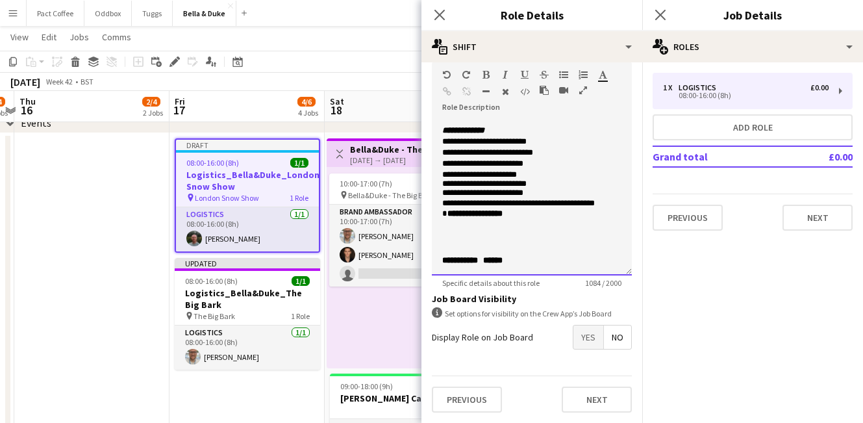
drag, startPoint x: 515, startPoint y: 149, endPoint x: 517, endPoint y: 162, distance: 13.1
click at [515, 145] on span "**********" at bounding box center [484, 141] width 84 height 8
click at [521, 157] on span "**********" at bounding box center [487, 152] width 91 height 8
click at [521, 168] on span "**********" at bounding box center [515, 163] width 36 height 8
click at [511, 179] on span "*********" at bounding box center [502, 174] width 29 height 8
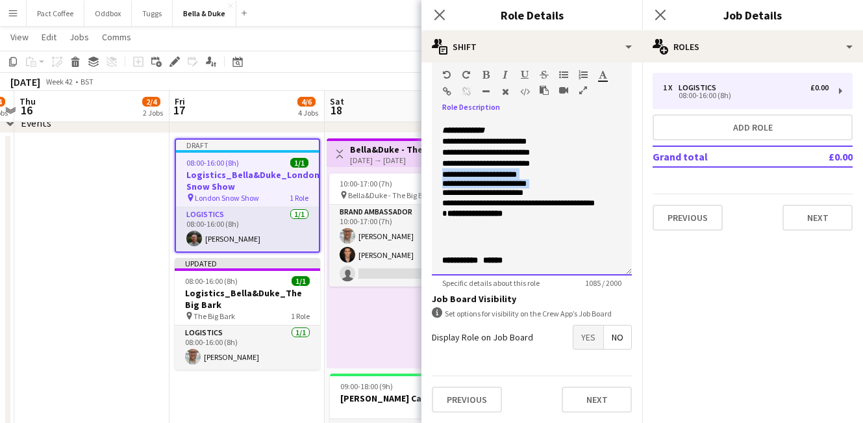
drag, startPoint x: 442, startPoint y: 208, endPoint x: 441, endPoint y: 188, distance: 20.2
click at [442, 188] on div "**********" at bounding box center [532, 197] width 200 height 156
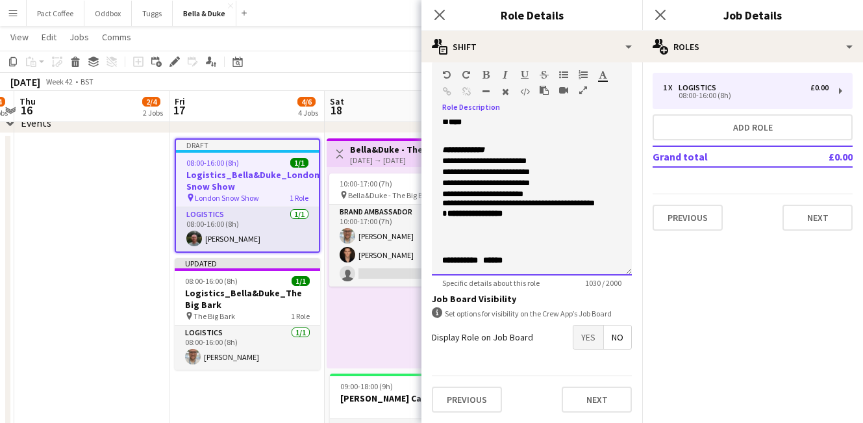
click at [512, 190] on span "**********" at bounding box center [482, 194] width 81 height 8
click at [616, 199] on p "**********" at bounding box center [531, 204] width 179 height 10
click at [575, 199] on p "**********" at bounding box center [531, 204] width 179 height 10
click at [484, 211] on span "**********" at bounding box center [474, 213] width 55 height 8
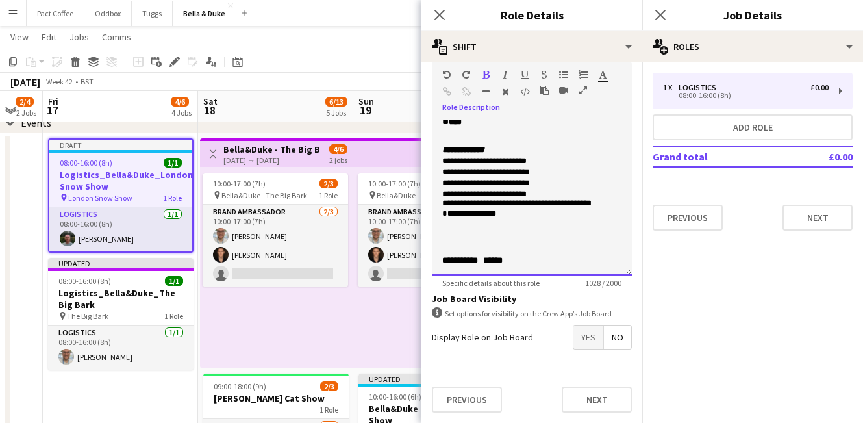
scroll to position [0, 429]
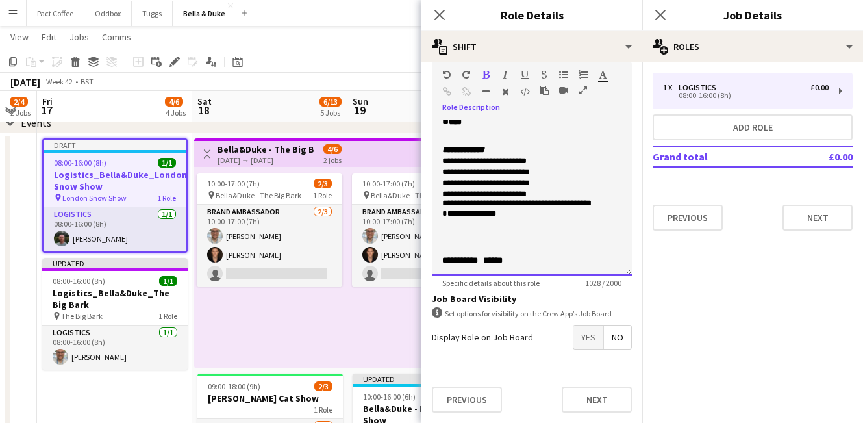
click at [525, 260] on p "**********" at bounding box center [531, 260] width 179 height 9
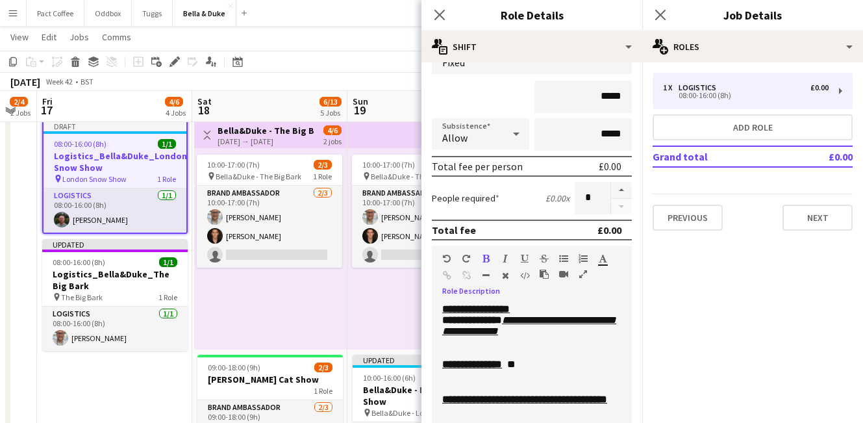
scroll to position [92, 0]
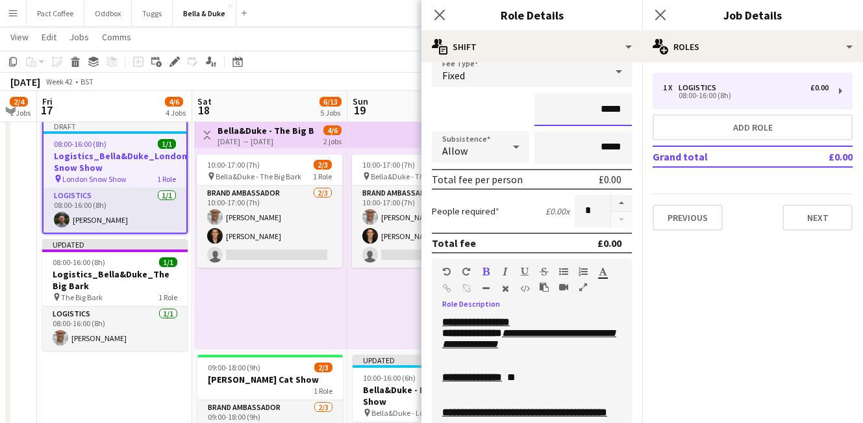
click at [619, 114] on input "*****" at bounding box center [582, 110] width 97 height 32
type input "**"
type input "****"
click at [507, 115] on div "****" at bounding box center [532, 110] width 200 height 32
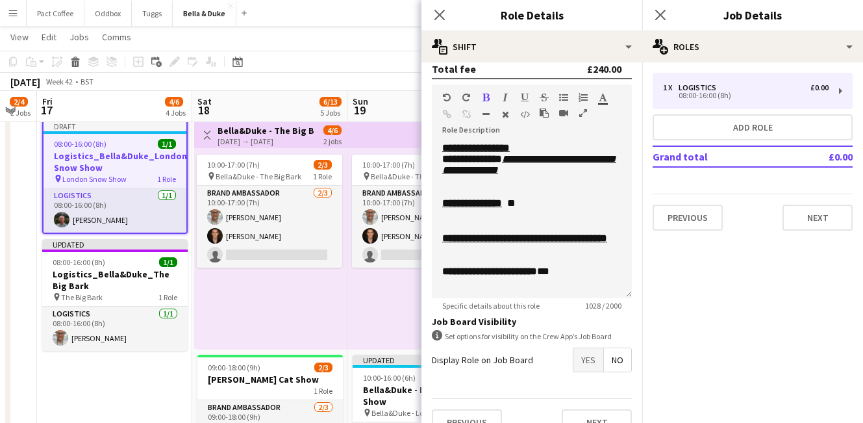
scroll to position [704, 0]
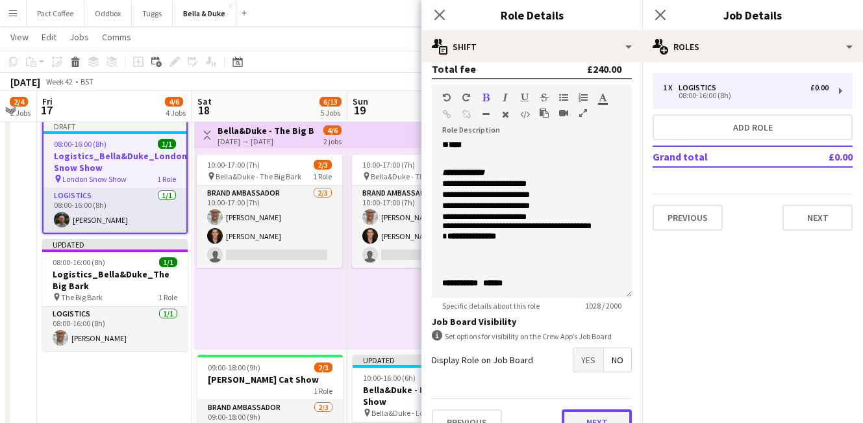
click at [609, 418] on button "Next" at bounding box center [597, 422] width 70 height 26
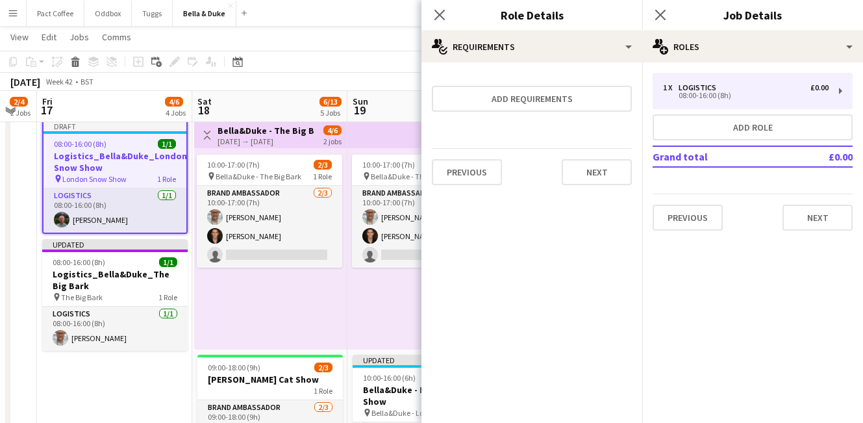
scroll to position [0, 0]
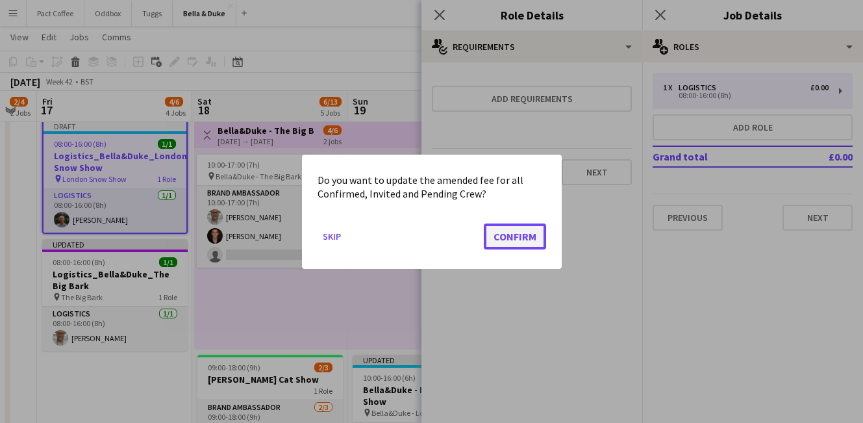
click at [530, 238] on button "Confirm" at bounding box center [515, 236] width 62 height 26
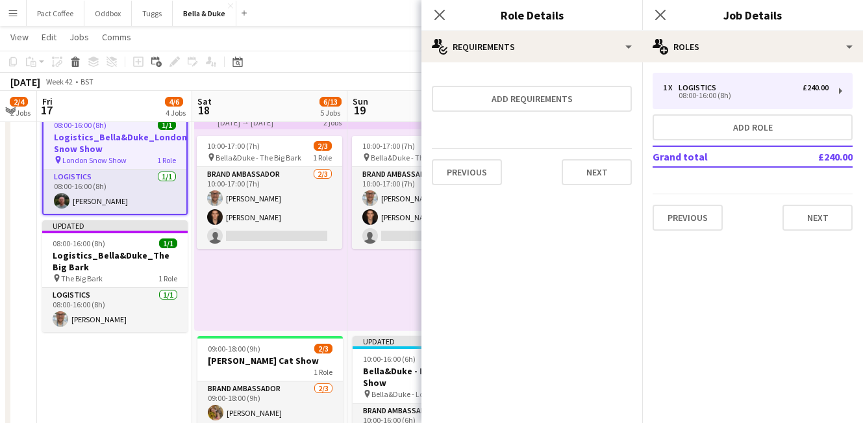
scroll to position [98, 0]
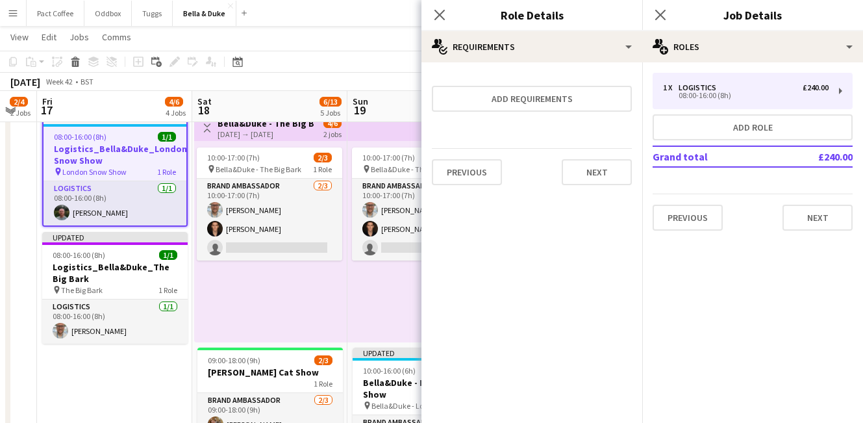
click at [159, 377] on app-date-cell "Draft 08:00-16:00 (8h) 1/1 Logistics_Bella&Duke_London Snow Show pin London Sno…" at bounding box center [114, 382] width 155 height 551
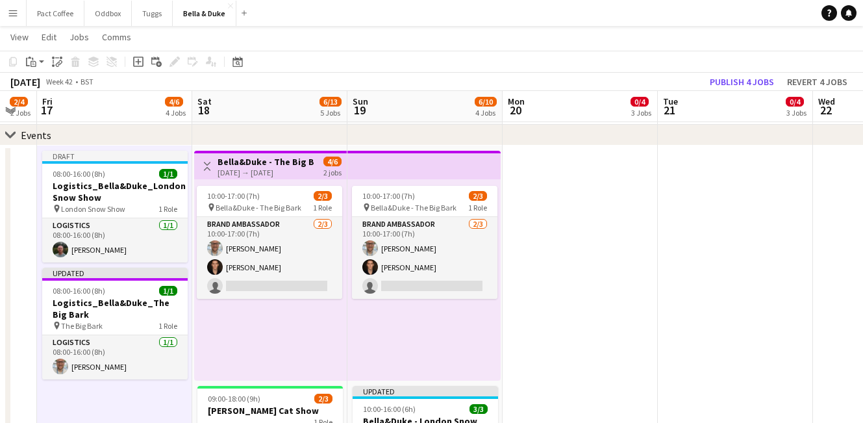
scroll to position [51, 0]
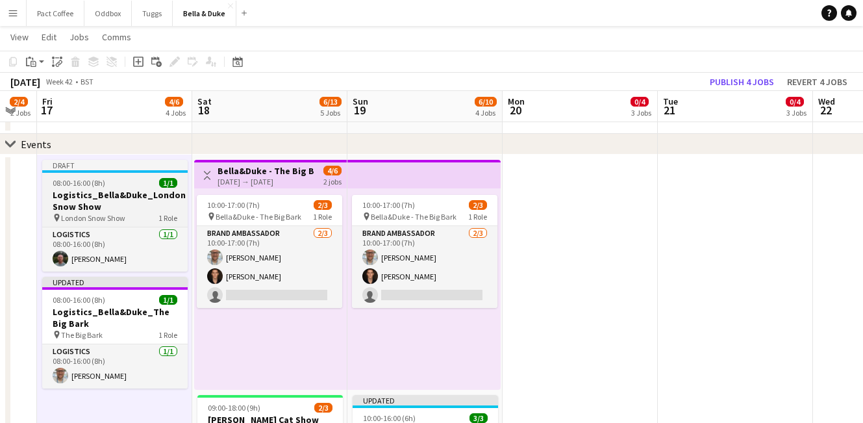
click at [132, 189] on h3 "Logistics_Bella&Duke_London Snow Show" at bounding box center [114, 200] width 145 height 23
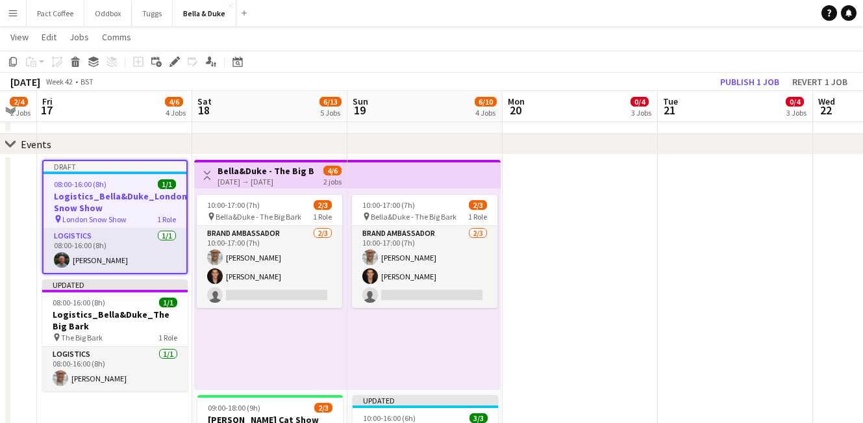
click at [777, 71] on app-toolbar "Copy Paste Paste Command V Paste with crew Command Shift V Paste linked Job Del…" at bounding box center [431, 62] width 863 height 22
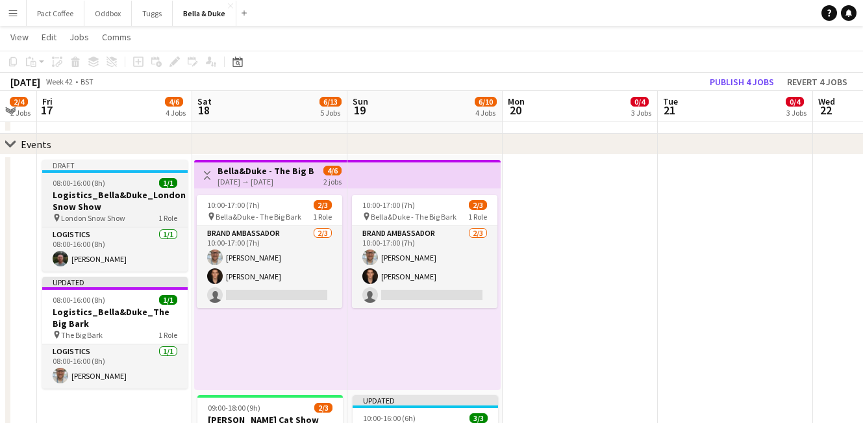
click at [161, 201] on h3 "Logistics_Bella&Duke_London Snow Show" at bounding box center [114, 200] width 145 height 23
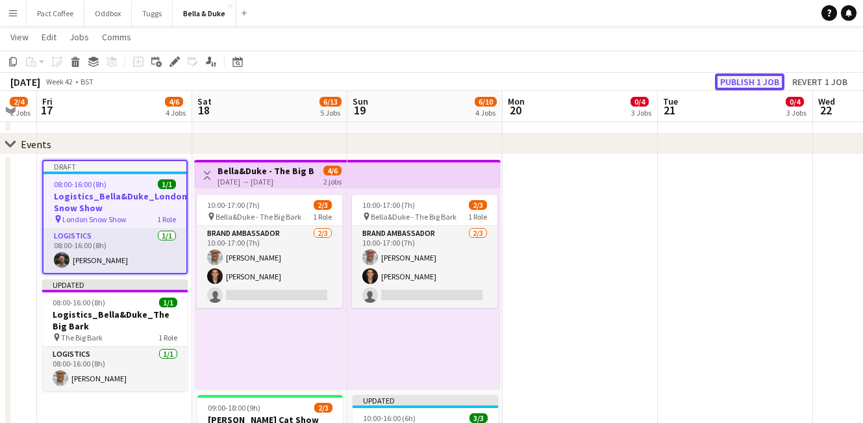
click at [748, 77] on button "Publish 1 job" at bounding box center [749, 81] width 69 height 17
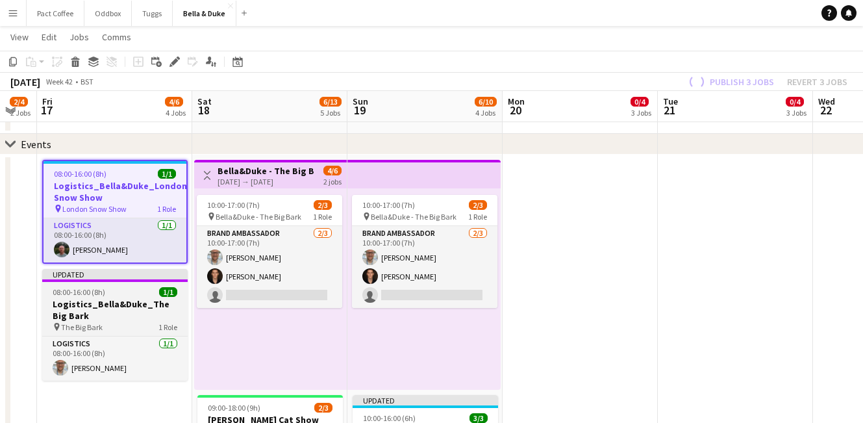
click at [123, 332] on app-job-card "Updated 08:00-16:00 (8h) 1/1 Logistics_Bella&Duke_The Big Bark pin The Big Bark…" at bounding box center [114, 325] width 145 height 112
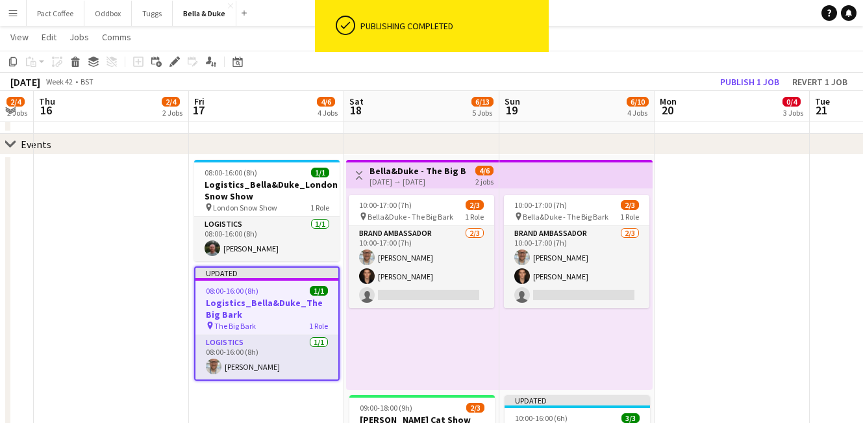
scroll to position [0, 275]
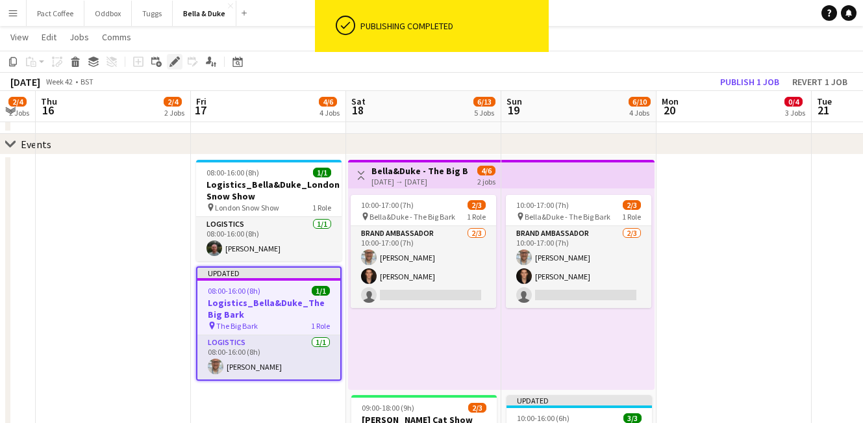
click at [181, 64] on div "Edit" at bounding box center [175, 62] width 16 height 16
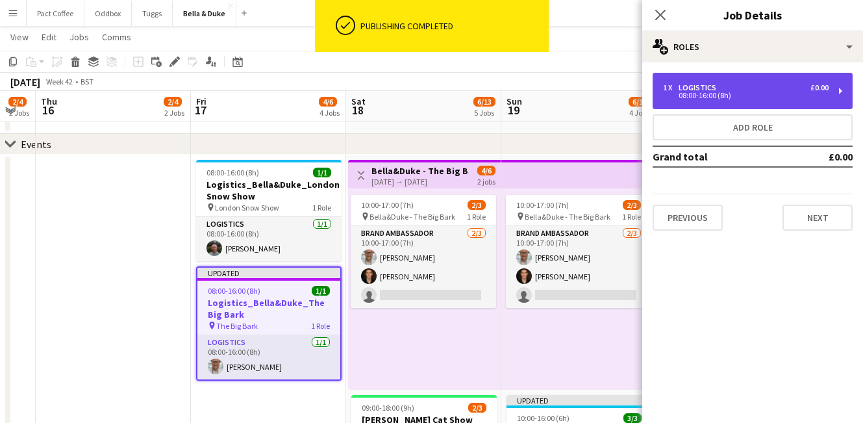
click at [747, 96] on div "08:00-16:00 (8h)" at bounding box center [746, 95] width 166 height 6
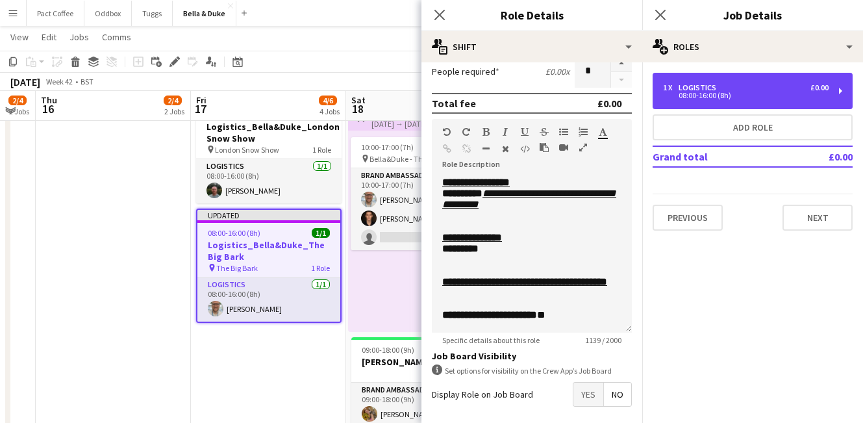
scroll to position [104, 0]
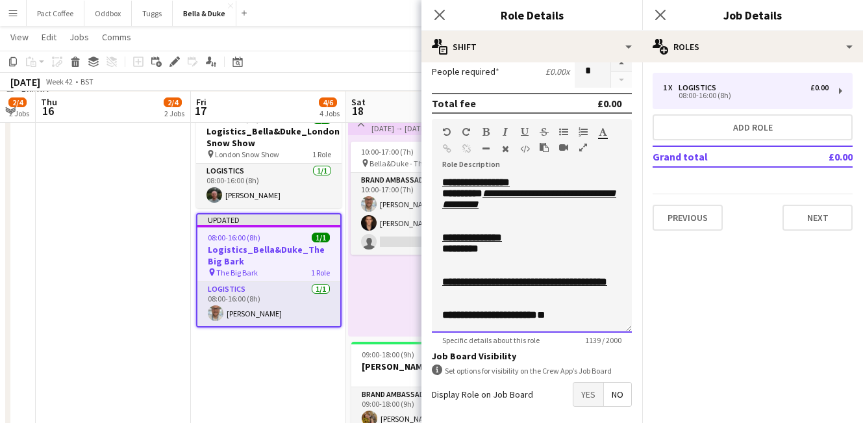
click at [477, 194] on span "********" at bounding box center [462, 193] width 40 height 10
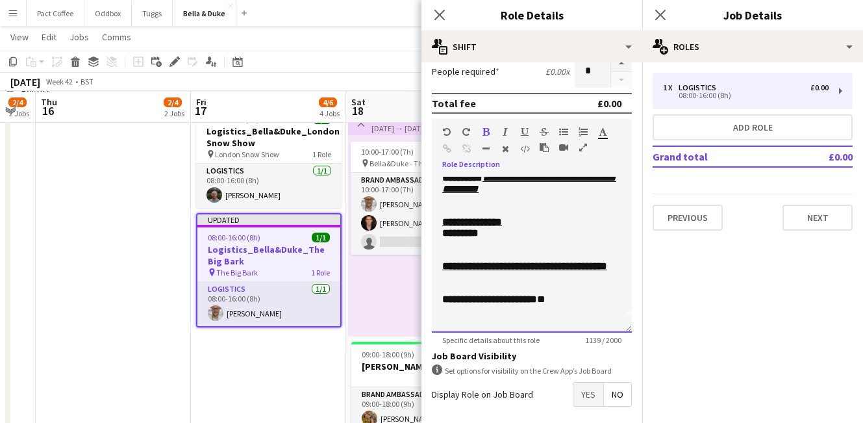
scroll to position [19, 0]
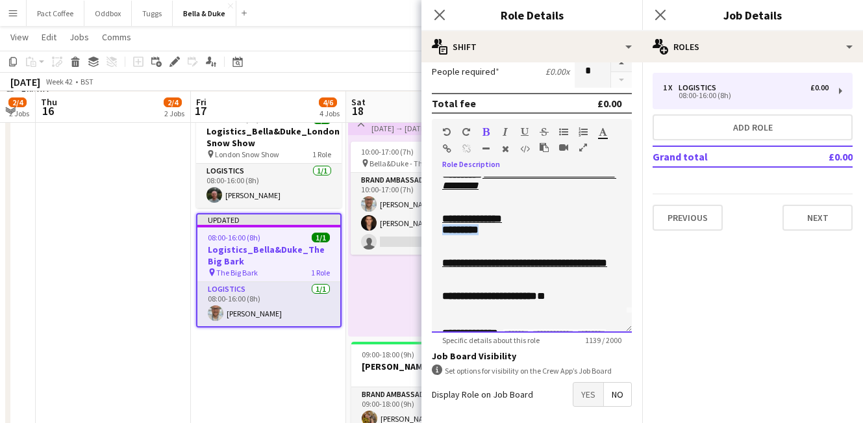
drag, startPoint x: 499, startPoint y: 246, endPoint x: 433, endPoint y: 236, distance: 67.0
click at [433, 236] on div "**********" at bounding box center [532, 255] width 200 height 156
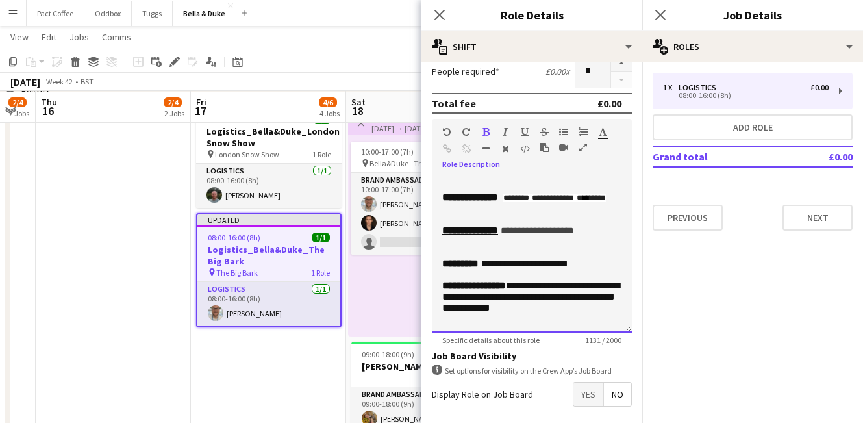
scroll to position [156, 0]
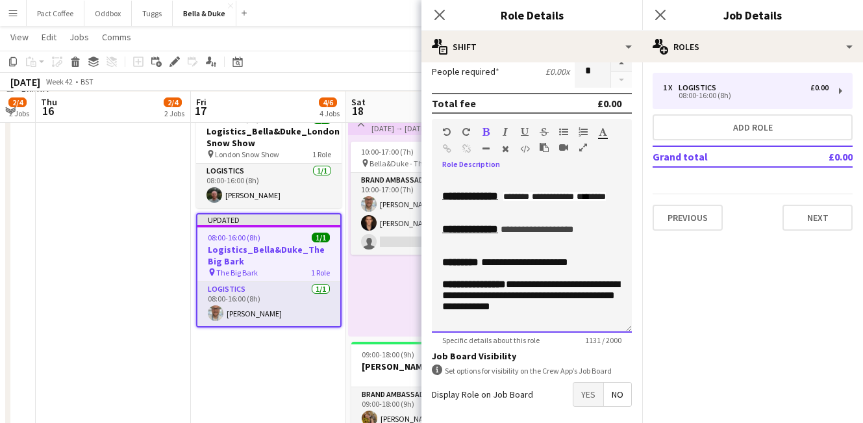
click at [586, 166] on p "**********" at bounding box center [531, 159] width 179 height 13
drag, startPoint x: 535, startPoint y: 249, endPoint x: 514, endPoint y: 238, distance: 24.1
click at [514, 201] on p "**********" at bounding box center [531, 195] width 179 height 11
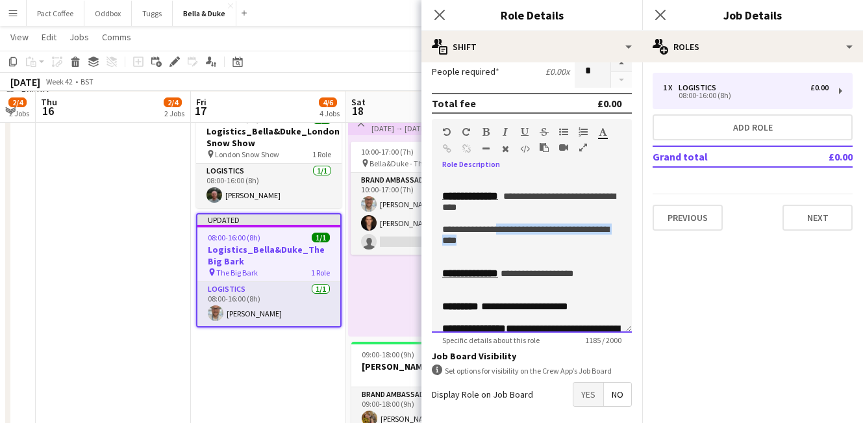
drag, startPoint x: 547, startPoint y: 281, endPoint x: 512, endPoint y: 274, distance: 35.8
click at [512, 245] on p "**********" at bounding box center [531, 234] width 179 height 22
drag, startPoint x: 509, startPoint y: 273, endPoint x: 421, endPoint y: 271, distance: 88.4
click at [421, 271] on form "**********" at bounding box center [531, 160] width 221 height 639
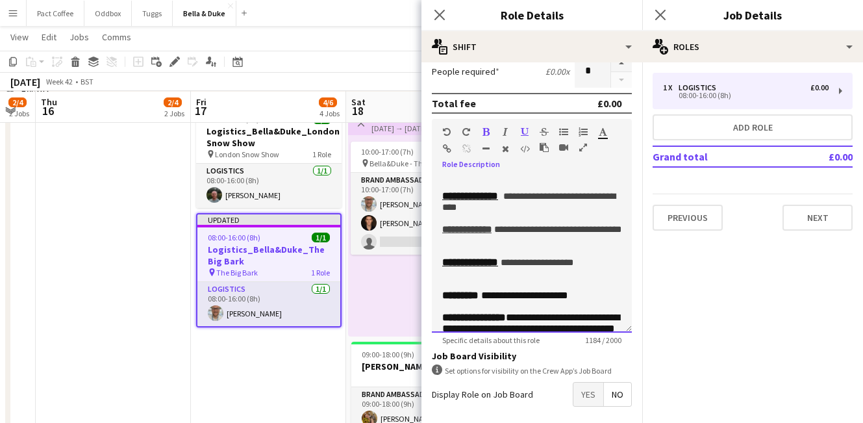
click at [531, 234] on p "**********" at bounding box center [531, 228] width 179 height 11
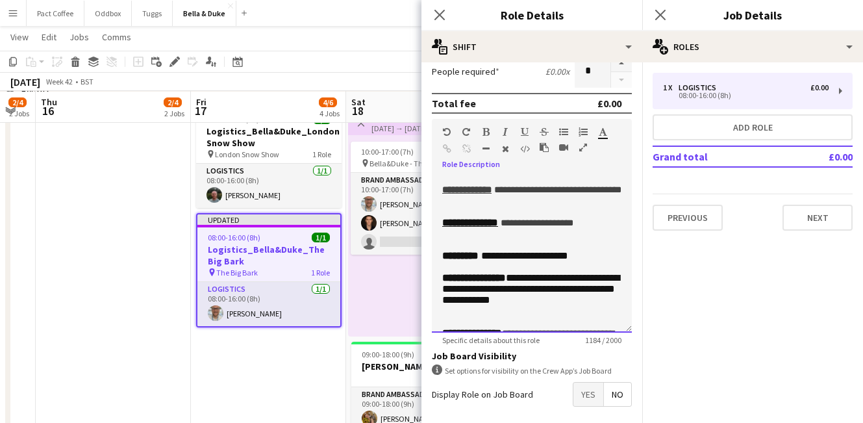
scroll to position [191, 0]
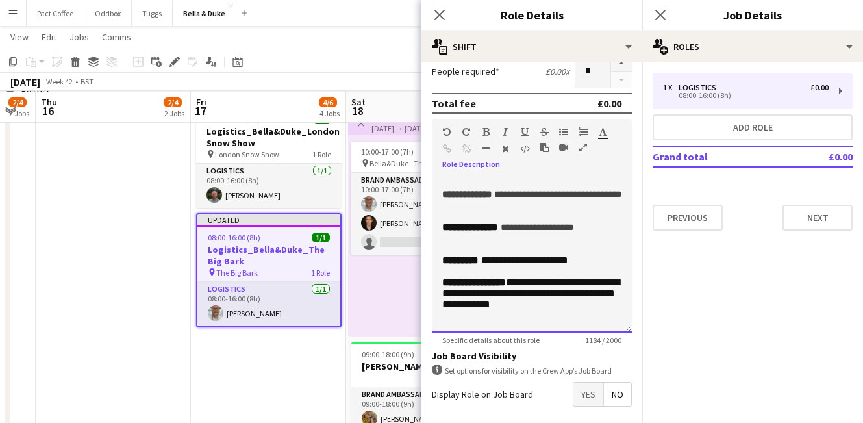
click at [568, 199] on span "**********" at bounding box center [557, 194] width 127 height 9
click at [514, 188] on p at bounding box center [531, 182] width 179 height 11
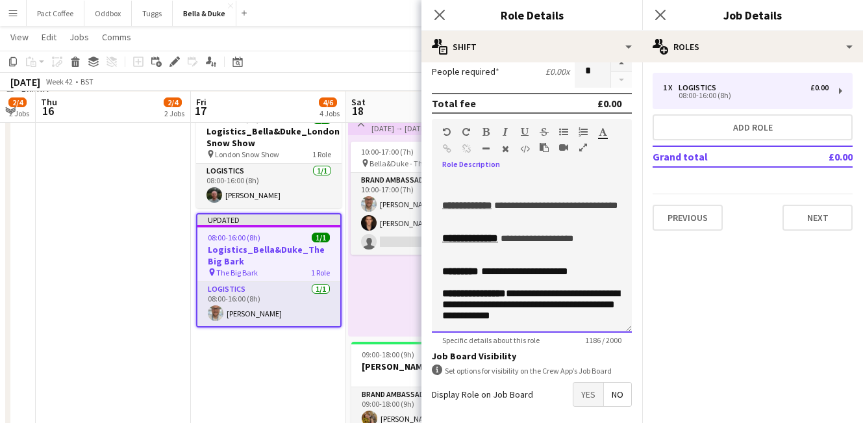
scroll to position [224, 0]
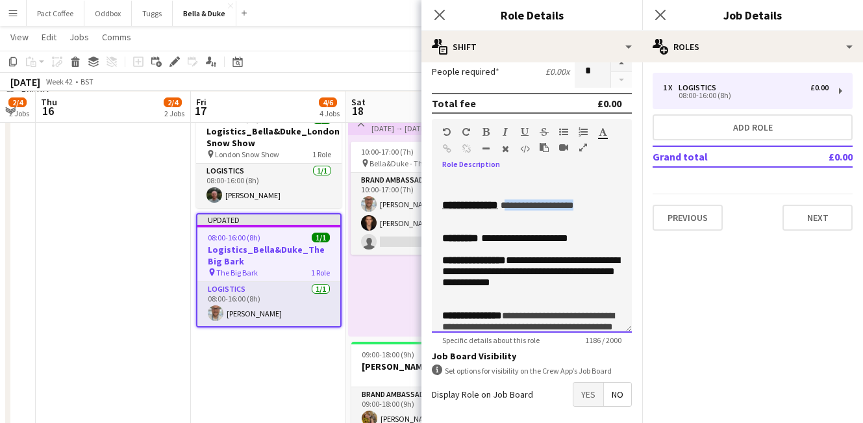
drag, startPoint x: 614, startPoint y: 273, endPoint x: 525, endPoint y: 267, distance: 89.2
click at [525, 210] on p "**********" at bounding box center [531, 204] width 179 height 11
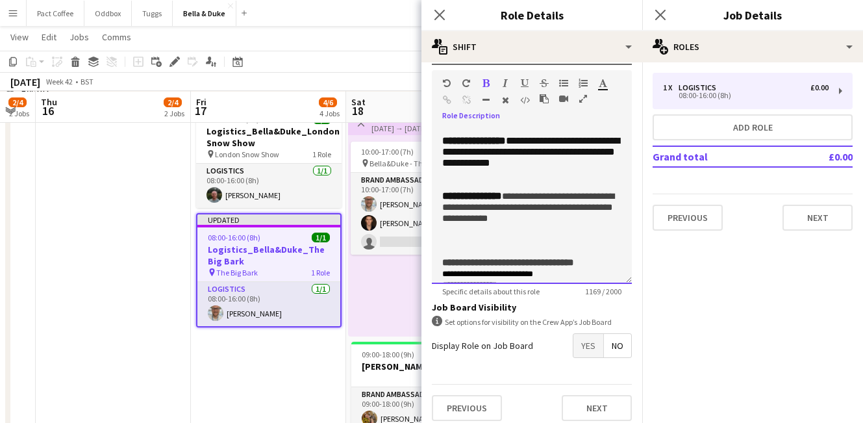
scroll to position [295, 0]
click at [519, 134] on p at bounding box center [531, 128] width 179 height 11
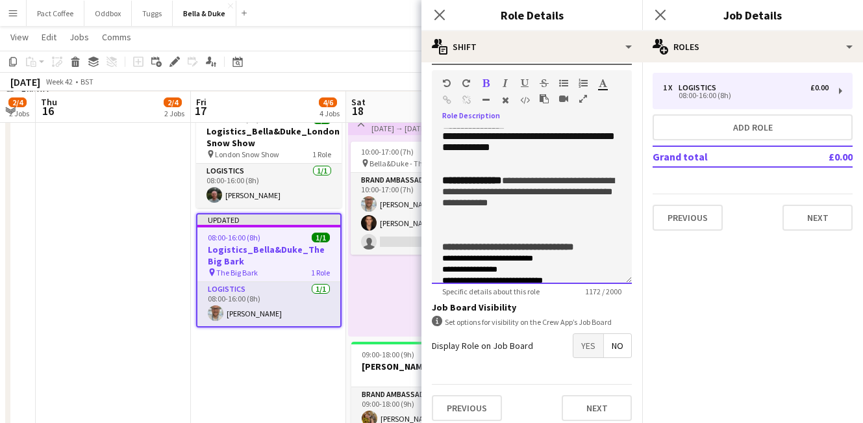
scroll to position [322, 0]
drag, startPoint x: 514, startPoint y: 255, endPoint x: 484, endPoint y: 214, distance: 50.1
click at [484, 152] on p "**********" at bounding box center [531, 135] width 179 height 33
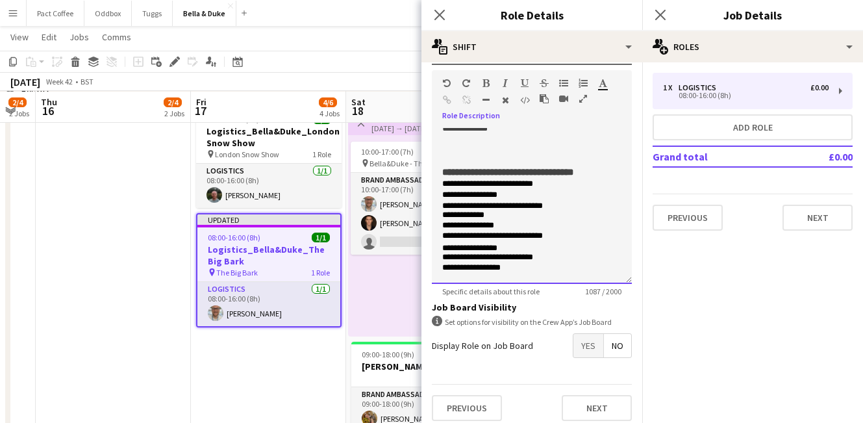
scroll to position [379, 0]
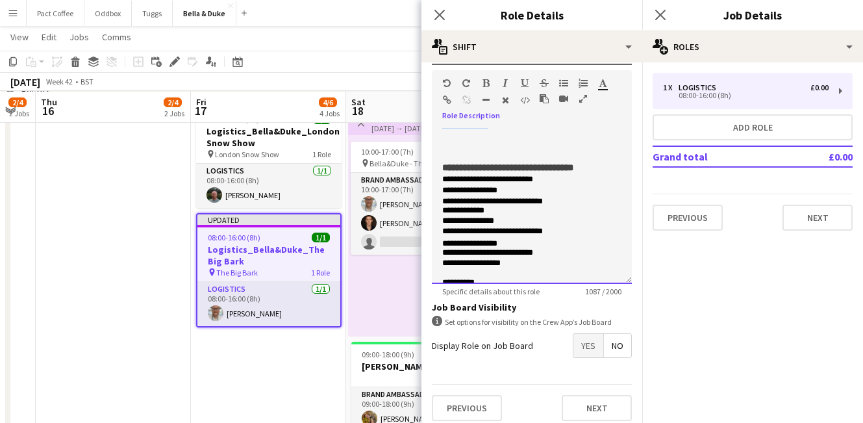
drag, startPoint x: 510, startPoint y: 236, endPoint x: 473, endPoint y: 198, distance: 53.3
click at [473, 129] on p "**********" at bounding box center [531, 111] width 179 height 33
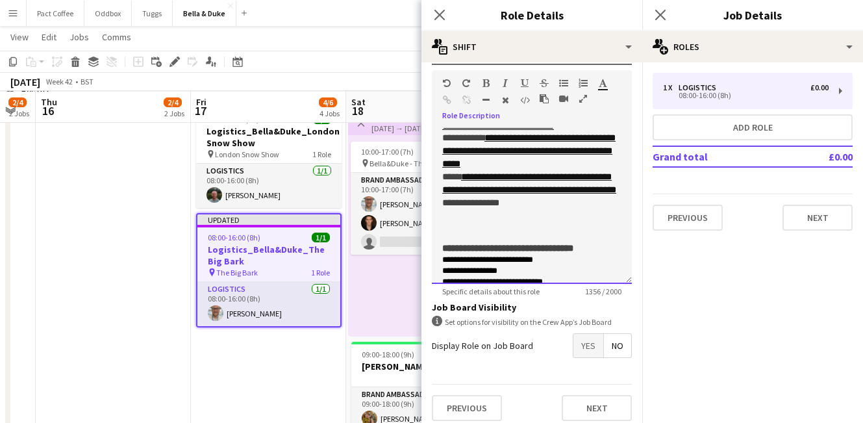
scroll to position [357, 0]
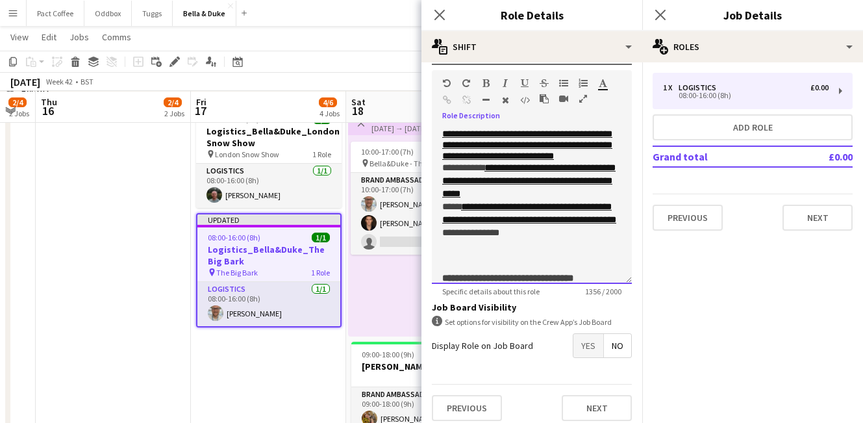
drag, startPoint x: 527, startPoint y: 205, endPoint x: 607, endPoint y: 203, distance: 79.3
click at [607, 161] on p "**********" at bounding box center [531, 139] width 179 height 44
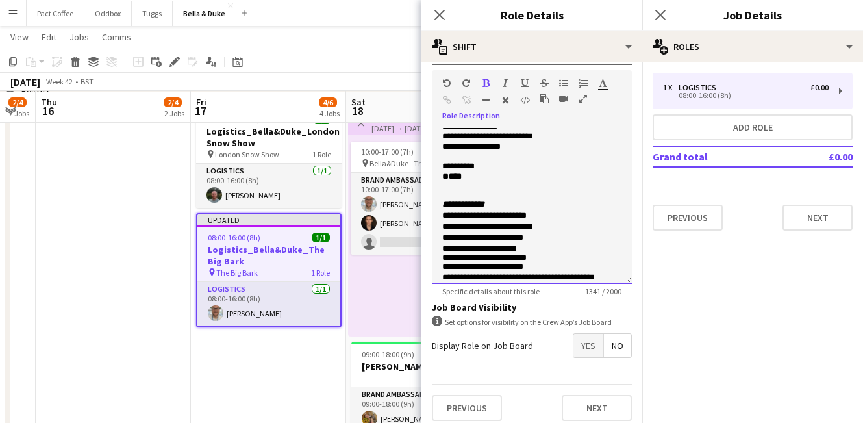
scroll to position [588, 0]
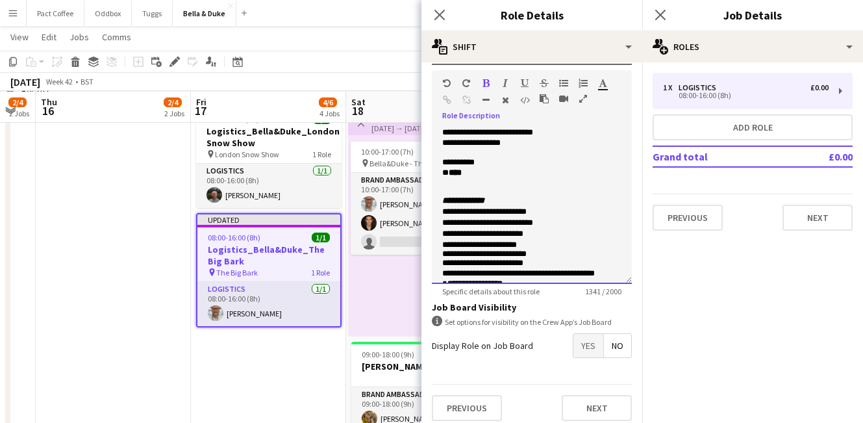
click at [521, 52] on span "**********" at bounding box center [507, 47] width 131 height 9
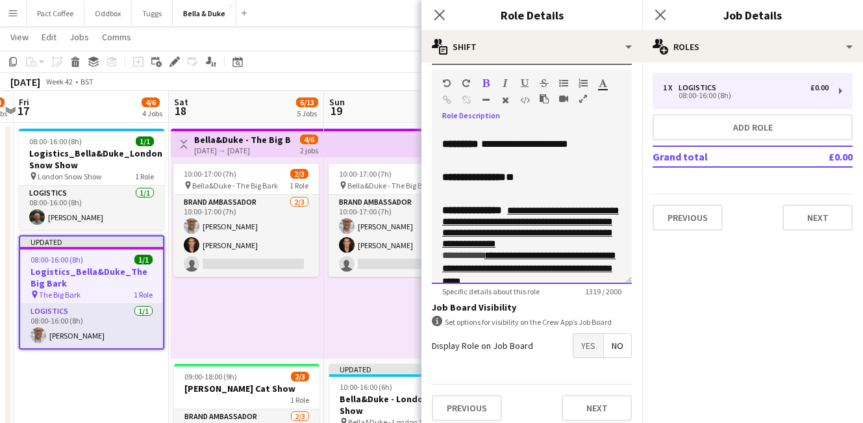
scroll to position [271, 0]
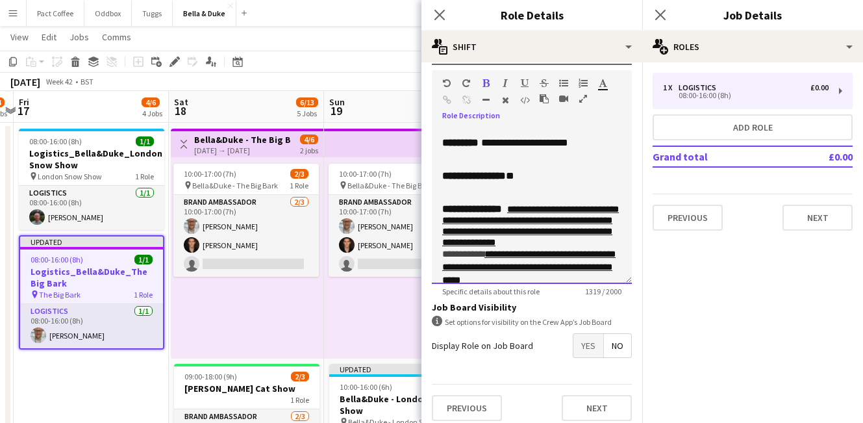
click at [563, 115] on p "**********" at bounding box center [531, 109] width 179 height 11
drag, startPoint x: 556, startPoint y: 182, endPoint x: 523, endPoint y: 175, distance: 33.1
click at [523, 115] on p "**********" at bounding box center [531, 109] width 179 height 11
click at [539, 126] on p at bounding box center [531, 120] width 179 height 11
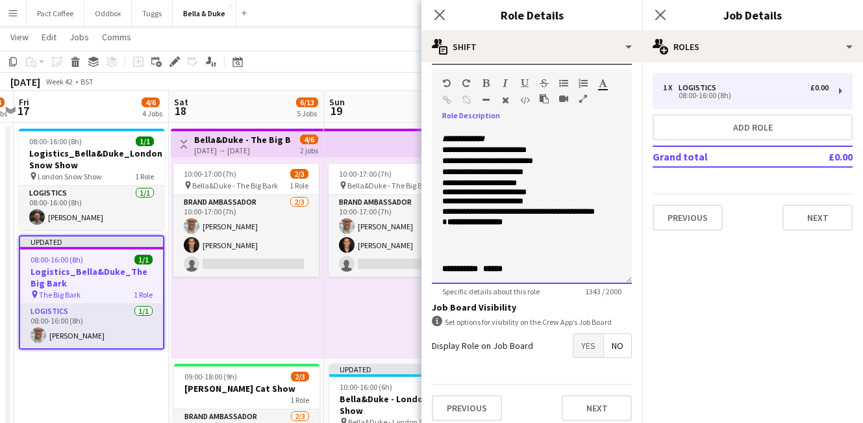
scroll to position [670, 0]
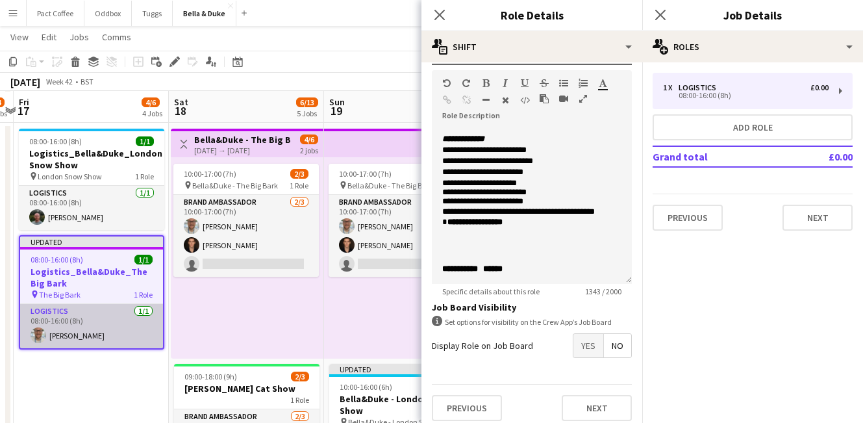
click at [88, 332] on app-card-role "Logistics 1/1 08:00-16:00 (8h) Jordan Larkin" at bounding box center [91, 326] width 143 height 44
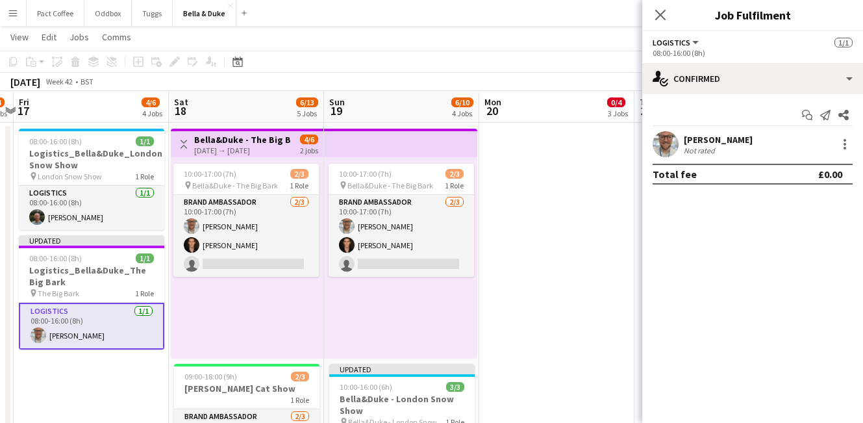
click at [696, 168] on div "Total fee £0.00" at bounding box center [753, 174] width 200 height 21
click at [697, 152] on div "Not rated" at bounding box center [701, 150] width 34 height 10
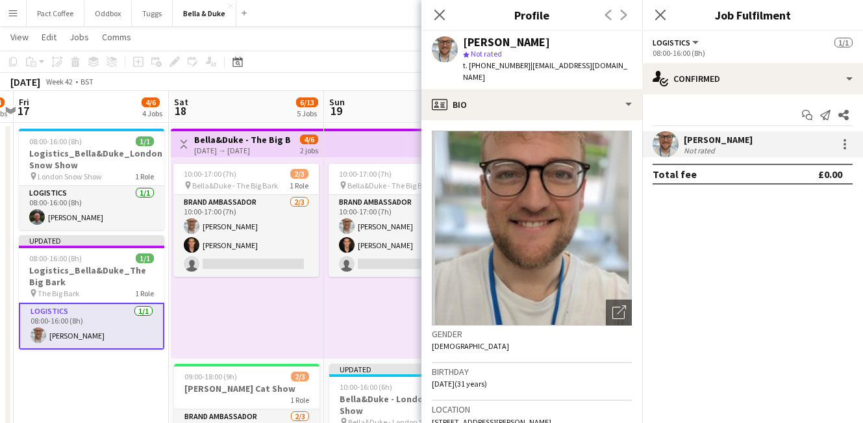
click at [465, 417] on span "81 Dalyell Road, London, SW9 9UR" at bounding box center [491, 422] width 119 height 10
copy span "81 Dalyell Road, London, SW9 9UR"
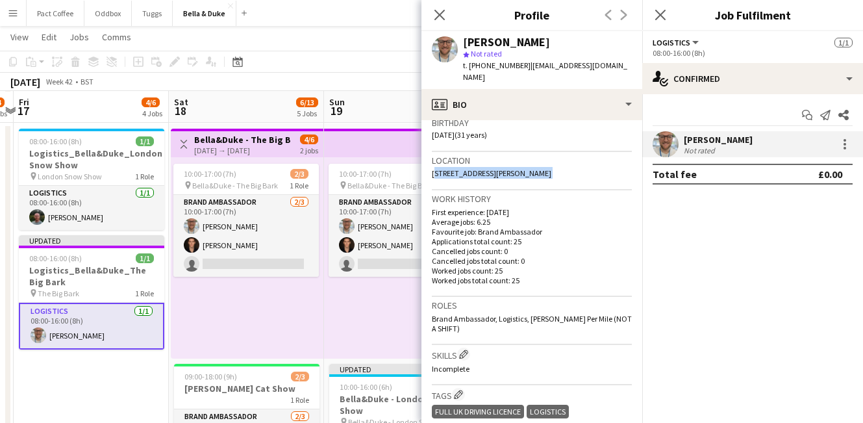
scroll to position [257, 0]
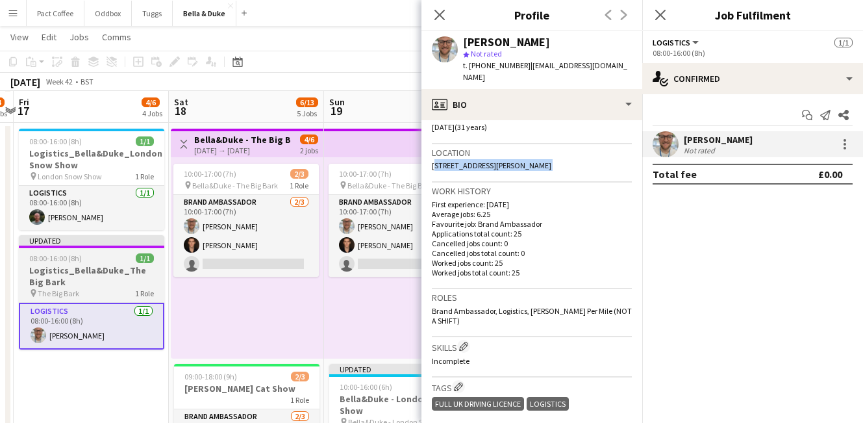
click at [62, 267] on h3 "Logistics_Bella&Duke_The Big Bark" at bounding box center [91, 275] width 145 height 23
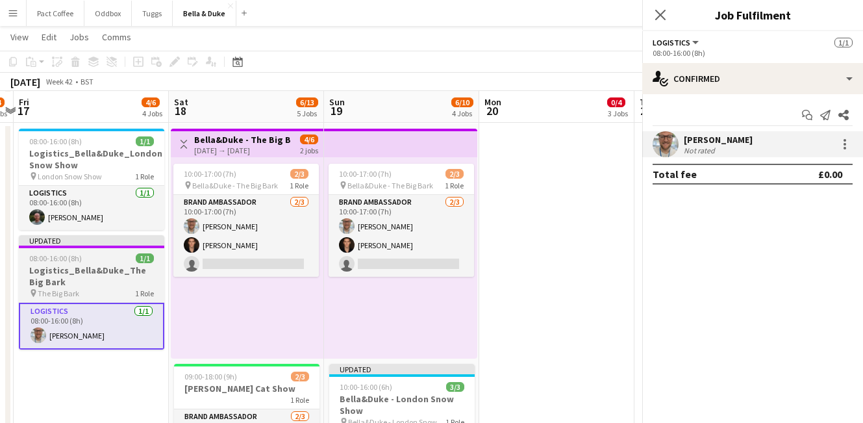
scroll to position [0, 451]
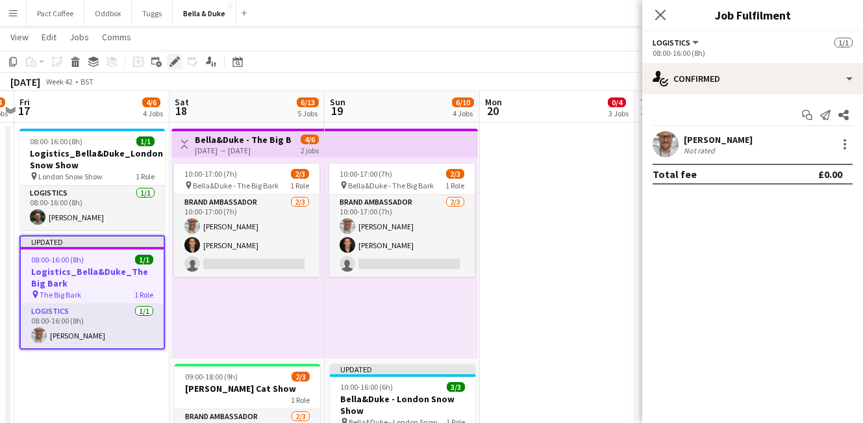
click at [181, 62] on div "Edit" at bounding box center [175, 62] width 16 height 16
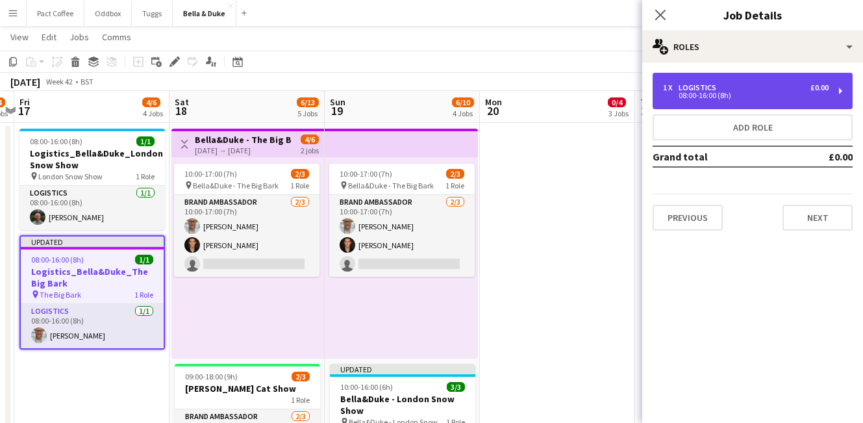
click at [686, 97] on div "08:00-16:00 (8h)" at bounding box center [746, 95] width 166 height 6
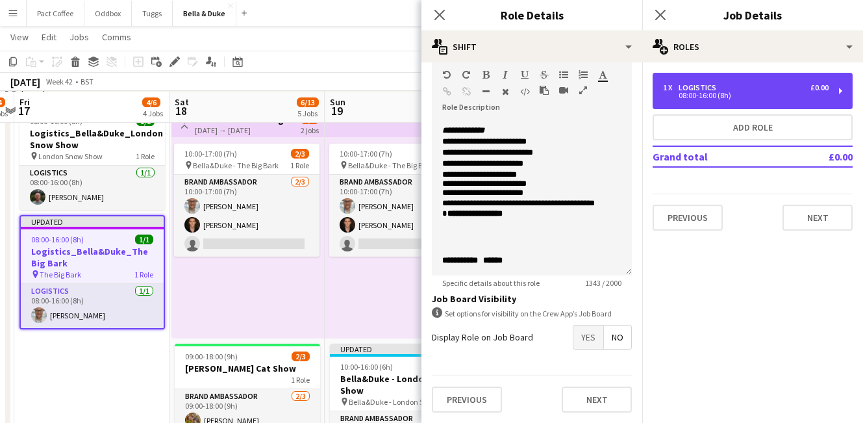
scroll to position [684, 0]
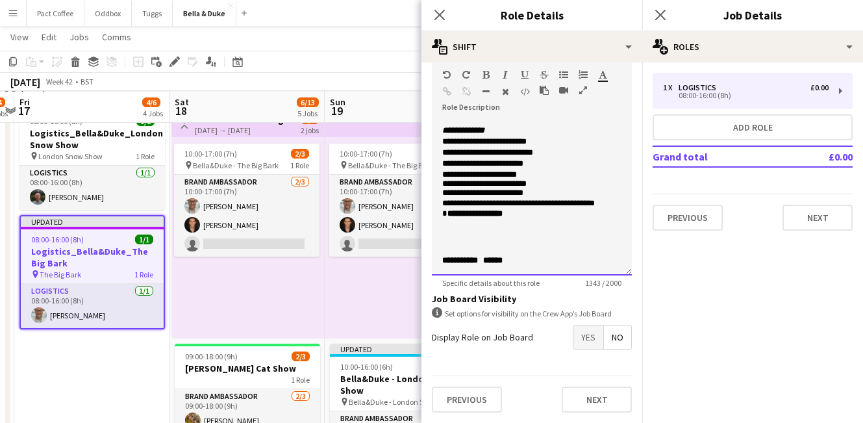
click at [447, 4] on span "**********" at bounding box center [469, -1] width 55 height 8
click at [520, 154] on span "**********" at bounding box center [487, 152] width 91 height 8
click at [514, 166] on span "**********" at bounding box center [506, 163] width 36 height 8
drag, startPoint x: 442, startPoint y: 188, endPoint x: 440, endPoint y: 163, distance: 24.7
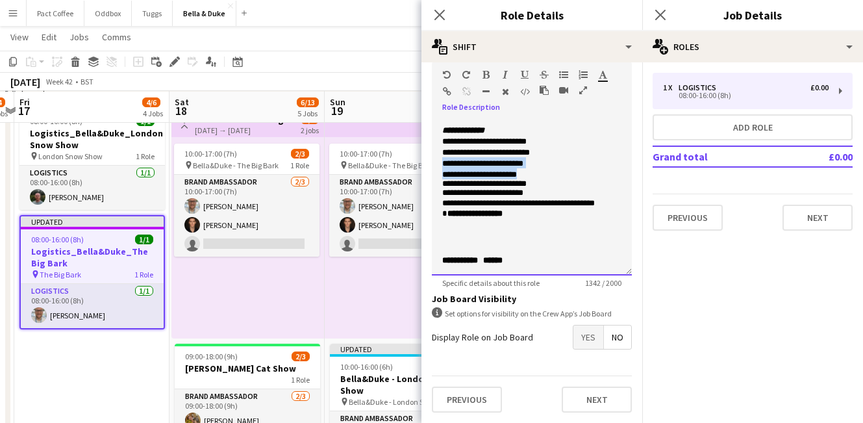
click at [440, 163] on div "**********" at bounding box center [532, 197] width 200 height 156
click at [512, 179] on span "**********" at bounding box center [484, 183] width 84 height 8
click at [450, 188] on p "**********" at bounding box center [531, 193] width 179 height 10
click at [514, 188] on p "**********" at bounding box center [531, 193] width 179 height 10
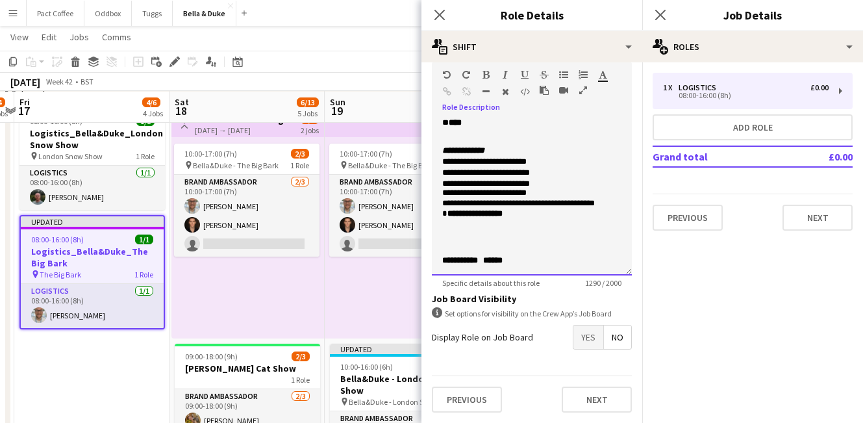
click at [524, 209] on p "**********" at bounding box center [531, 213] width 179 height 9
click at [487, 209] on span "**********" at bounding box center [474, 213] width 55 height 8
click at [526, 264] on div "**********" at bounding box center [532, 197] width 200 height 156
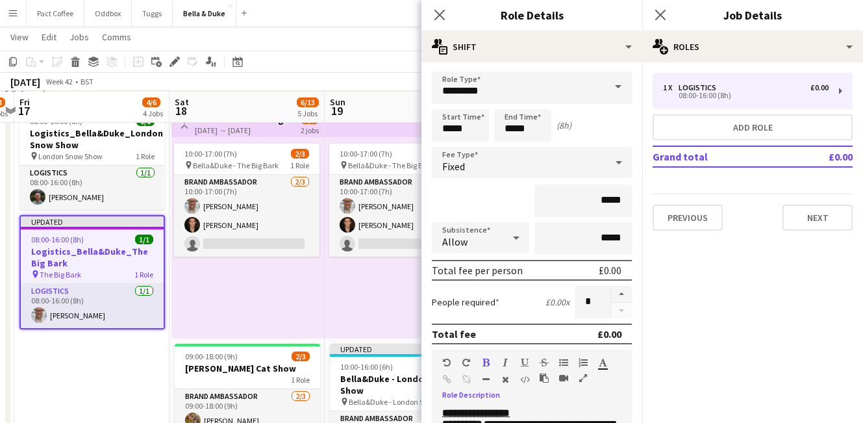
scroll to position [0, 0]
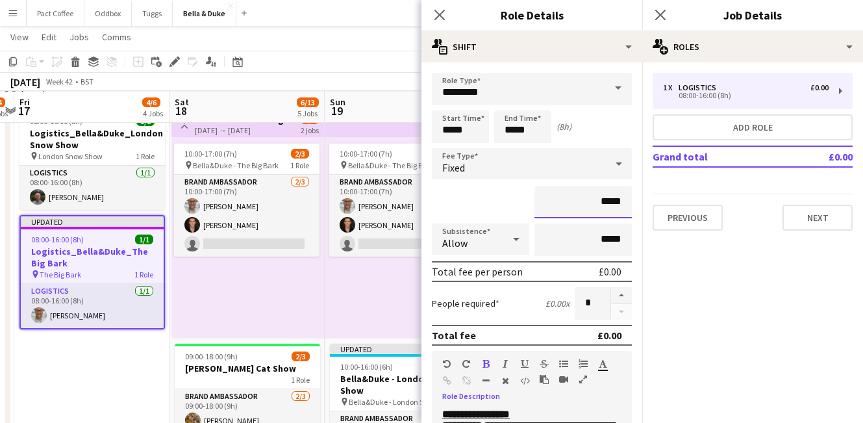
click at [621, 205] on input "*****" at bounding box center [582, 202] width 97 height 32
type input "**"
type input "****"
click at [507, 207] on div "****" at bounding box center [532, 202] width 200 height 32
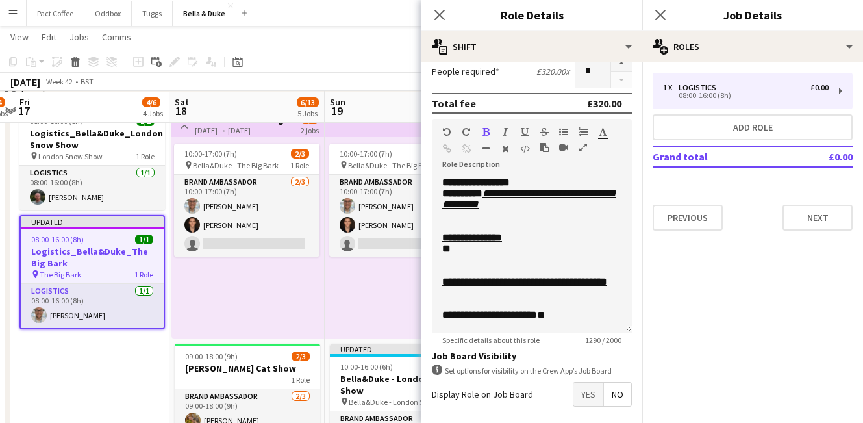
scroll to position [289, 0]
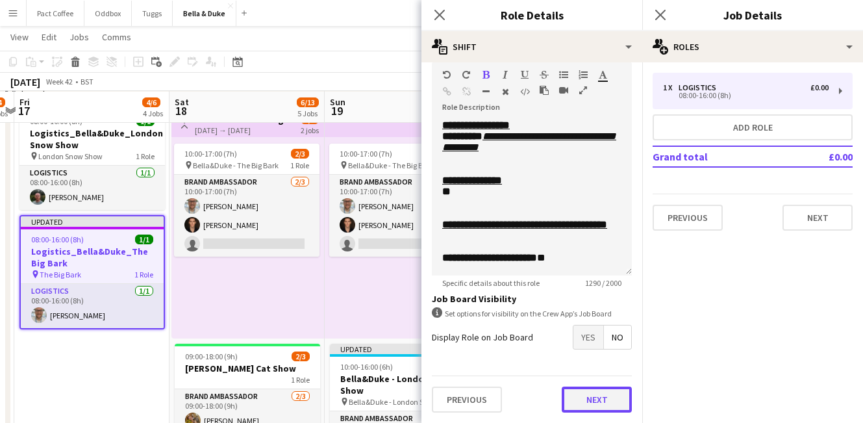
click at [582, 395] on button "Next" at bounding box center [597, 399] width 70 height 26
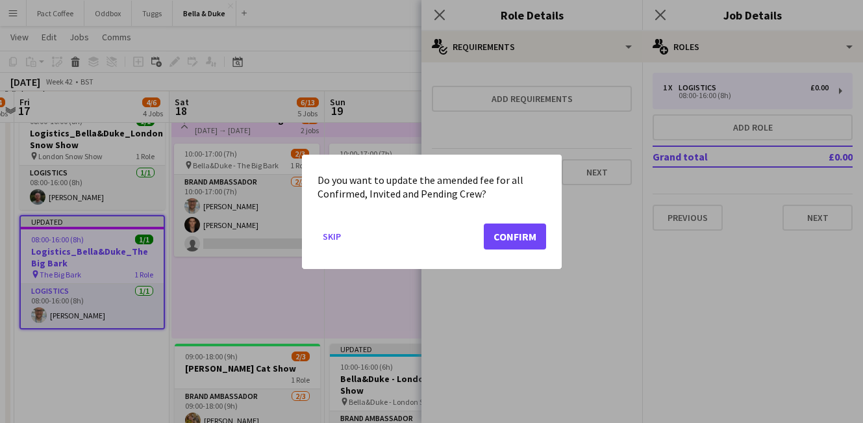
scroll to position [0, 0]
click at [506, 238] on button "Confirm" at bounding box center [515, 236] width 62 height 26
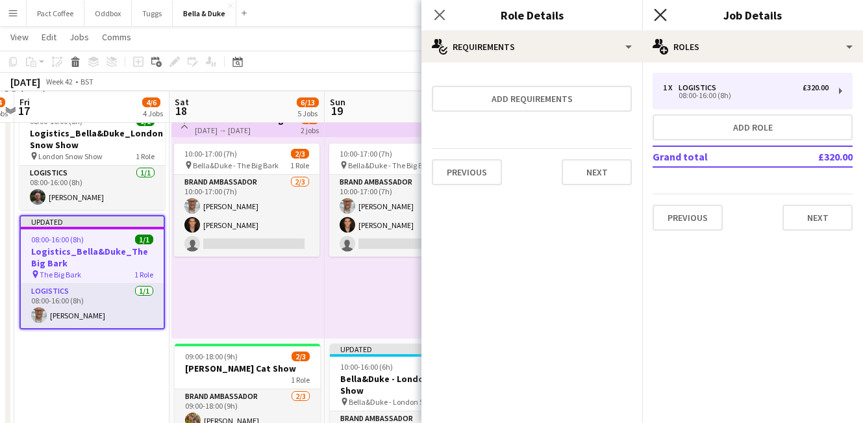
click at [660, 14] on icon at bounding box center [660, 14] width 12 height 12
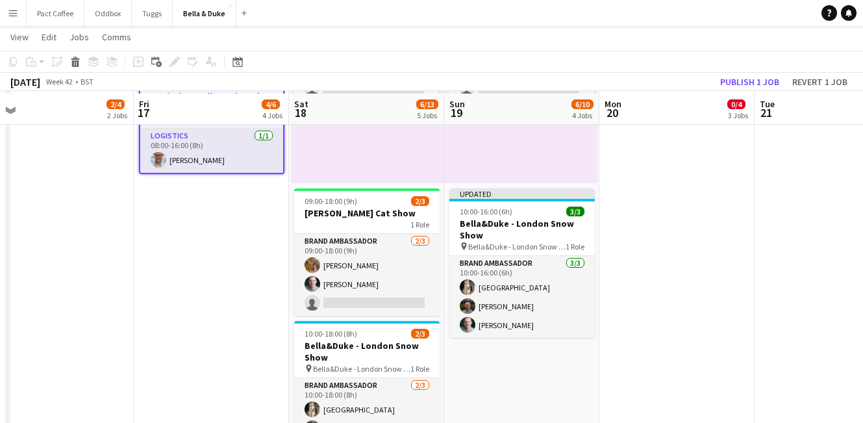
scroll to position [260, 0]
